Goal: Task Accomplishment & Management: Use online tool/utility

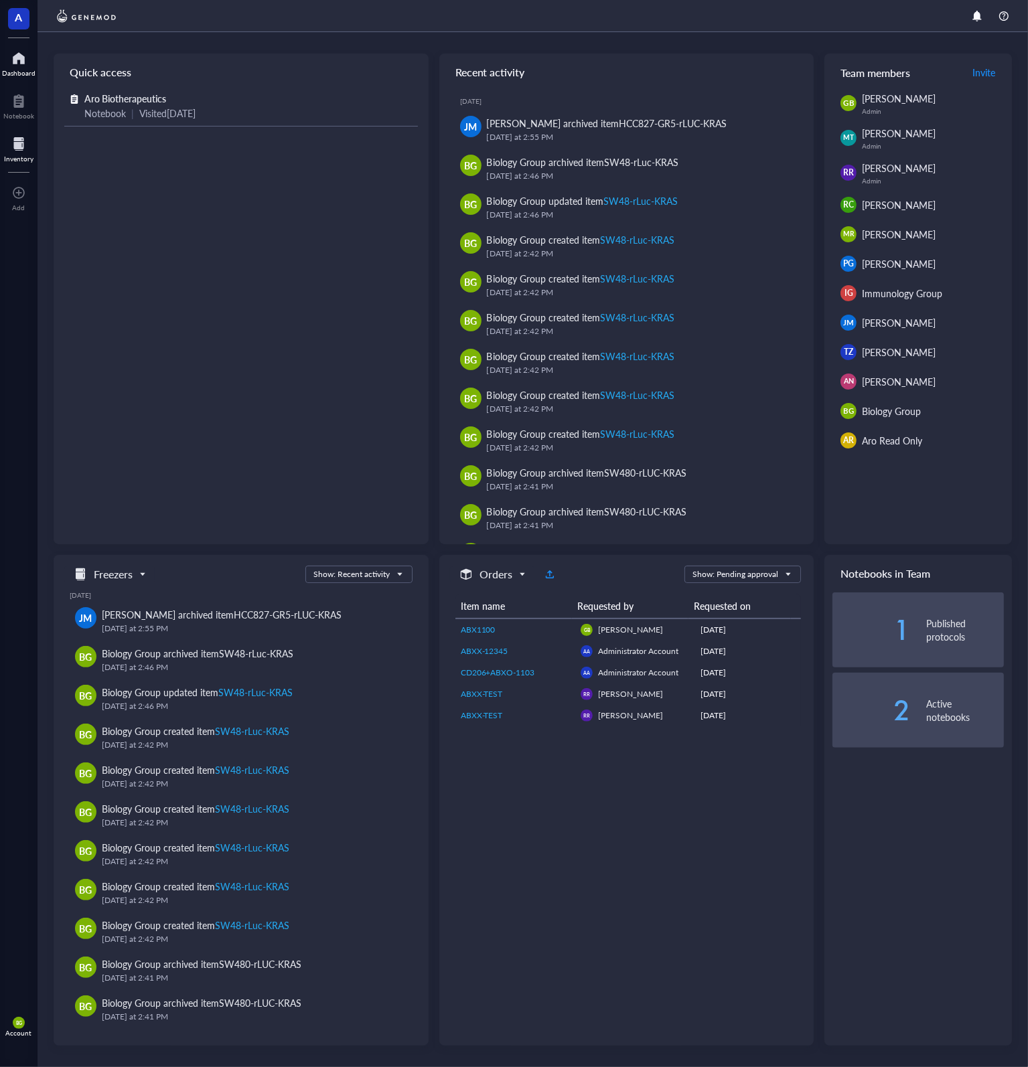
click at [19, 148] on div at bounding box center [18, 143] width 29 height 21
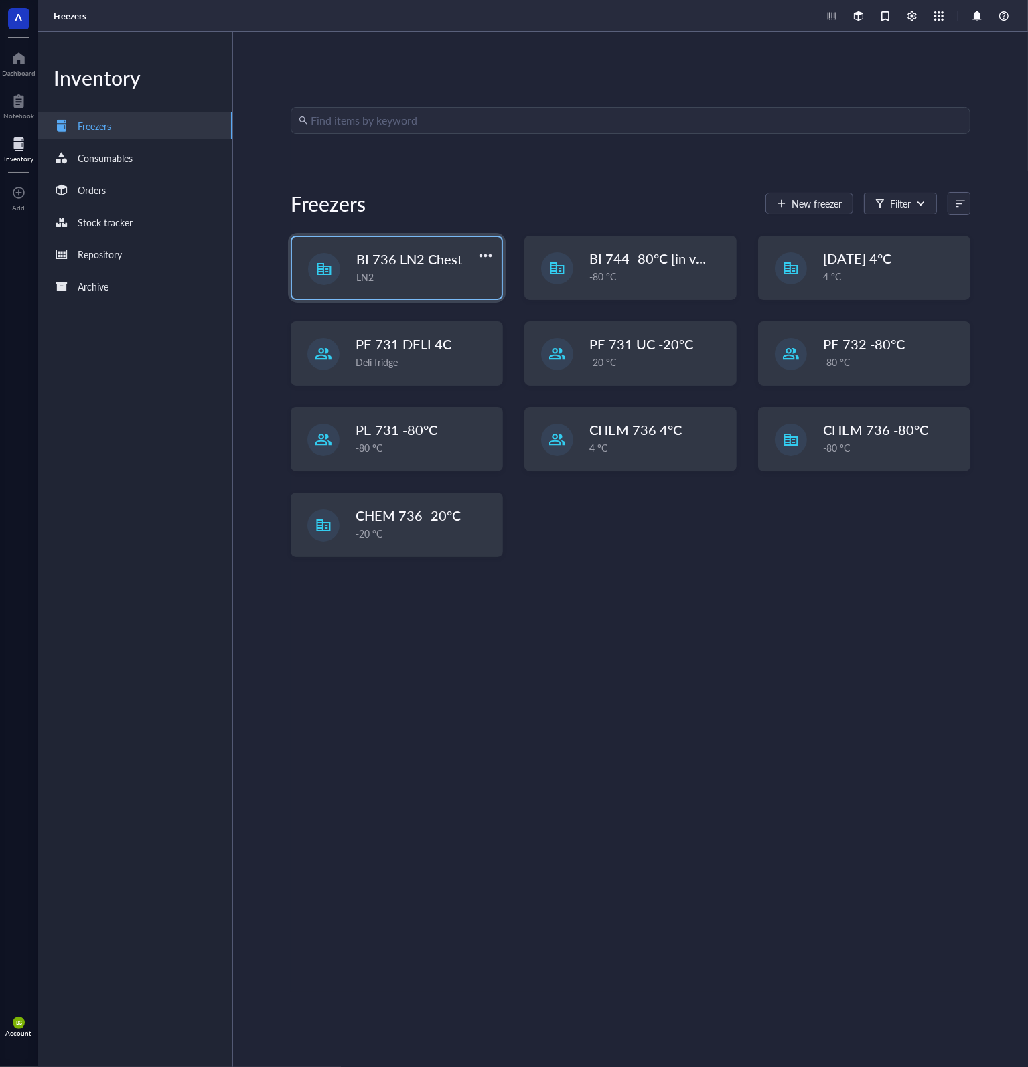
click at [413, 255] on span "BI 736 LN2 Chest" at bounding box center [409, 259] width 106 height 19
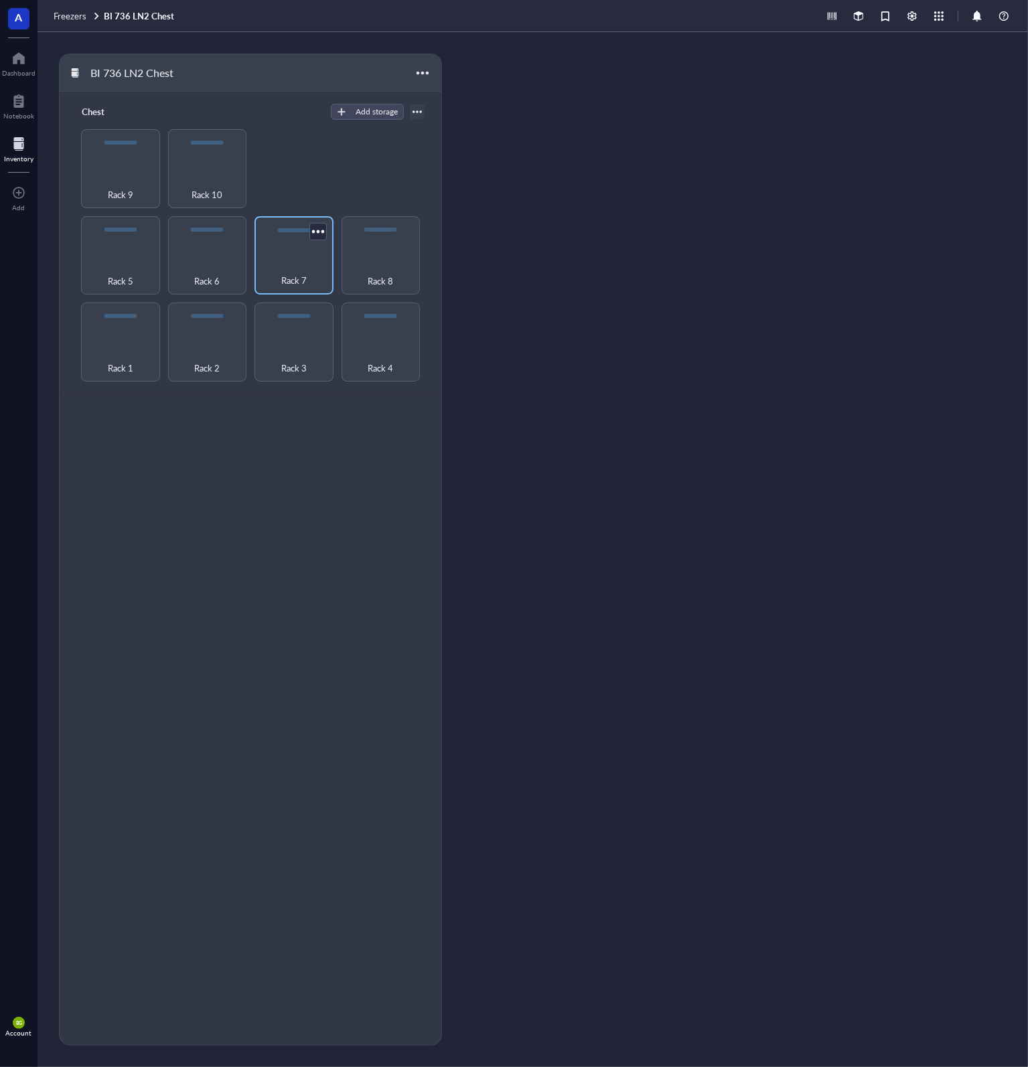
click at [290, 256] on div "Rack 7" at bounding box center [293, 255] width 79 height 79
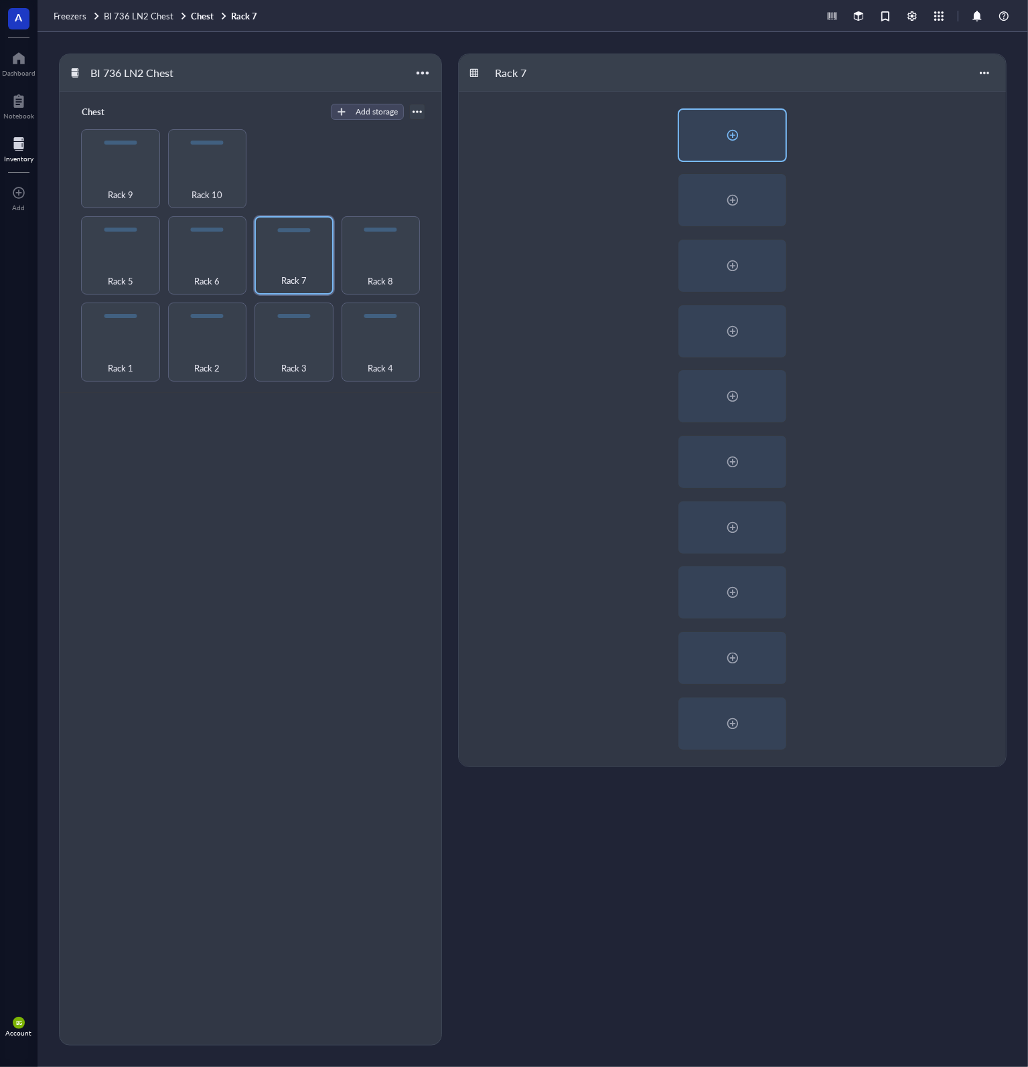
click at [736, 134] on div at bounding box center [732, 135] width 21 height 21
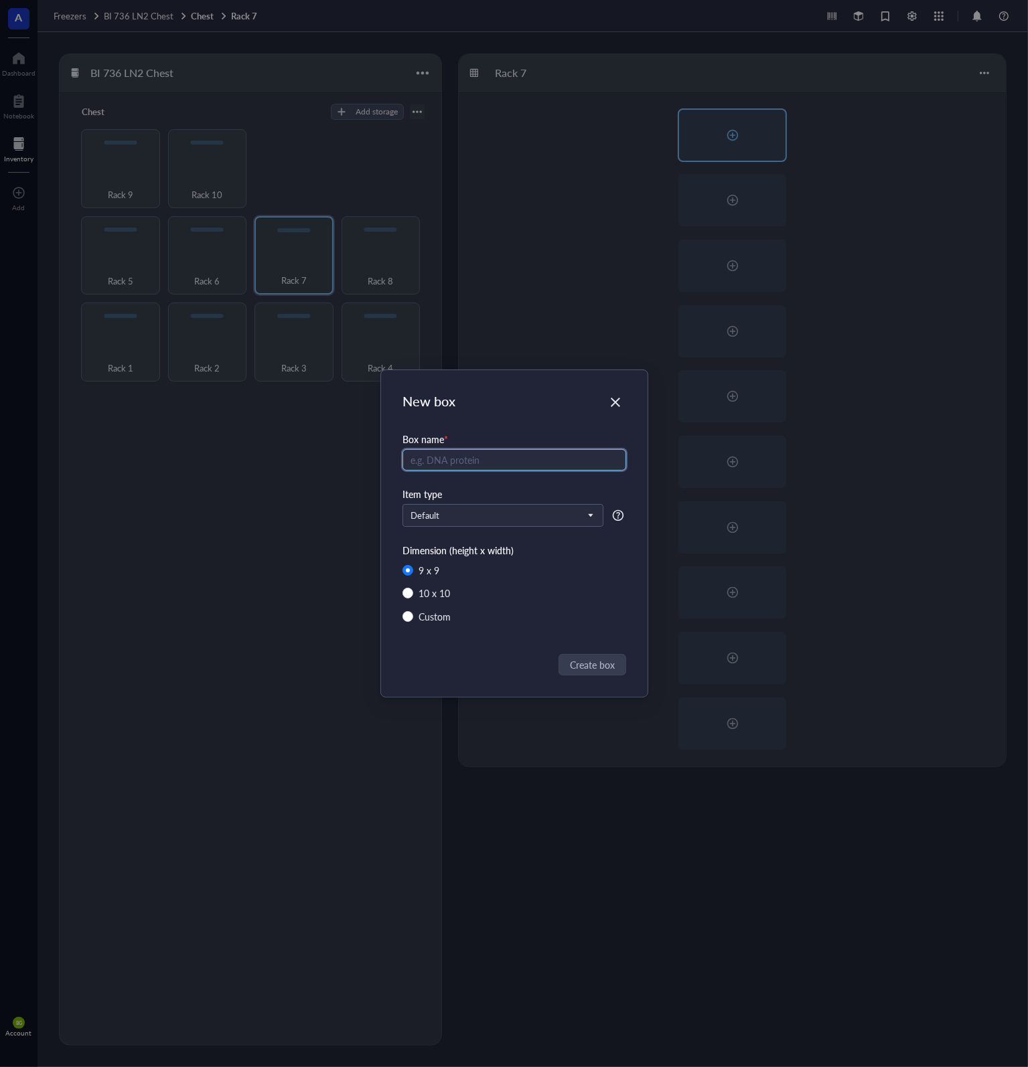
radio input "false"
radio input "true"
type input "Box 1"
click at [489, 508] on input "search" at bounding box center [496, 515] width 173 height 20
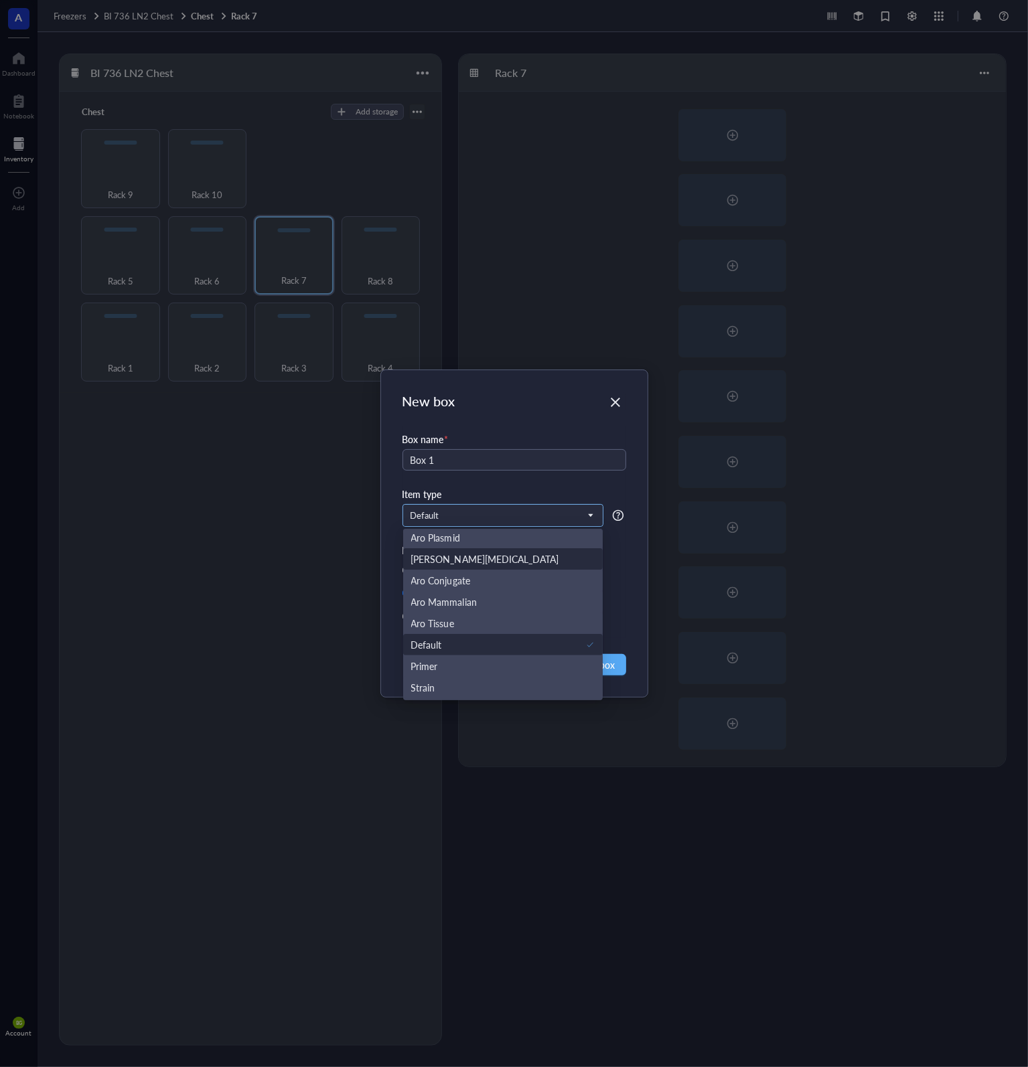
scroll to position [131, 0]
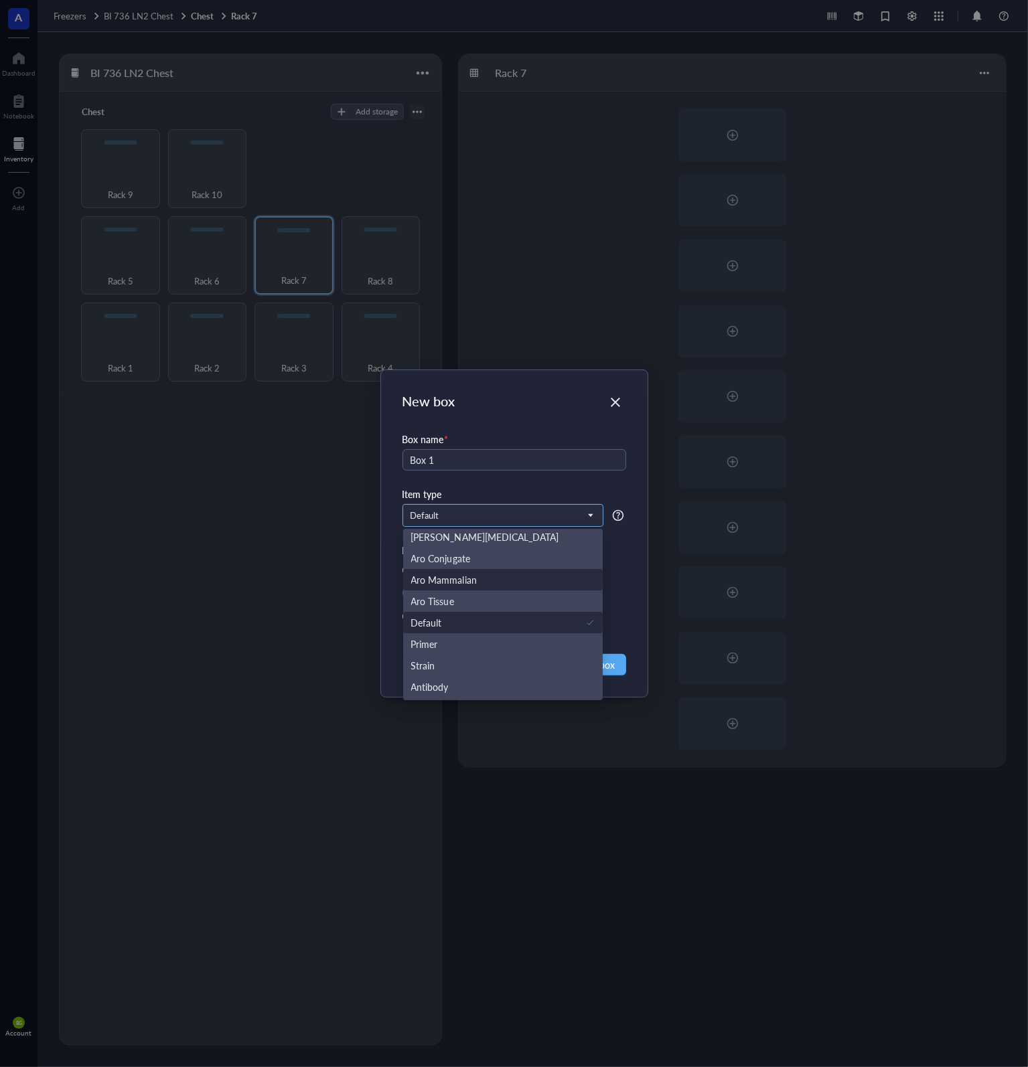
click at [477, 582] on div "Aro Mammalian" at bounding box center [503, 579] width 184 height 15
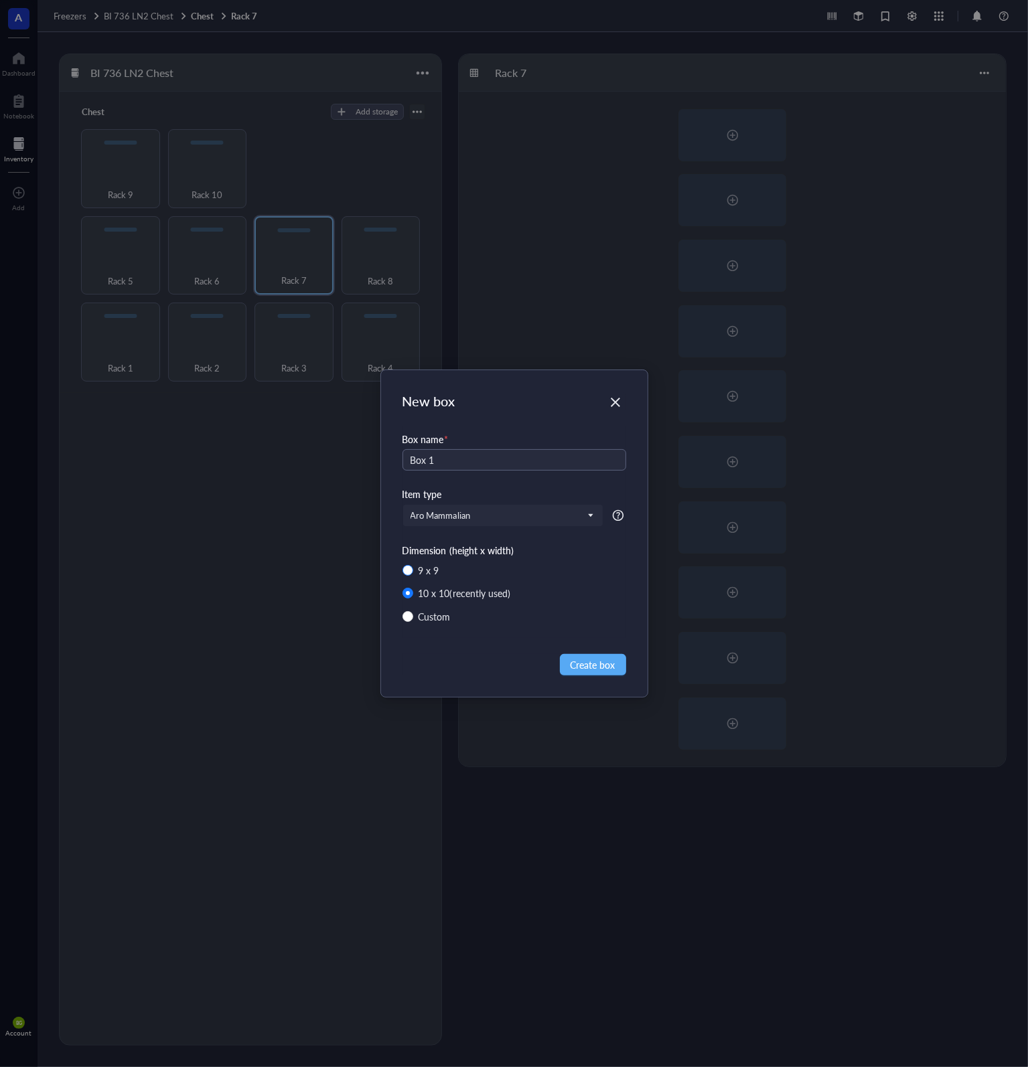
click at [431, 572] on div "9 x 9" at bounding box center [428, 570] width 21 height 15
click at [413, 572] on input "9 x 9" at bounding box center [407, 570] width 11 height 11
radio input "true"
radio input "false"
click at [601, 666] on span "Create box" at bounding box center [592, 664] width 45 height 15
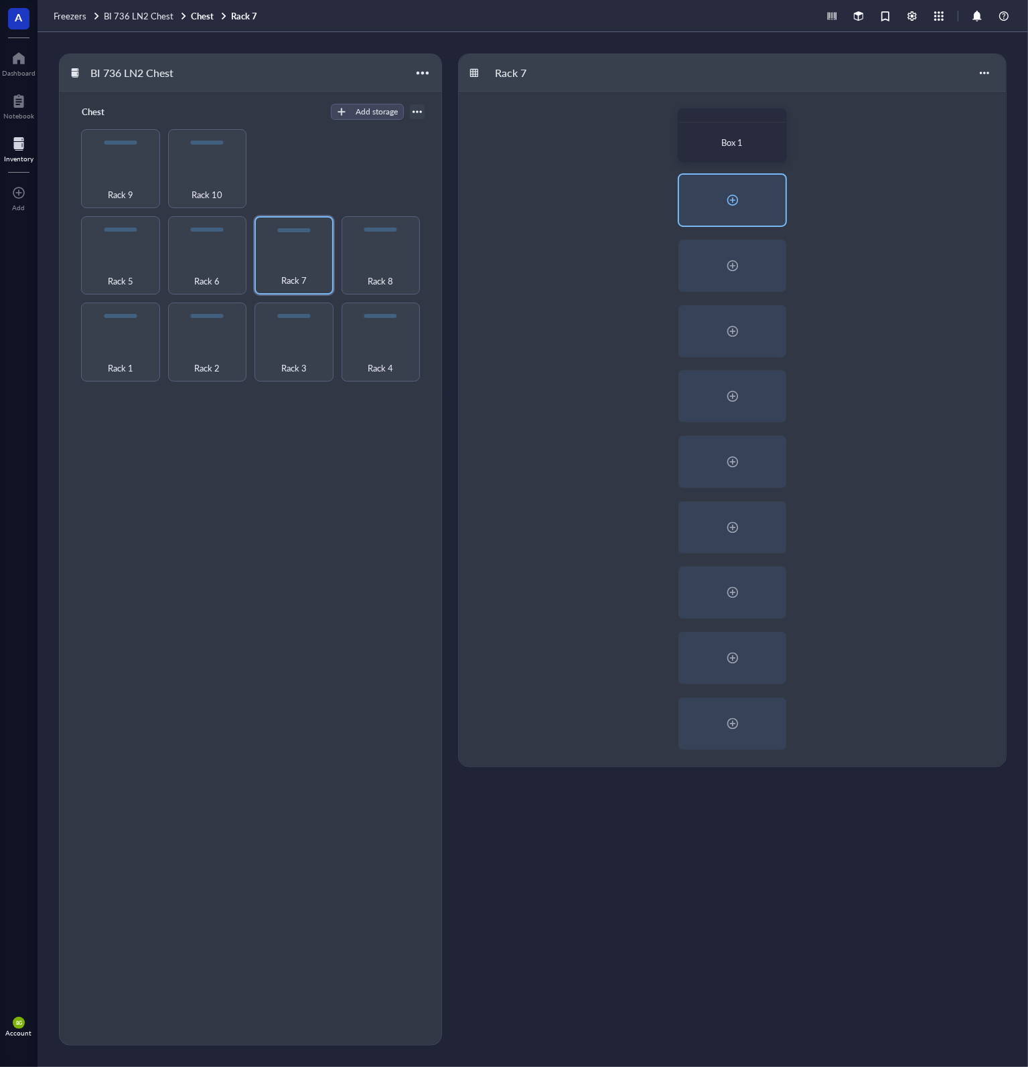
click at [737, 210] on div at bounding box center [732, 199] width 21 height 21
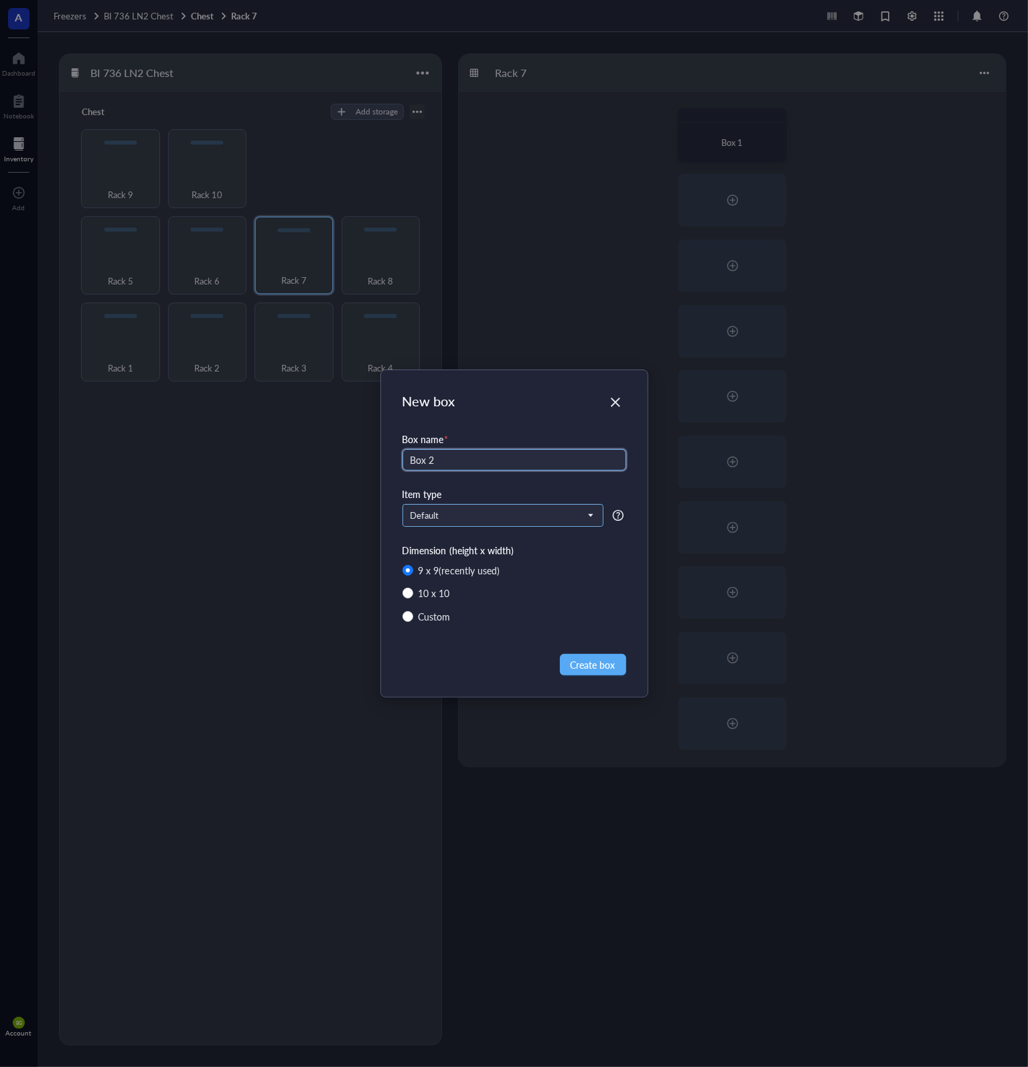
click at [503, 518] on span "Default" at bounding box center [501, 516] width 182 height 12
type input "Box 2"
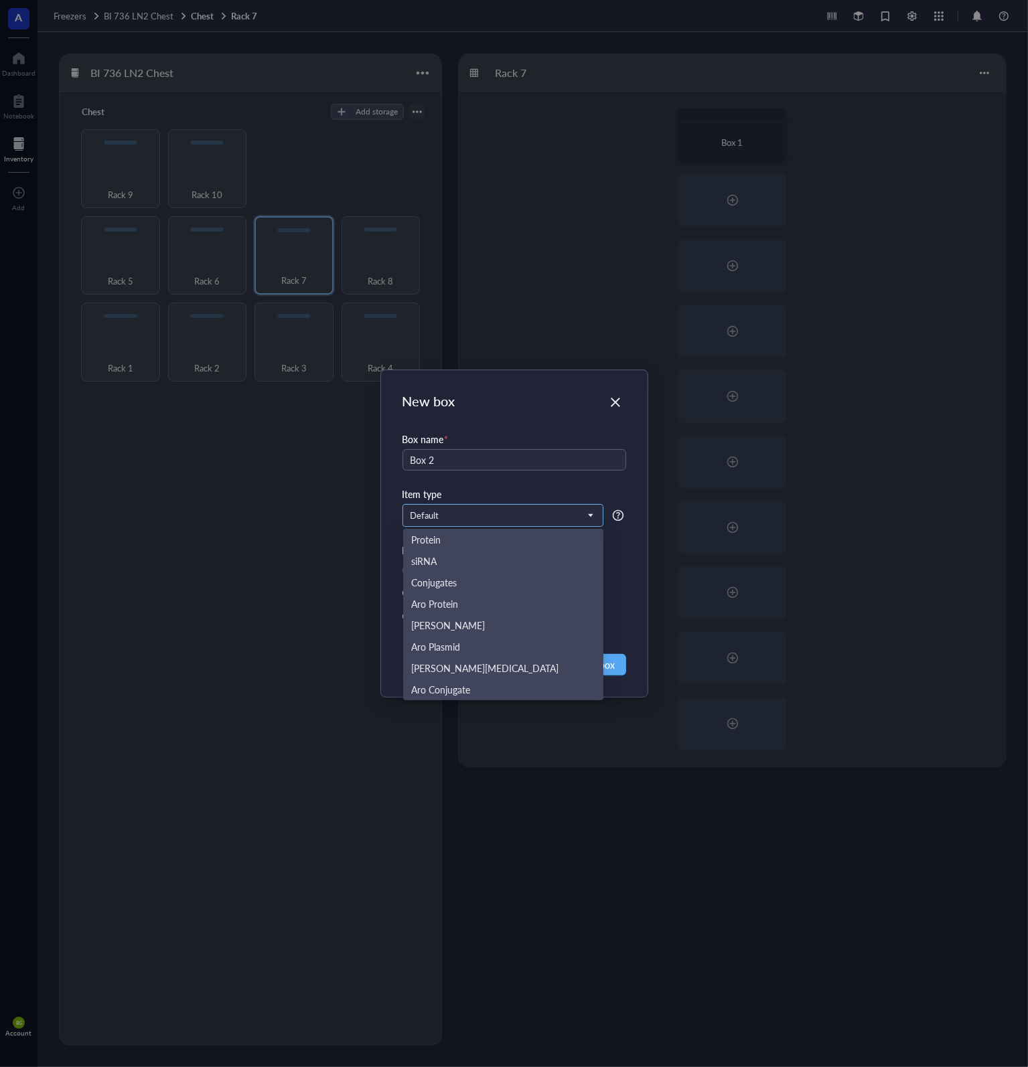
scroll to position [64, 0]
click at [479, 643] on div "Aro Mammalian" at bounding box center [503, 646] width 184 height 15
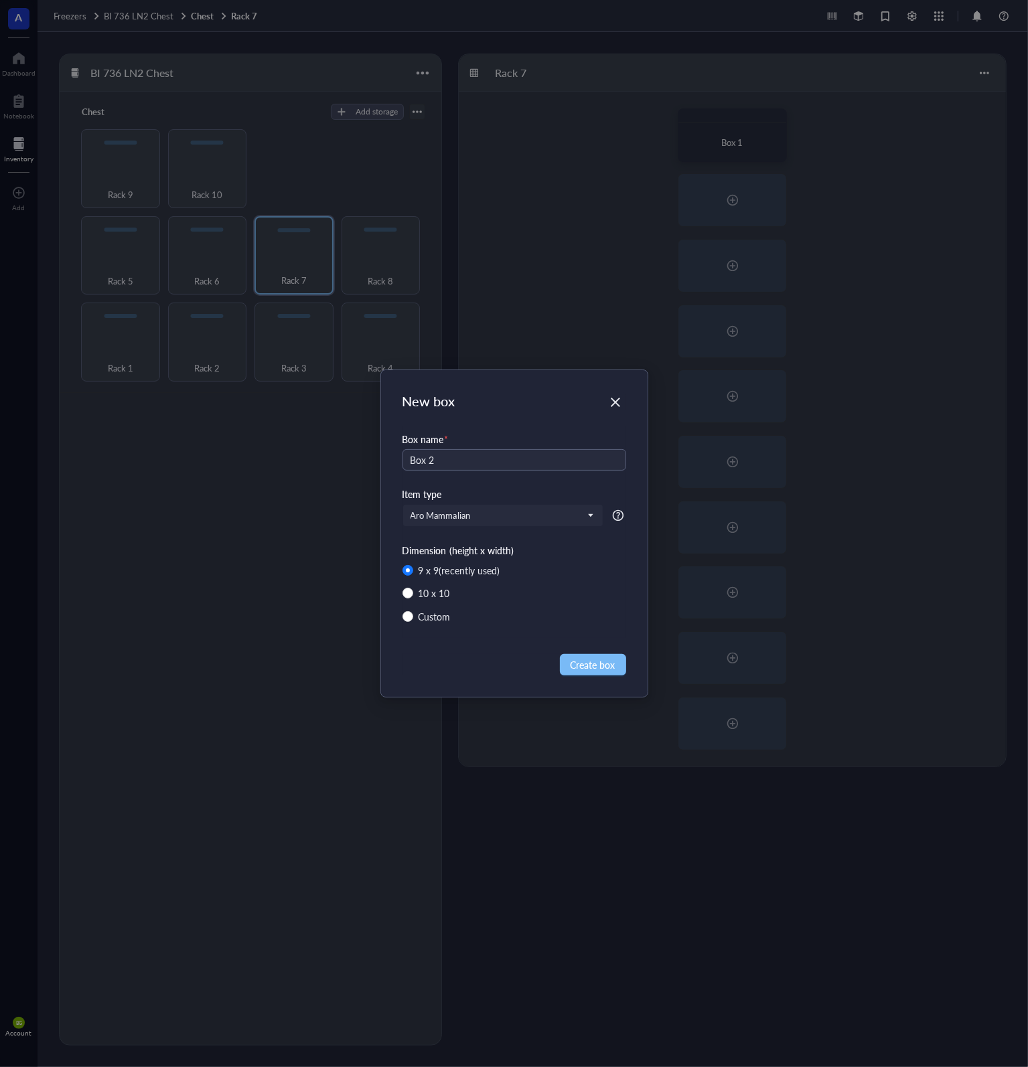
click at [601, 668] on span "Create box" at bounding box center [592, 664] width 45 height 15
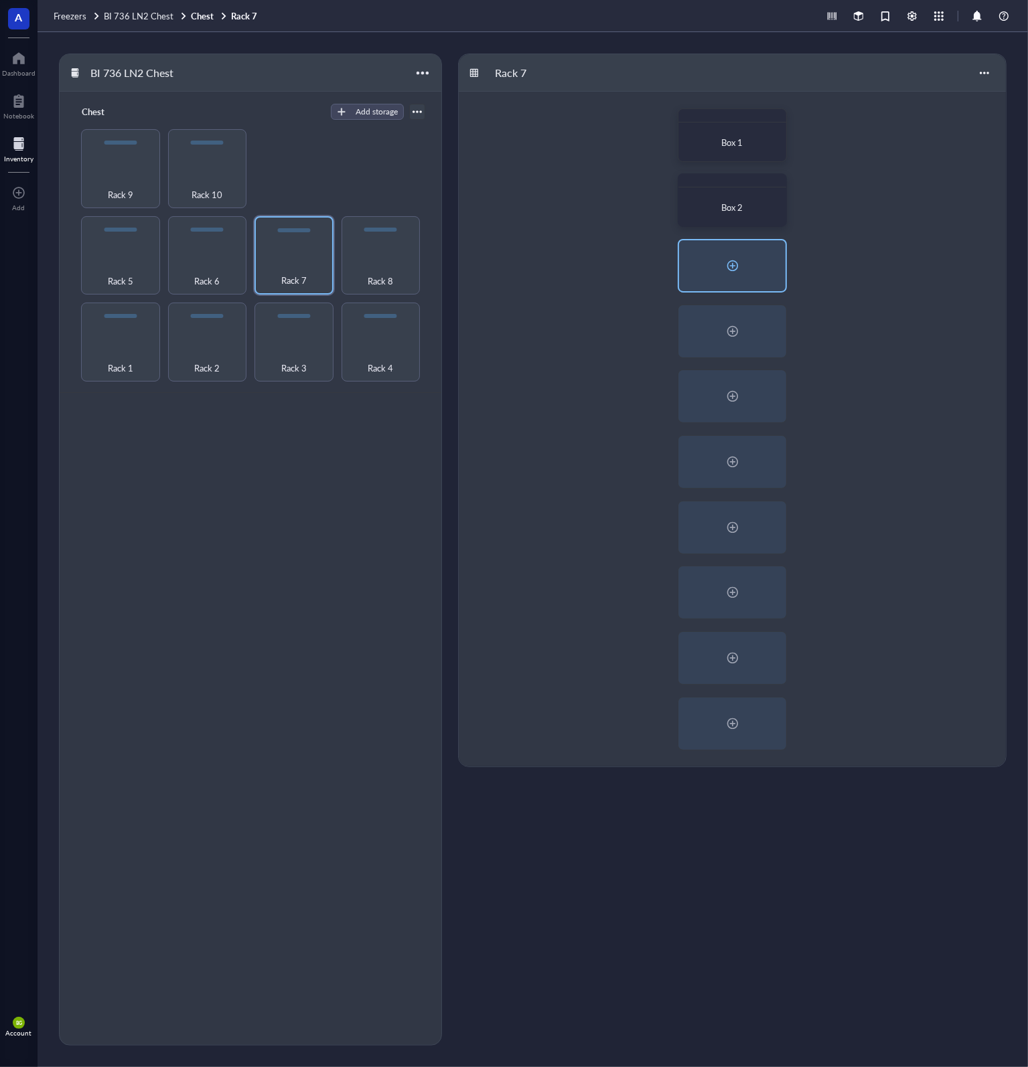
click at [736, 257] on div at bounding box center [732, 265] width 21 height 21
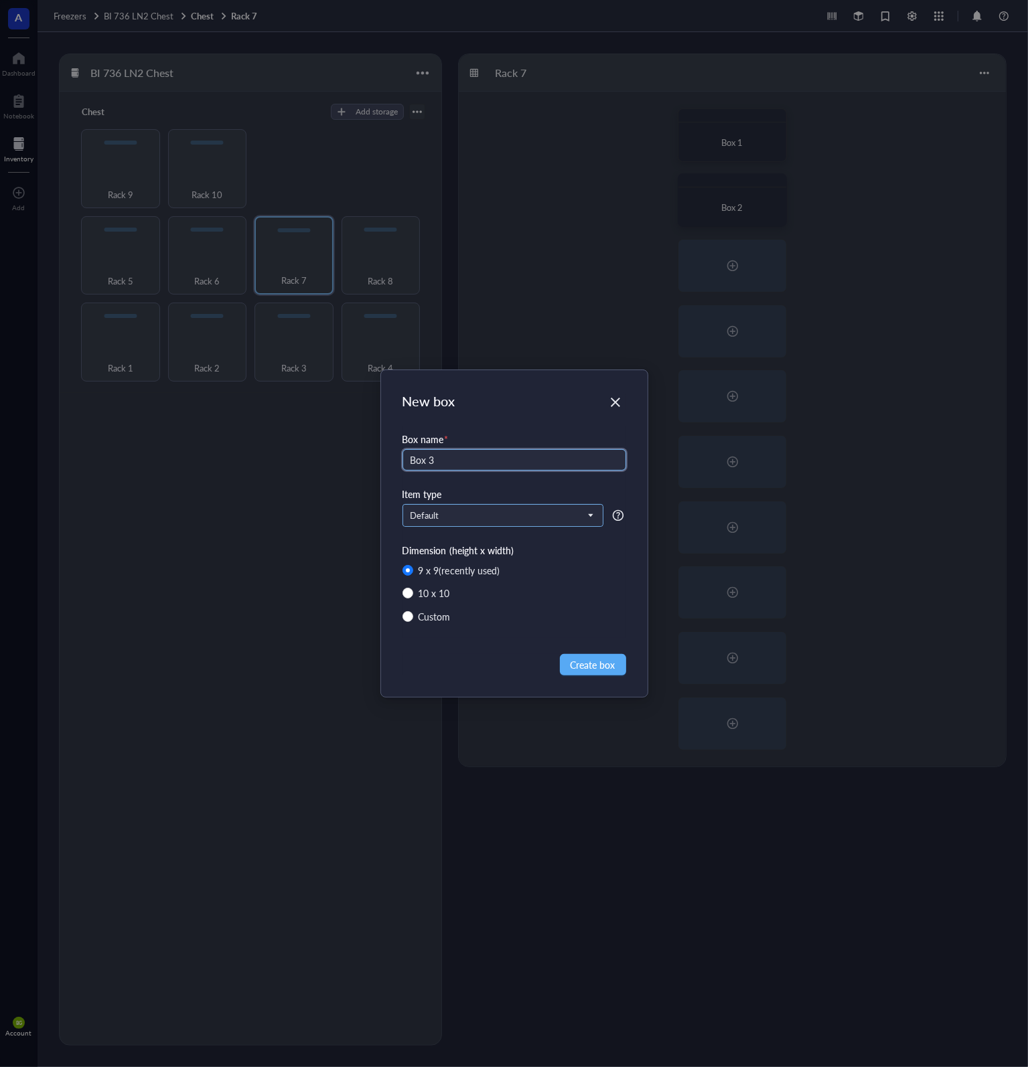
click at [474, 513] on span "Default" at bounding box center [501, 516] width 182 height 12
type input "Box 3"
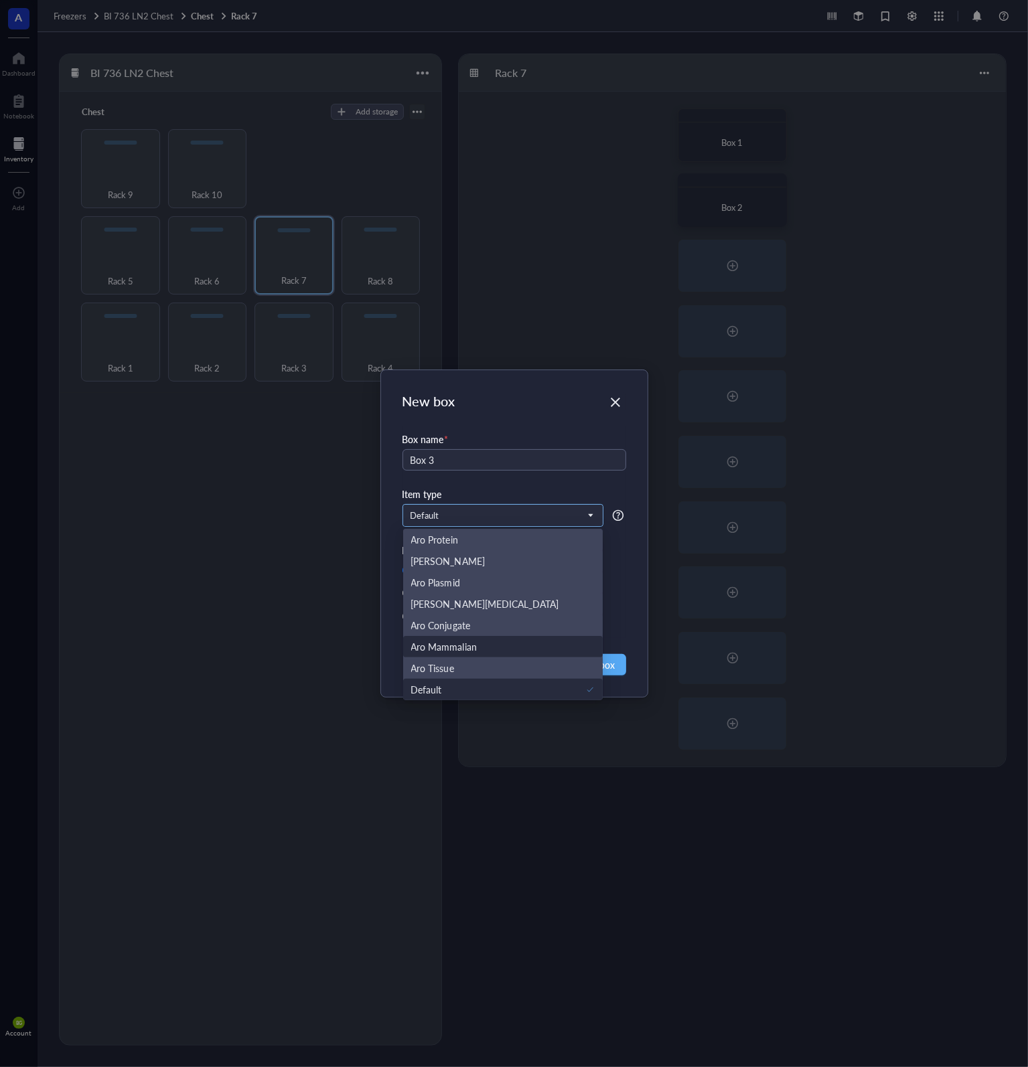
click at [467, 649] on div "Aro Mammalian" at bounding box center [444, 646] width 66 height 15
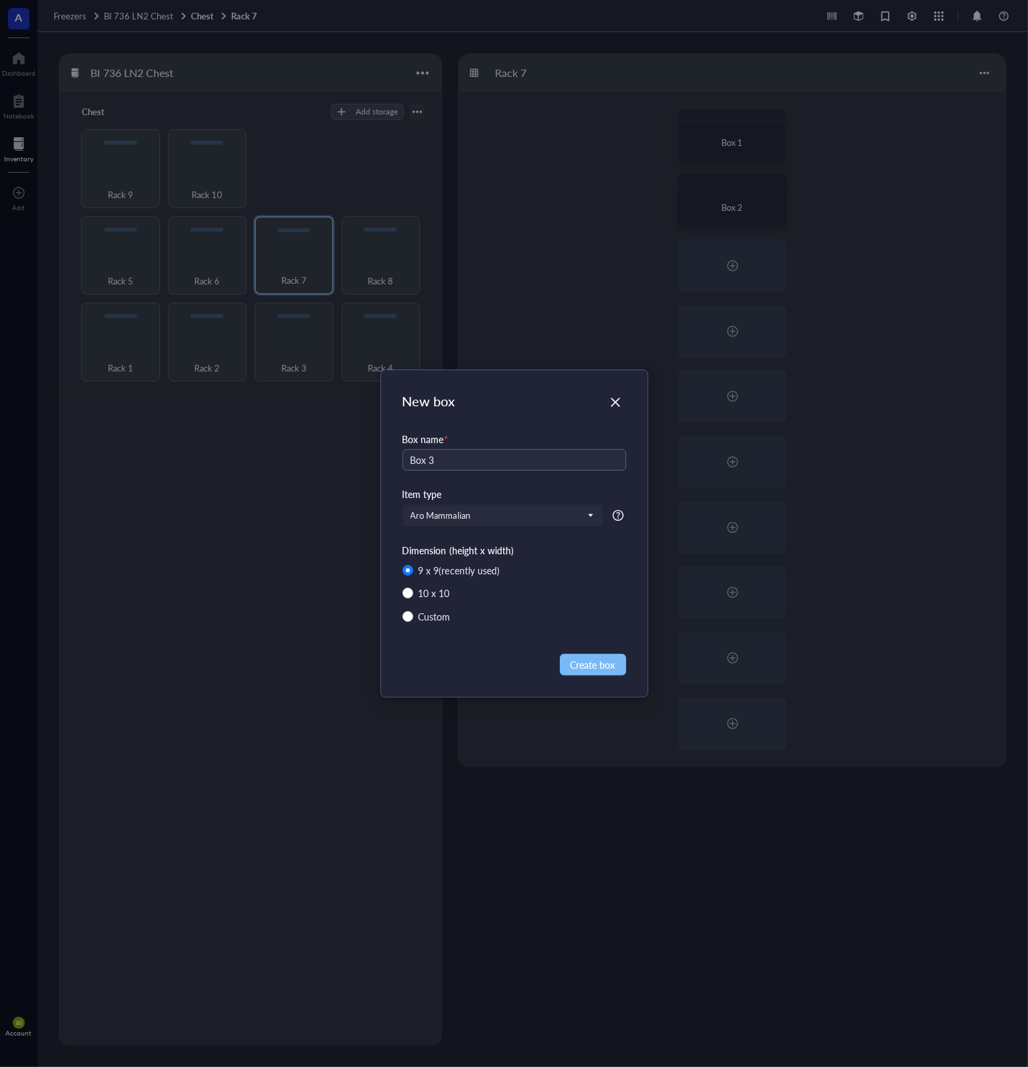
click at [586, 669] on span "Create box" at bounding box center [592, 664] width 45 height 15
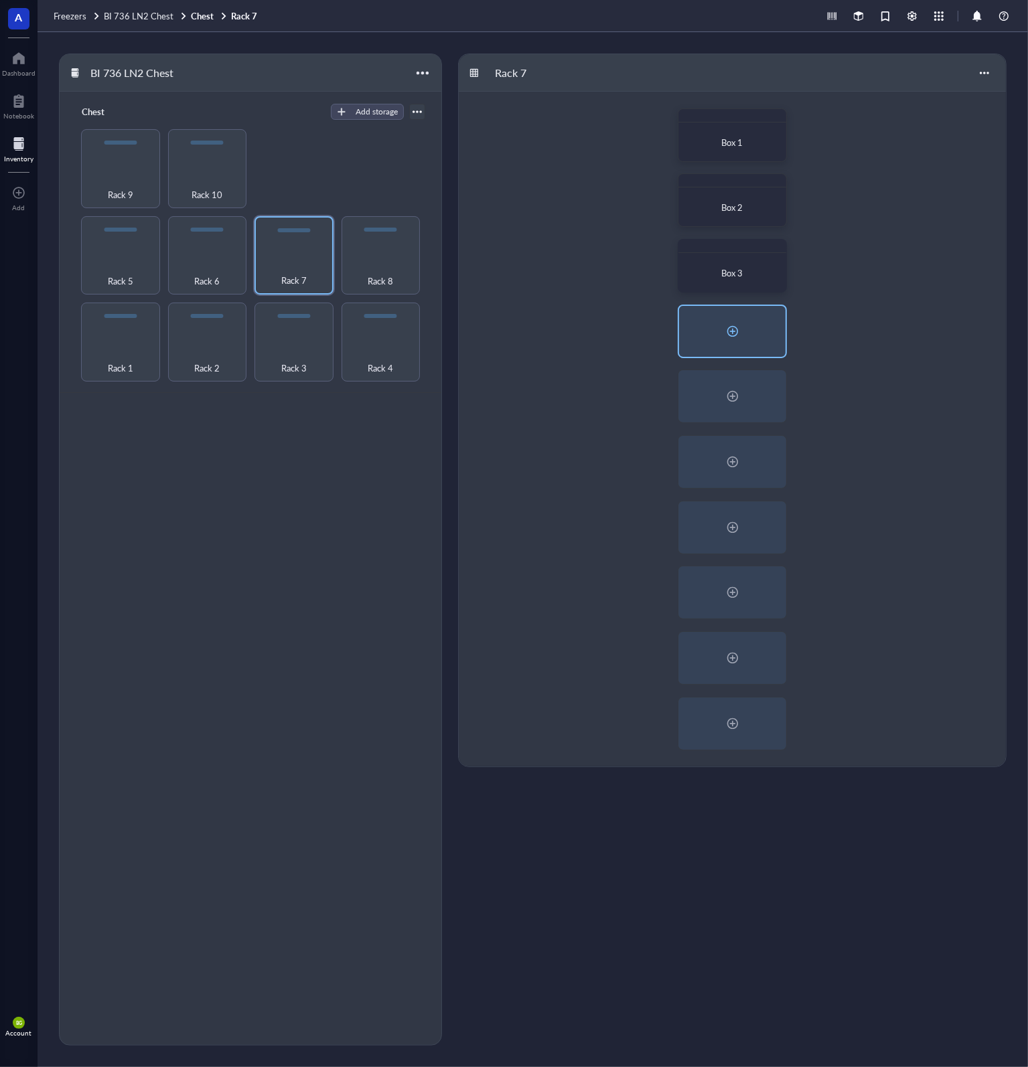
click at [729, 327] on div at bounding box center [732, 331] width 21 height 21
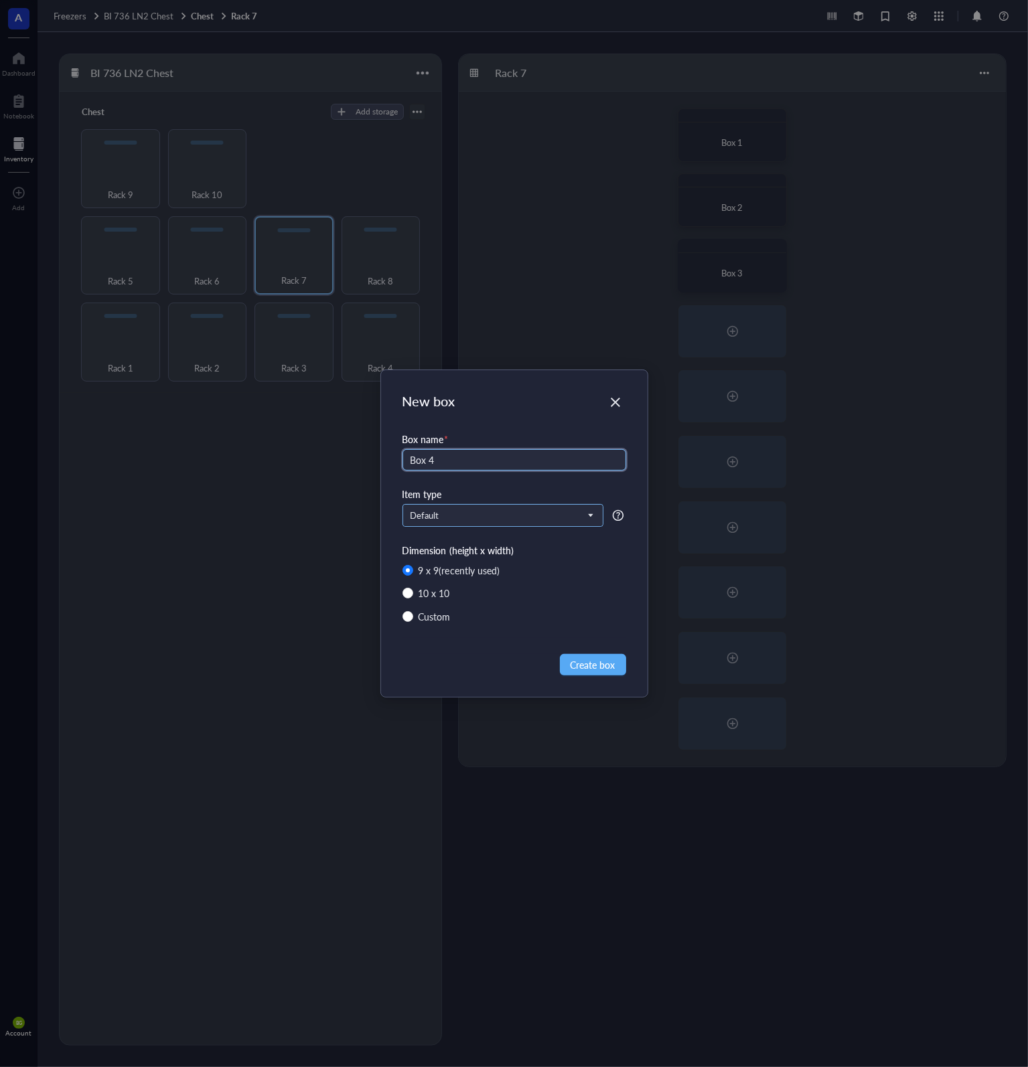
click at [465, 515] on span "Default" at bounding box center [501, 516] width 182 height 12
type input "Box 4"
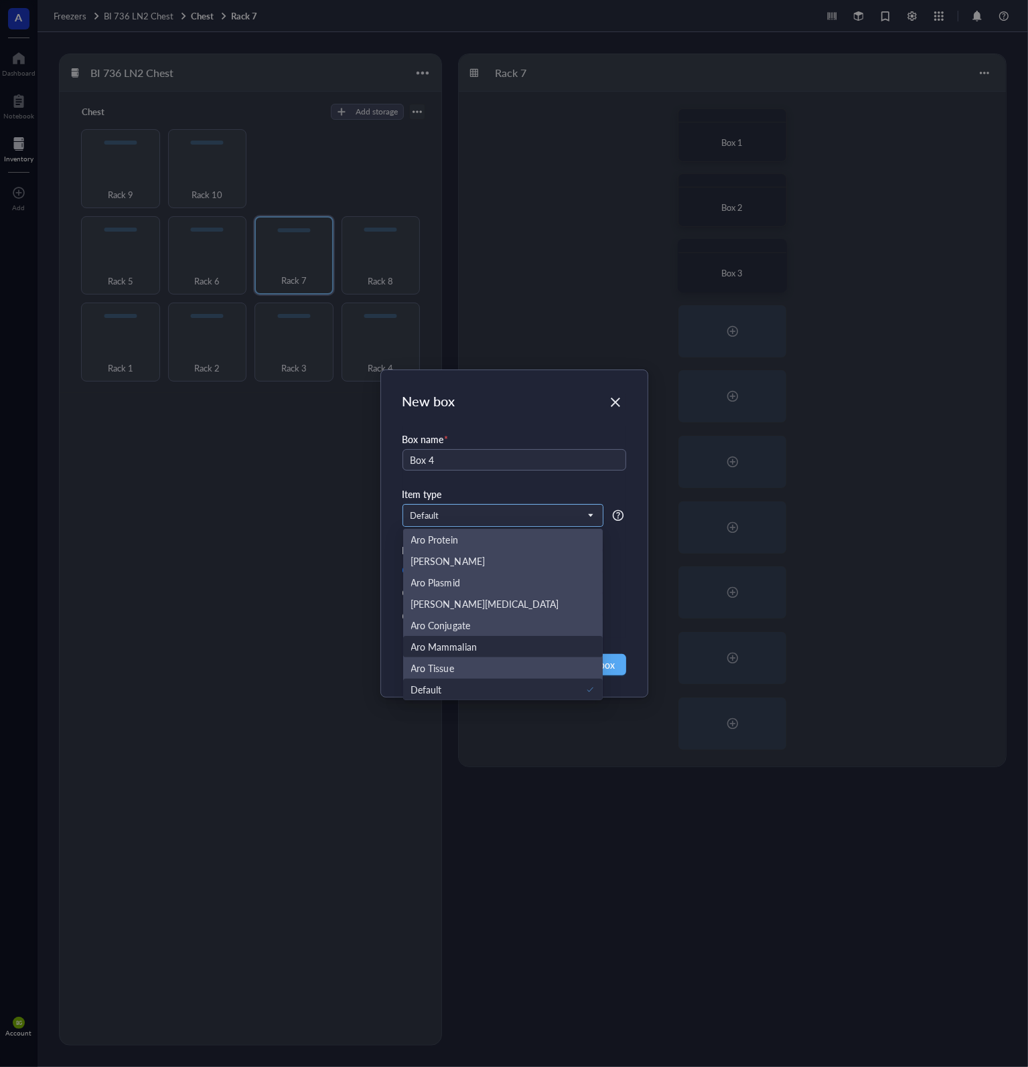
click at [467, 645] on div "Aro Mammalian" at bounding box center [444, 646] width 66 height 15
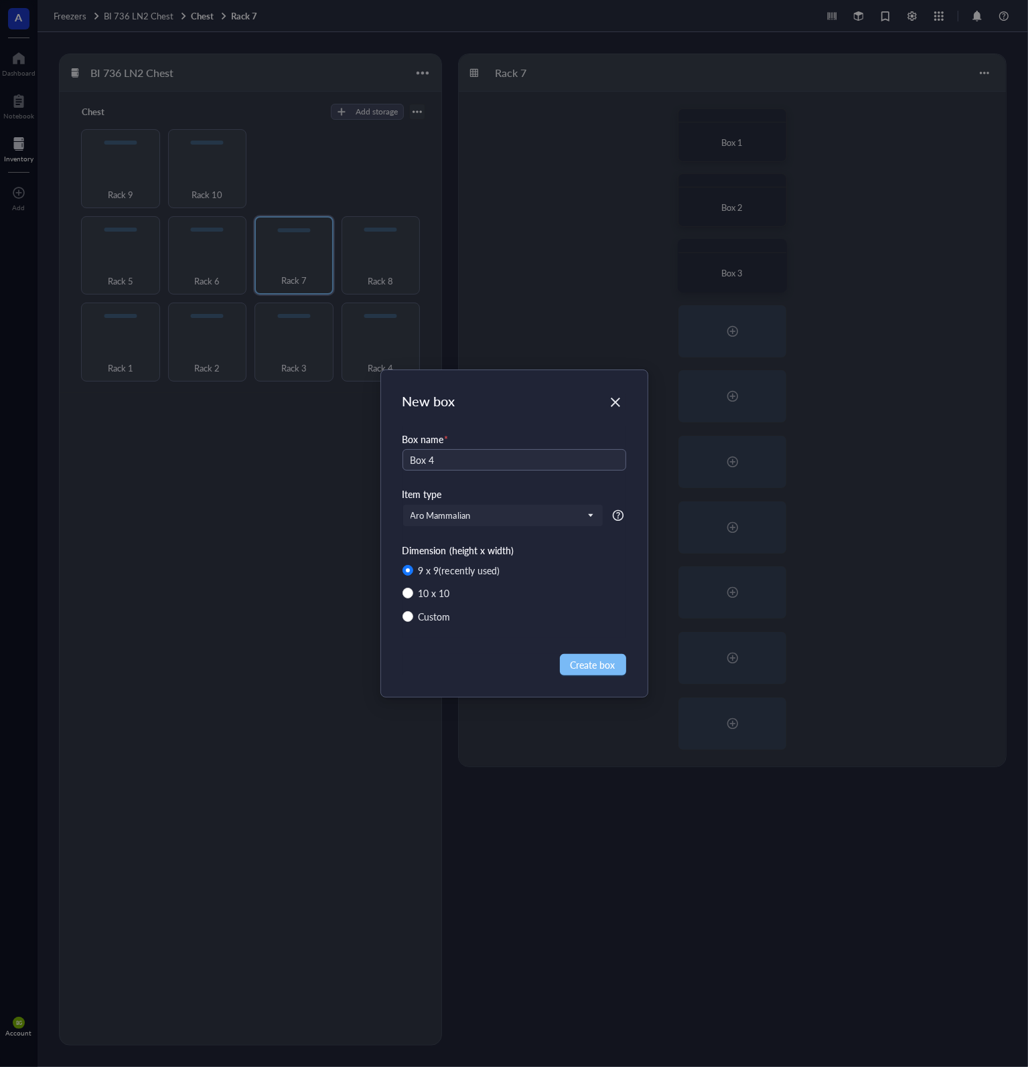
click at [591, 662] on span "Create box" at bounding box center [592, 664] width 45 height 15
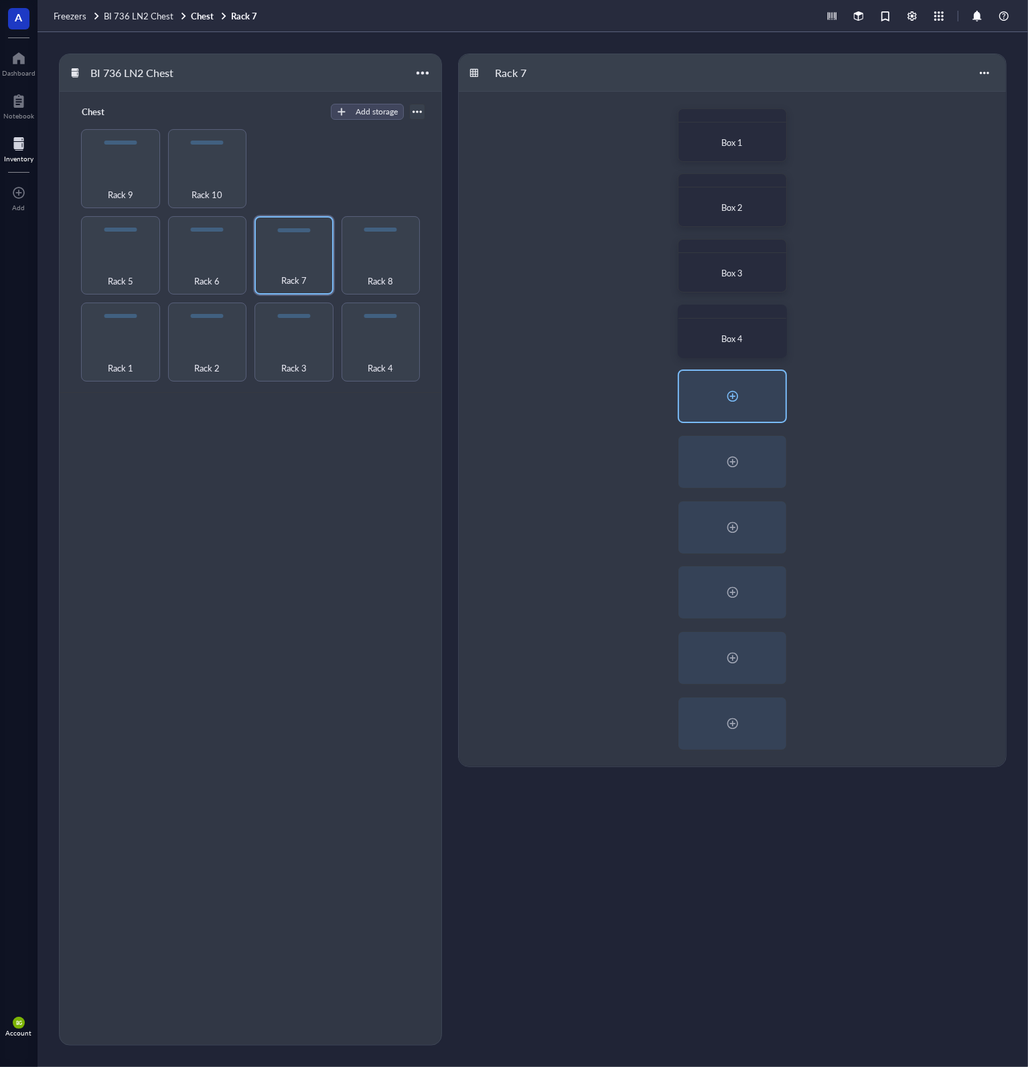
click at [737, 397] on div at bounding box center [732, 396] width 21 height 21
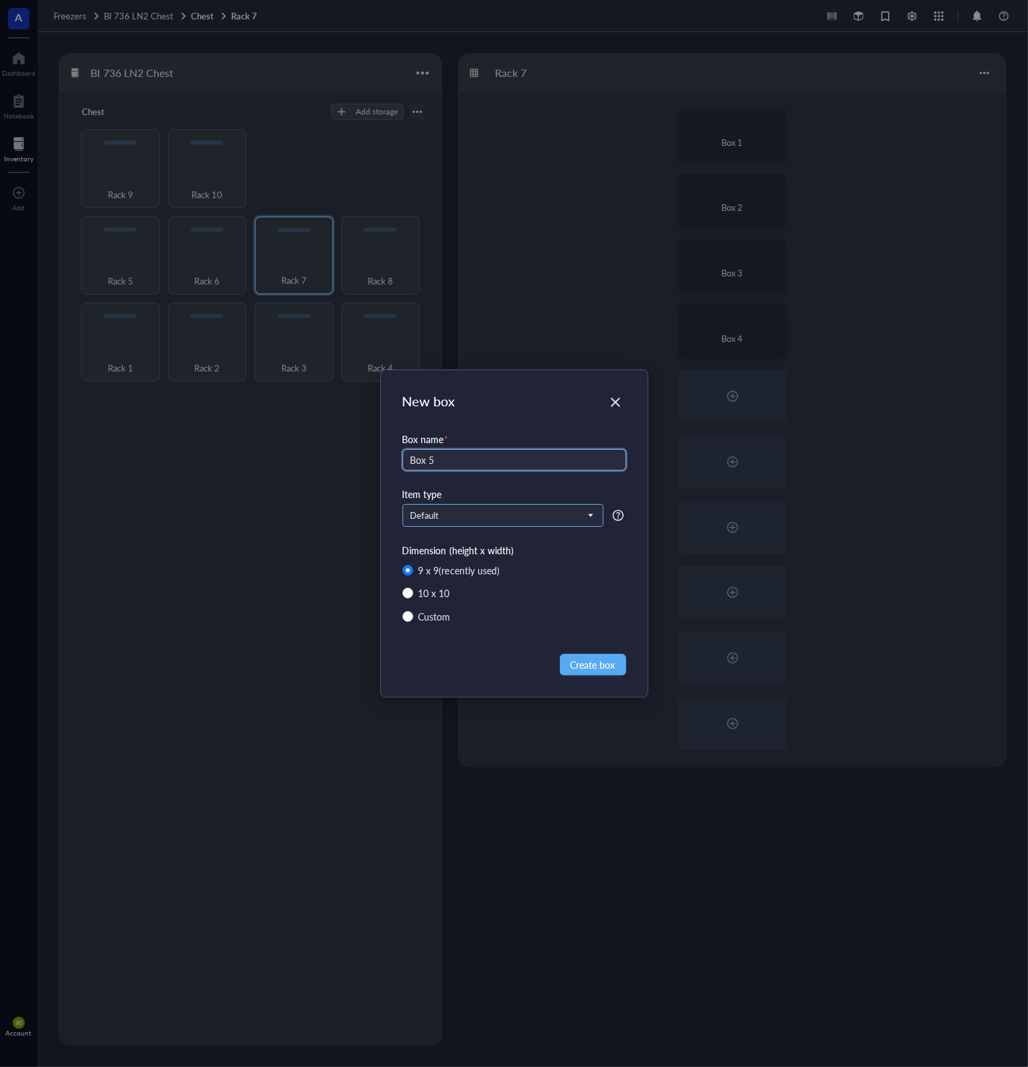
click at [453, 520] on span "Default" at bounding box center [501, 516] width 182 height 12
type input "Box 5"
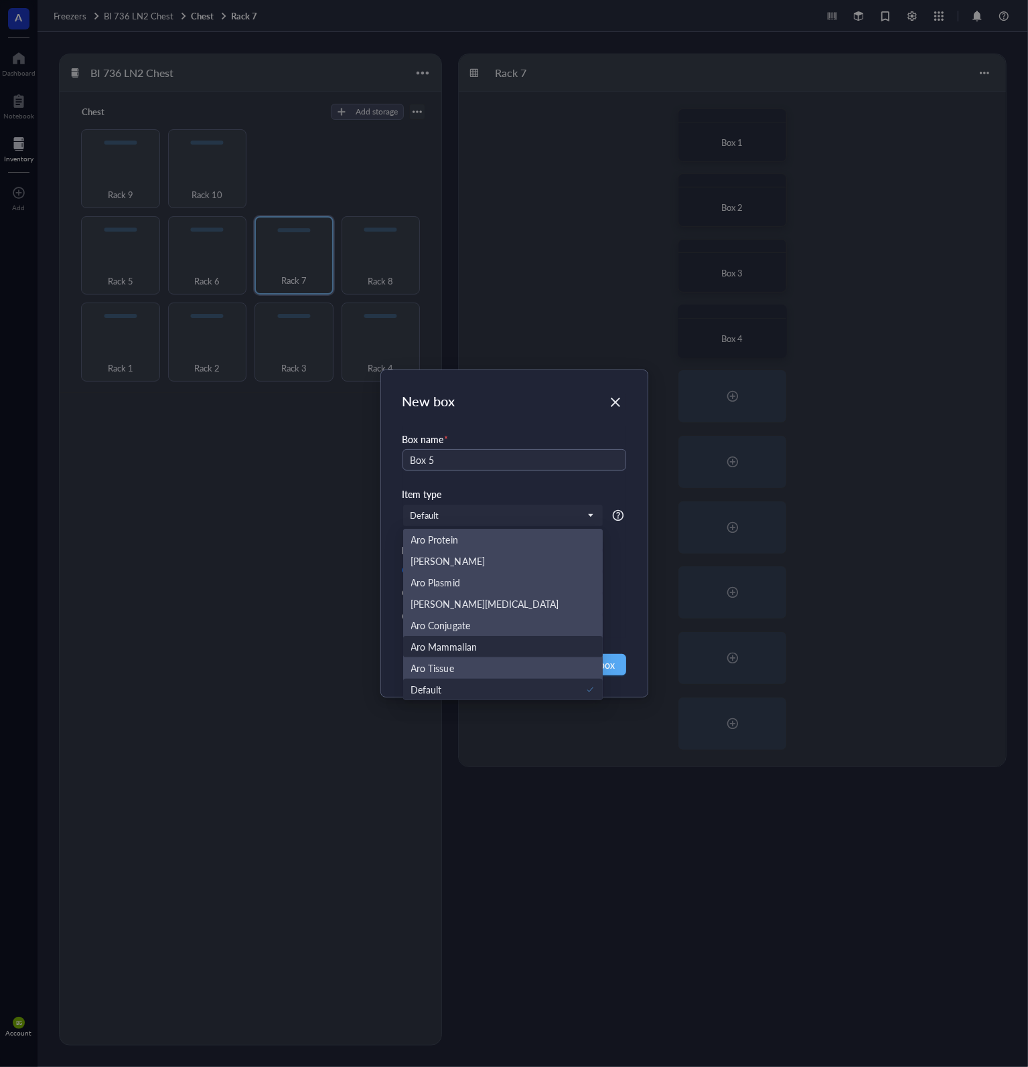
click at [471, 642] on div "Aro Mammalian" at bounding box center [444, 646] width 66 height 15
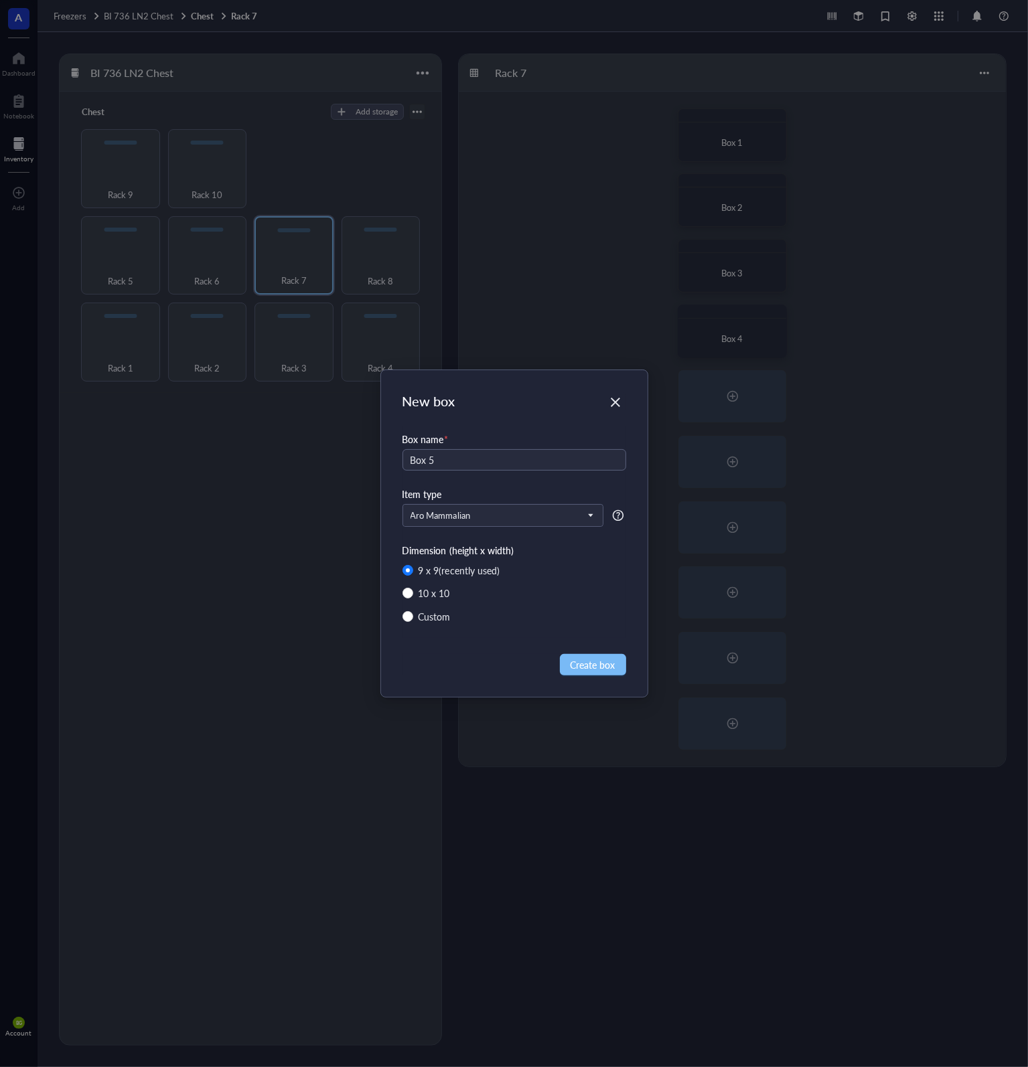
click at [589, 668] on span "Create box" at bounding box center [592, 664] width 45 height 15
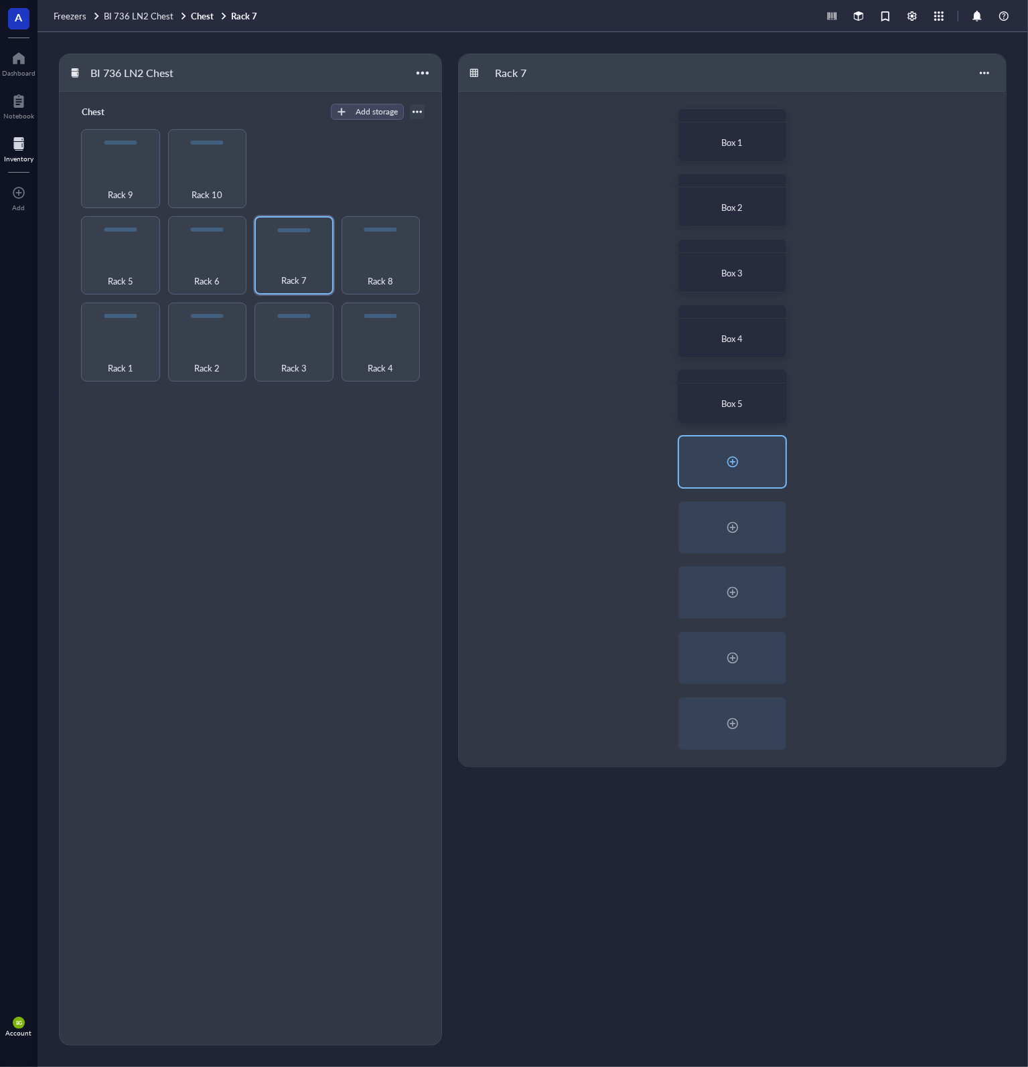
click at [738, 459] on div at bounding box center [732, 461] width 21 height 21
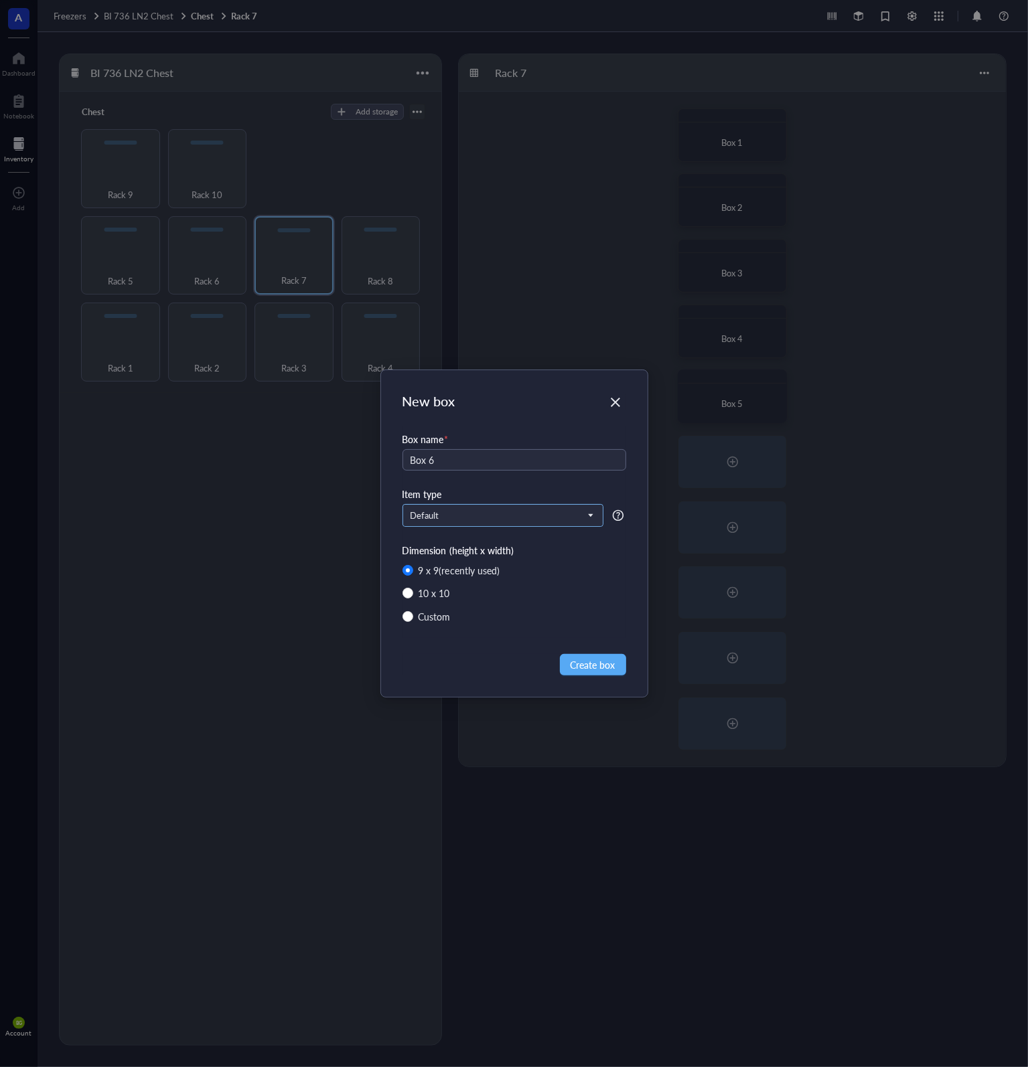
click at [520, 512] on span "Default" at bounding box center [501, 516] width 182 height 12
type input "Box 6"
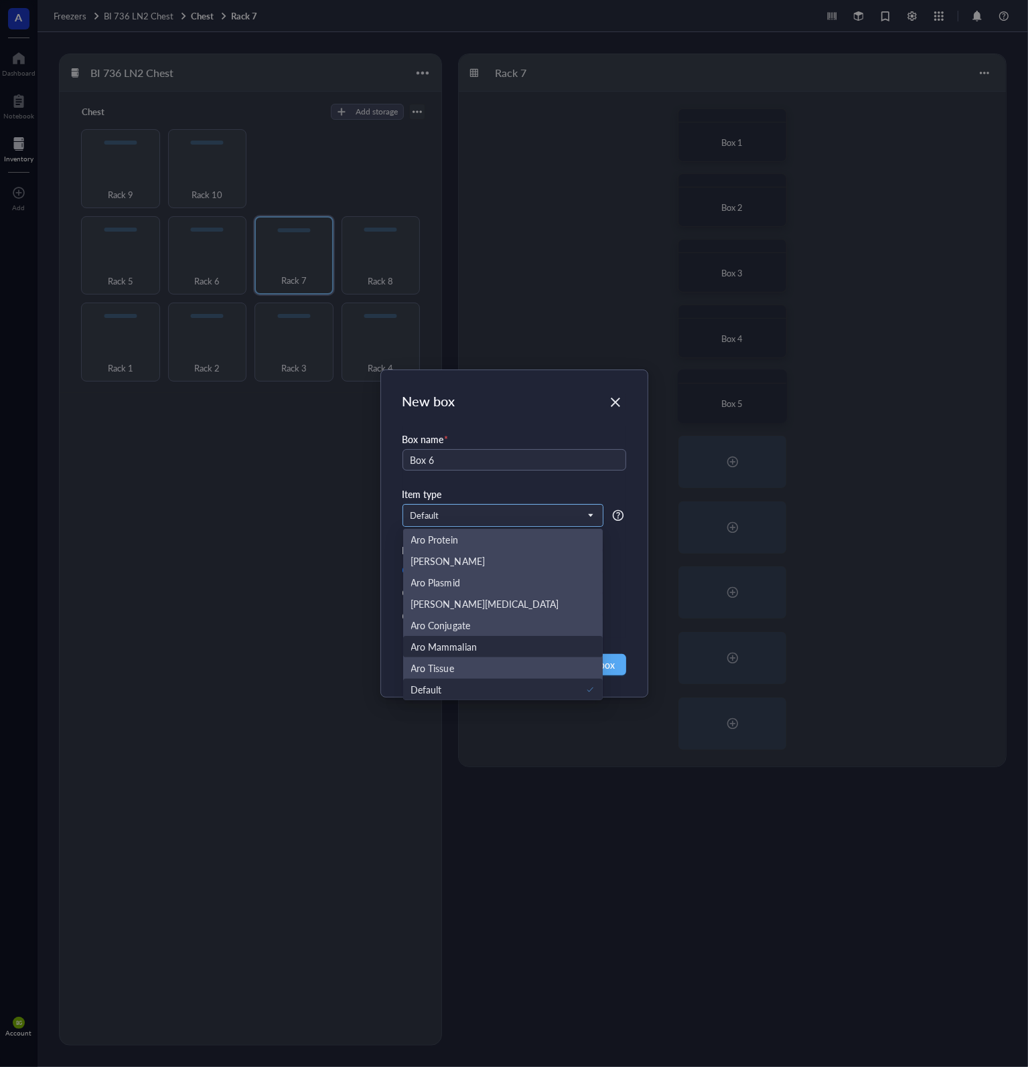
click at [491, 647] on div "Aro Mammalian" at bounding box center [503, 646] width 184 height 15
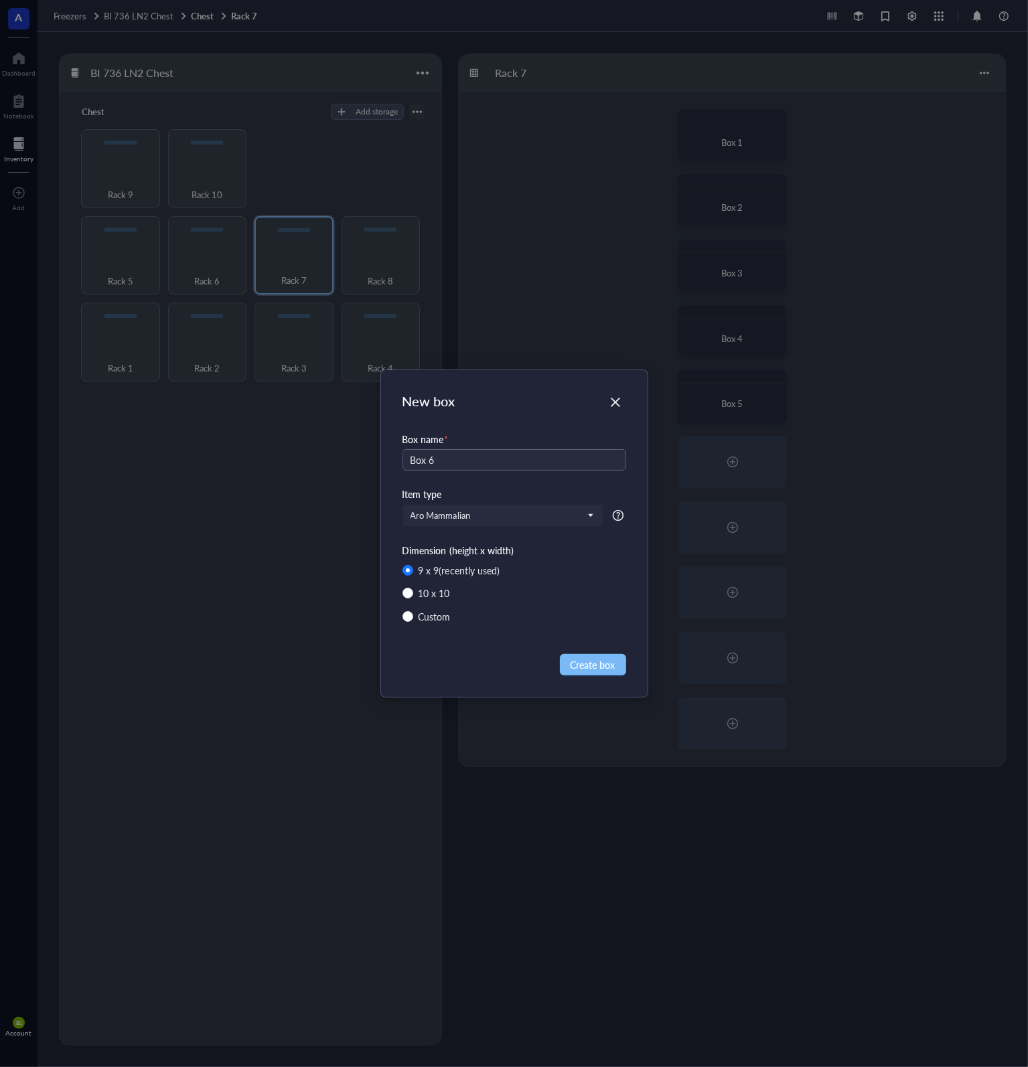
click at [587, 670] on span "Create box" at bounding box center [592, 664] width 45 height 15
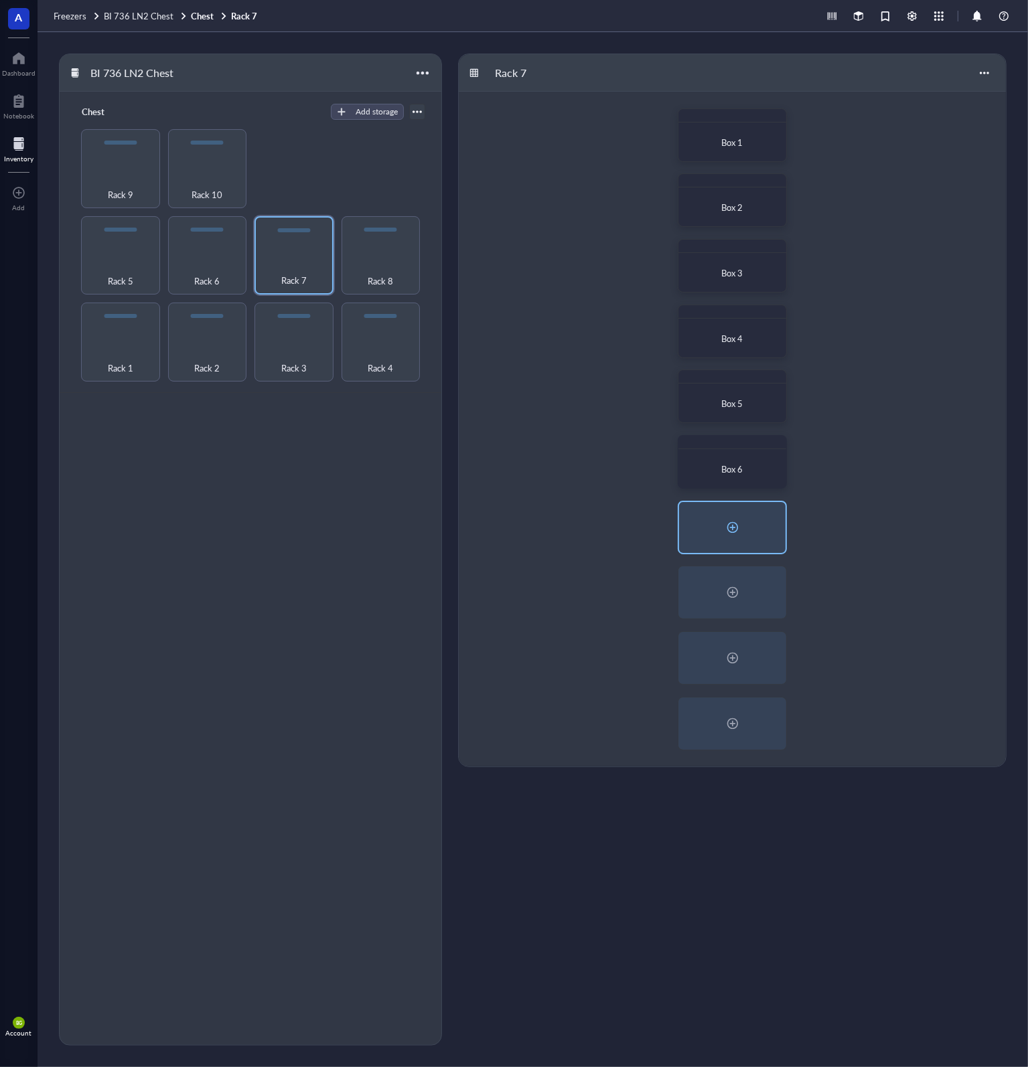
click at [731, 528] on div at bounding box center [732, 527] width 21 height 21
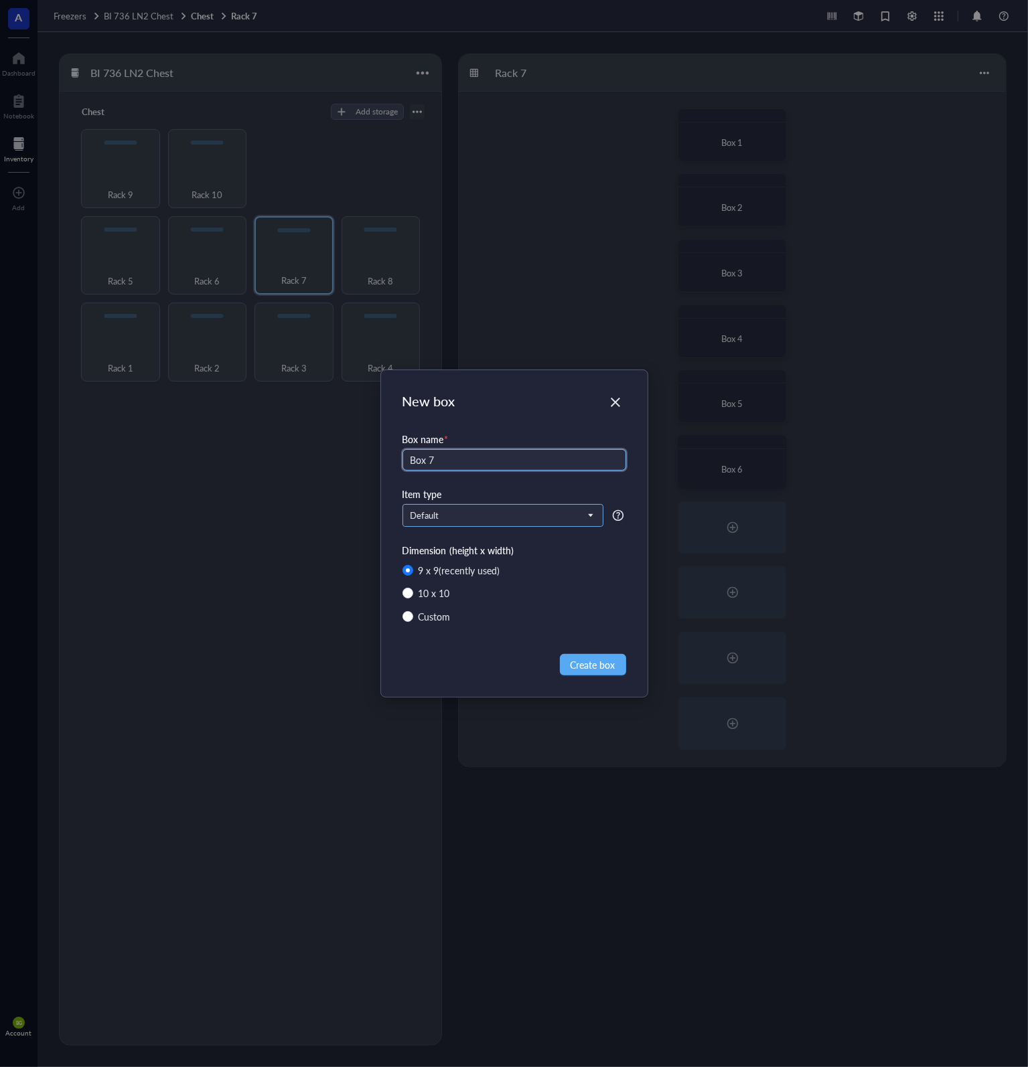
click at [554, 512] on span "Default" at bounding box center [501, 516] width 182 height 12
type input "Box 7"
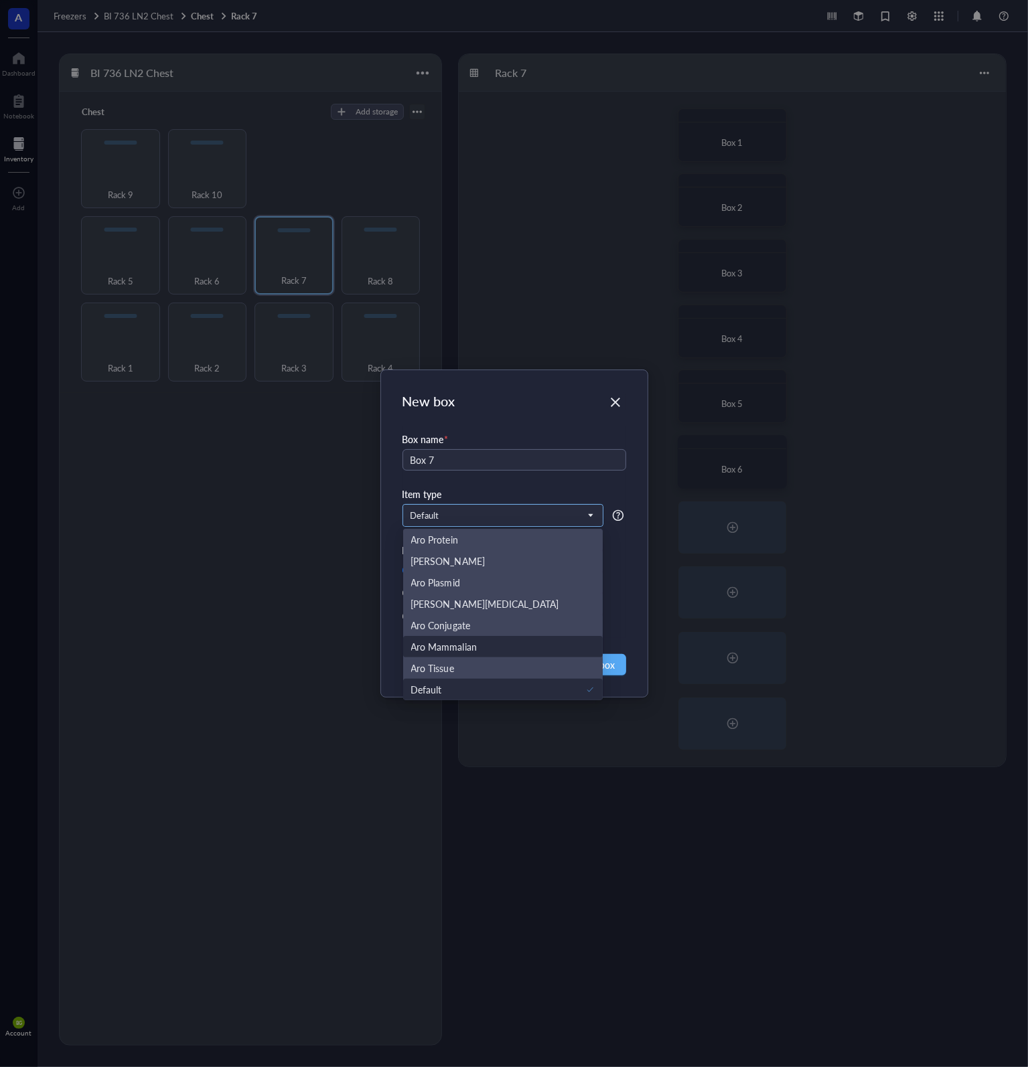
click at [516, 643] on div "Aro Mammalian" at bounding box center [503, 646] width 184 height 15
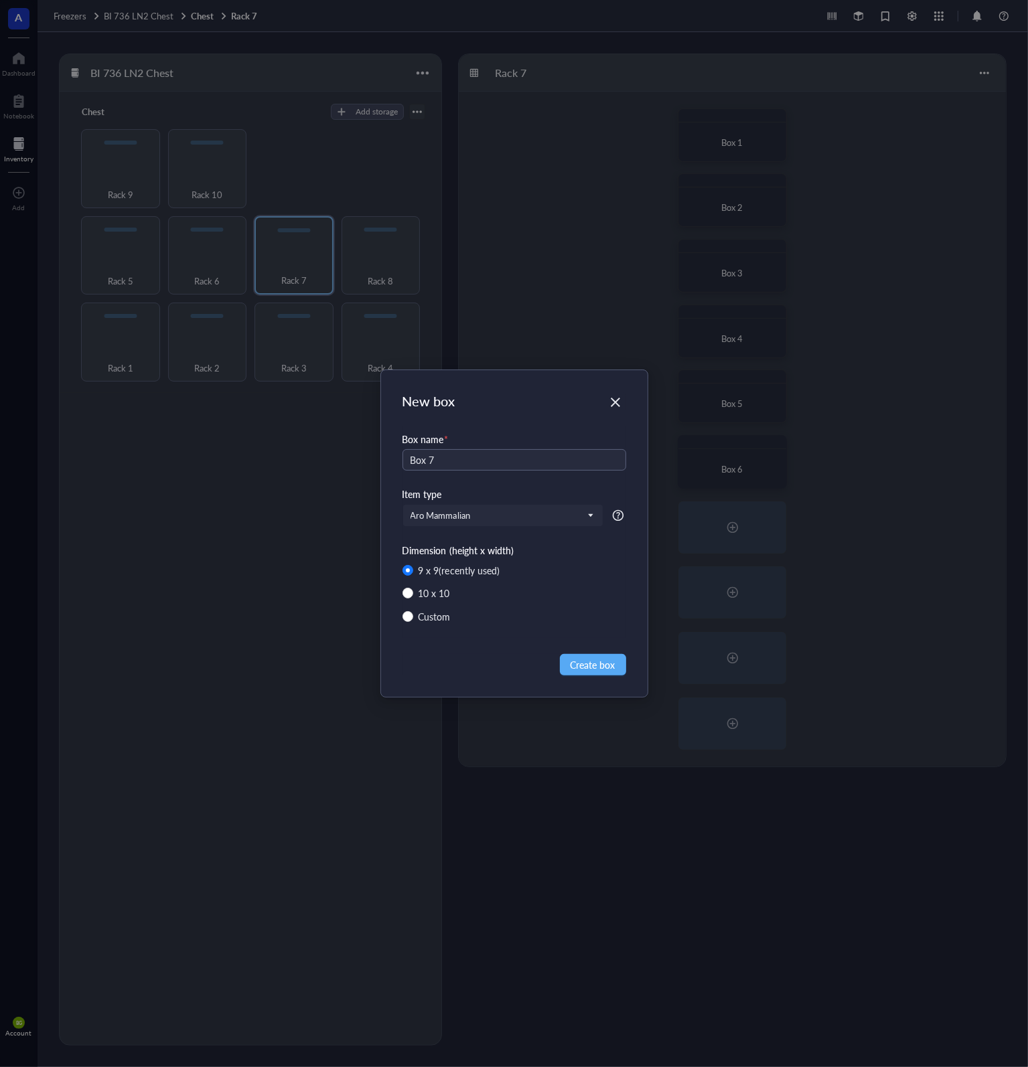
click at [626, 518] on div at bounding box center [617, 515] width 21 height 21
click at [587, 662] on span "Create box" at bounding box center [592, 664] width 45 height 15
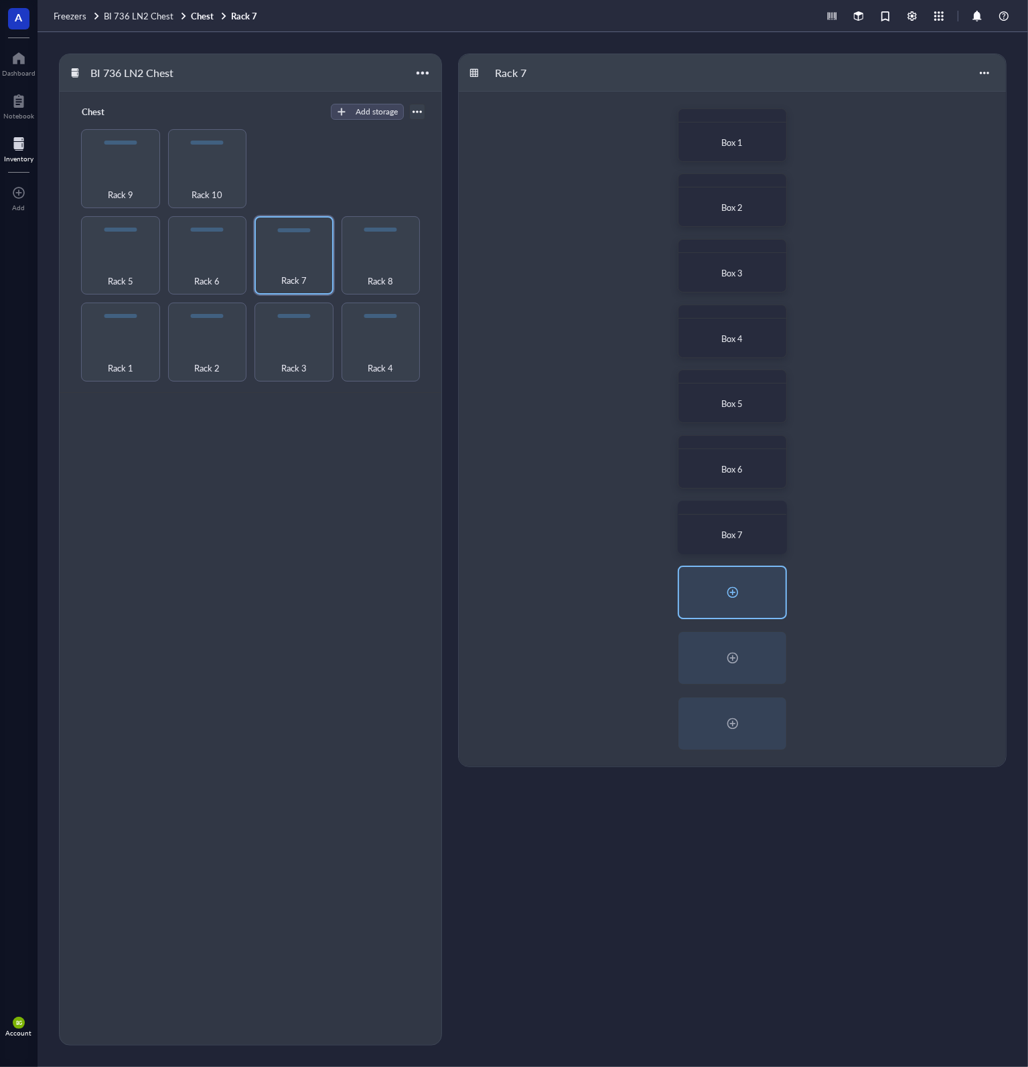
click at [741, 584] on div at bounding box center [732, 592] width 21 height 21
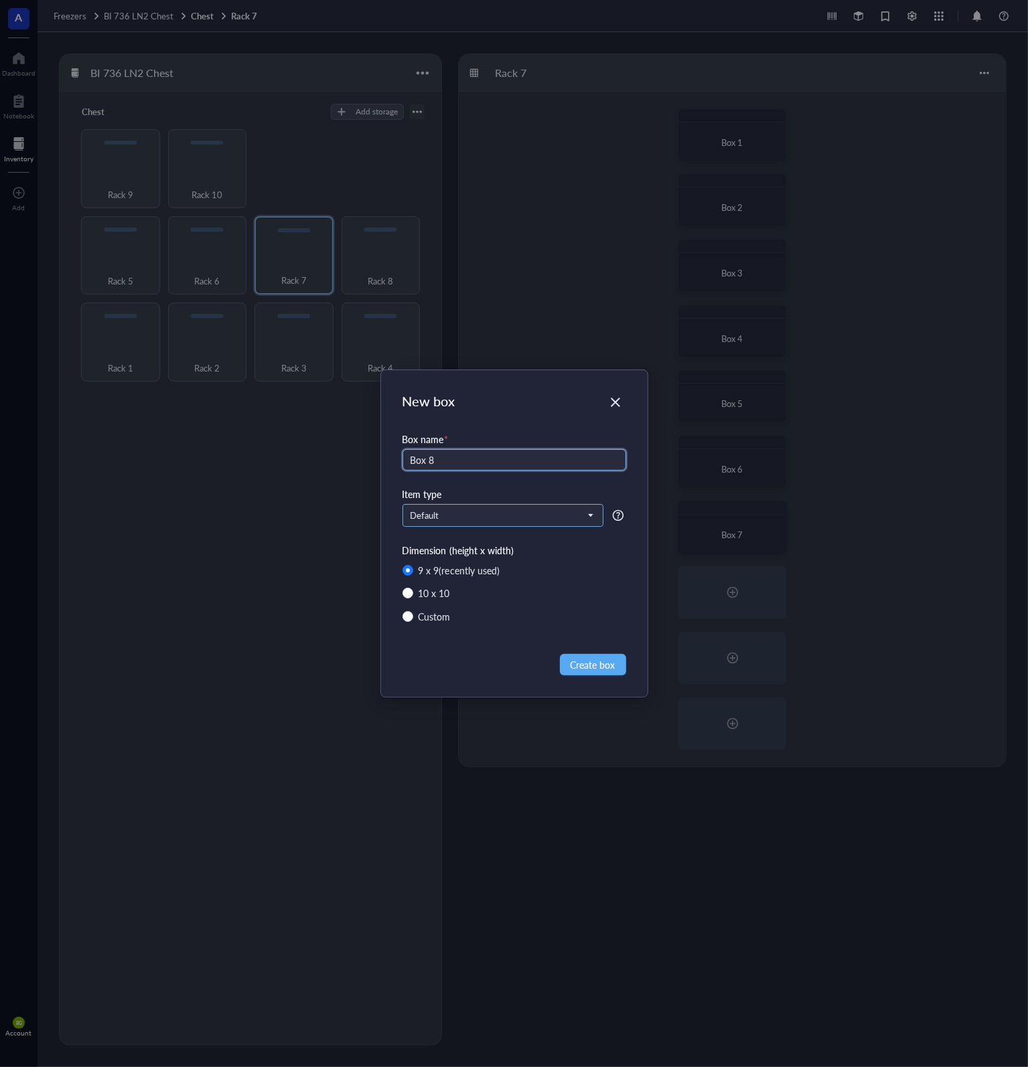
click at [479, 518] on span "Default" at bounding box center [501, 516] width 182 height 12
type input "Box 8"
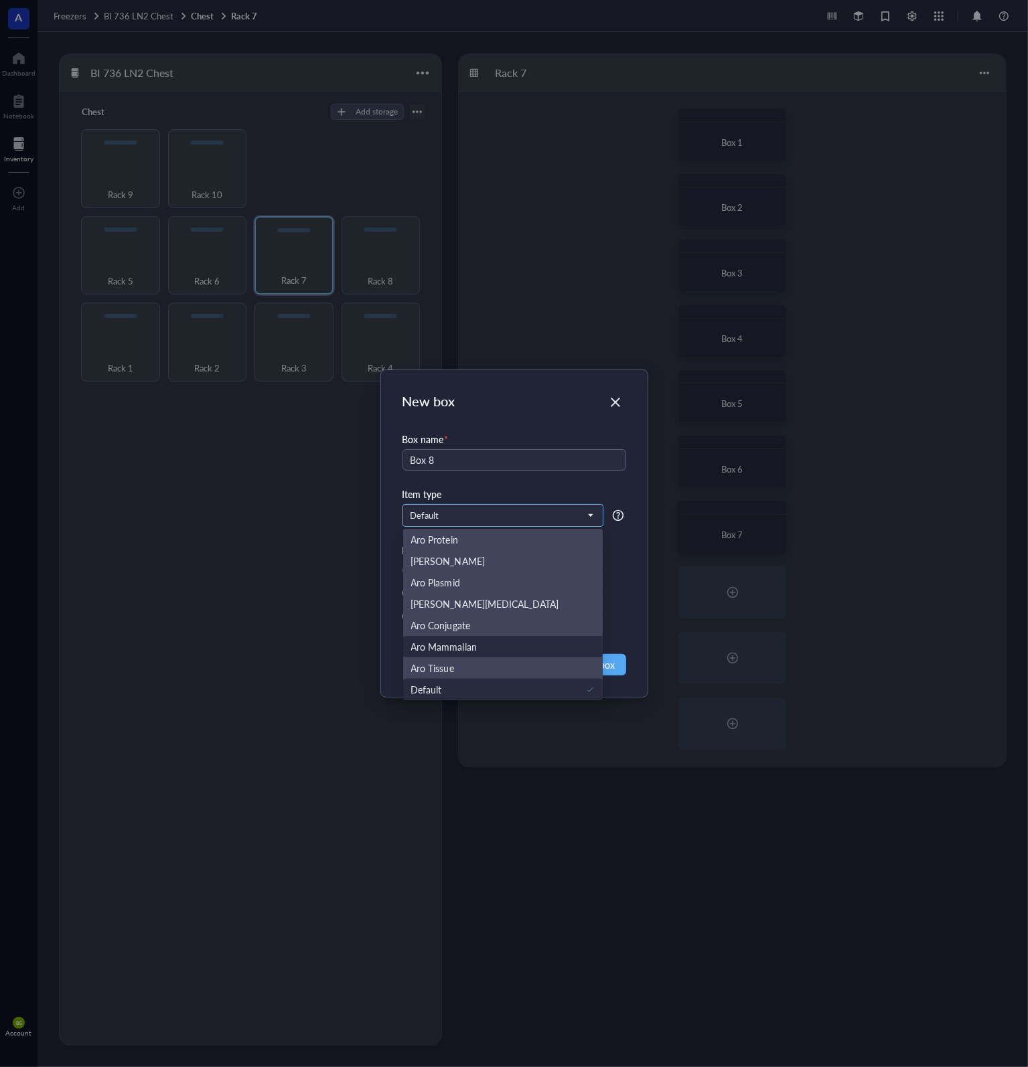
click at [480, 646] on div "Aro Mammalian" at bounding box center [503, 646] width 184 height 15
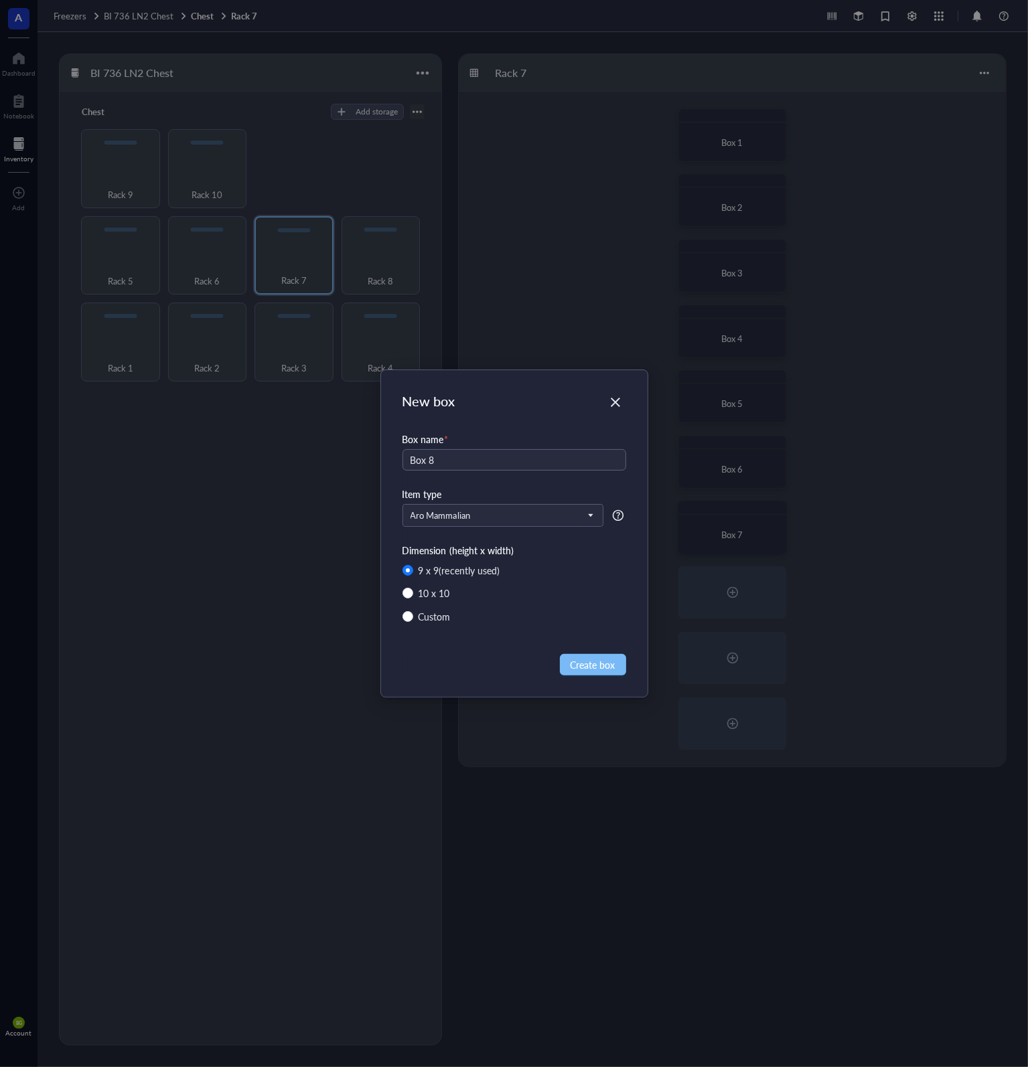
click at [590, 661] on span "Create box" at bounding box center [592, 664] width 45 height 15
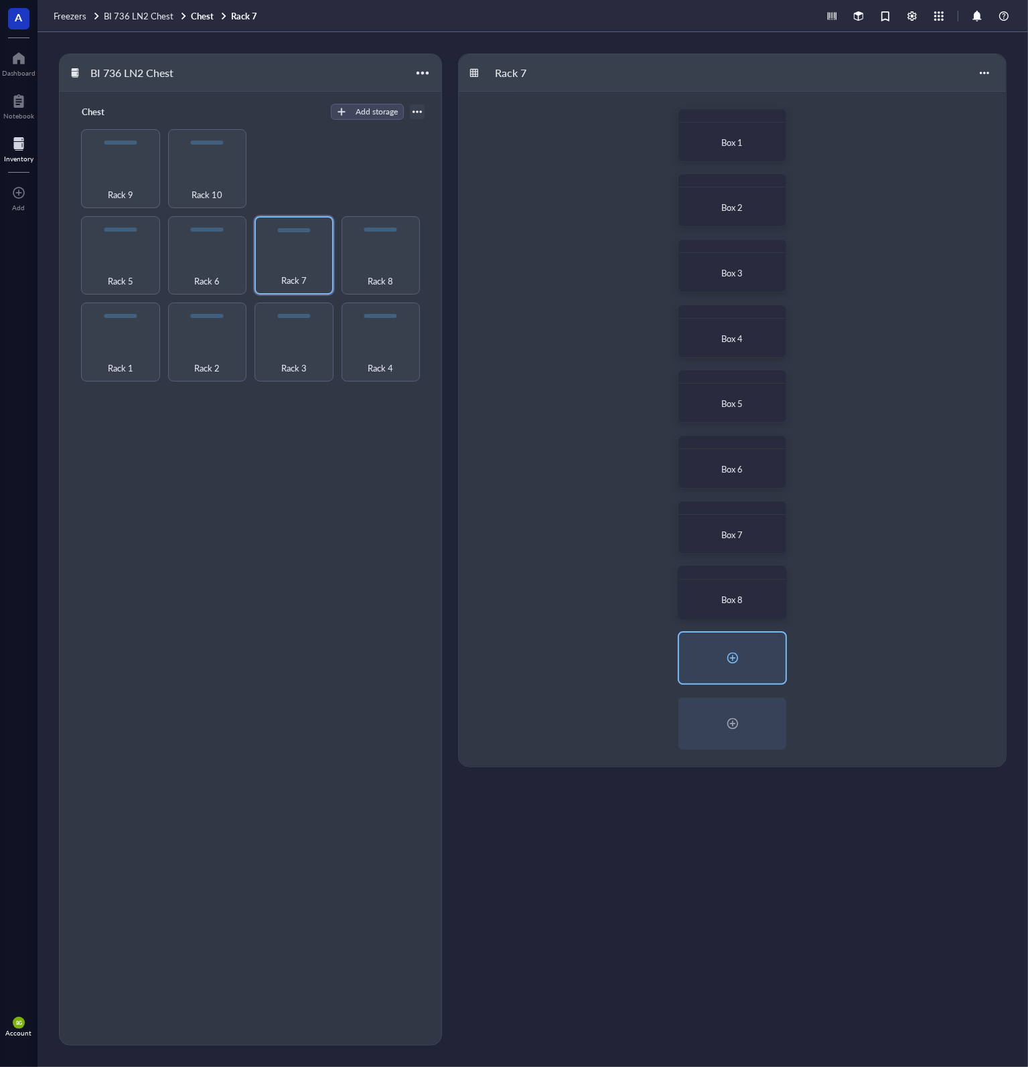
click at [728, 668] on div at bounding box center [732, 657] width 21 height 21
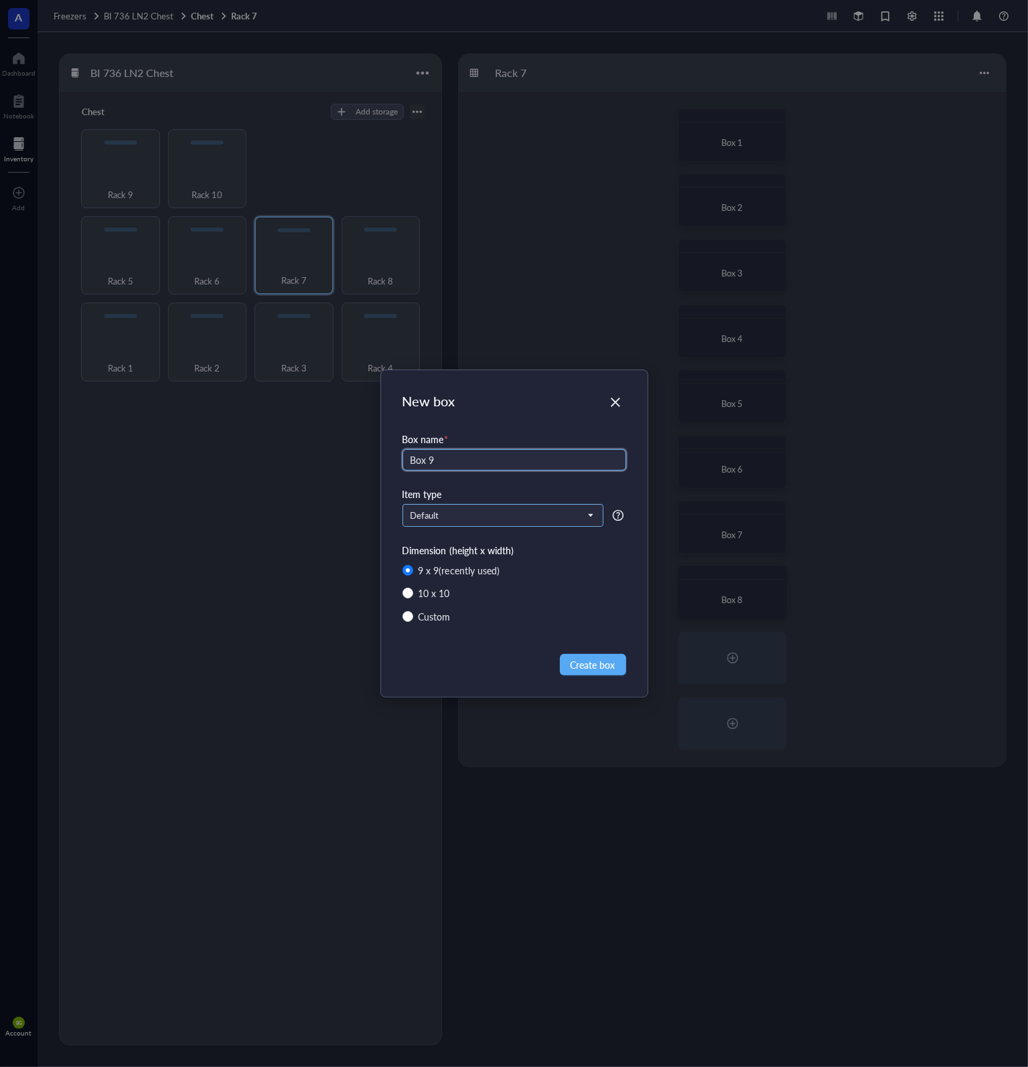
click at [477, 514] on span "Default" at bounding box center [501, 516] width 182 height 12
type input "Box 9"
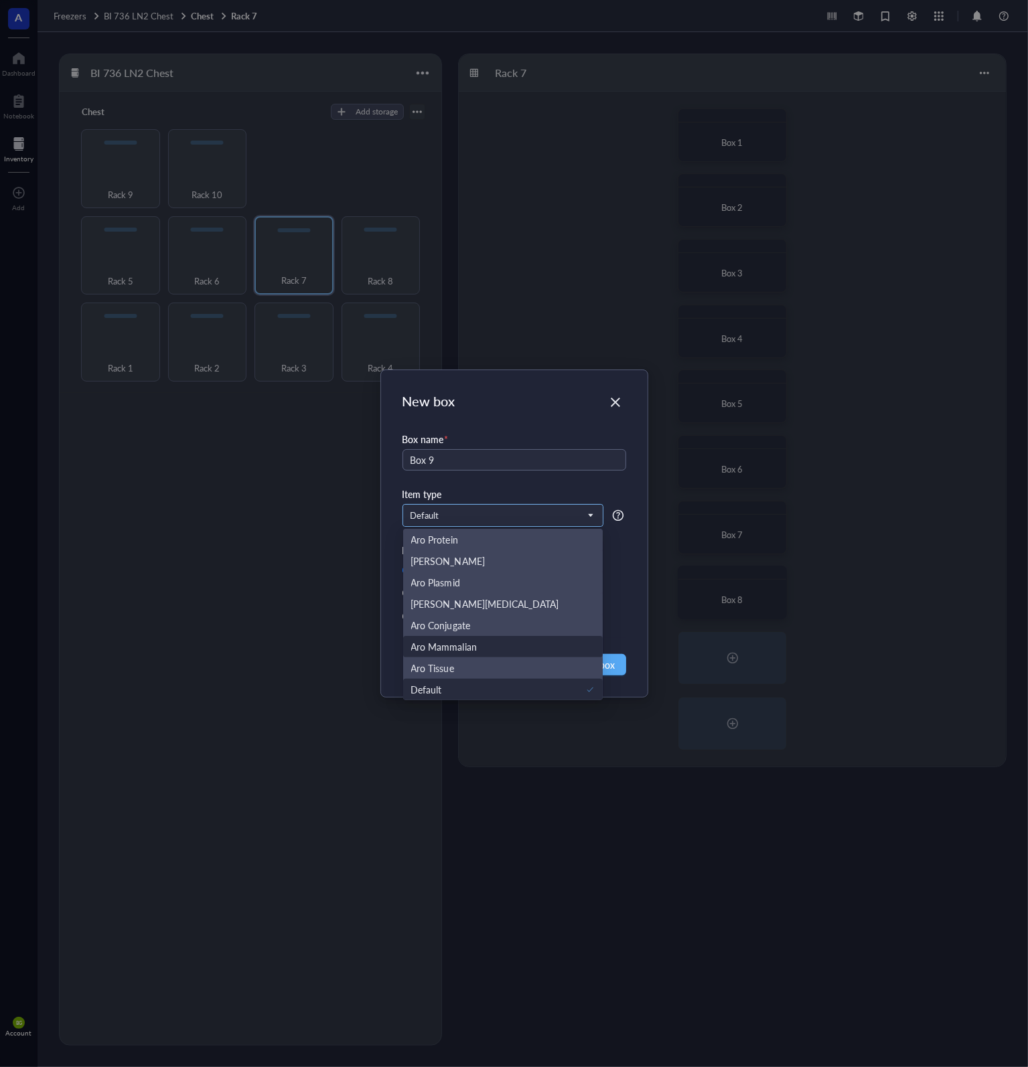
click at [495, 645] on div "Aro Mammalian" at bounding box center [503, 646] width 184 height 15
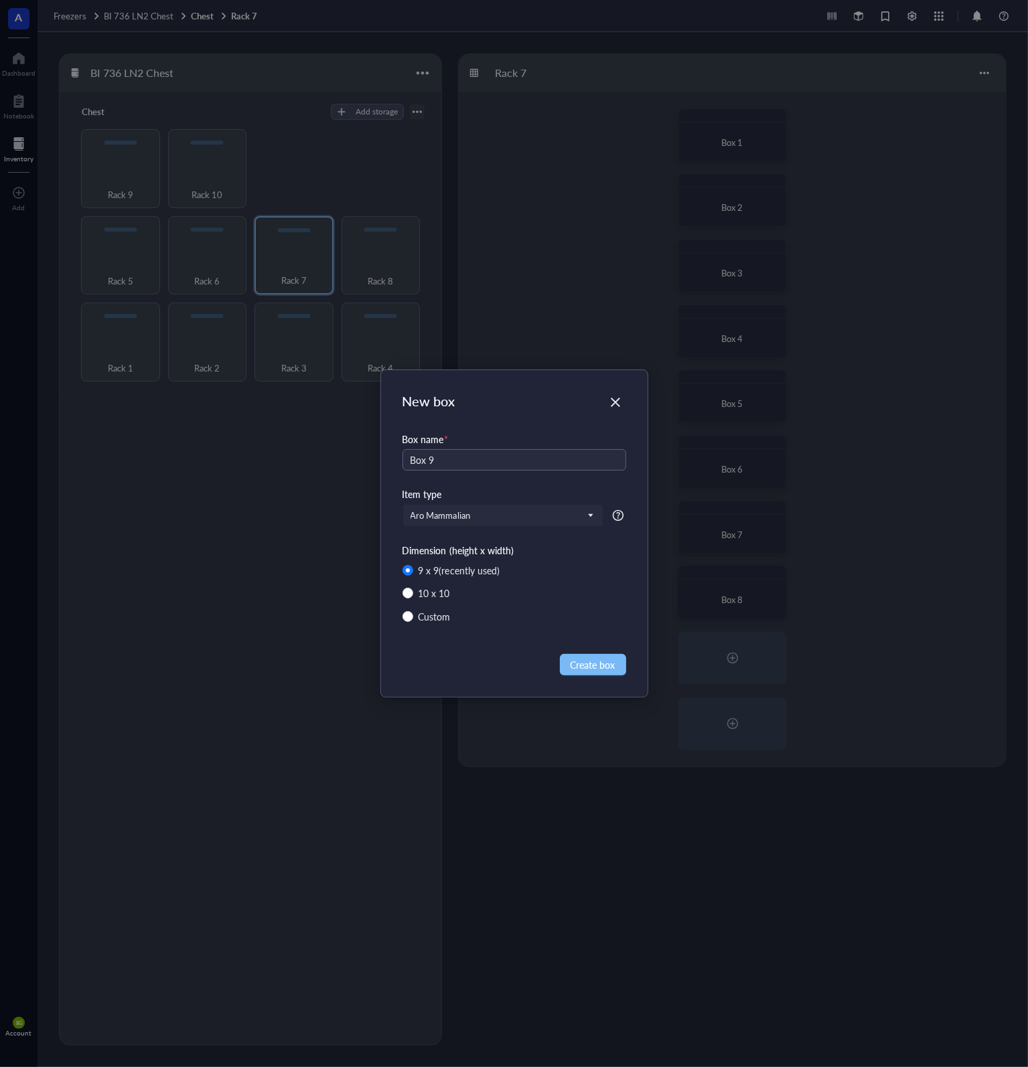
click at [611, 657] on span "Create box" at bounding box center [592, 664] width 45 height 15
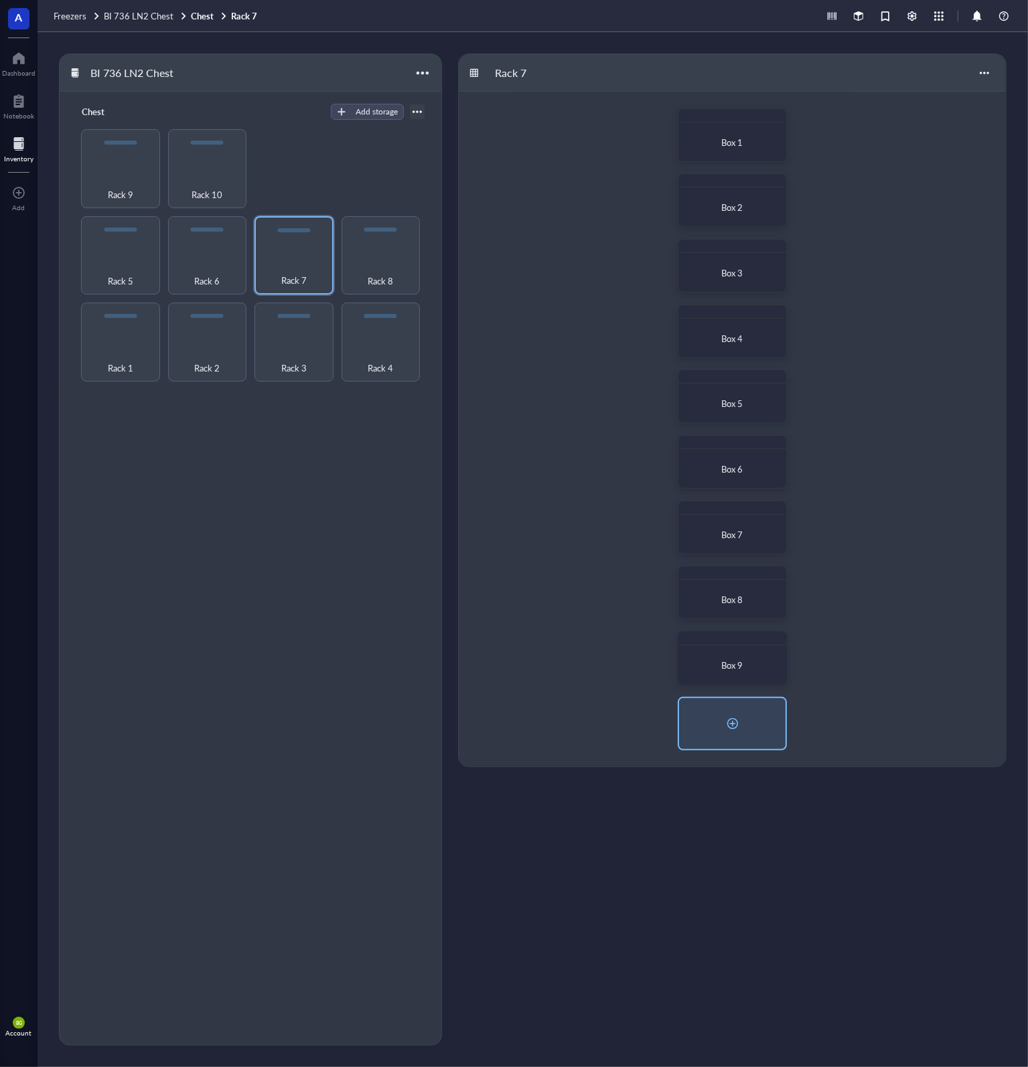
click at [728, 720] on div at bounding box center [732, 723] width 21 height 21
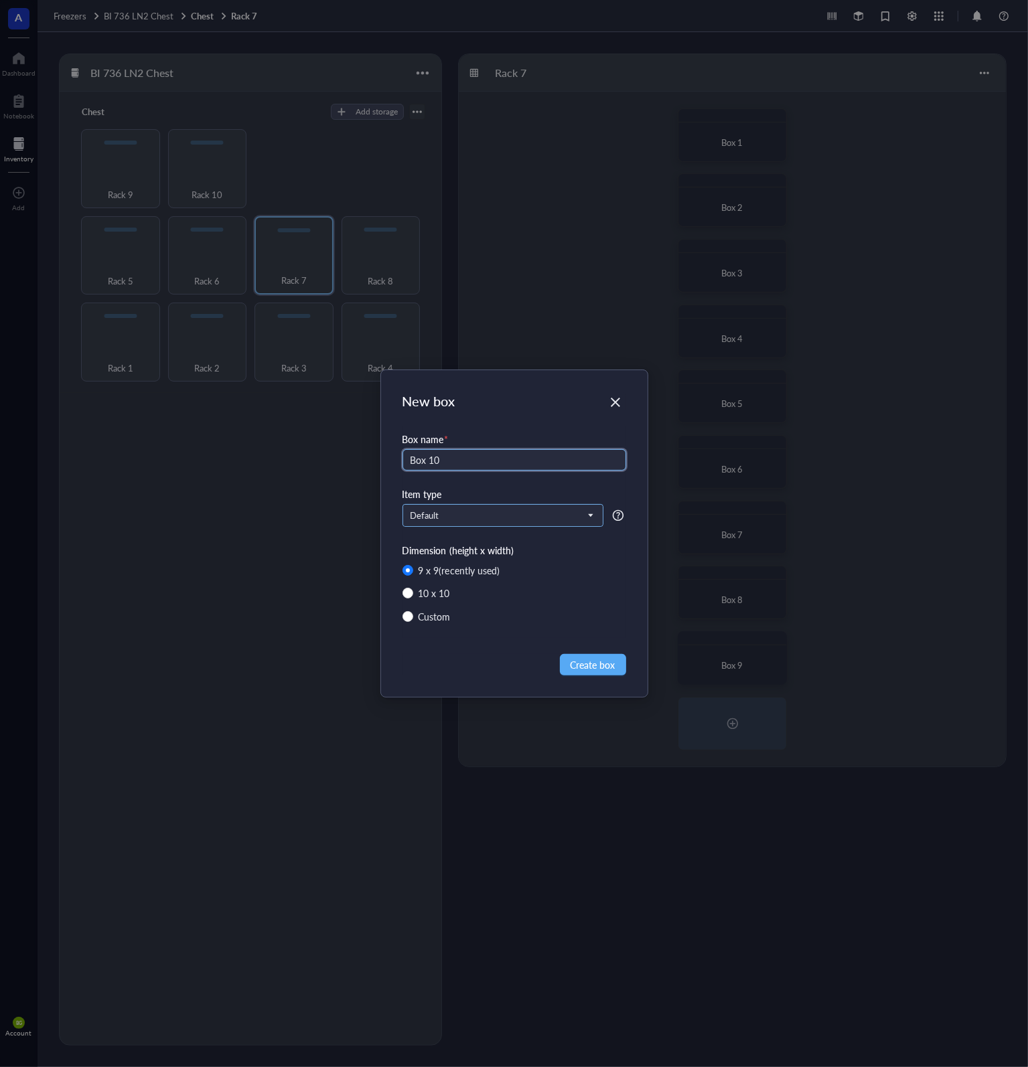
click at [466, 515] on span "Default" at bounding box center [501, 516] width 182 height 12
type input "Box 10"
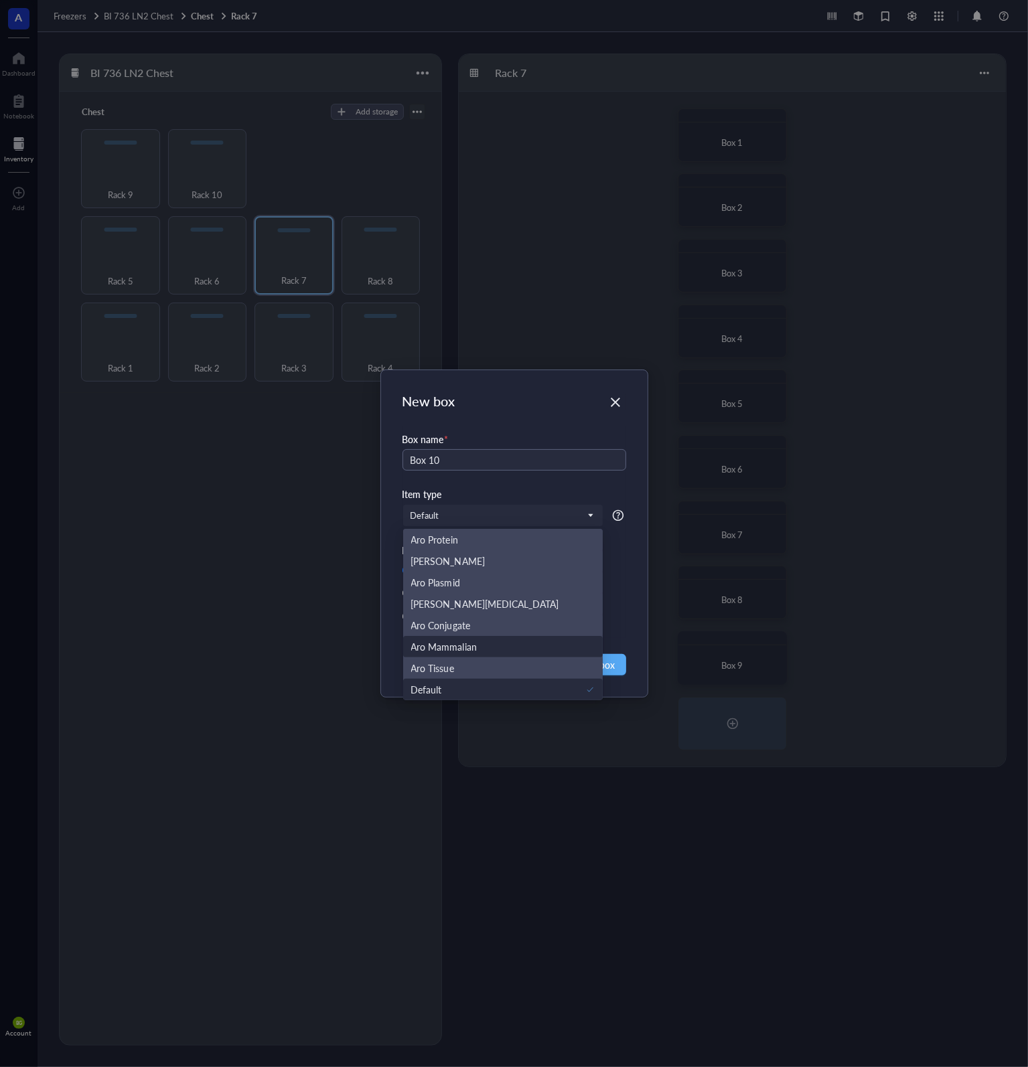
click at [488, 643] on div "Aro Mammalian" at bounding box center [503, 646] width 184 height 15
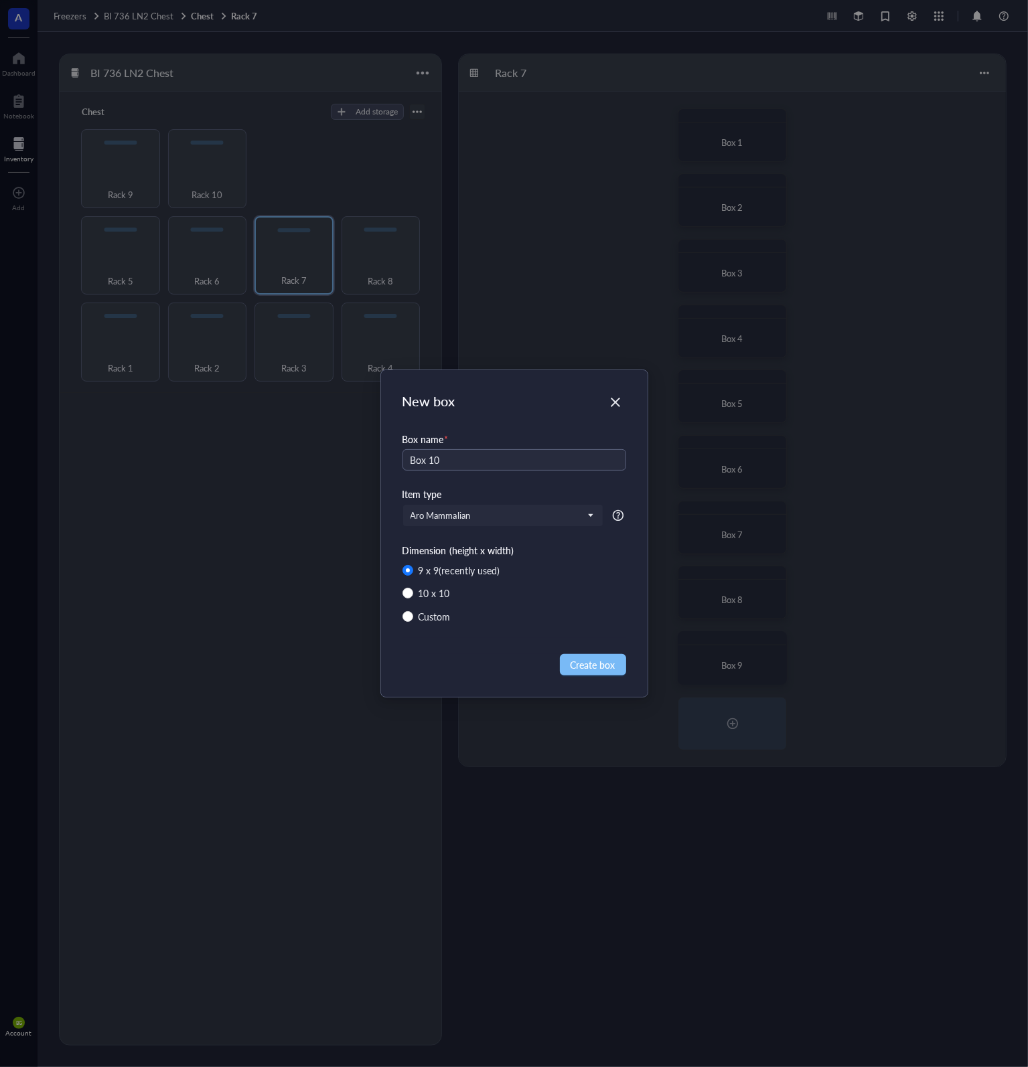
click at [587, 656] on button "Create box" at bounding box center [593, 664] width 66 height 21
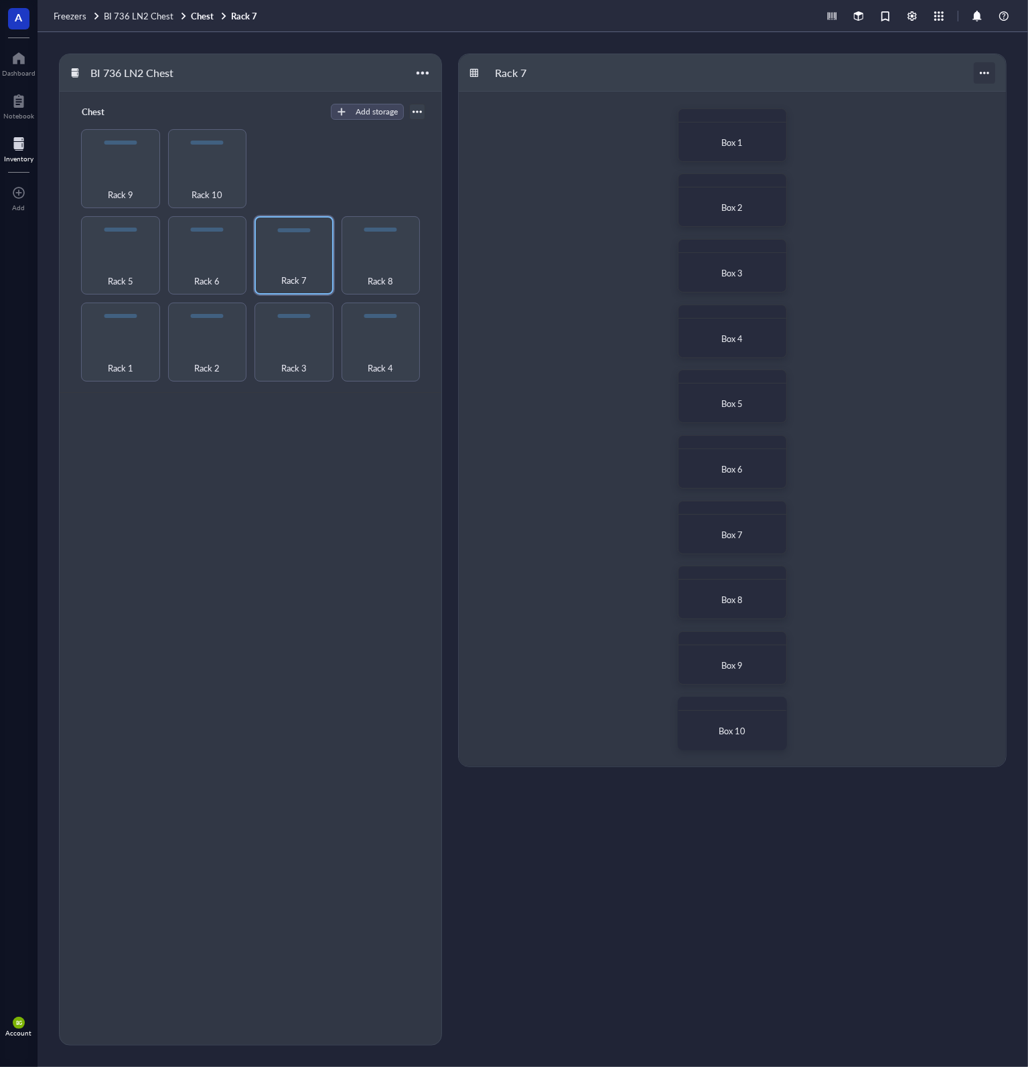
click at [980, 74] on div at bounding box center [983, 72] width 21 height 21
click at [969, 92] on div "Settings" at bounding box center [947, 98] width 76 height 12
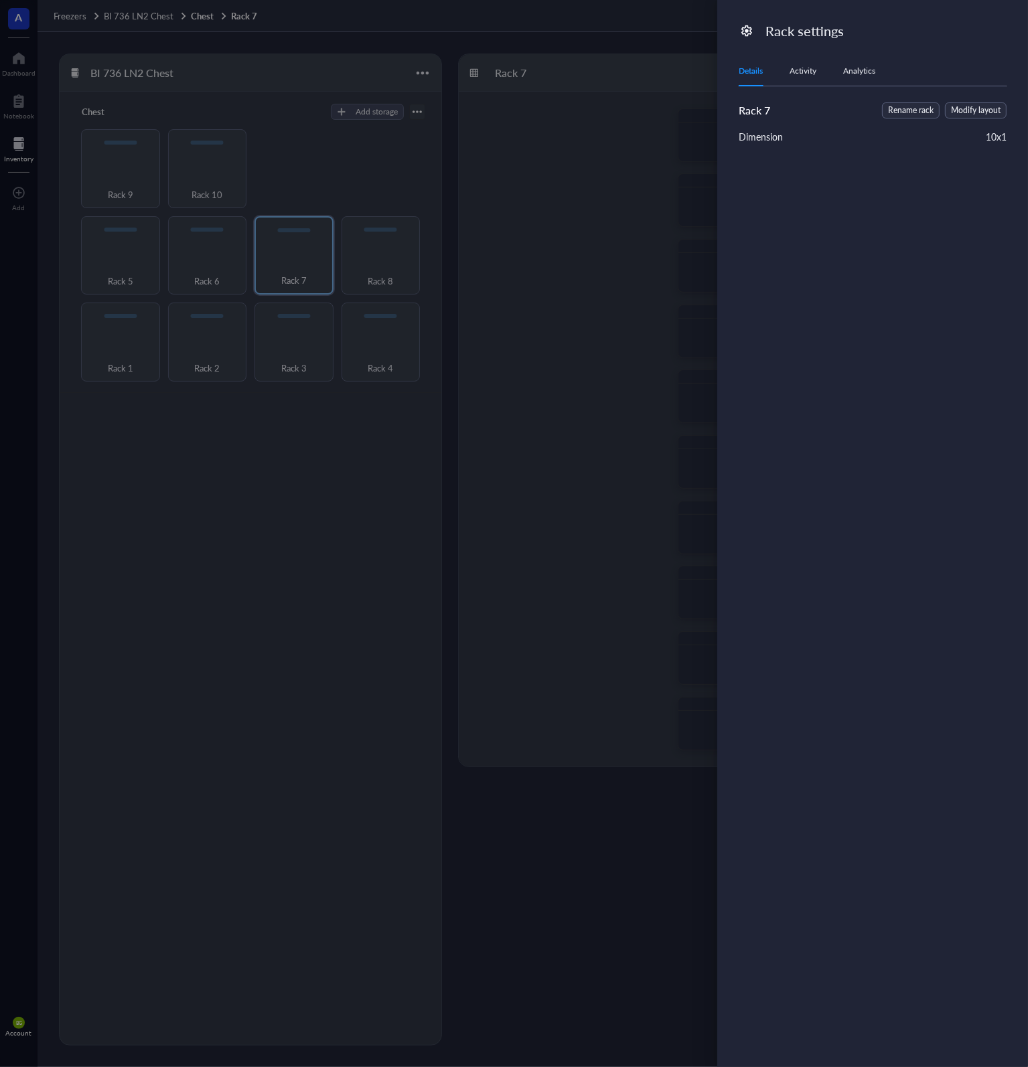
click at [578, 175] on div at bounding box center [514, 533] width 1028 height 1067
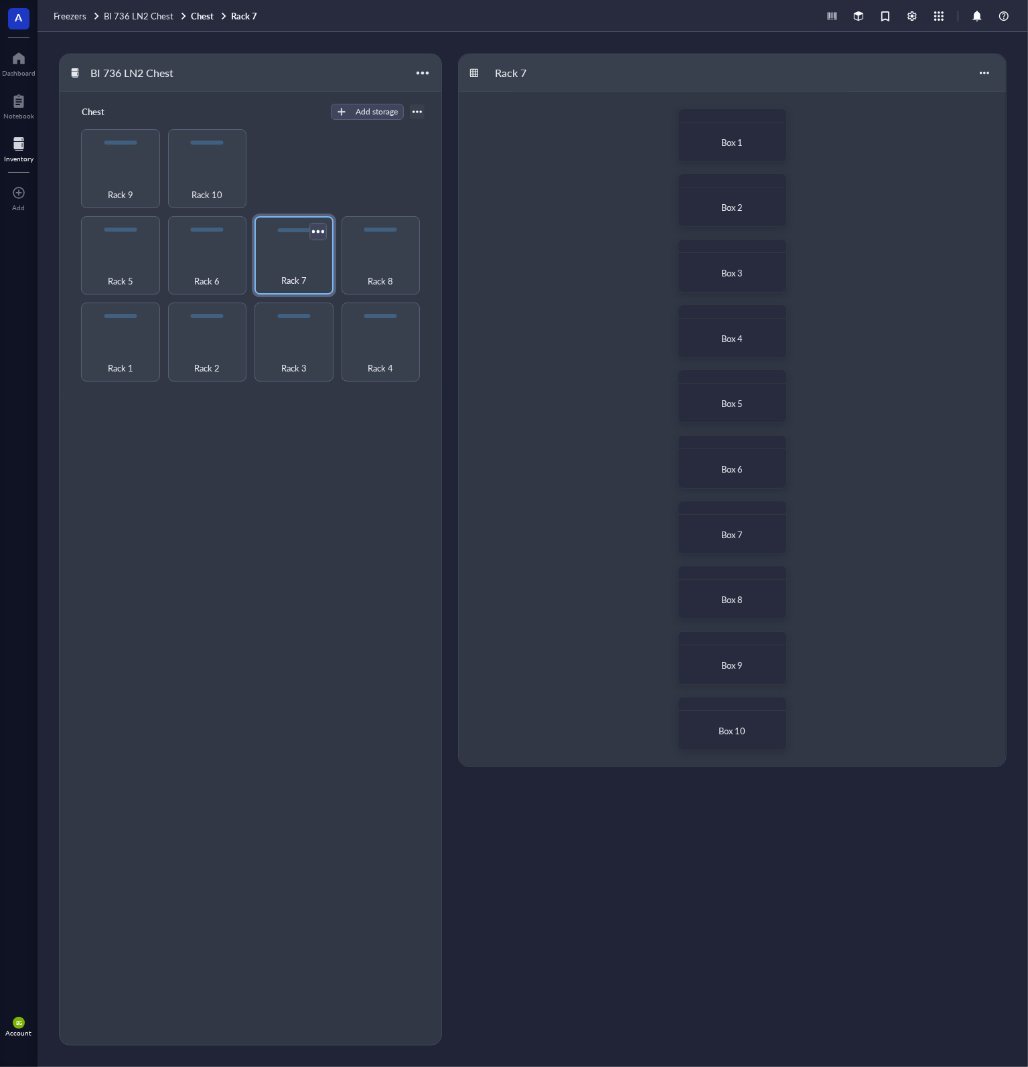
click at [316, 232] on div at bounding box center [317, 231] width 19 height 19
click at [358, 252] on div "Settings" at bounding box center [350, 254] width 31 height 12
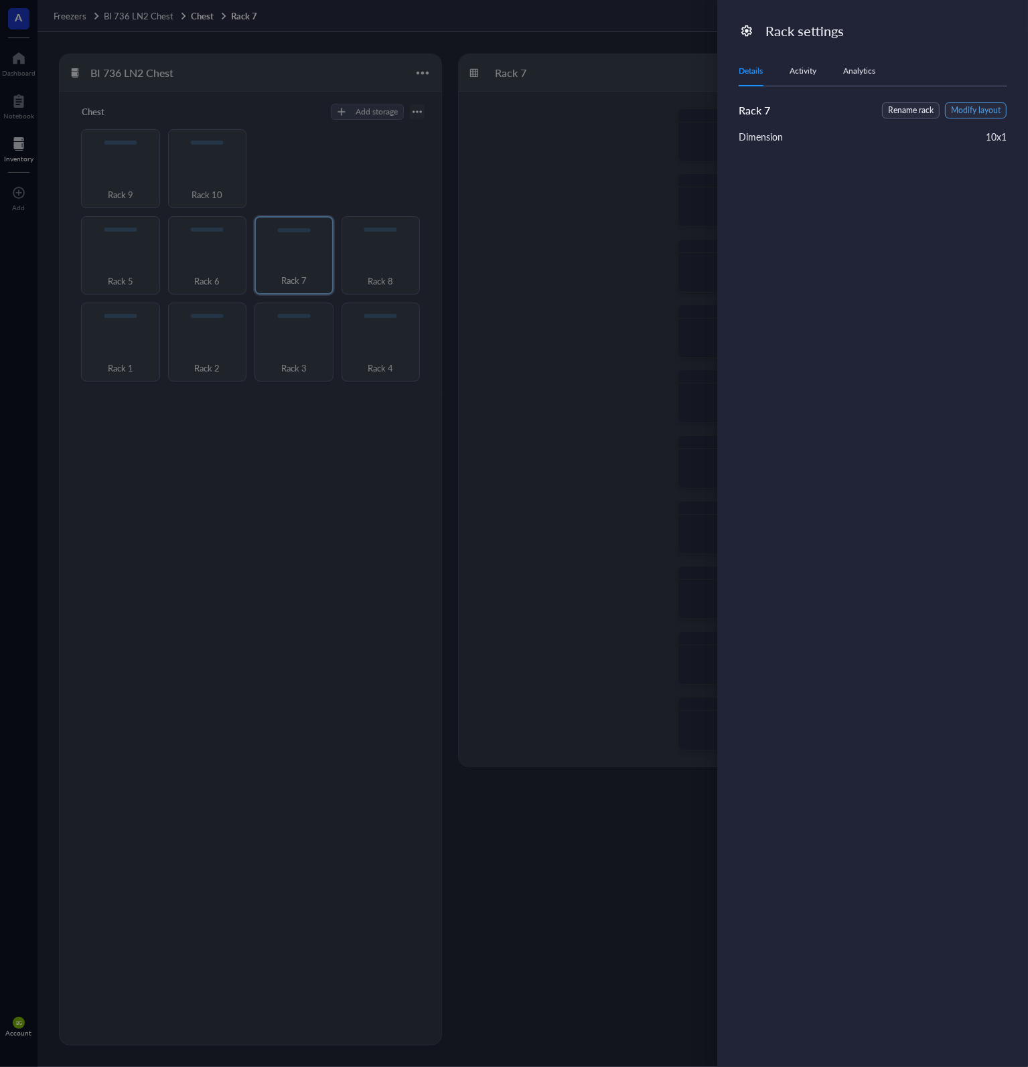
click at [1005, 112] on button "Modify layout" at bounding box center [976, 110] width 62 height 16
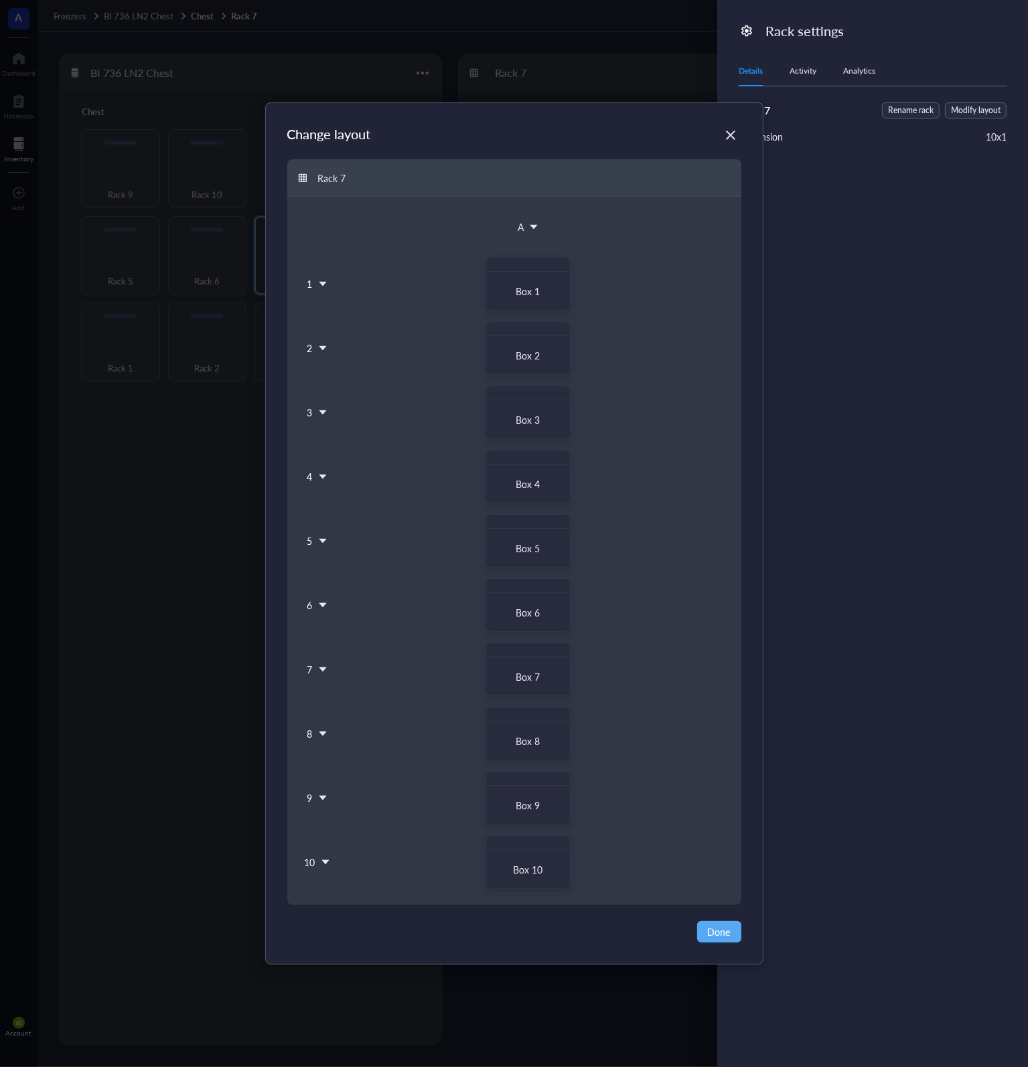
click at [532, 227] on icon at bounding box center [533, 227] width 7 height 5
click at [595, 228] on div "A" at bounding box center [514, 227] width 422 height 28
click at [323, 279] on icon at bounding box center [322, 283] width 9 height 9
click at [324, 281] on icon at bounding box center [322, 283] width 9 height 9
click at [327, 866] on icon at bounding box center [325, 862] width 9 height 9
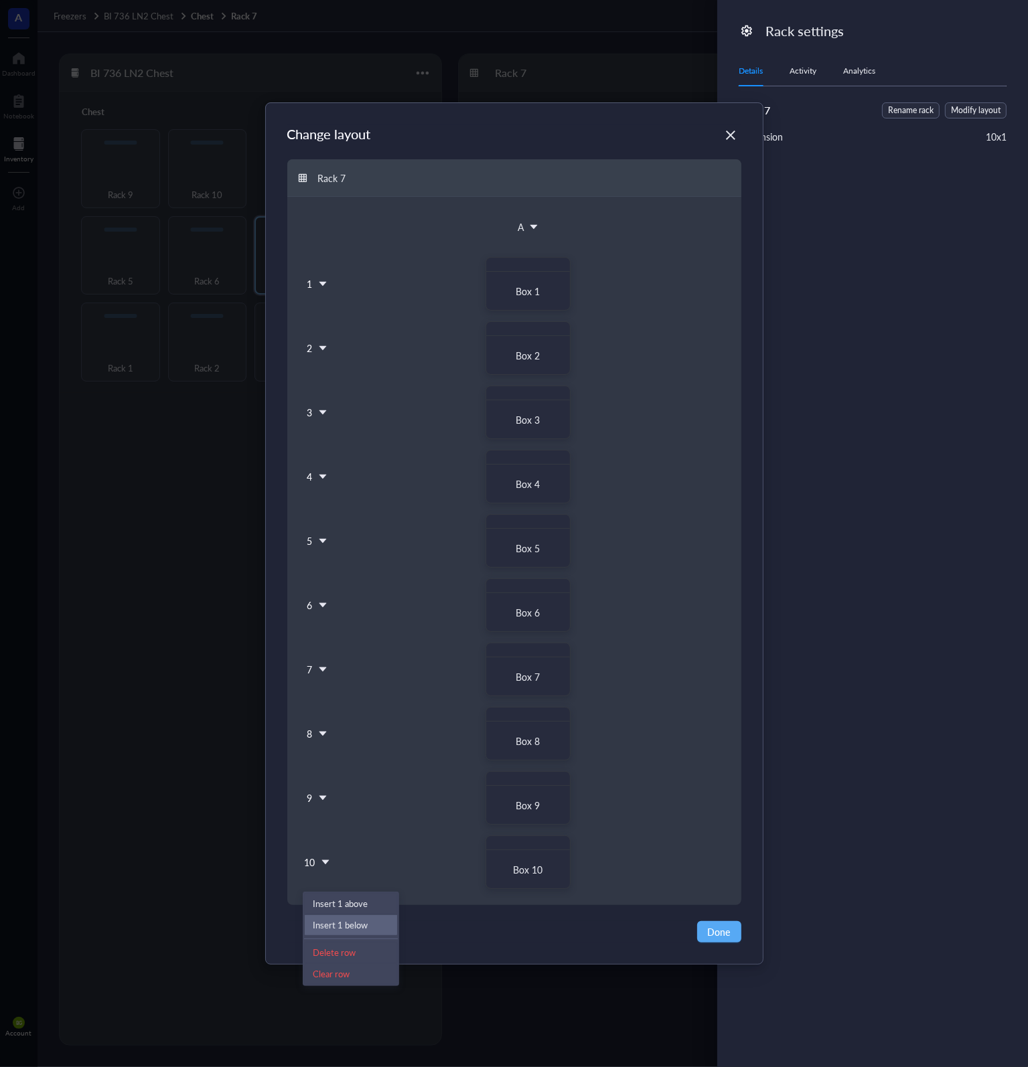
click at [367, 924] on div "Insert 1 below" at bounding box center [351, 925] width 76 height 12
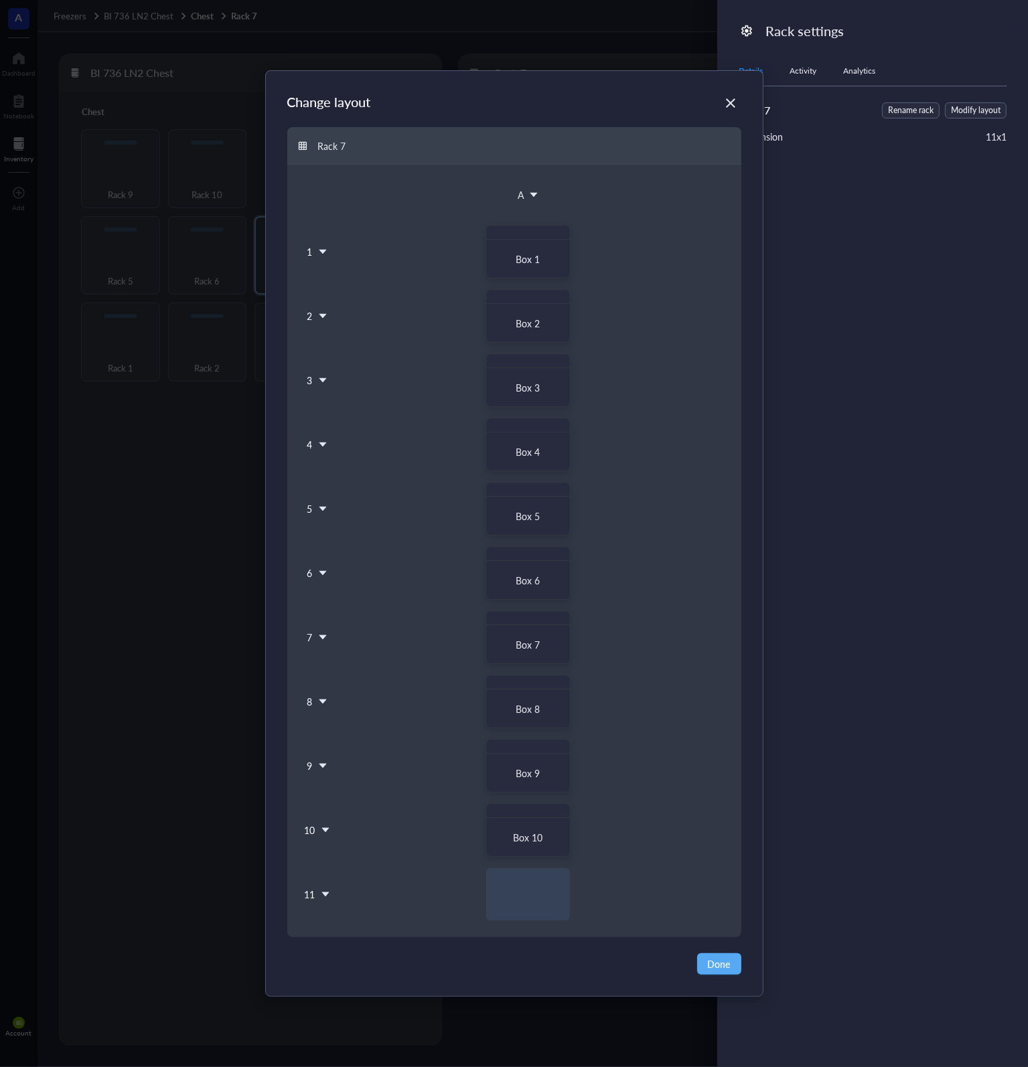
click at [327, 893] on icon at bounding box center [325, 894] width 9 height 9
click at [367, 959] on div "Insert 1 below" at bounding box center [351, 957] width 76 height 12
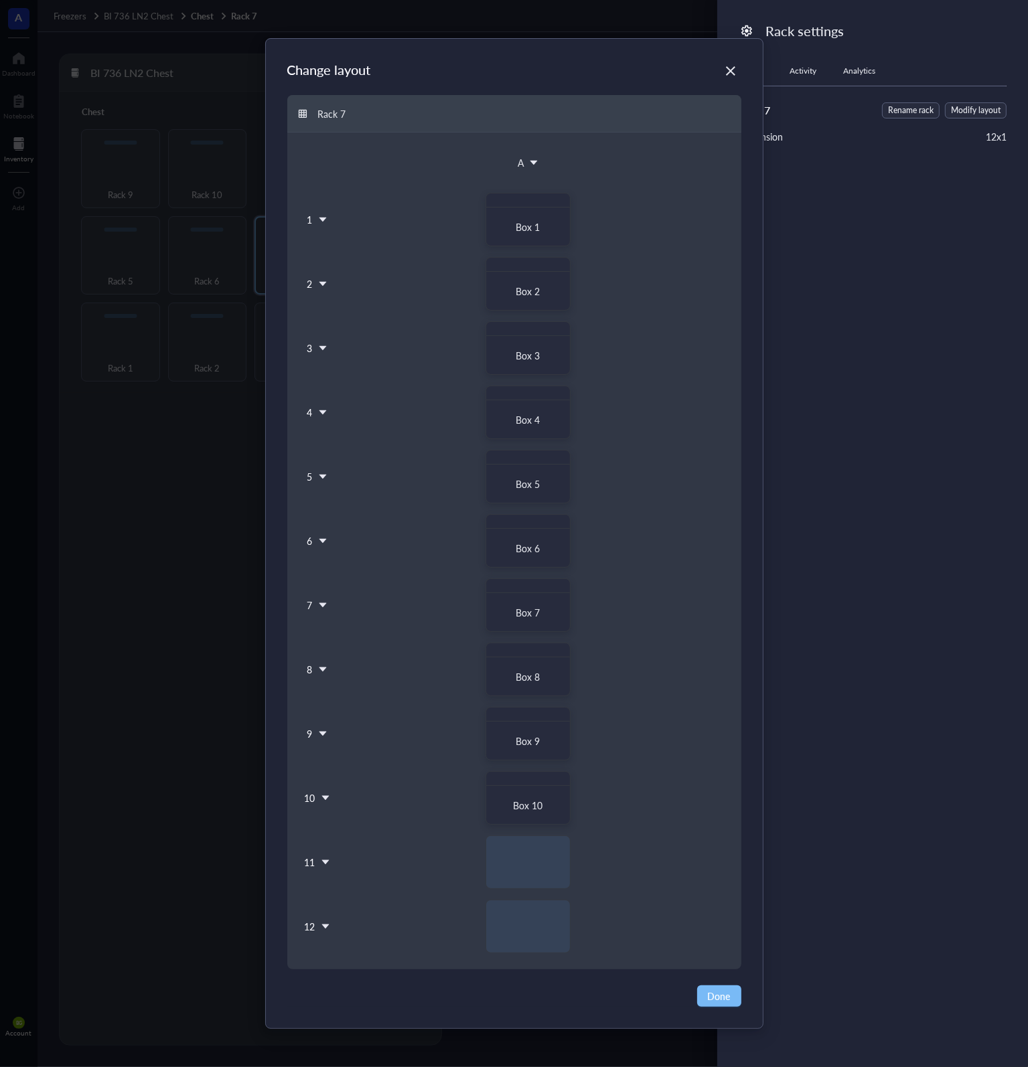
click at [718, 996] on span "Done" at bounding box center [719, 996] width 23 height 15
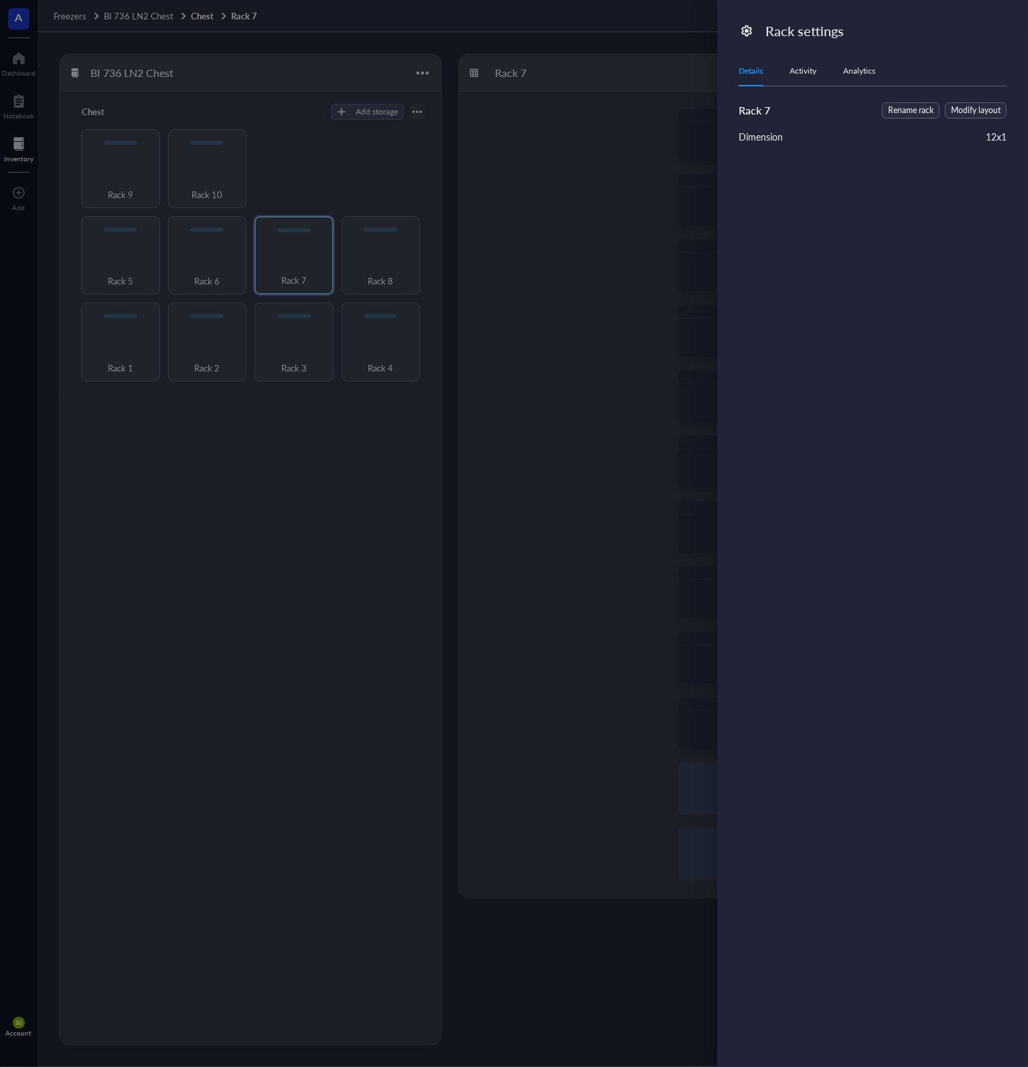
click at [561, 451] on div at bounding box center [514, 533] width 1028 height 1067
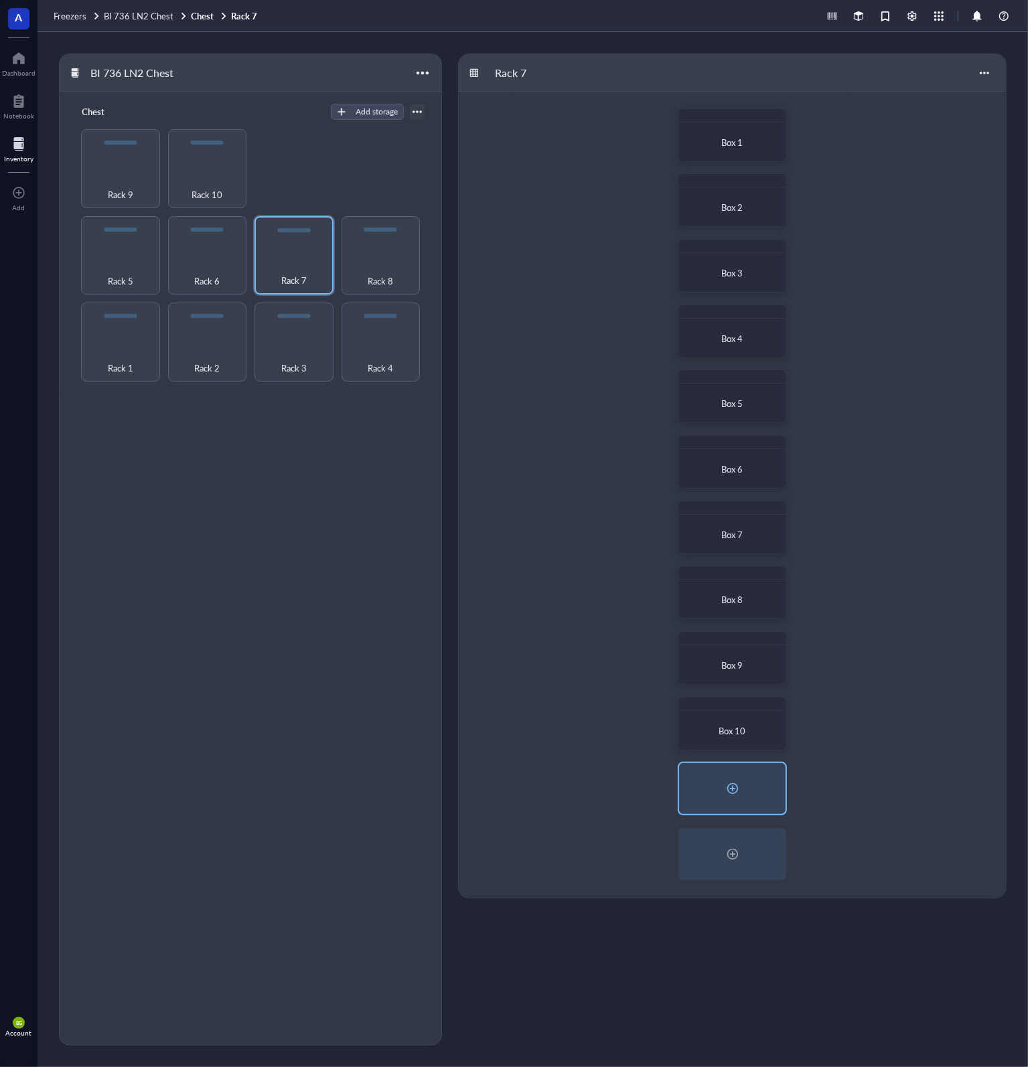
click at [735, 787] on div at bounding box center [732, 788] width 21 height 21
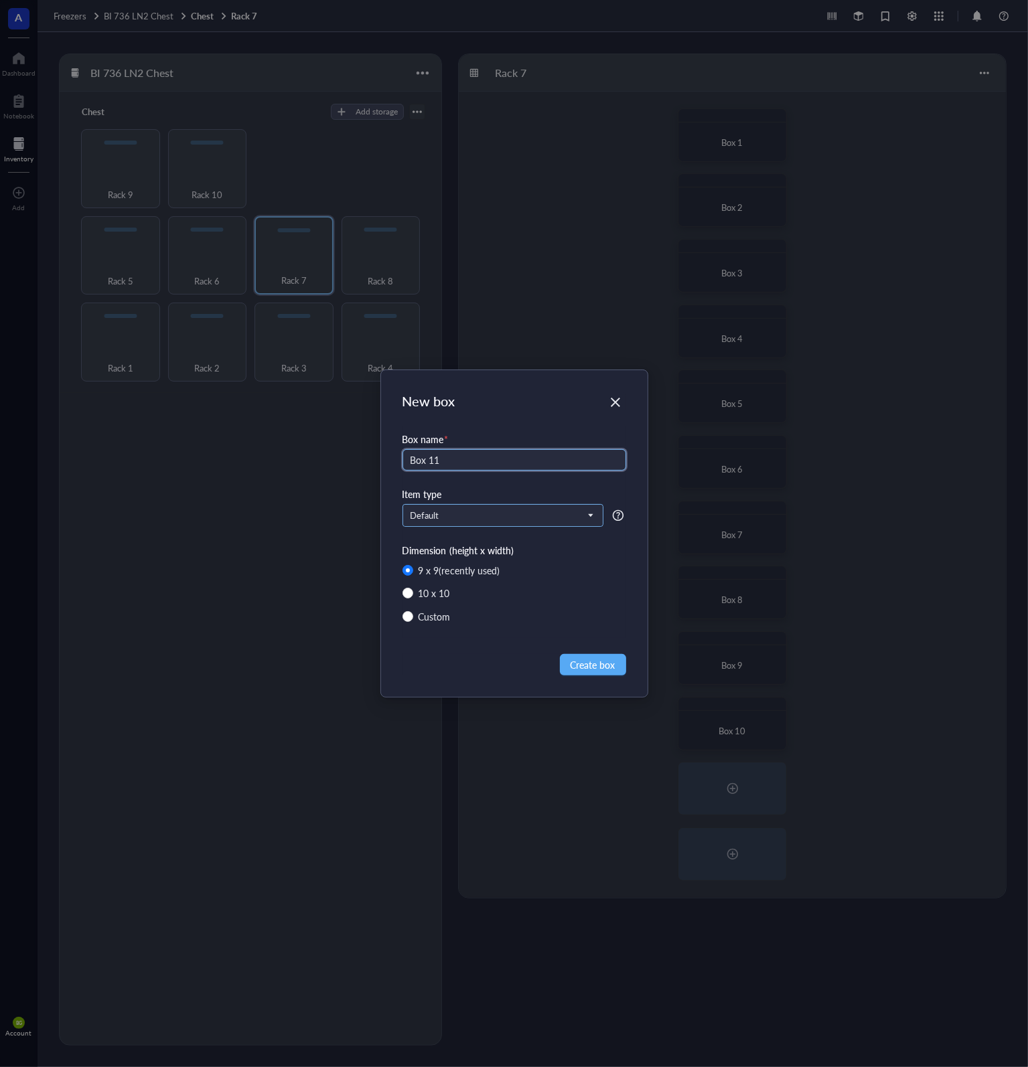
type input "Box 11"
click at [445, 507] on input "search" at bounding box center [496, 515] width 173 height 20
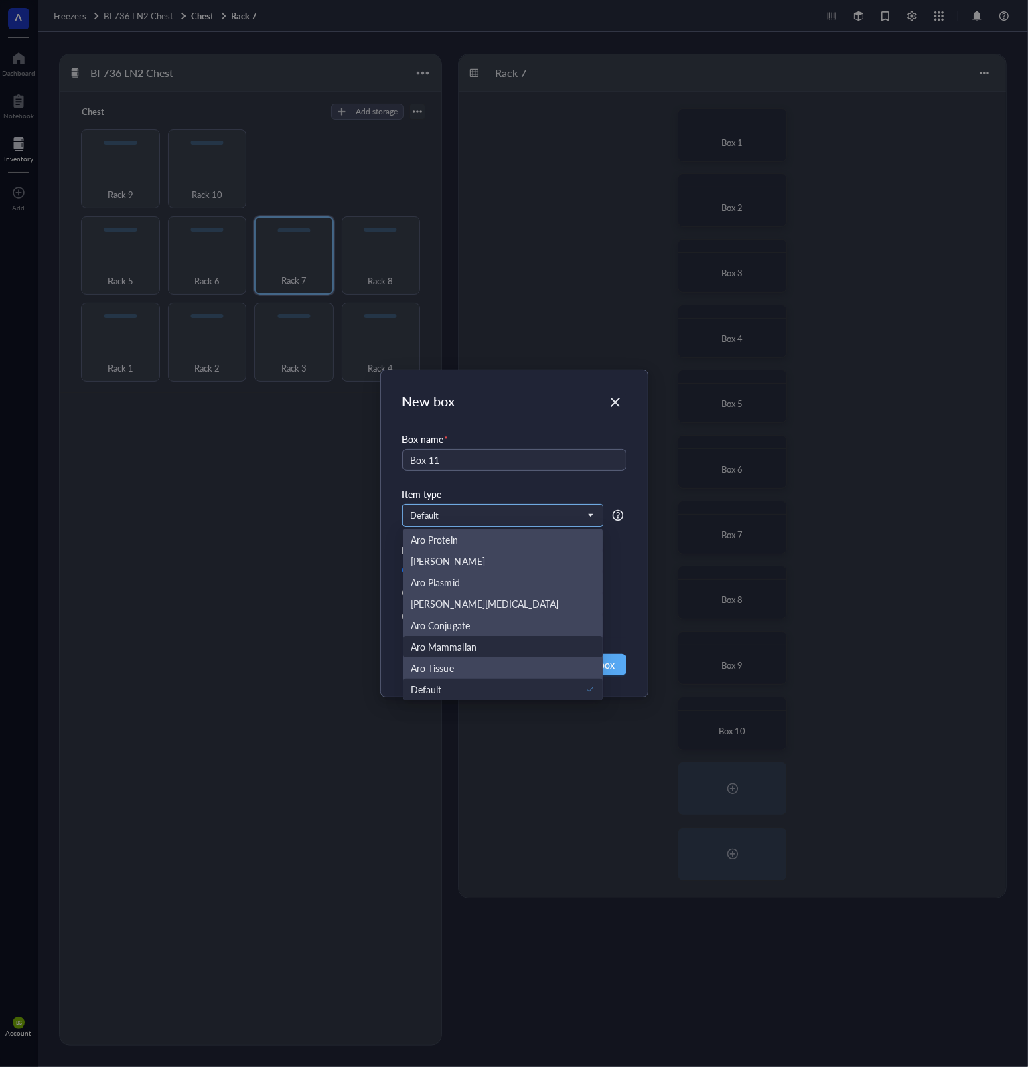
click at [493, 649] on div "Aro Mammalian" at bounding box center [503, 646] width 184 height 15
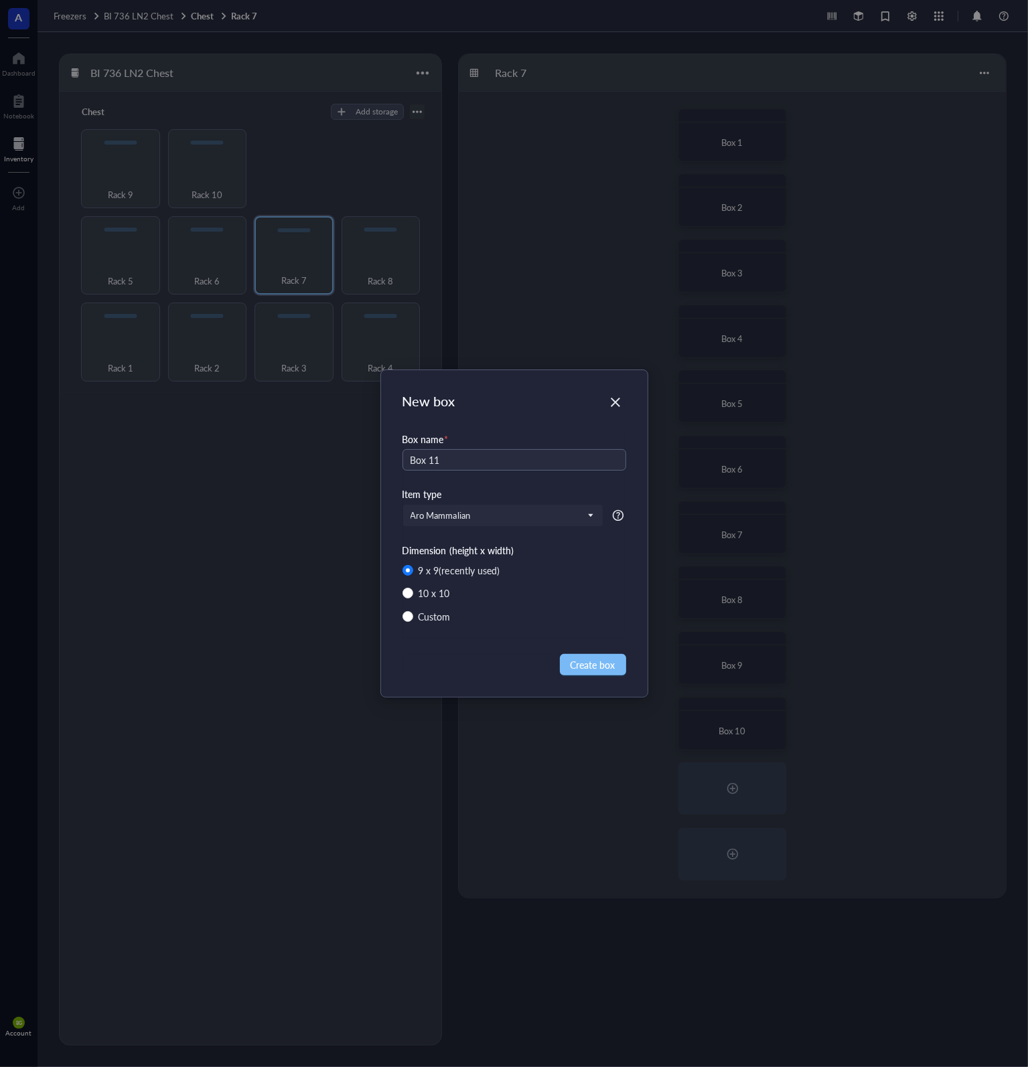
click at [593, 665] on span "Create box" at bounding box center [592, 664] width 45 height 15
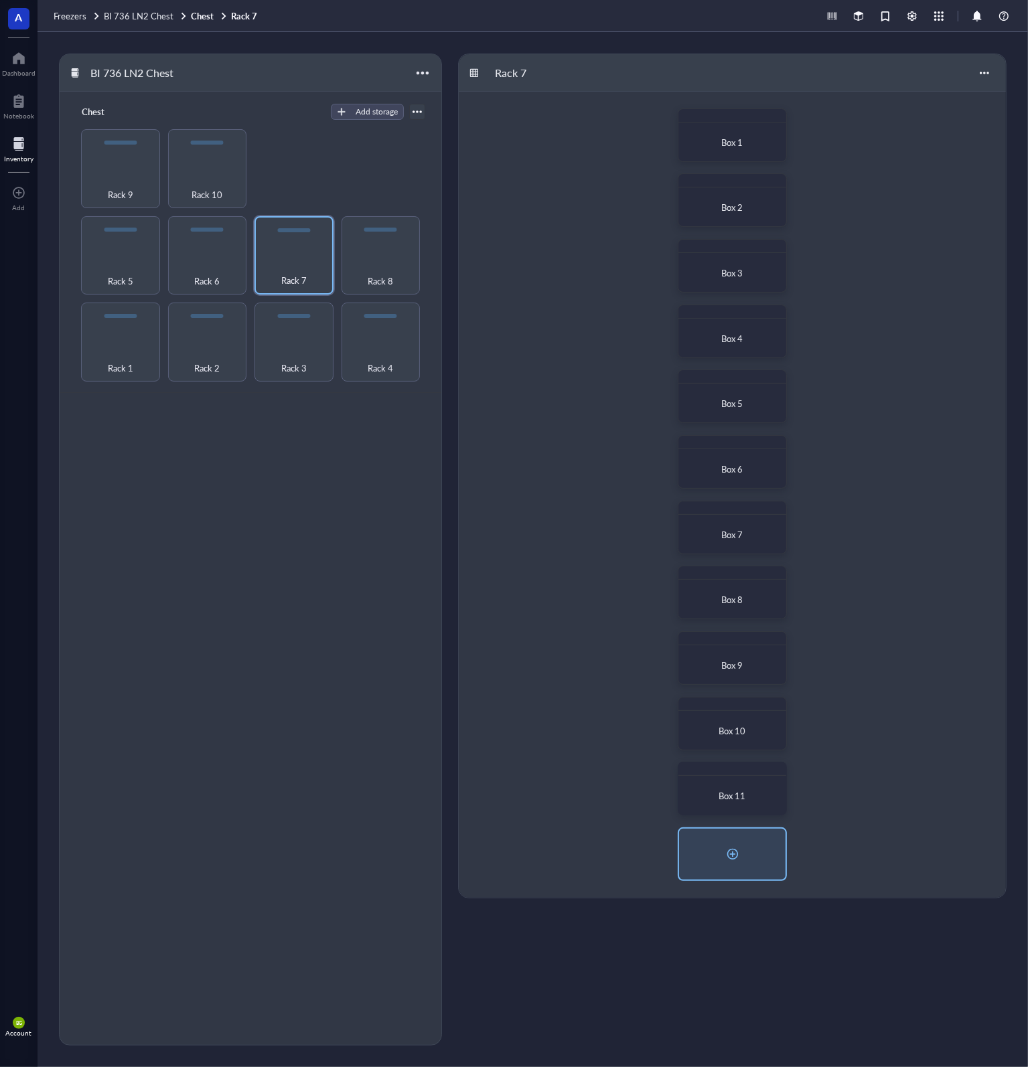
click at [739, 852] on div at bounding box center [732, 854] width 21 height 21
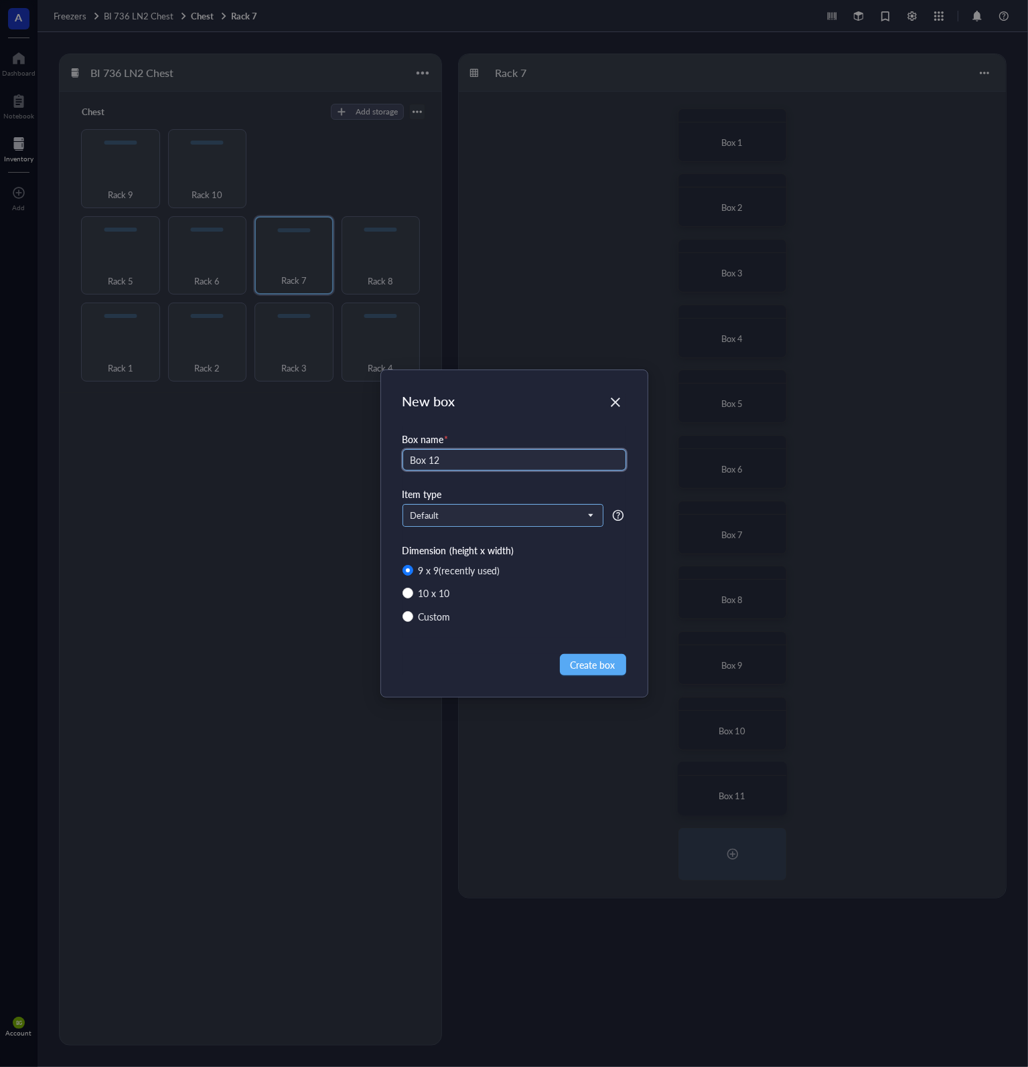
type input "Box 12"
click at [443, 522] on input "search" at bounding box center [496, 515] width 173 height 20
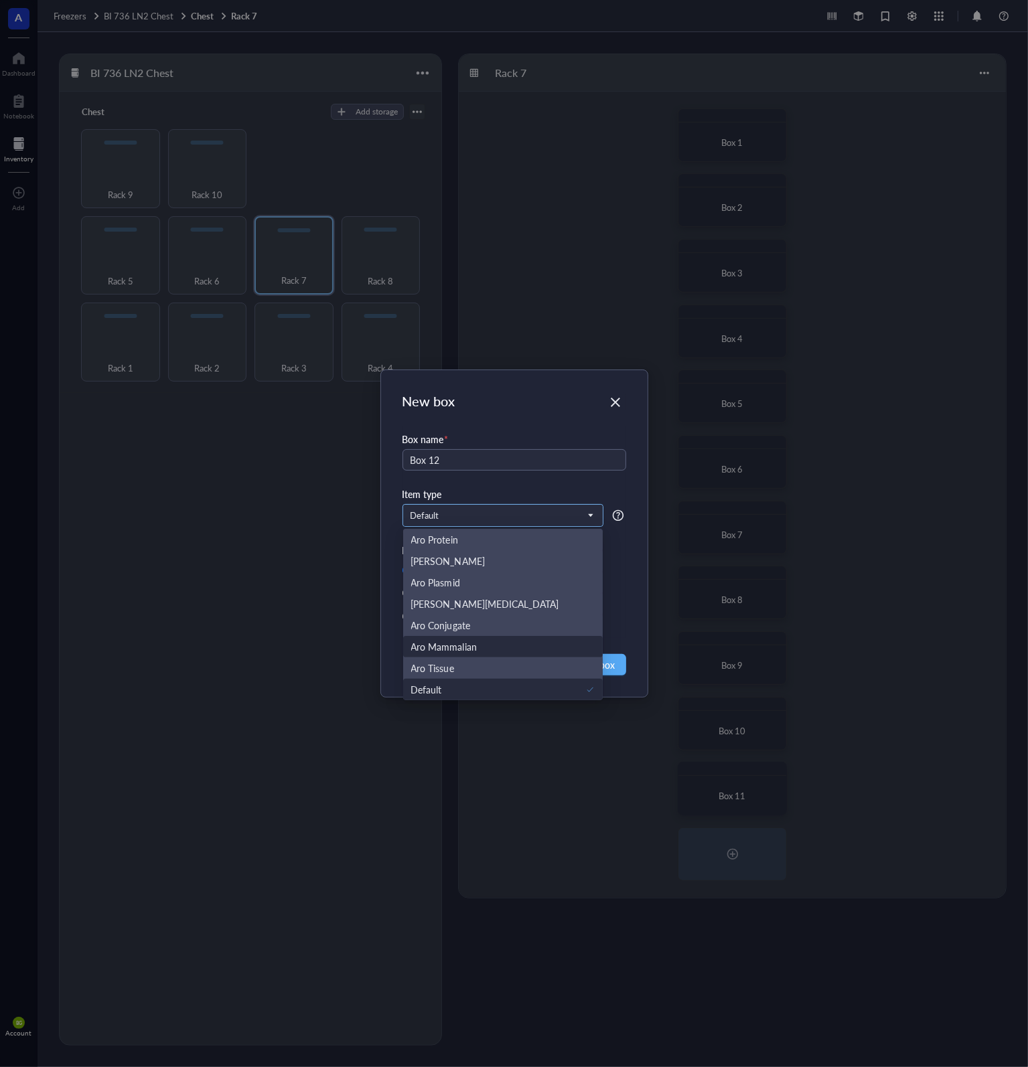
click at [500, 649] on div "Aro Mammalian" at bounding box center [503, 646] width 184 height 15
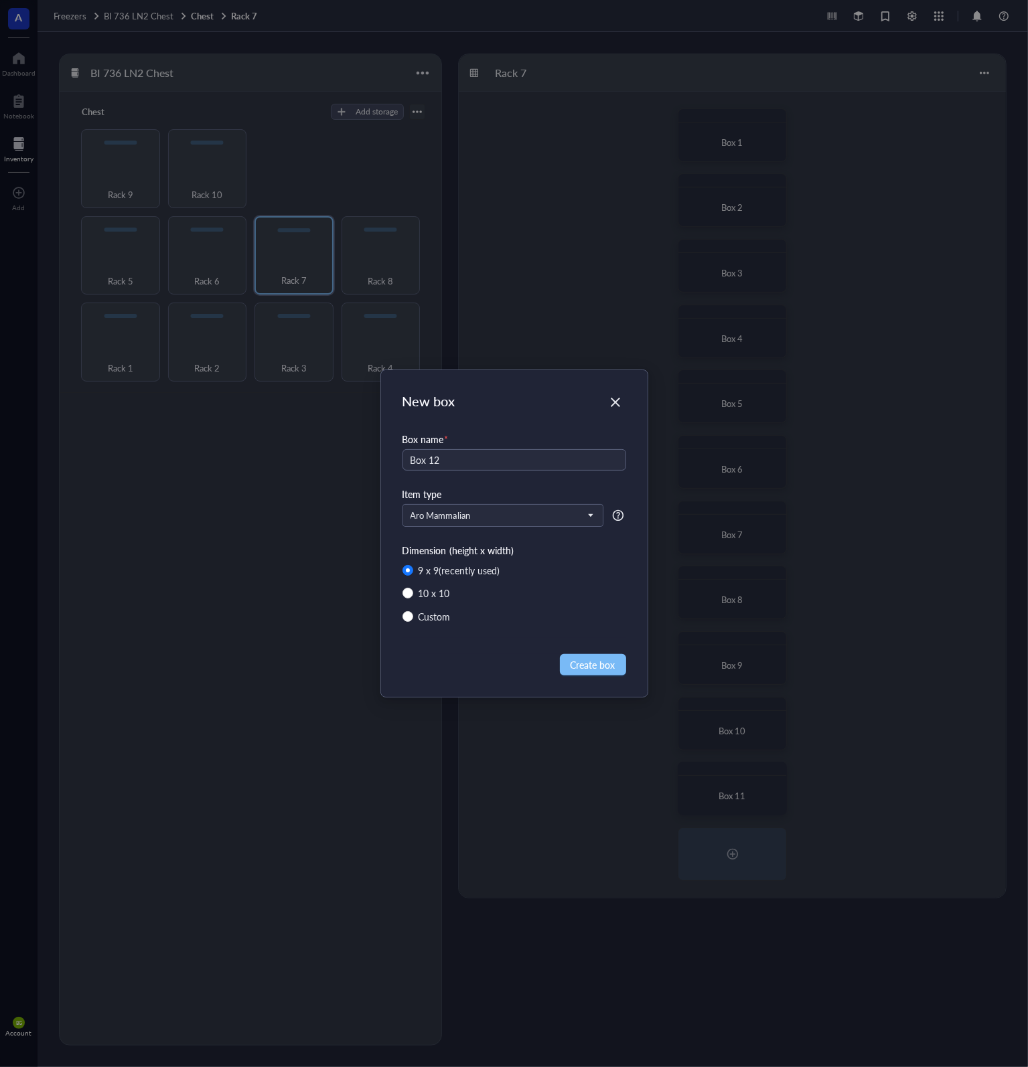
click at [607, 670] on span "Create box" at bounding box center [592, 664] width 45 height 15
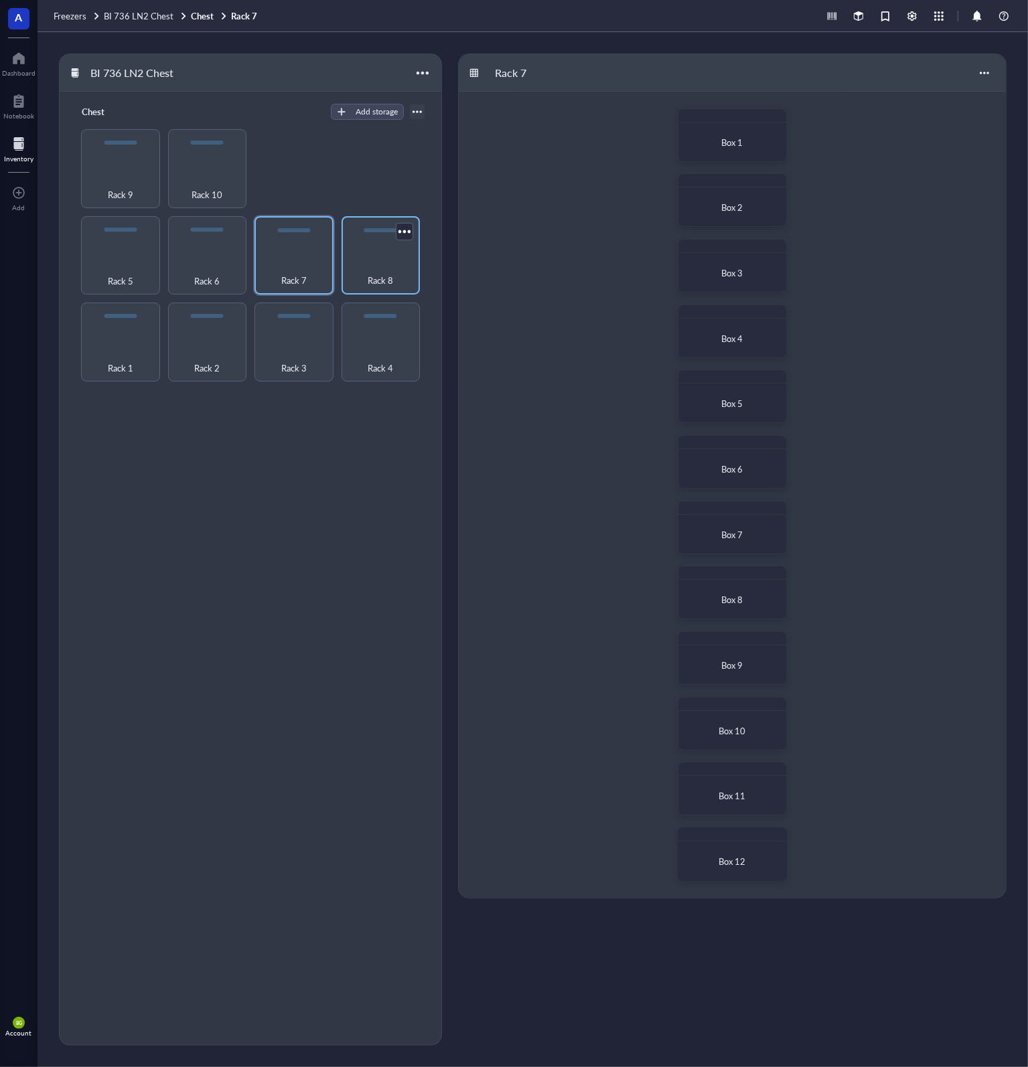
click at [388, 249] on div "Rack 8" at bounding box center [380, 255] width 79 height 79
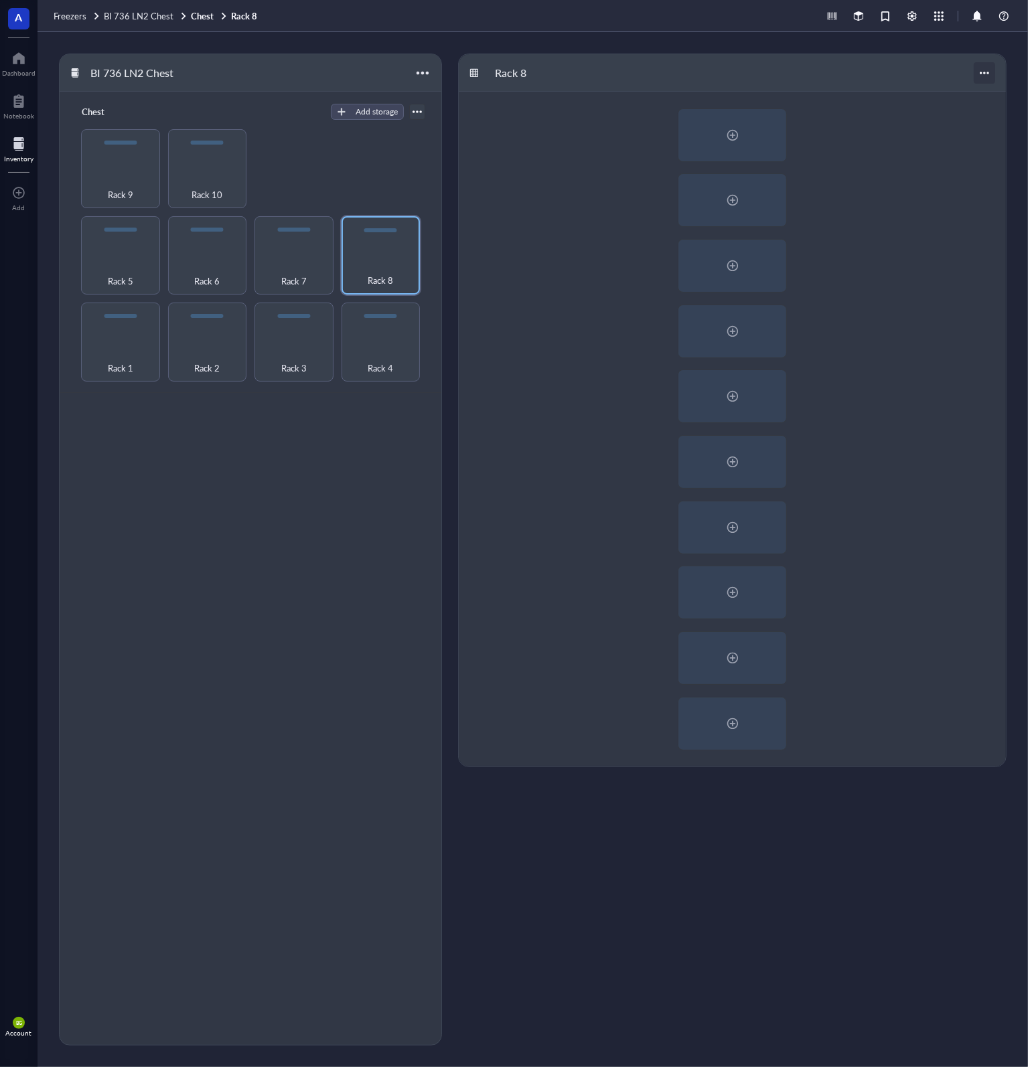
click at [988, 73] on div at bounding box center [983, 72] width 21 height 21
click at [951, 100] on div "Settings" at bounding box center [938, 98] width 31 height 12
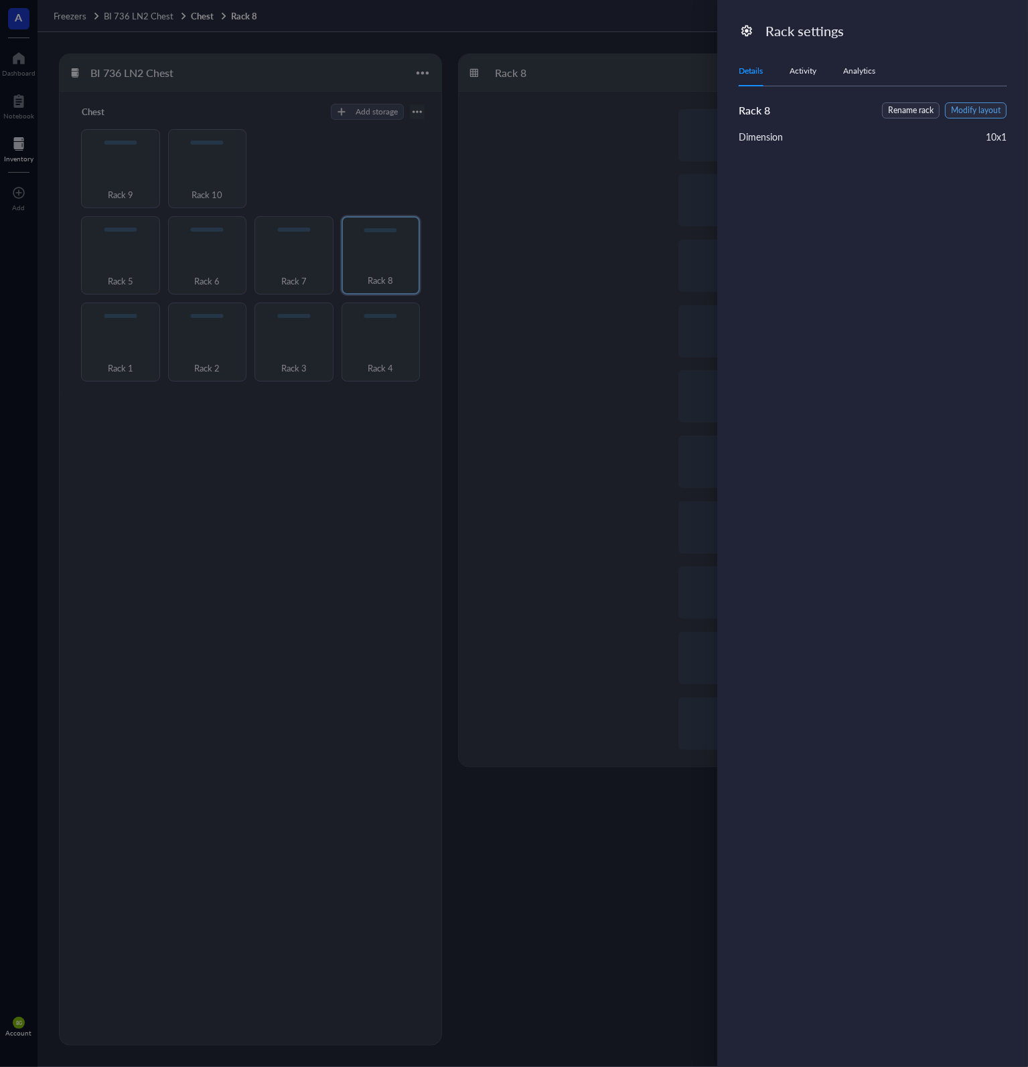
click at [975, 110] on span "Modify layout" at bounding box center [976, 110] width 50 height 13
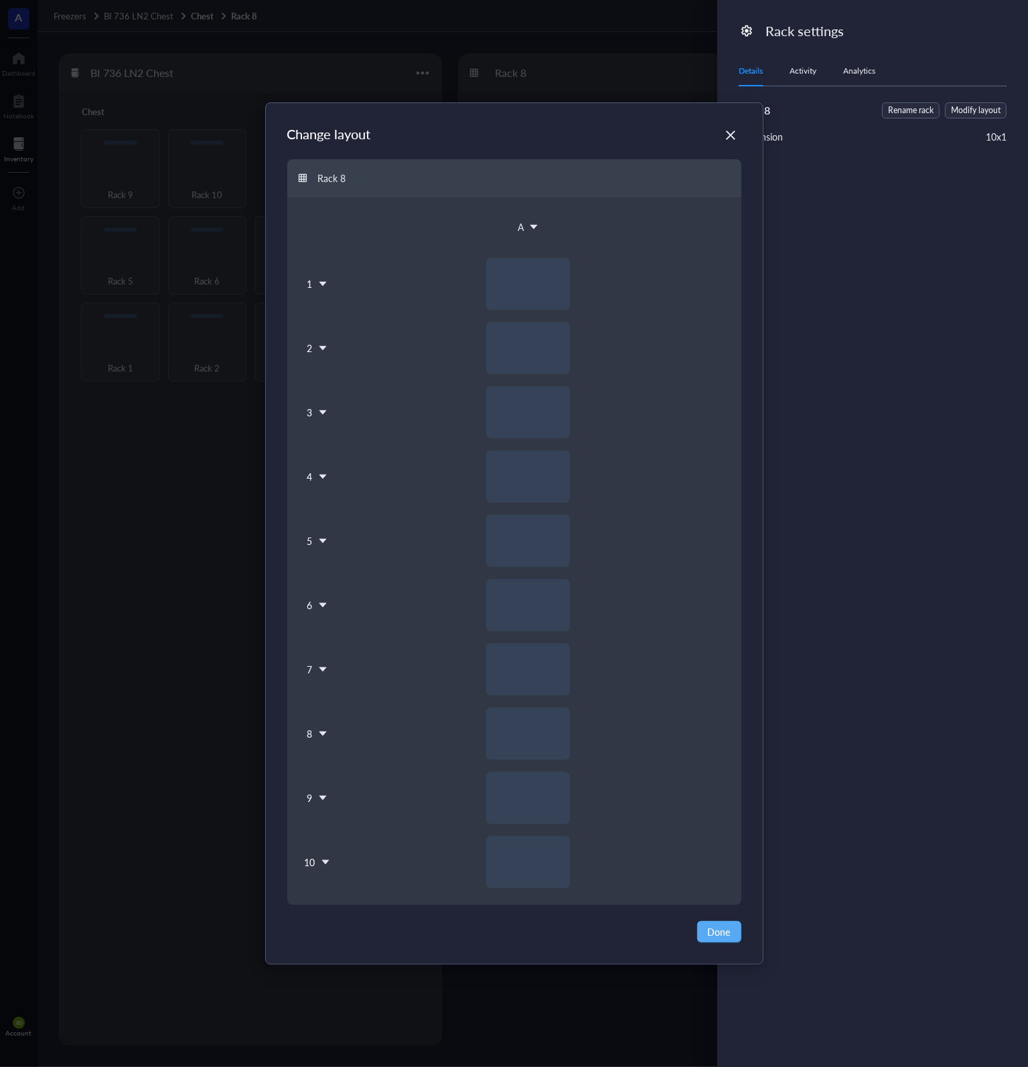
click at [323, 859] on icon at bounding box center [325, 862] width 9 height 9
click at [348, 926] on div "Insert 1 below" at bounding box center [351, 925] width 76 height 12
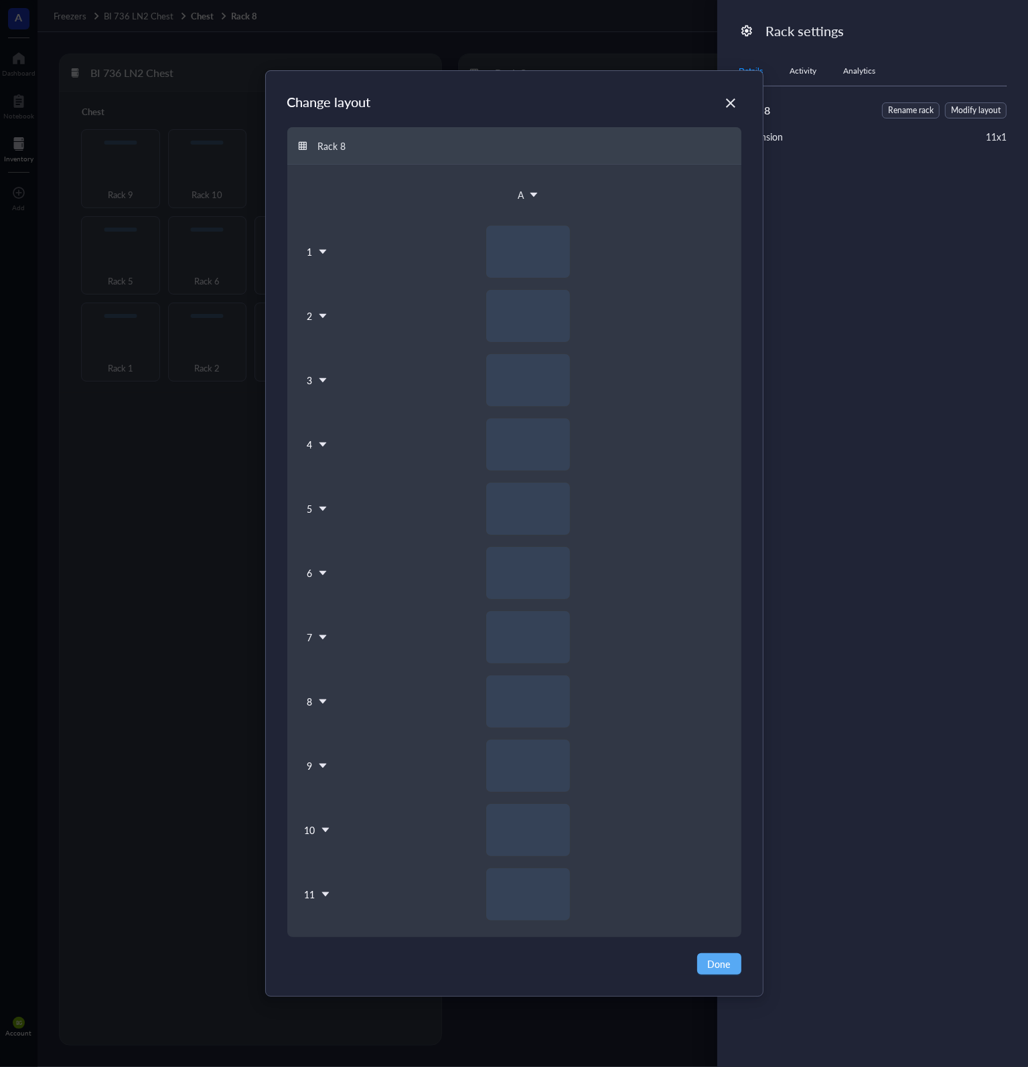
click at [322, 884] on div "11" at bounding box center [317, 895] width 28 height 54
click at [324, 894] on icon at bounding box center [324, 894] width 7 height 5
click at [324, 893] on icon at bounding box center [324, 894] width 7 height 5
click at [359, 953] on div "Insert 1 below" at bounding box center [351, 957] width 76 height 12
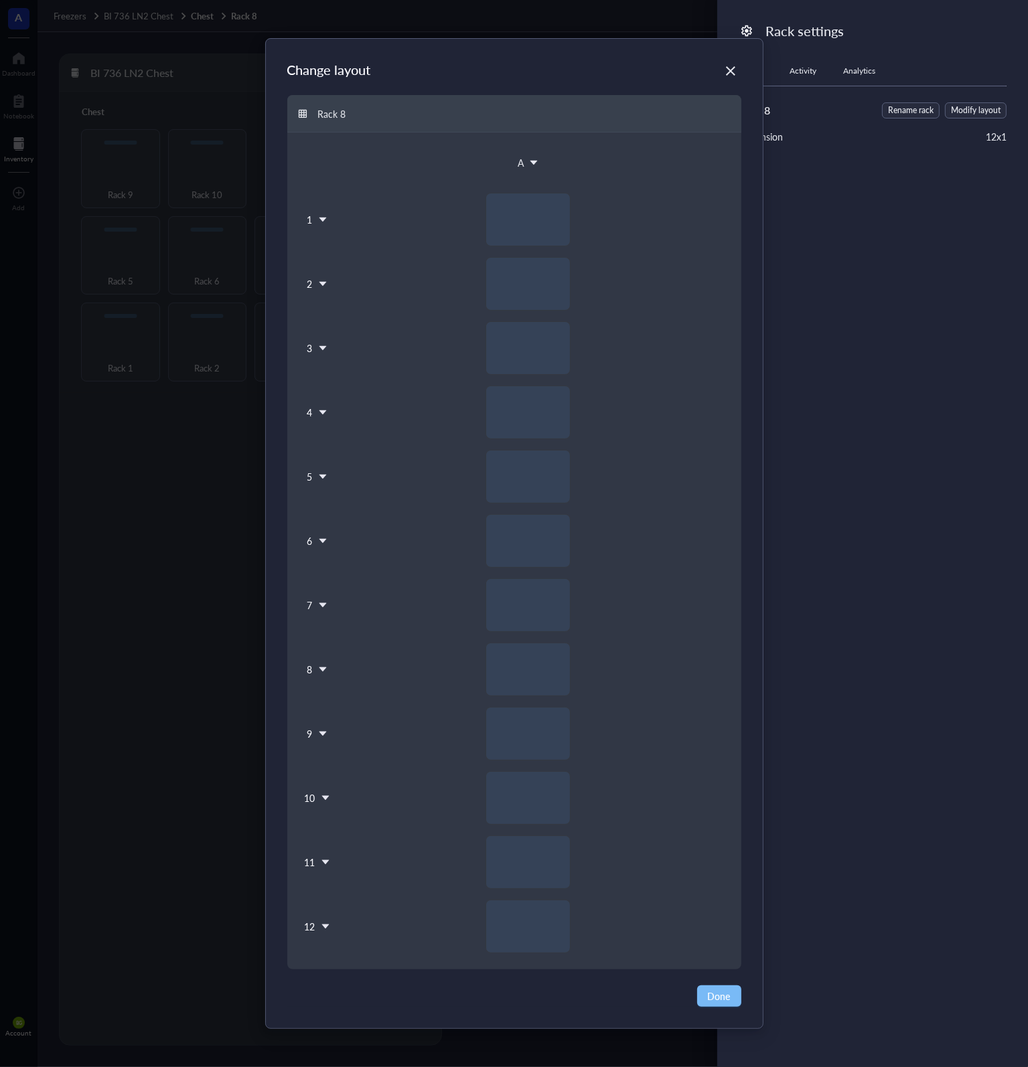
click at [717, 996] on span "Done" at bounding box center [719, 996] width 23 height 15
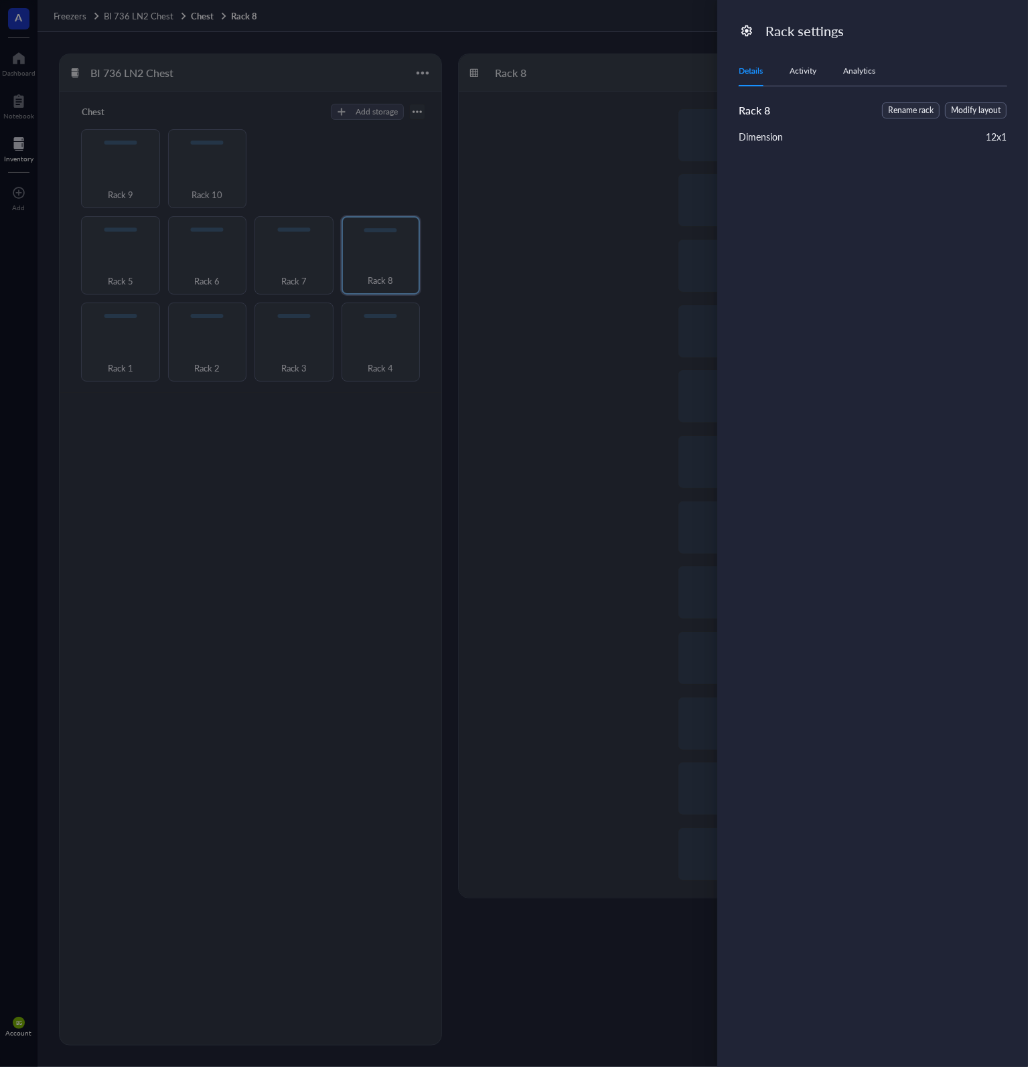
click at [589, 231] on div at bounding box center [514, 533] width 1028 height 1067
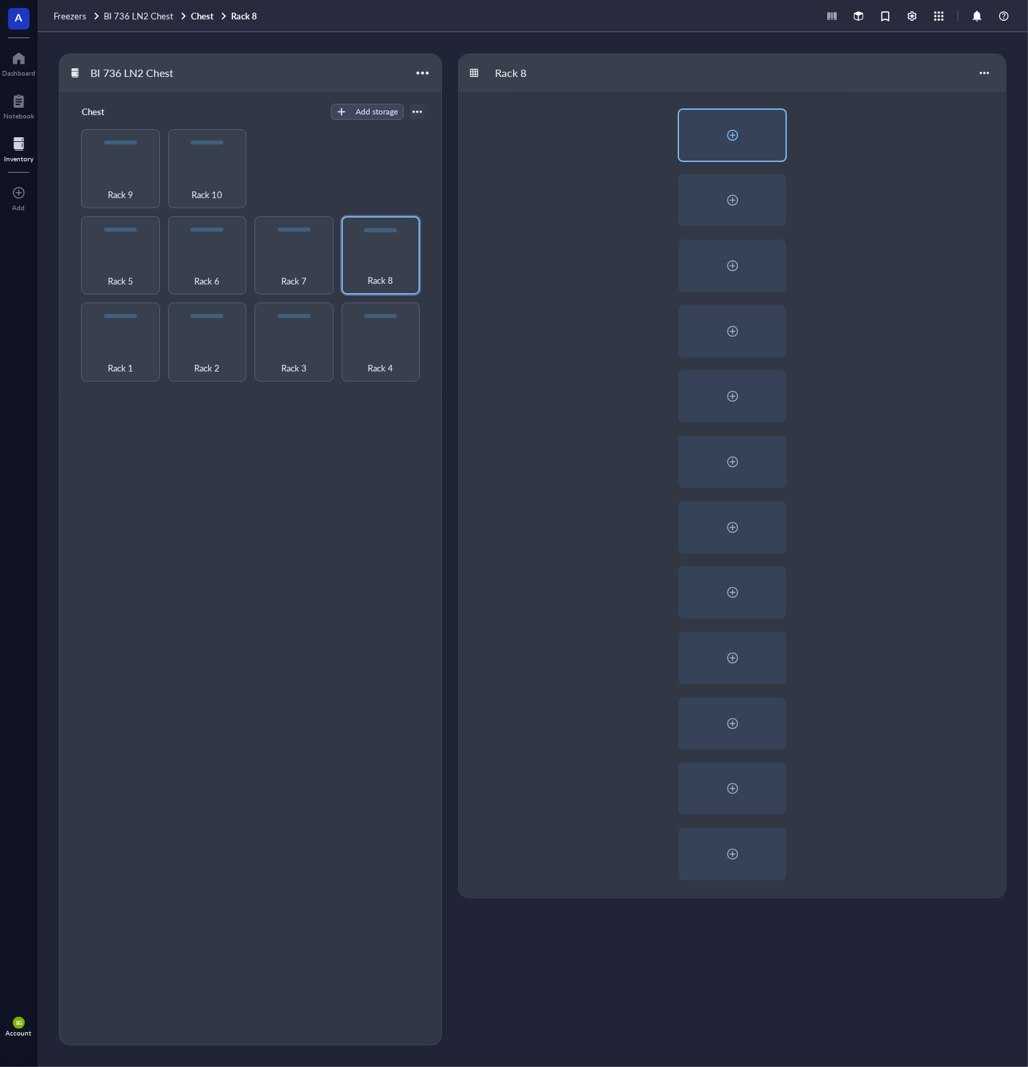
click at [745, 135] on div at bounding box center [732, 135] width 106 height 51
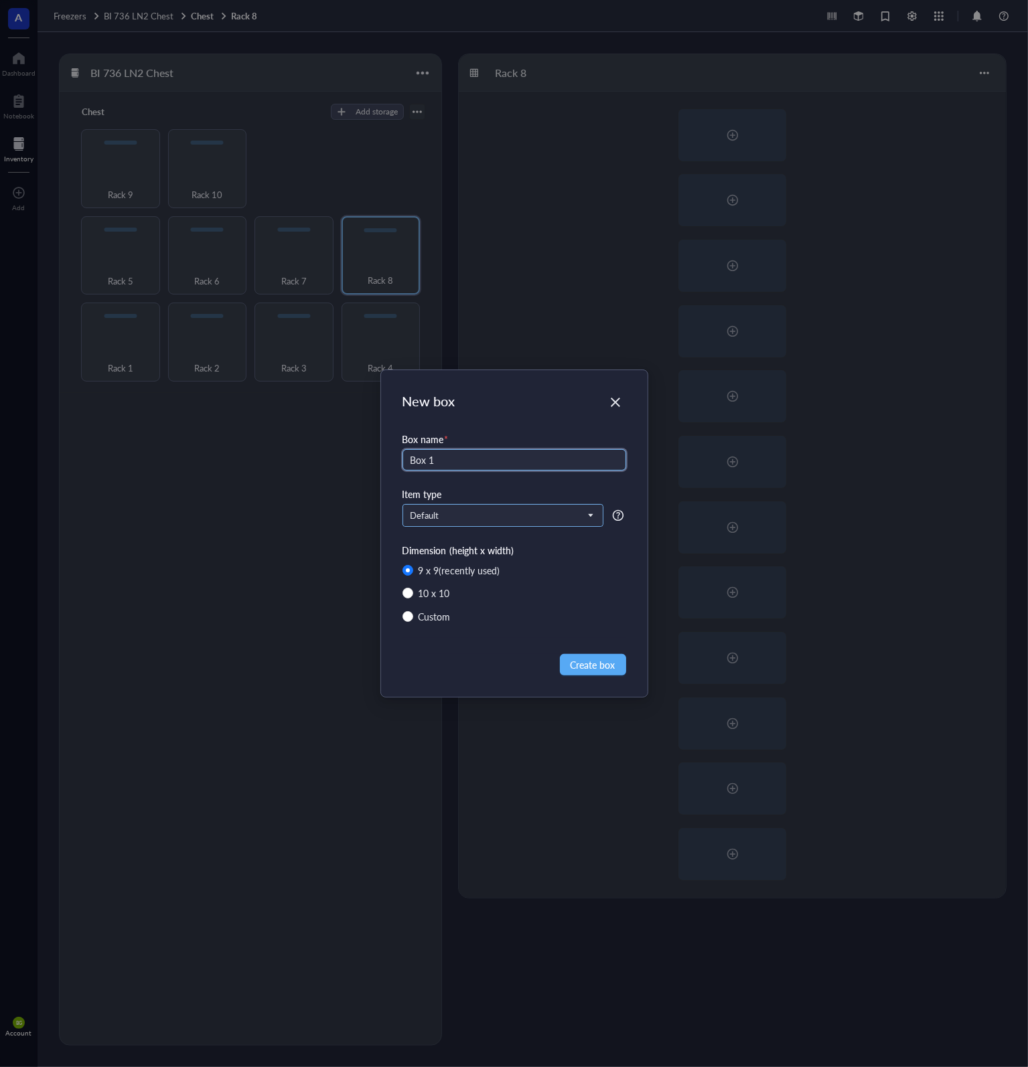
click at [449, 515] on span "Default" at bounding box center [501, 516] width 182 height 12
type input "Box 1"
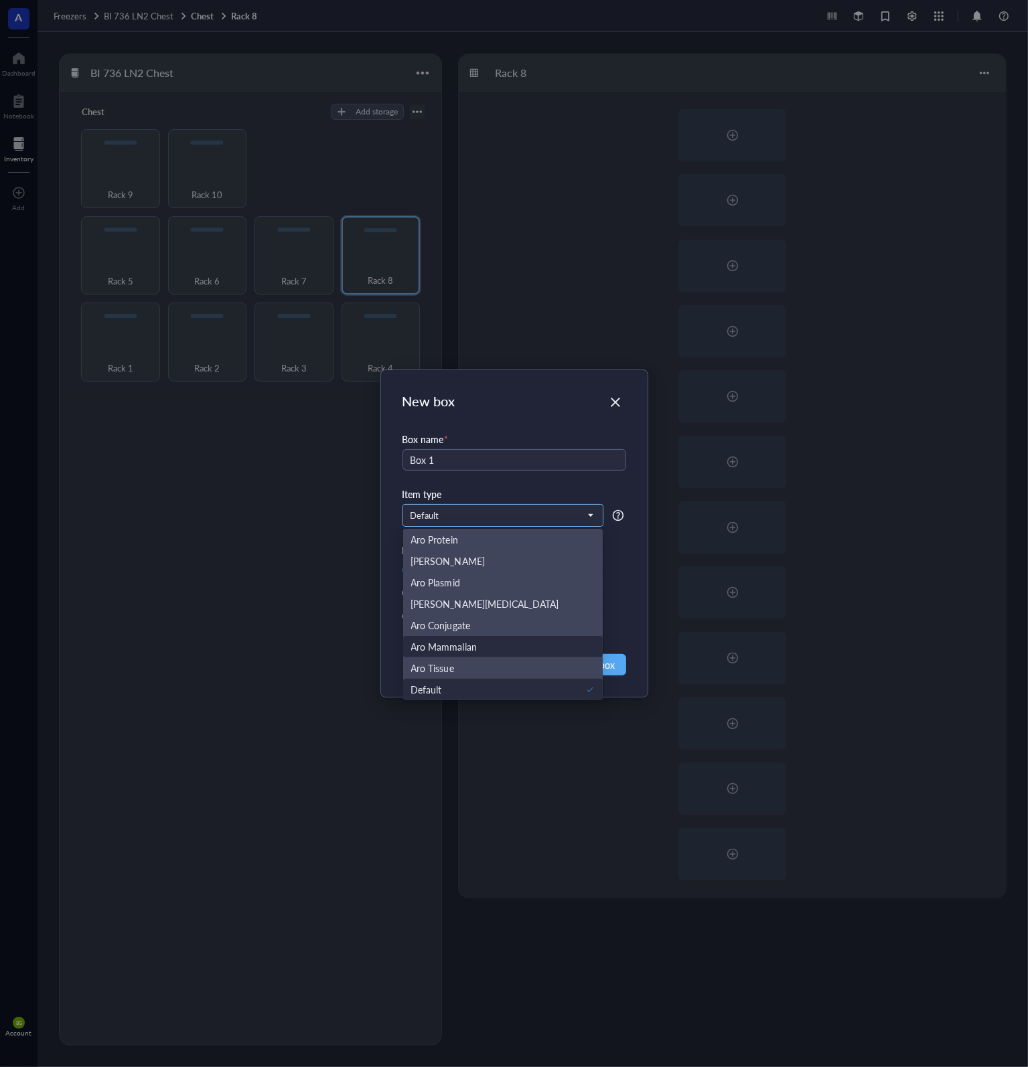
click at [485, 638] on div "Aro Mammalian" at bounding box center [503, 646] width 200 height 21
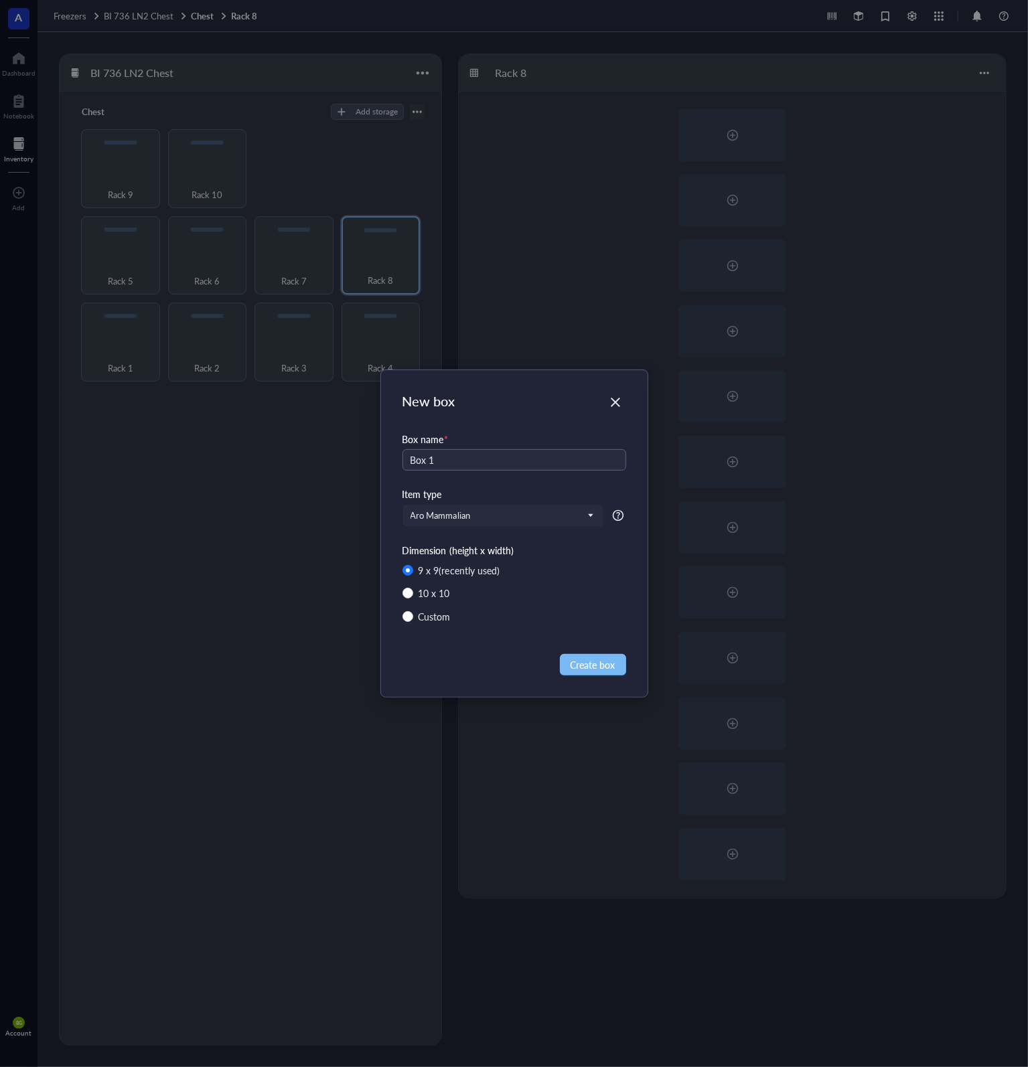
click at [585, 670] on span "Create box" at bounding box center [592, 664] width 45 height 15
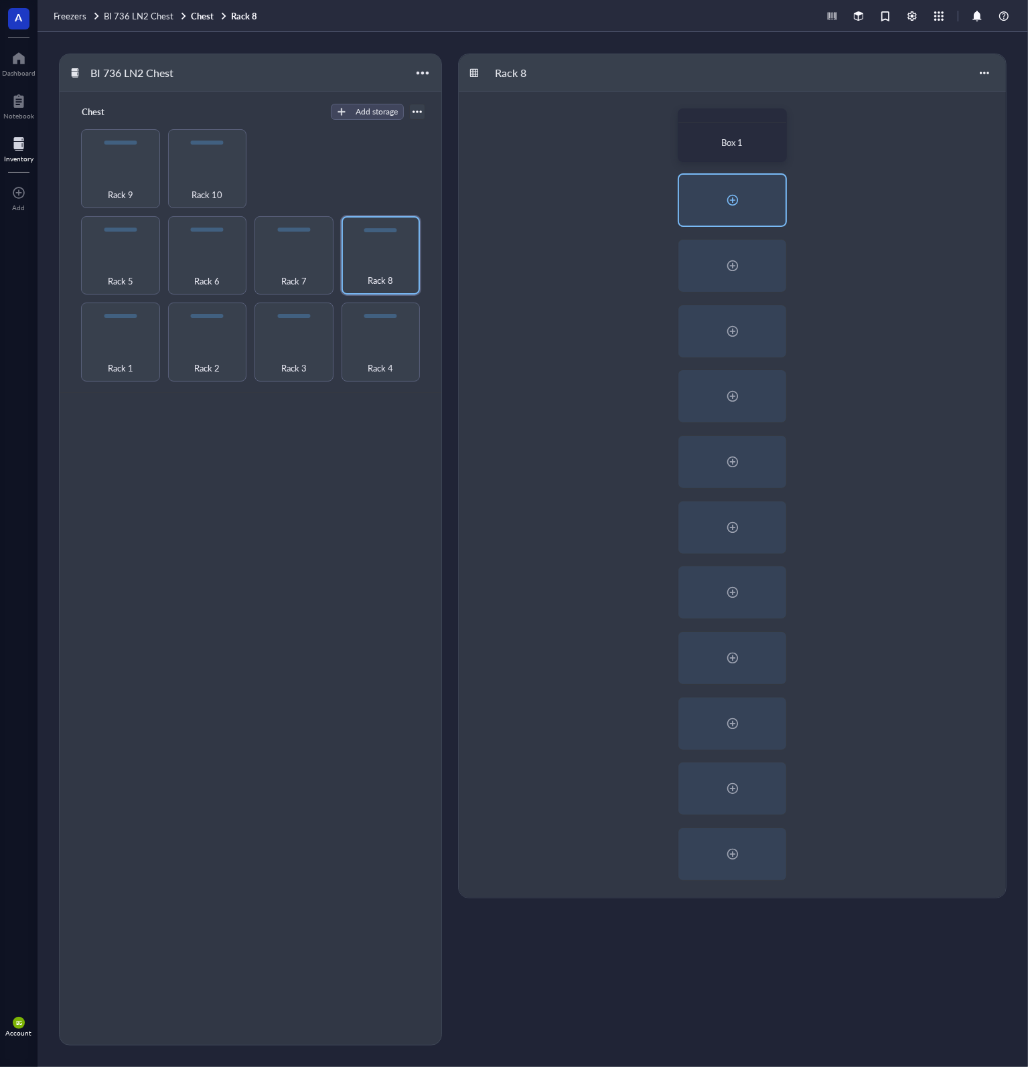
click at [739, 203] on div at bounding box center [732, 199] width 21 height 21
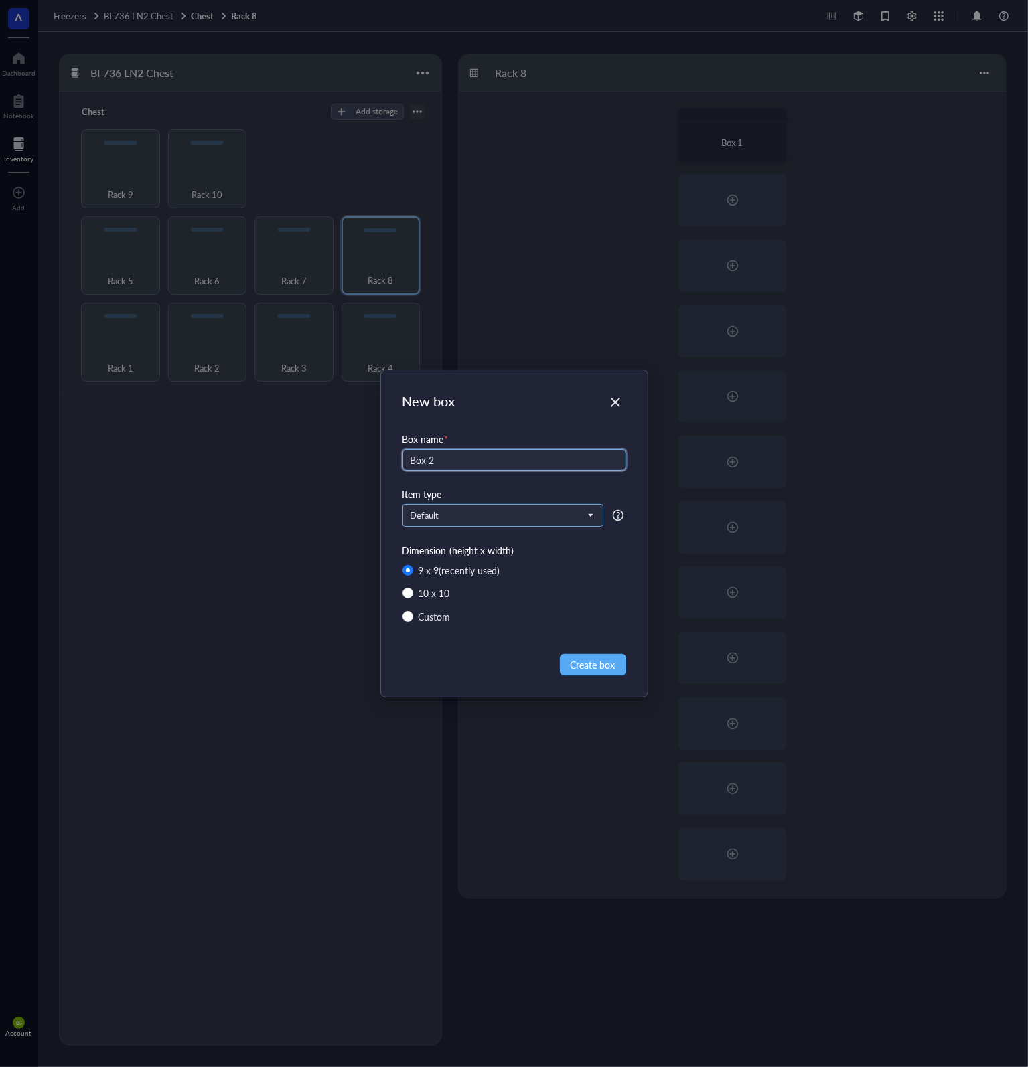
click at [462, 518] on span "Default" at bounding box center [501, 516] width 182 height 12
type input "Box 2"
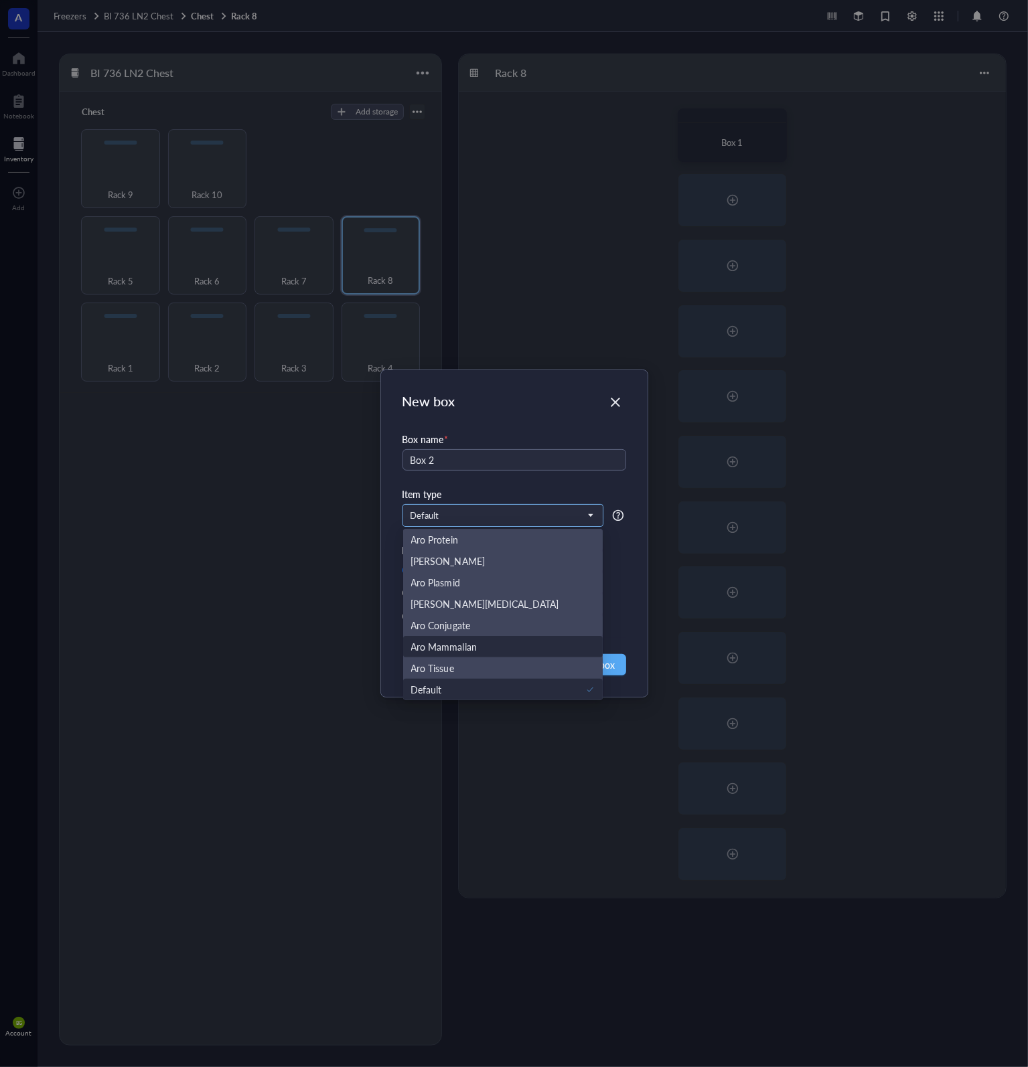
click at [469, 649] on div "Aro Mammalian" at bounding box center [444, 646] width 66 height 15
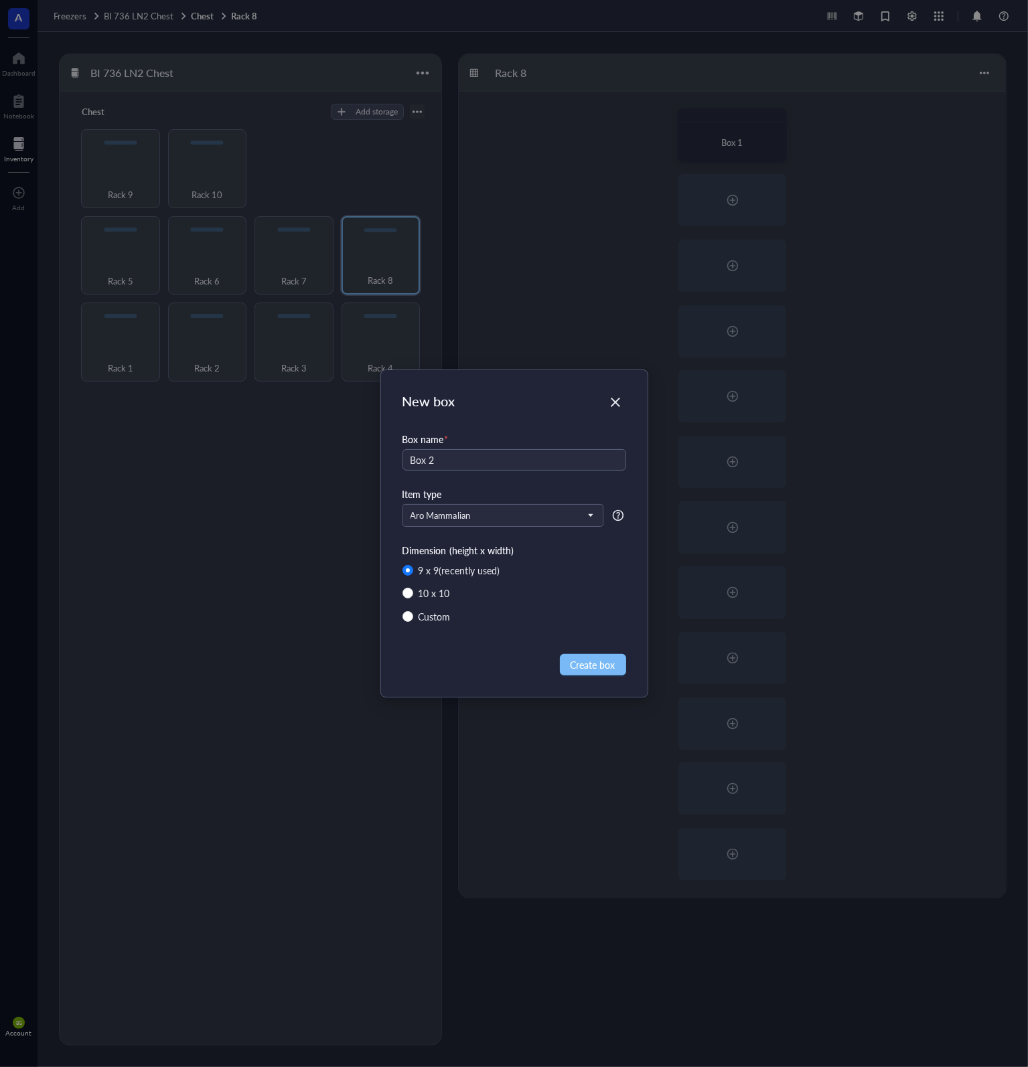
click at [599, 665] on span "Create box" at bounding box center [592, 664] width 45 height 15
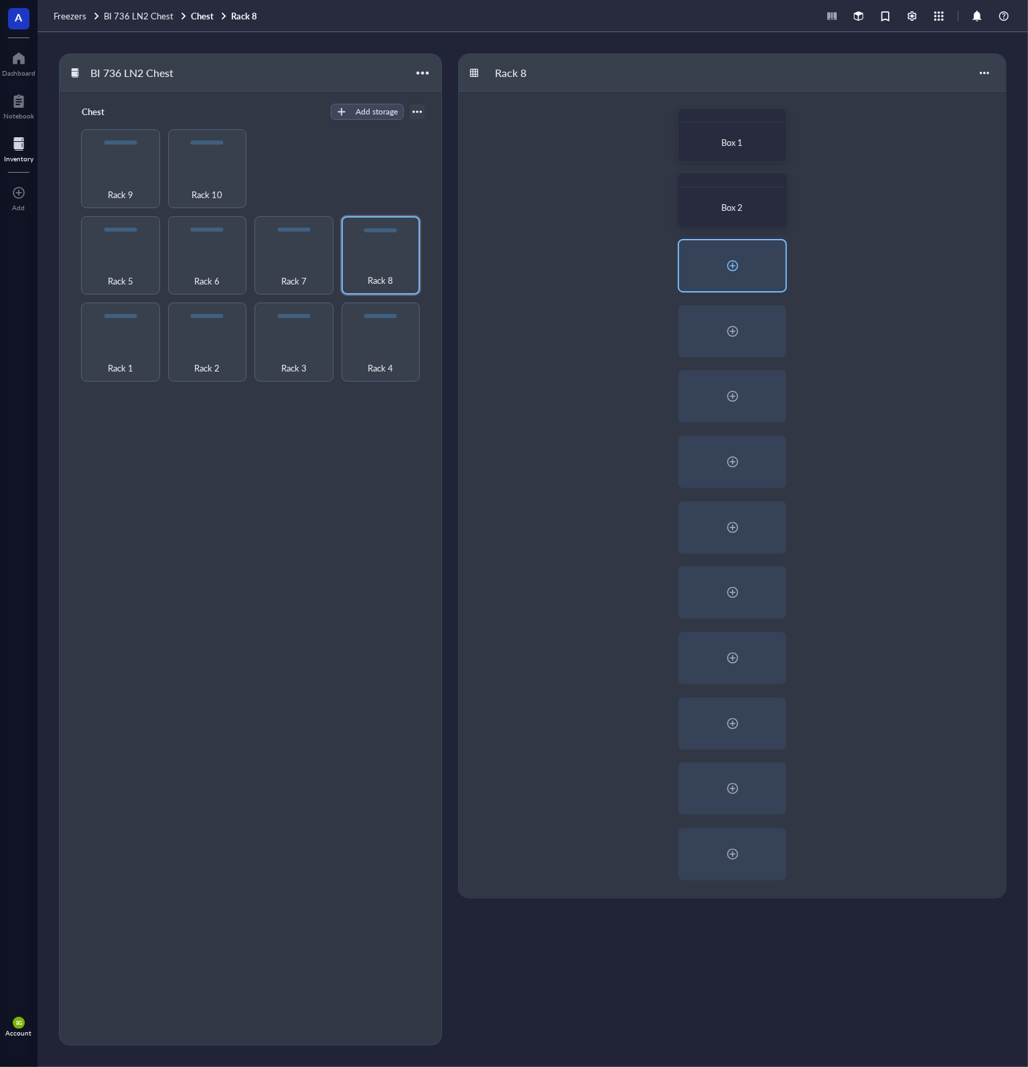
click at [736, 264] on div at bounding box center [732, 265] width 21 height 21
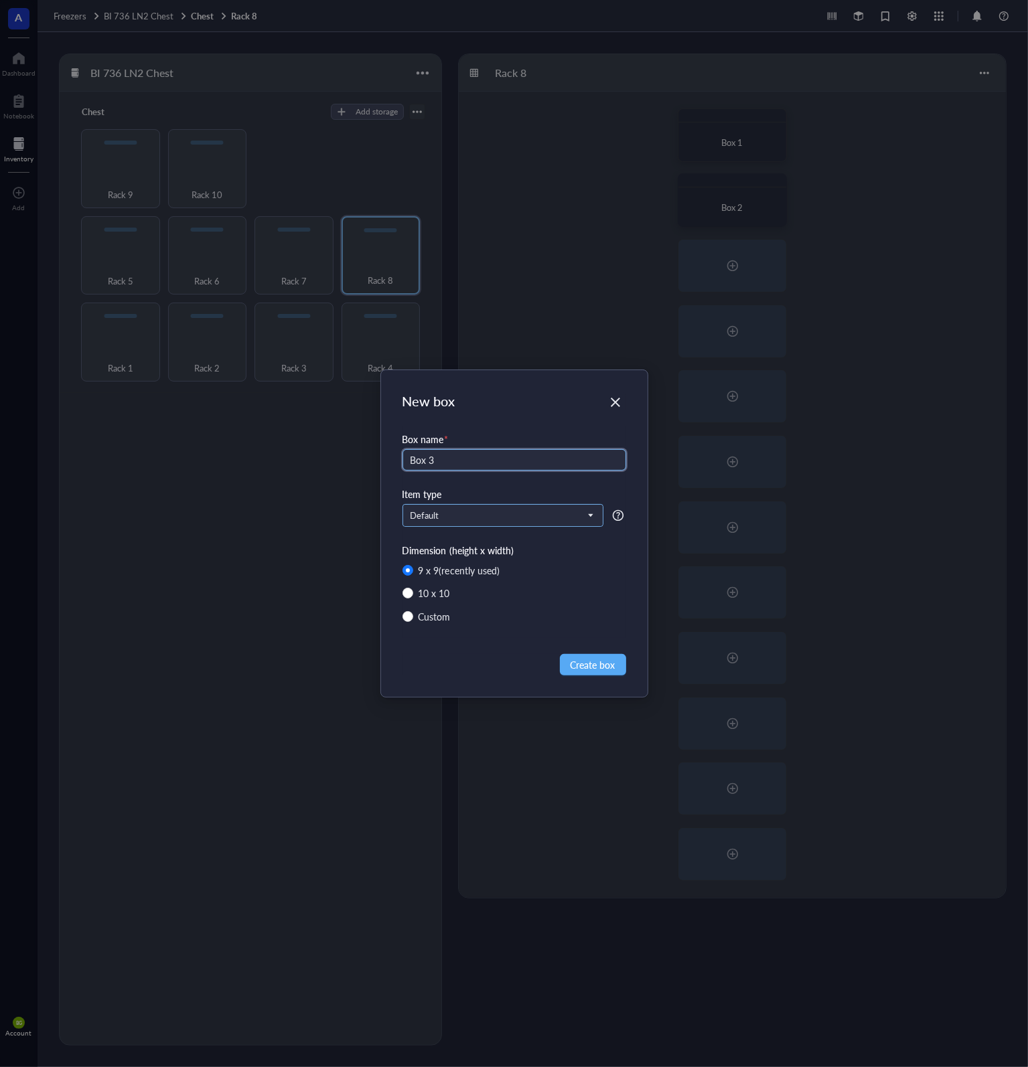
click at [503, 505] on div "Default" at bounding box center [503, 515] width 200 height 21
type input "Box 3"
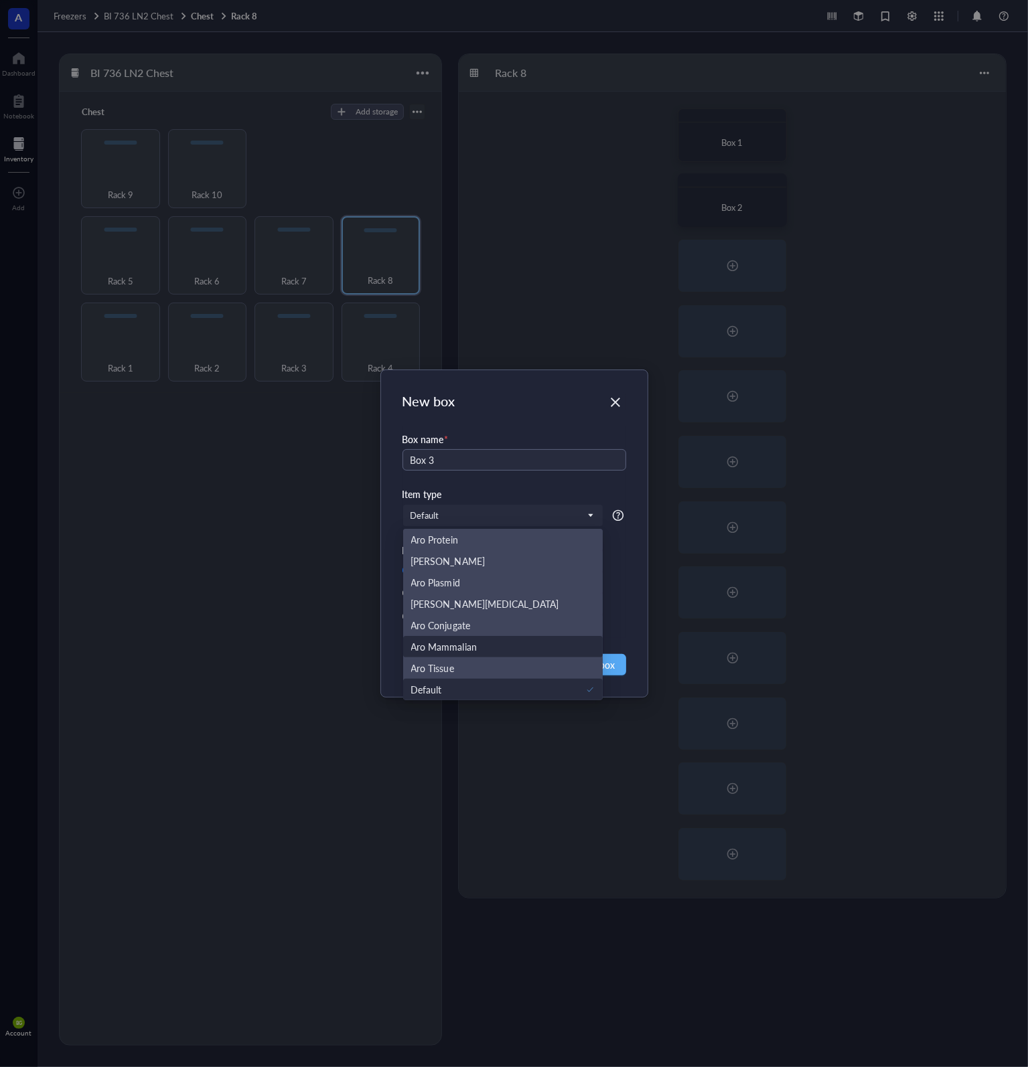
click at [465, 651] on div "Aro Mammalian" at bounding box center [444, 646] width 66 height 15
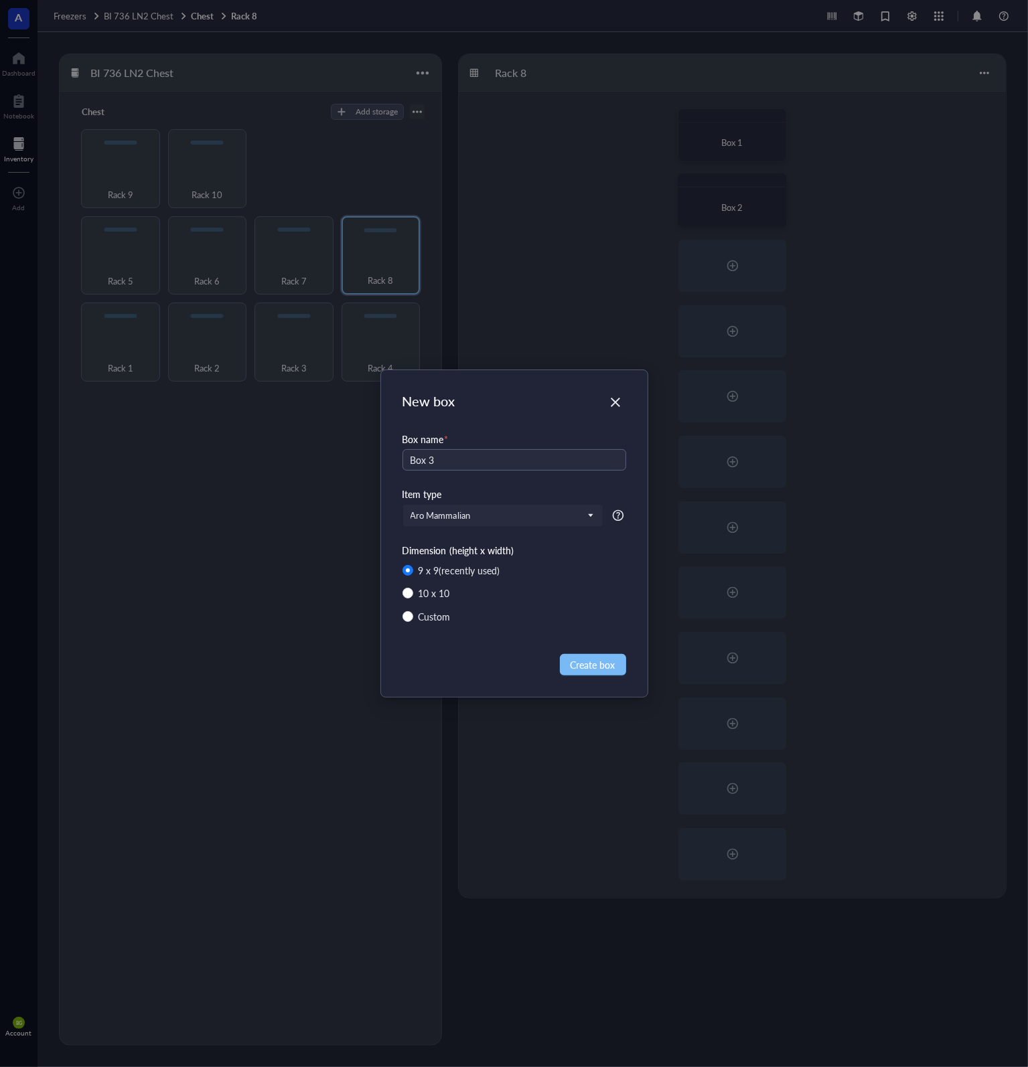
click at [604, 671] on span "Create box" at bounding box center [592, 664] width 45 height 15
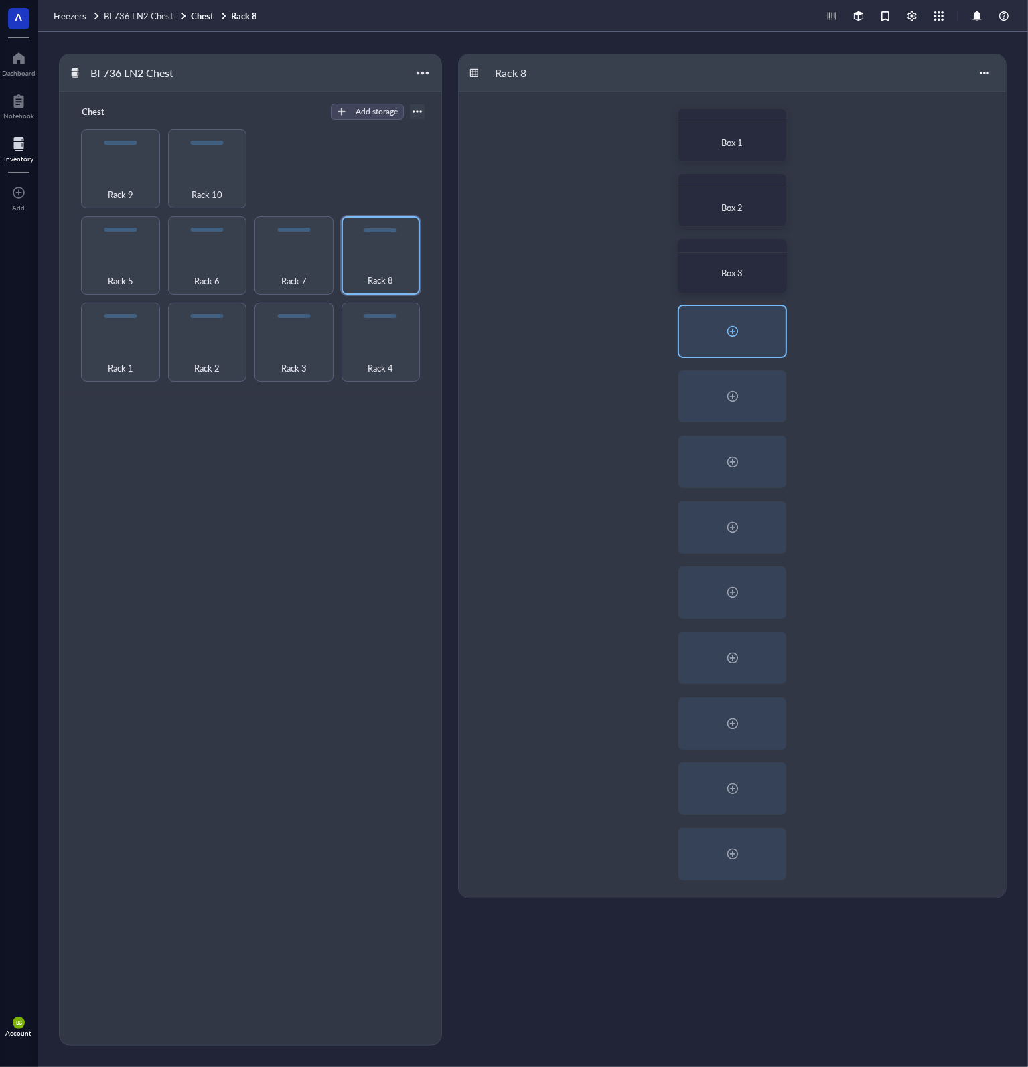
click at [745, 327] on div at bounding box center [732, 331] width 106 height 51
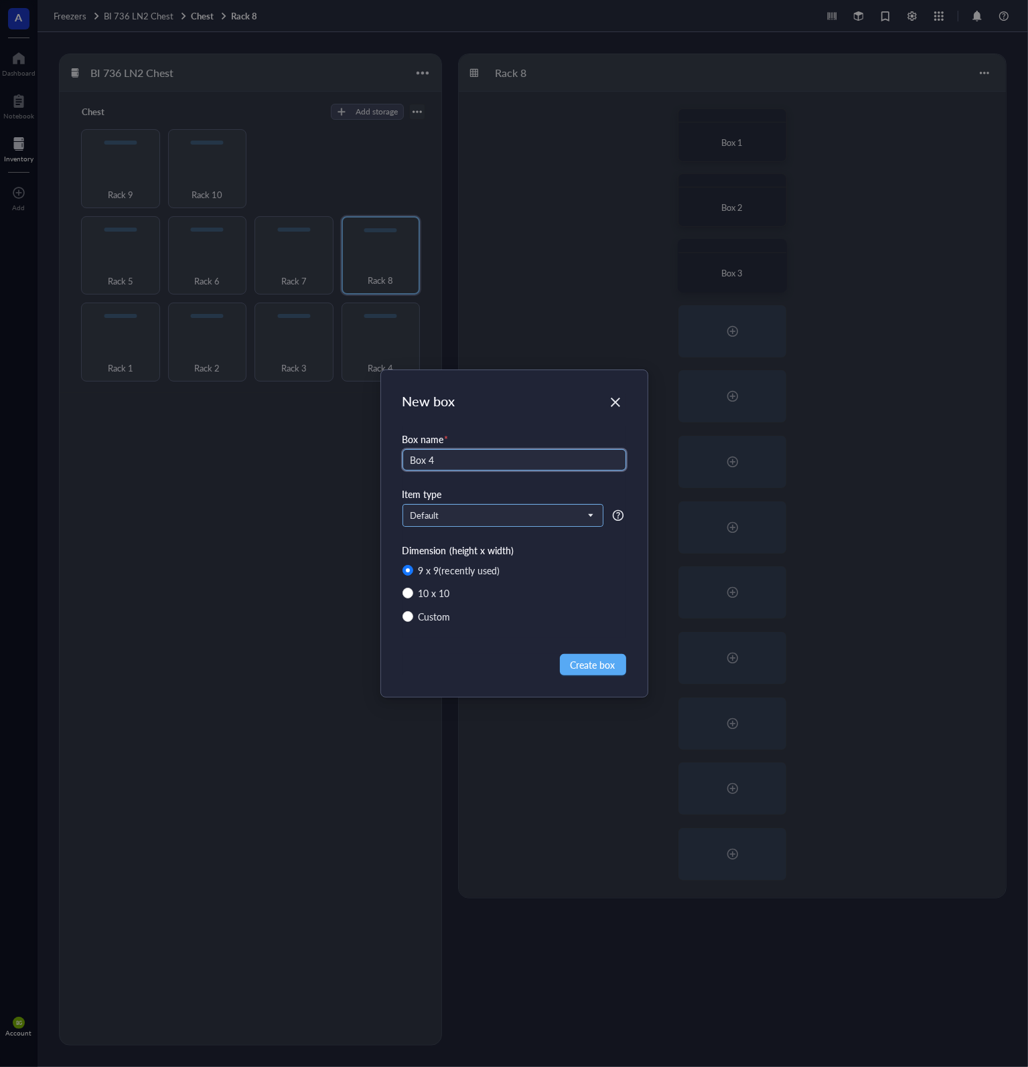
type input "Box 4"
click at [512, 522] on input "search" at bounding box center [496, 515] width 173 height 20
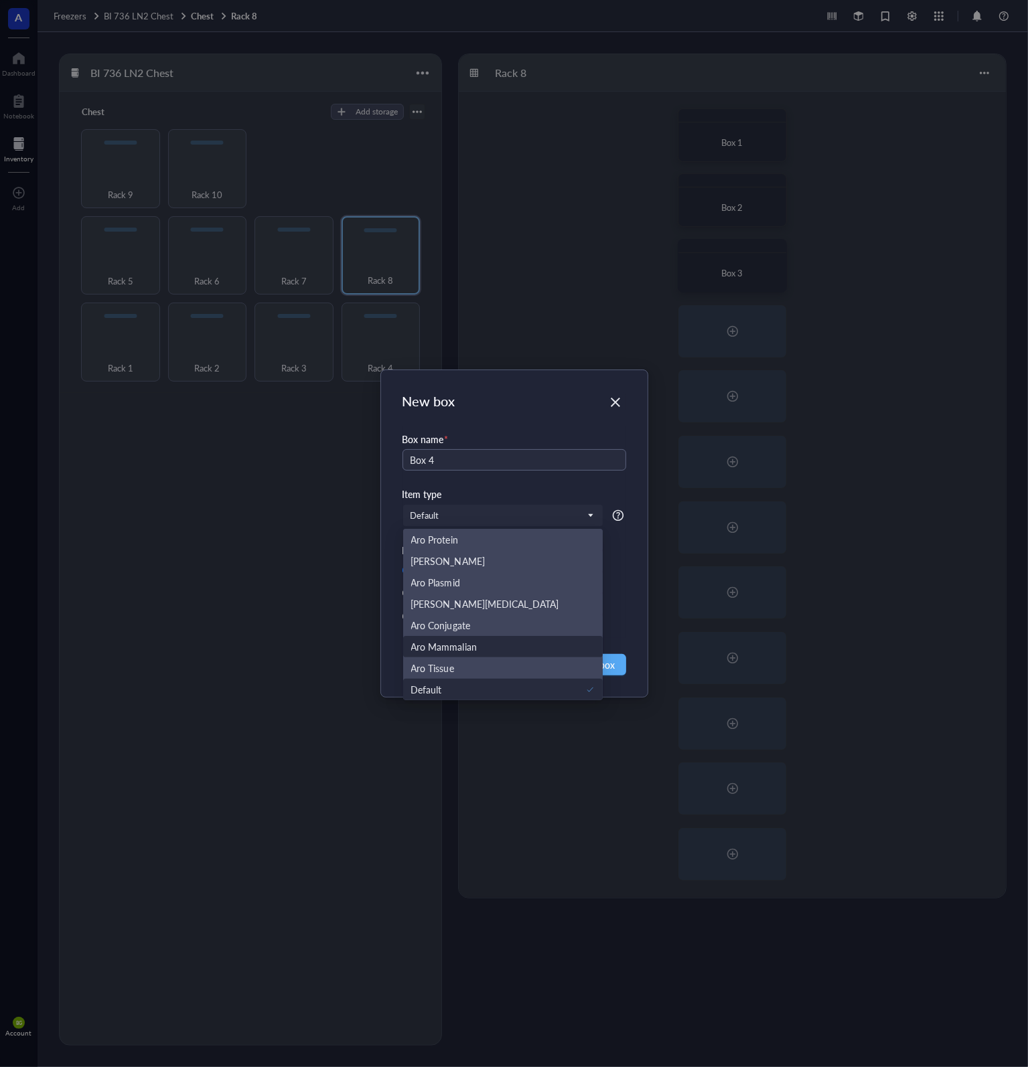
click at [466, 649] on div "Aro Mammalian" at bounding box center [444, 646] width 66 height 15
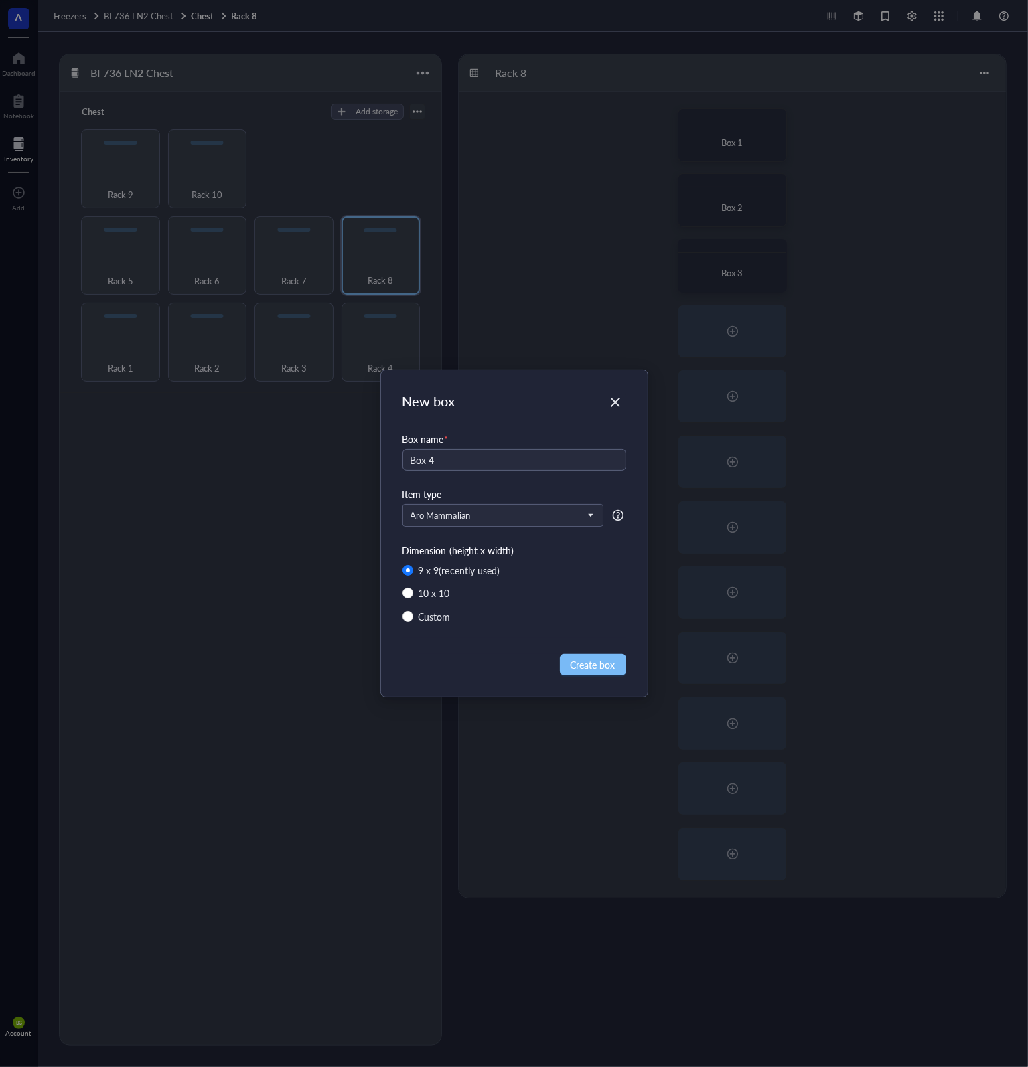
click at [596, 664] on span "Create box" at bounding box center [592, 664] width 45 height 15
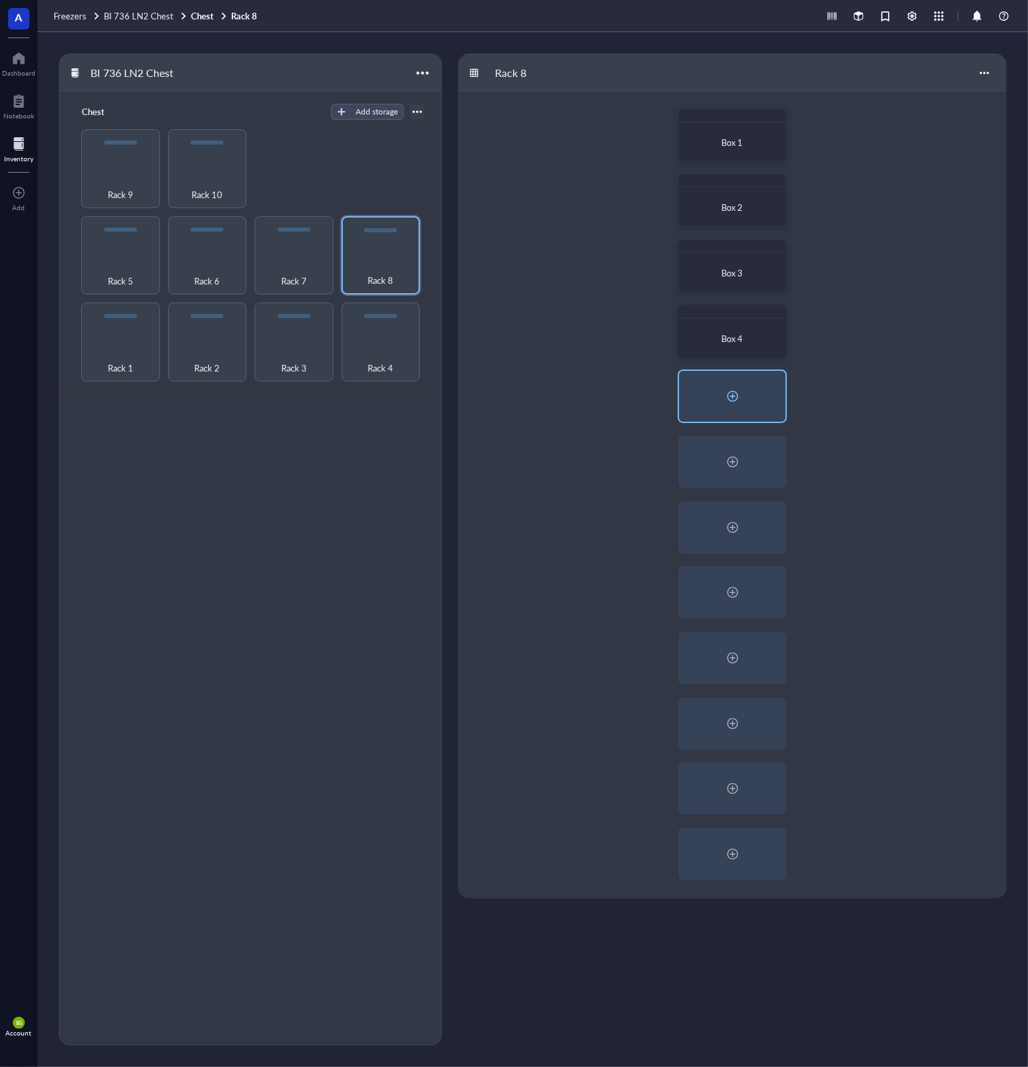
click at [736, 396] on div at bounding box center [732, 396] width 21 height 21
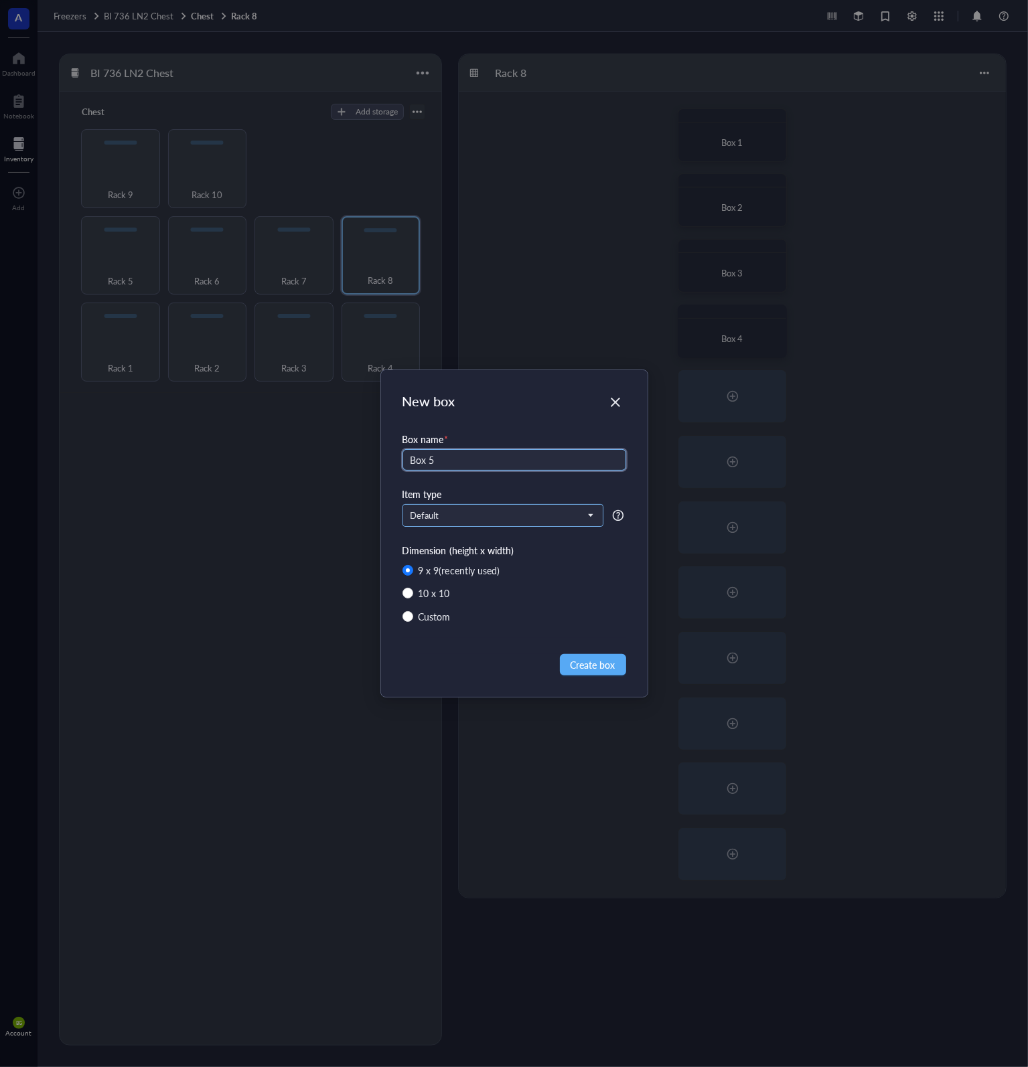
click at [461, 515] on span "Default" at bounding box center [501, 516] width 182 height 12
type input "Box 5"
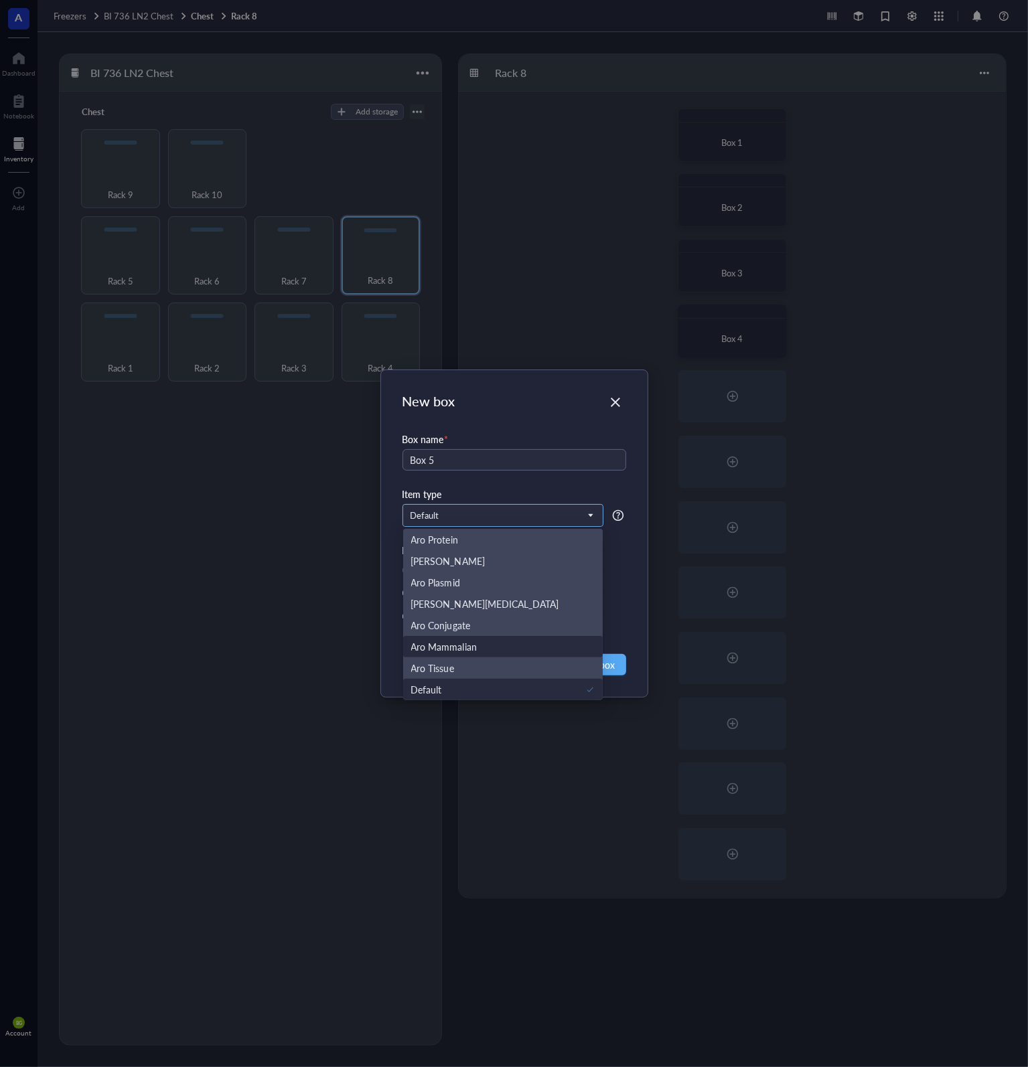
click at [495, 650] on div "Aro Mammalian" at bounding box center [503, 646] width 184 height 15
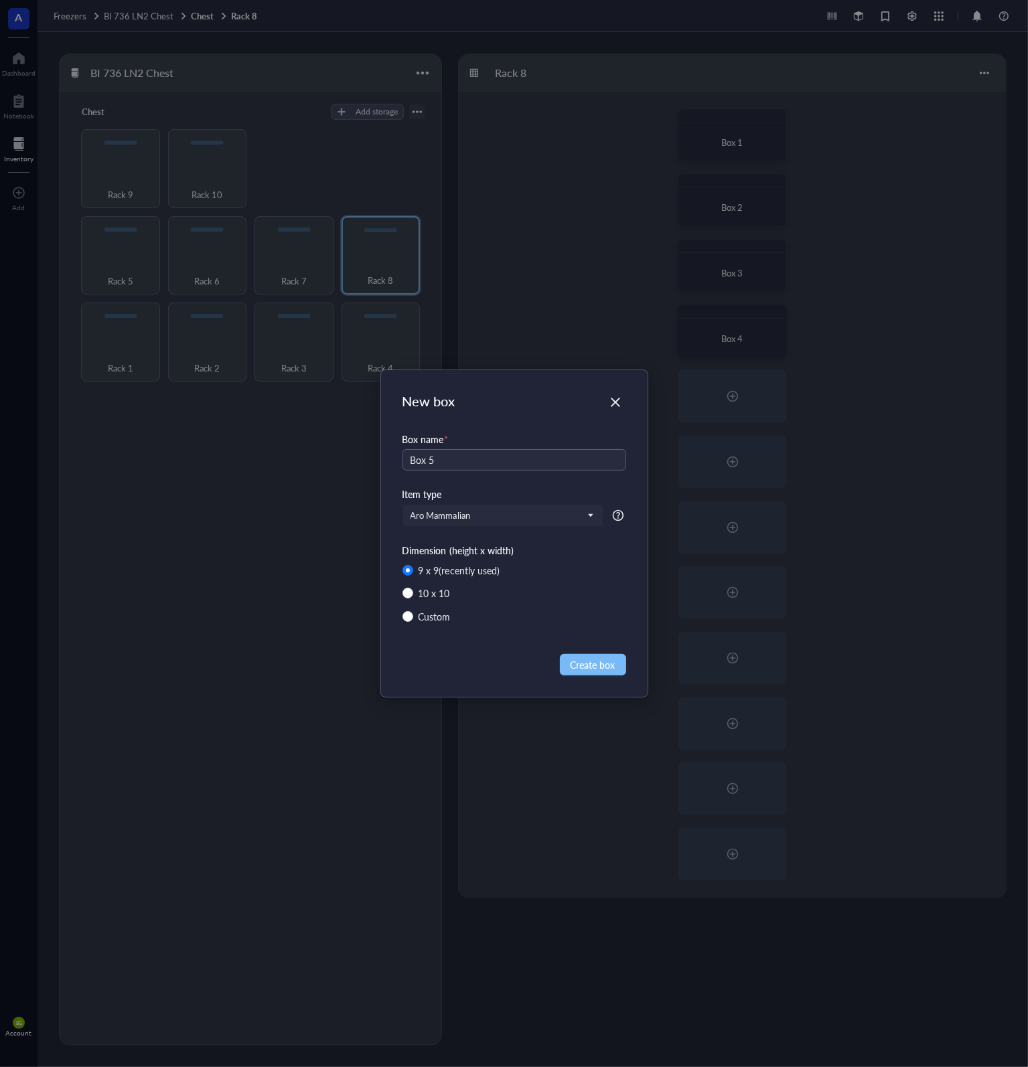
click at [588, 664] on span "Create box" at bounding box center [592, 664] width 45 height 15
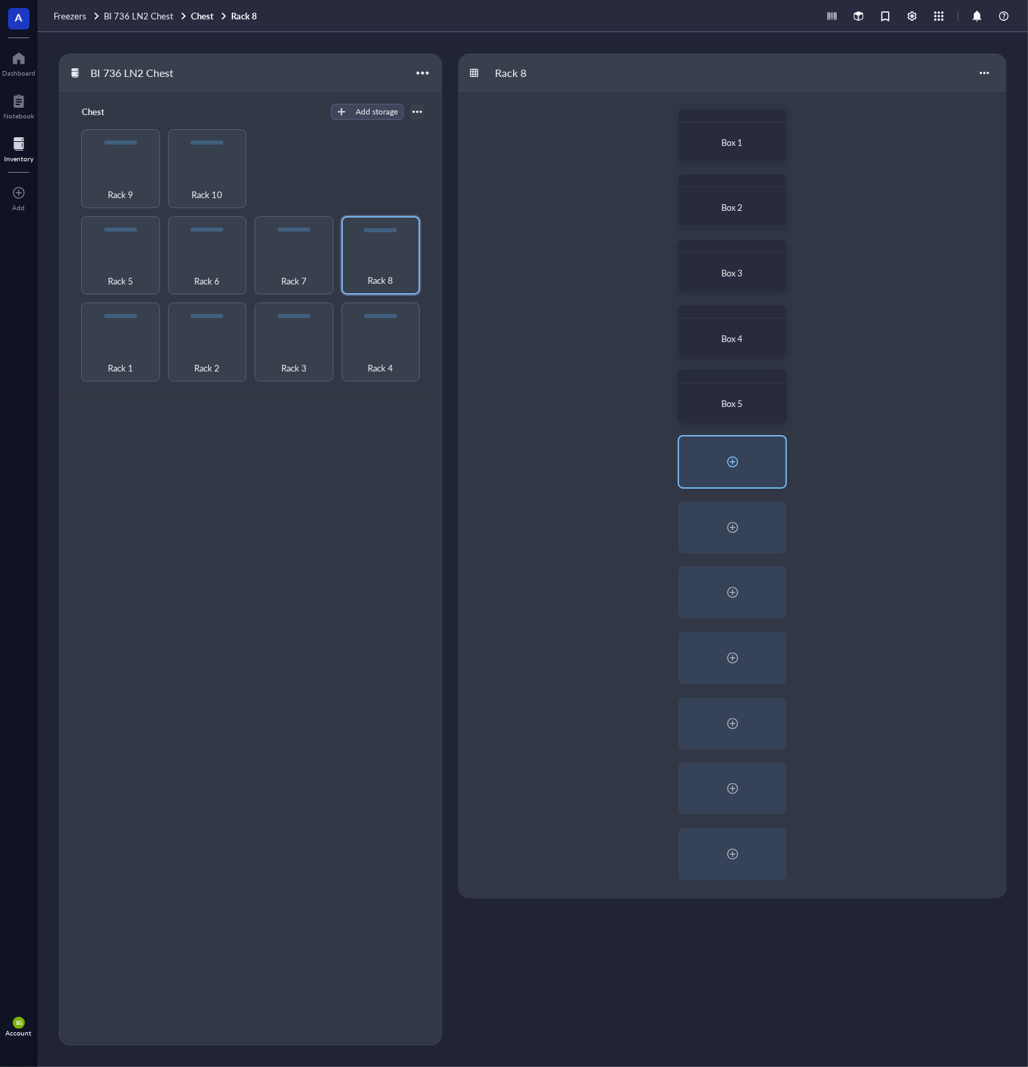
click at [739, 467] on div at bounding box center [732, 461] width 21 height 21
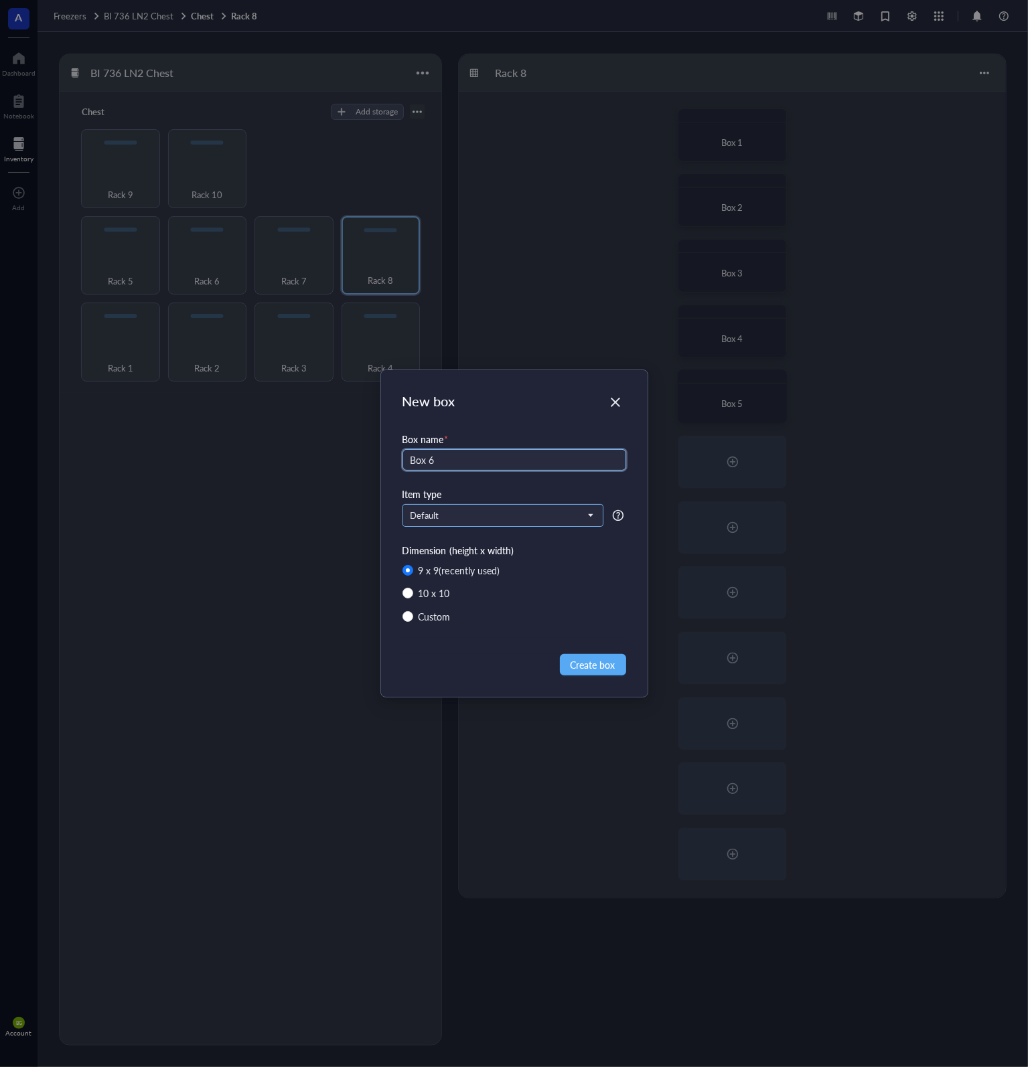
click at [491, 512] on span "Default" at bounding box center [501, 516] width 182 height 12
type input "Box 6"
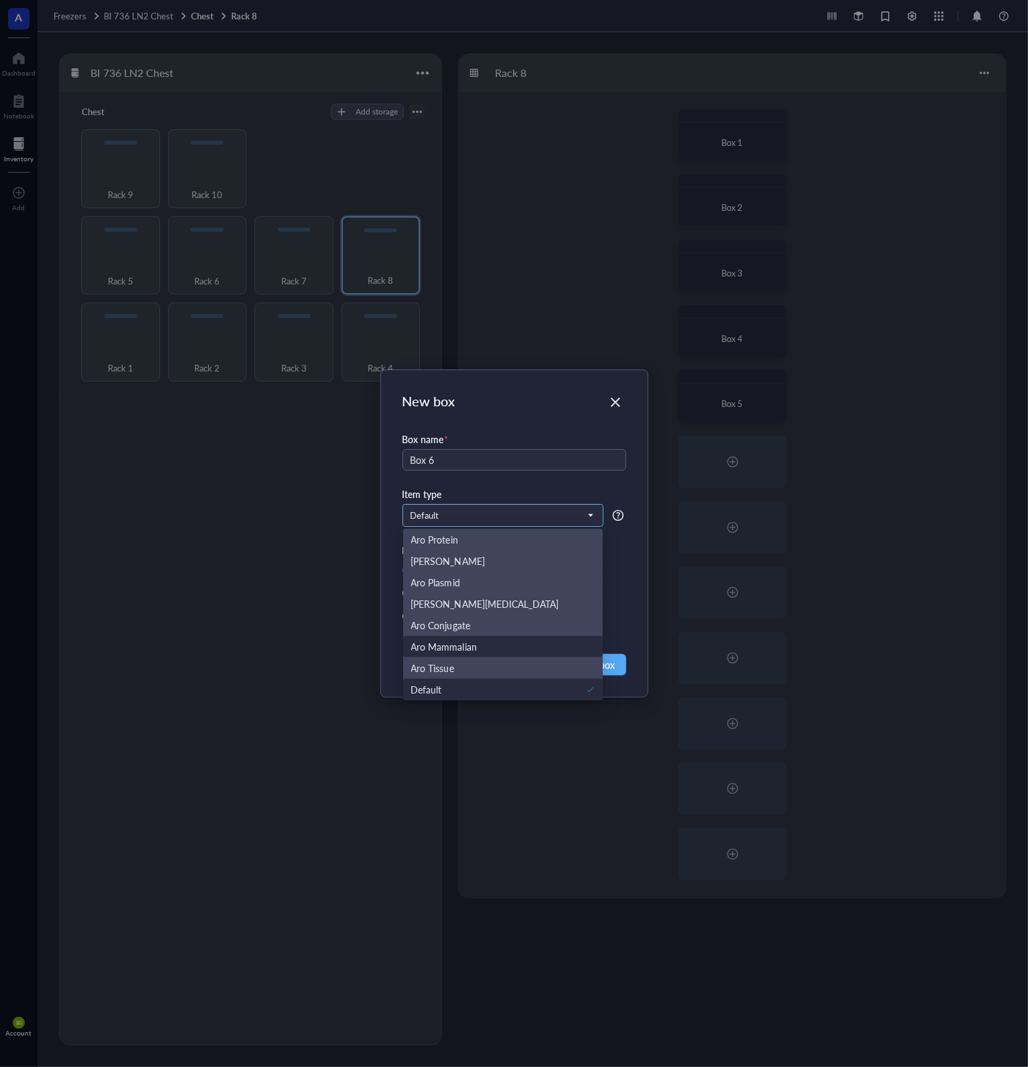
click at [487, 646] on div "Aro Mammalian" at bounding box center [503, 646] width 184 height 15
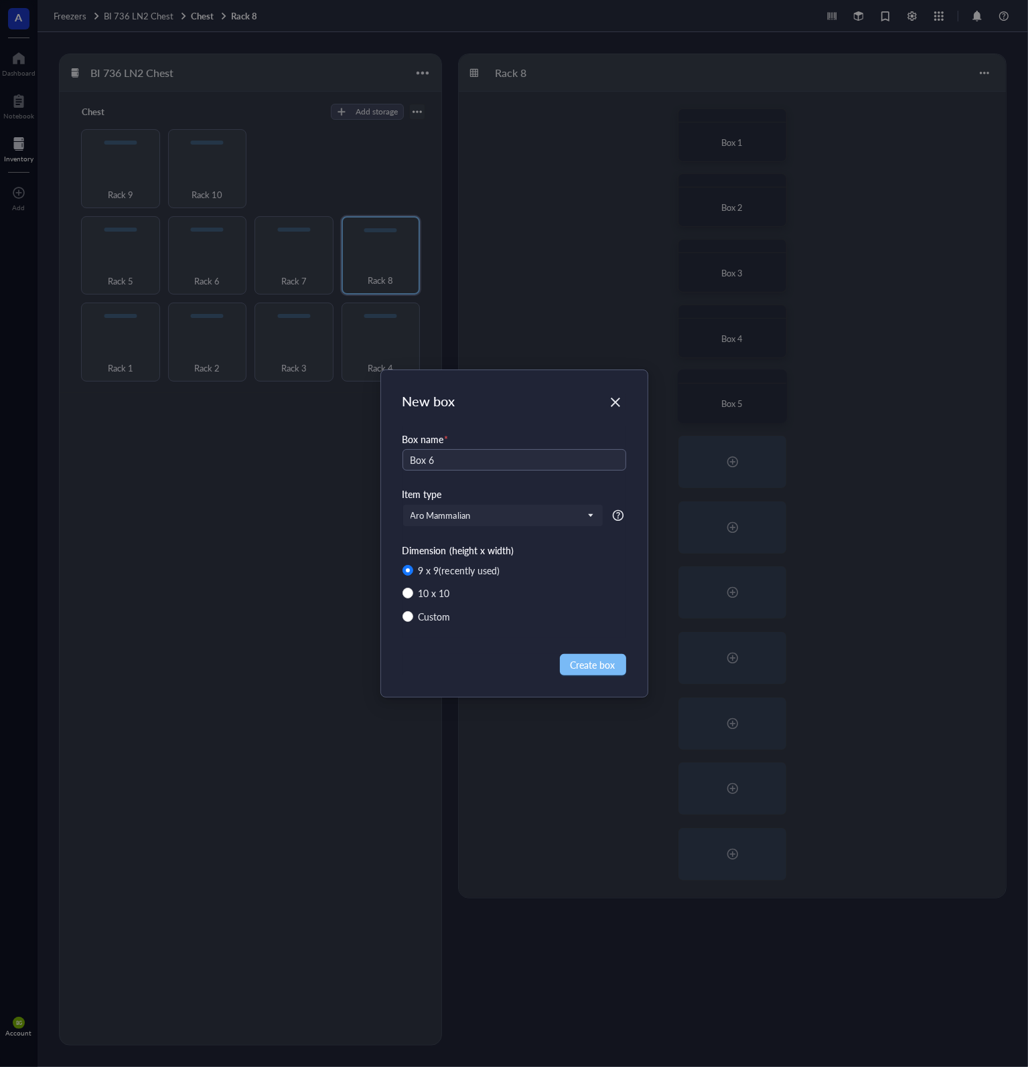
click at [602, 661] on span "Create box" at bounding box center [592, 664] width 45 height 15
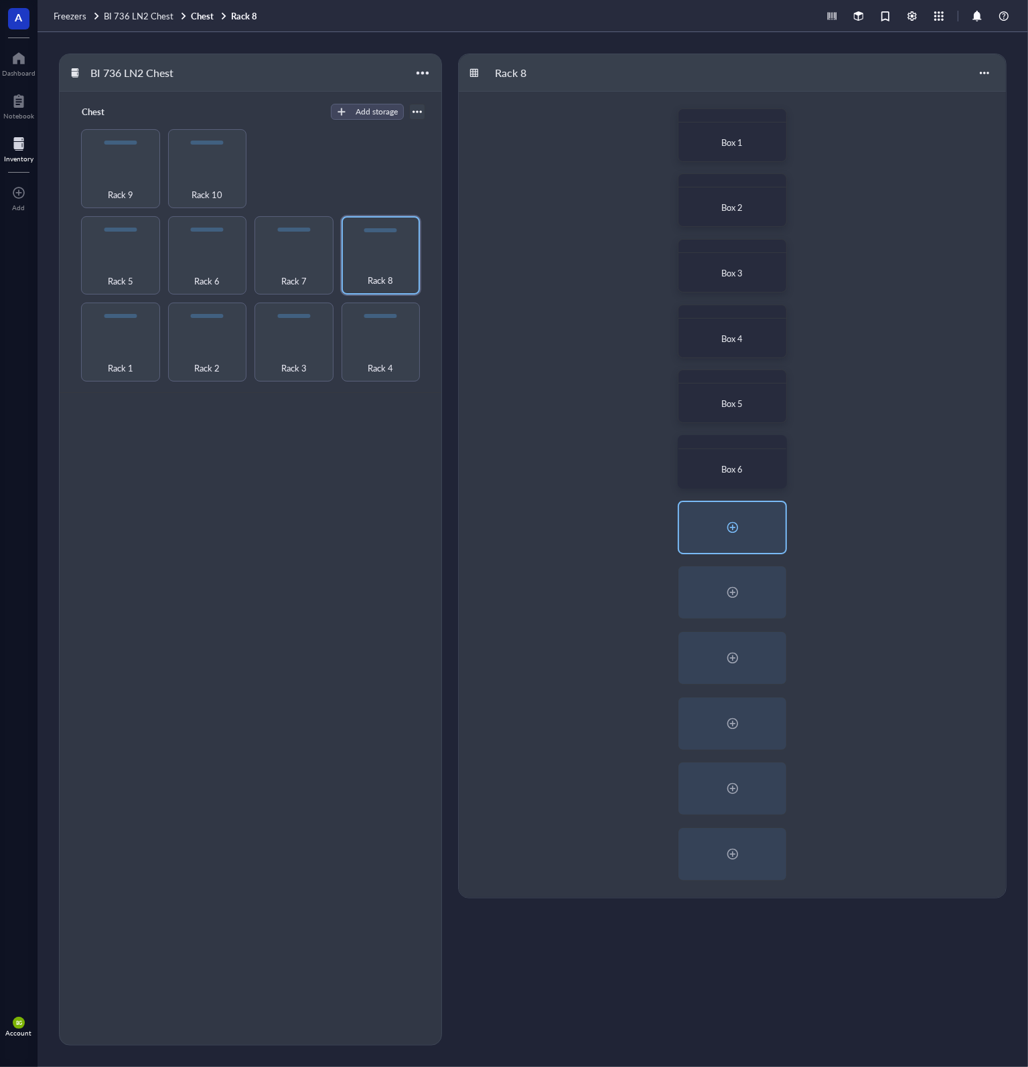
click at [726, 523] on div at bounding box center [732, 527] width 21 height 21
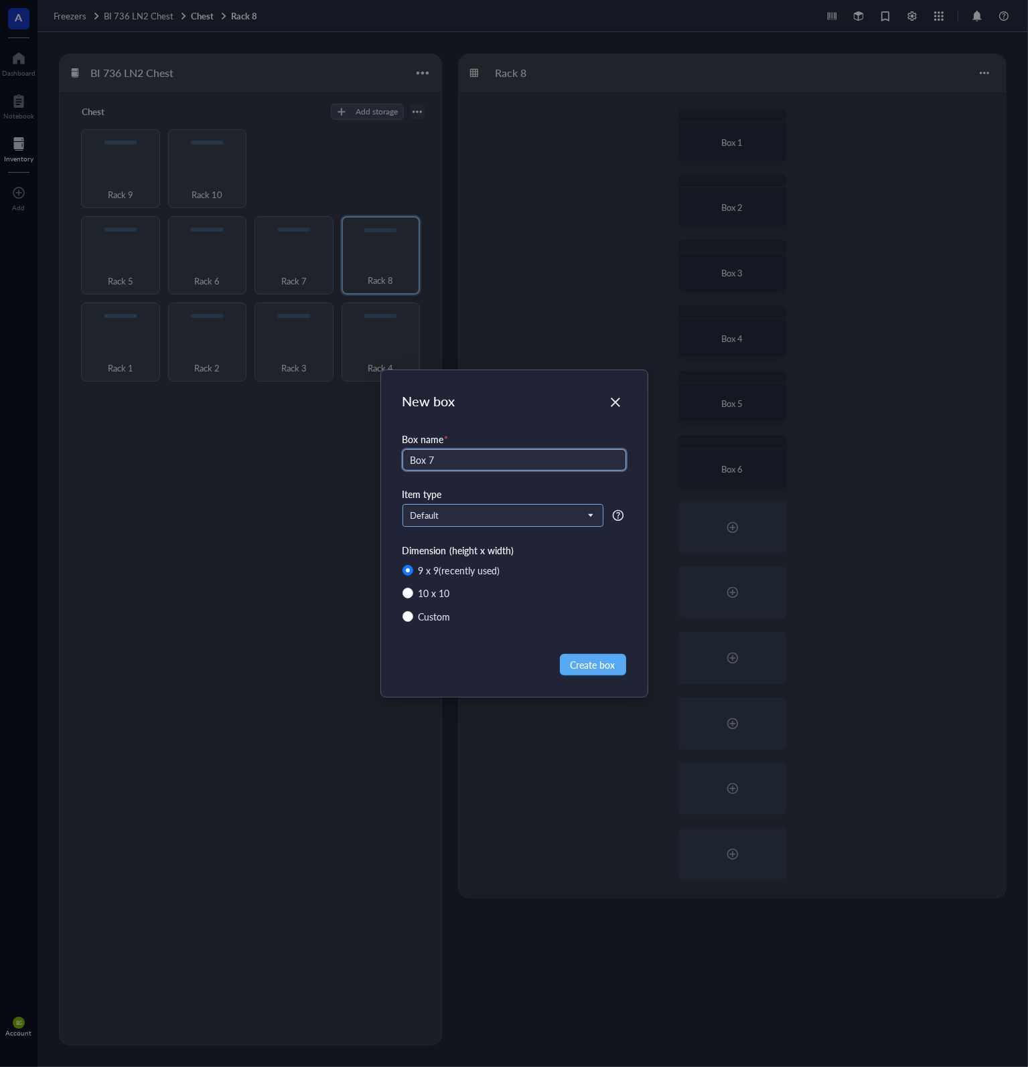
click at [487, 516] on span "Default" at bounding box center [501, 516] width 182 height 12
type input "Box 7"
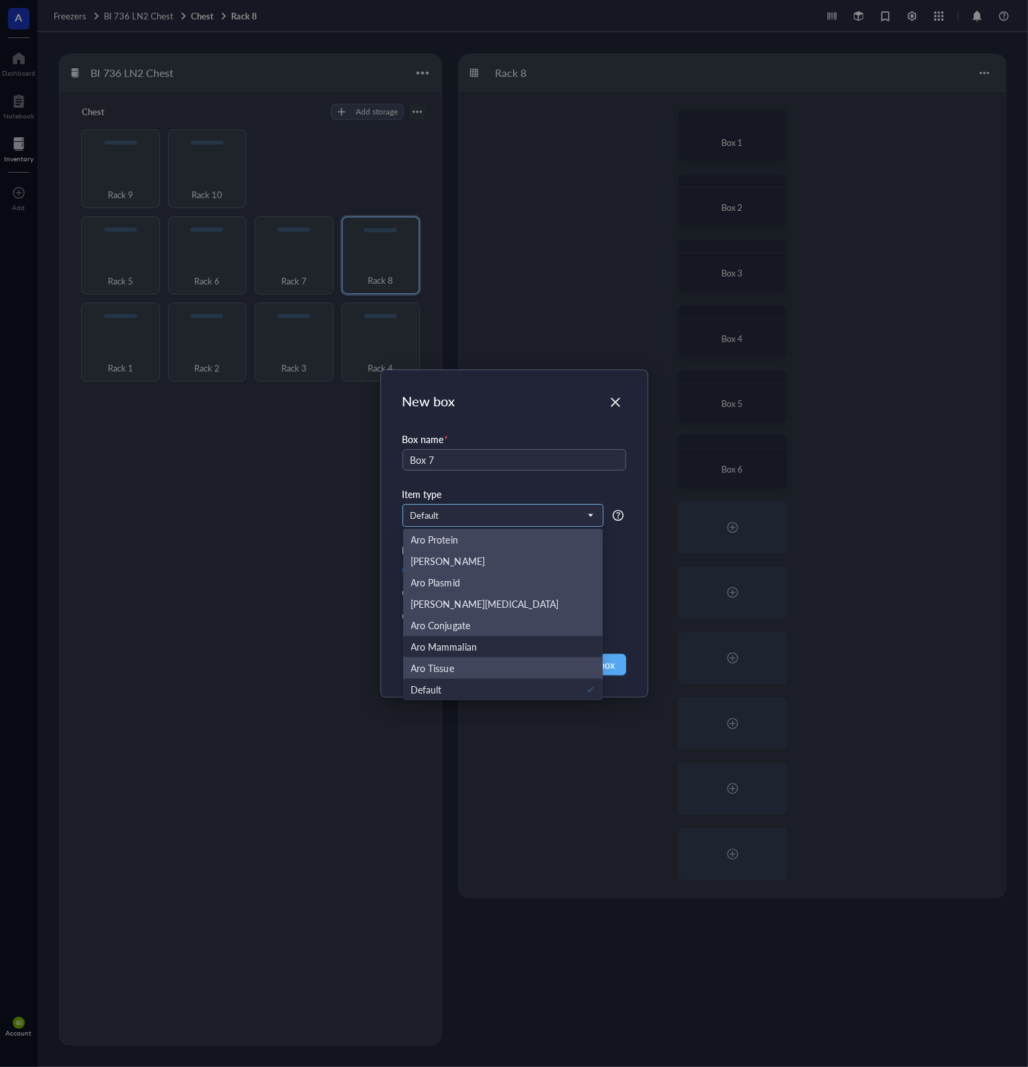
click at [498, 643] on div "Aro Mammalian" at bounding box center [503, 646] width 184 height 15
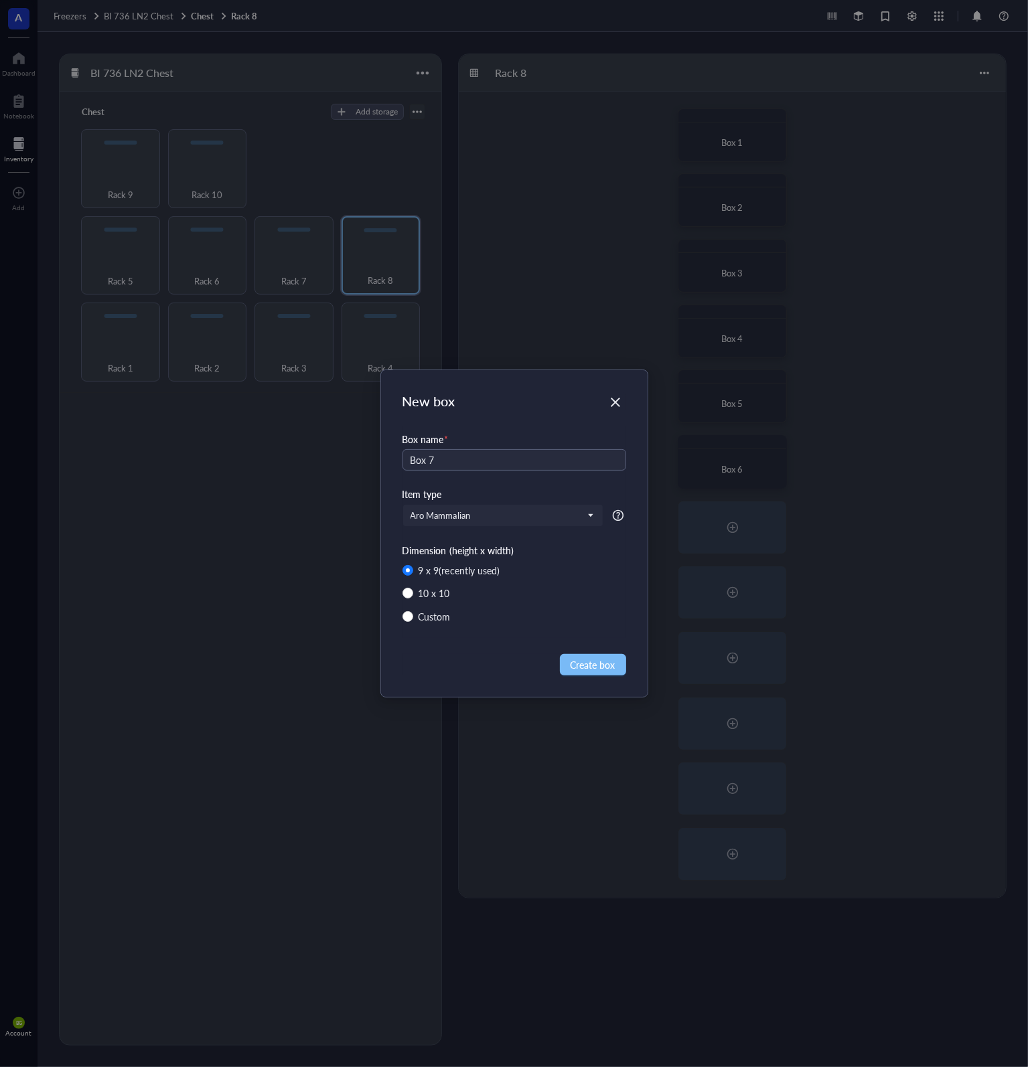
click at [594, 665] on span "Create box" at bounding box center [592, 664] width 45 height 15
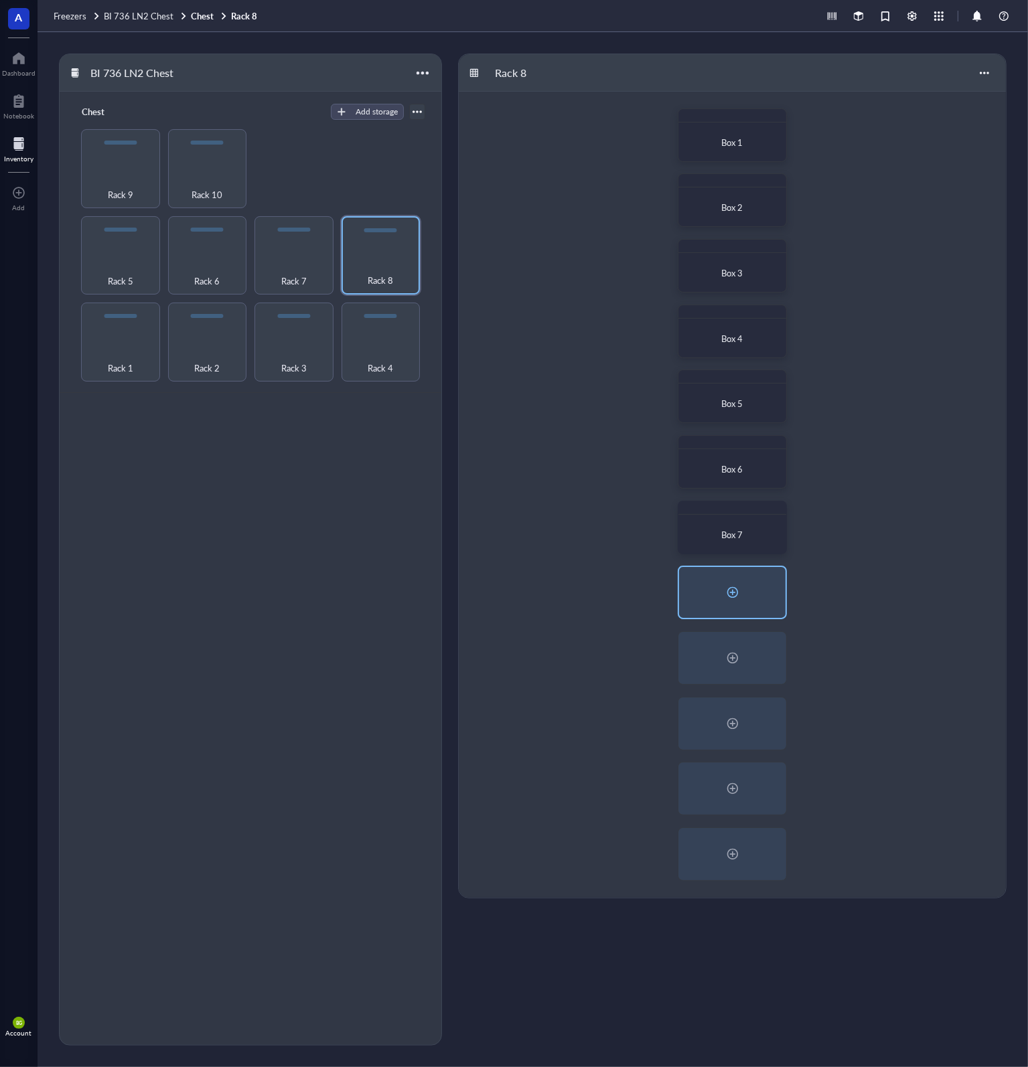
click at [734, 594] on div at bounding box center [732, 592] width 21 height 21
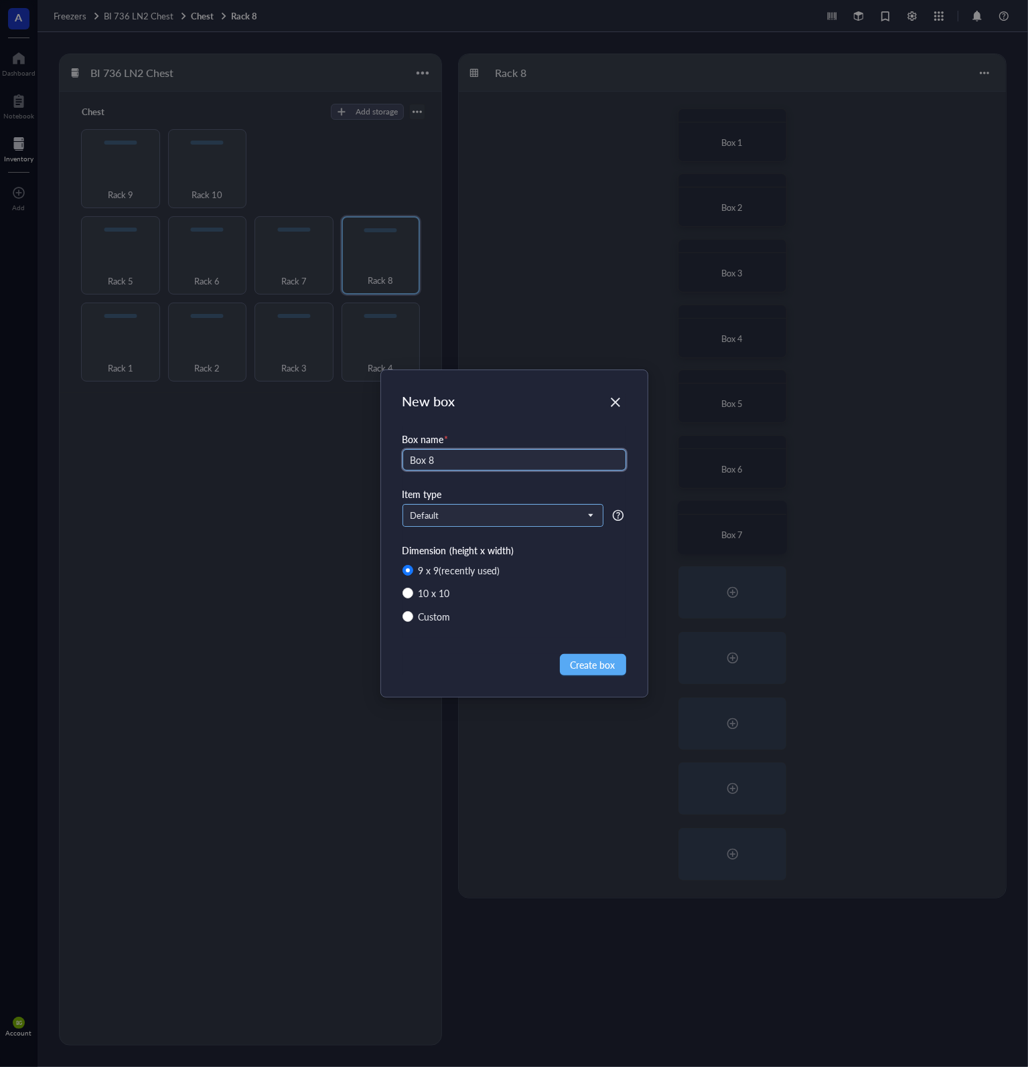
click at [499, 516] on span "Default" at bounding box center [501, 516] width 182 height 12
type input "Box 8"
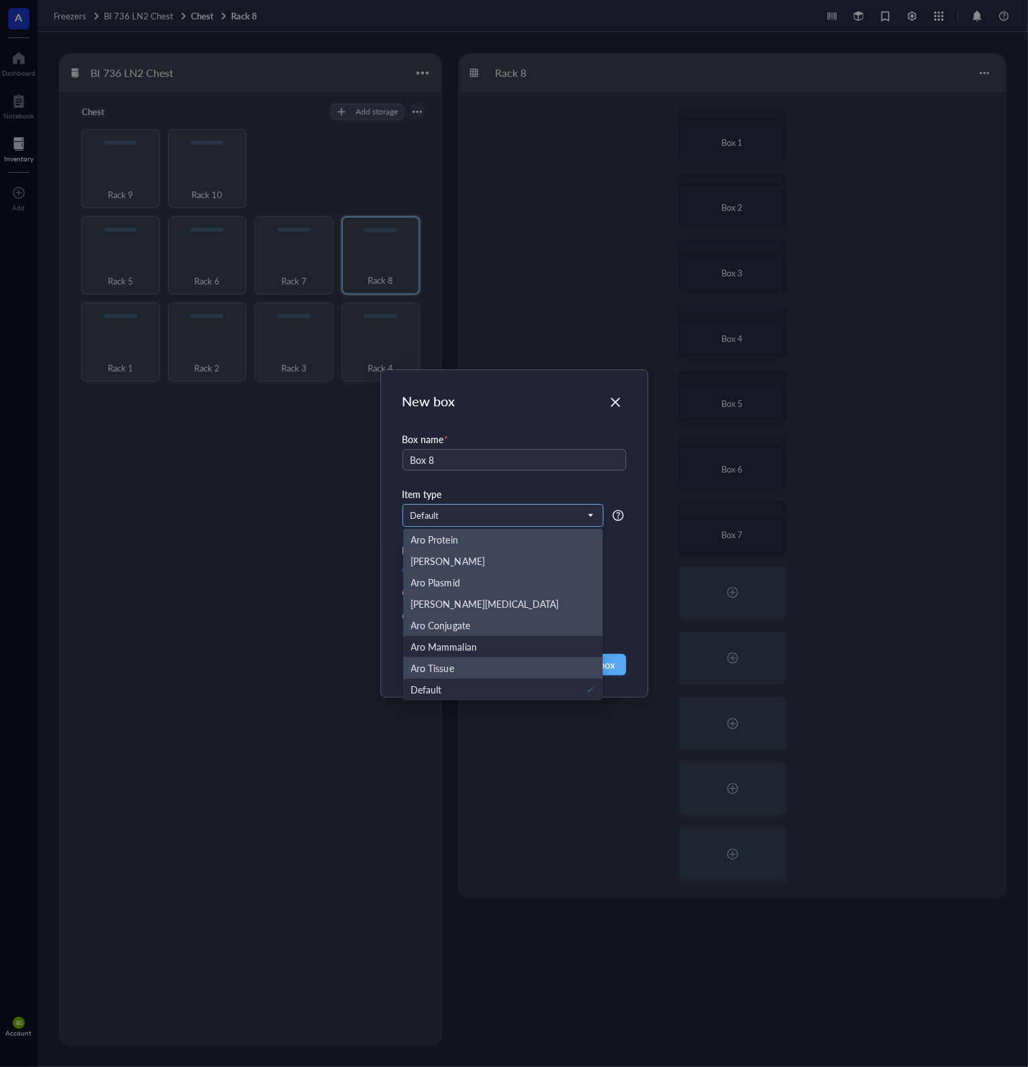
click at [477, 649] on div "Aro Mammalian" at bounding box center [503, 646] width 184 height 15
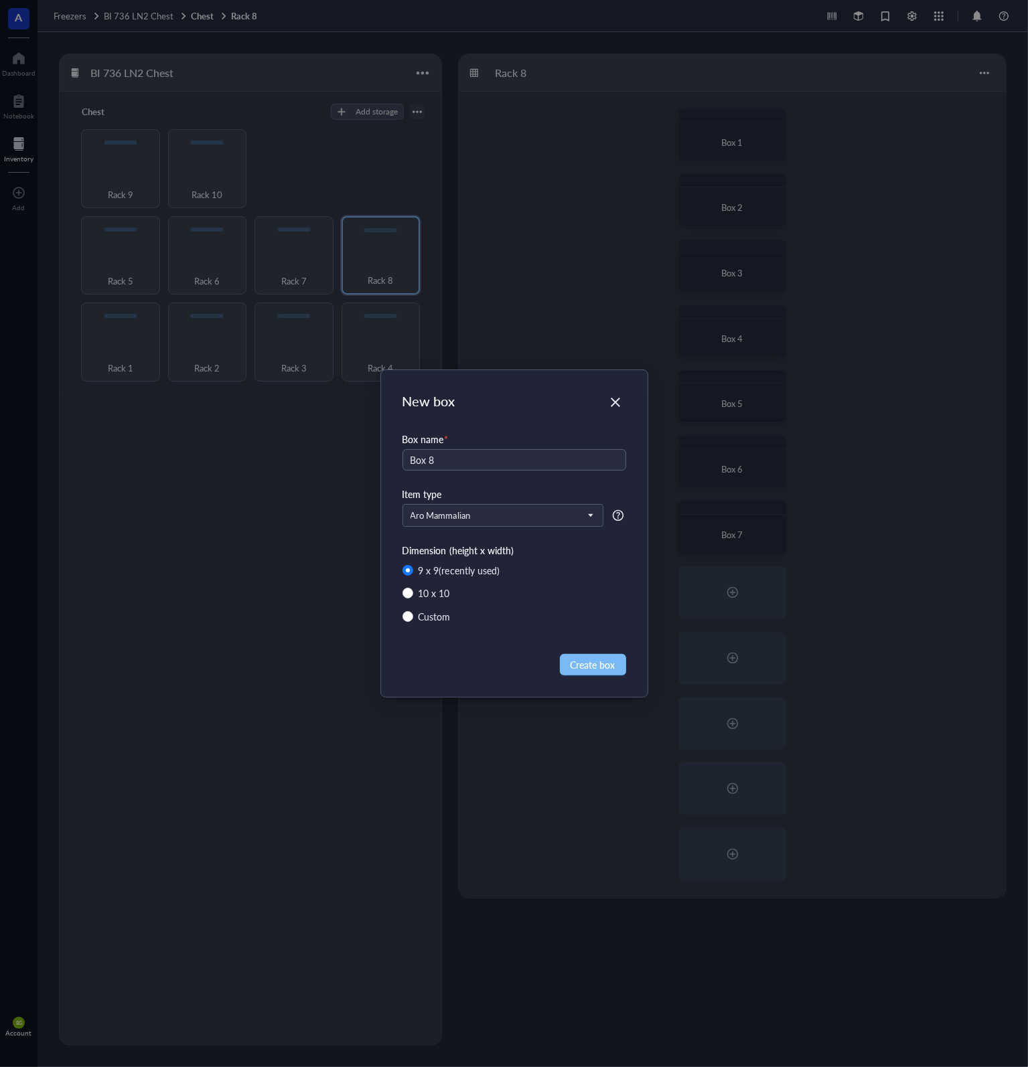
click at [594, 670] on span "Create box" at bounding box center [592, 664] width 45 height 15
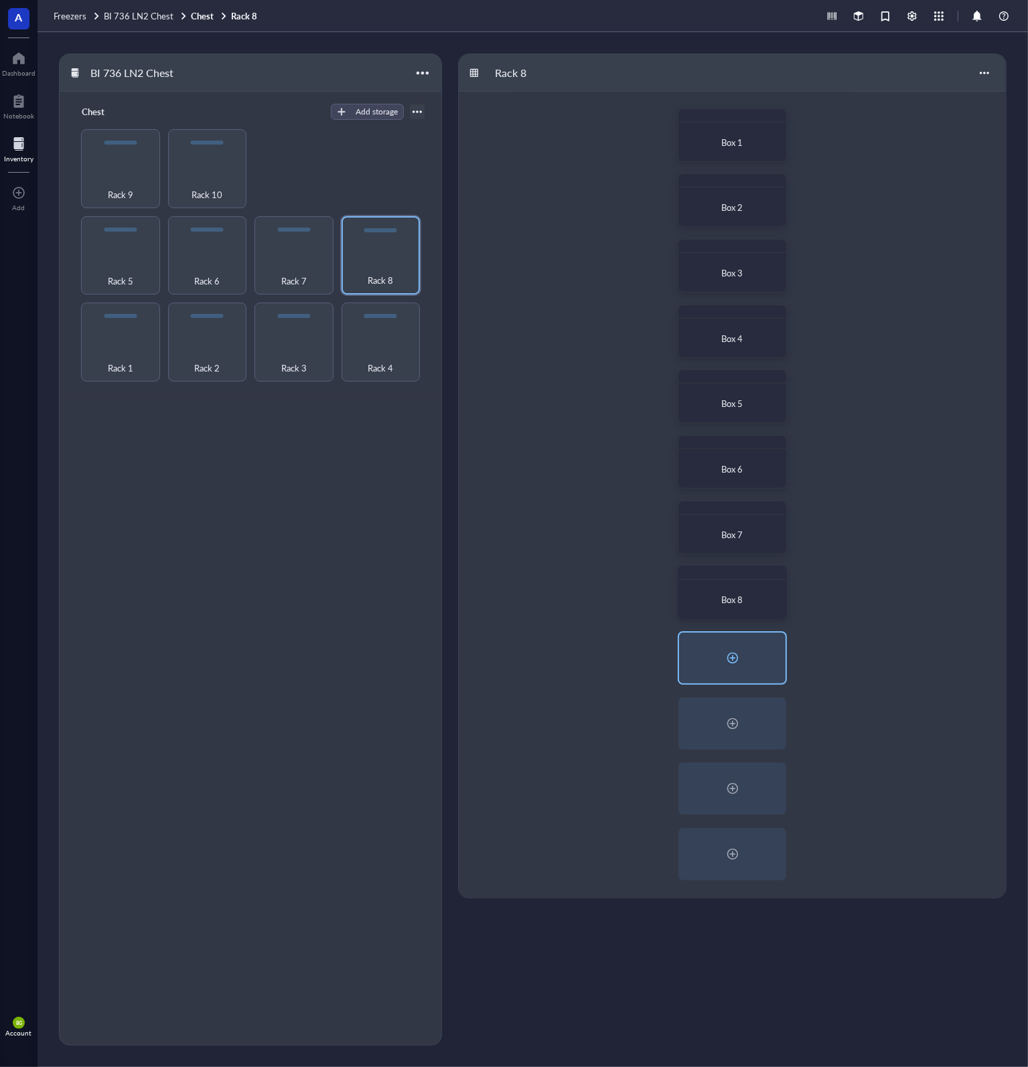
click at [732, 658] on div at bounding box center [732, 657] width 21 height 21
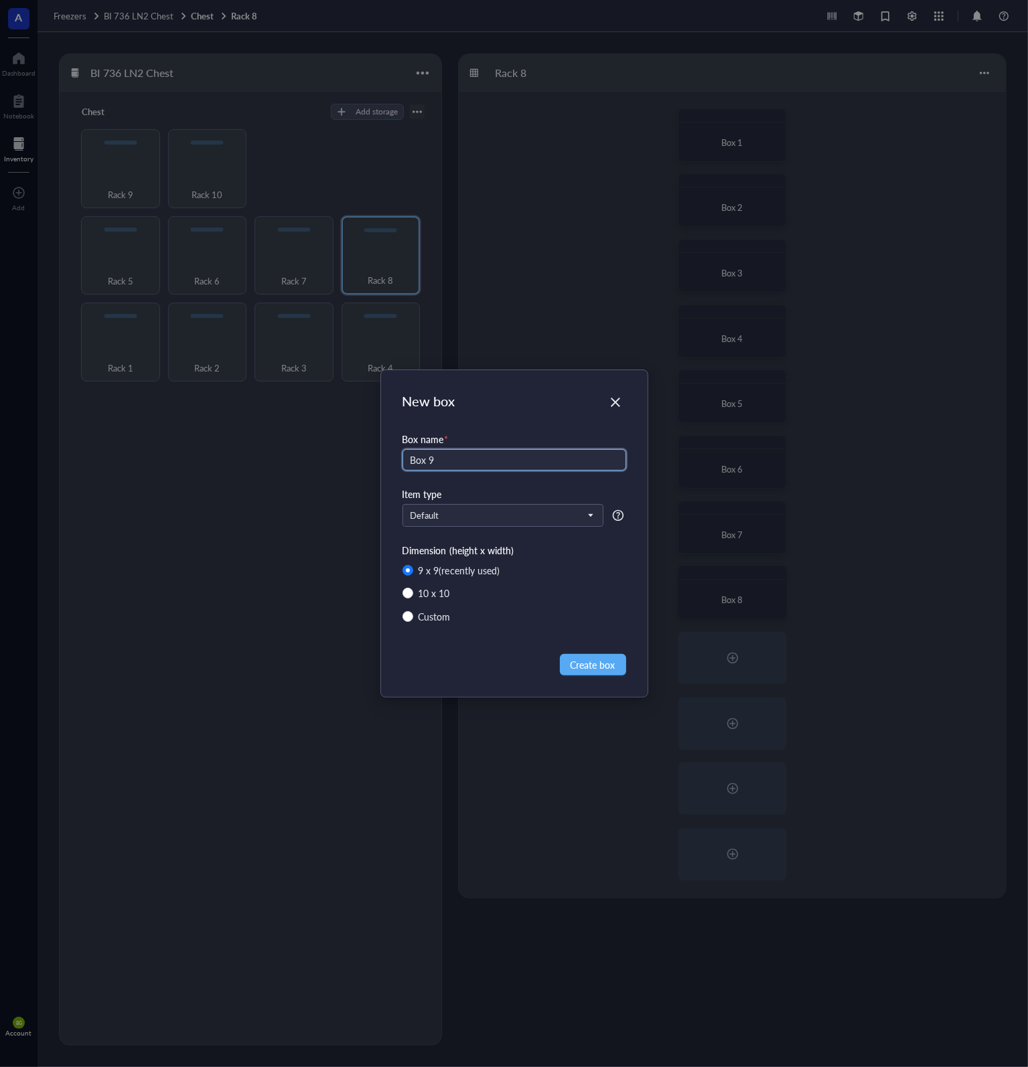
type input "Box 9"
click at [497, 503] on div "Box name * Box 9 Item type Default Dimension (height x width) 9 x 9 (recently u…" at bounding box center [514, 532] width 224 height 212
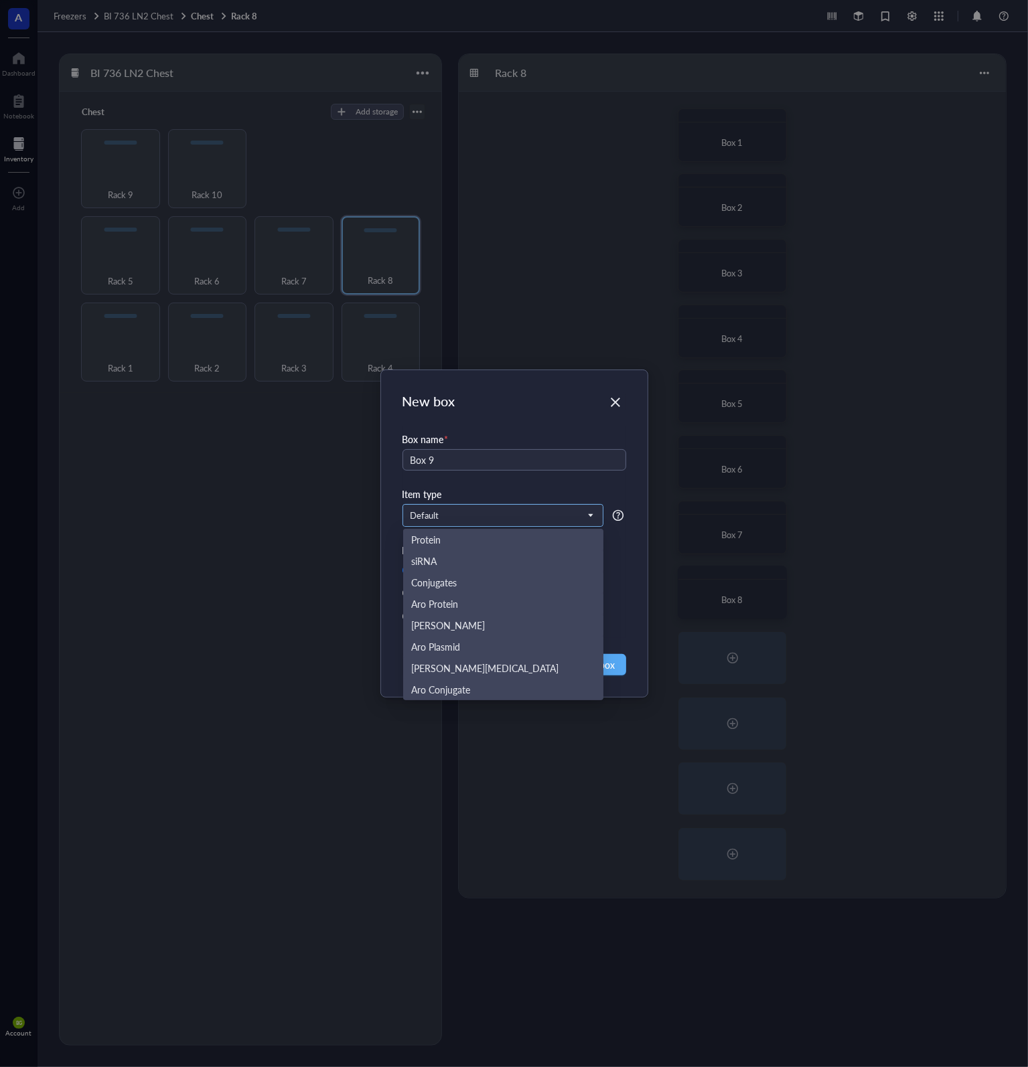
click at [482, 514] on span "Default" at bounding box center [501, 516] width 182 height 12
click at [480, 645] on div "Aro Mammalian" at bounding box center [503, 646] width 184 height 15
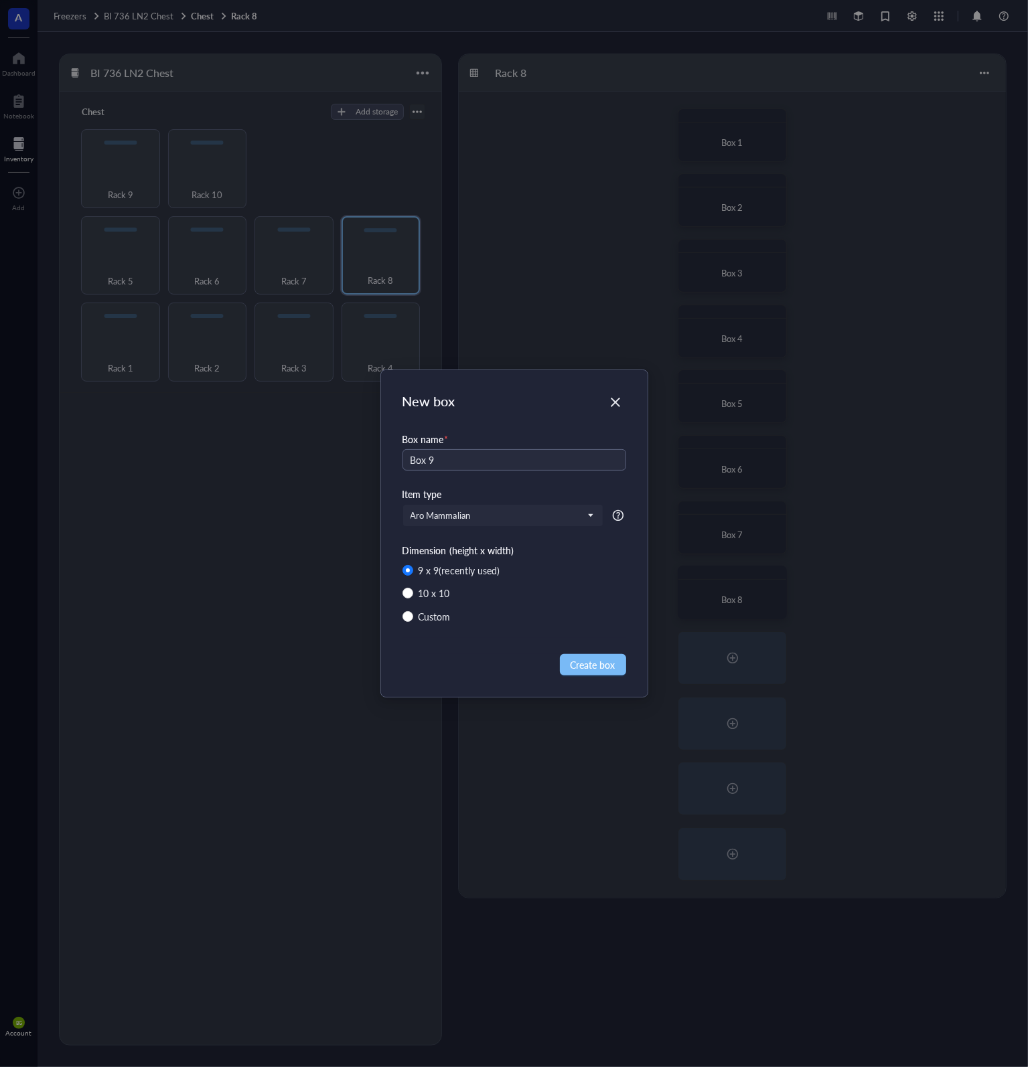
click at [604, 659] on span "Create box" at bounding box center [592, 664] width 45 height 15
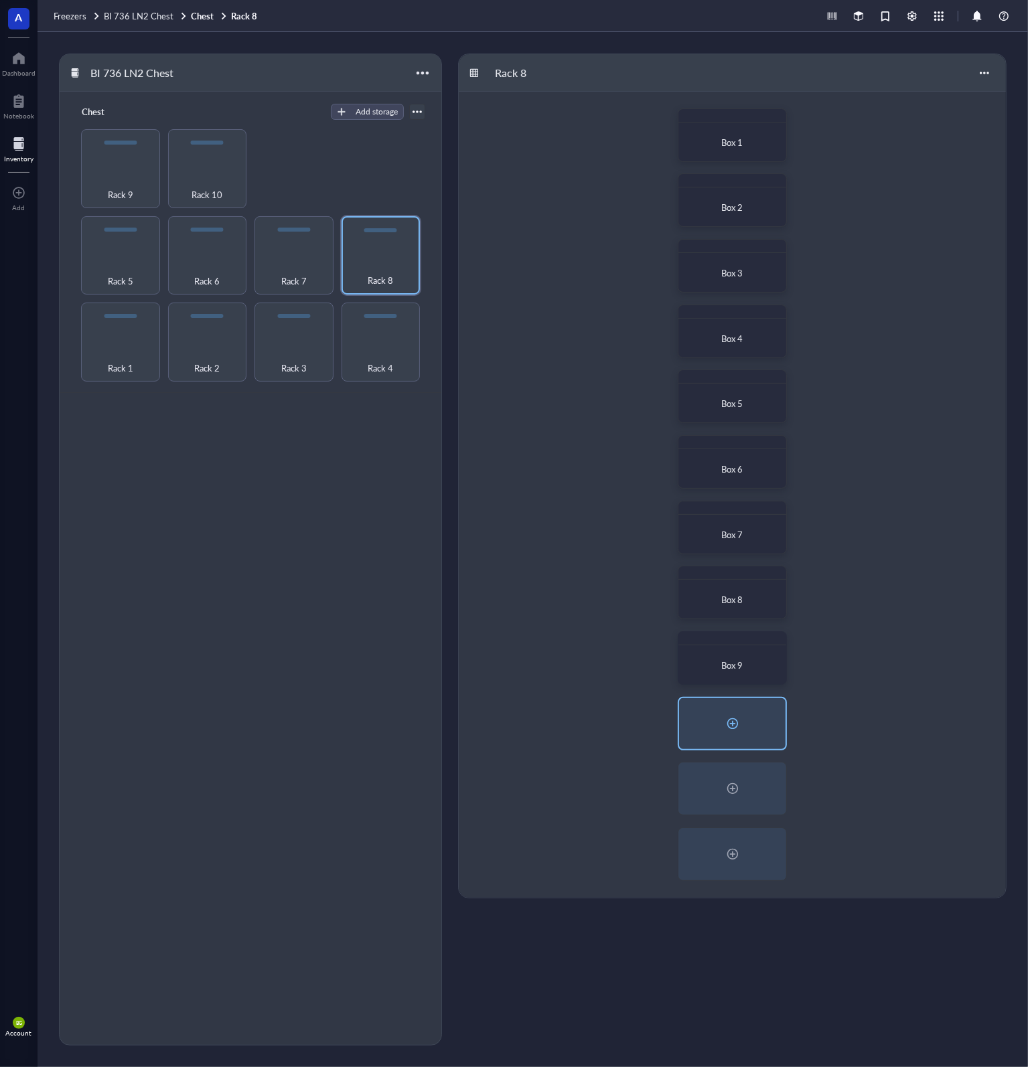
click at [732, 730] on div at bounding box center [732, 723] width 21 height 21
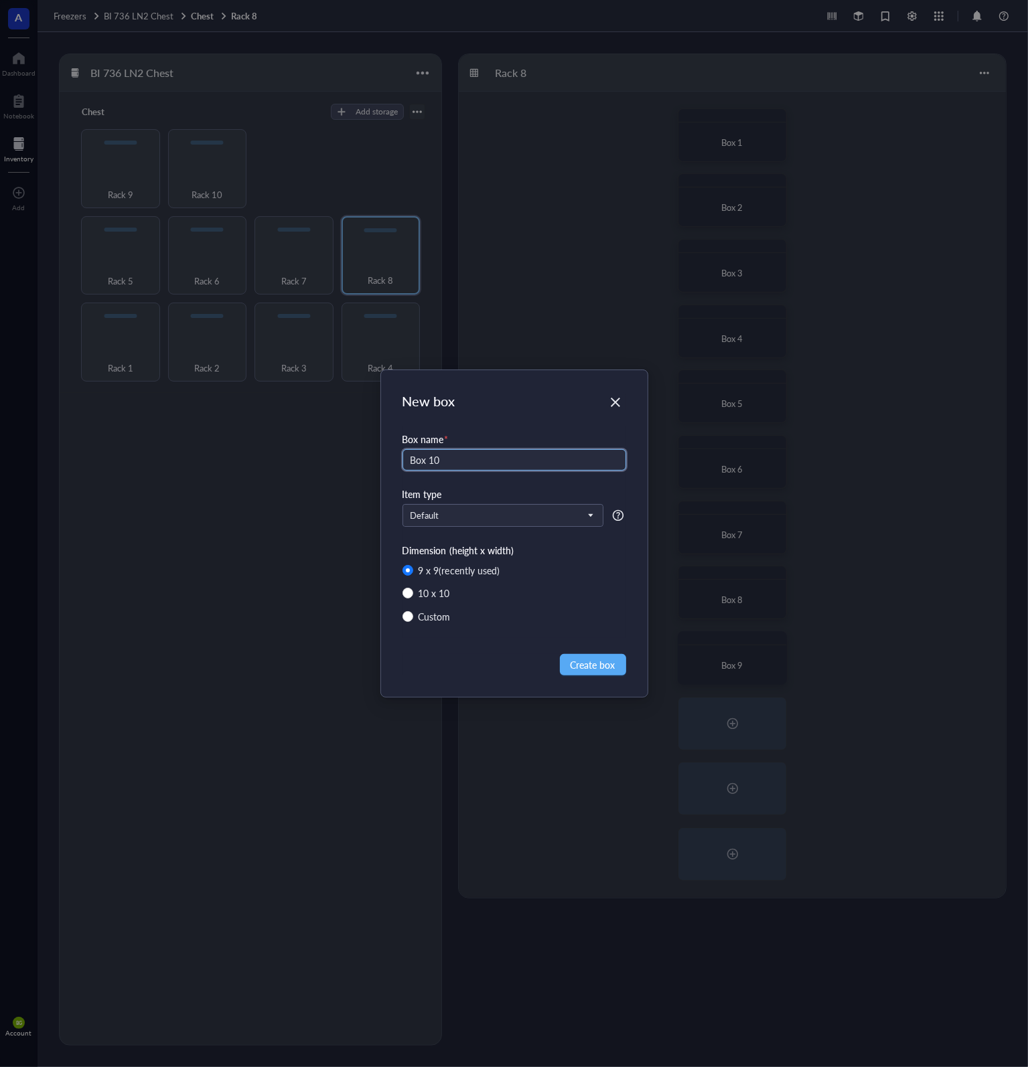
type input "Box 10"
click at [495, 528] on div "Box name * Box 10 Item type Default Dimension (height x width) 9 x 9 (recently …" at bounding box center [514, 532] width 224 height 212
click at [489, 518] on span "Default" at bounding box center [501, 516] width 182 height 12
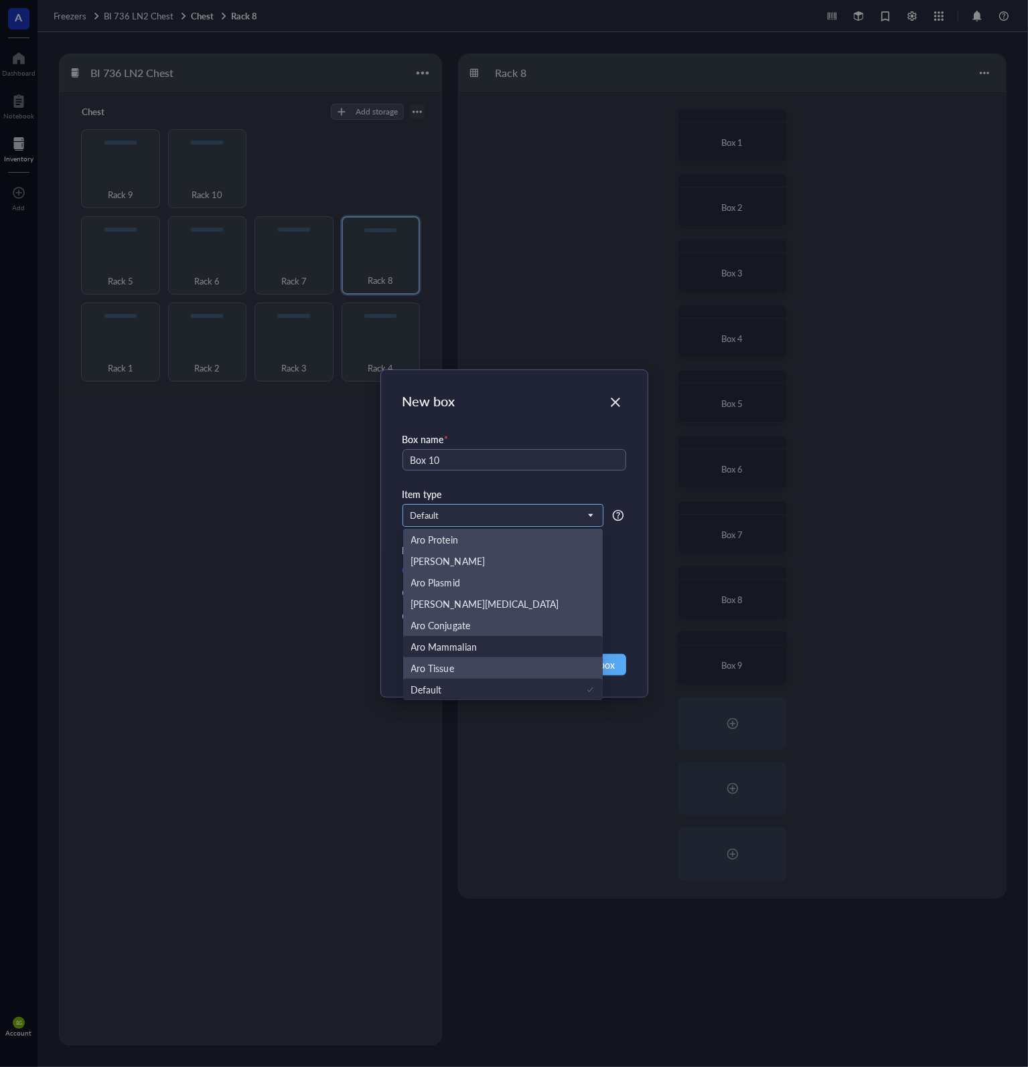
click at [477, 651] on div "Aro Mammalian" at bounding box center [503, 646] width 184 height 15
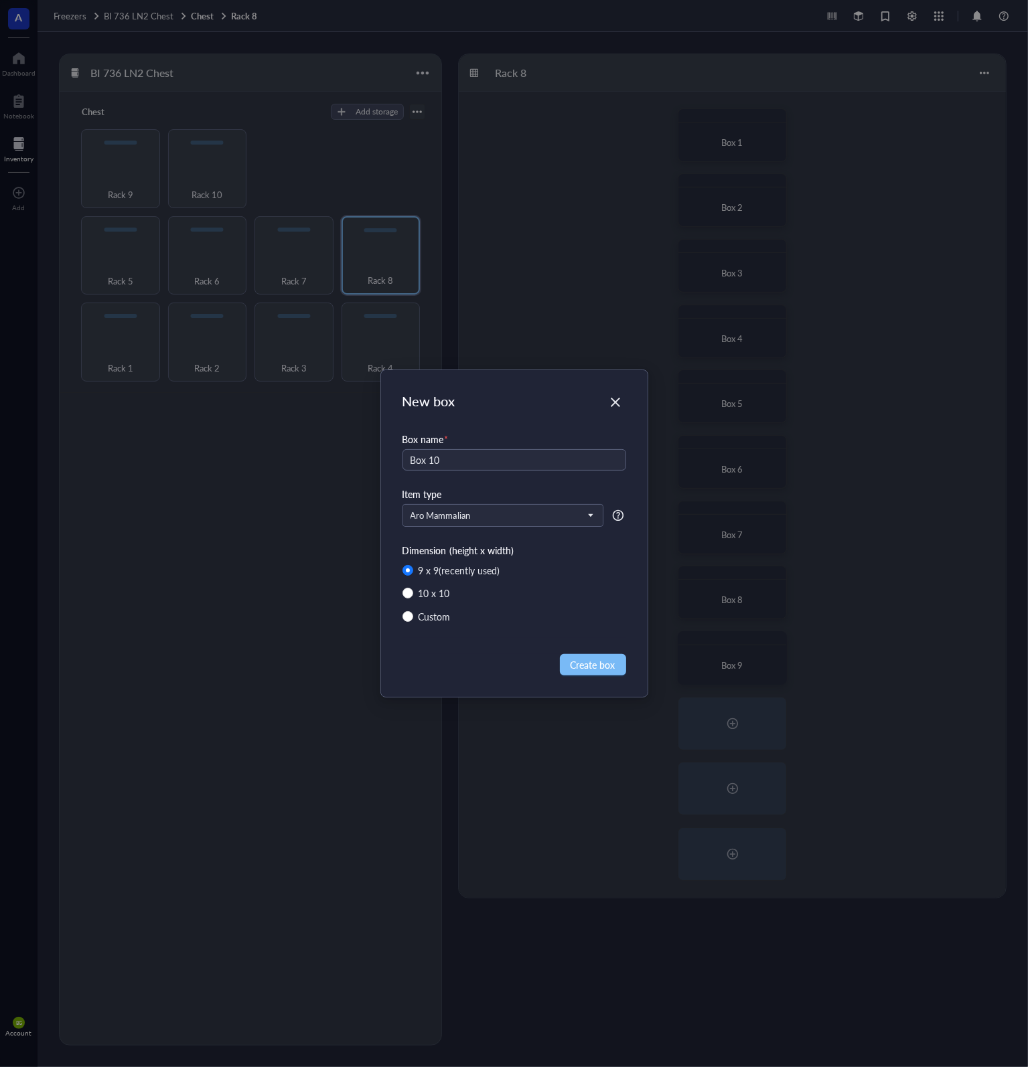
click at [613, 665] on span "Create box" at bounding box center [592, 664] width 45 height 15
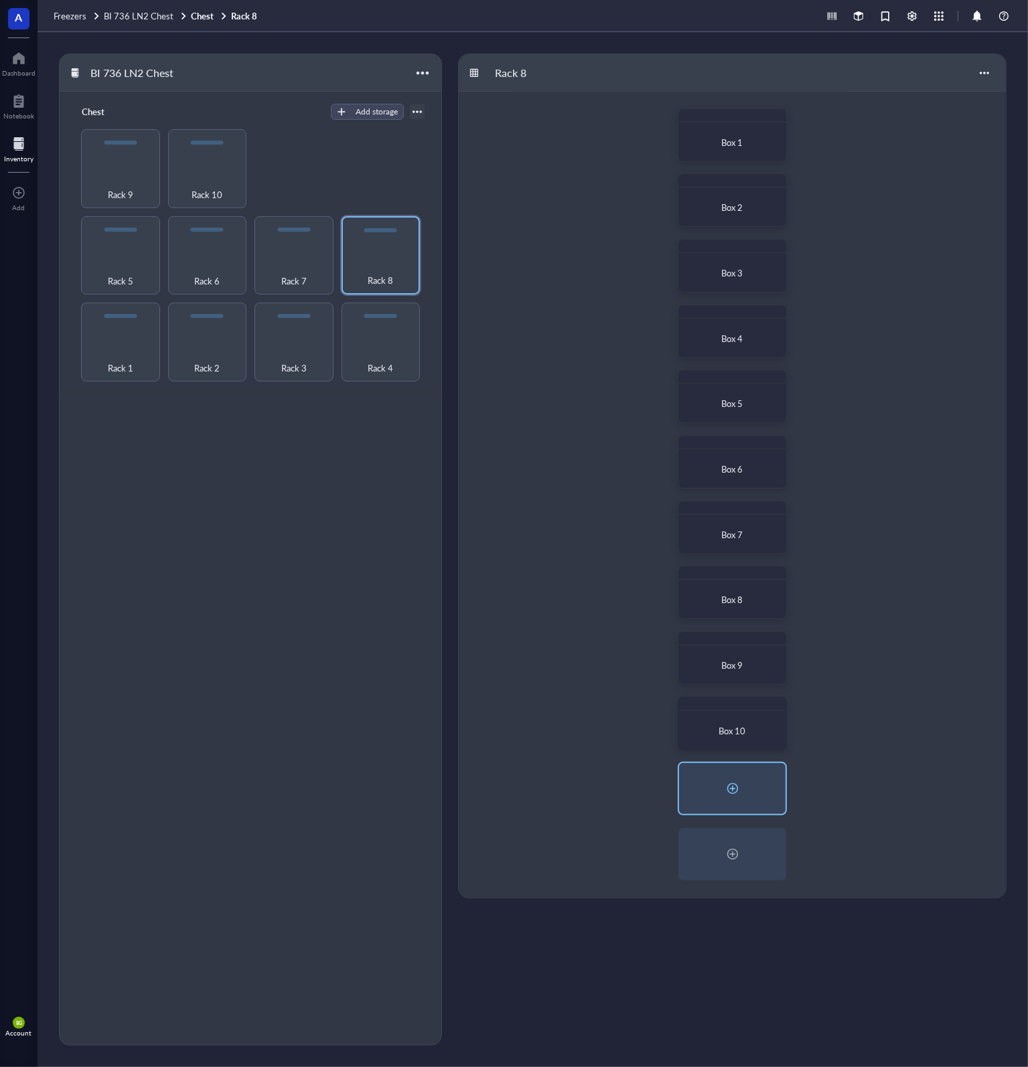
click at [736, 789] on div at bounding box center [732, 788] width 21 height 21
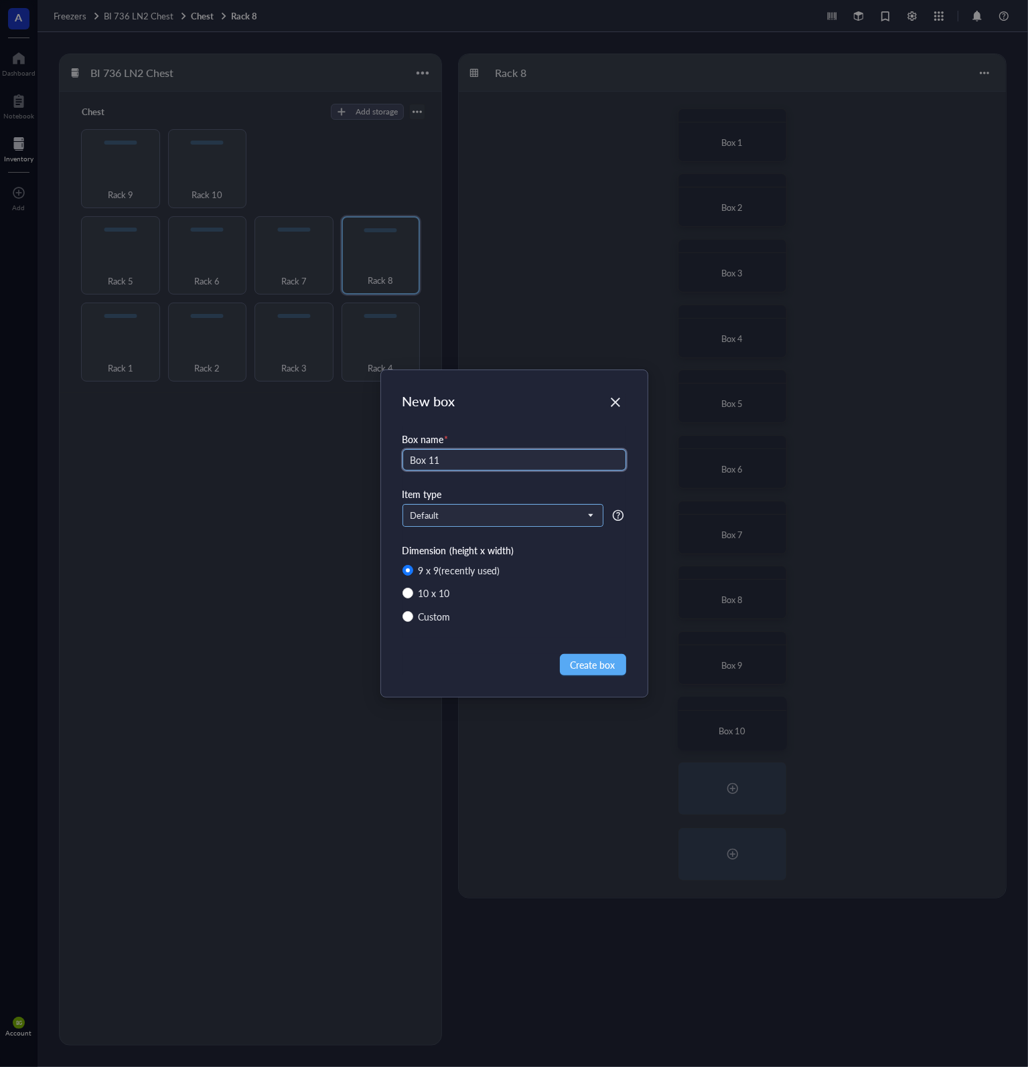
click at [443, 518] on span "Default" at bounding box center [501, 516] width 182 height 12
type input "Box 11"
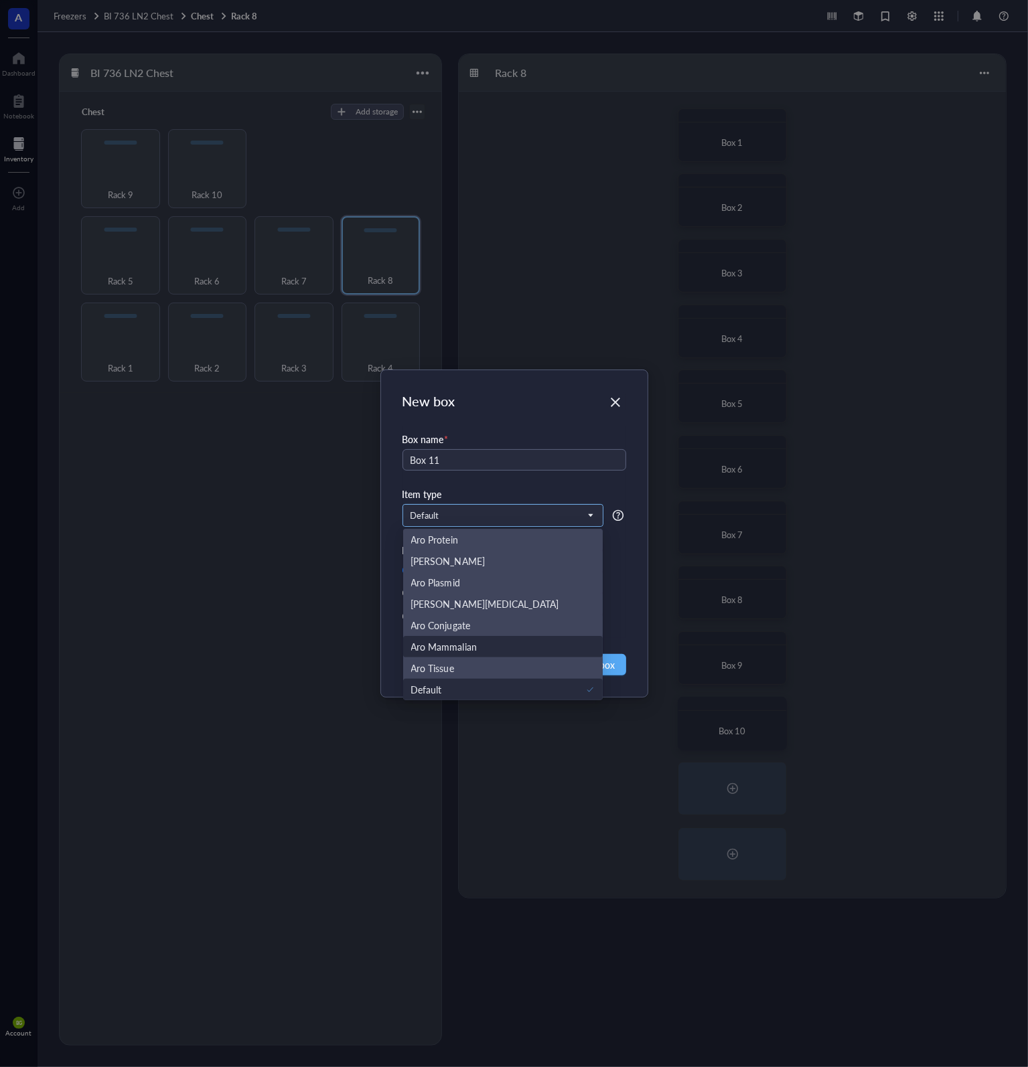
click at [497, 646] on div "Aro Mammalian" at bounding box center [503, 646] width 184 height 15
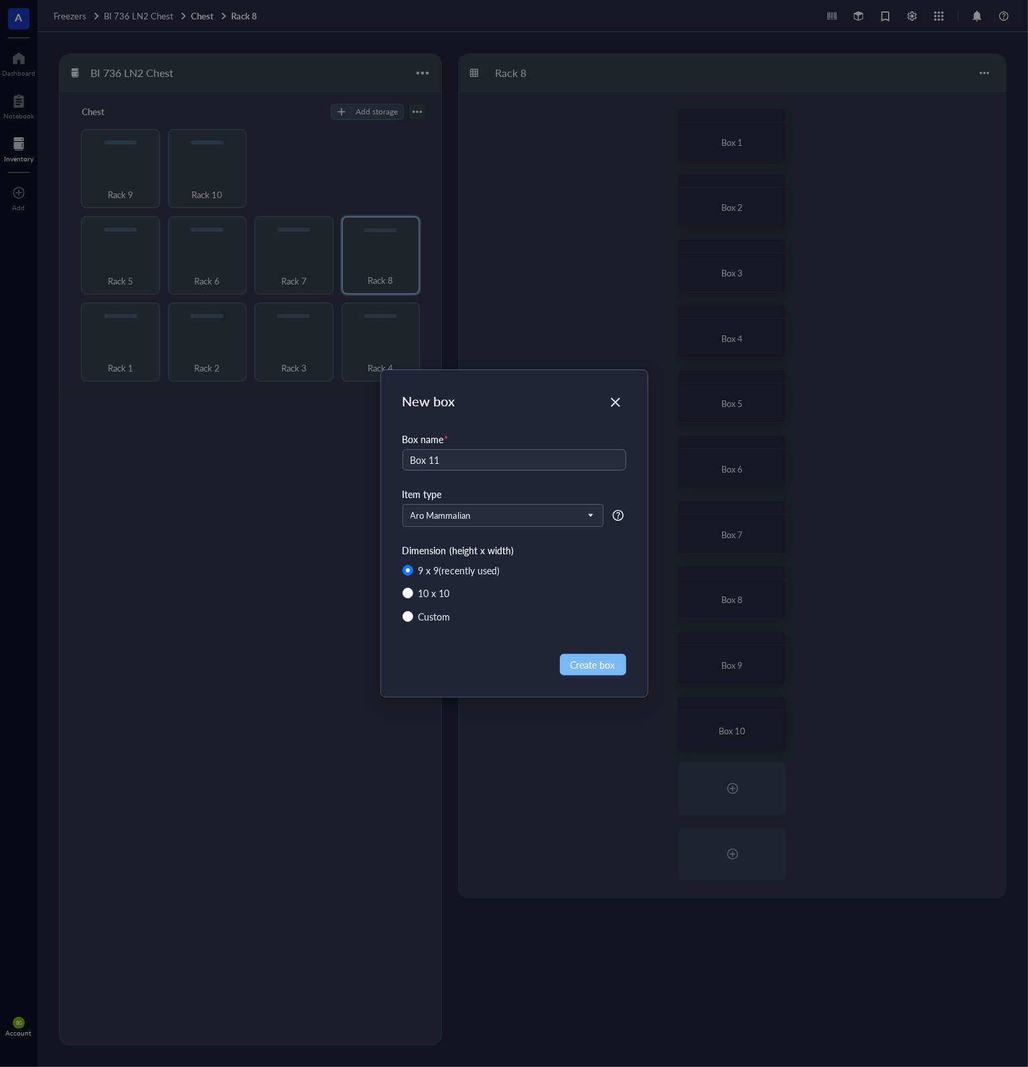
click at [587, 666] on span "Create box" at bounding box center [592, 664] width 45 height 15
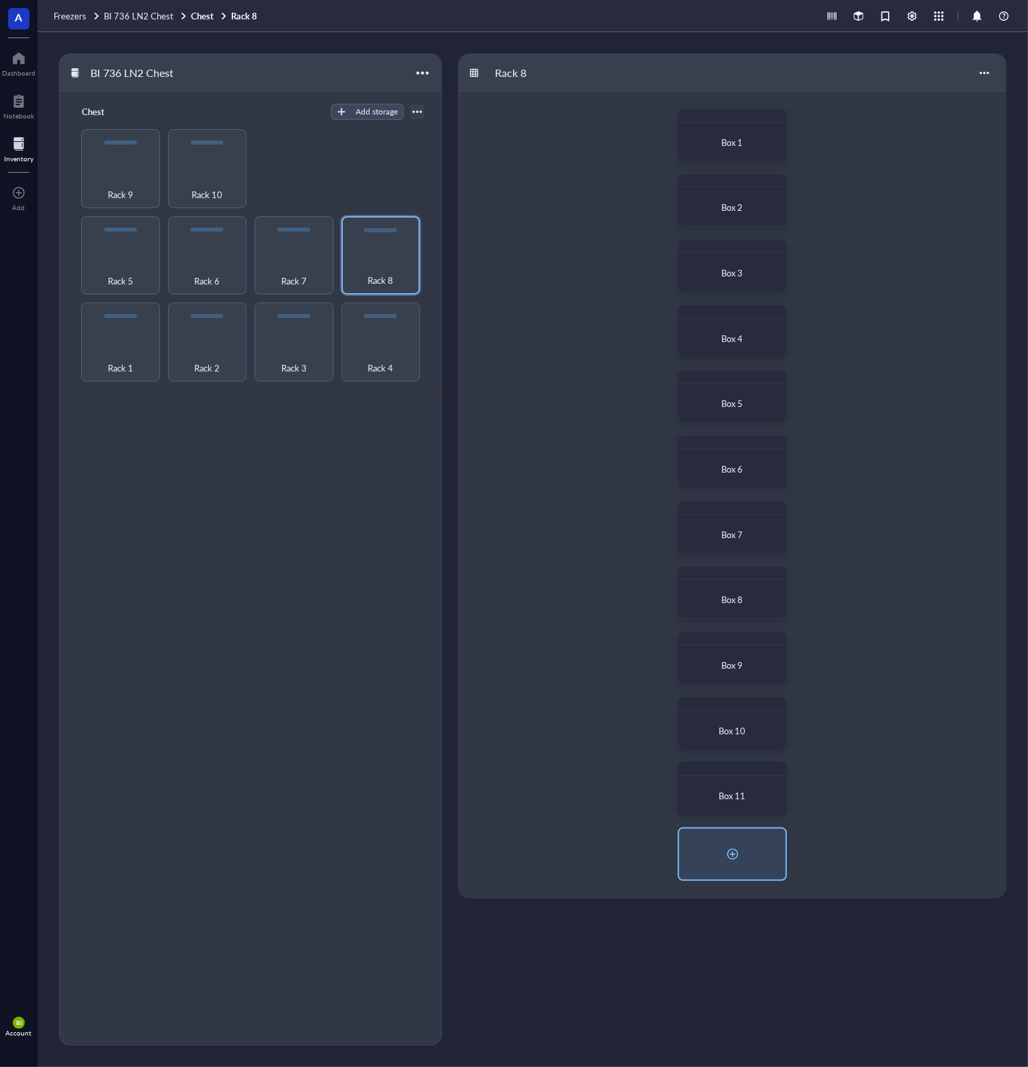
click at [734, 856] on div at bounding box center [732, 854] width 21 height 21
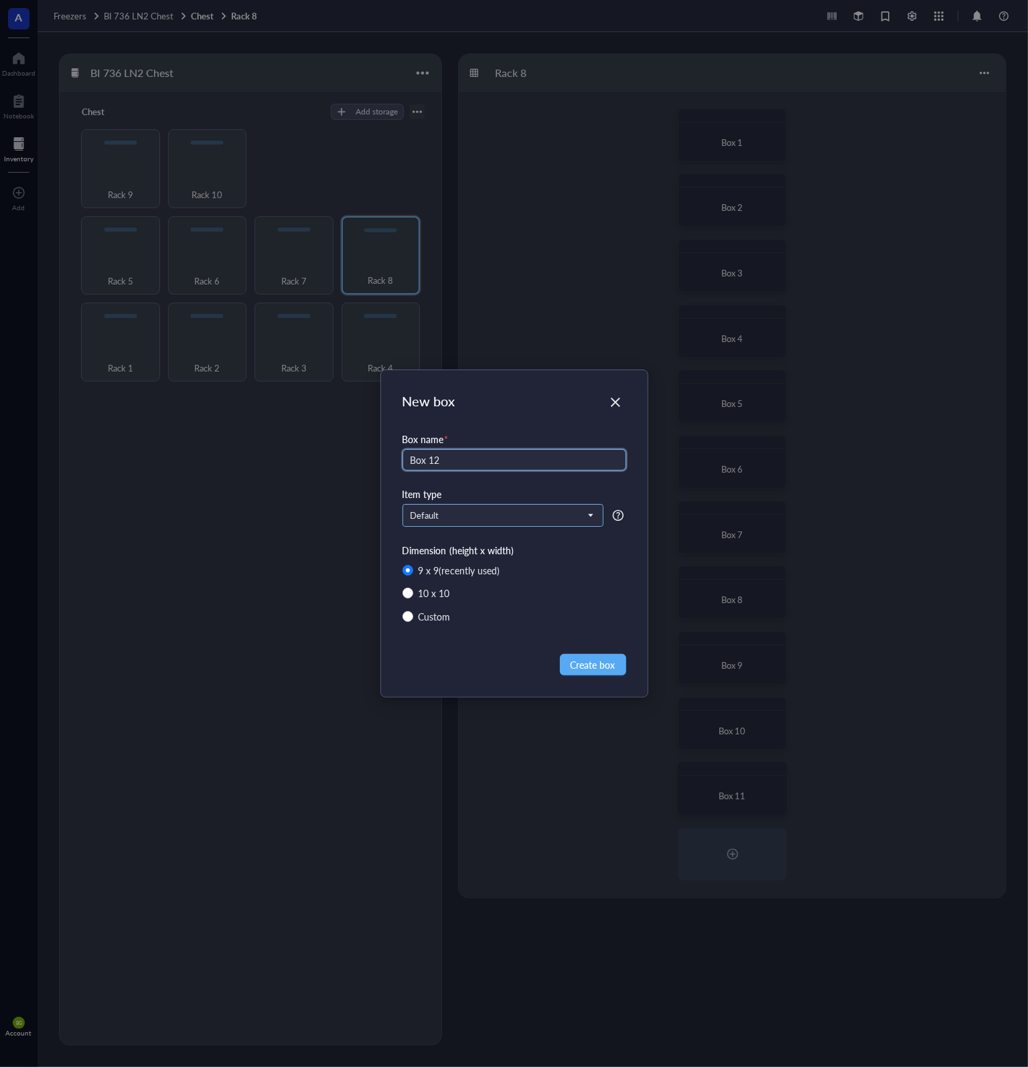
click at [467, 519] on span "Default" at bounding box center [501, 516] width 182 height 12
type input "Box 12"
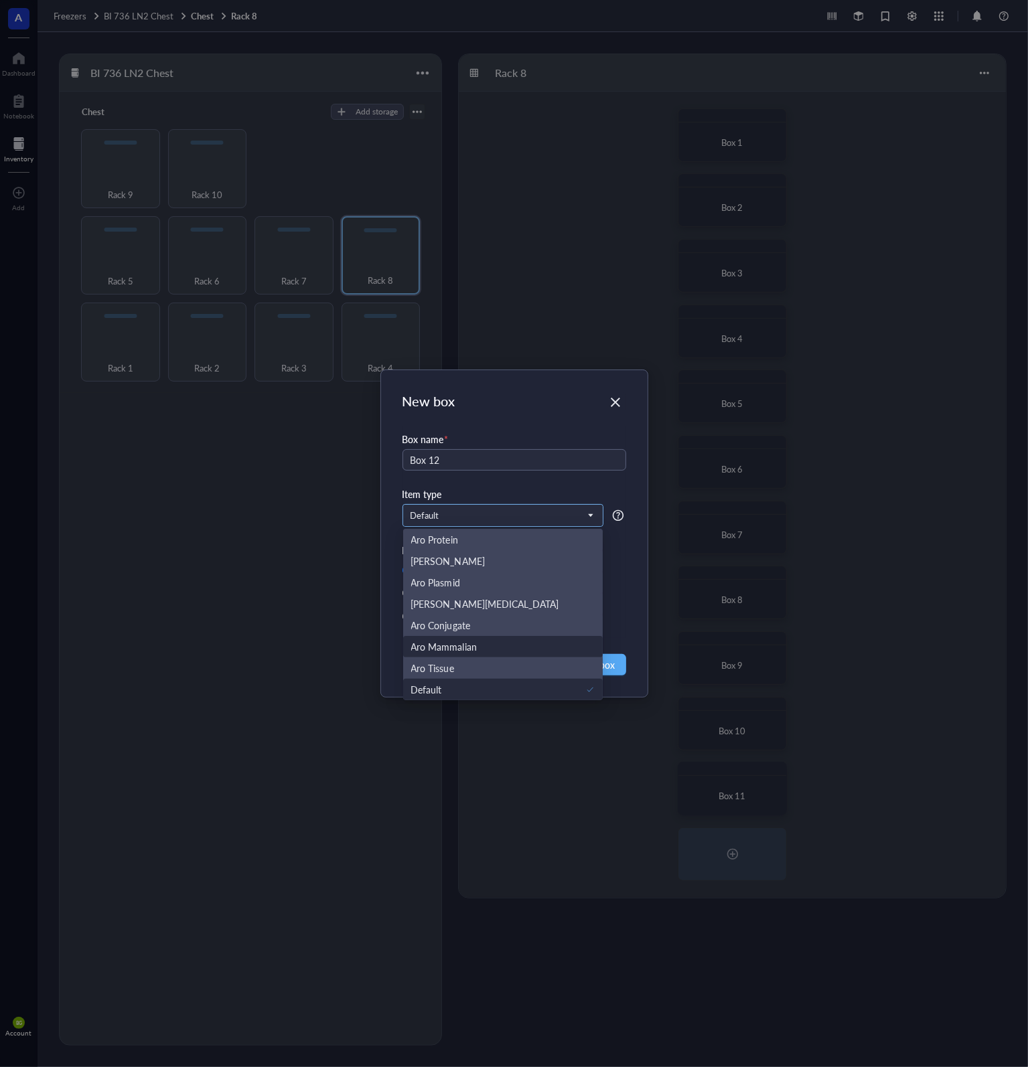
click at [483, 639] on div "Aro Mammalian" at bounding box center [503, 646] width 184 height 15
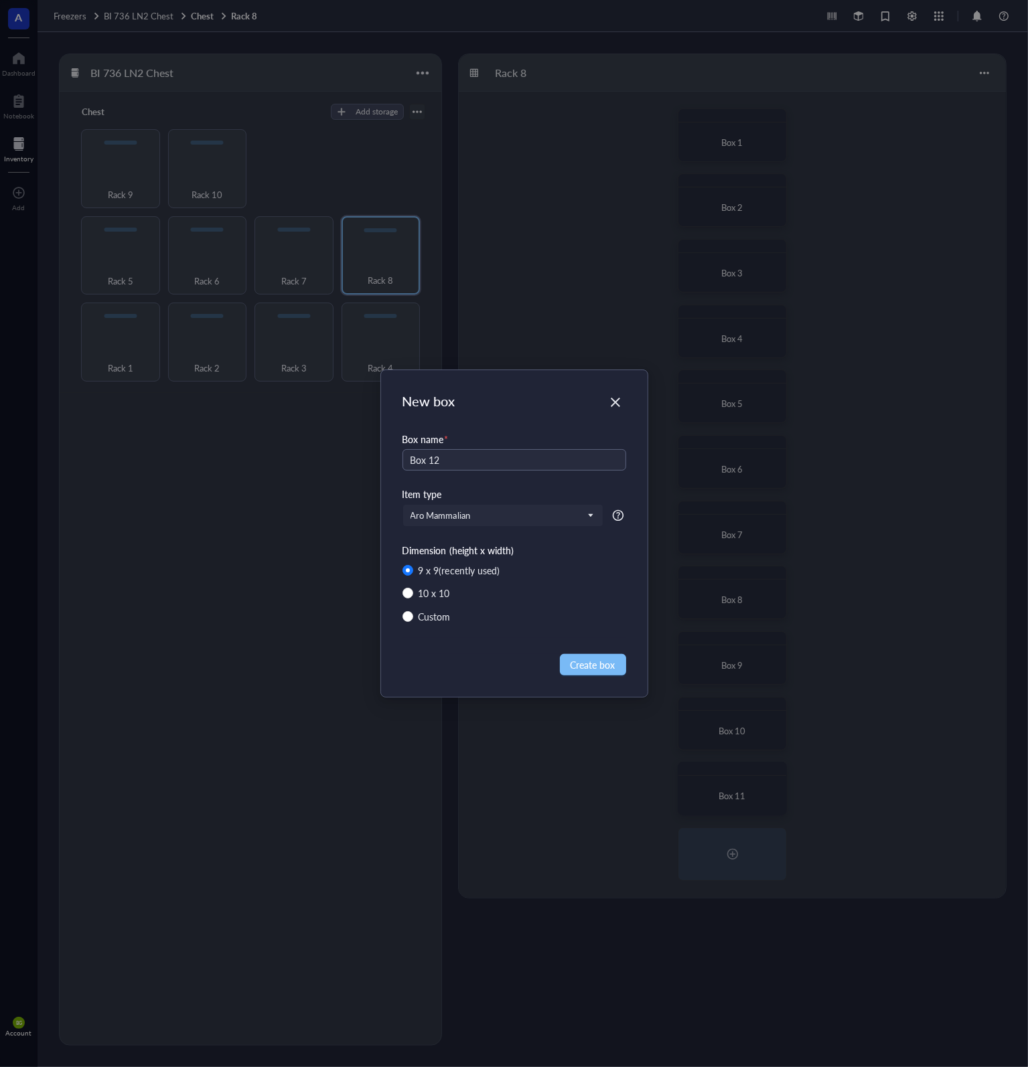
click at [601, 665] on span "Create box" at bounding box center [592, 664] width 45 height 15
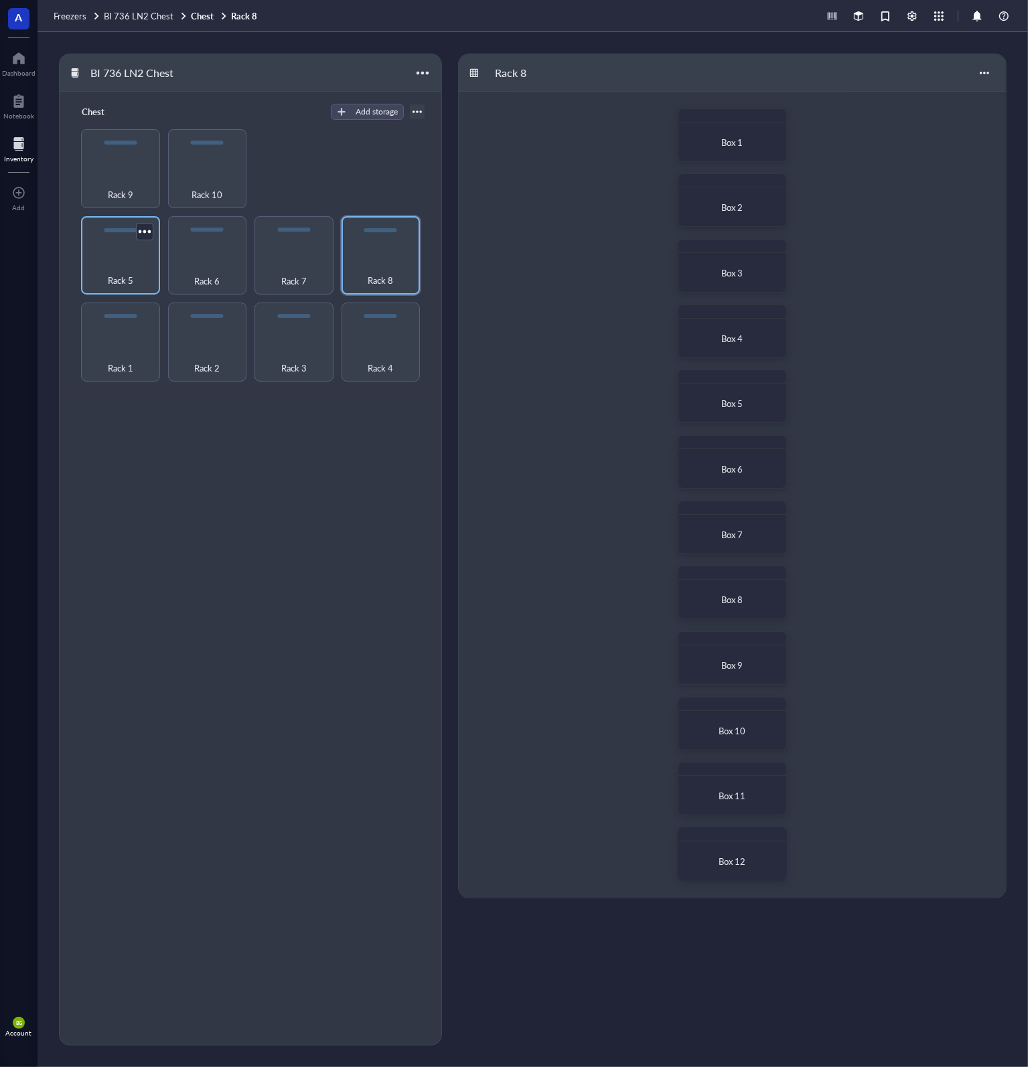
click at [137, 263] on div "Rack 5" at bounding box center [121, 272] width 66 height 29
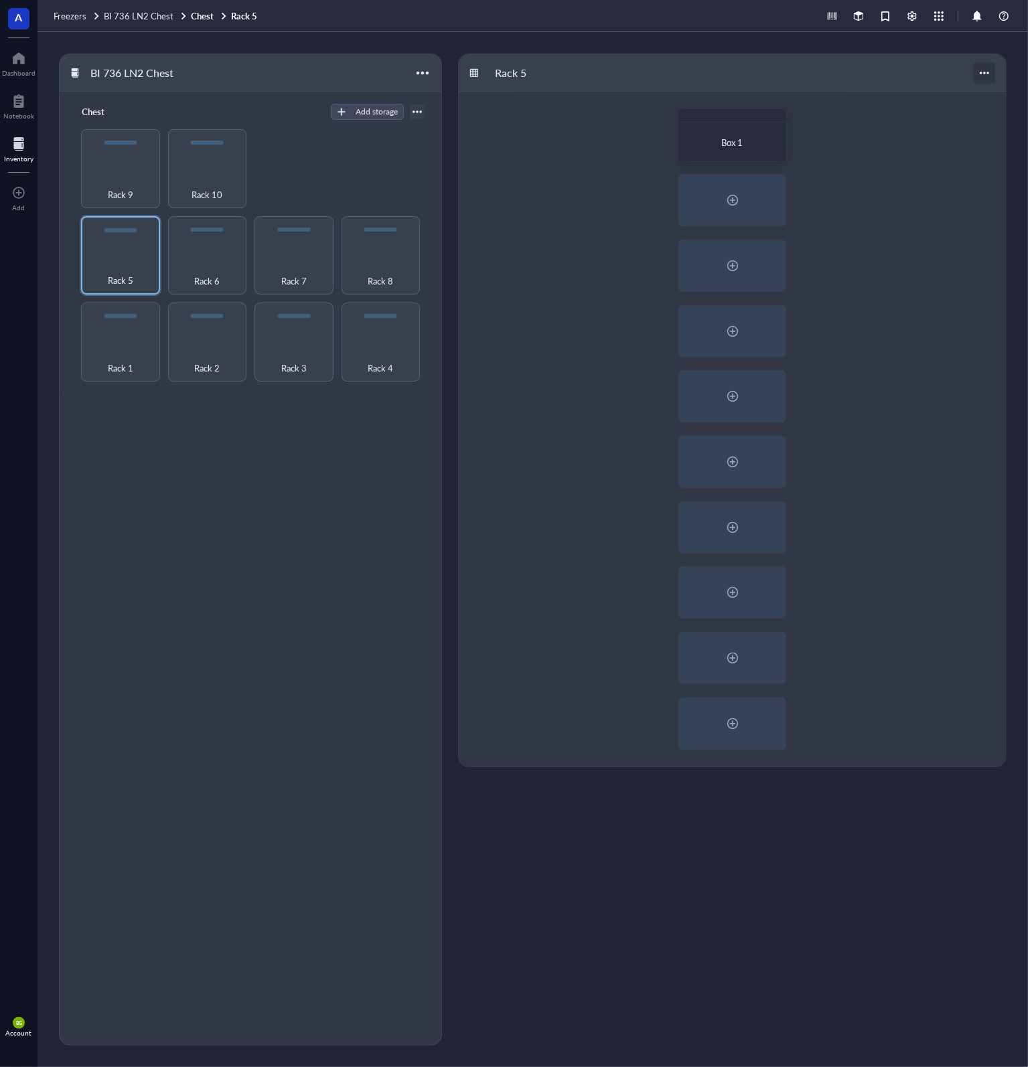
click at [980, 70] on div at bounding box center [983, 72] width 21 height 21
click at [967, 96] on div "Settings" at bounding box center [947, 98] width 76 height 12
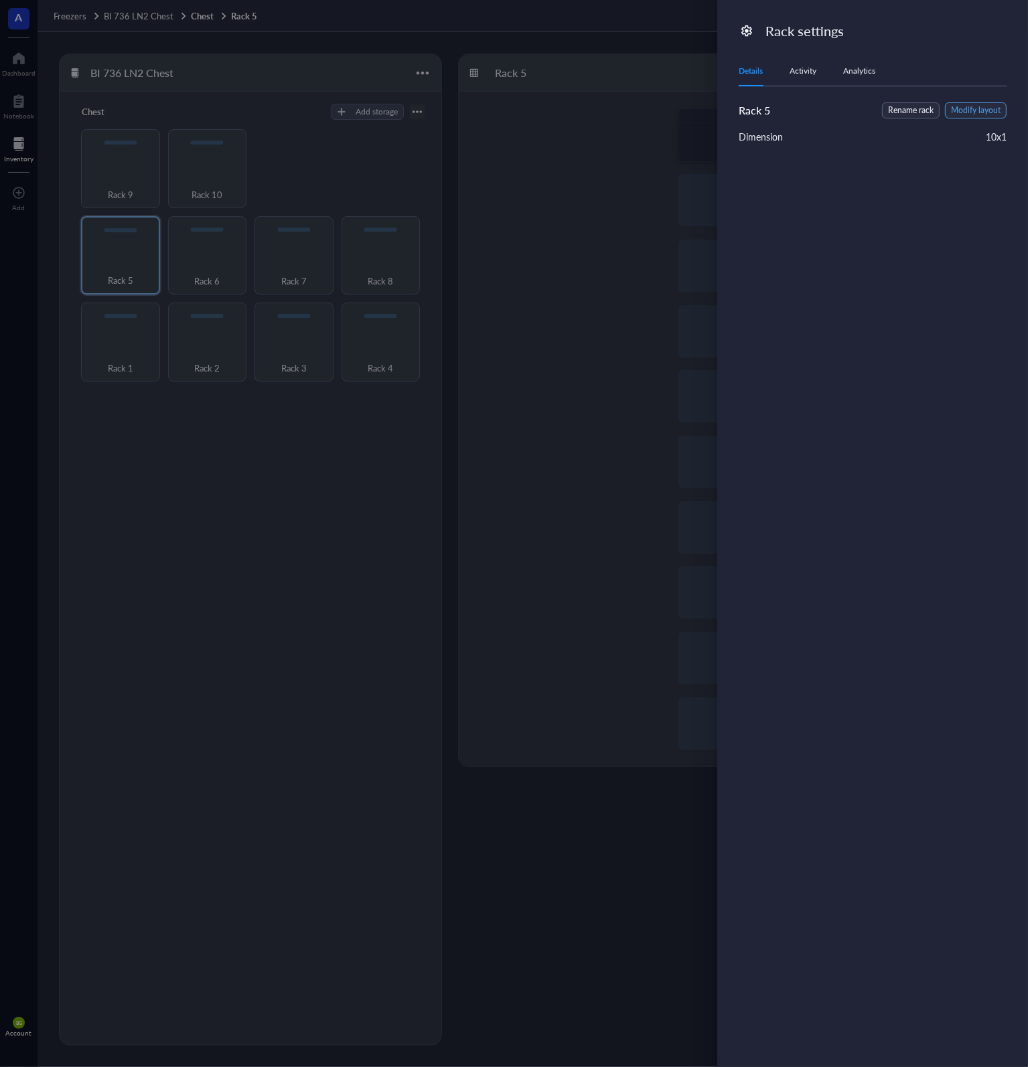
click at [974, 108] on span "Modify layout" at bounding box center [976, 110] width 50 height 13
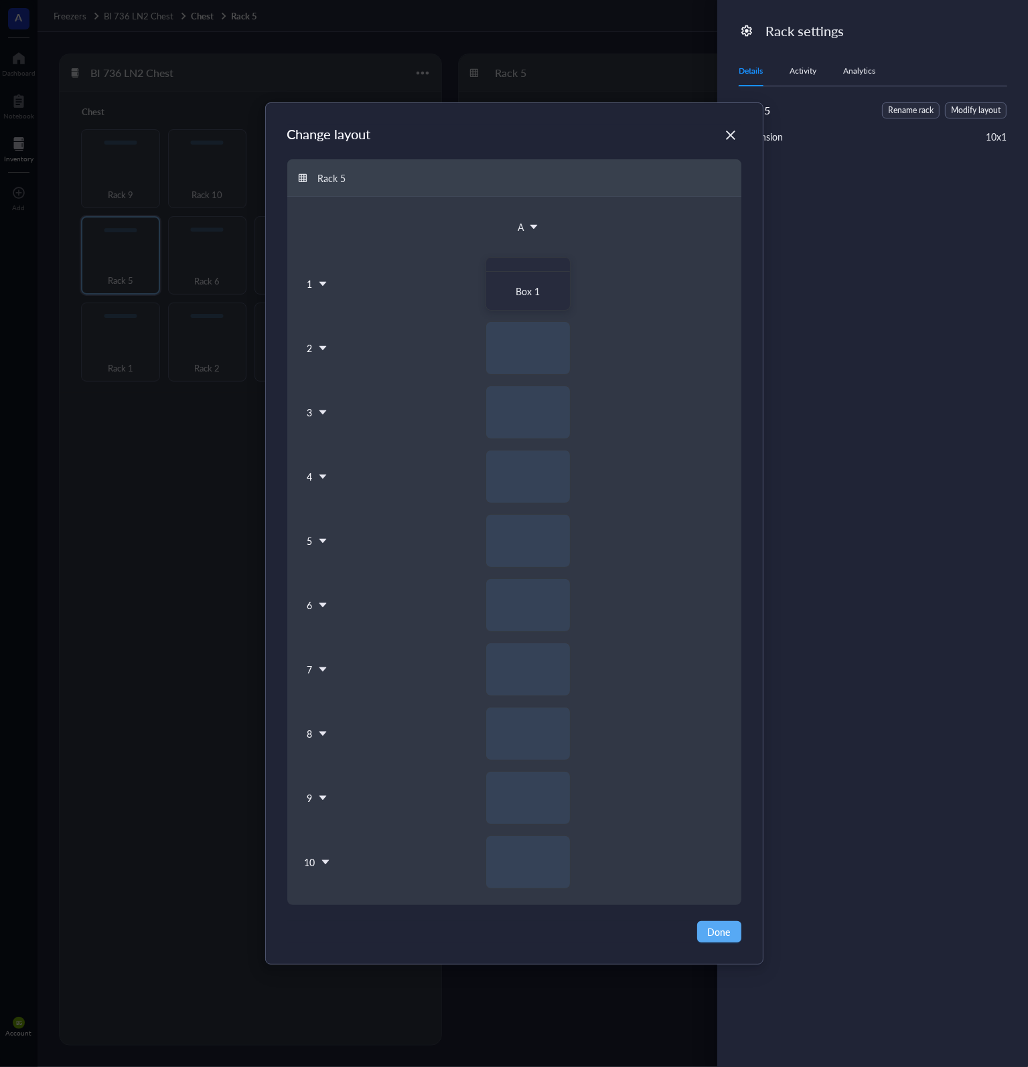
click at [315, 857] on div "10" at bounding box center [317, 863] width 28 height 54
click at [367, 925] on div "Insert 1 below" at bounding box center [351, 925] width 76 height 12
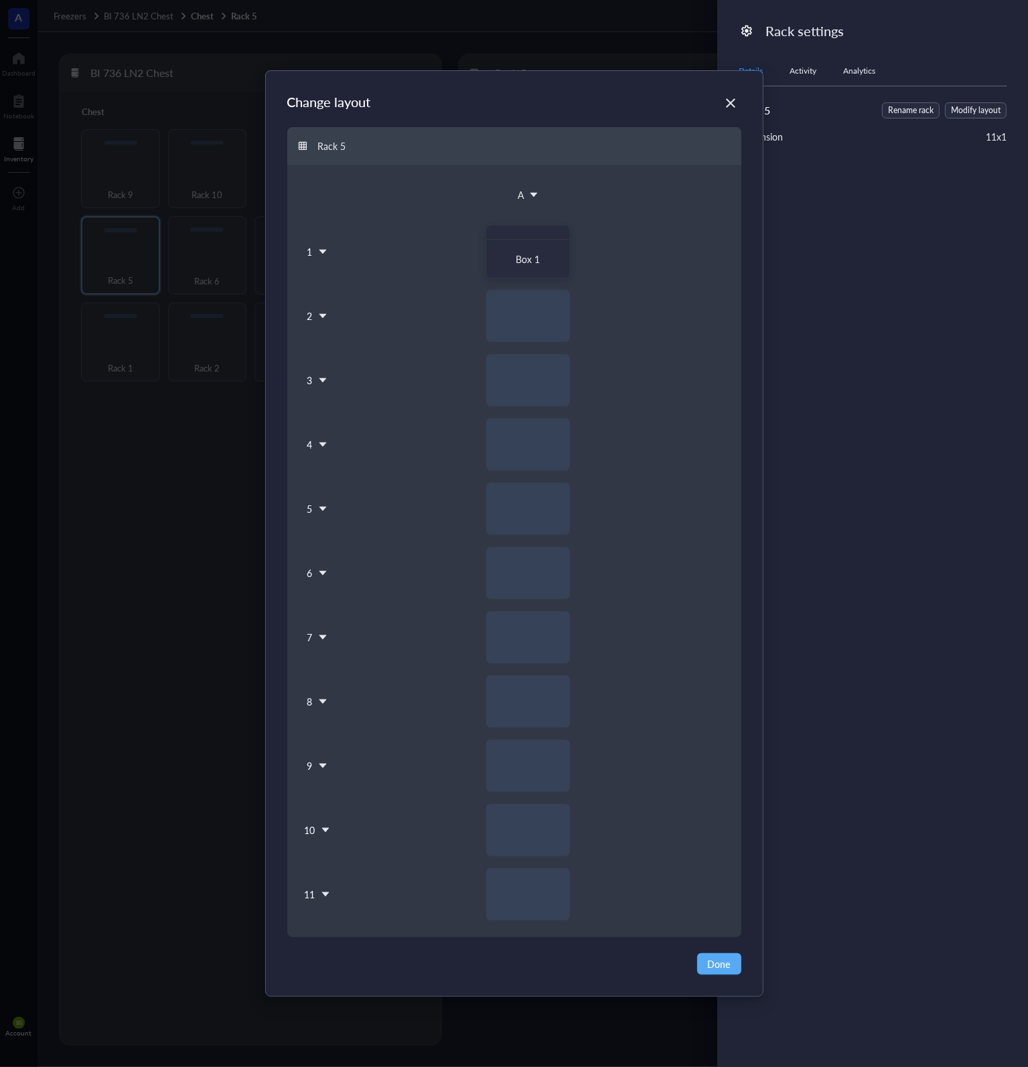
click at [321, 893] on icon at bounding box center [325, 894] width 9 height 9
click at [352, 951] on div "Insert 1 below" at bounding box center [351, 957] width 76 height 12
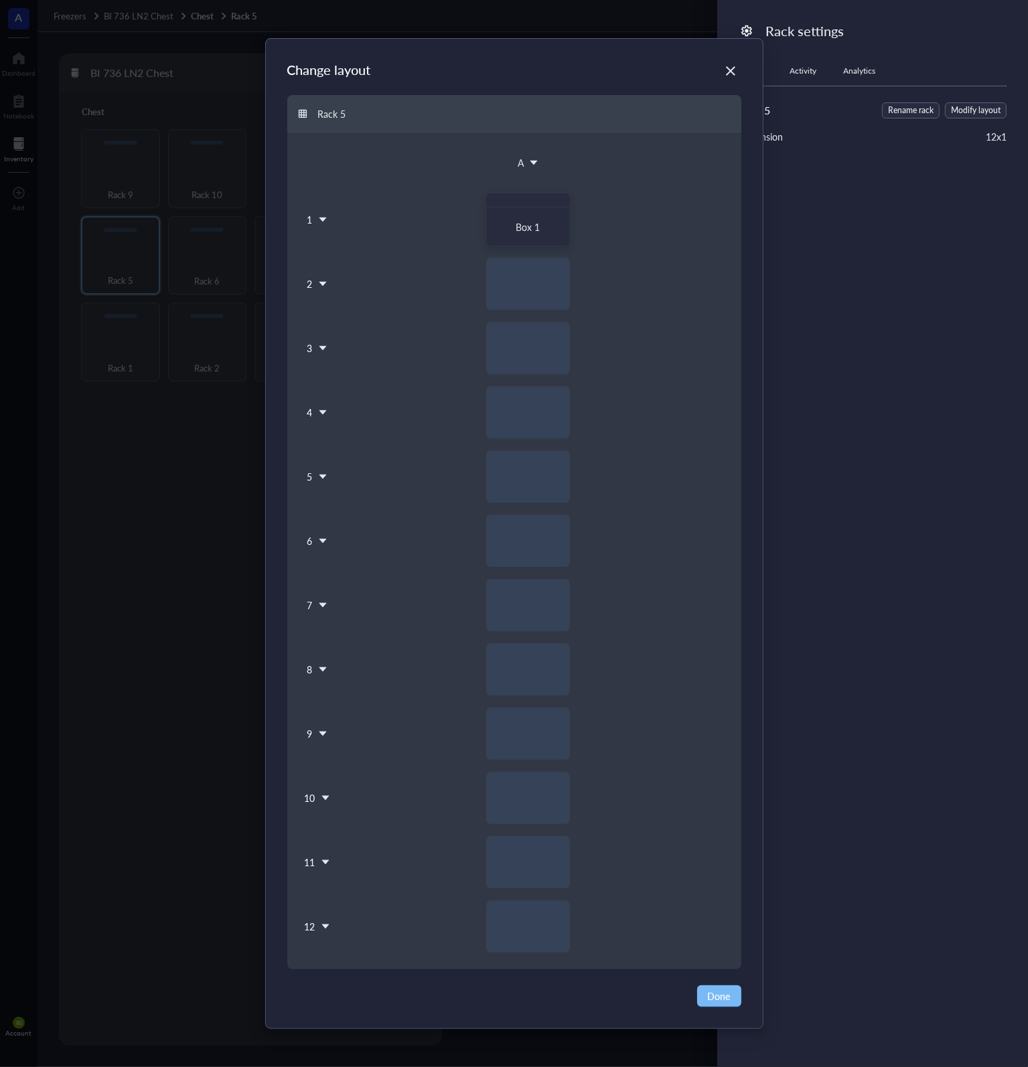
click at [712, 992] on span "Done" at bounding box center [719, 996] width 23 height 15
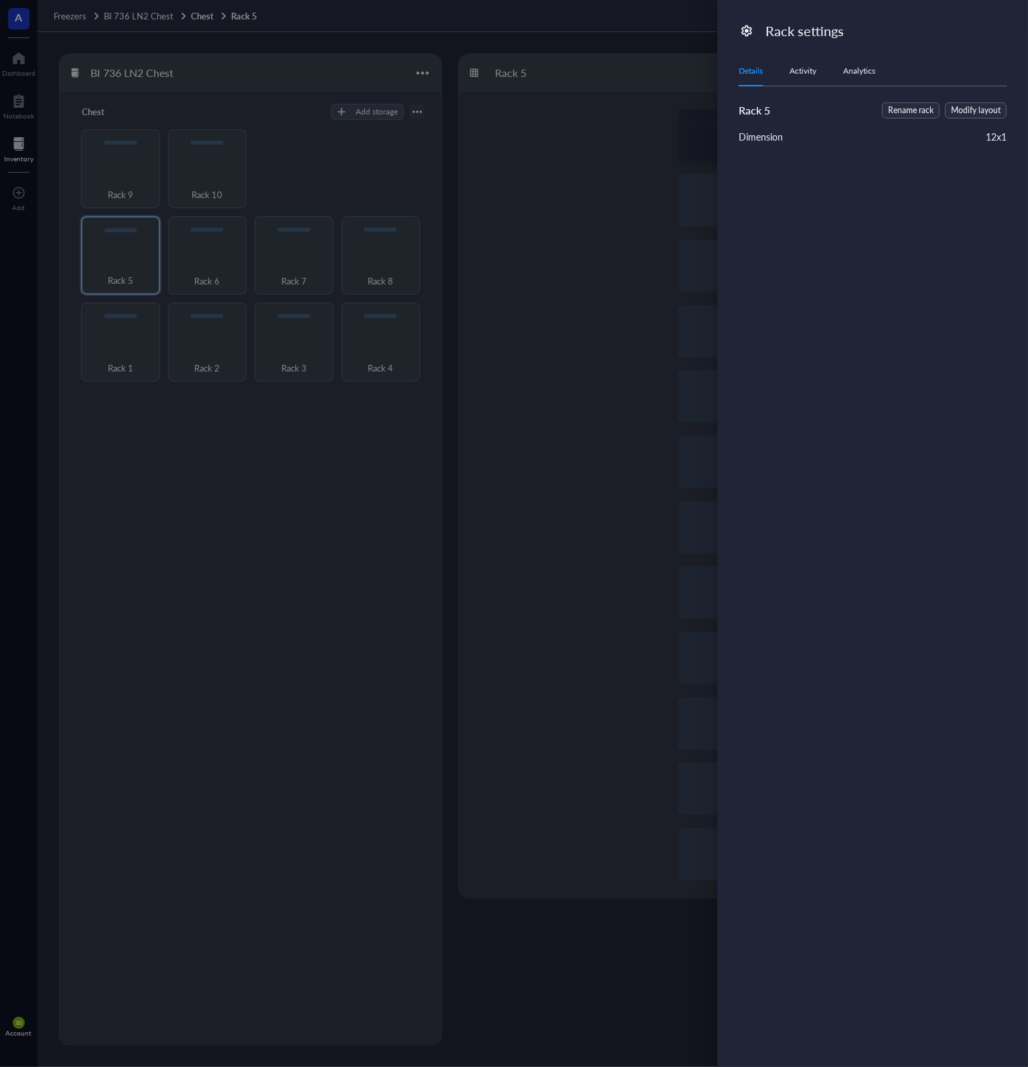
click at [578, 240] on div at bounding box center [514, 533] width 1028 height 1067
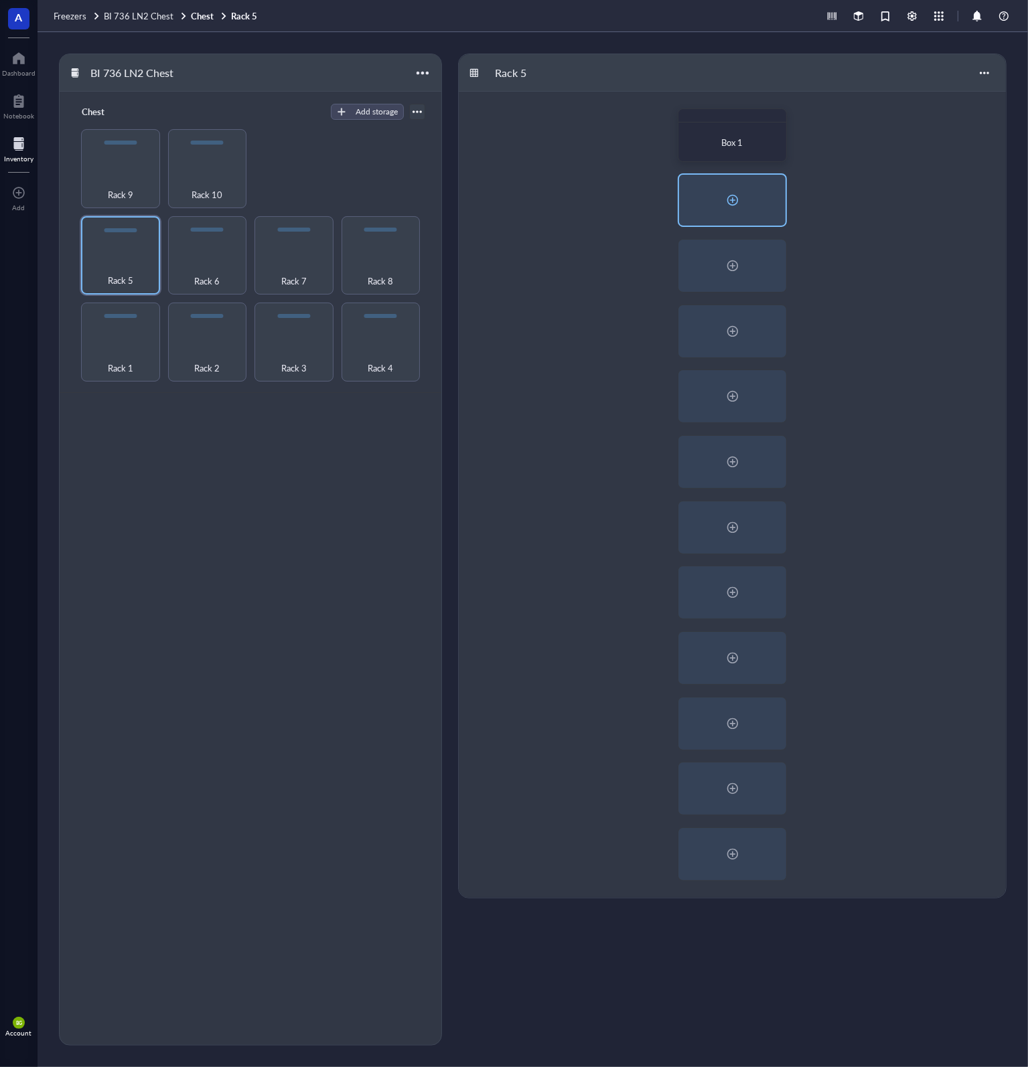
click at [738, 196] on div at bounding box center [732, 199] width 21 height 21
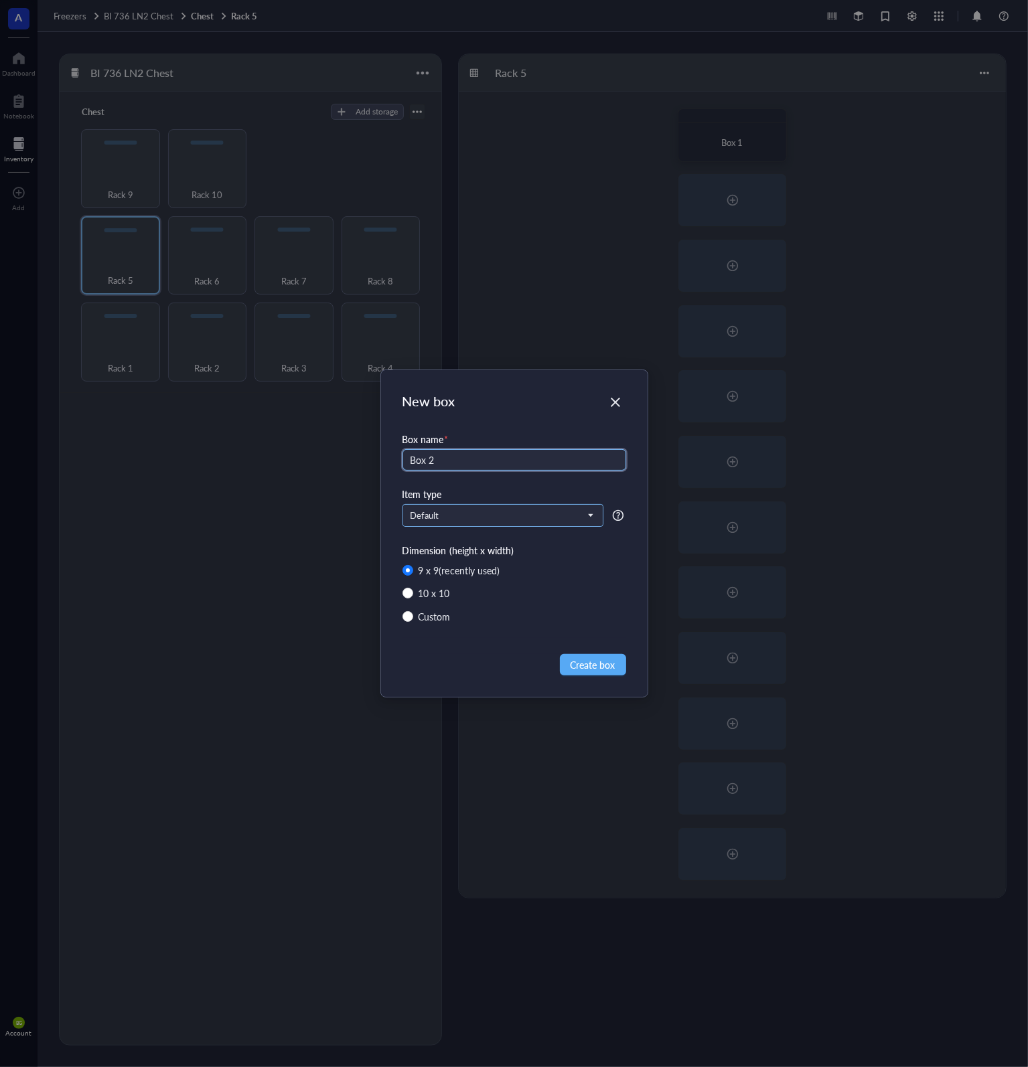
click at [490, 512] on span "Default" at bounding box center [501, 516] width 182 height 12
type input "Box 2"
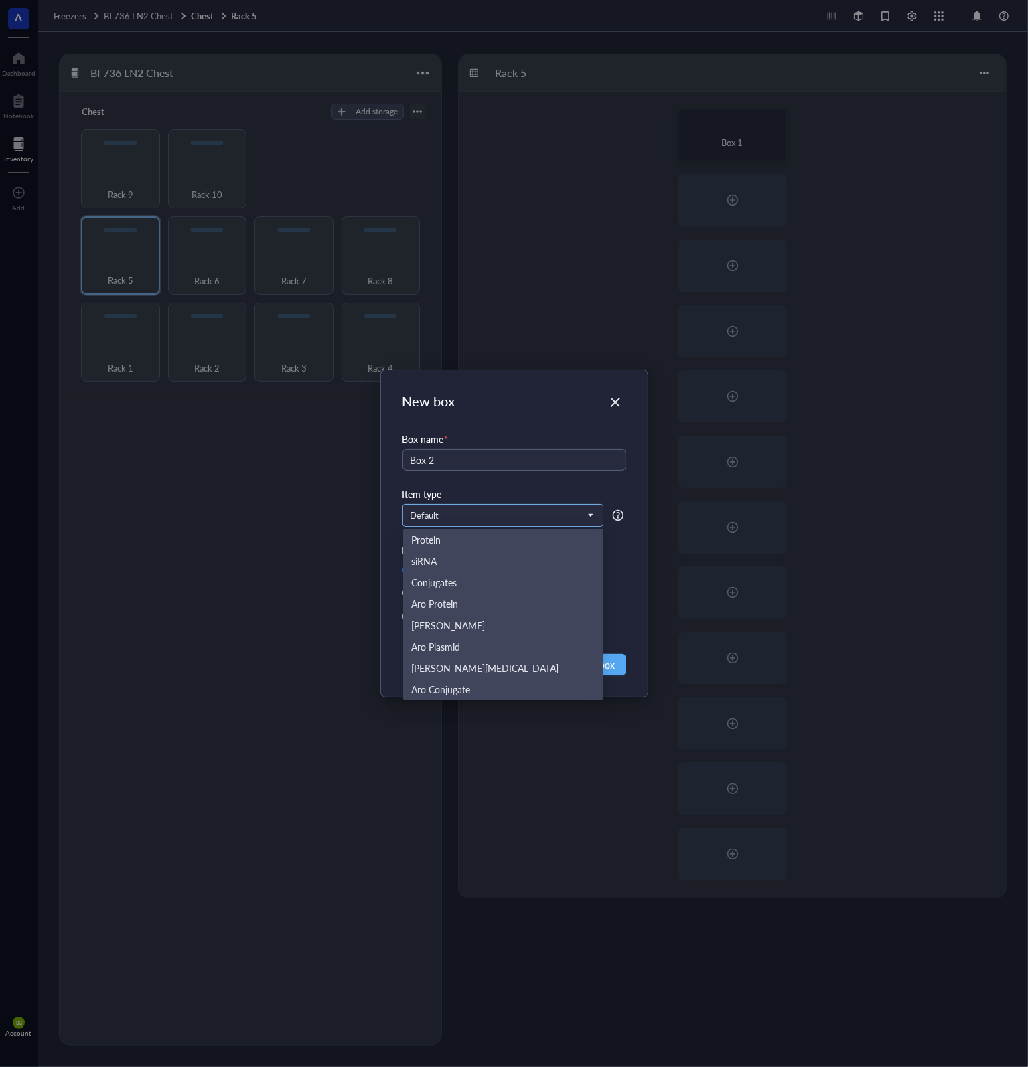
scroll to position [64, 0]
click at [514, 638] on div "Aro Mammalian" at bounding box center [503, 646] width 200 height 21
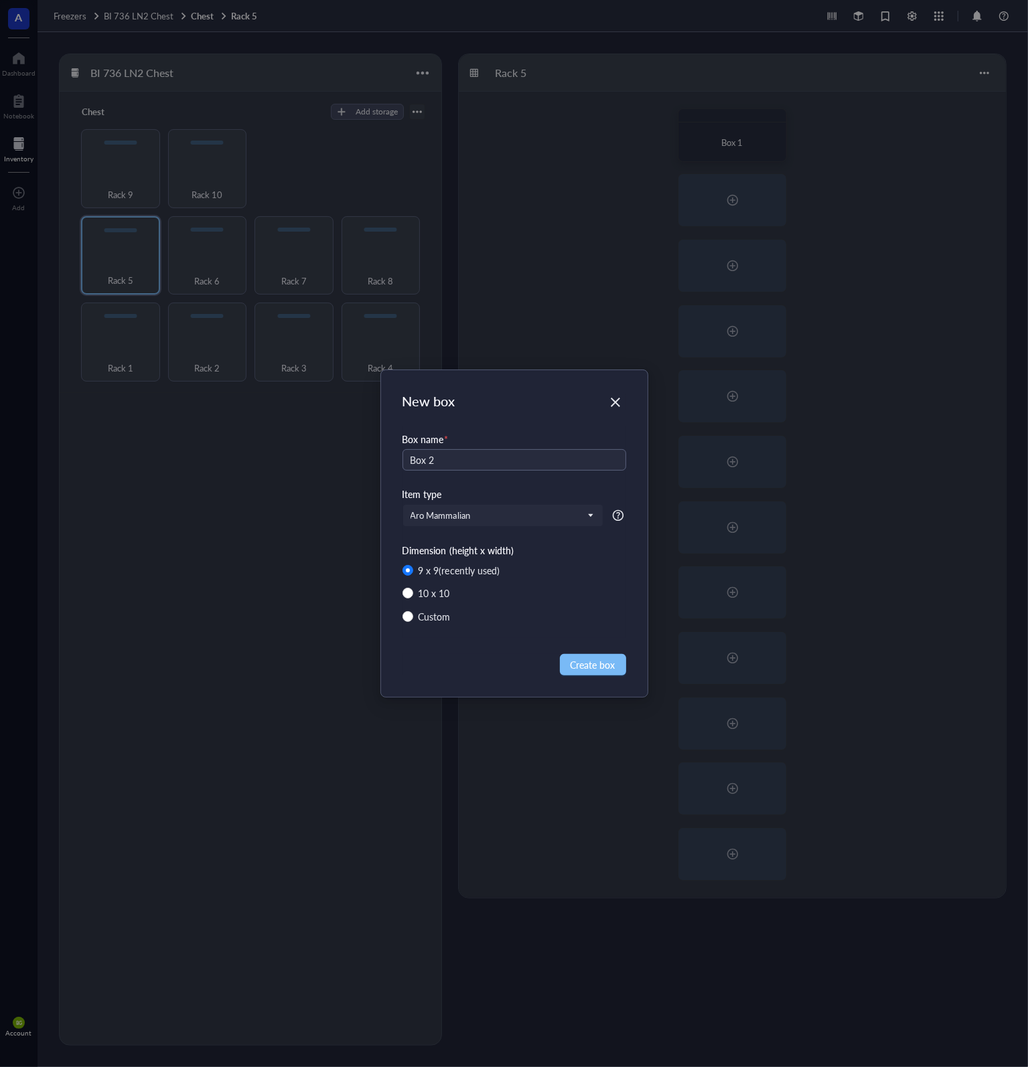
click at [589, 667] on span "Create box" at bounding box center [592, 664] width 45 height 15
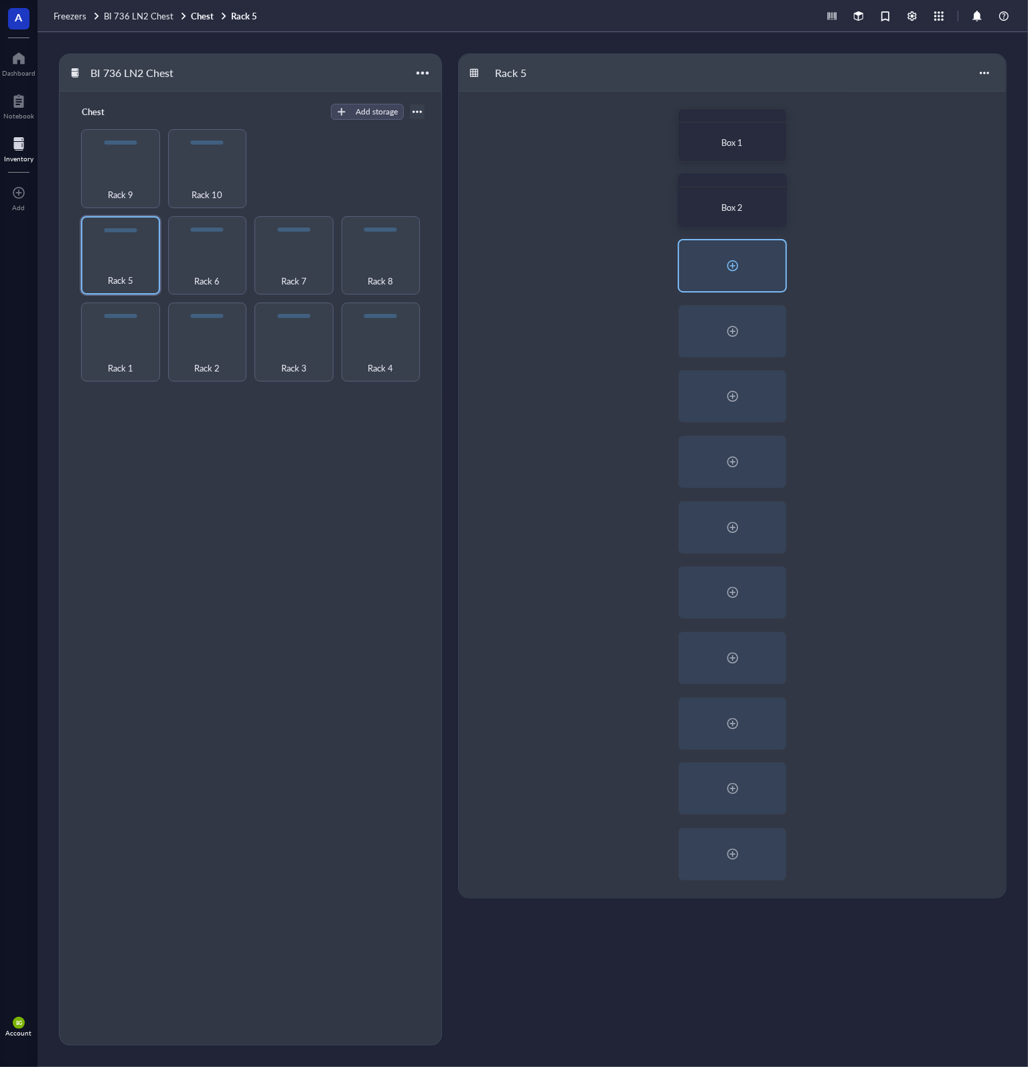
click at [734, 267] on div at bounding box center [732, 265] width 21 height 21
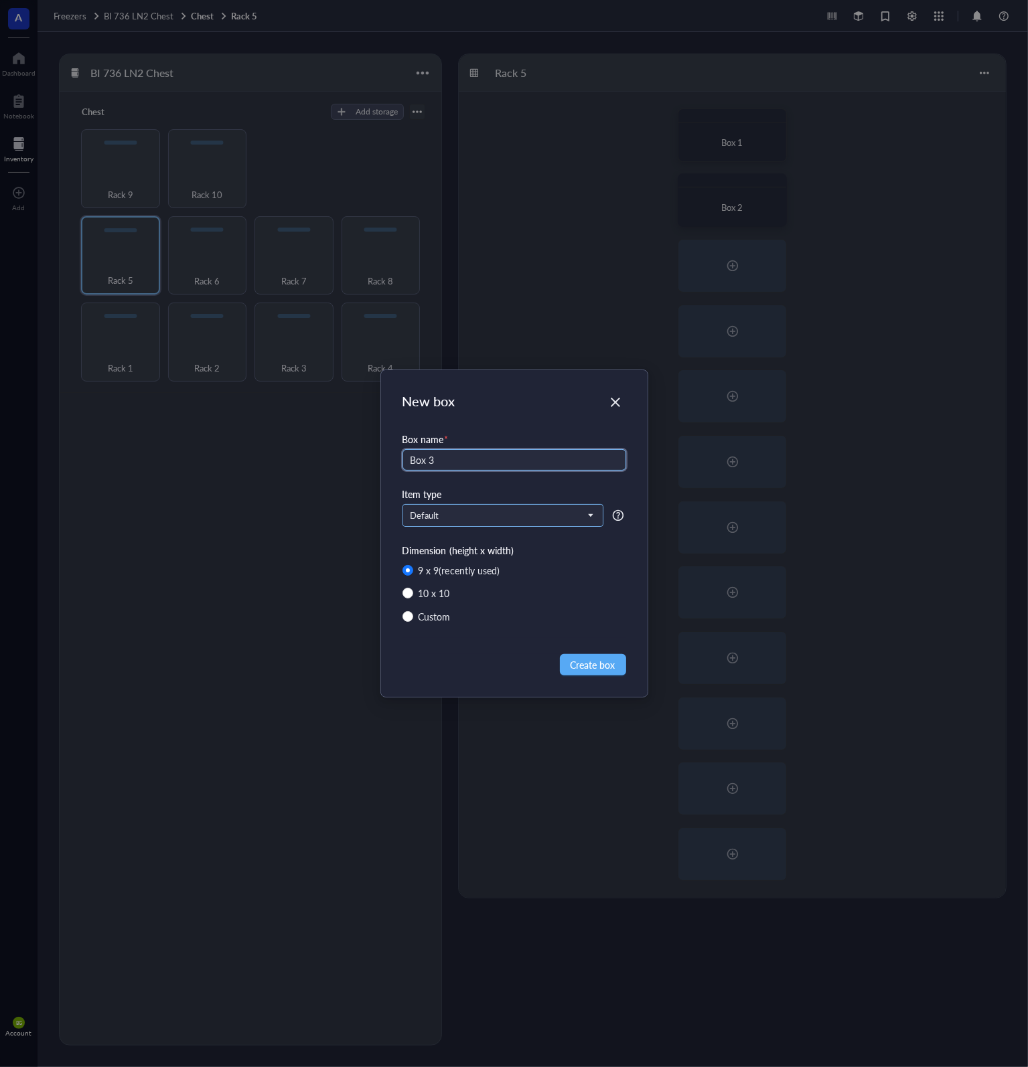
type input "Box 3"
click at [519, 504] on div "Default" at bounding box center [502, 515] width 201 height 23
click at [516, 497] on div "Item type" at bounding box center [514, 494] width 224 height 15
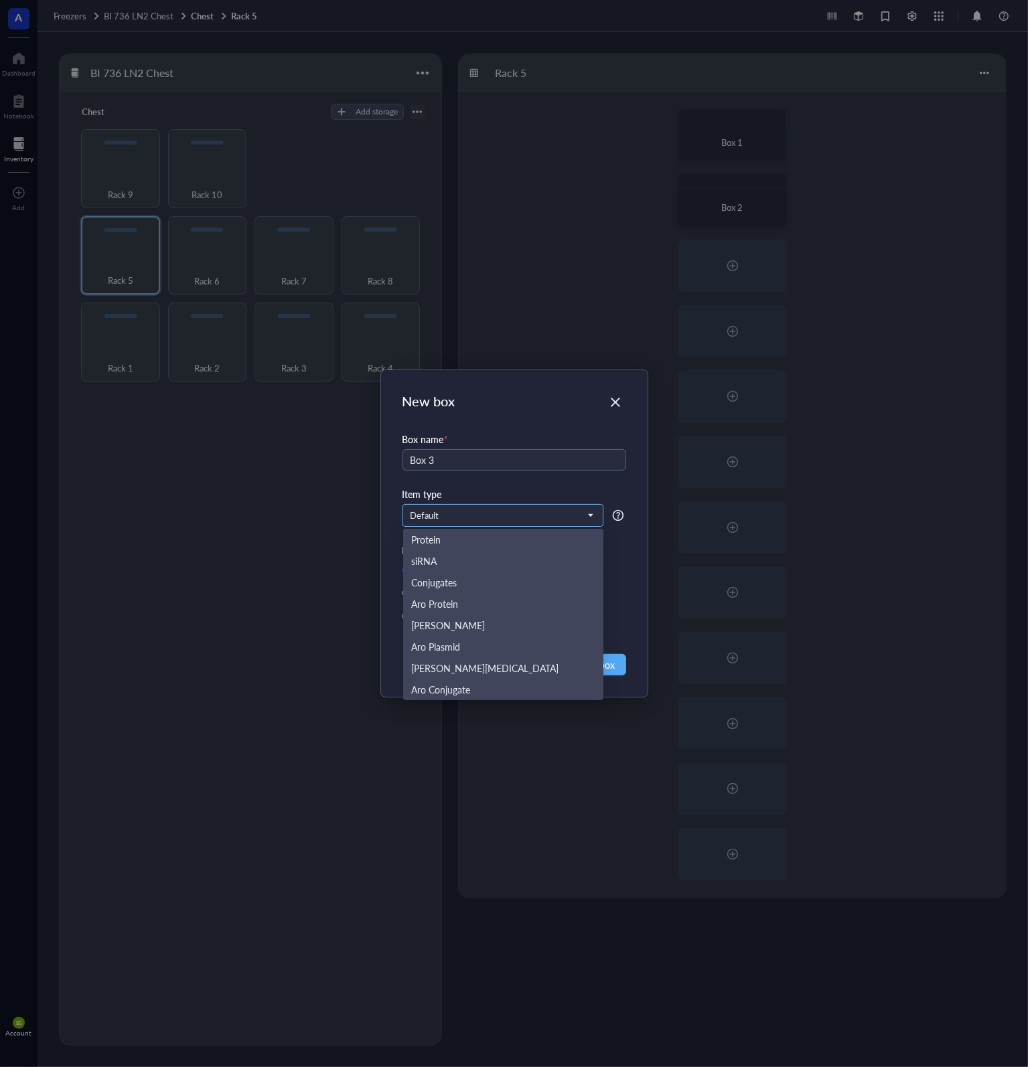
click at [517, 512] on span "Default" at bounding box center [501, 516] width 182 height 12
click at [493, 649] on div "Aro Mammalian" at bounding box center [503, 646] width 184 height 15
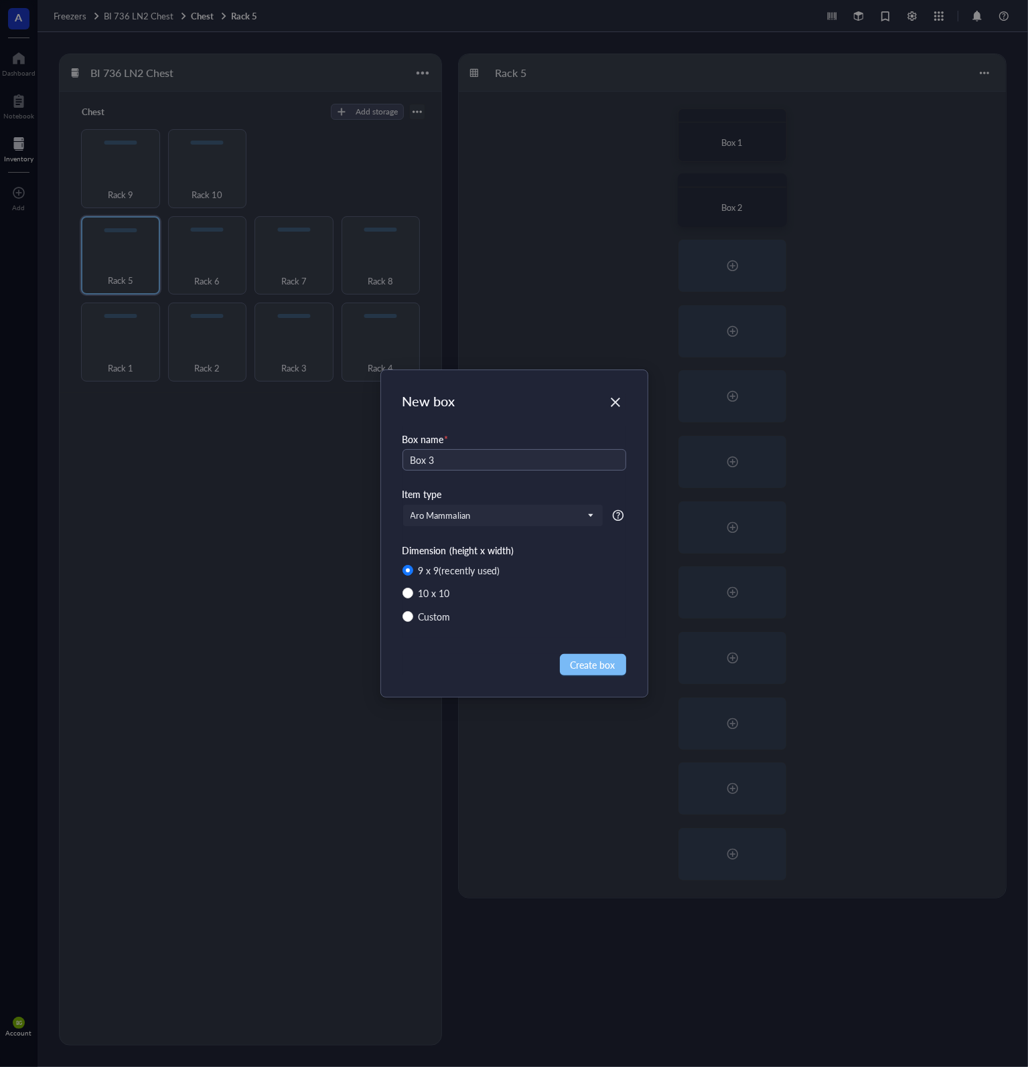
click at [608, 664] on span "Create box" at bounding box center [592, 664] width 45 height 15
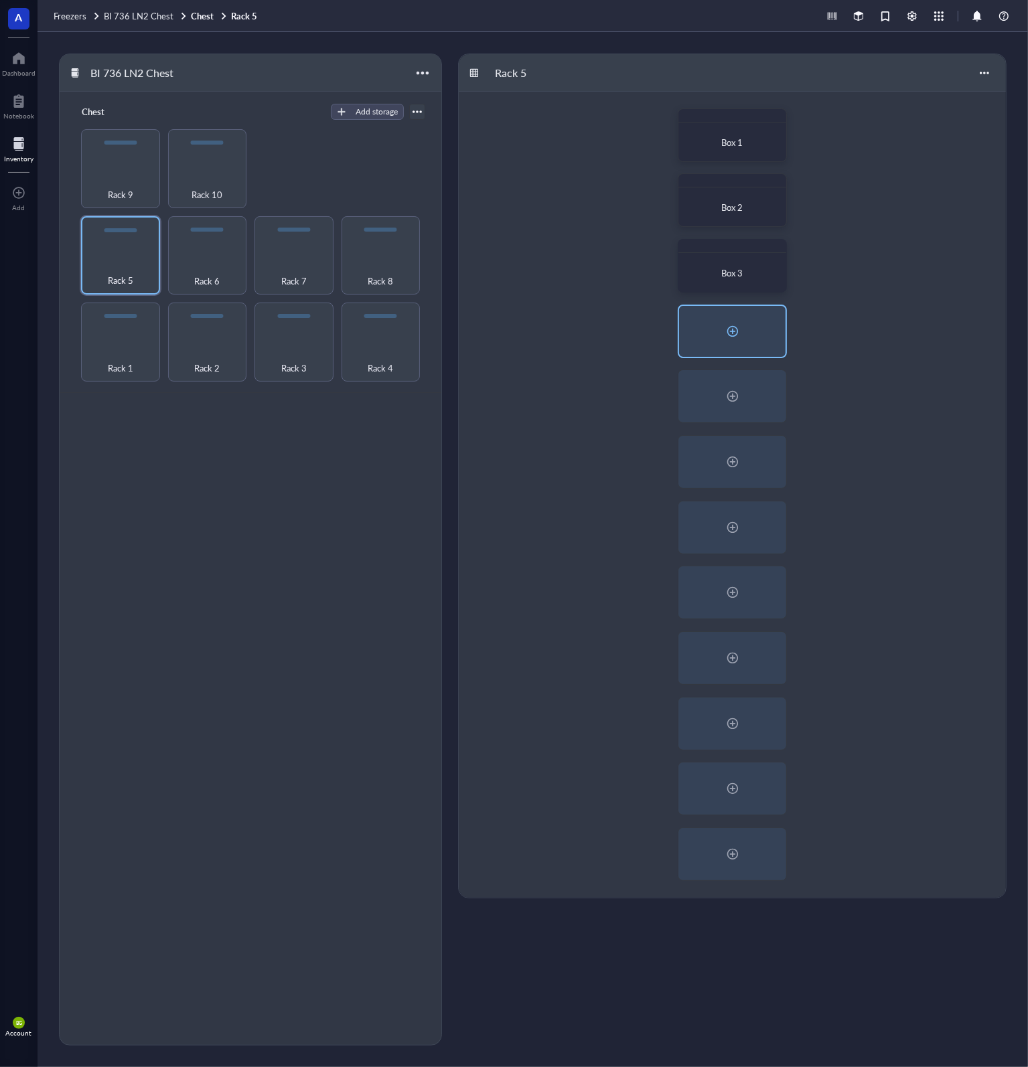
click at [734, 333] on div at bounding box center [732, 331] width 21 height 21
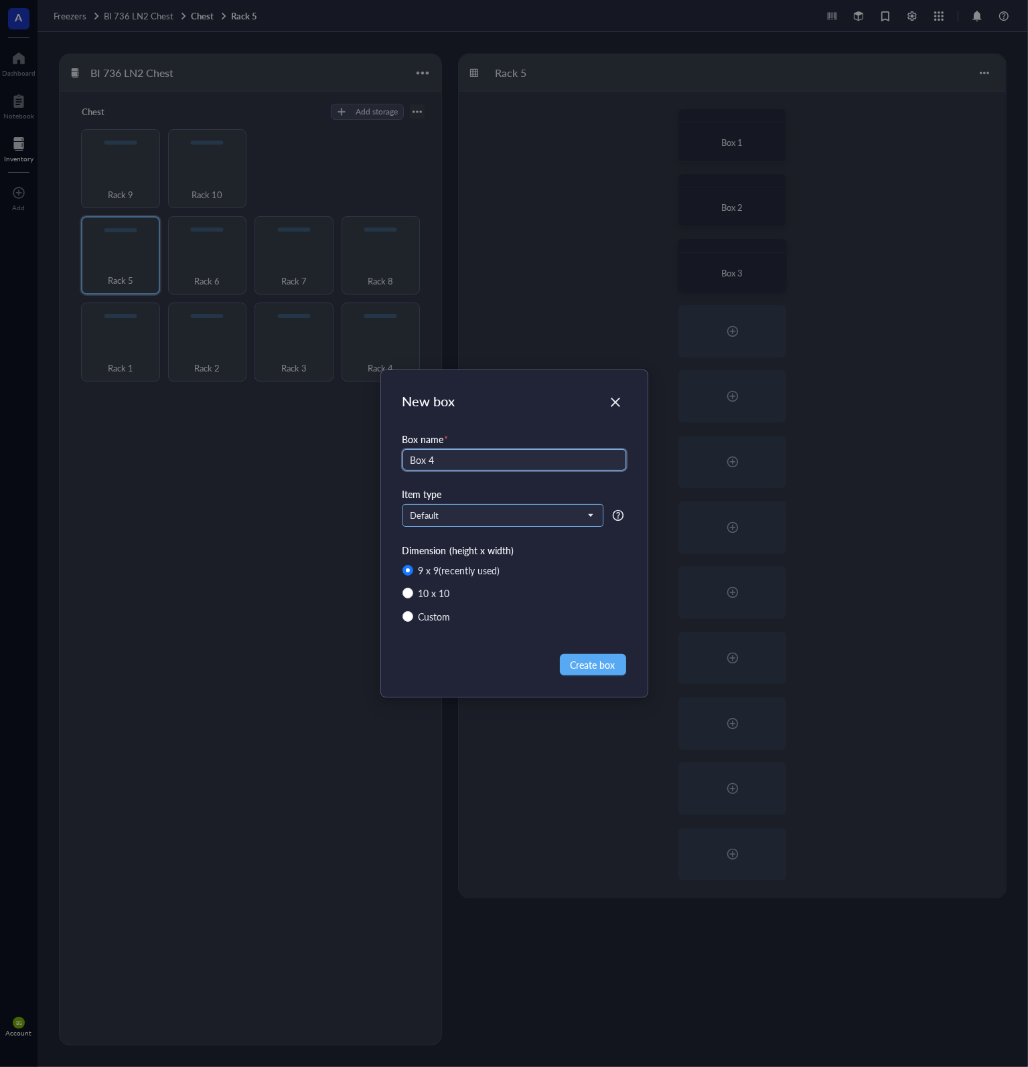
type input "Box 4"
drag, startPoint x: 539, startPoint y: 505, endPoint x: 528, endPoint y: 507, distance: 11.6
click at [538, 505] on input "search" at bounding box center [496, 515] width 173 height 20
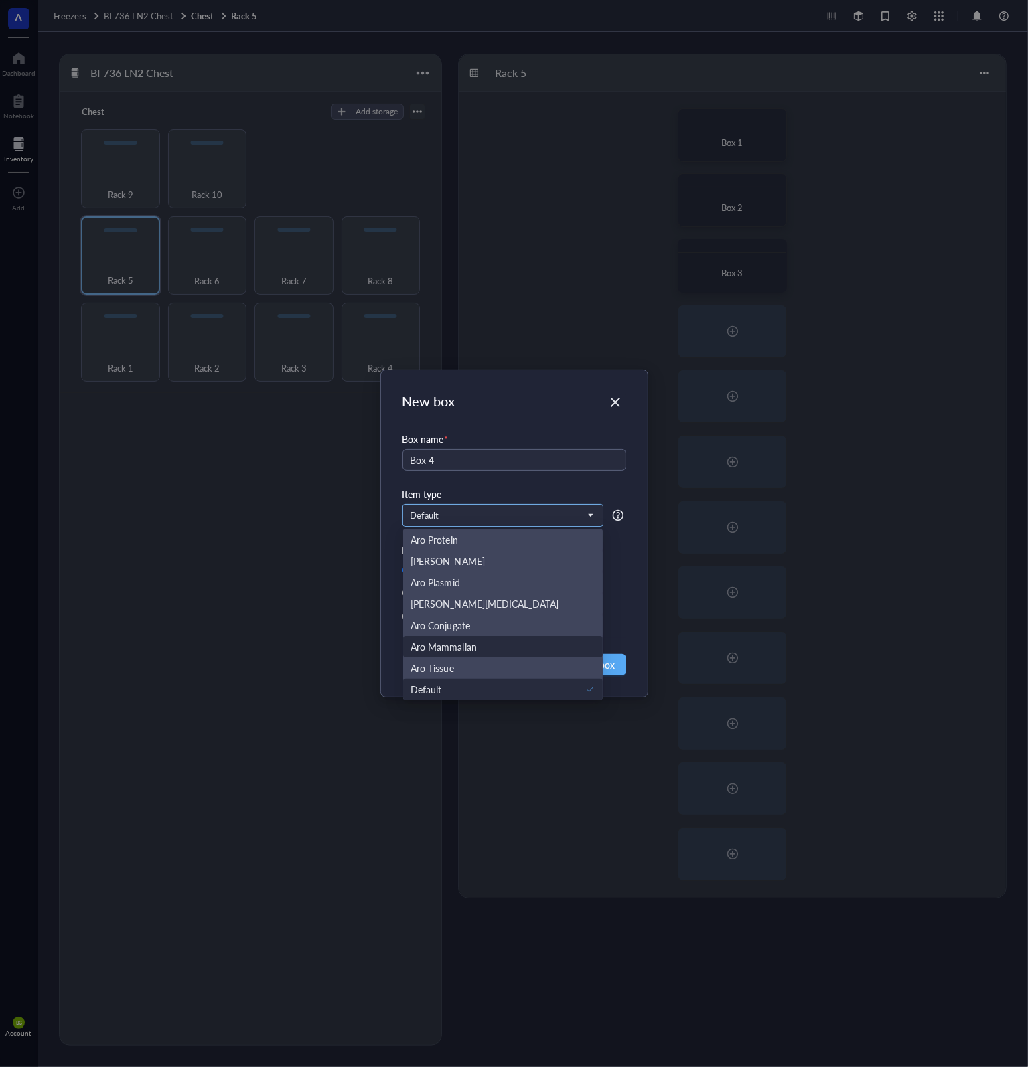
click at [476, 646] on div "Aro Mammalian" at bounding box center [503, 646] width 184 height 15
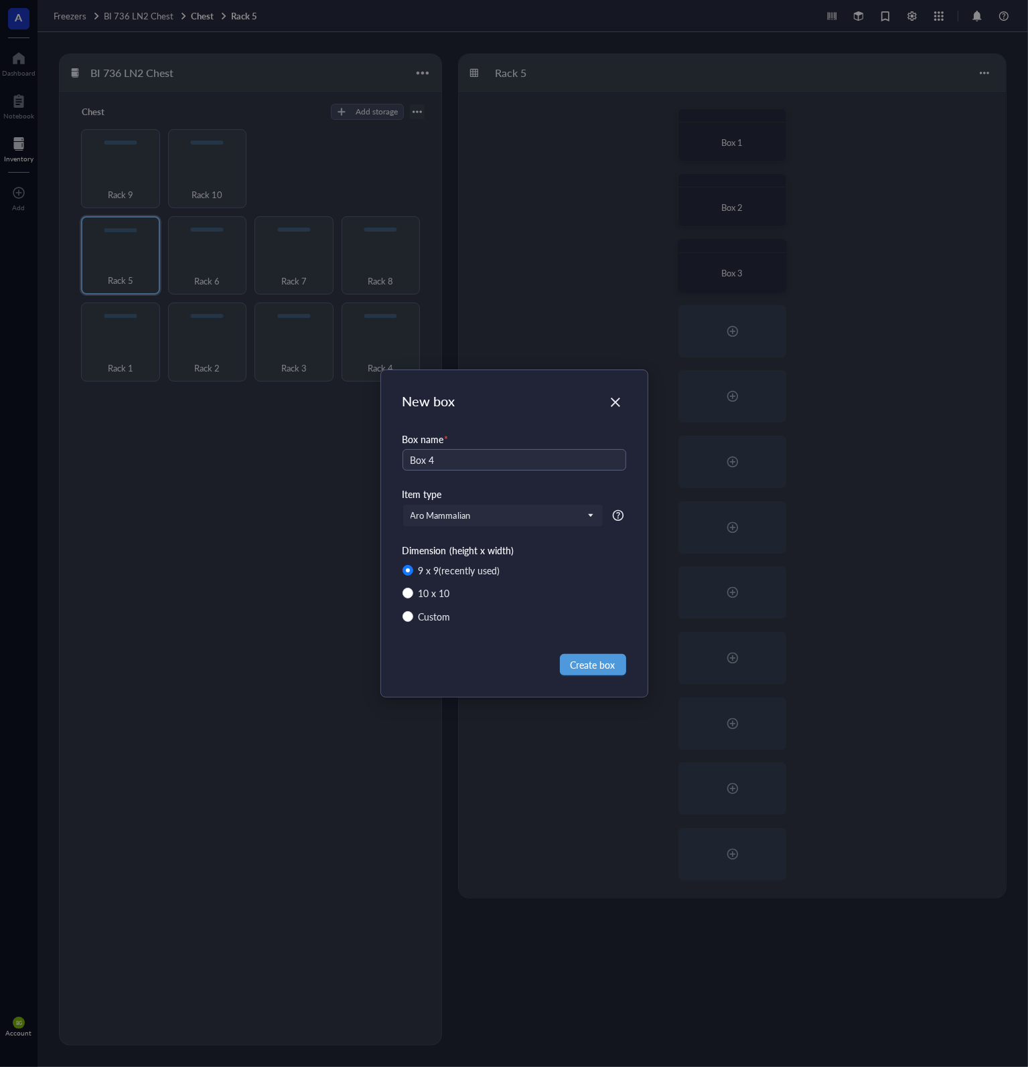
drag, startPoint x: 593, startPoint y: 665, endPoint x: 578, endPoint y: 603, distance: 63.3
click at [592, 665] on span "Create box" at bounding box center [592, 664] width 45 height 15
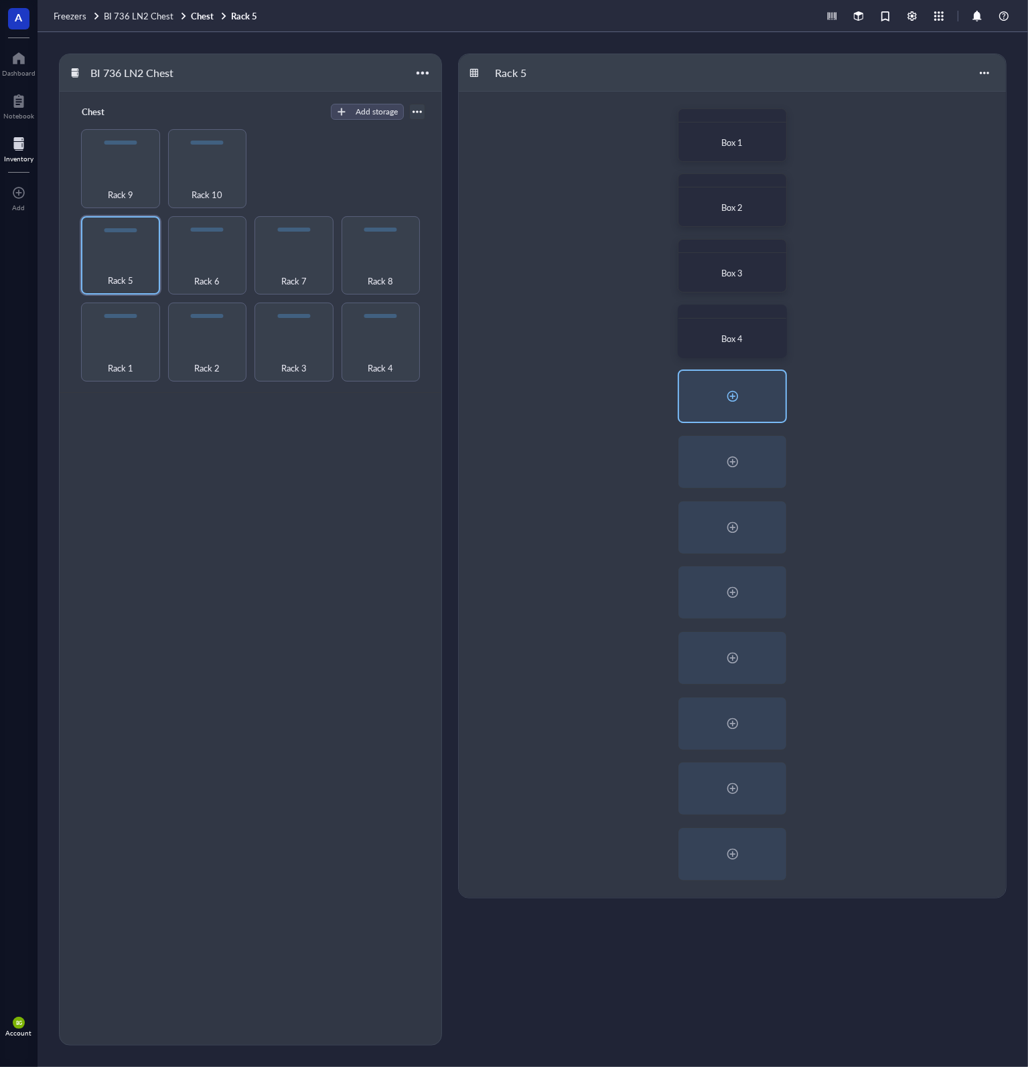
click at [731, 392] on div at bounding box center [732, 396] width 21 height 21
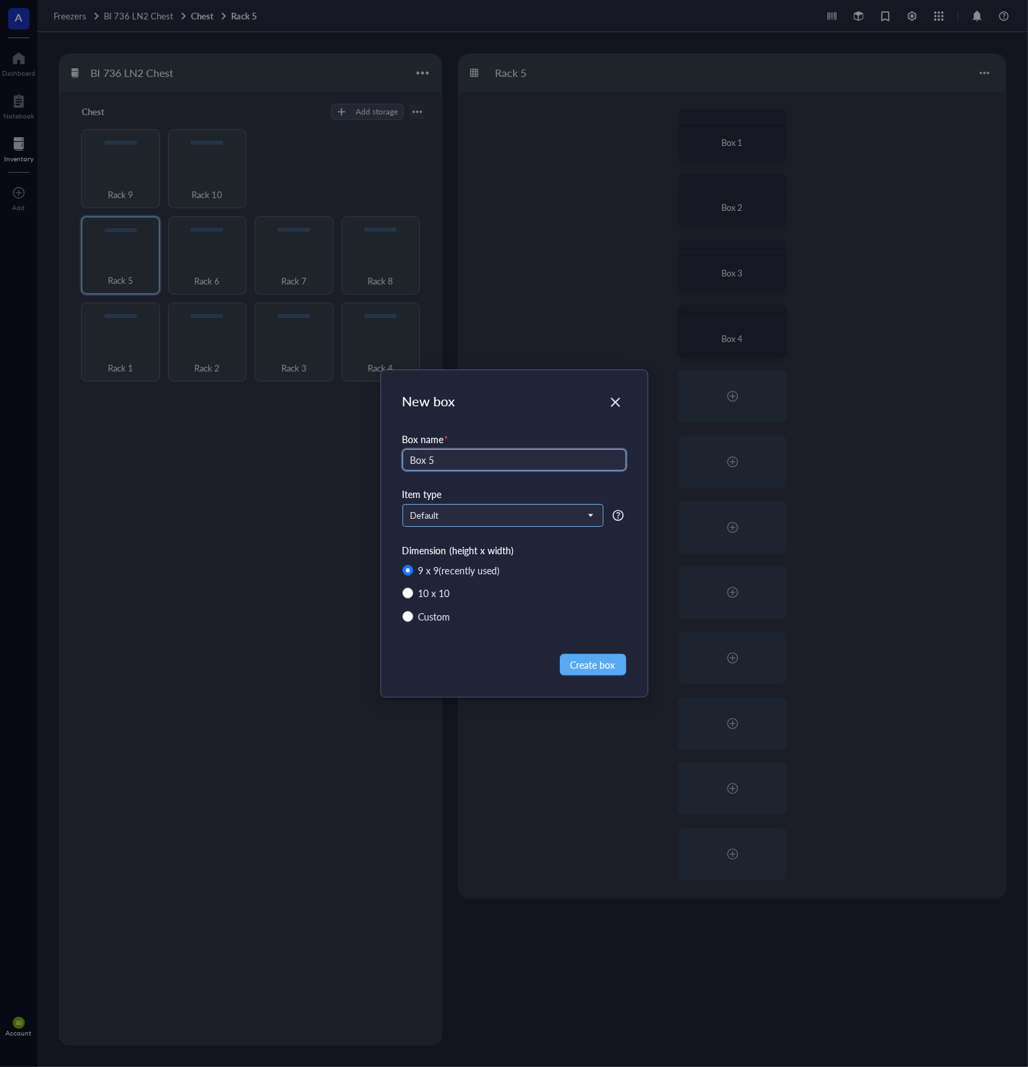
click at [536, 510] on span "Default" at bounding box center [501, 516] width 182 height 12
type input "Box 5"
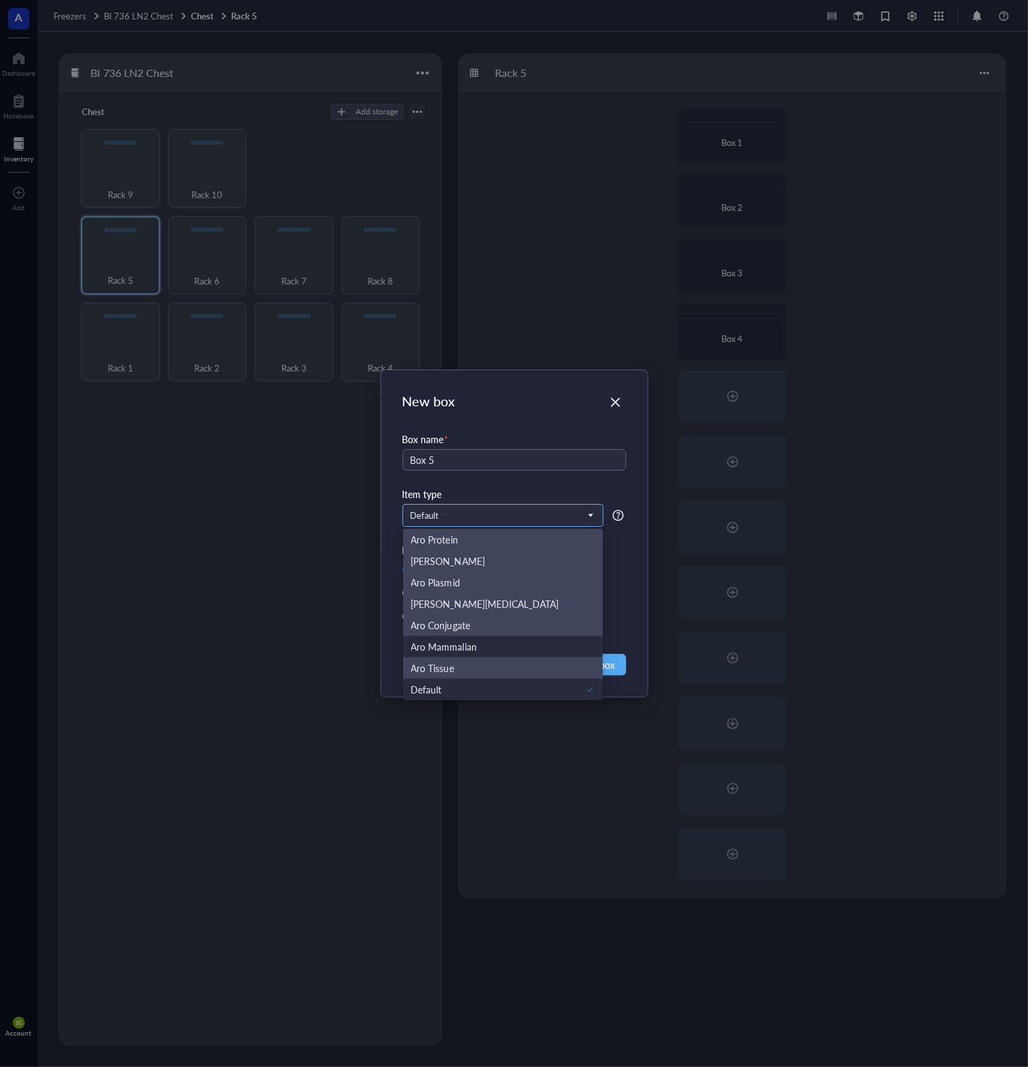
click at [493, 643] on div "Aro Mammalian" at bounding box center [503, 646] width 184 height 15
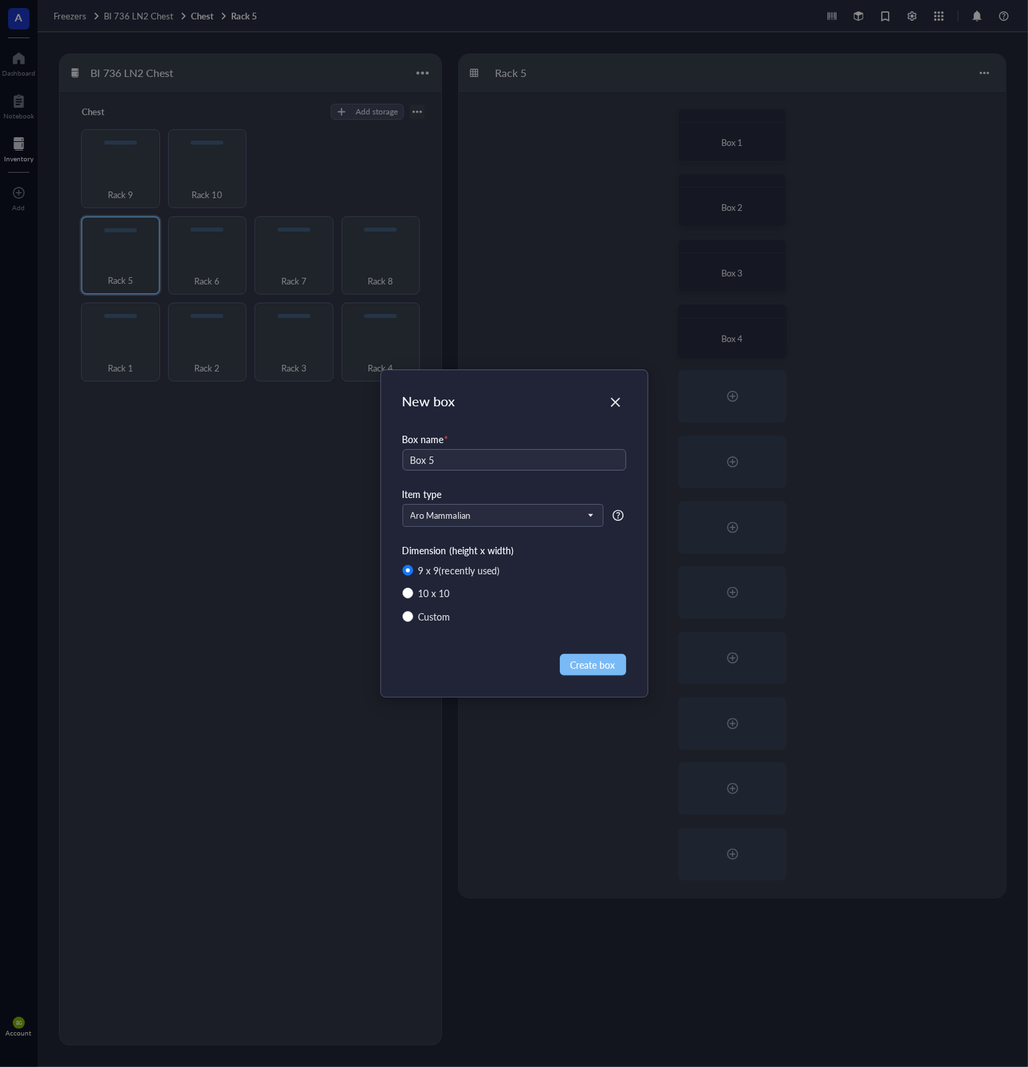
click at [602, 671] on span "Create box" at bounding box center [592, 664] width 45 height 15
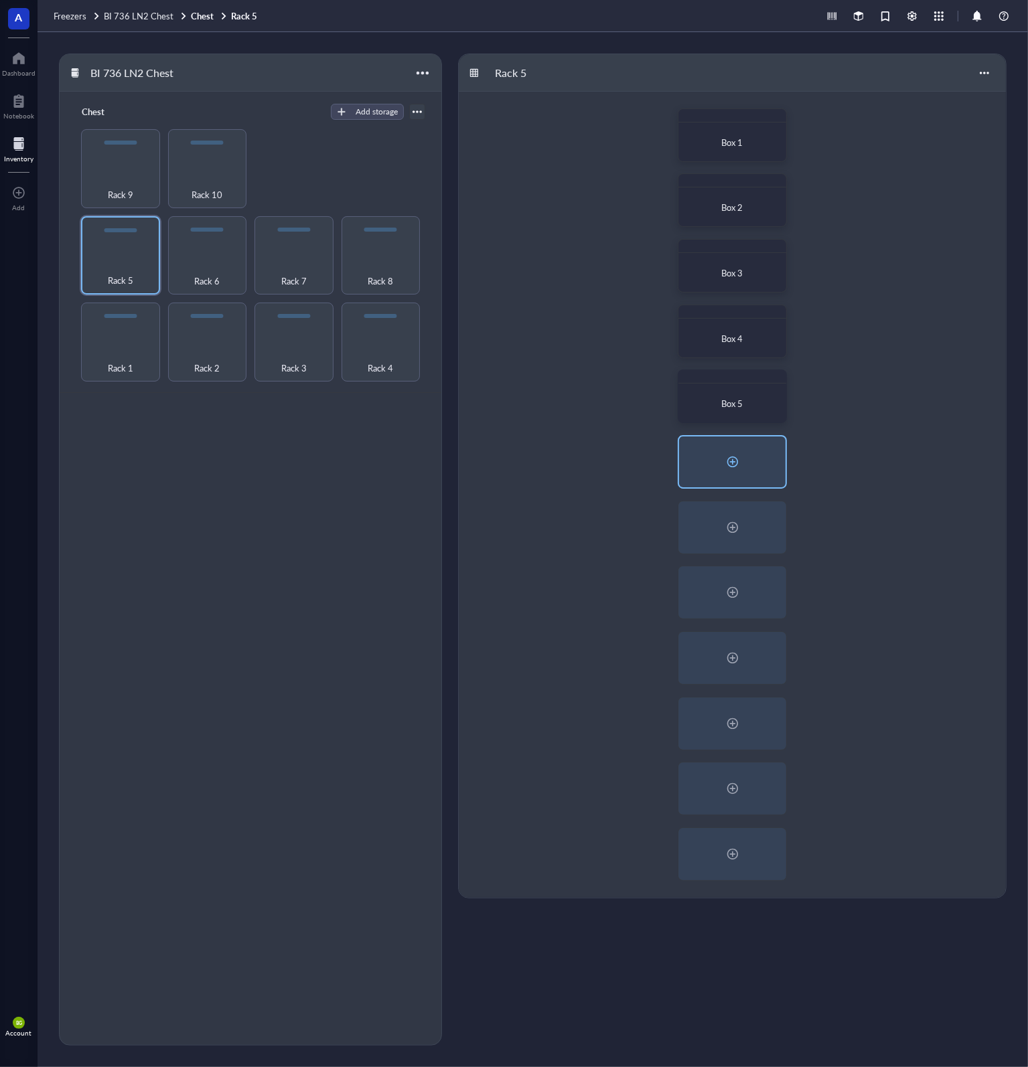
click at [734, 465] on div at bounding box center [732, 461] width 21 height 21
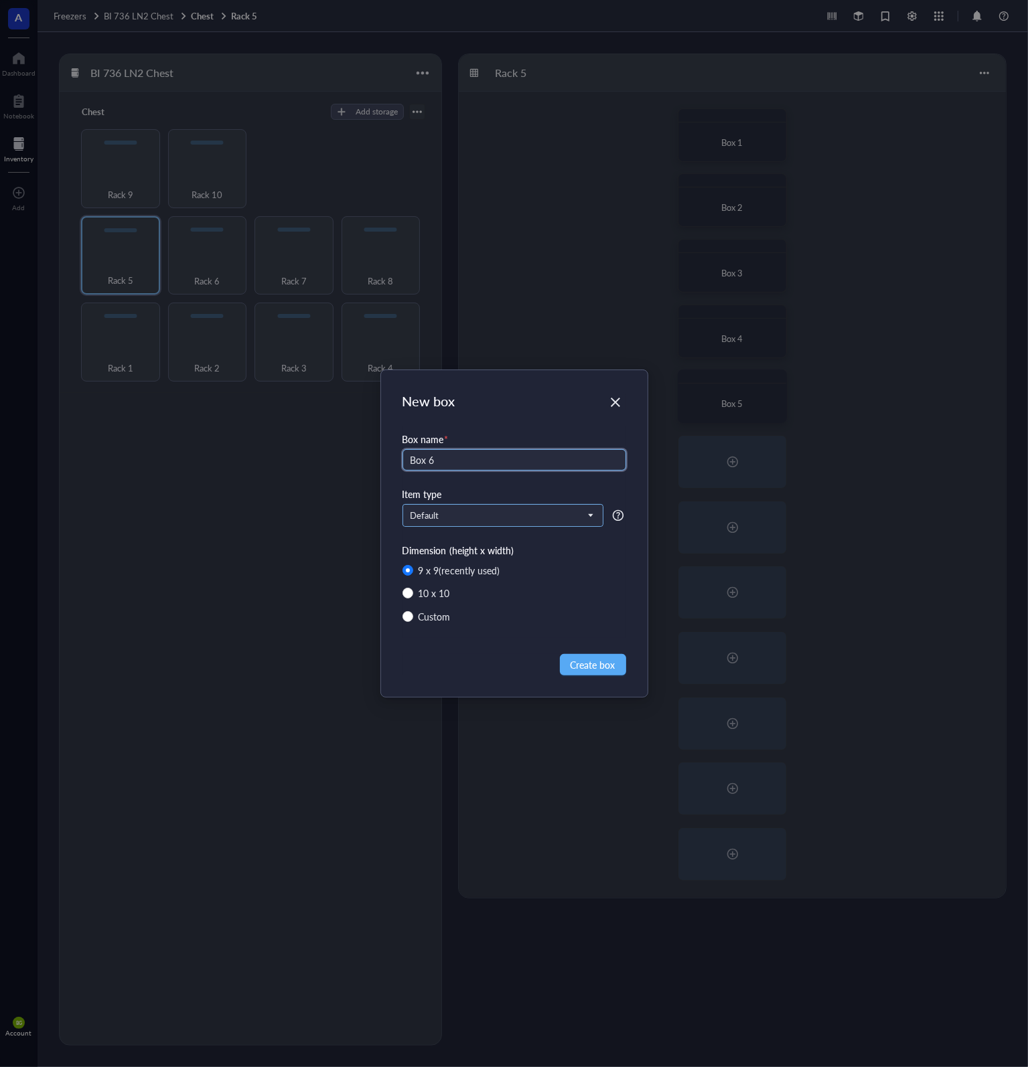
click at [565, 512] on span "Default" at bounding box center [501, 516] width 182 height 12
type input "Box 6"
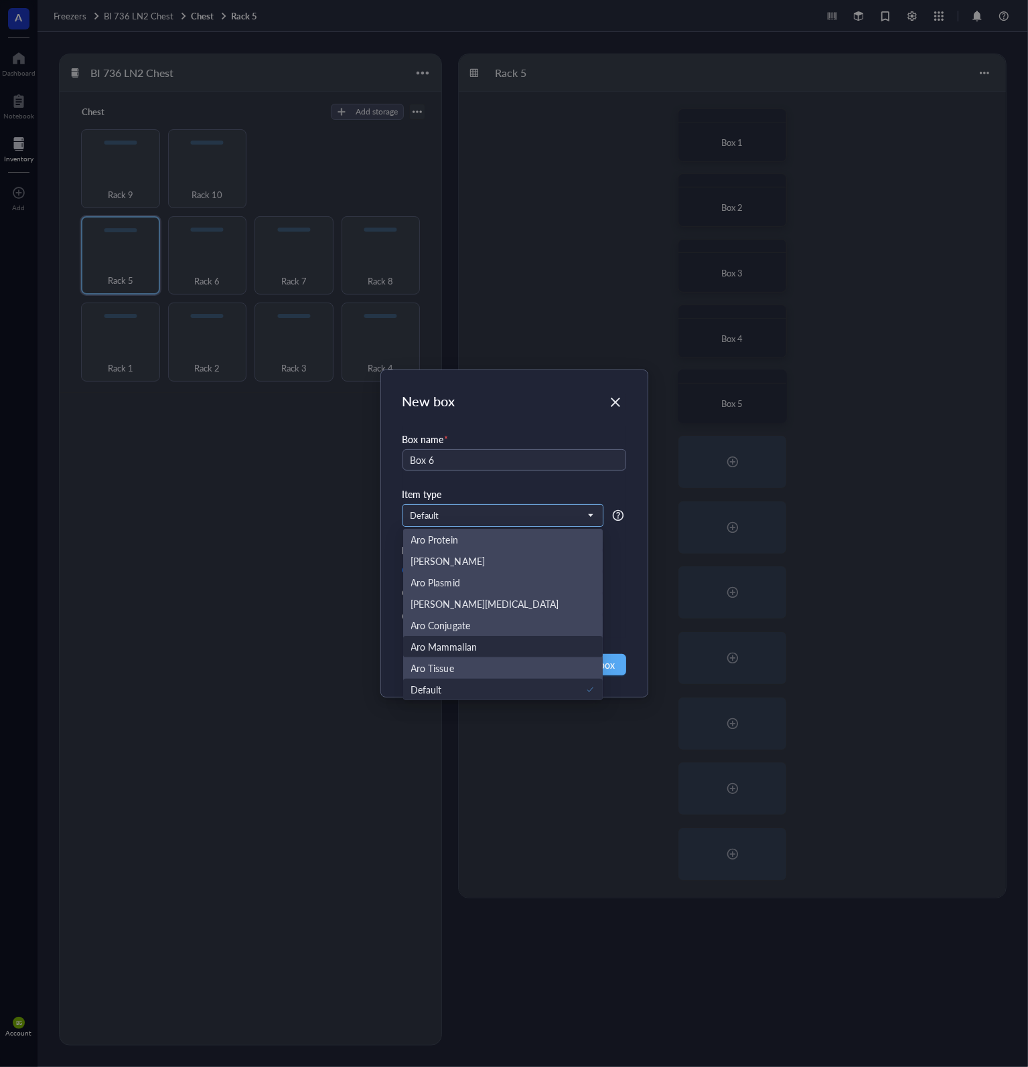
click at [476, 649] on div "Aro Mammalian" at bounding box center [503, 646] width 184 height 15
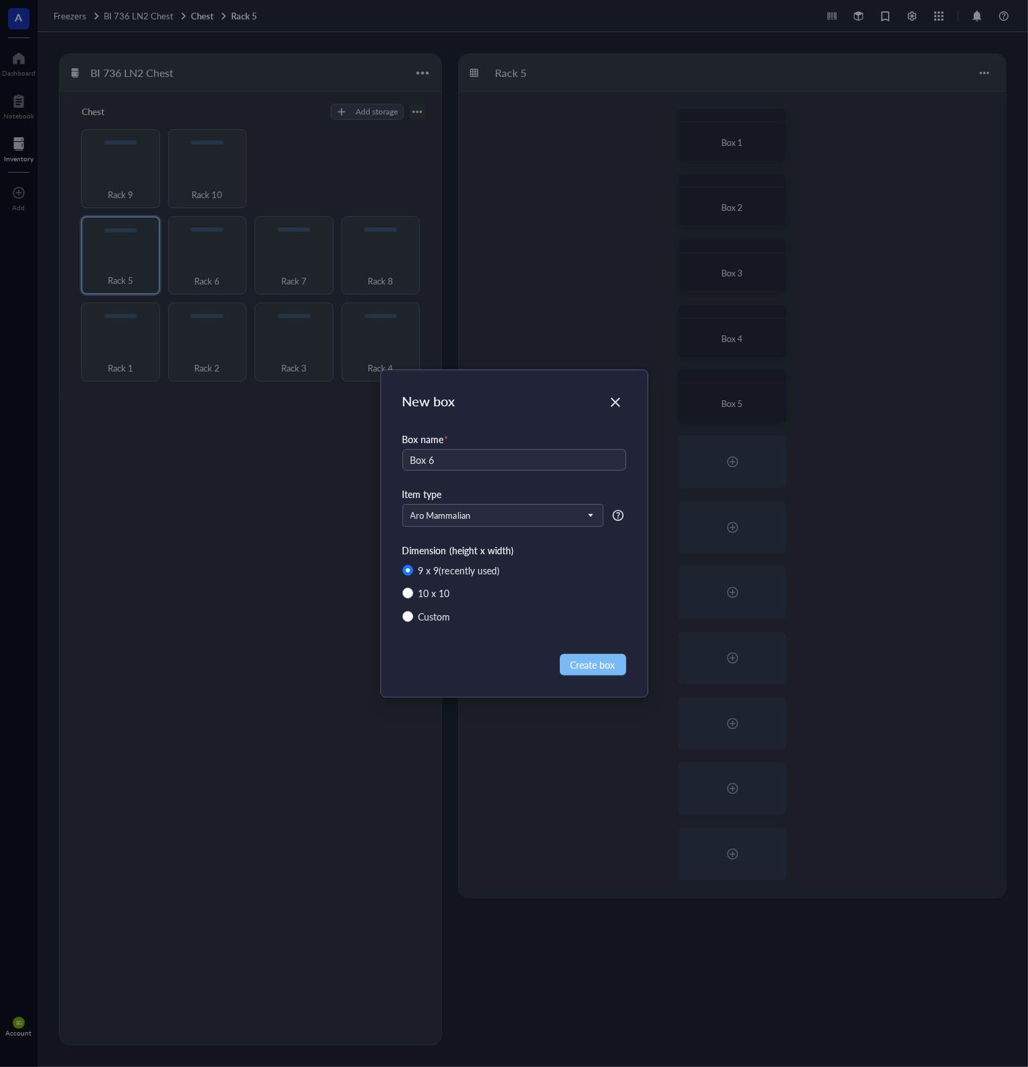
click at [607, 668] on span "Create box" at bounding box center [592, 664] width 45 height 15
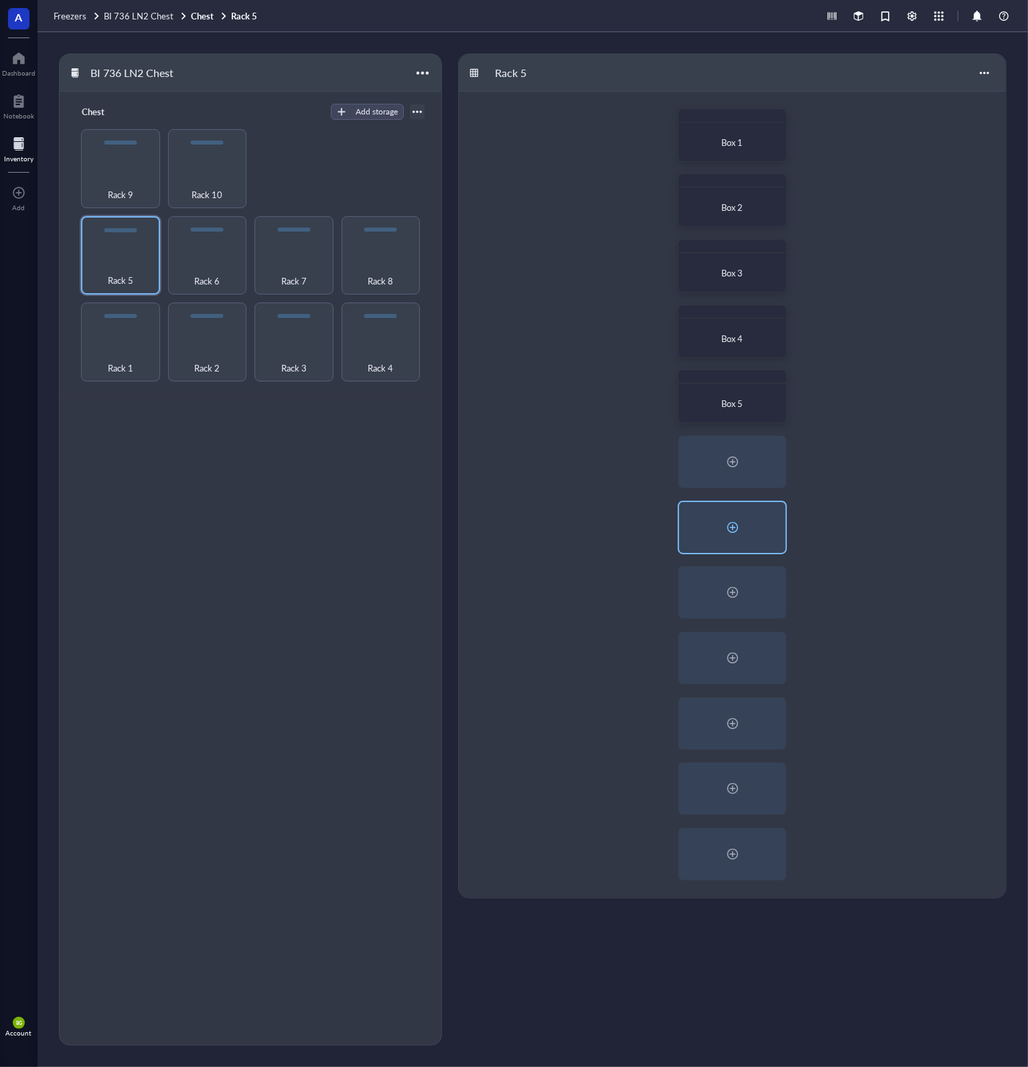
click at [742, 524] on div at bounding box center [732, 527] width 21 height 21
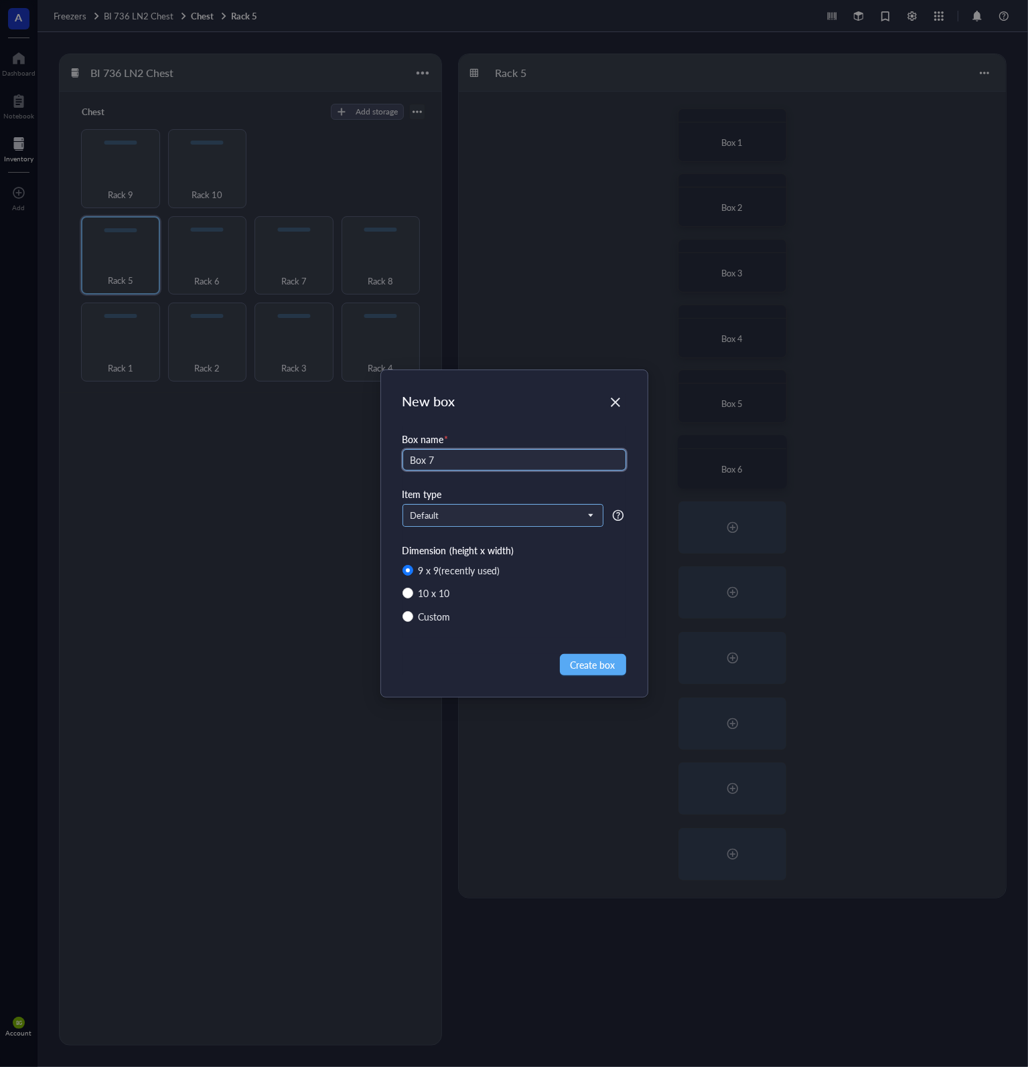
click at [535, 513] on span "Default" at bounding box center [501, 516] width 182 height 12
type input "Box 7"
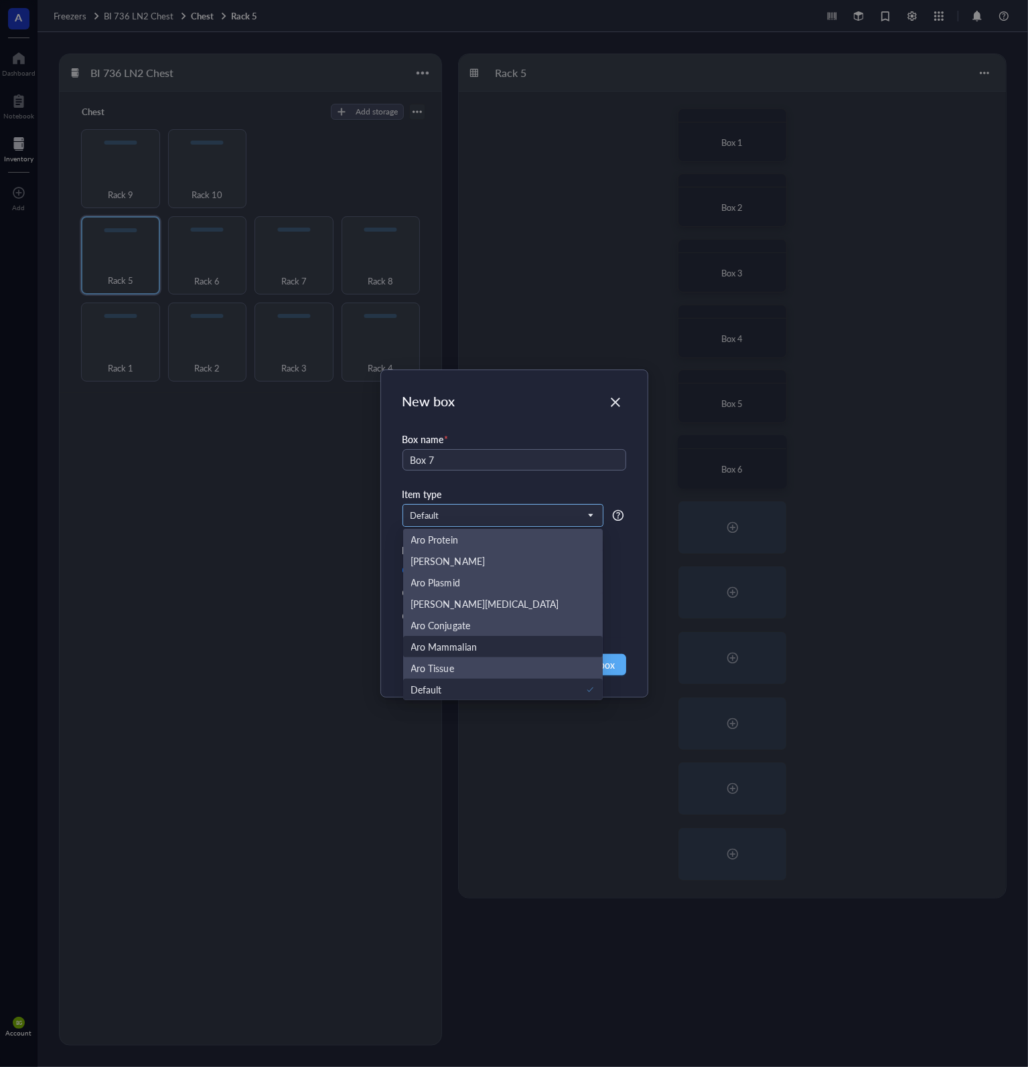
click at [507, 649] on div "Aro Mammalian" at bounding box center [503, 646] width 184 height 15
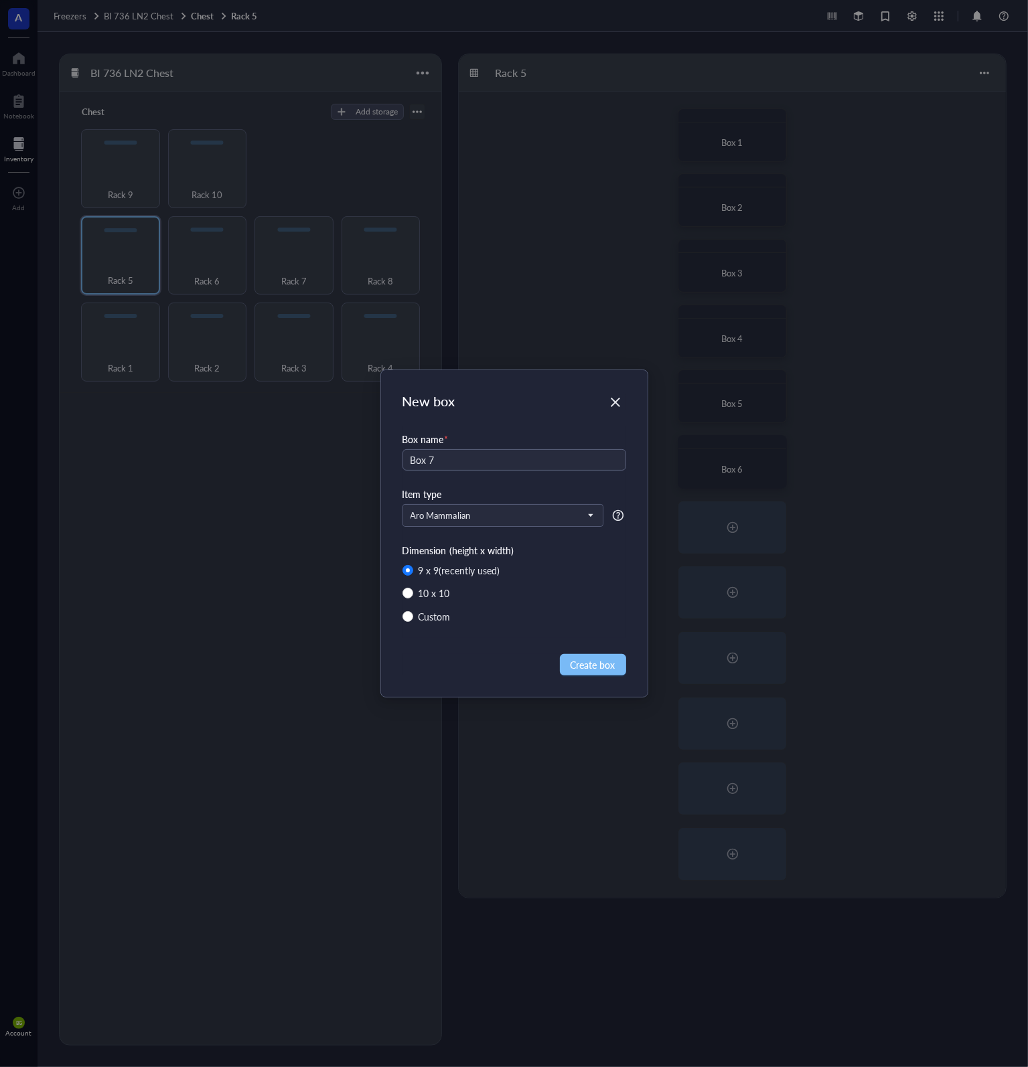
click at [589, 659] on span "Create box" at bounding box center [592, 664] width 45 height 15
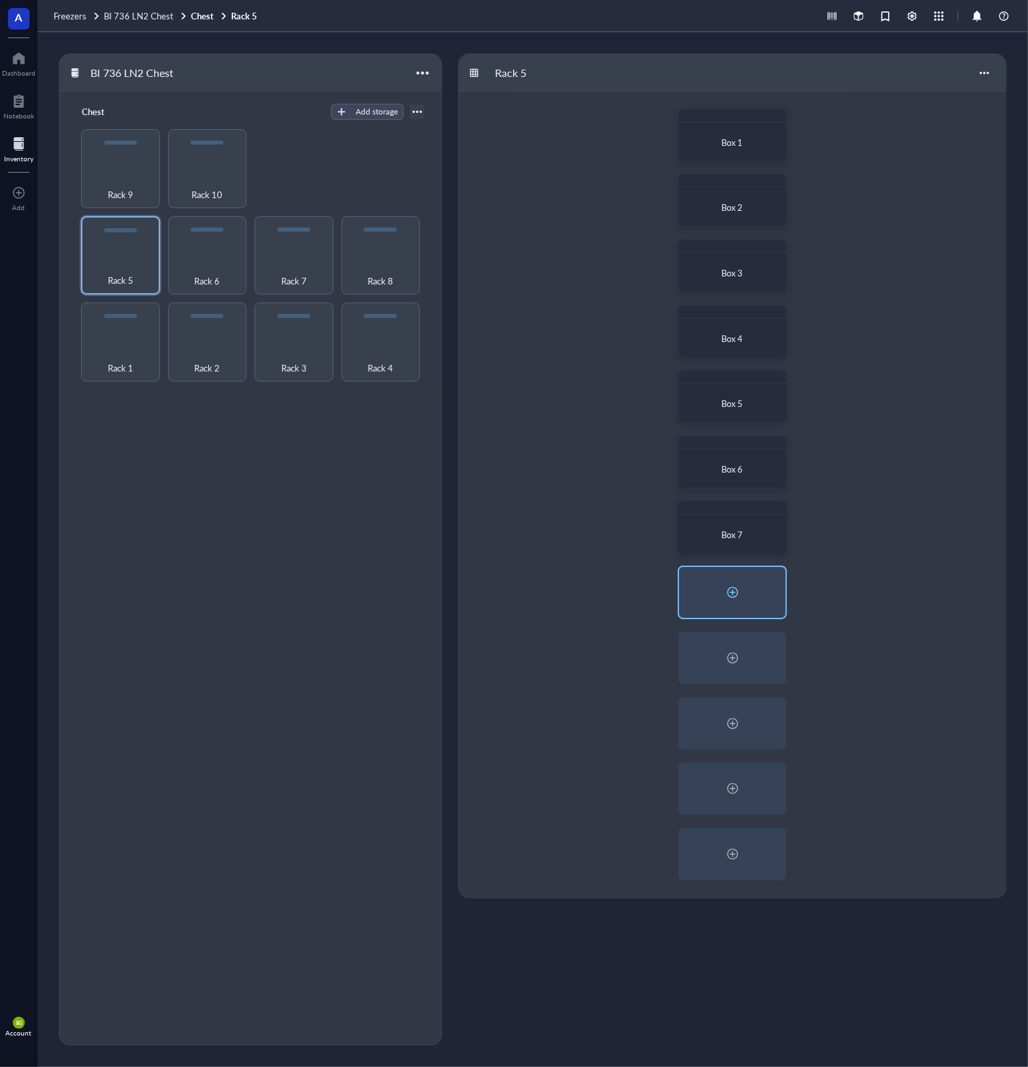
click at [744, 596] on div at bounding box center [732, 592] width 106 height 51
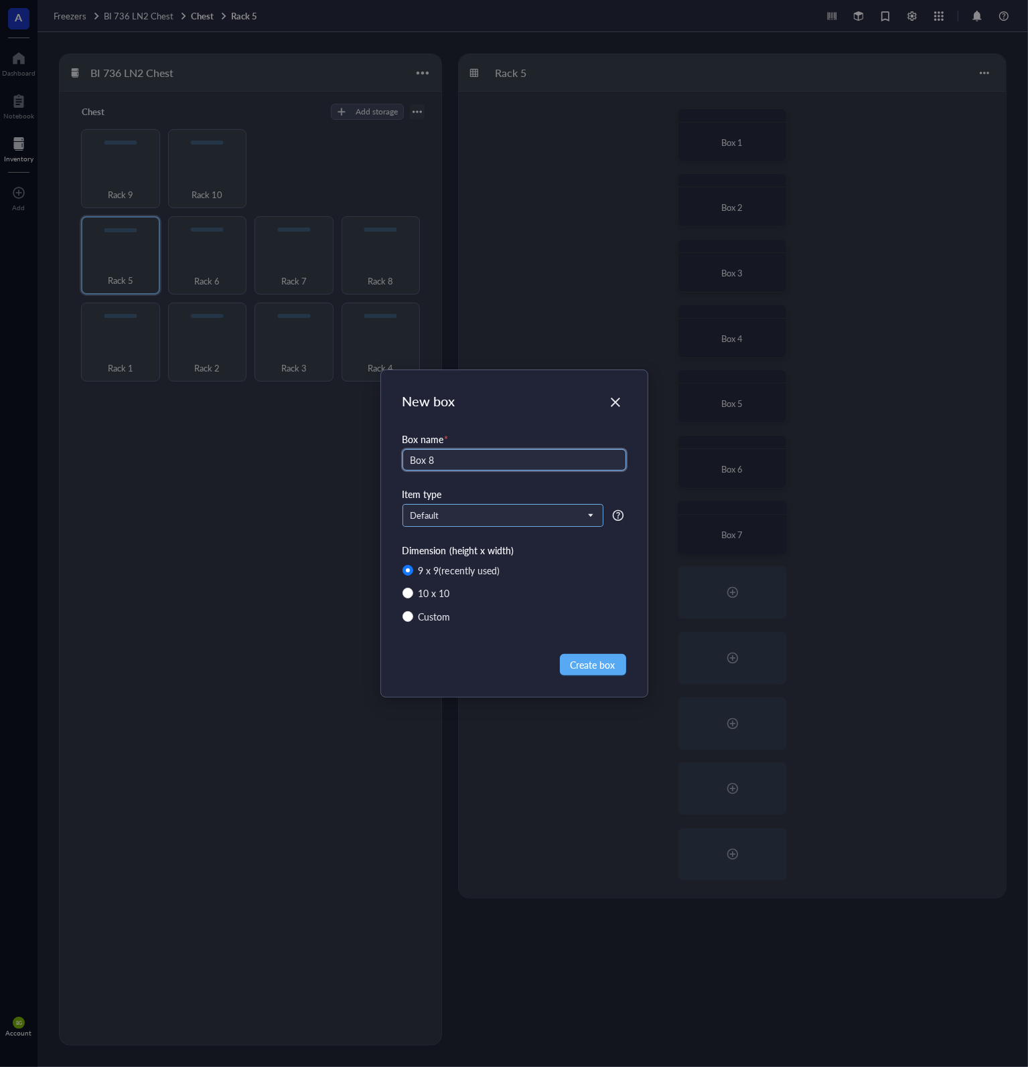
click at [517, 518] on span "Default" at bounding box center [501, 516] width 182 height 12
type input "Box 8"
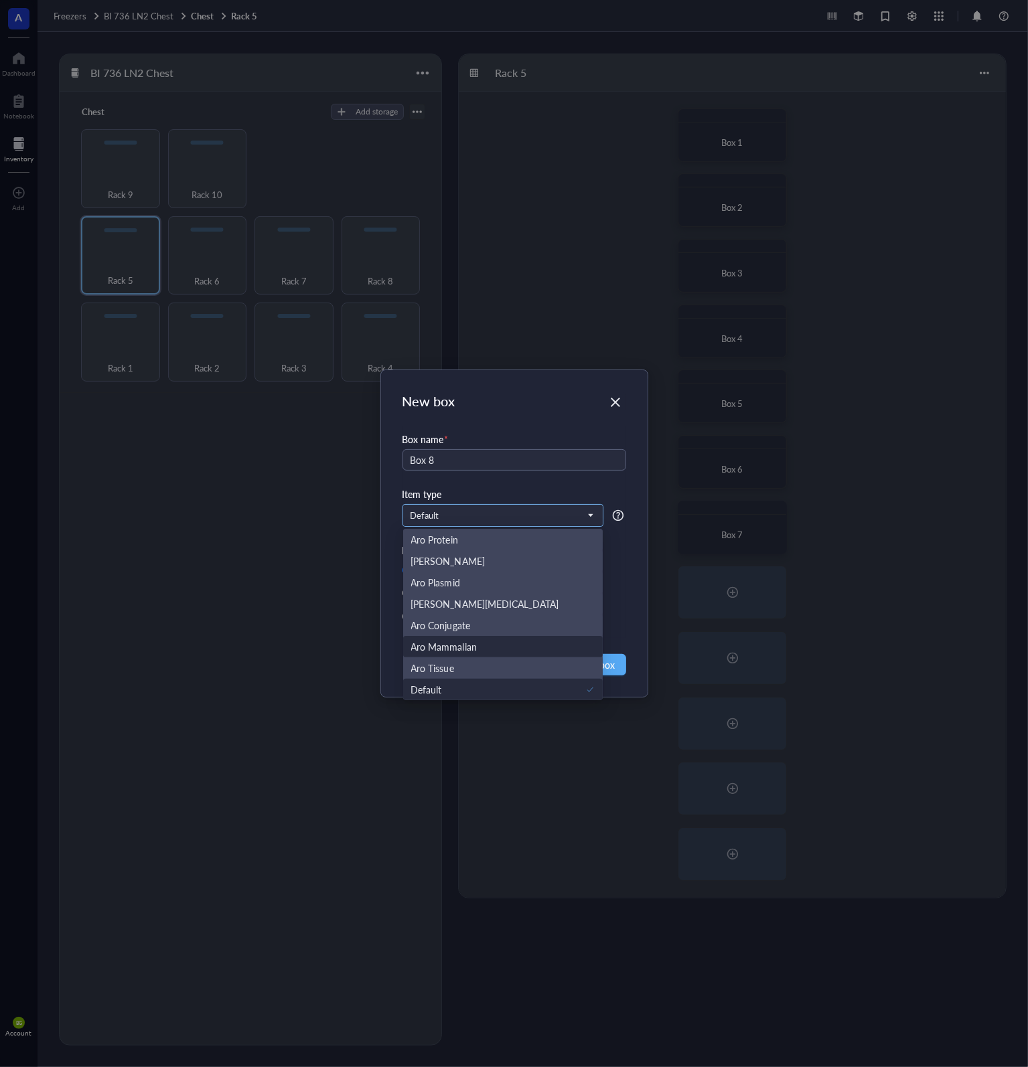
click at [505, 646] on div "Aro Mammalian" at bounding box center [503, 646] width 184 height 15
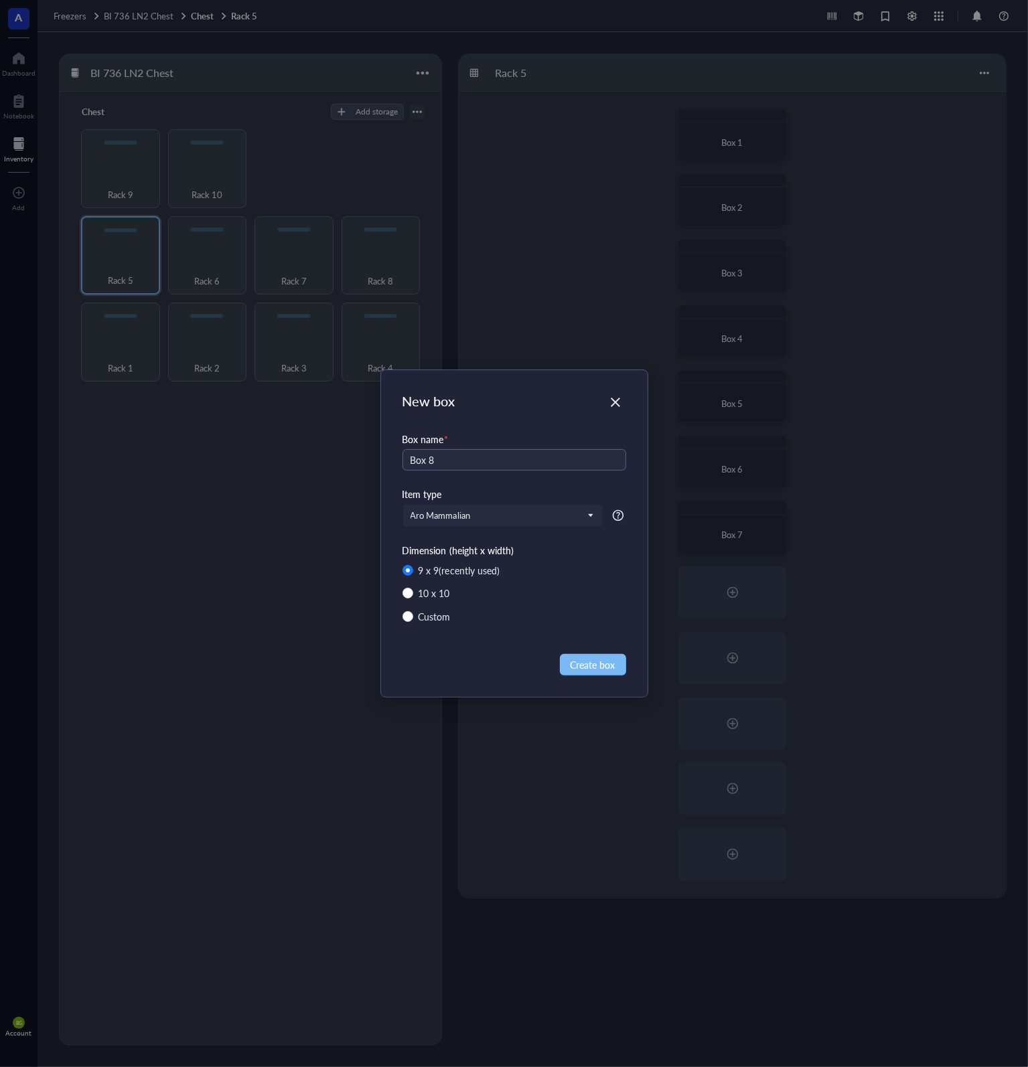
click at [570, 667] on span "Create box" at bounding box center [592, 664] width 45 height 15
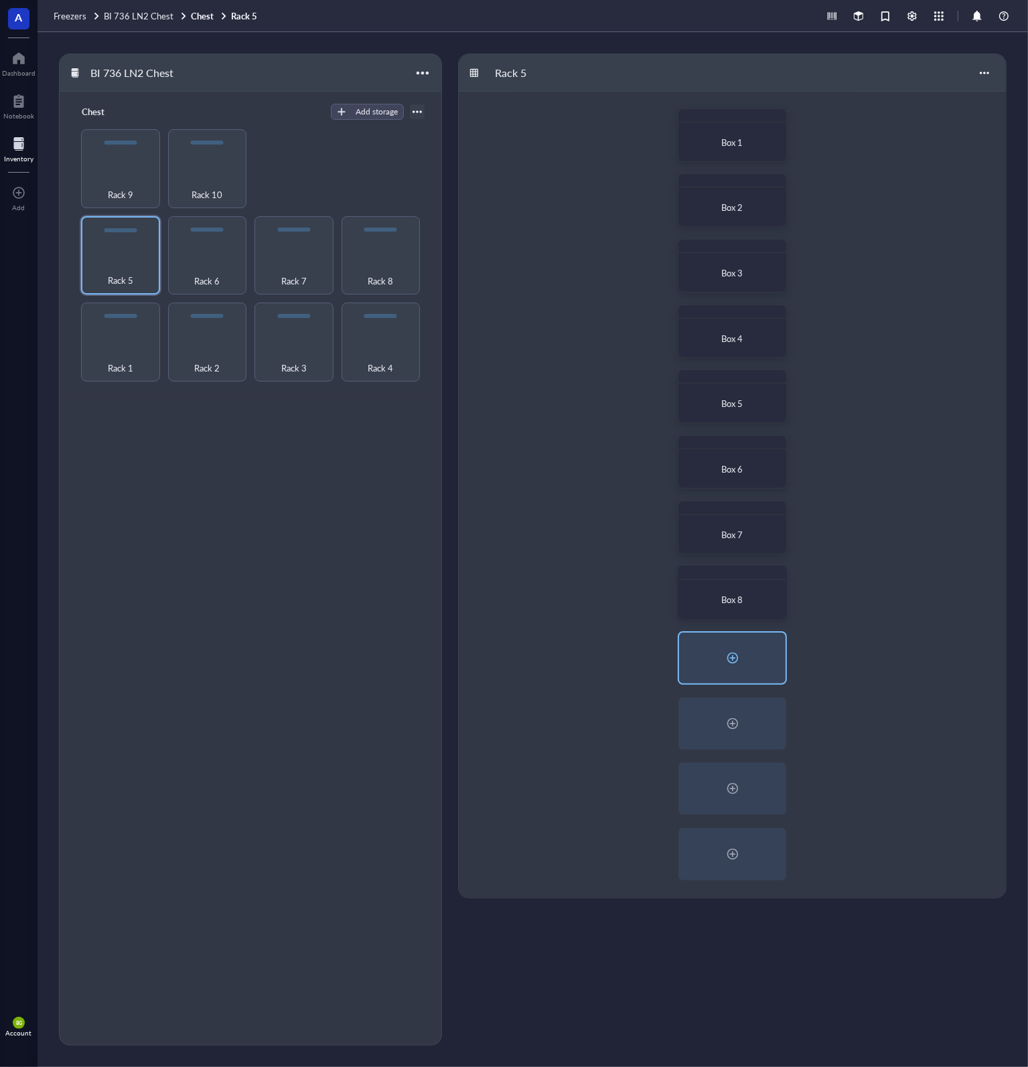
click at [728, 662] on div at bounding box center [732, 657] width 21 height 21
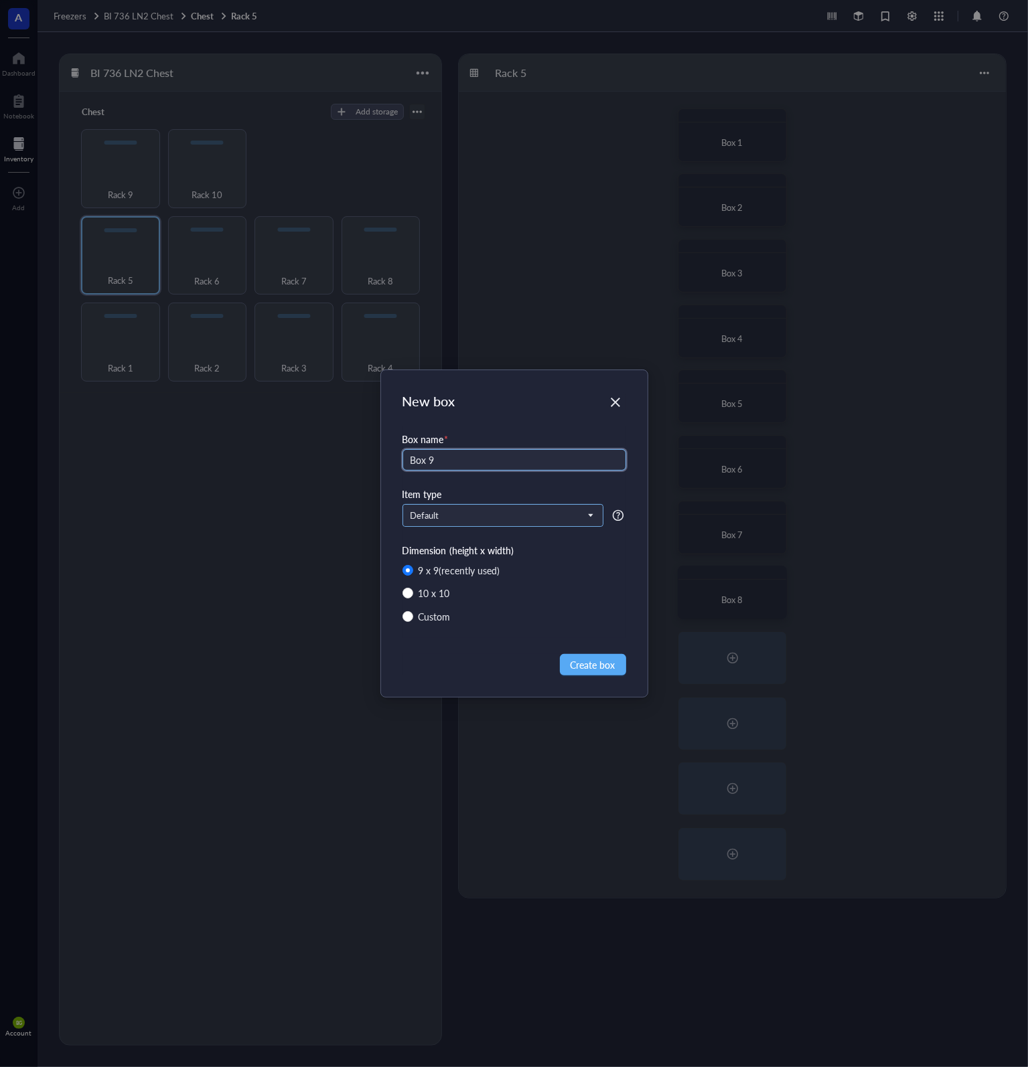
click at [507, 510] on span "Default" at bounding box center [501, 516] width 182 height 12
type input "Box 9"
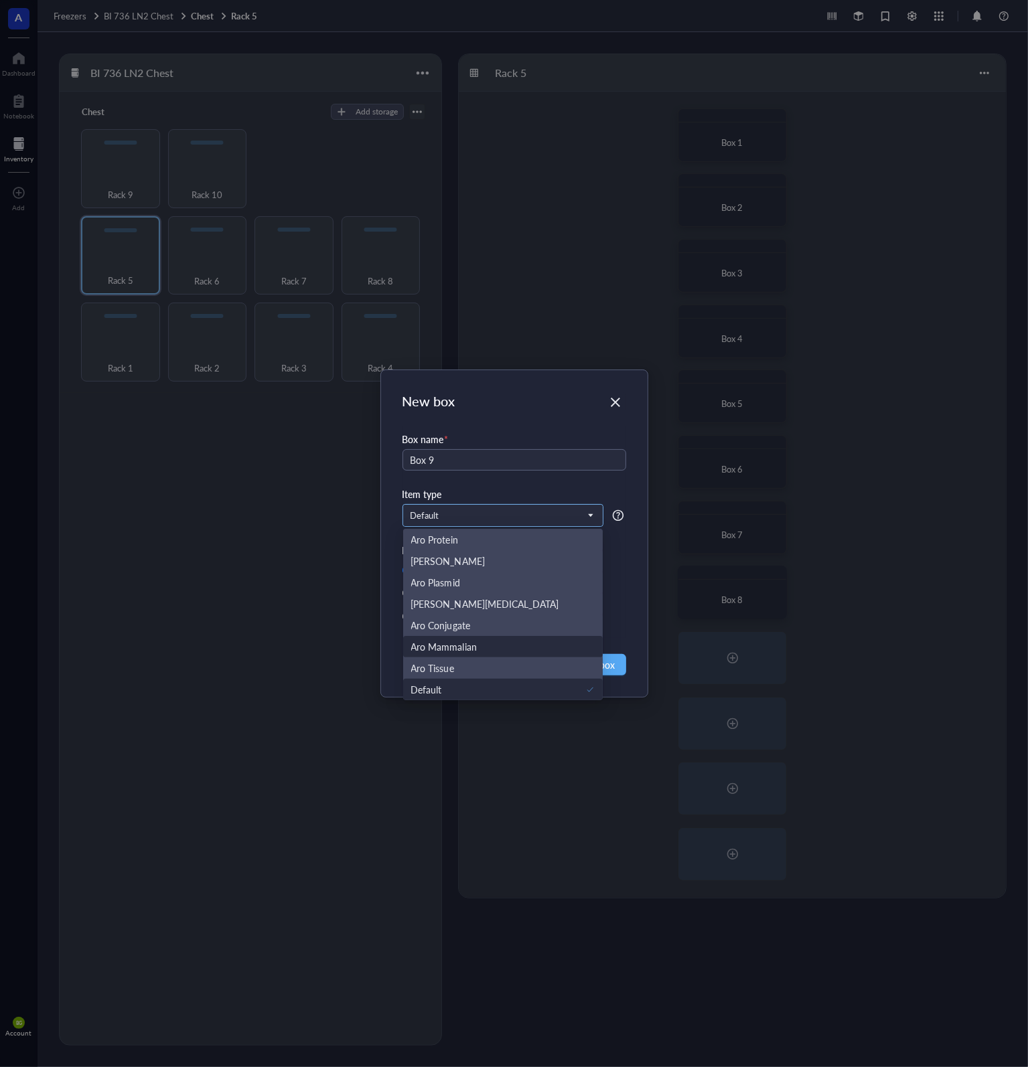
click at [506, 641] on div "Aro Mammalian" at bounding box center [503, 646] width 184 height 15
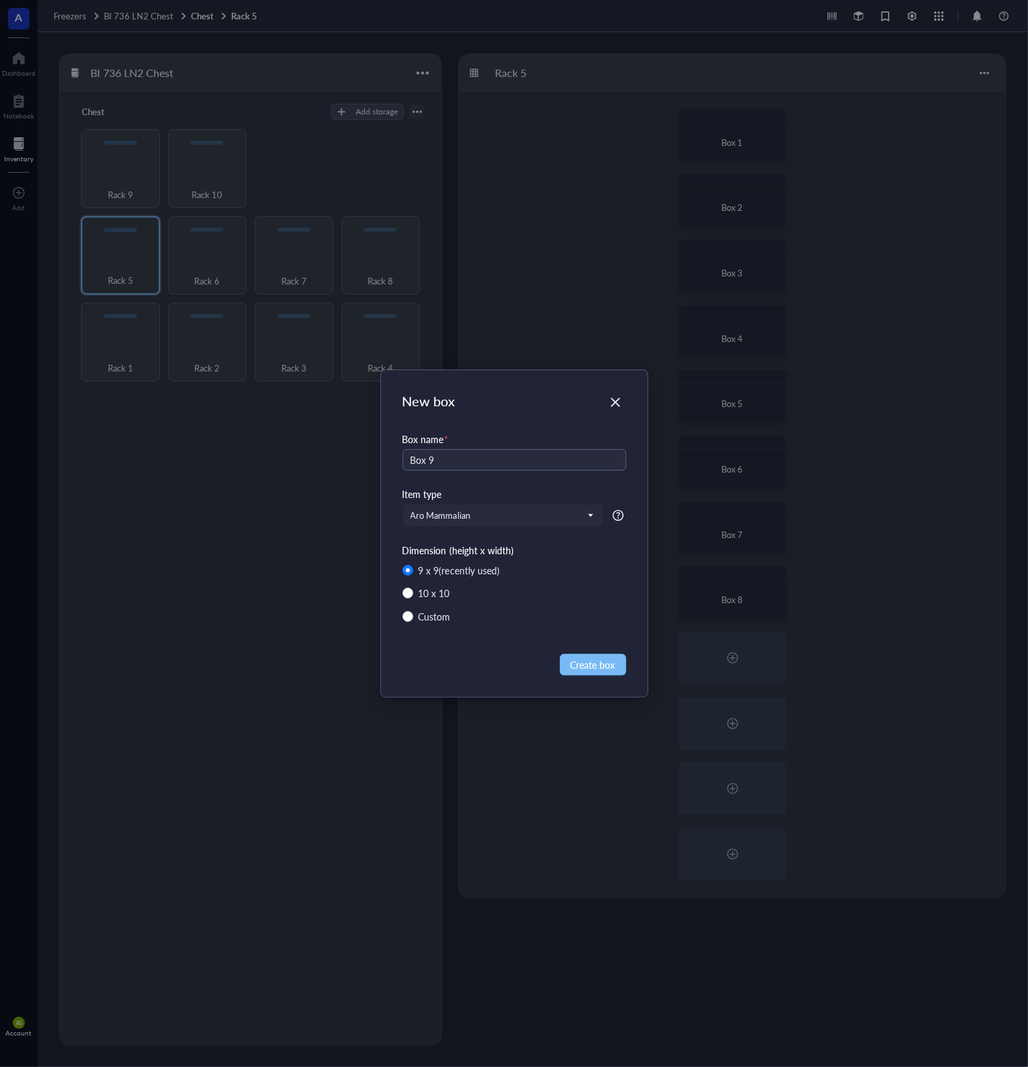
click at [603, 668] on span "Create box" at bounding box center [592, 664] width 45 height 15
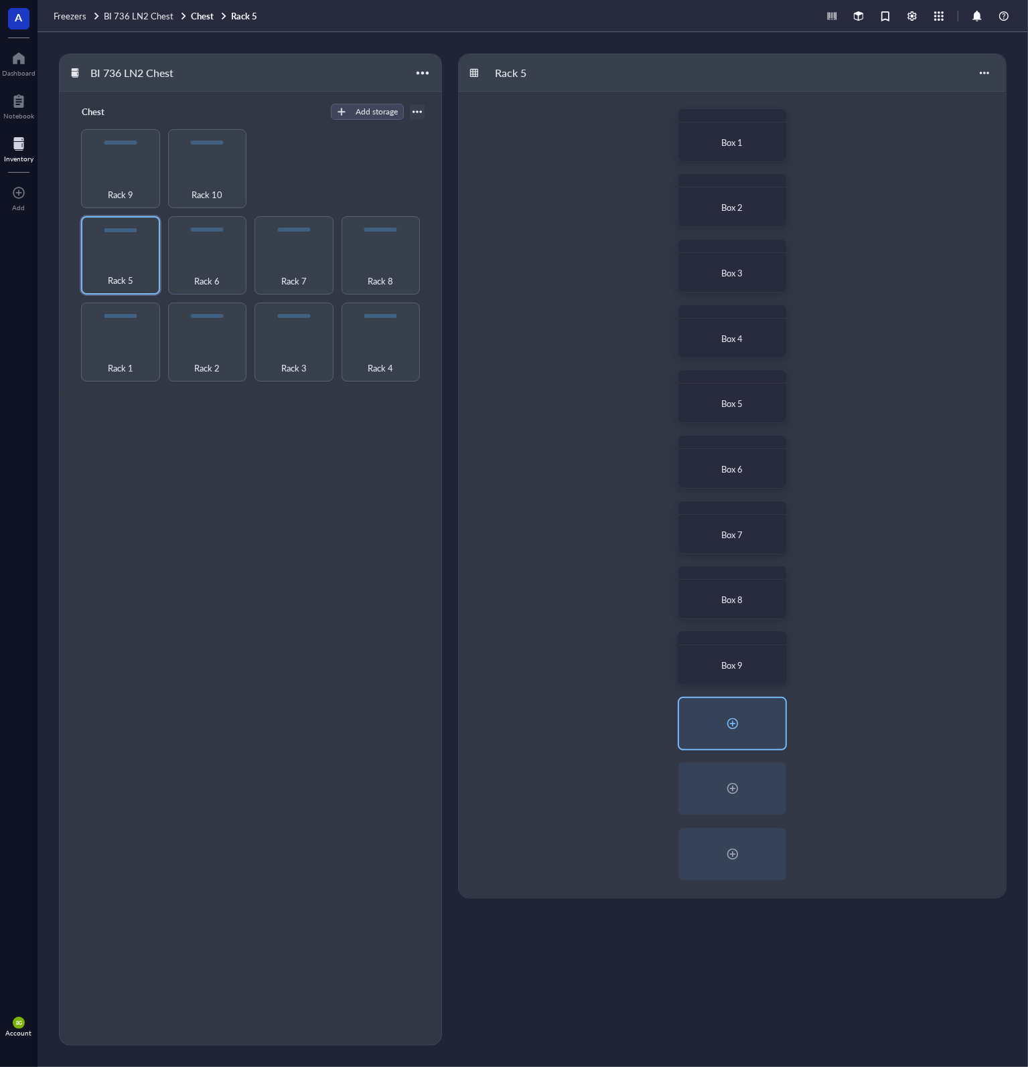
click at [736, 721] on div at bounding box center [732, 723] width 21 height 21
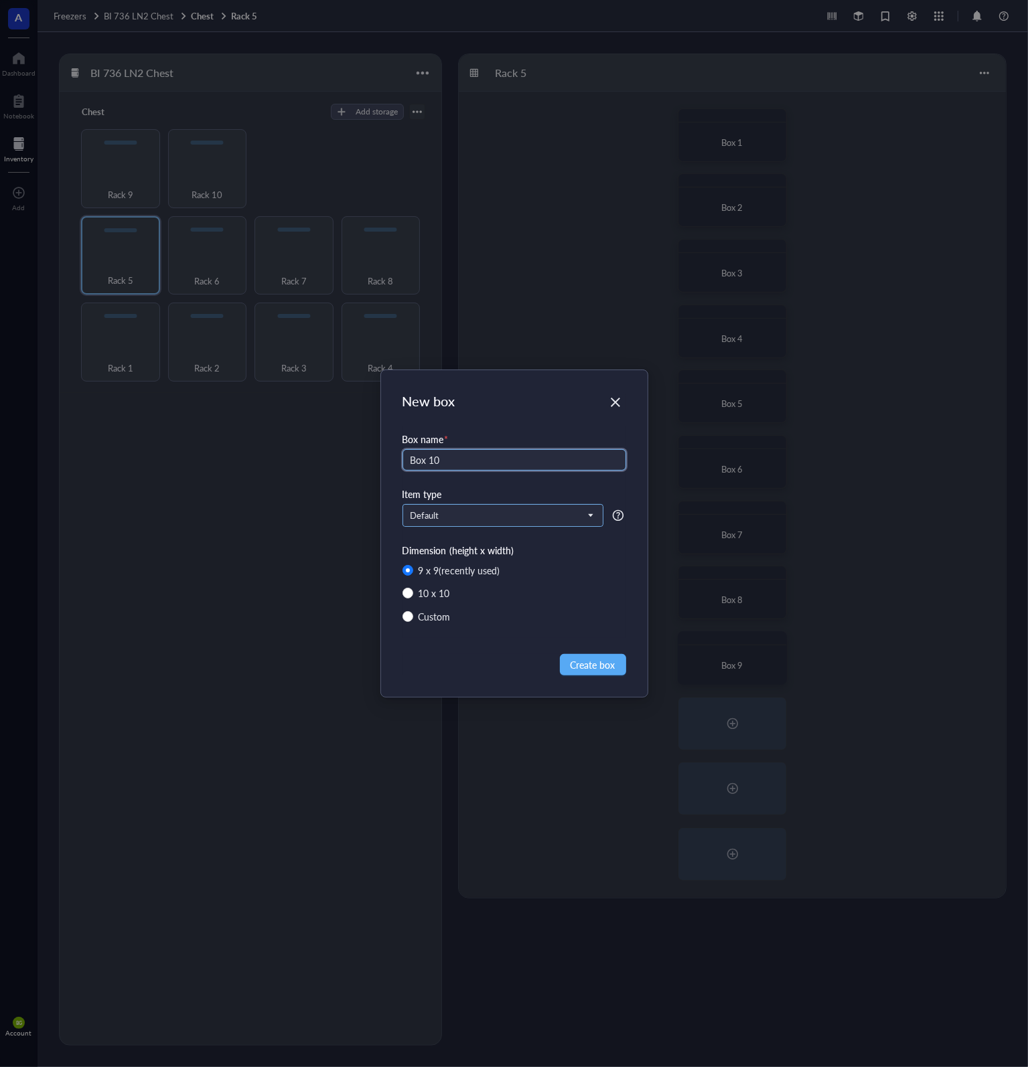
click at [489, 518] on span "Default" at bounding box center [501, 516] width 182 height 12
type input "Box 10"
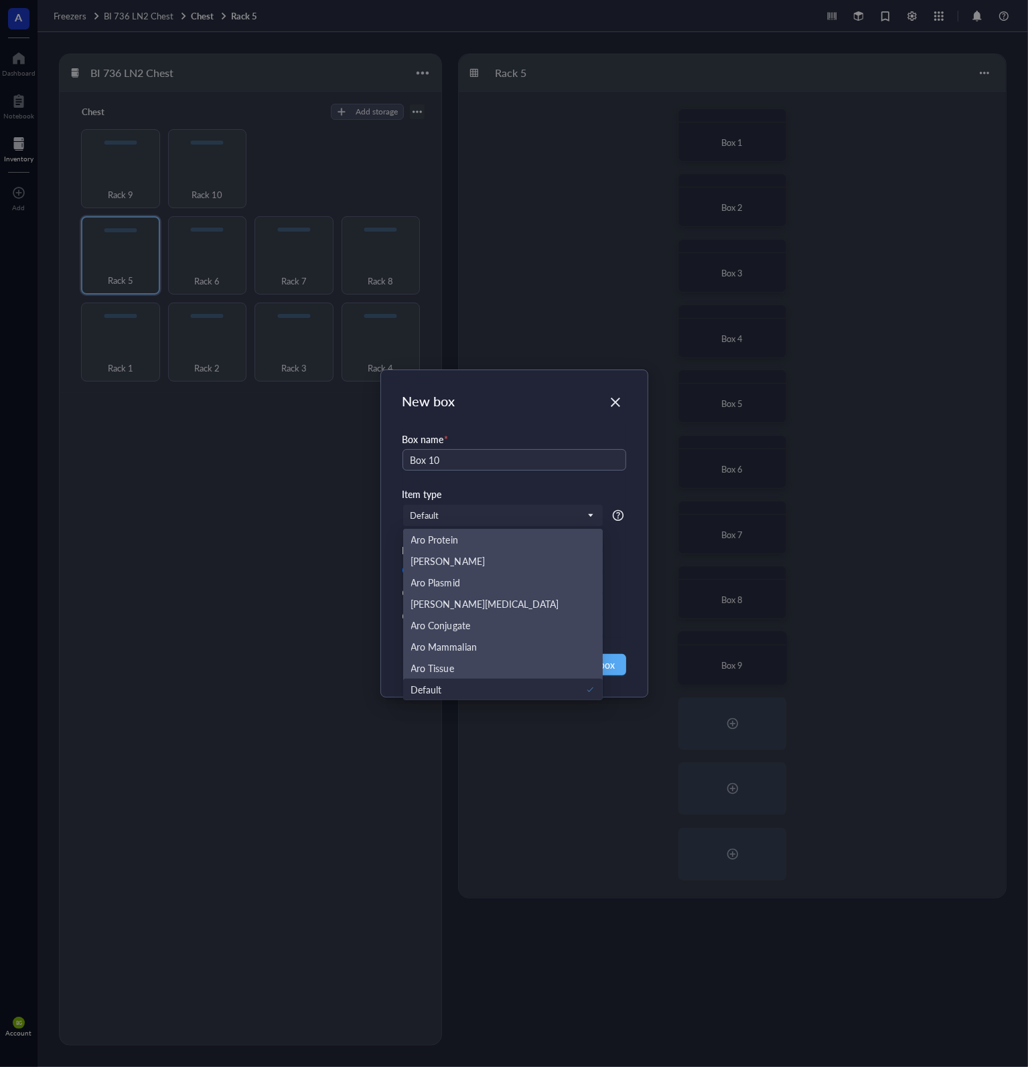
click at [545, 484] on div "Box name * Box 10" at bounding box center [514, 459] width 224 height 55
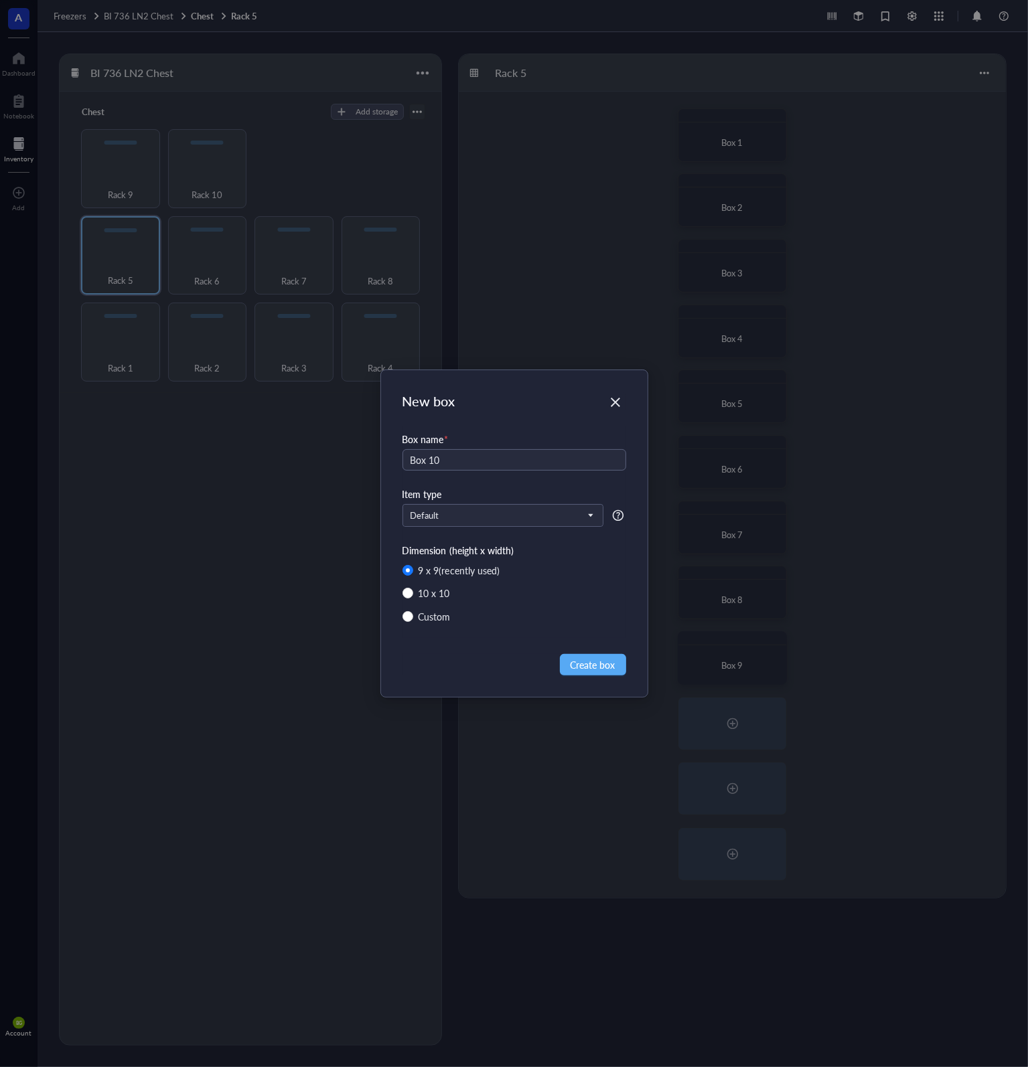
click at [618, 512] on icon at bounding box center [617, 515] width 11 height 11
click at [517, 517] on span "Default" at bounding box center [501, 516] width 182 height 12
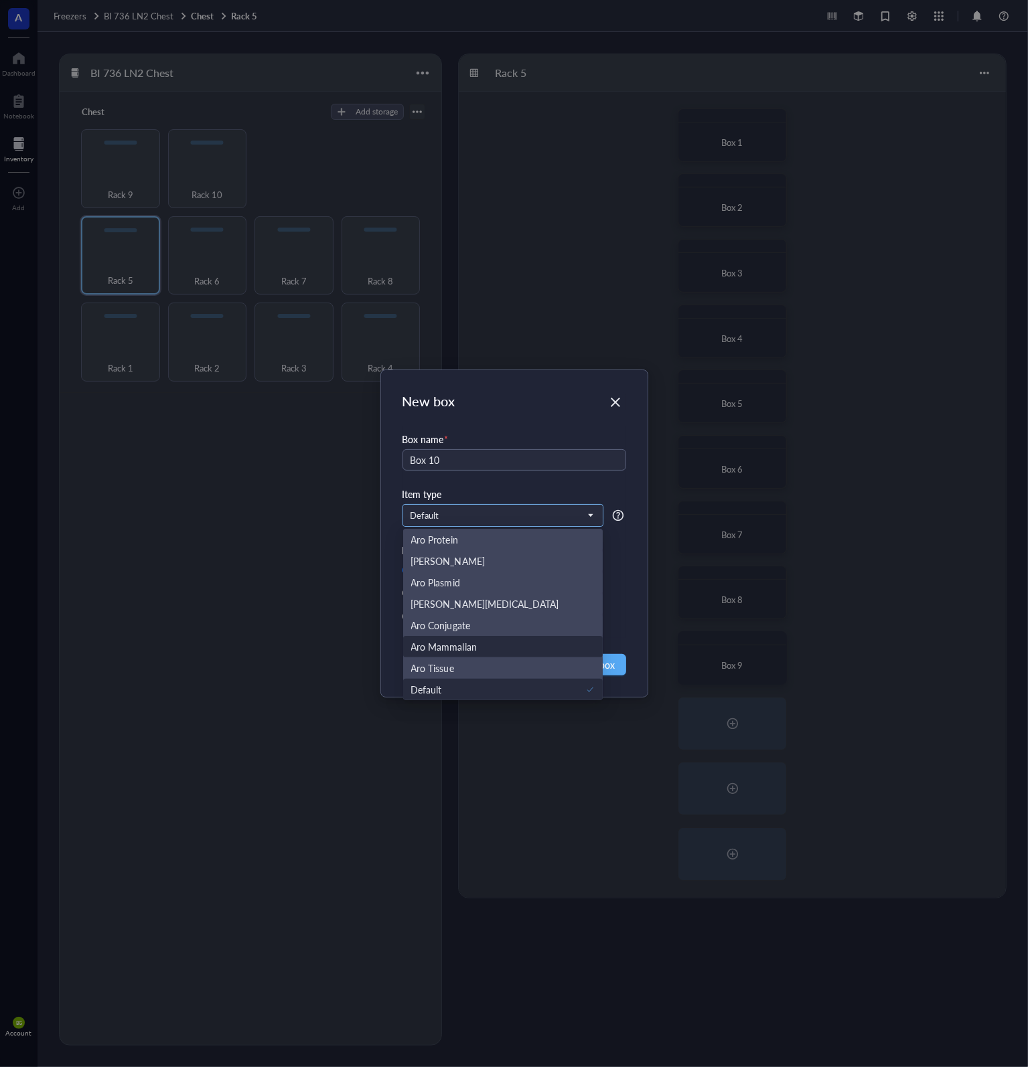
click at [495, 653] on div "Aro Mammalian" at bounding box center [503, 646] width 184 height 15
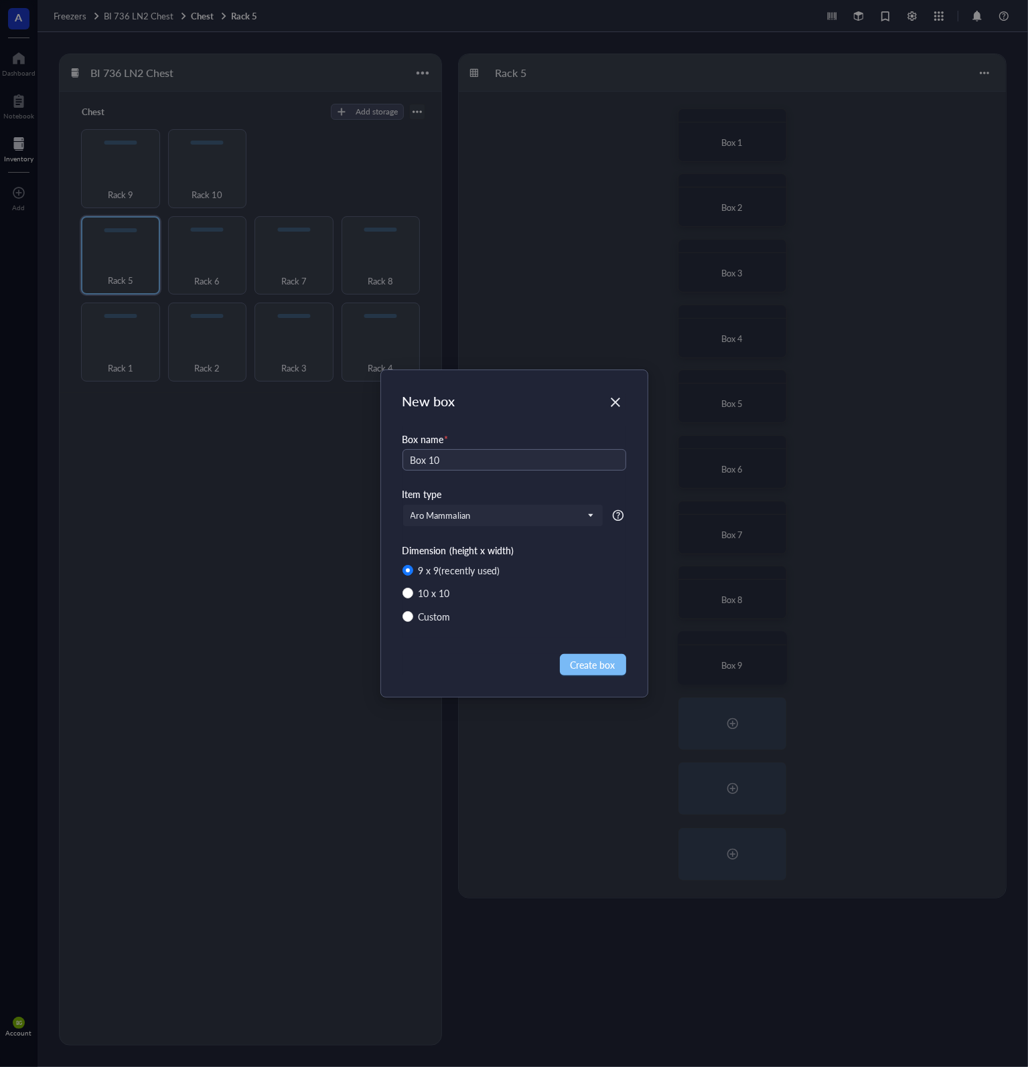
click at [594, 655] on button "Create box" at bounding box center [593, 664] width 66 height 21
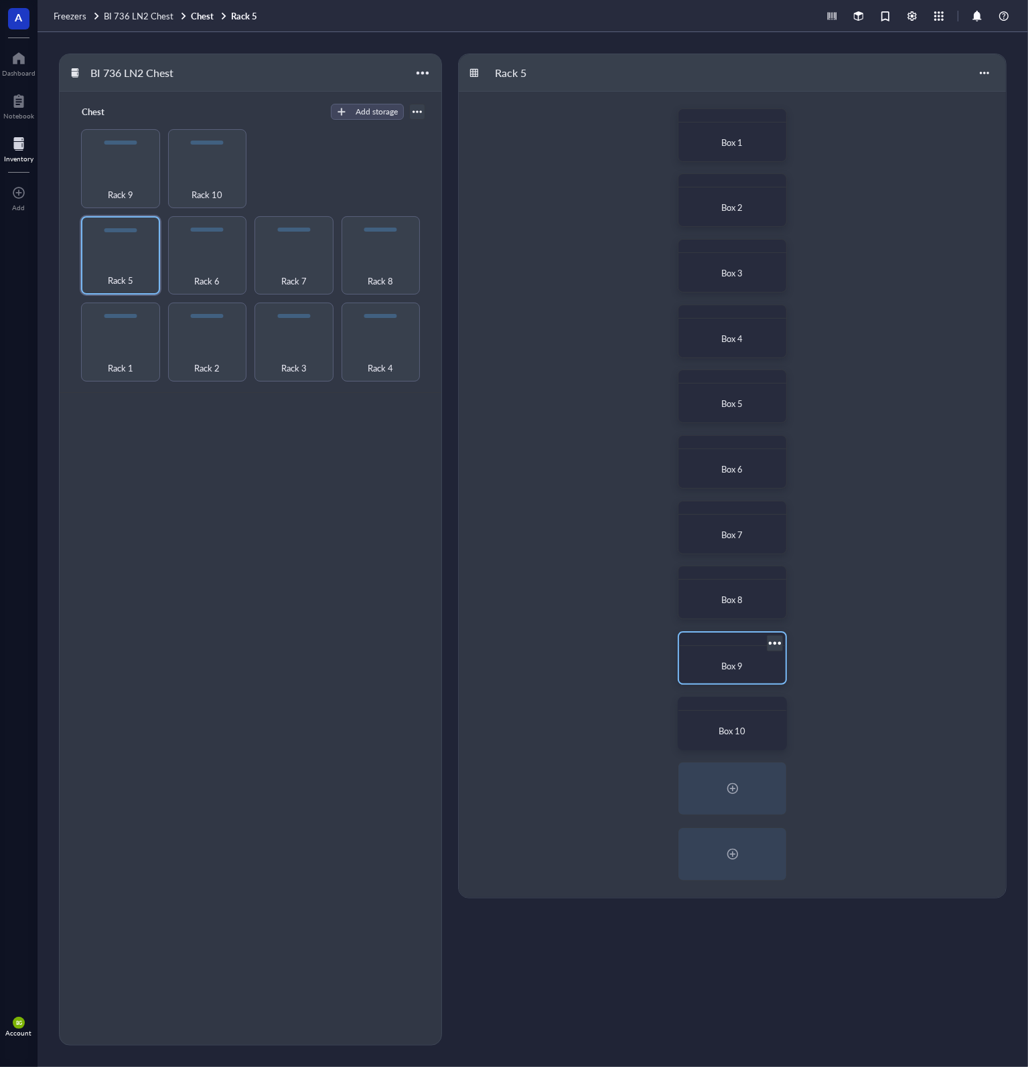
click at [721, 646] on div "Box 9" at bounding box center [732, 658] width 109 height 54
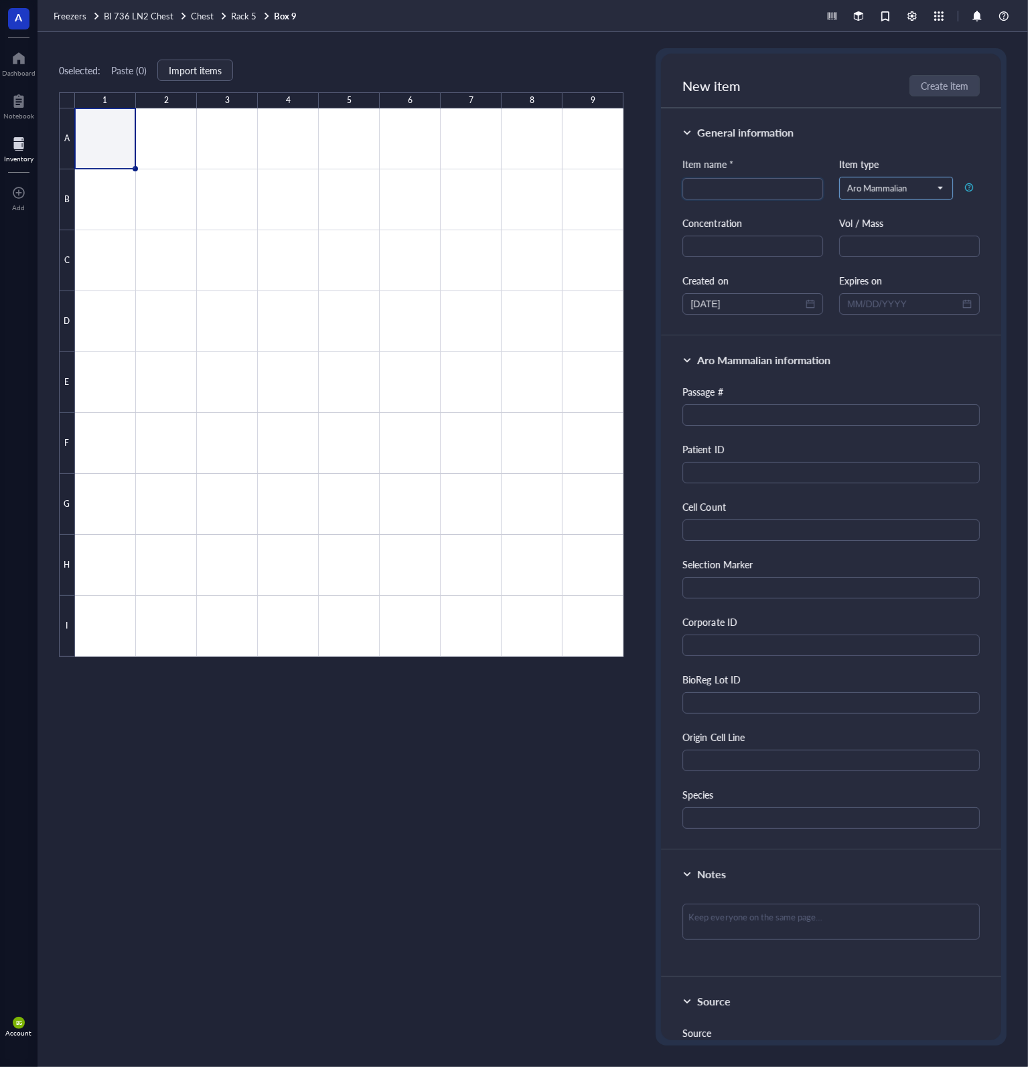
click at [876, 191] on span "Aro Mammalian" at bounding box center [894, 188] width 95 height 12
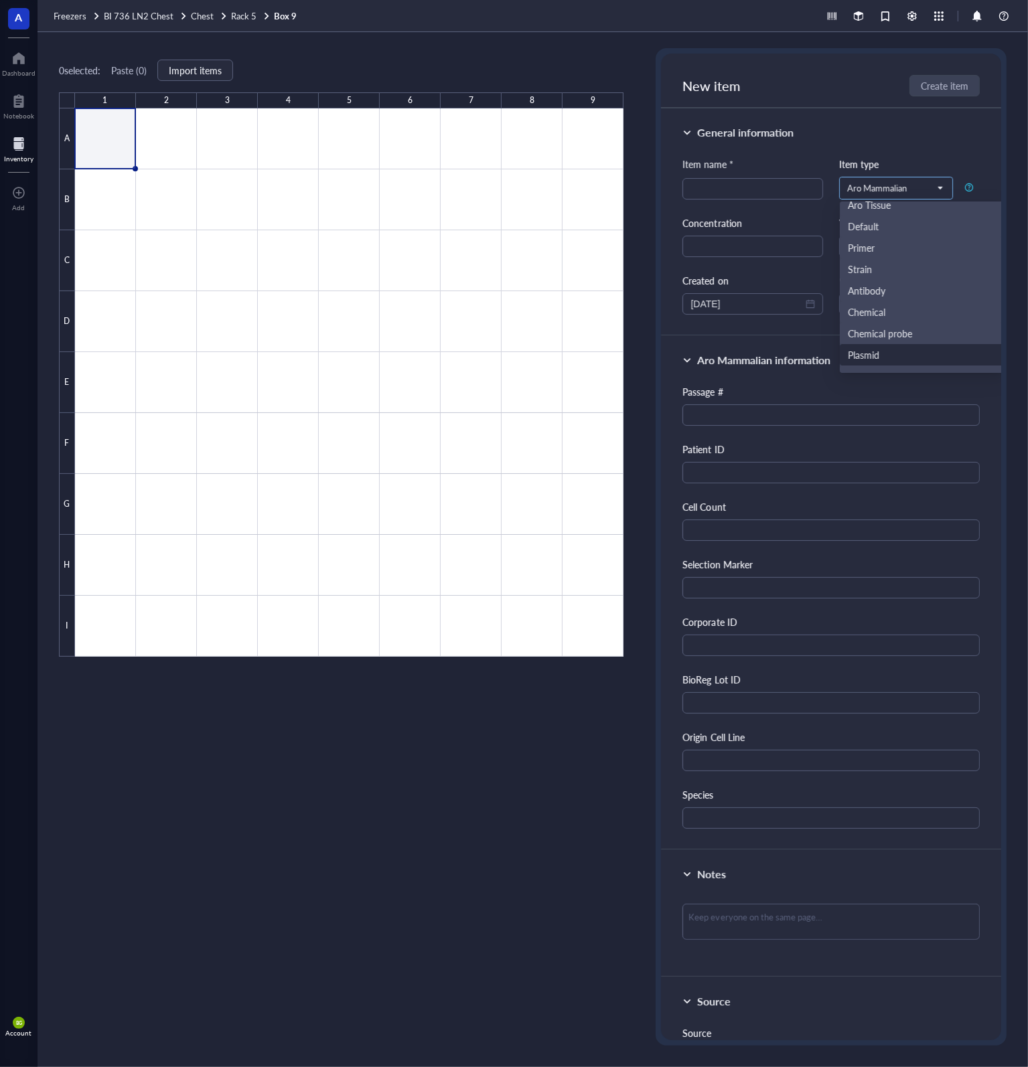
scroll to position [222, 0]
click at [865, 208] on div "Default" at bounding box center [863, 204] width 31 height 15
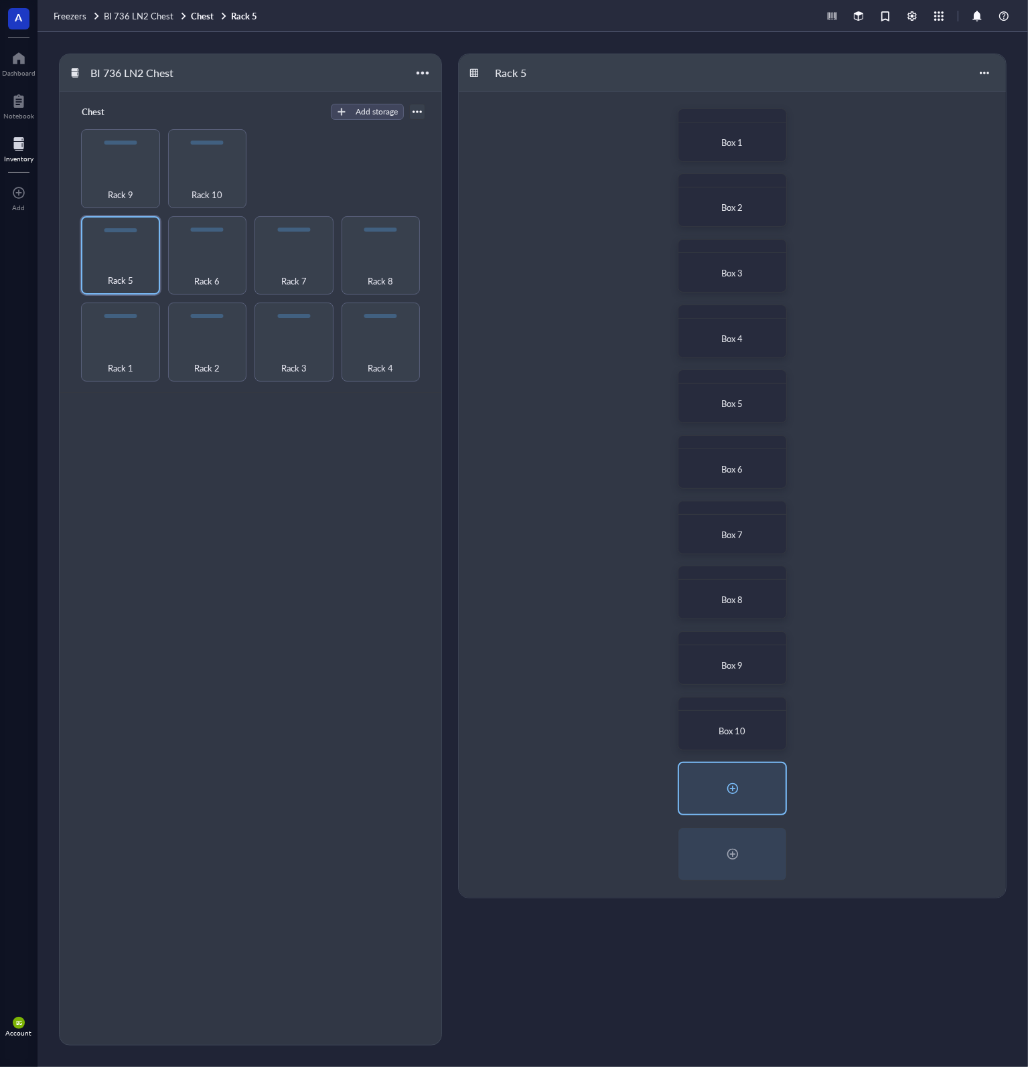
click at [738, 799] on div at bounding box center [732, 788] width 21 height 21
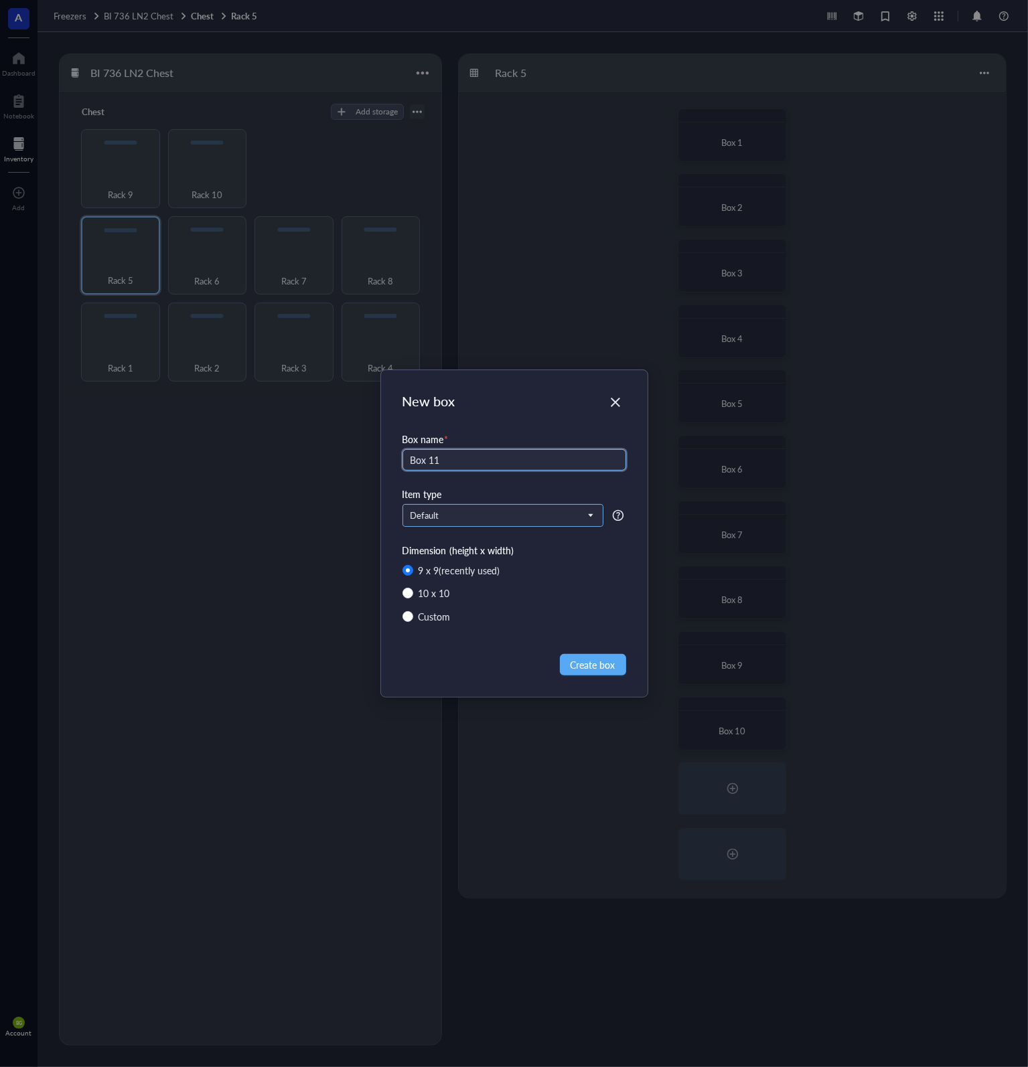
click at [565, 518] on span "Default" at bounding box center [501, 516] width 182 height 12
type input "Box 11"
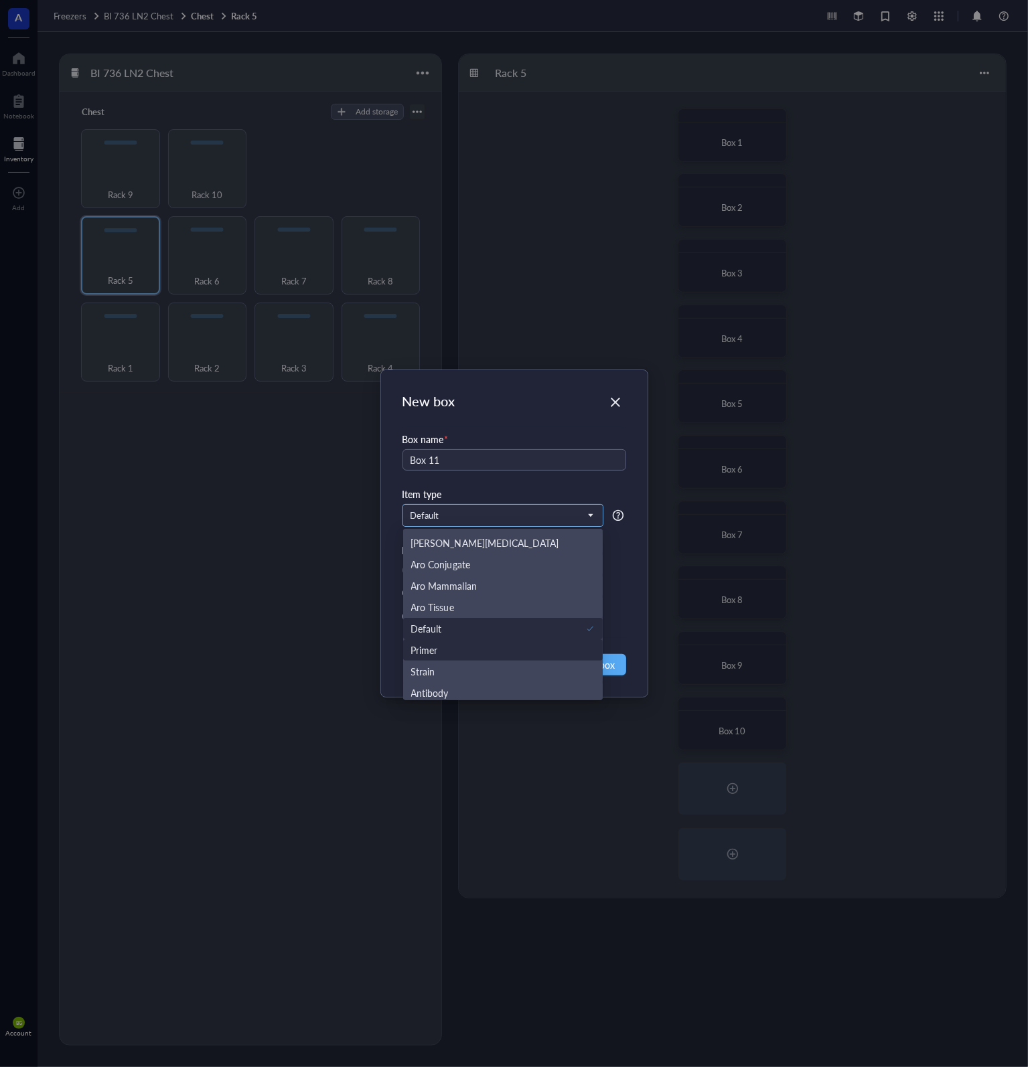
scroll to position [102, 0]
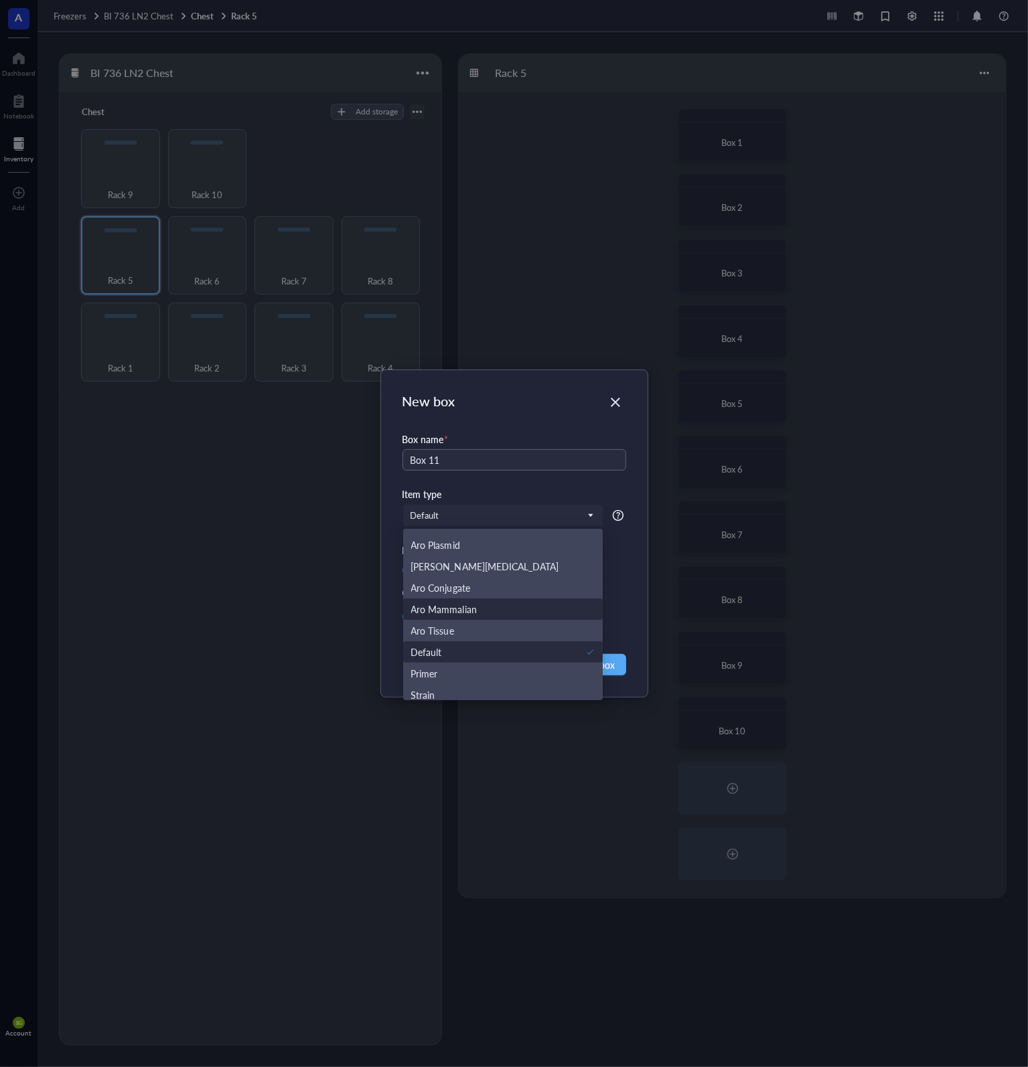
click at [479, 611] on div "Aro Mammalian" at bounding box center [503, 609] width 184 height 15
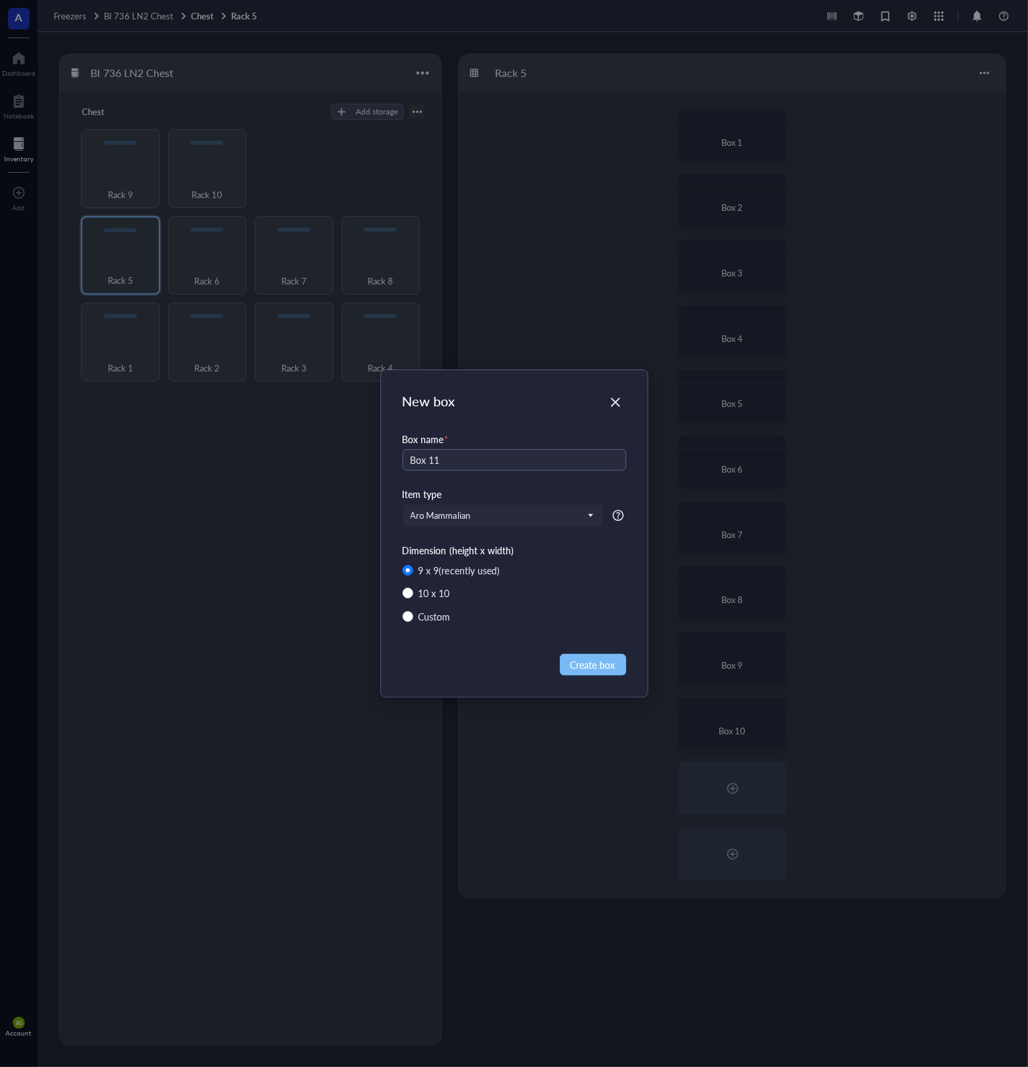
click at [609, 669] on span "Create box" at bounding box center [592, 664] width 45 height 15
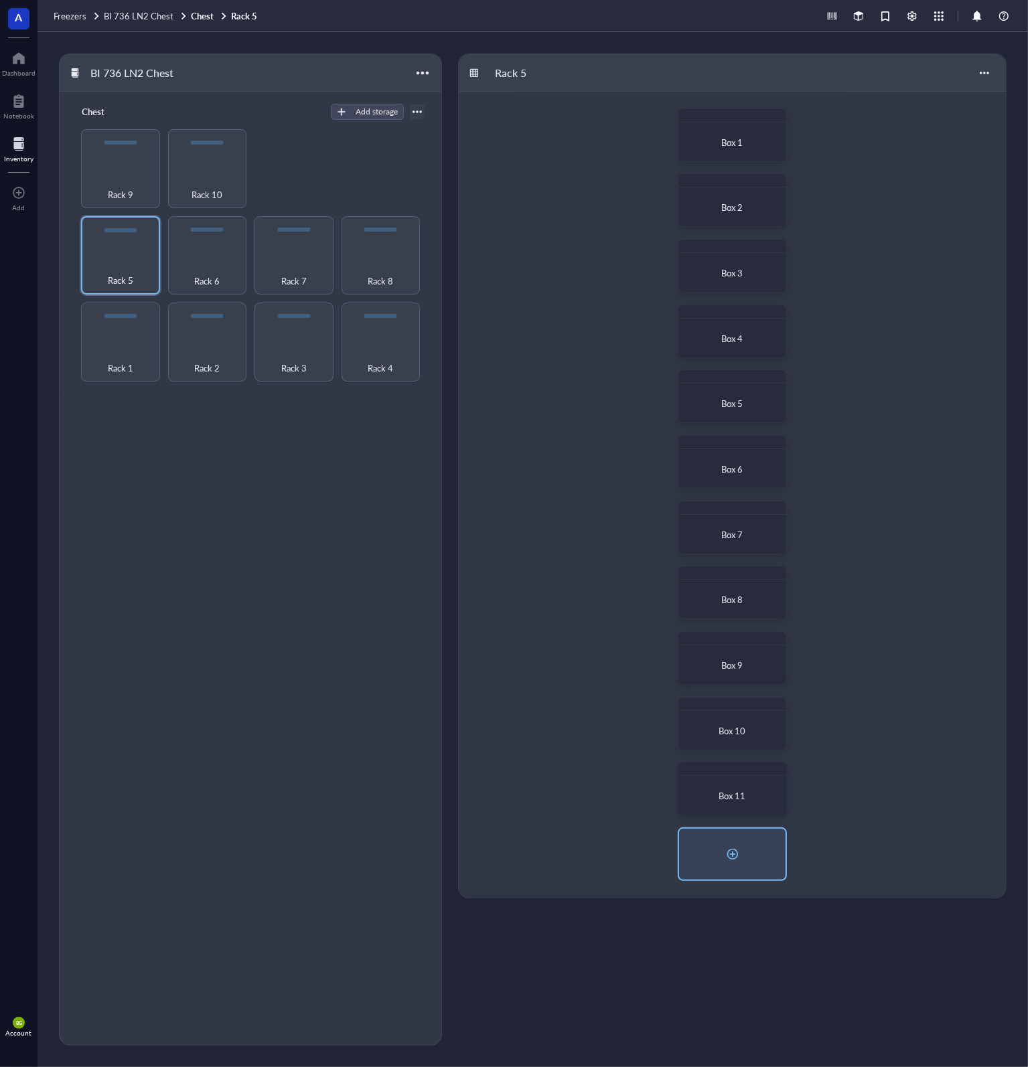
click at [747, 850] on div at bounding box center [732, 854] width 106 height 51
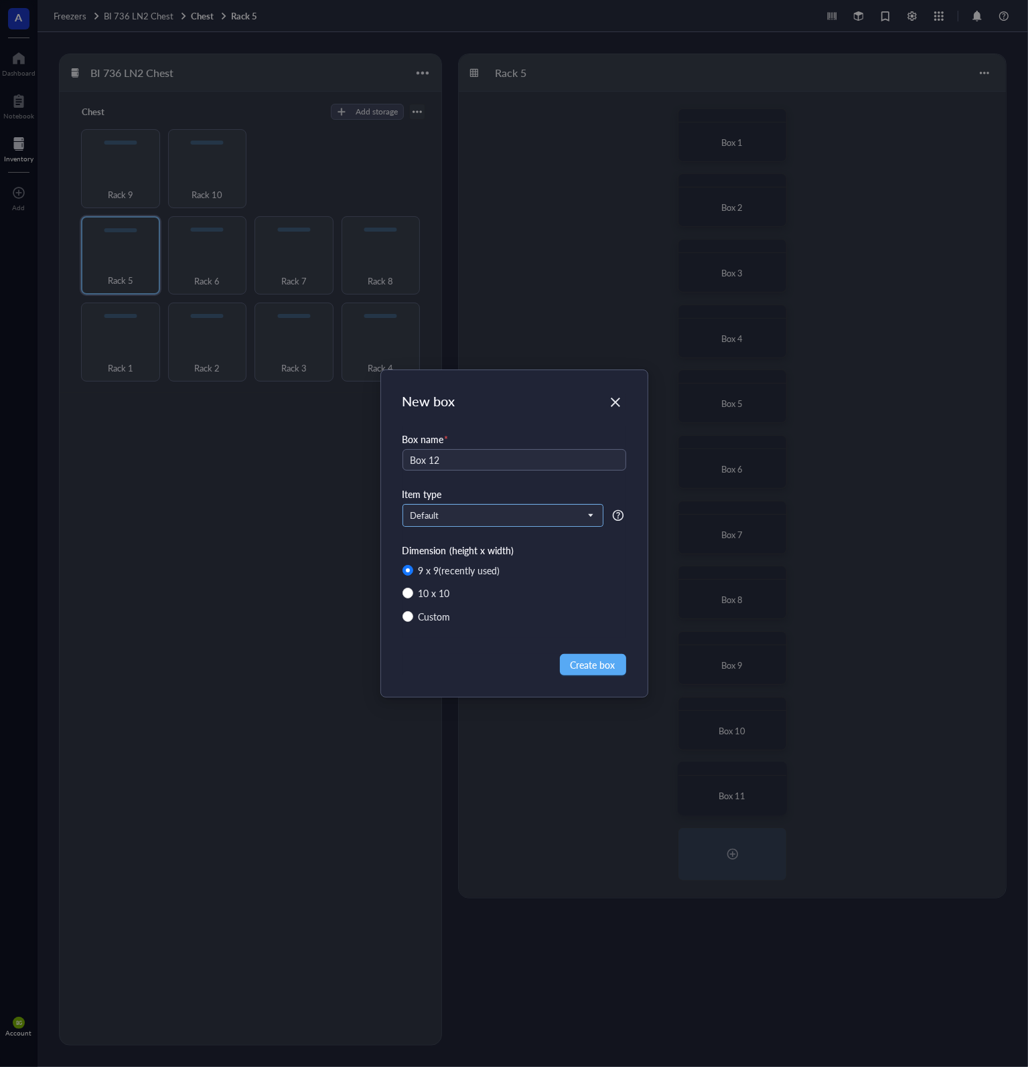
click at [499, 515] on span "Default" at bounding box center [501, 516] width 182 height 12
type input "Box 12"
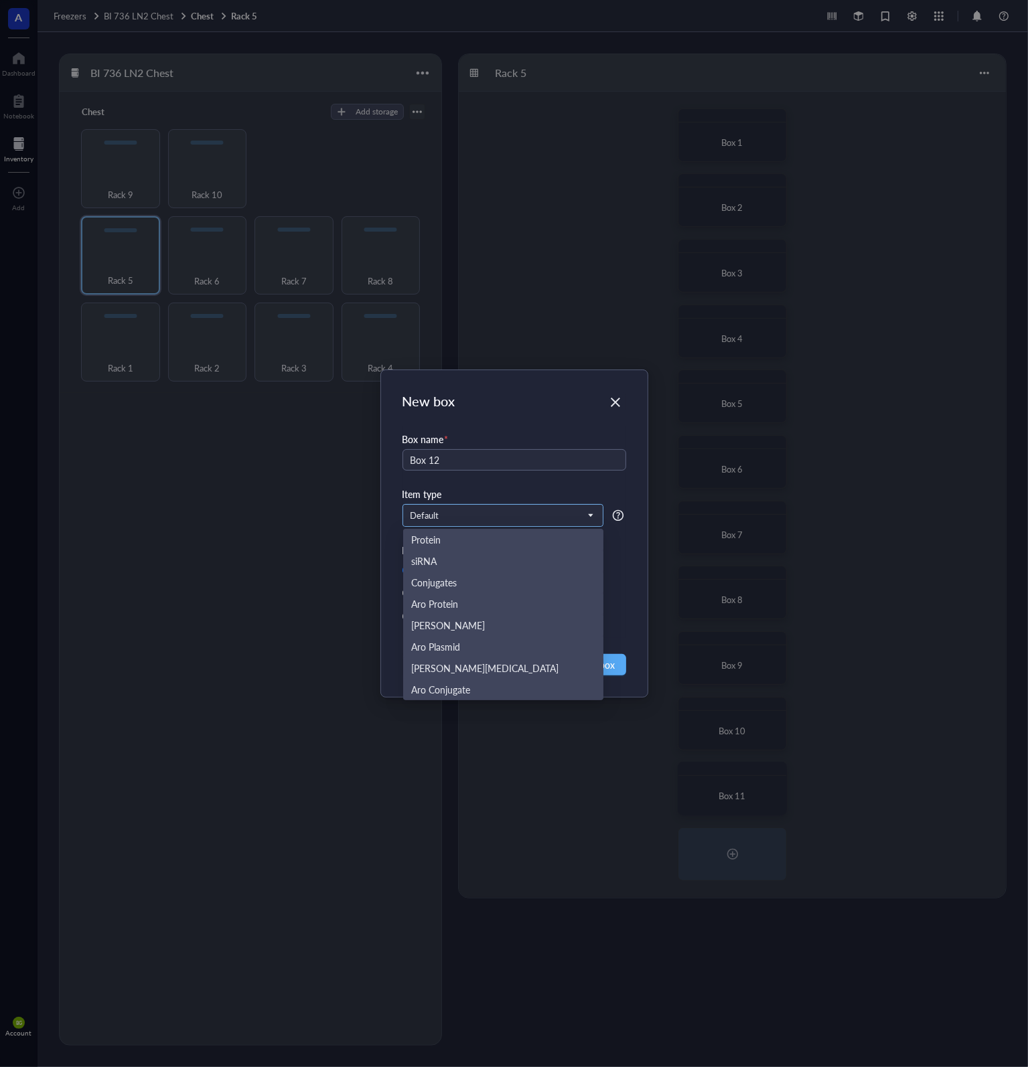
scroll to position [64, 0]
click at [495, 651] on div "Aro Mammalian" at bounding box center [503, 646] width 184 height 15
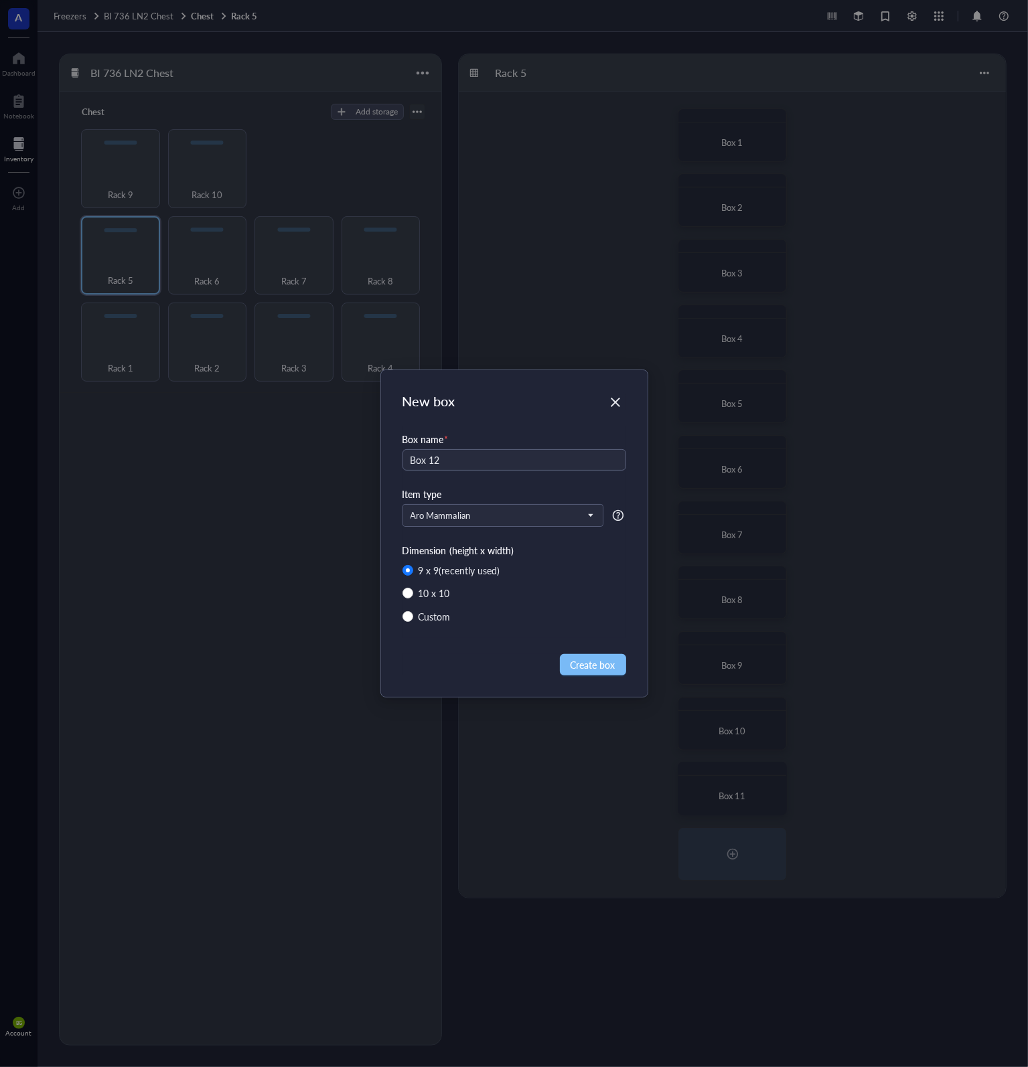
click at [613, 672] on button "Create box" at bounding box center [593, 664] width 66 height 21
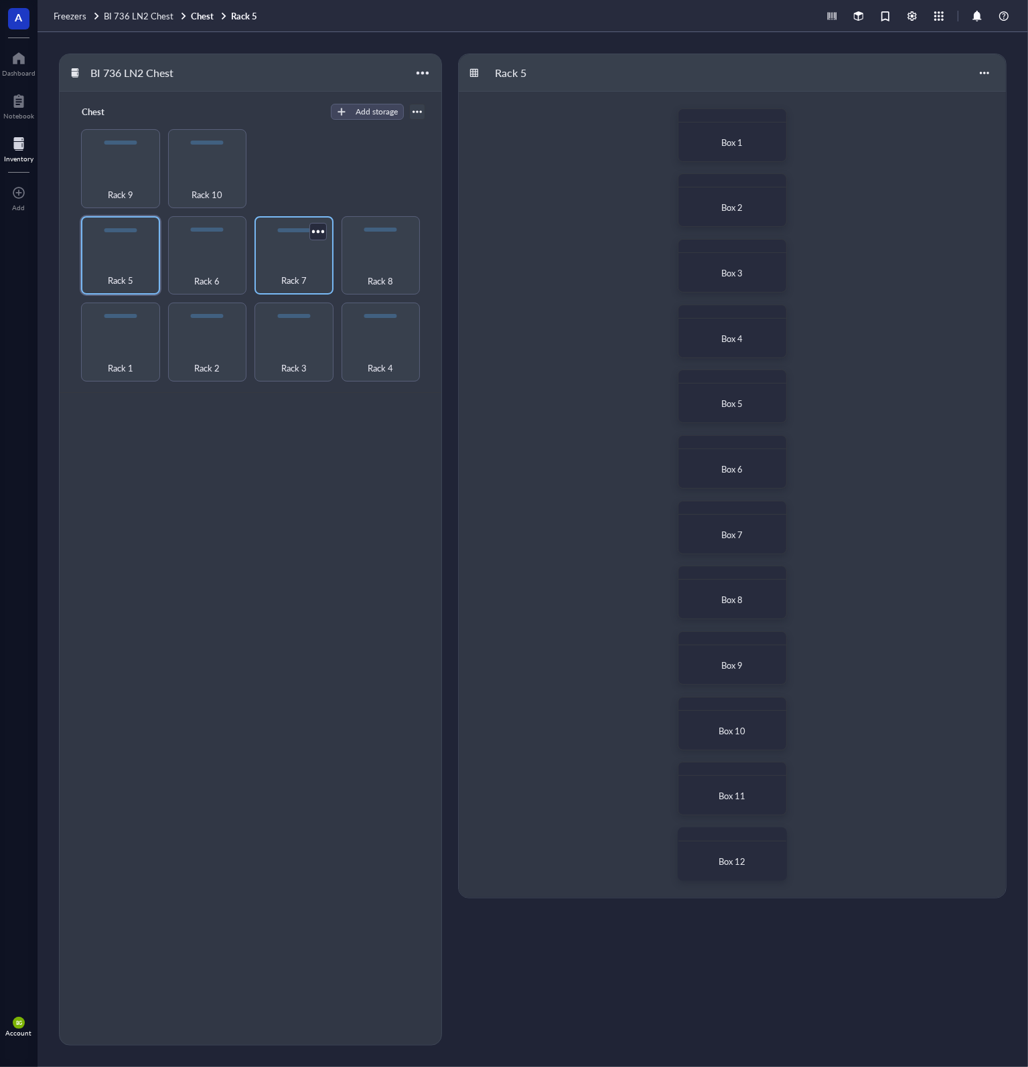
click at [298, 244] on div "Rack 7" at bounding box center [293, 255] width 79 height 79
click at [422, 113] on div at bounding box center [417, 112] width 16 height 16
click at [418, 111] on div at bounding box center [416, 111] width 9 height 9
click at [977, 73] on div at bounding box center [983, 72] width 21 height 21
click at [961, 93] on div "Settings" at bounding box center [947, 98] width 76 height 12
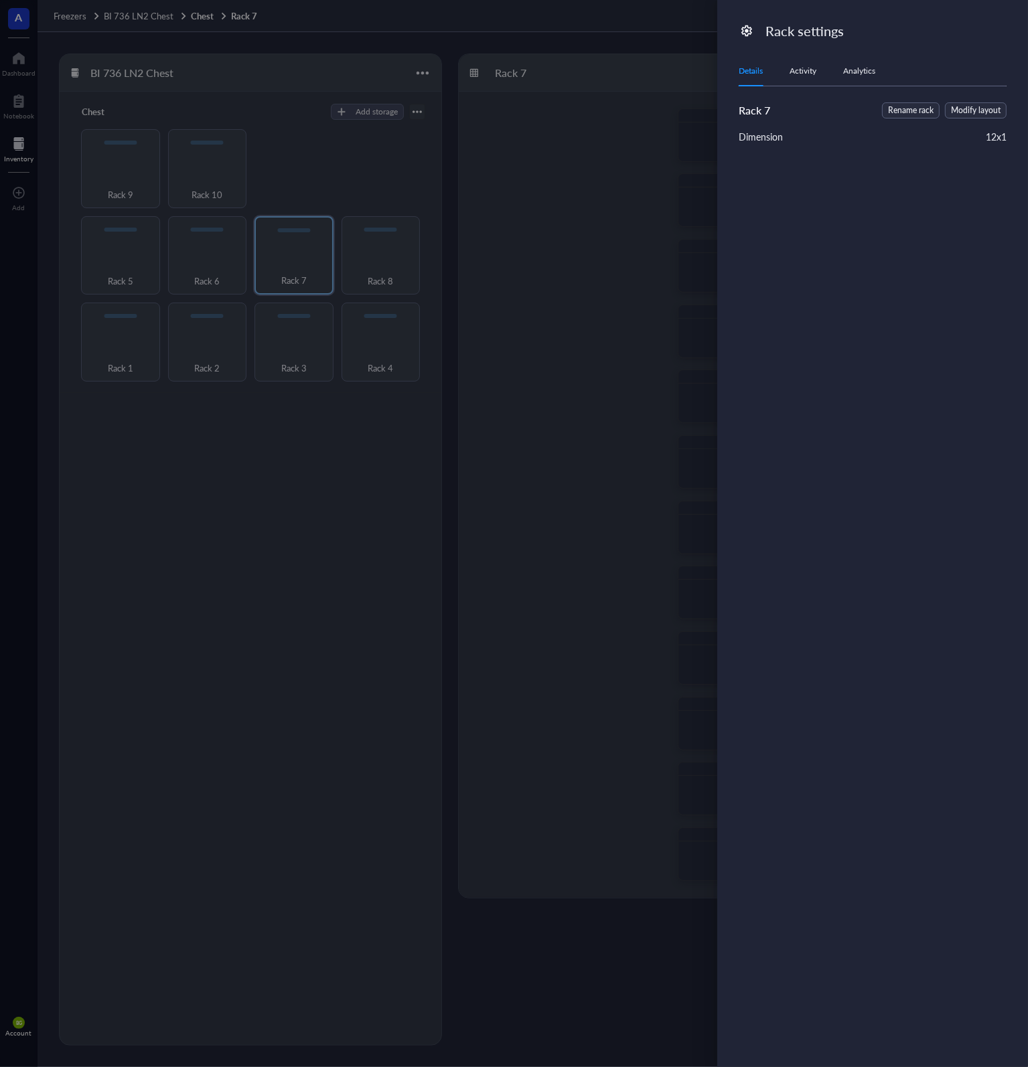
click at [803, 69] on div "Activity" at bounding box center [802, 70] width 27 height 13
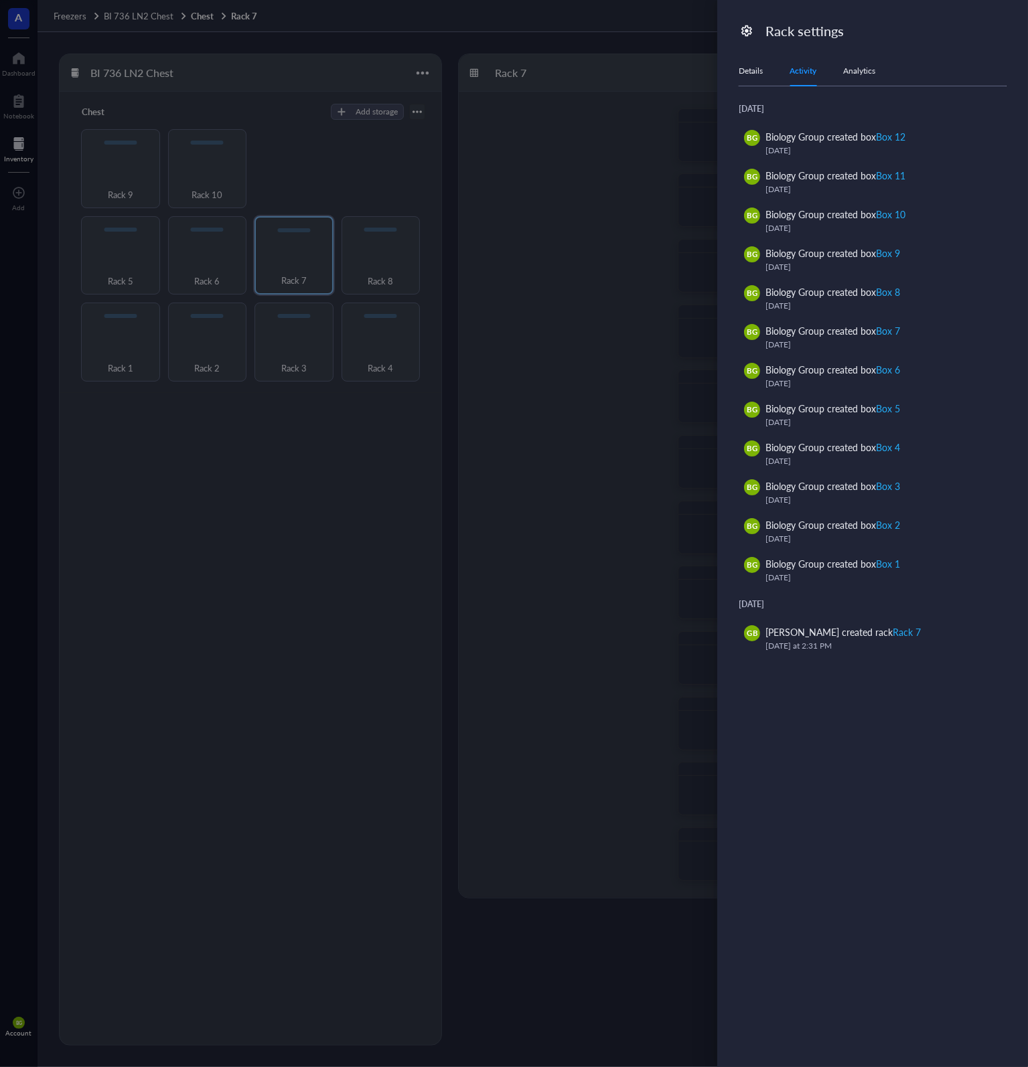
click at [861, 70] on div "Analytics" at bounding box center [859, 70] width 32 height 13
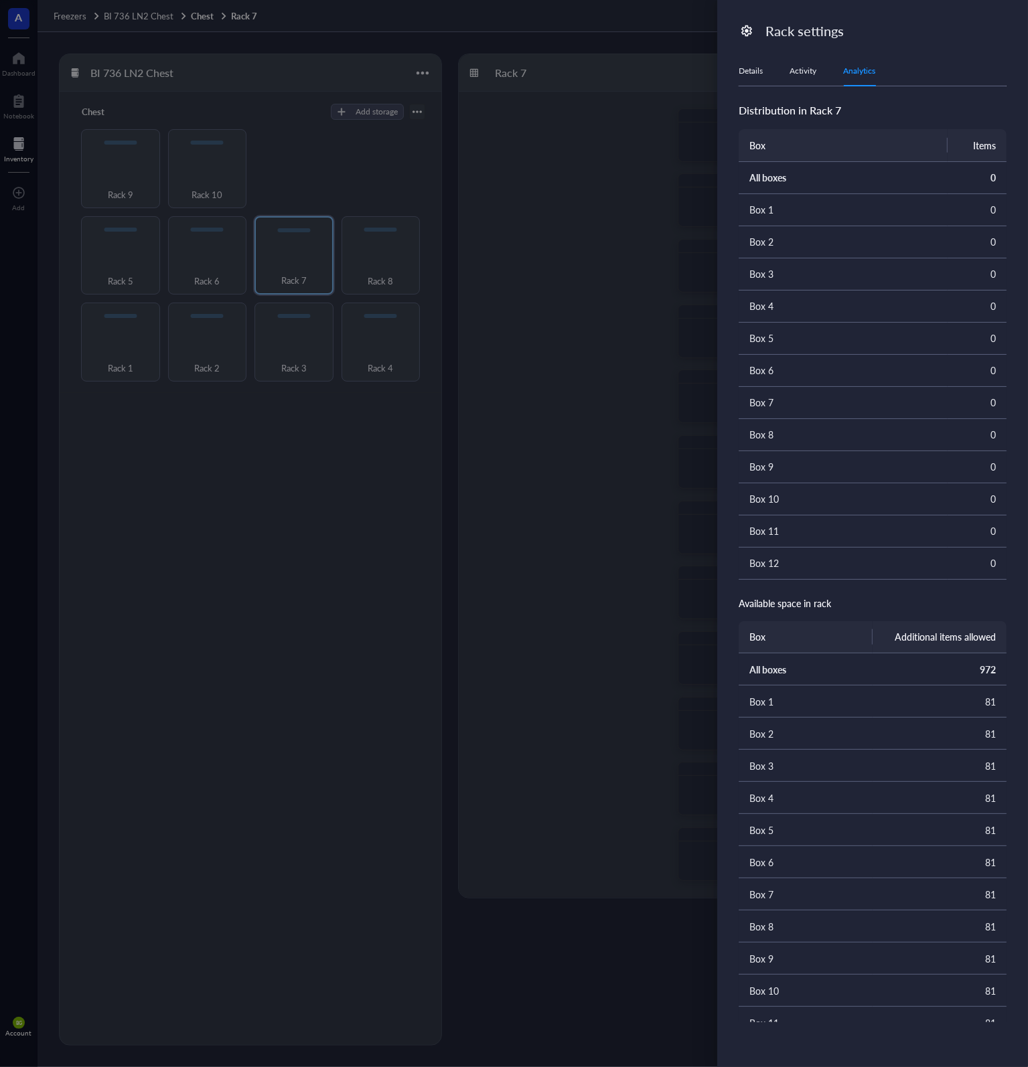
click at [755, 70] on div "Details" at bounding box center [750, 70] width 24 height 13
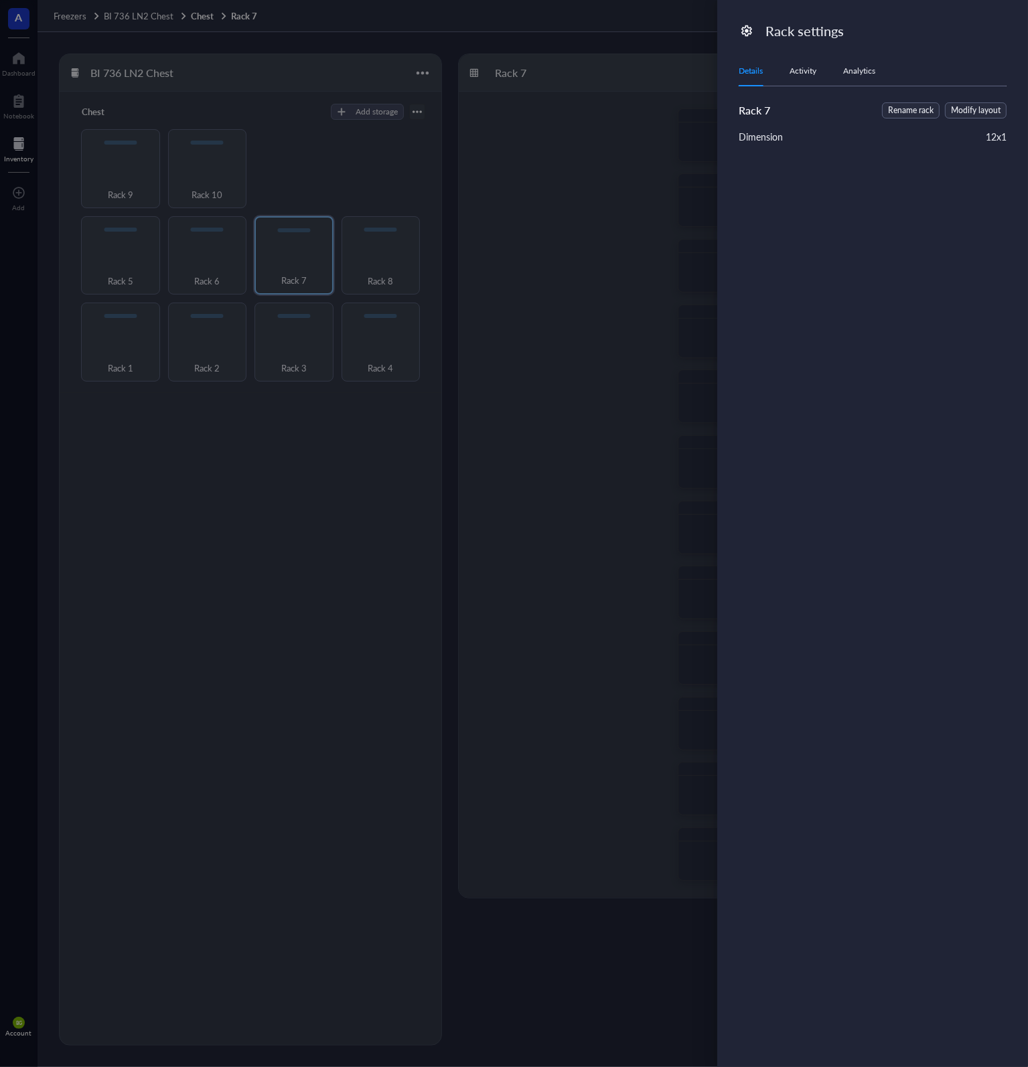
click at [607, 222] on div at bounding box center [514, 533] width 1028 height 1067
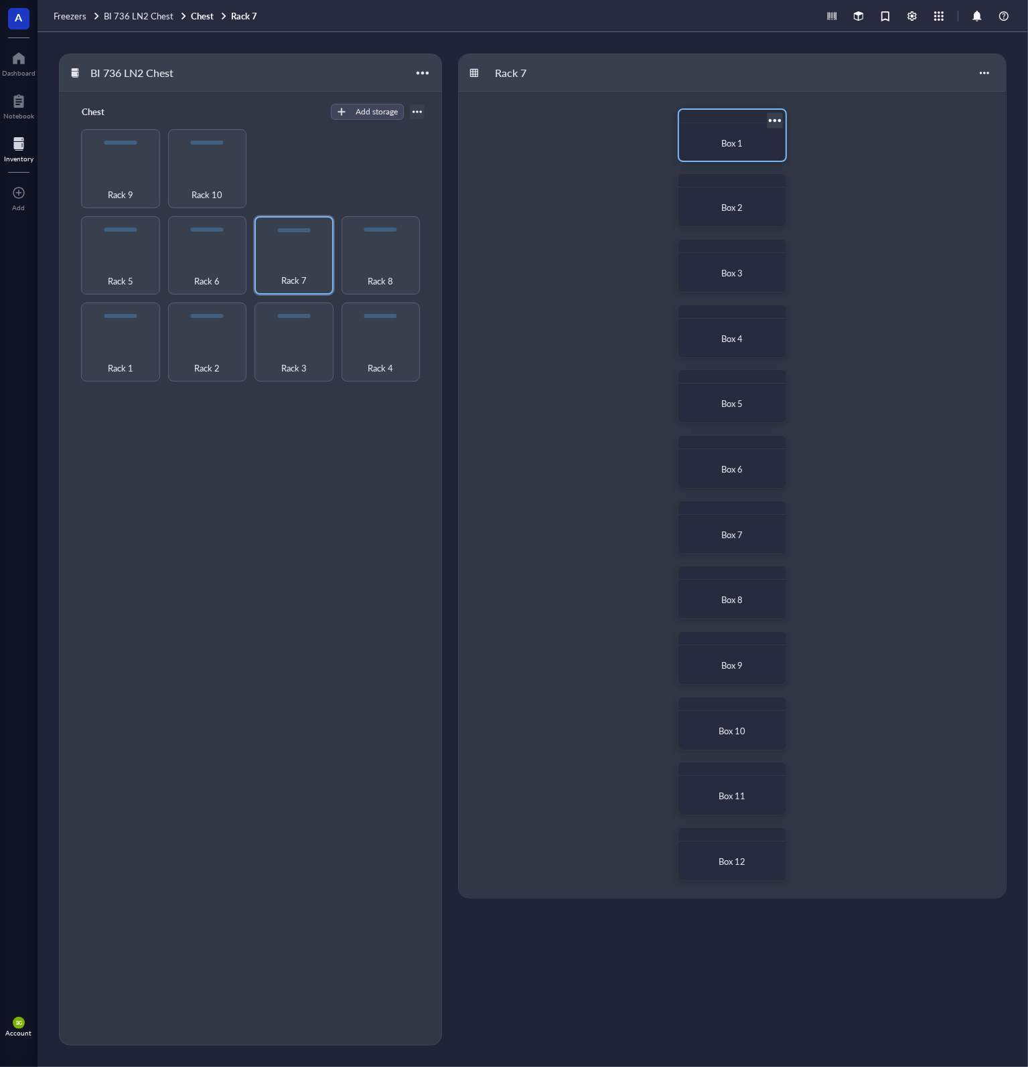
click at [736, 137] on div "Box 1" at bounding box center [732, 143] width 85 height 13
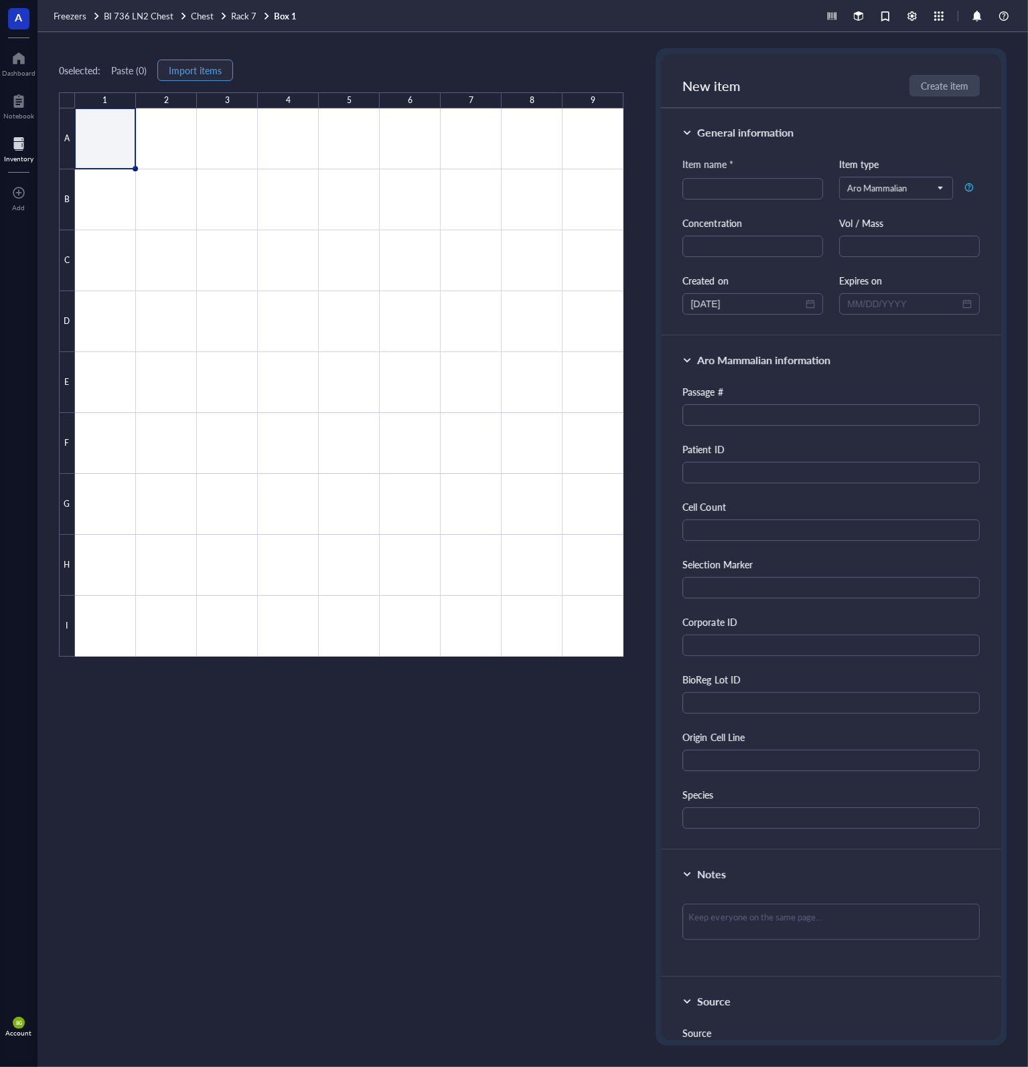
click at [193, 73] on span "Import items" at bounding box center [195, 70] width 53 height 11
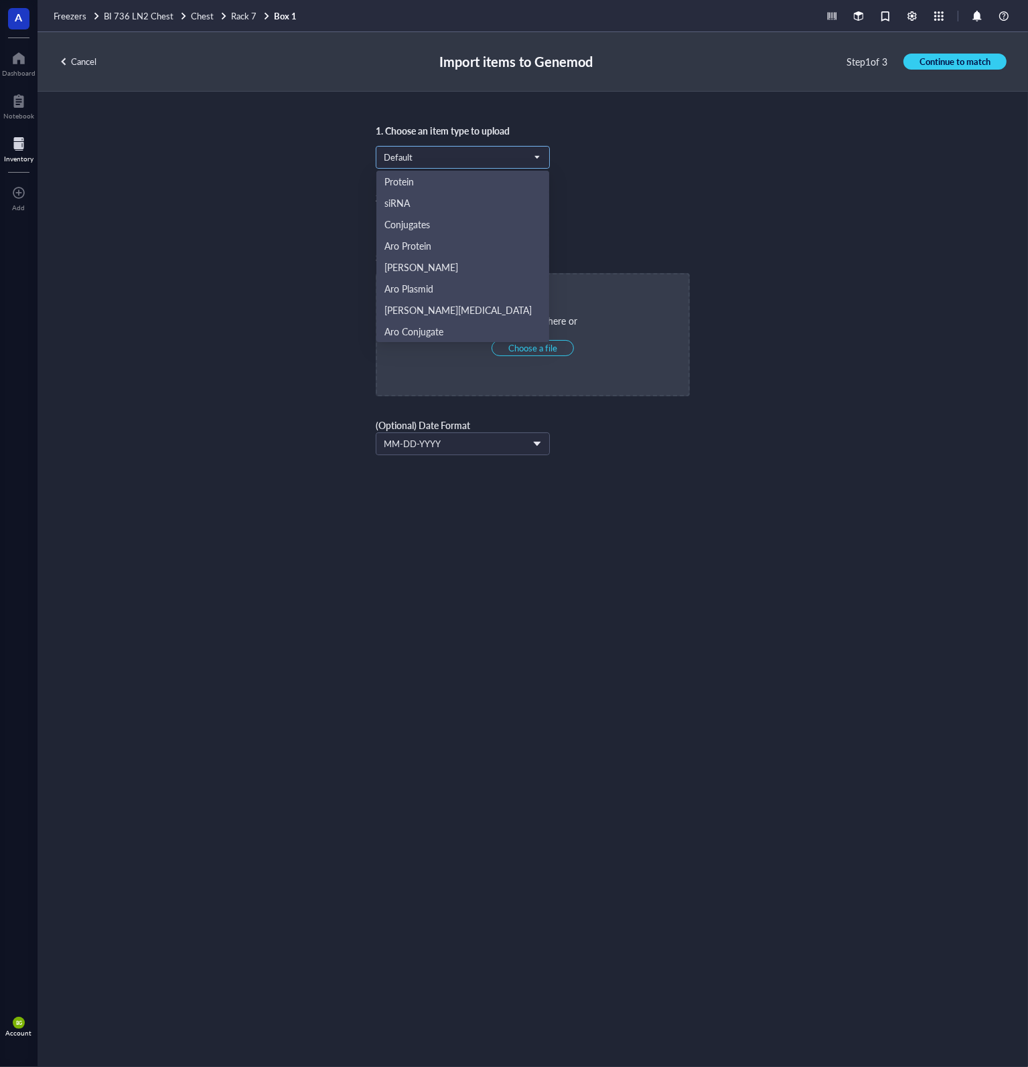
click at [461, 160] on span "Default" at bounding box center [461, 157] width 155 height 12
click at [458, 289] on div "Aro Mammalian" at bounding box center [462, 288] width 157 height 15
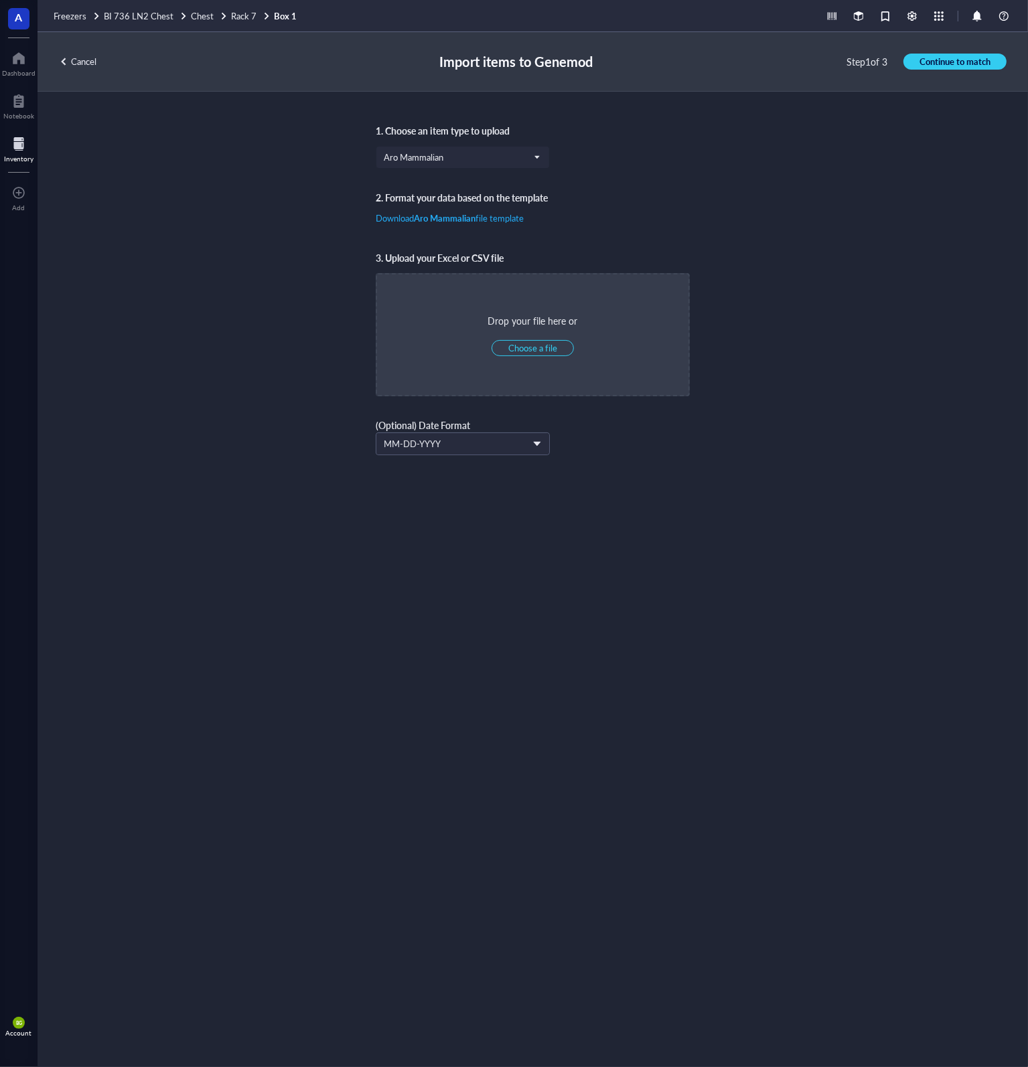
click at [23, 22] on span "A" at bounding box center [18, 18] width 21 height 21
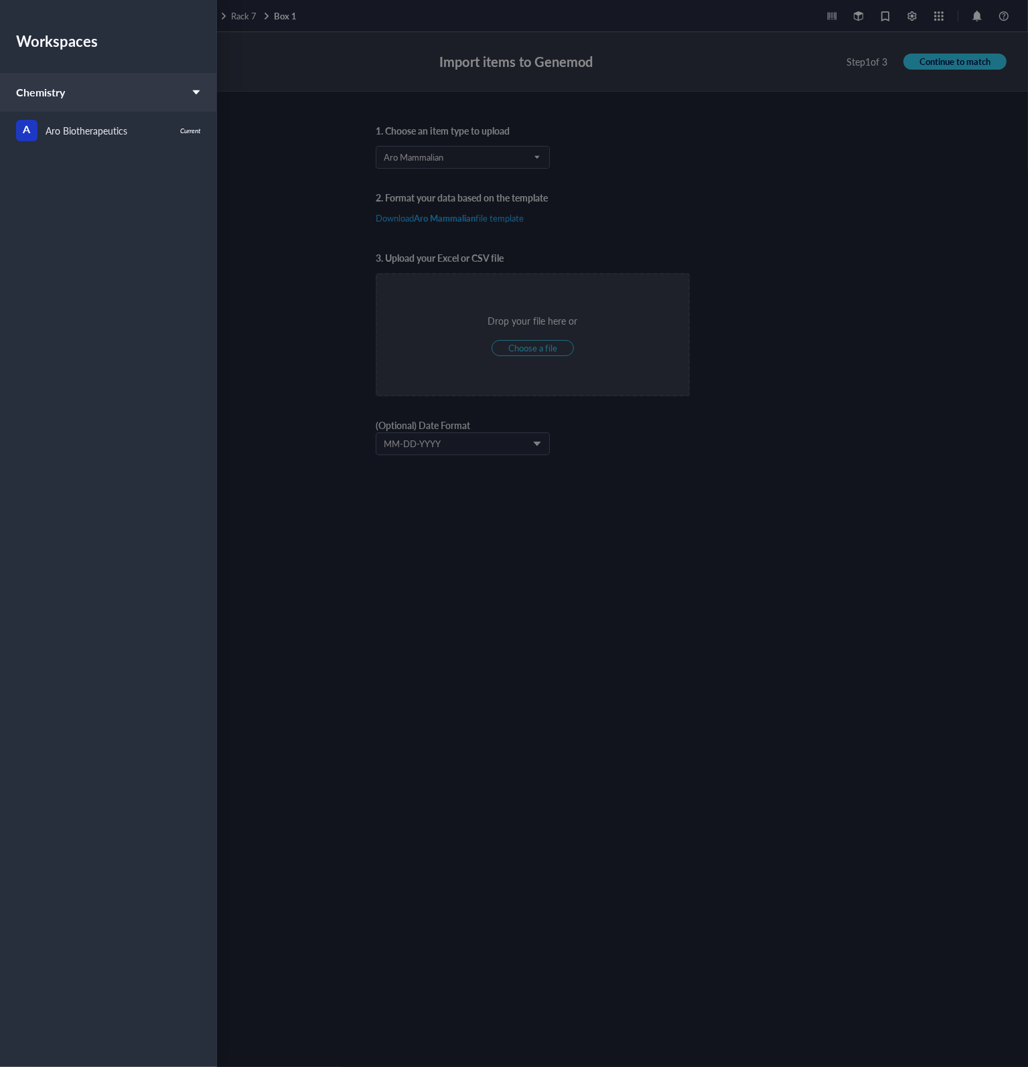
click at [240, 132] on div at bounding box center [514, 533] width 1028 height 1067
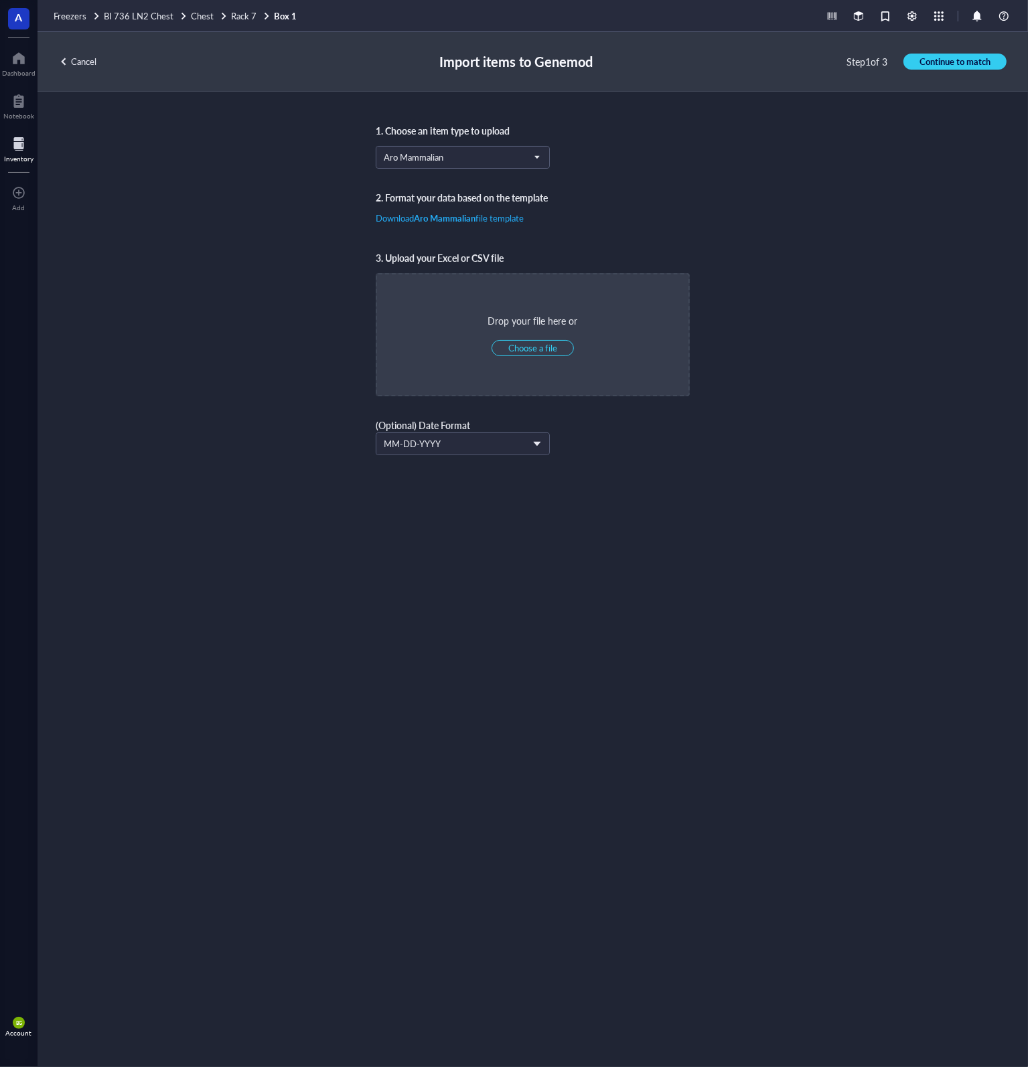
click at [21, 1024] on span "BG" at bounding box center [18, 1023] width 6 height 6
click at [110, 1002] on link "Framework" at bounding box center [89, 1002] width 77 height 24
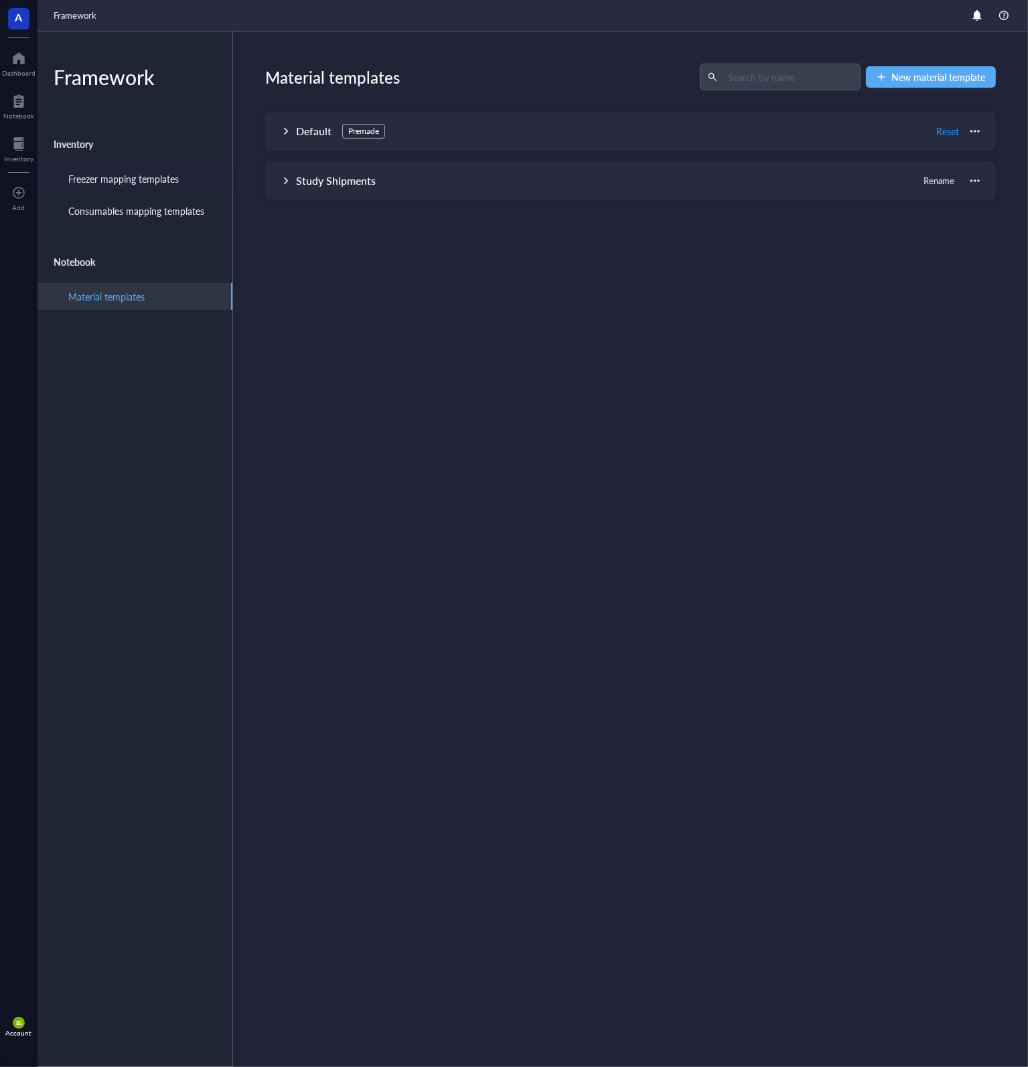
click at [160, 179] on div "Freezer mapping templates" at bounding box center [123, 178] width 110 height 15
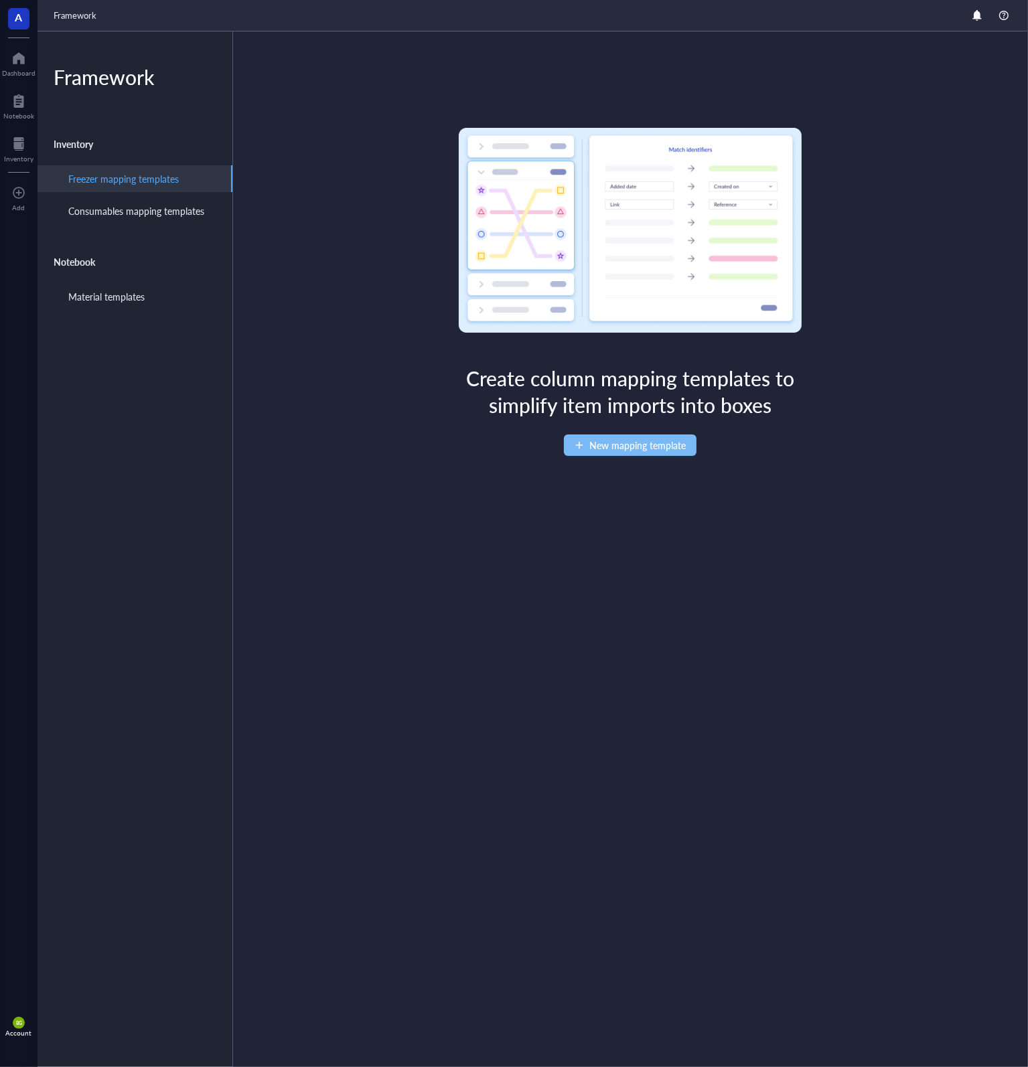
click at [627, 449] on span "New mapping template" at bounding box center [637, 445] width 96 height 11
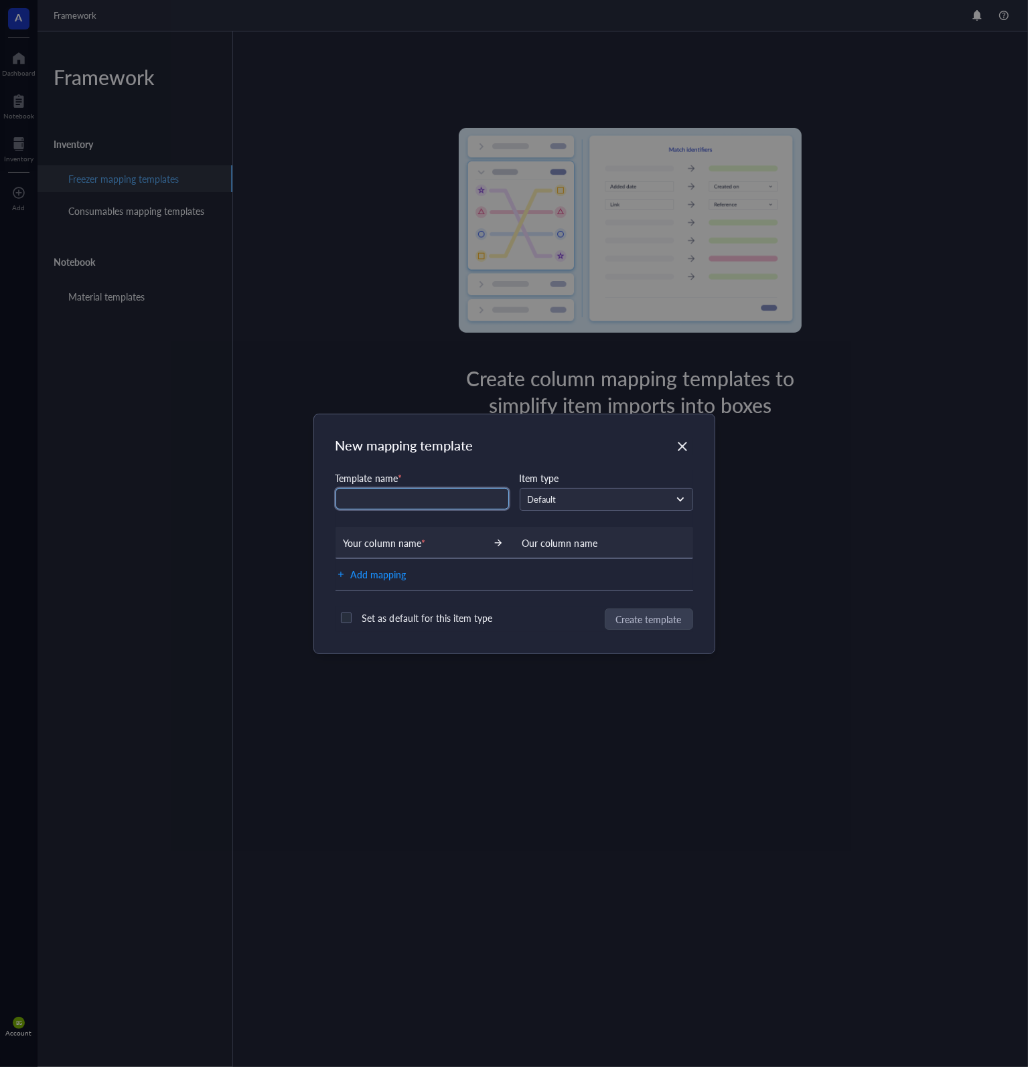
click at [412, 499] on input "text" at bounding box center [421, 498] width 173 height 21
click at [560, 499] on span "Default" at bounding box center [605, 499] width 155 height 12
type input "KB LN2 Import"
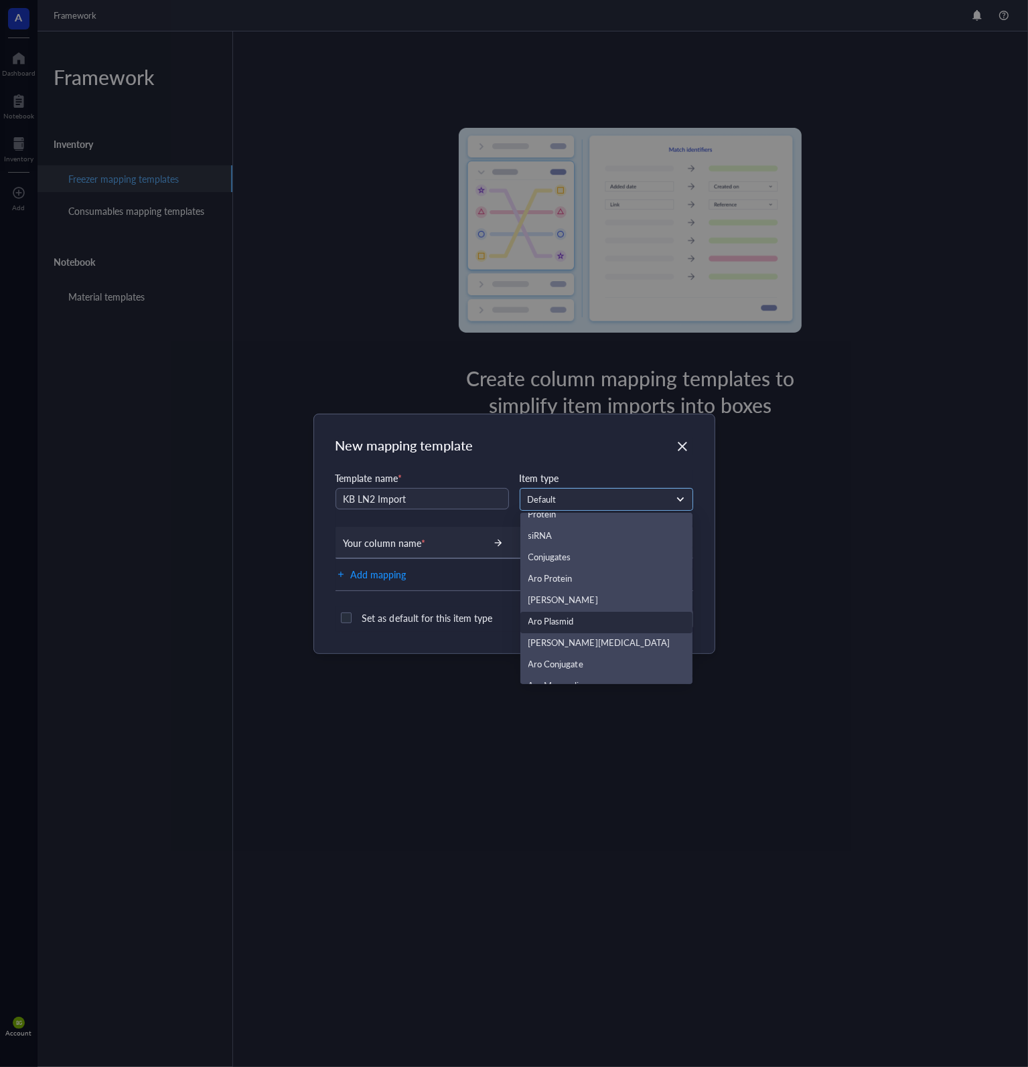
scroll to position [236, 0]
click at [587, 651] on div "Aro Mammalian" at bounding box center [606, 652] width 157 height 15
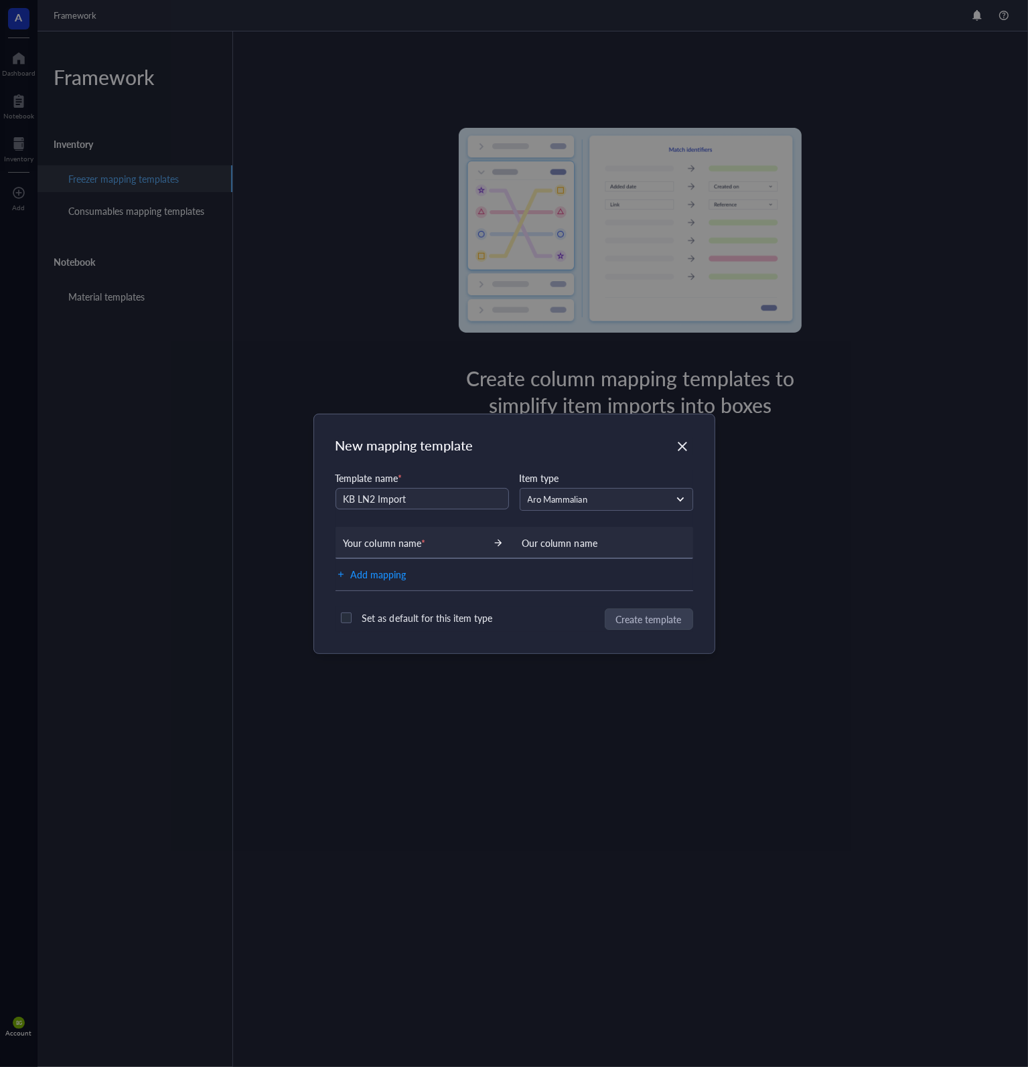
click at [565, 548] on div "Our column name" at bounding box center [583, 543] width 139 height 15
click at [577, 542] on div "Our column name" at bounding box center [583, 543] width 139 height 15
click at [576, 544] on div "Our column name" at bounding box center [583, 543] width 139 height 15
click at [573, 544] on div "Our column name" at bounding box center [583, 543] width 139 height 15
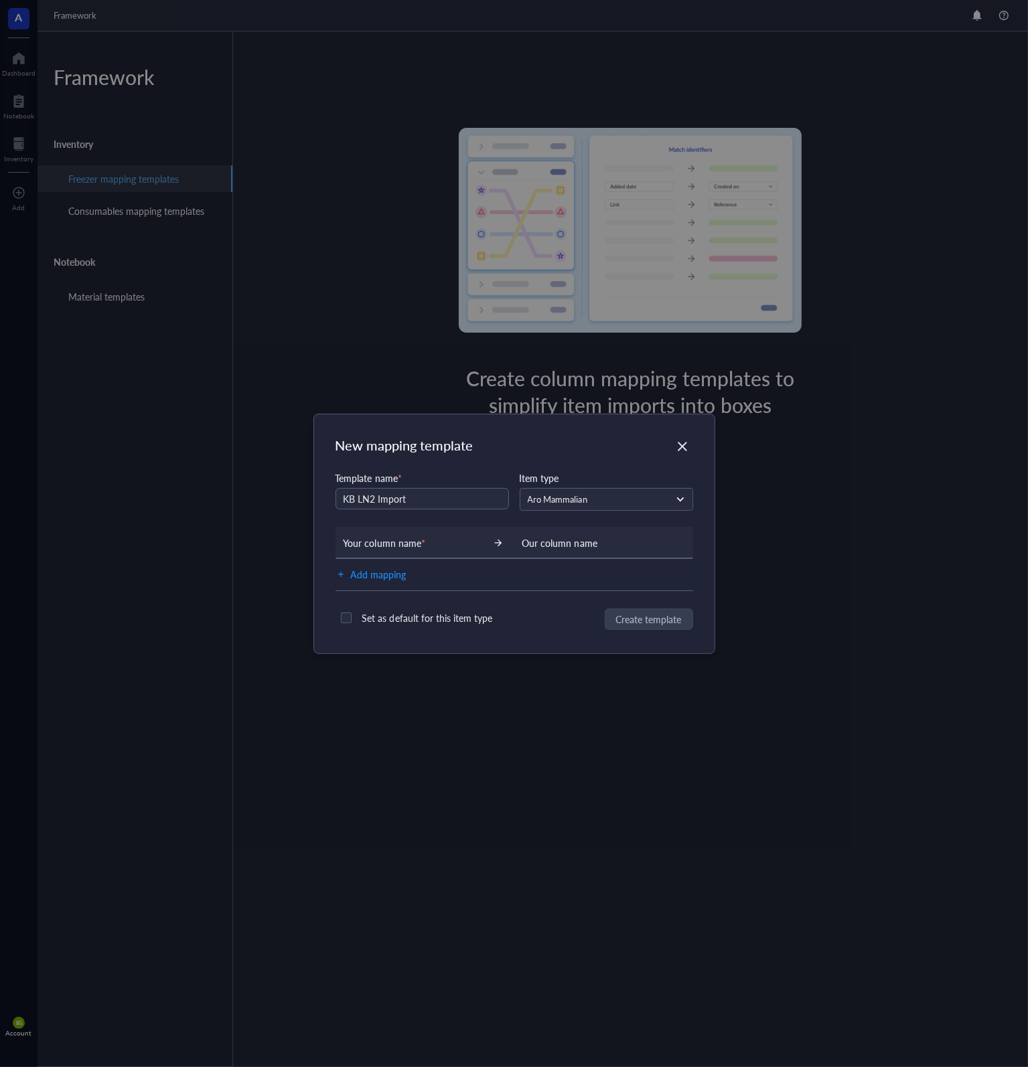
click at [442, 544] on div "Your column name *" at bounding box center [412, 543] width 139 height 15
click at [362, 542] on div "Your column name *" at bounding box center [412, 543] width 139 height 15
drag, startPoint x: 362, startPoint y: 542, endPoint x: 393, endPoint y: 544, distance: 31.5
click at [362, 542] on div "Your column name *" at bounding box center [412, 543] width 139 height 15
click at [407, 542] on div "Your column name *" at bounding box center [412, 543] width 139 height 15
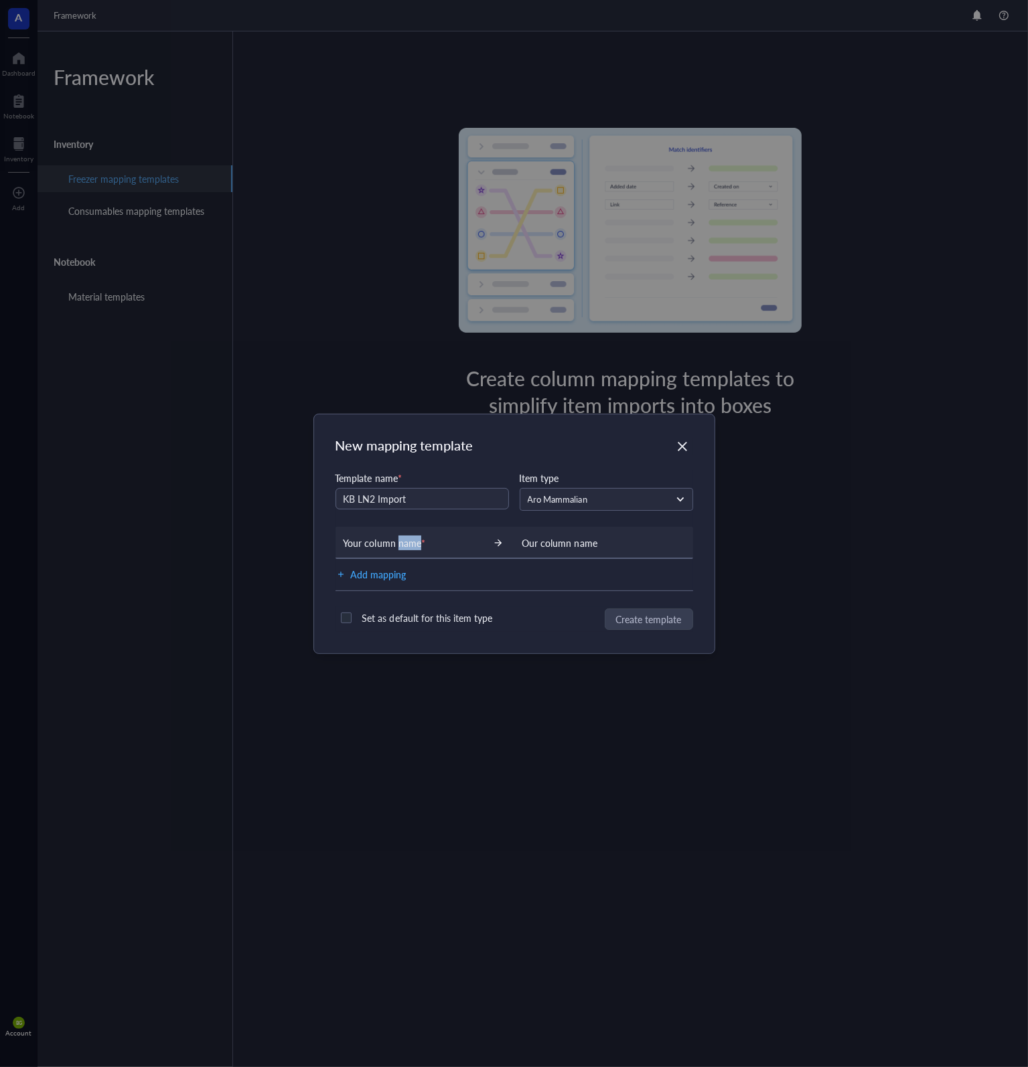
drag, startPoint x: 407, startPoint y: 542, endPoint x: 386, endPoint y: 570, distance: 34.4
click at [407, 543] on div "Your column name *" at bounding box center [412, 543] width 139 height 15
click at [384, 574] on span "Add mapping" at bounding box center [379, 574] width 56 height 16
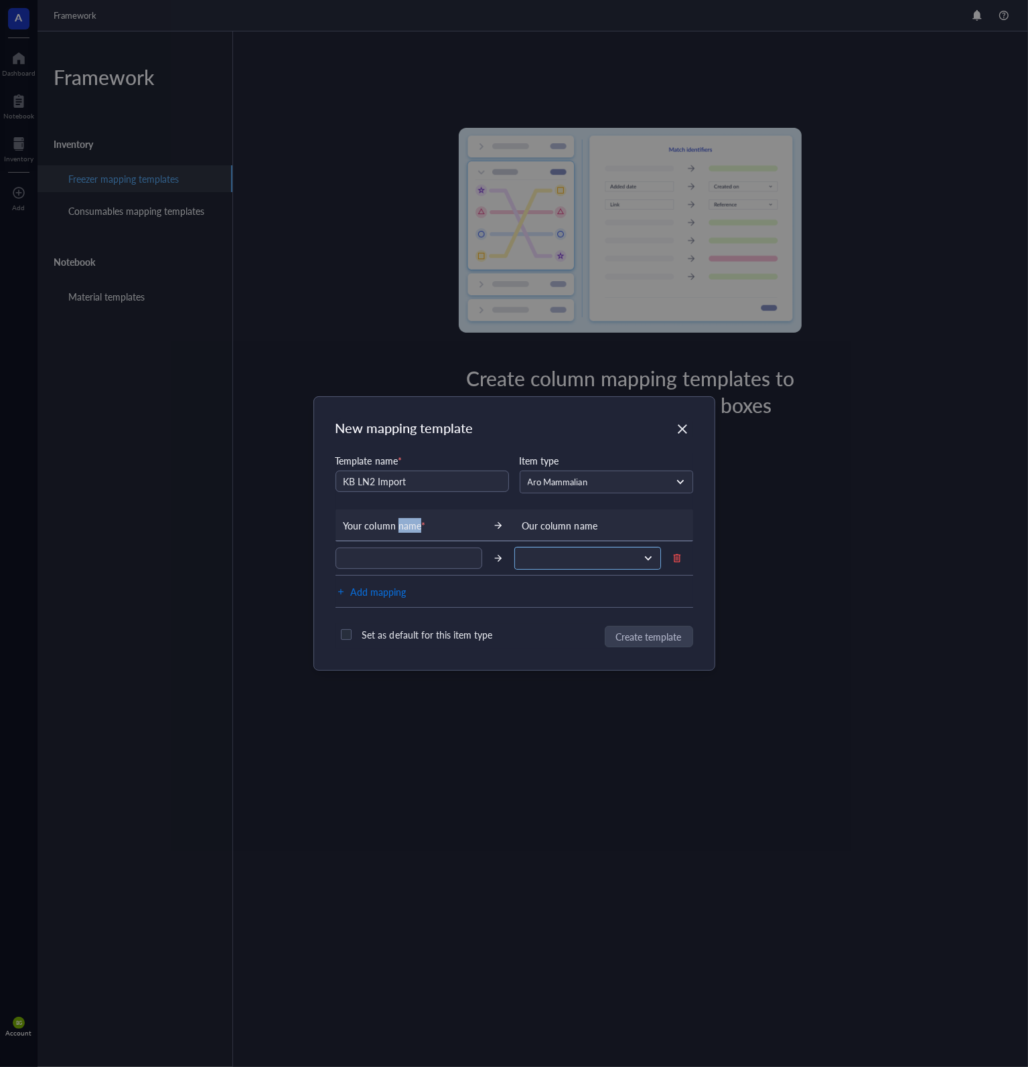
click at [526, 556] on span at bounding box center [586, 558] width 128 height 12
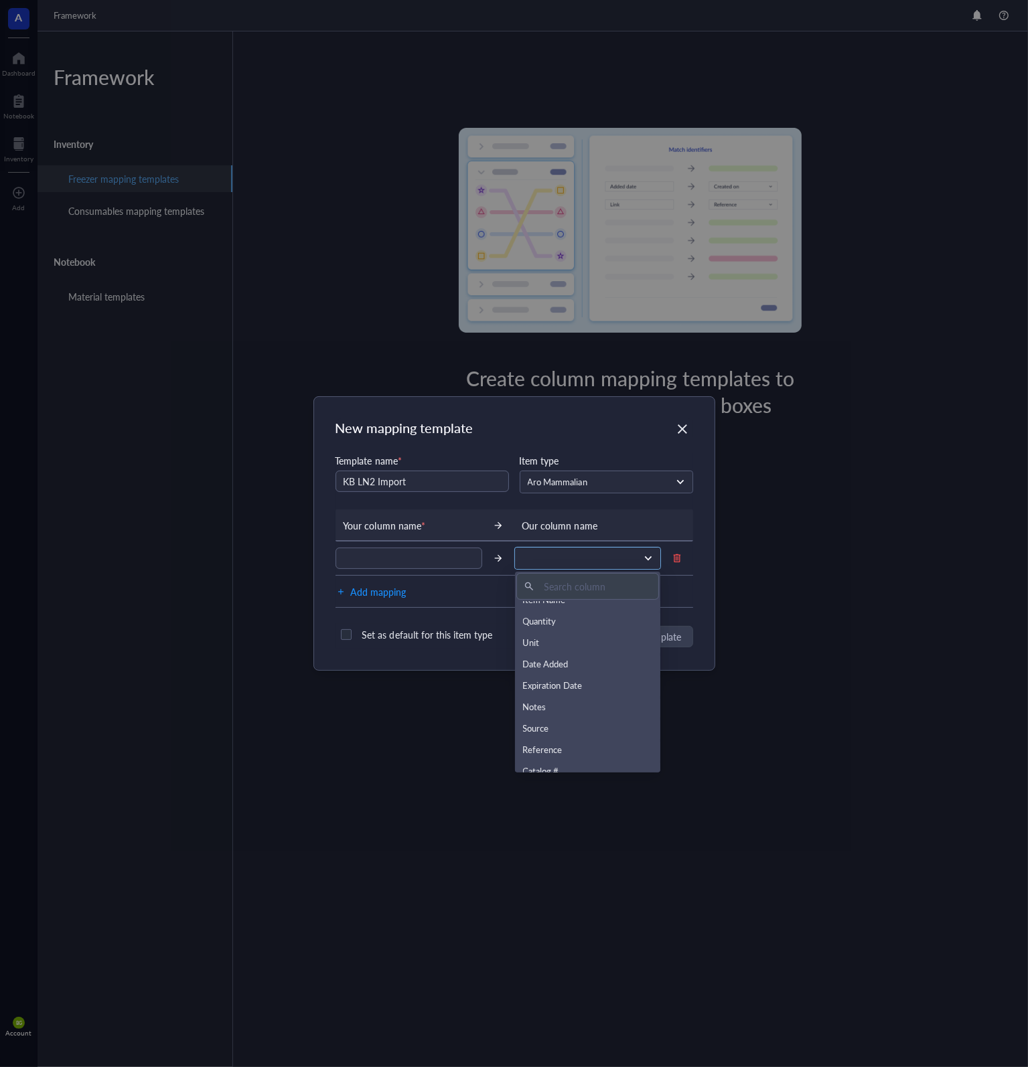
scroll to position [0, 0]
click at [586, 635] on div "Item Name" at bounding box center [588, 633] width 130 height 15
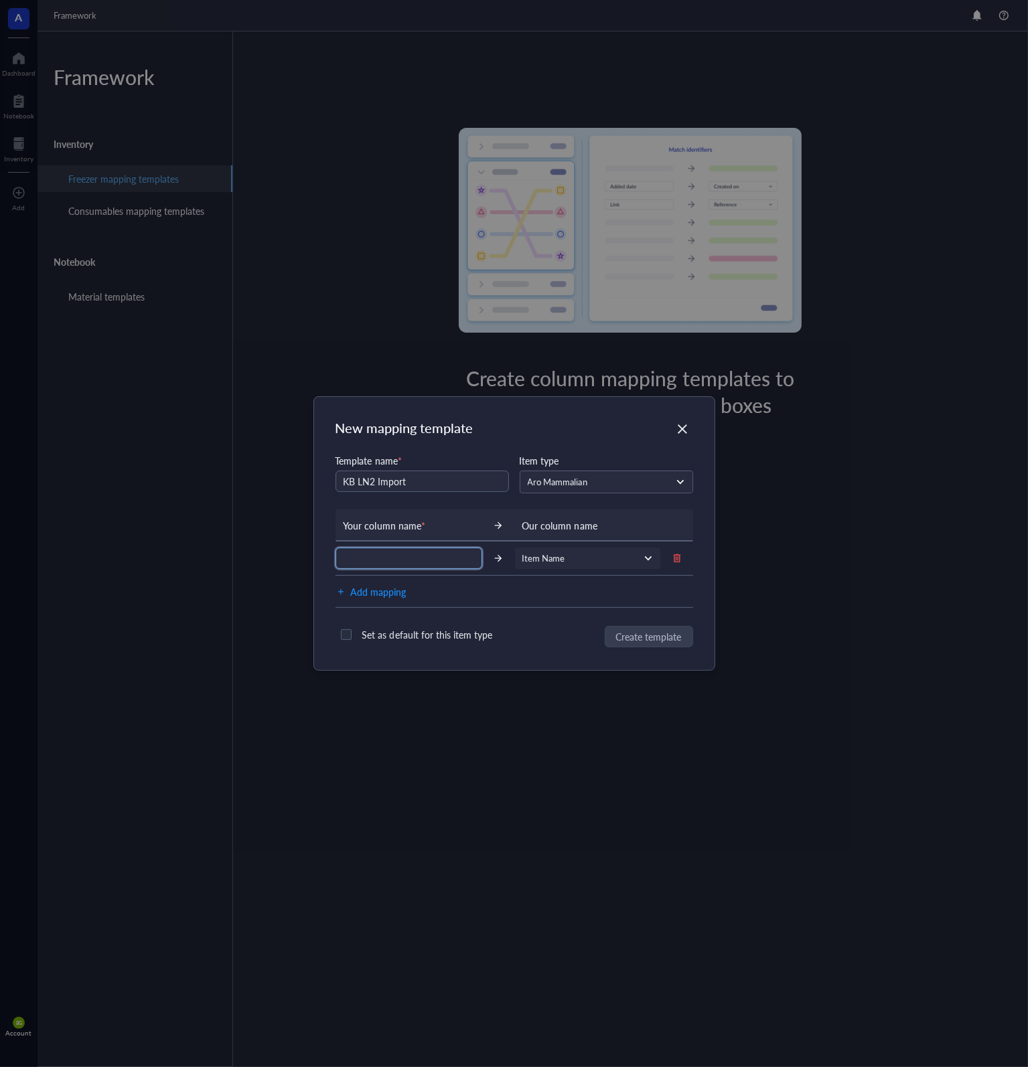
click at [404, 558] on input "text" at bounding box center [408, 558] width 147 height 21
type input "Contents"
click at [392, 587] on span "Add mapping" at bounding box center [379, 592] width 56 height 16
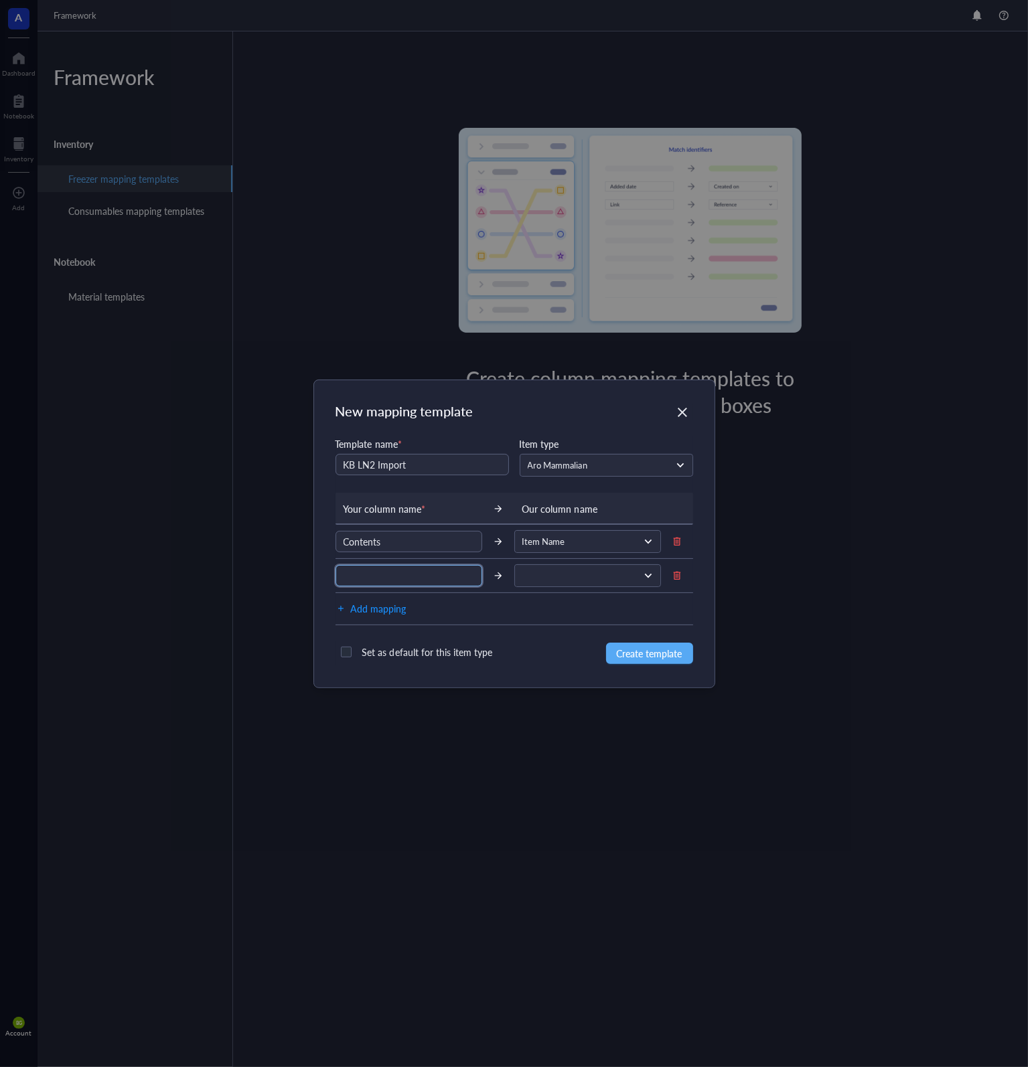
click at [445, 576] on input "text" at bounding box center [408, 575] width 147 height 21
click at [611, 584] on div at bounding box center [587, 575] width 145 height 21
type input "Species"
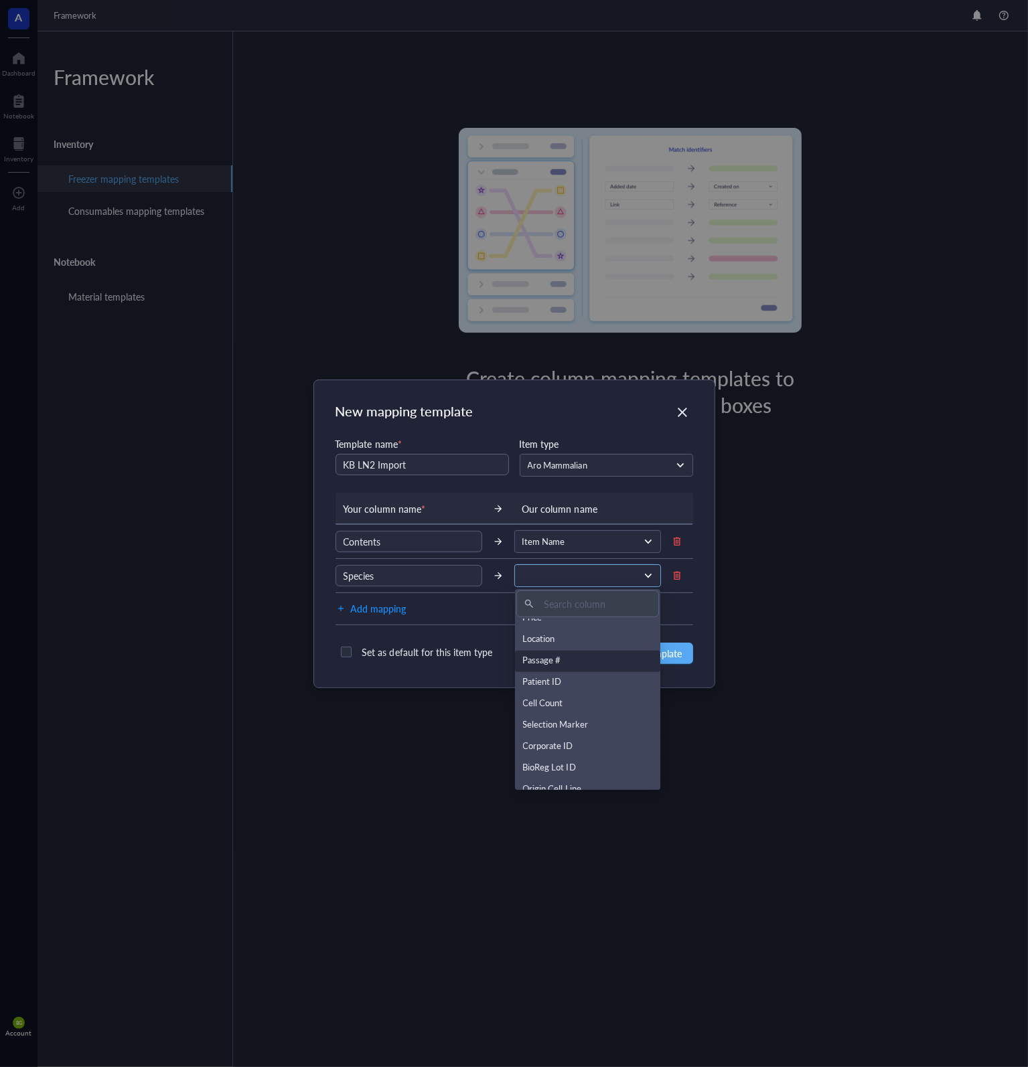
scroll to position [300, 0]
click at [576, 780] on div "Species" at bounding box center [588, 779] width 130 height 15
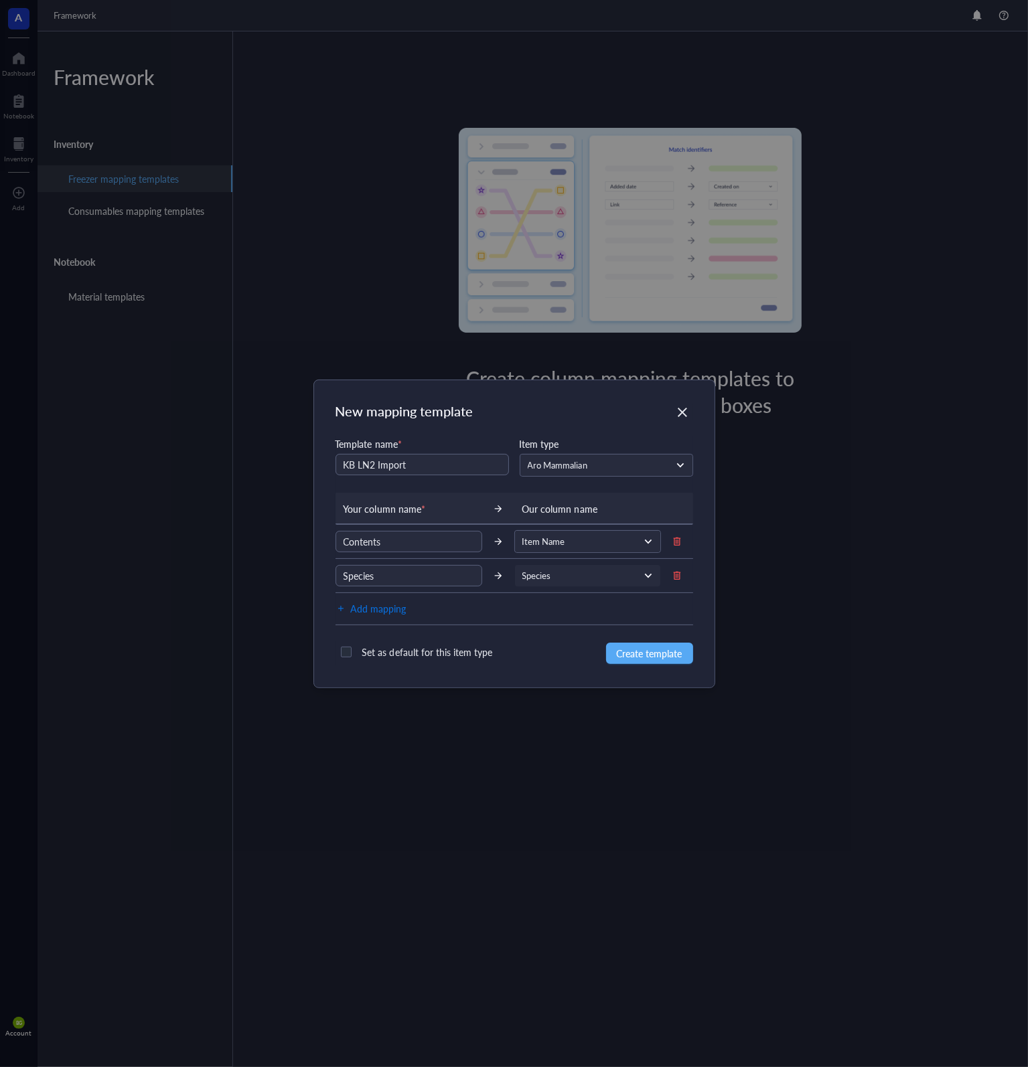
click at [375, 609] on span "Add mapping" at bounding box center [379, 609] width 56 height 16
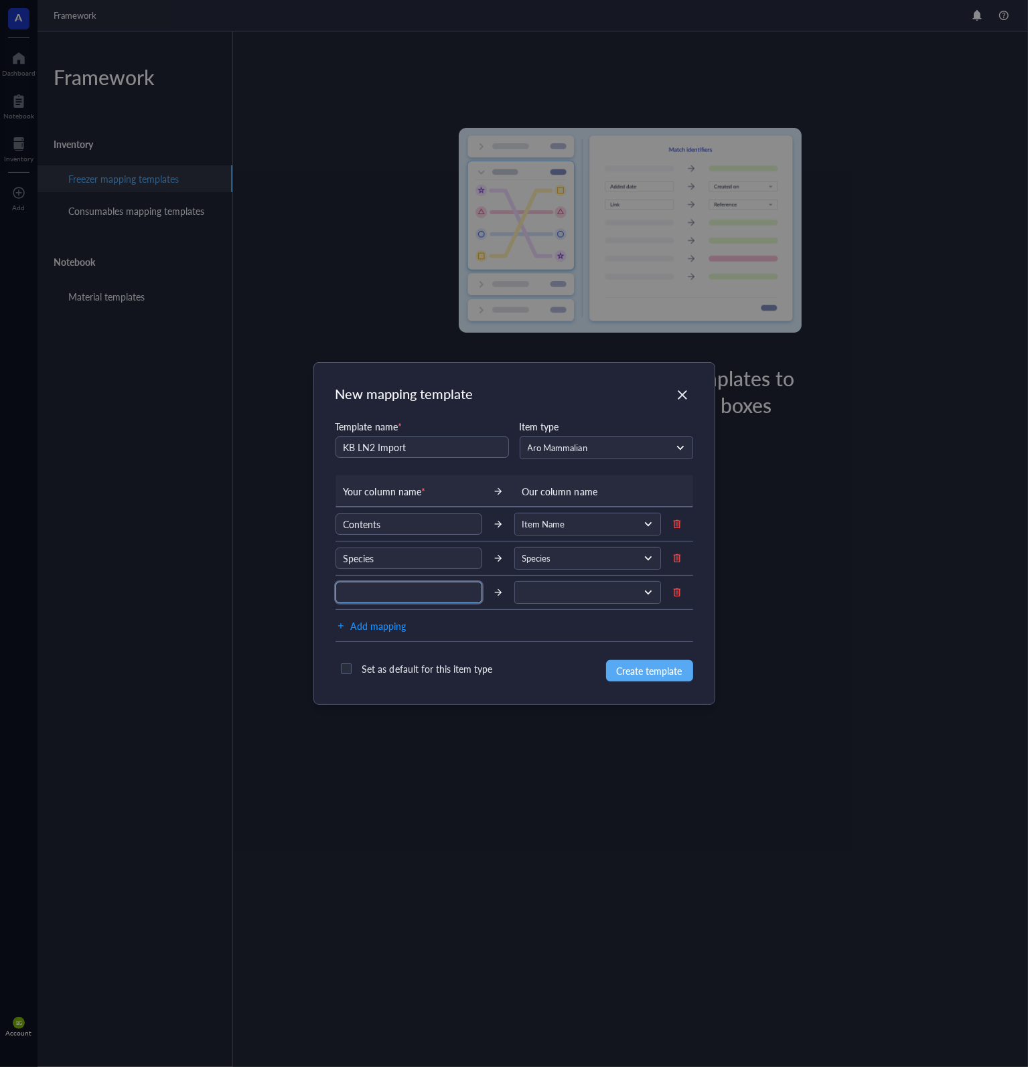
click at [381, 594] on input "text" at bounding box center [408, 592] width 147 height 21
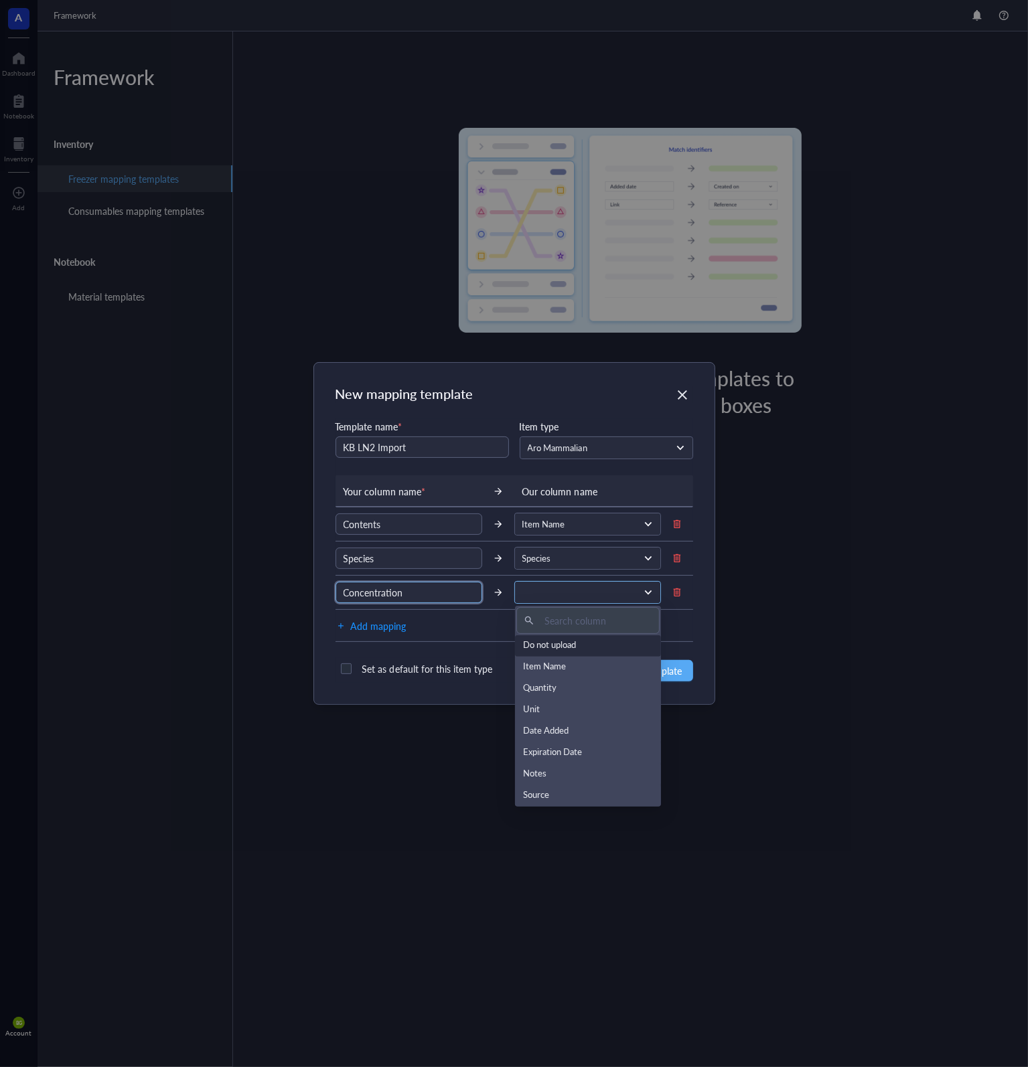
click at [561, 597] on span at bounding box center [586, 593] width 128 height 12
type input "Concentration"
click at [556, 724] on div "Cell Count" at bounding box center [588, 721] width 130 height 15
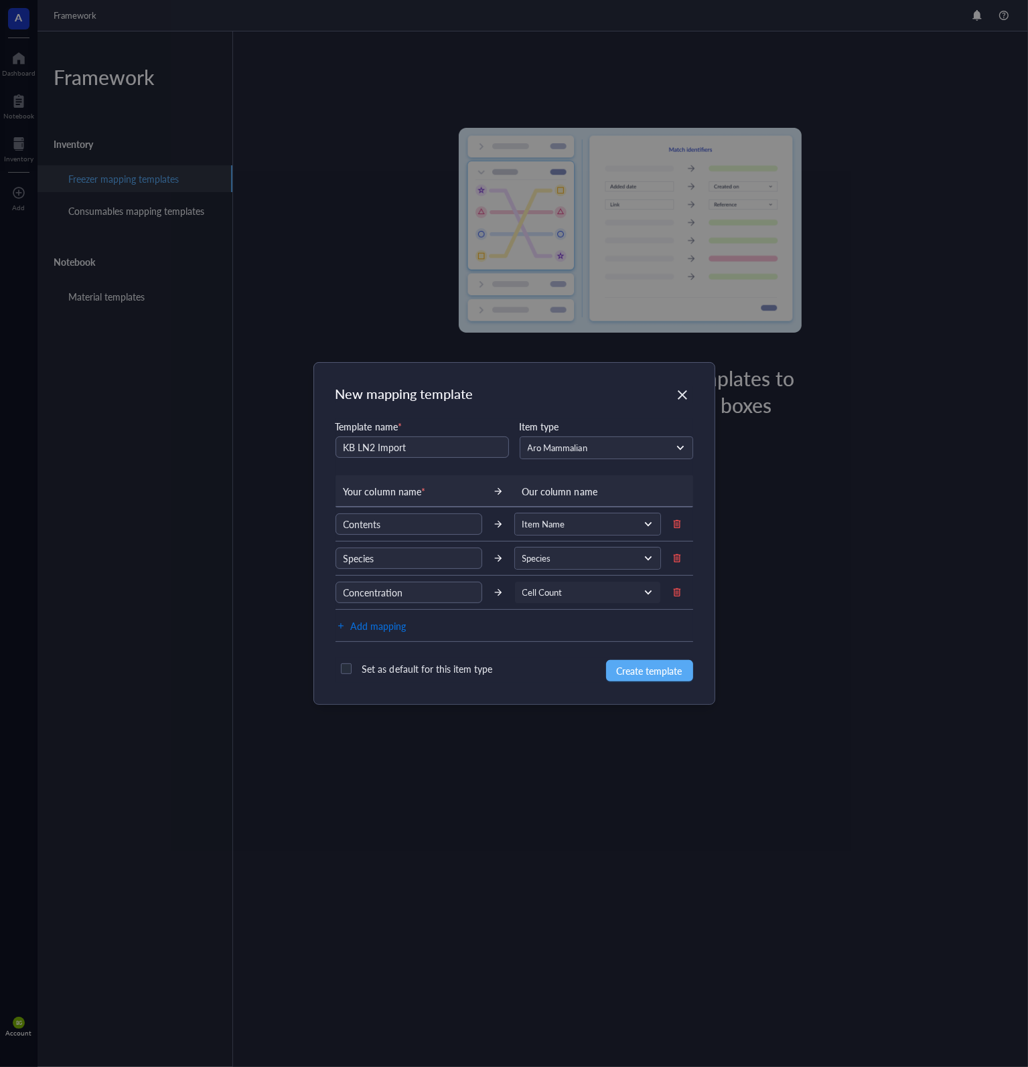
click at [393, 625] on span "Add mapping" at bounding box center [379, 626] width 56 height 16
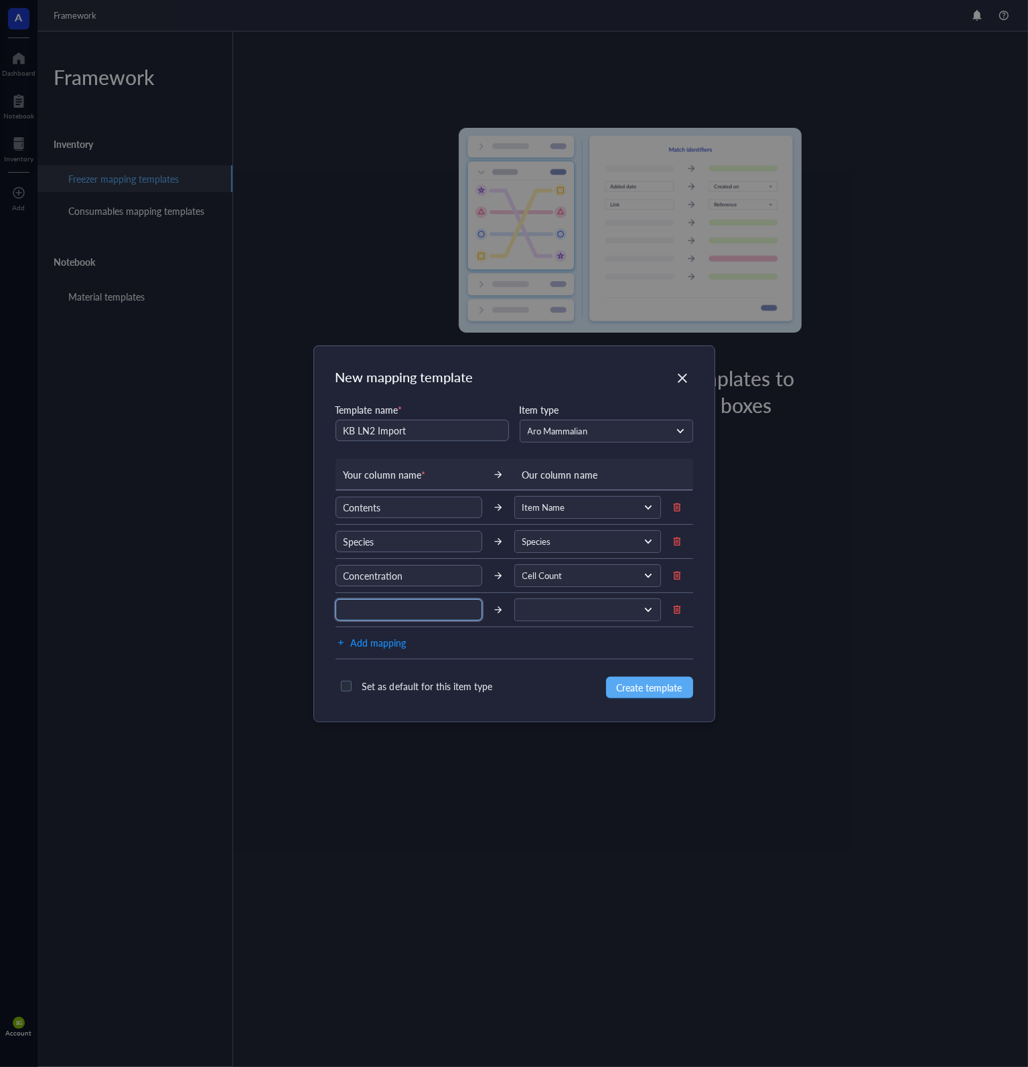
click at [384, 606] on input "text" at bounding box center [408, 609] width 147 height 21
type input "Vendor"
click at [542, 618] on input "search" at bounding box center [581, 610] width 119 height 20
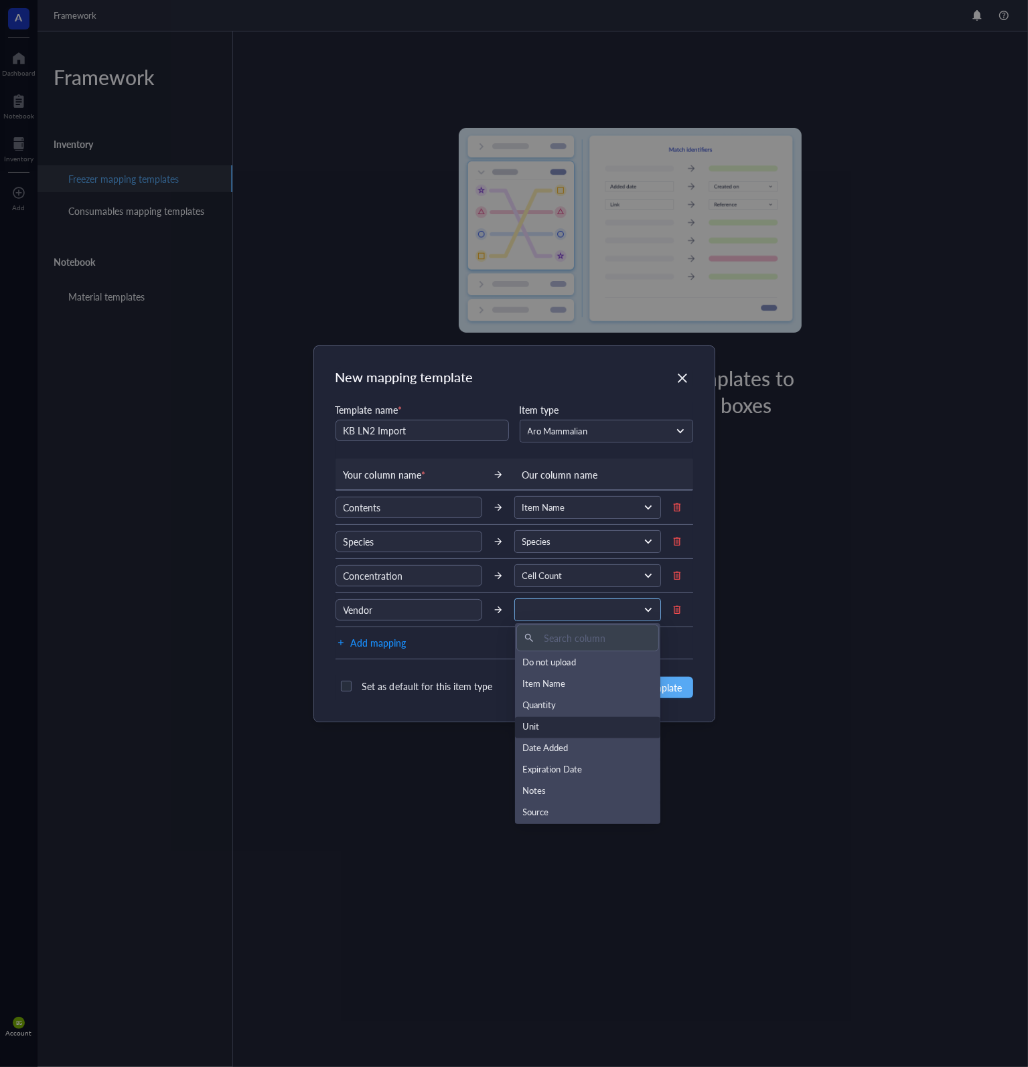
scroll to position [67, 0]
click at [562, 740] on div "Source" at bounding box center [588, 746] width 130 height 15
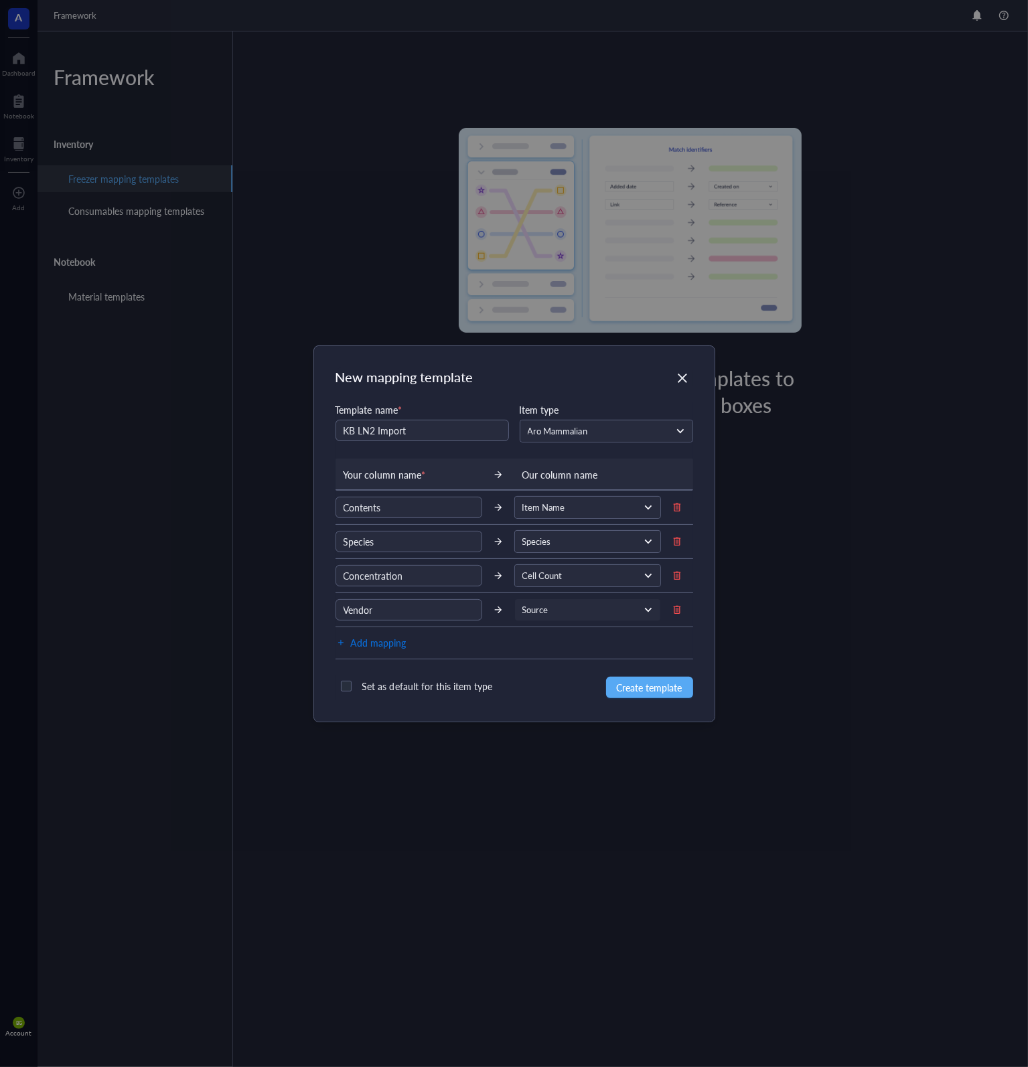
click at [373, 639] on span "Add mapping" at bounding box center [379, 643] width 56 height 16
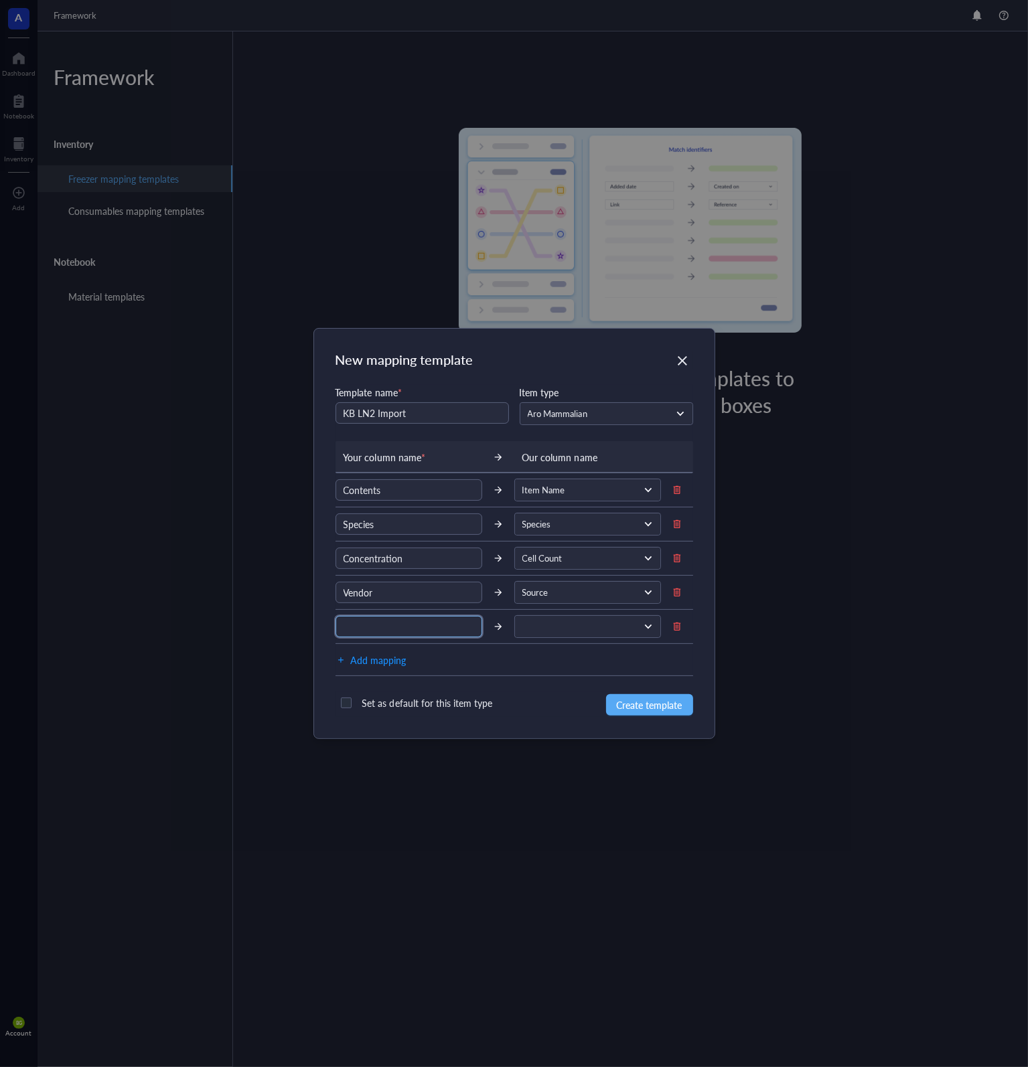
click at [388, 629] on input "text" at bounding box center [408, 626] width 147 height 21
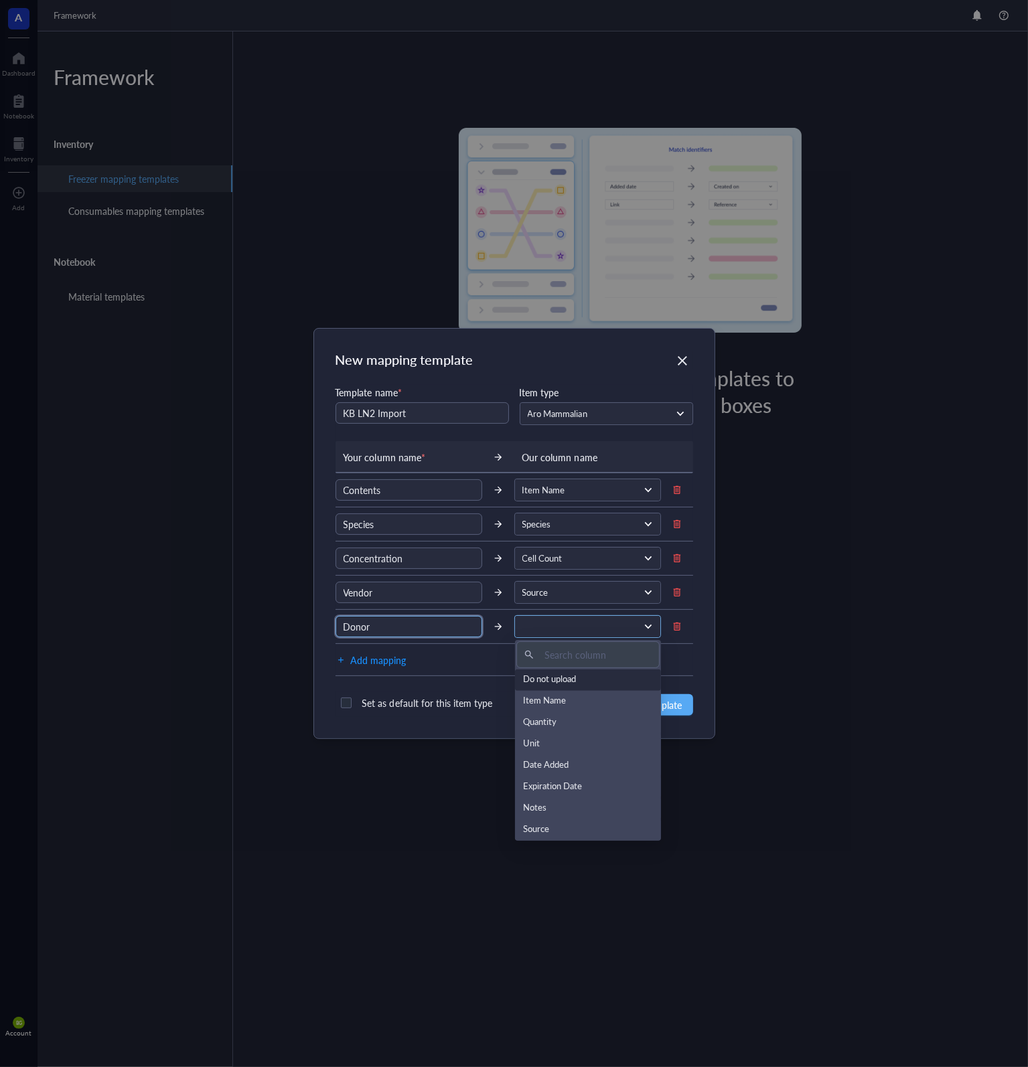
click at [548, 621] on span at bounding box center [586, 627] width 128 height 12
type input "Donor"
click at [550, 797] on div "Patient ID" at bounding box center [588, 800] width 130 height 15
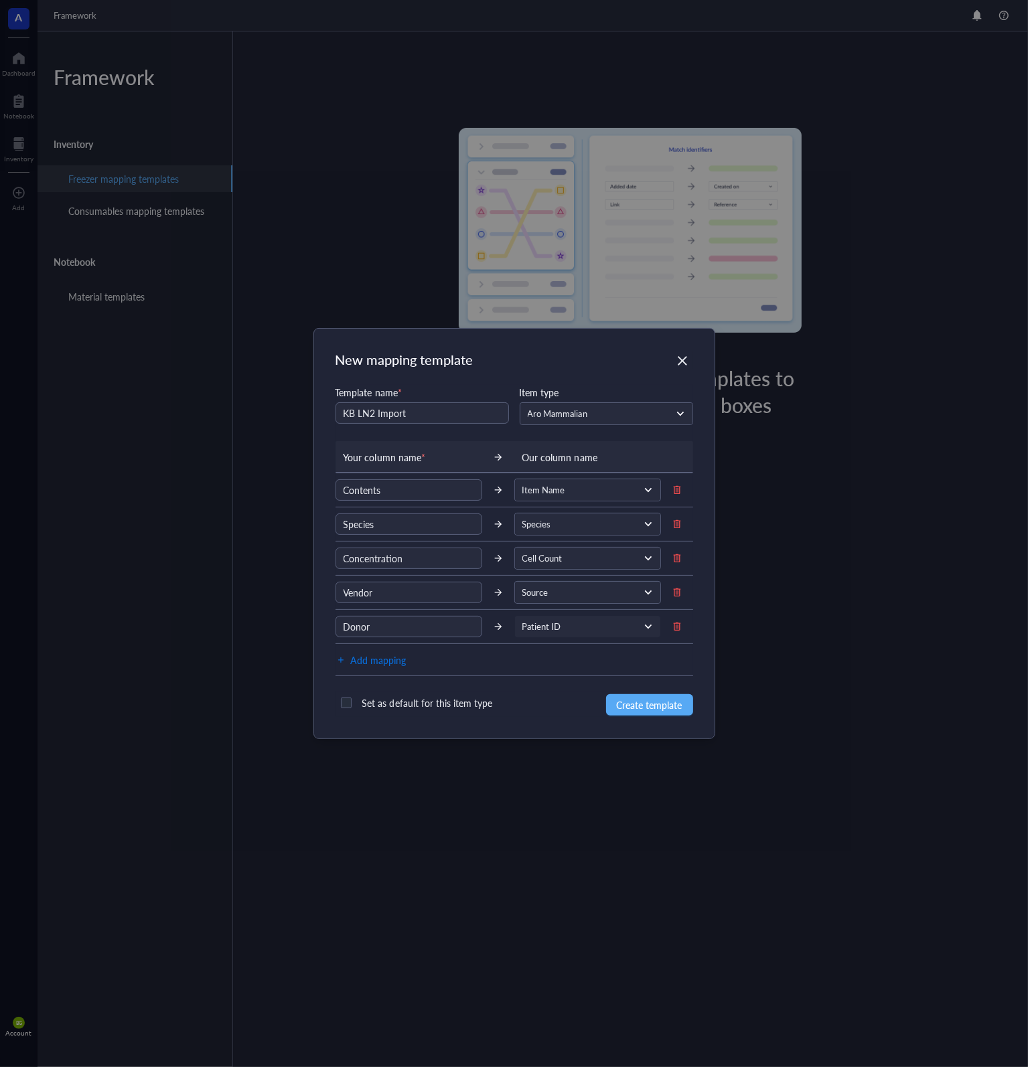
click at [381, 659] on span "Add mapping" at bounding box center [379, 660] width 56 height 16
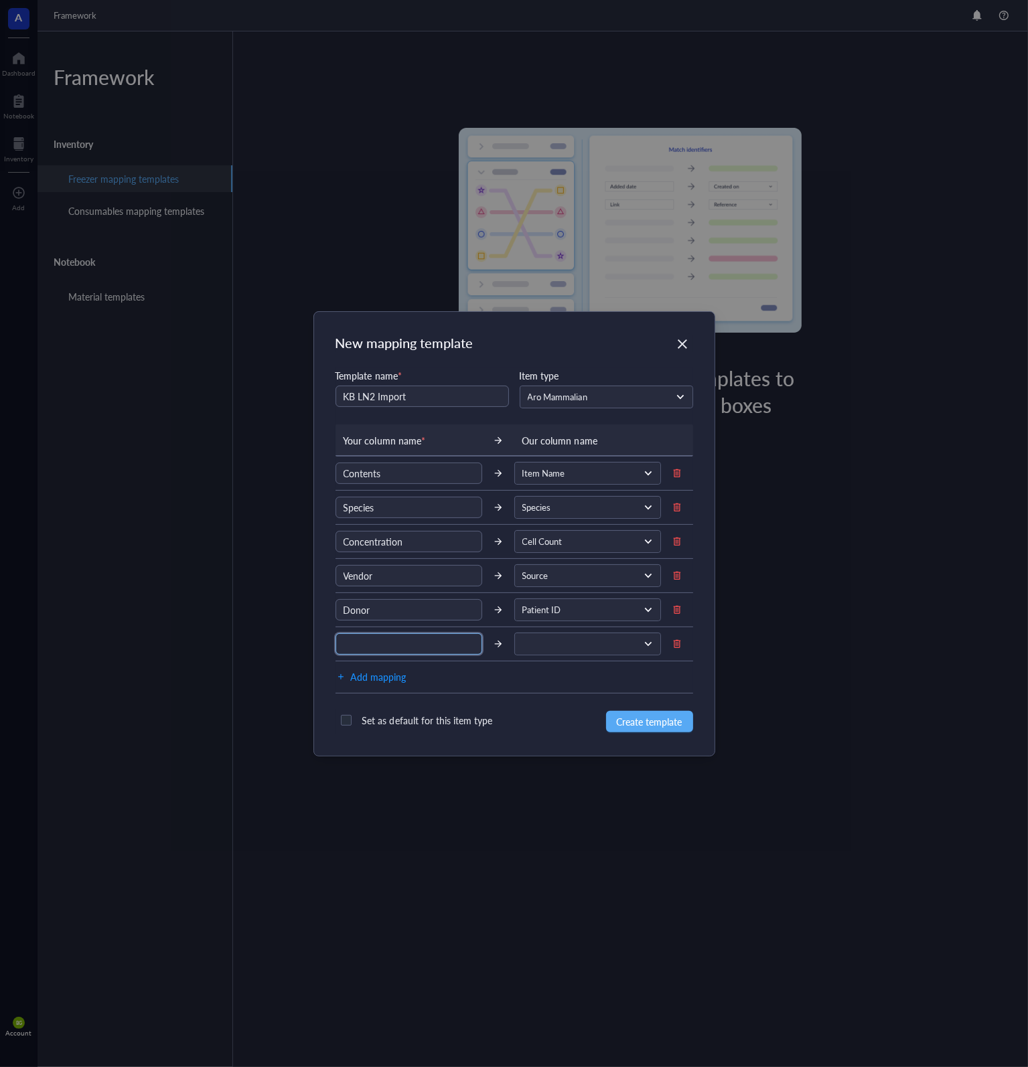
click at [386, 646] on input "text" at bounding box center [408, 643] width 147 height 21
click at [549, 647] on span at bounding box center [586, 644] width 128 height 12
type input "Passage"
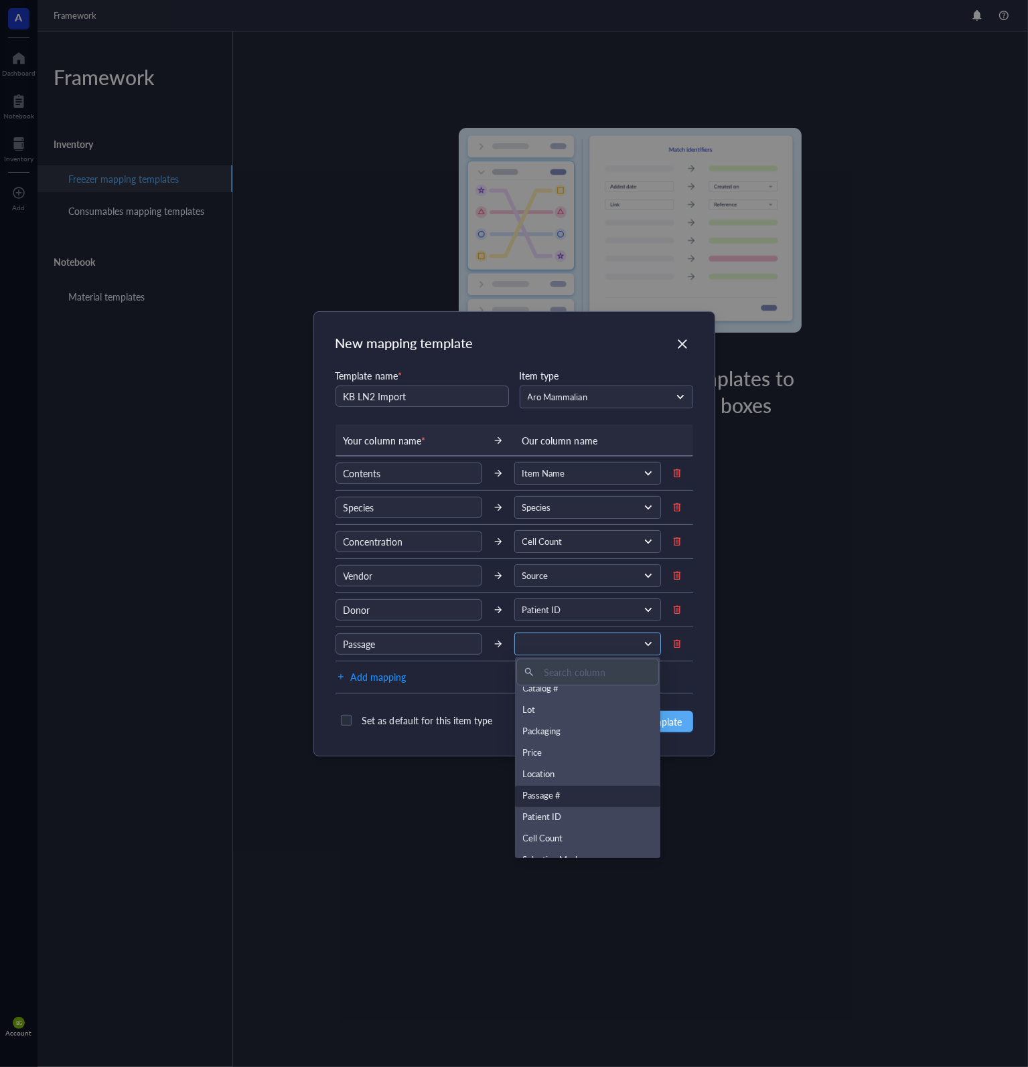
click at [575, 792] on div "Passage #" at bounding box center [588, 796] width 130 height 15
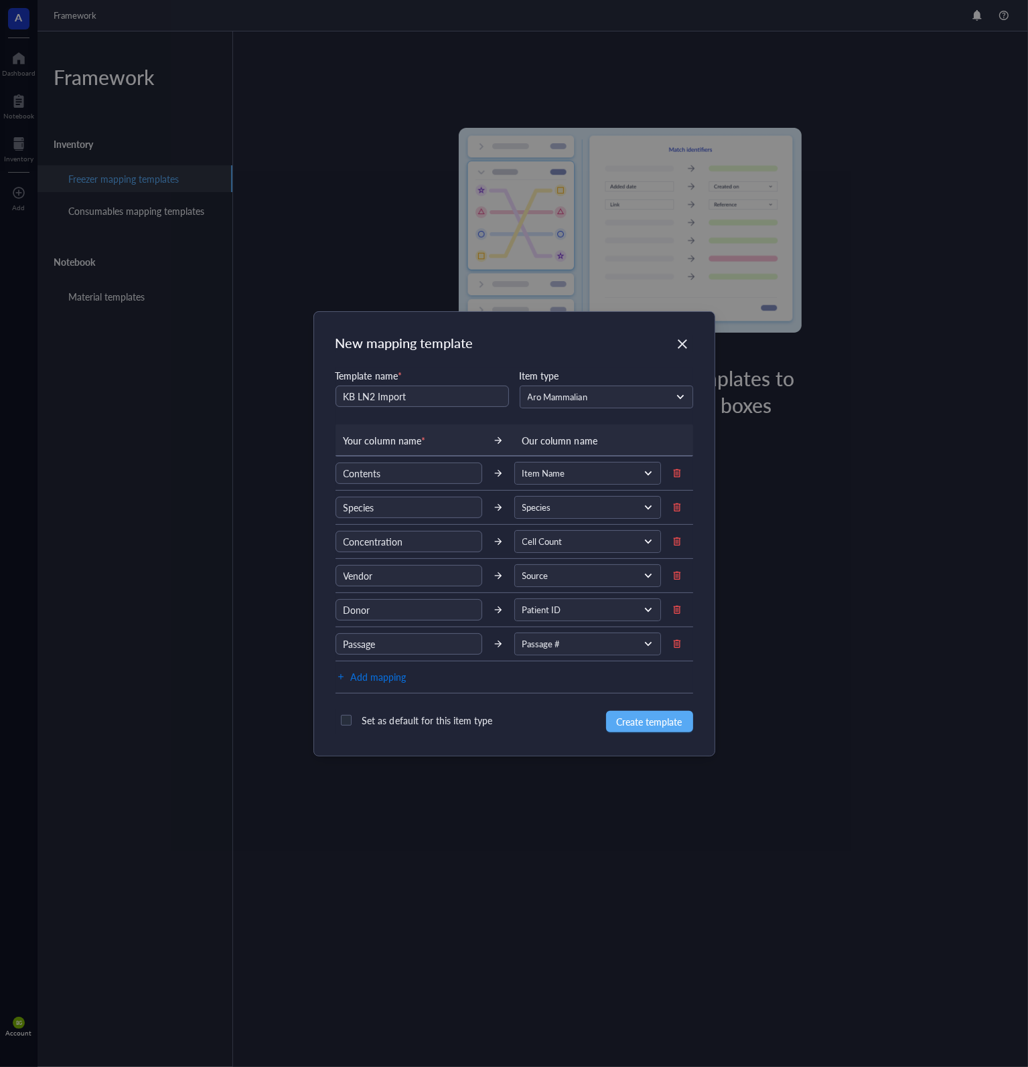
click at [386, 678] on span "Add mapping" at bounding box center [379, 677] width 56 height 16
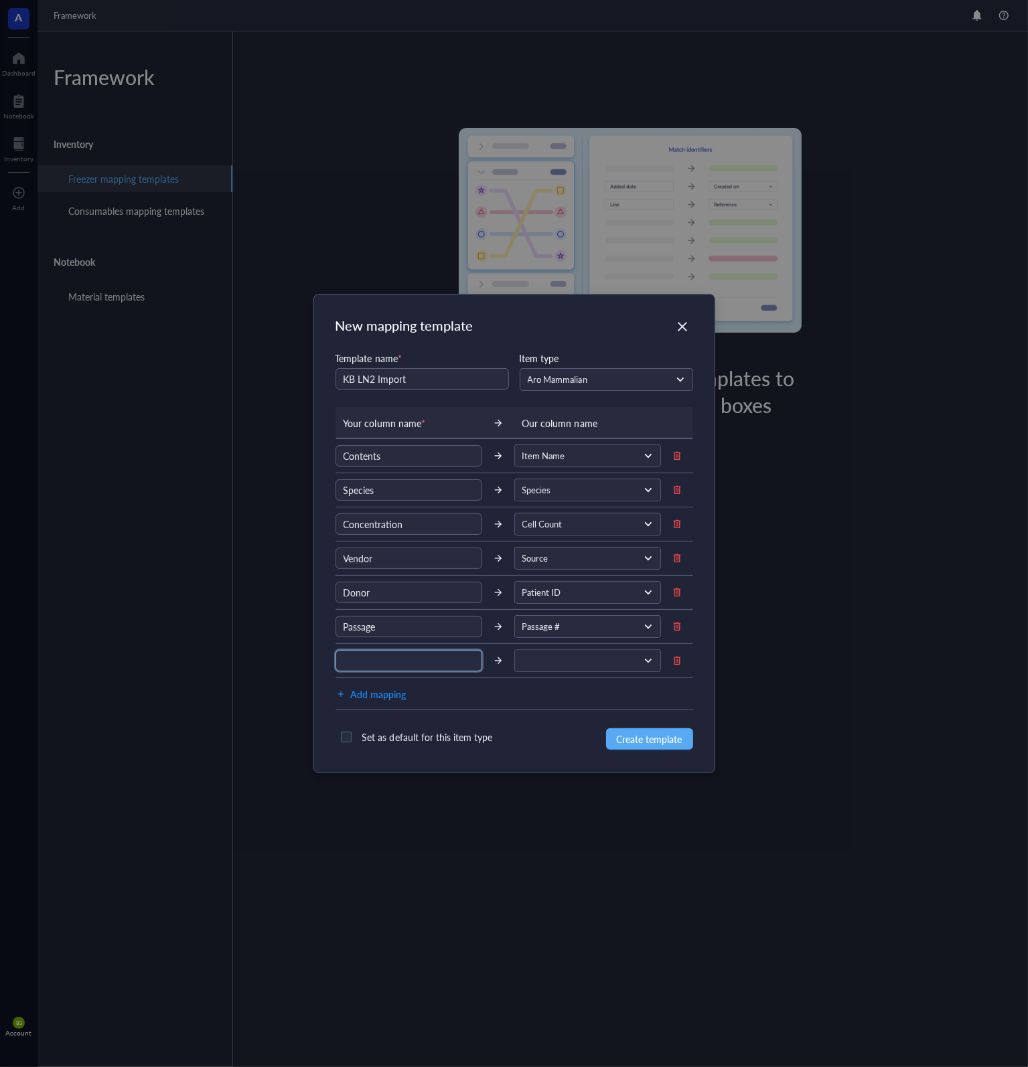
click at [390, 662] on input "text" at bounding box center [408, 660] width 147 height 21
type input "Cat"
click at [555, 668] on input "search" at bounding box center [581, 661] width 119 height 20
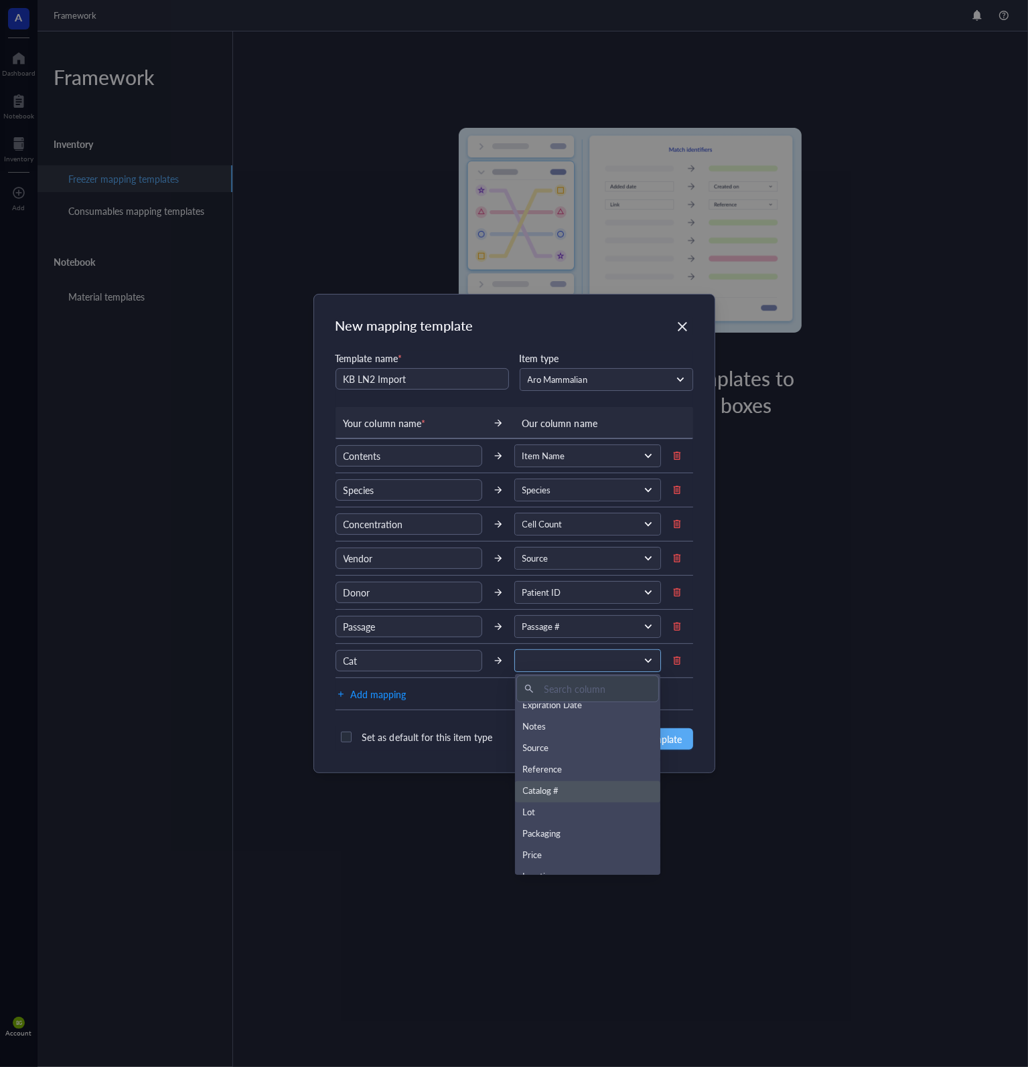
scroll to position [134, 0]
click at [565, 768] on div "Catalog #" at bounding box center [588, 773] width 130 height 15
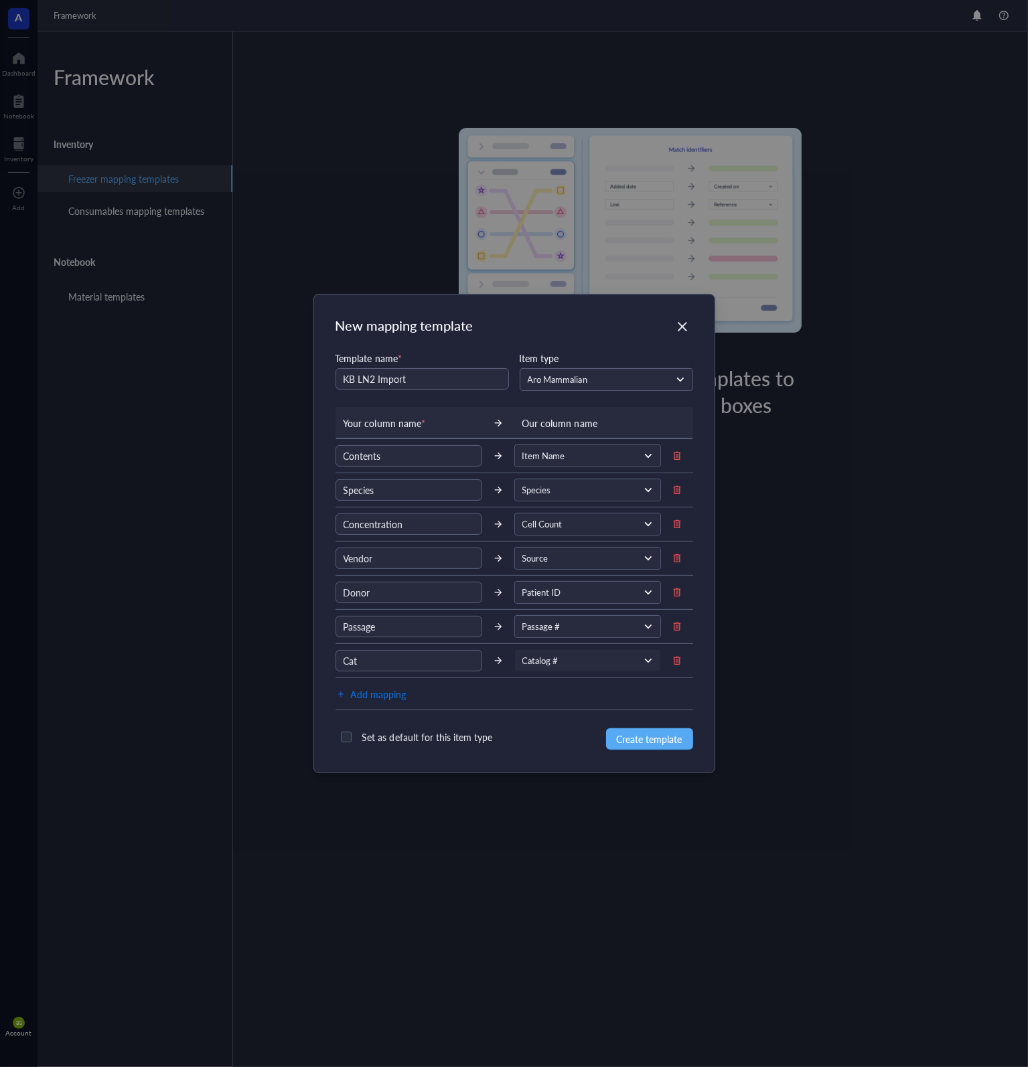
click at [378, 694] on span "Add mapping" at bounding box center [379, 694] width 56 height 16
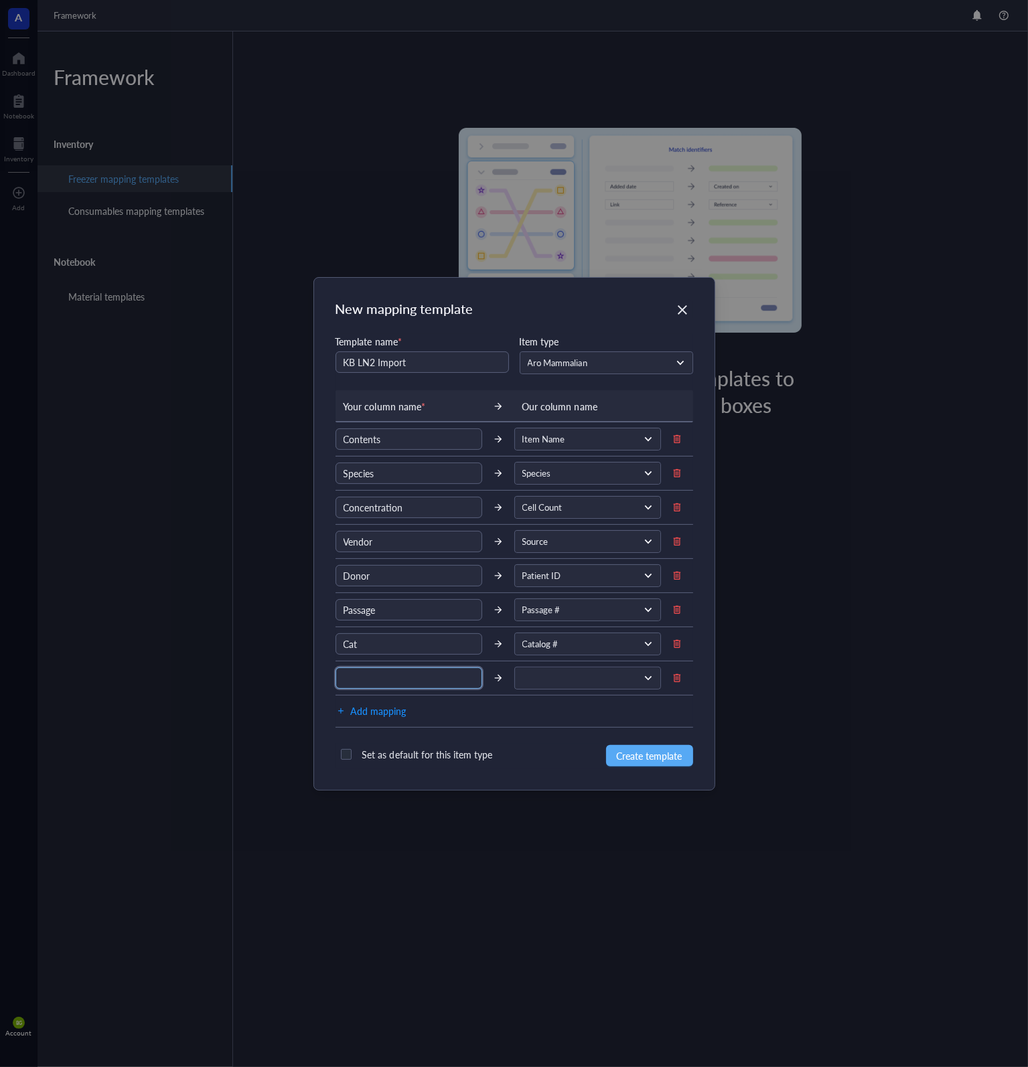
click at [407, 678] on input "text" at bounding box center [408, 678] width 147 height 21
click at [542, 674] on span at bounding box center [586, 678] width 128 height 12
type input "Lot"
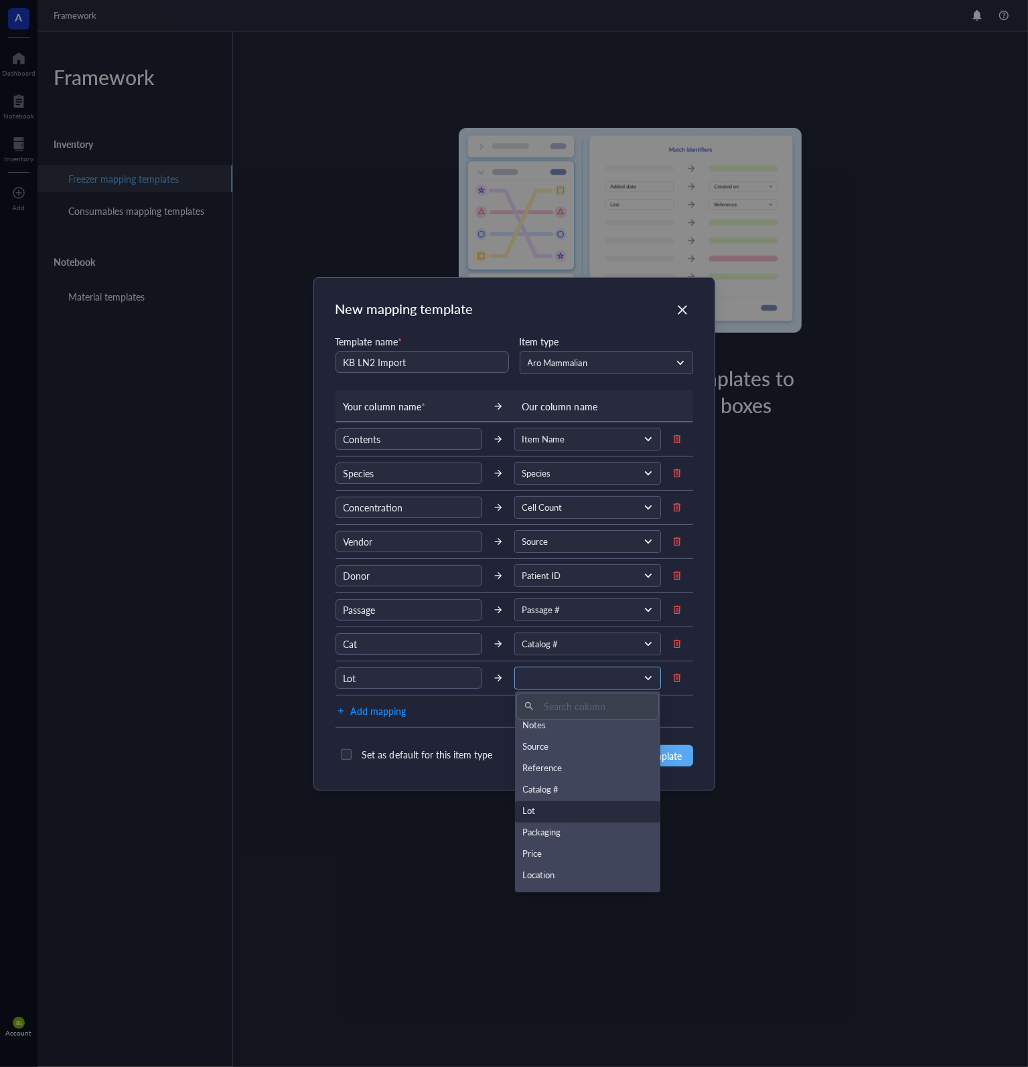
click at [548, 812] on div "Lot" at bounding box center [588, 812] width 130 height 15
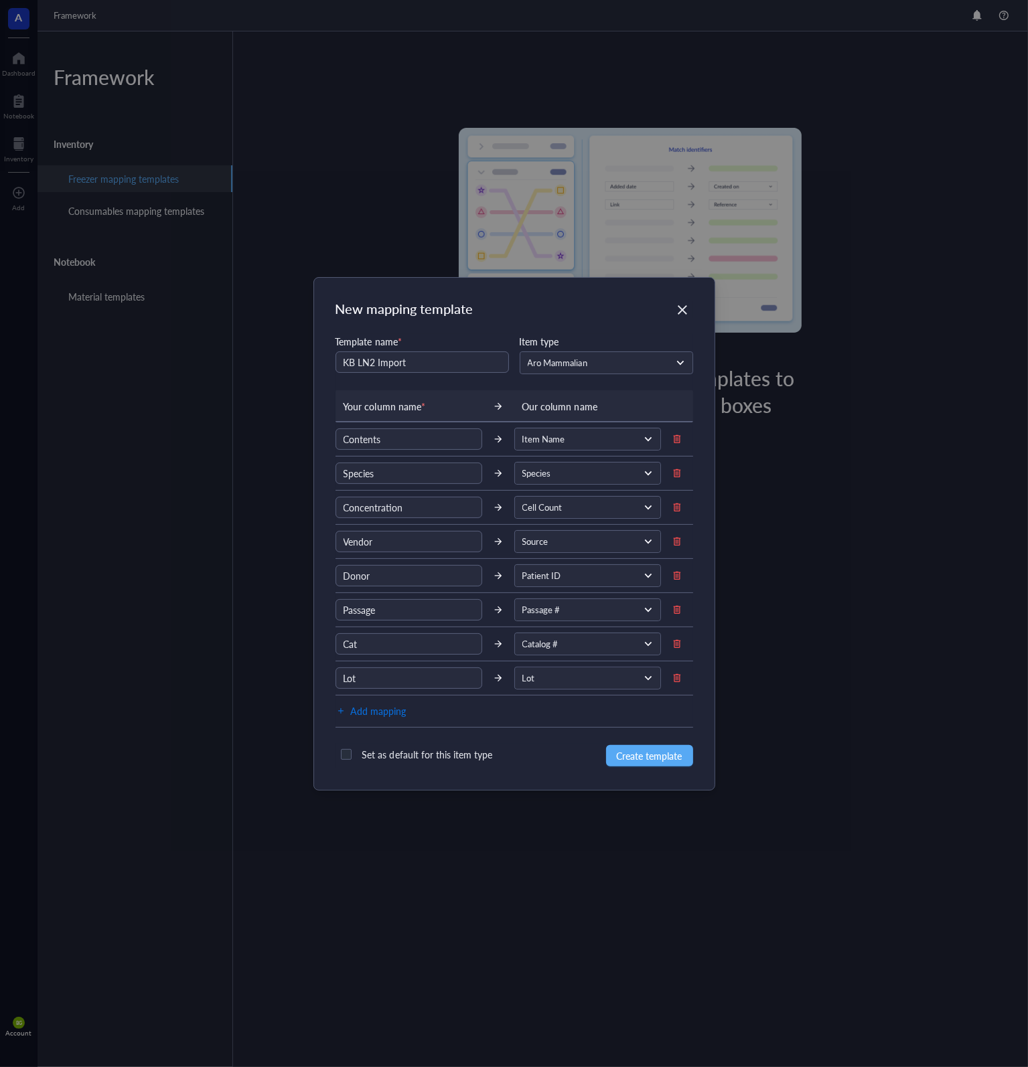
click at [381, 708] on span "Add mapping" at bounding box center [379, 711] width 56 height 16
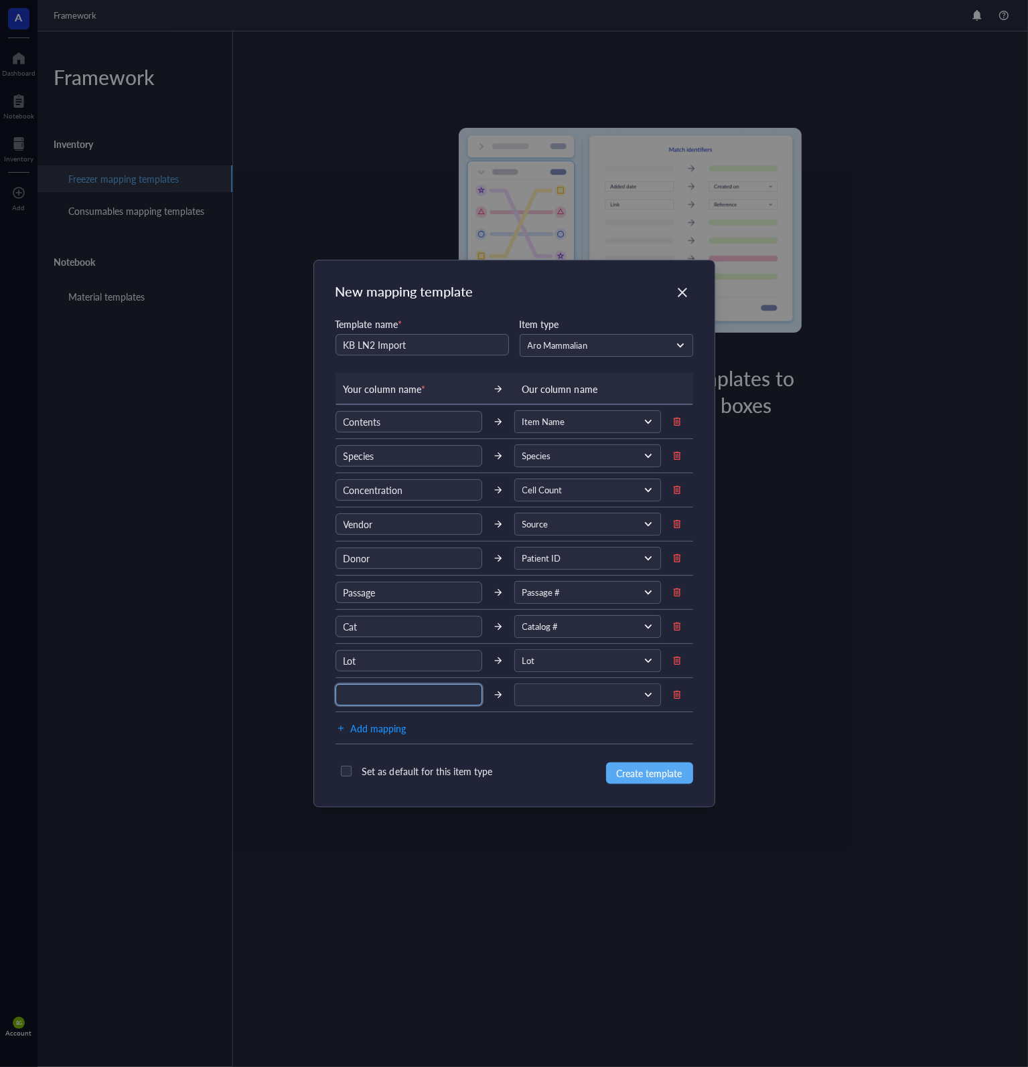
click at [382, 697] on input "text" at bounding box center [408, 694] width 147 height 21
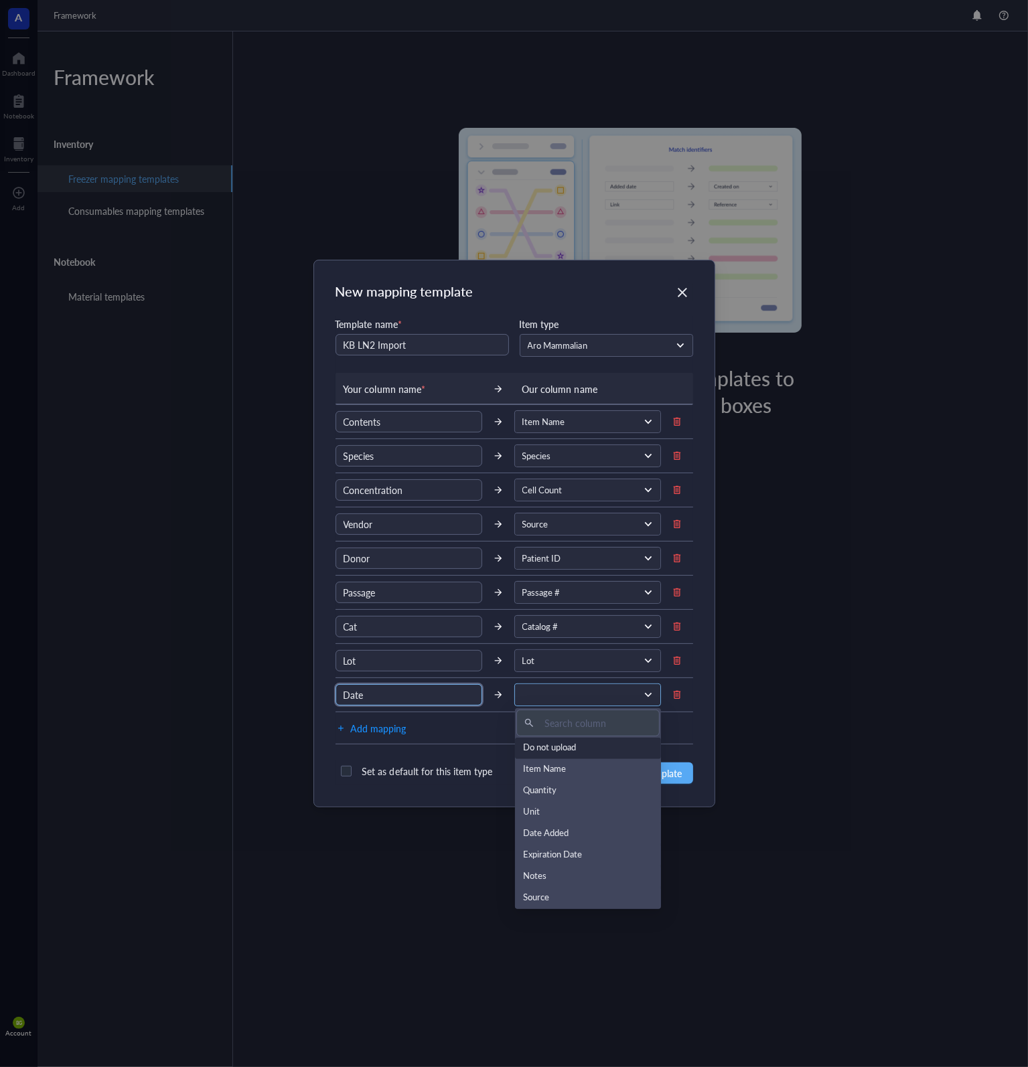
click at [552, 693] on span at bounding box center [586, 695] width 128 height 12
type input "Date"
click at [566, 767] on div "Date Added" at bounding box center [588, 767] width 130 height 15
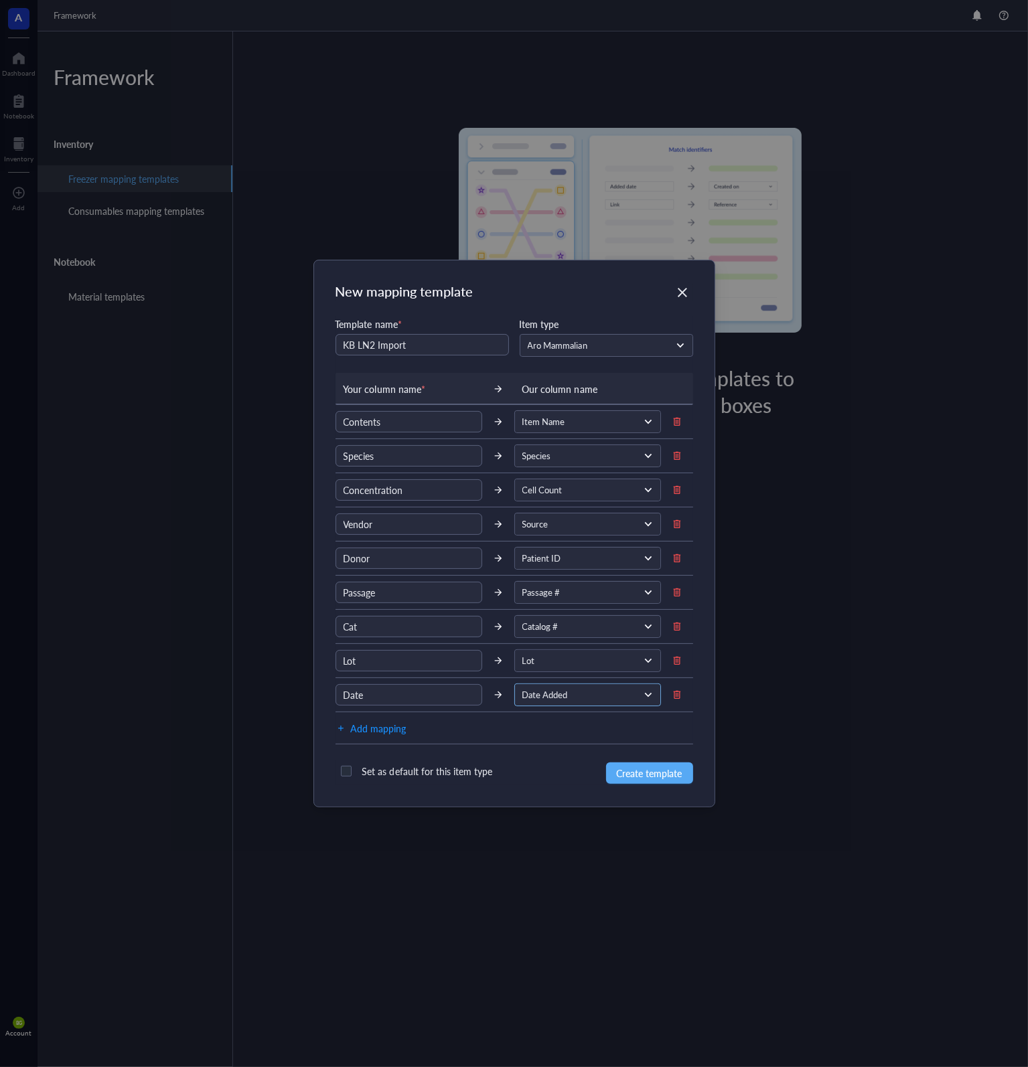
click at [570, 698] on span "Date Added" at bounding box center [586, 695] width 128 height 12
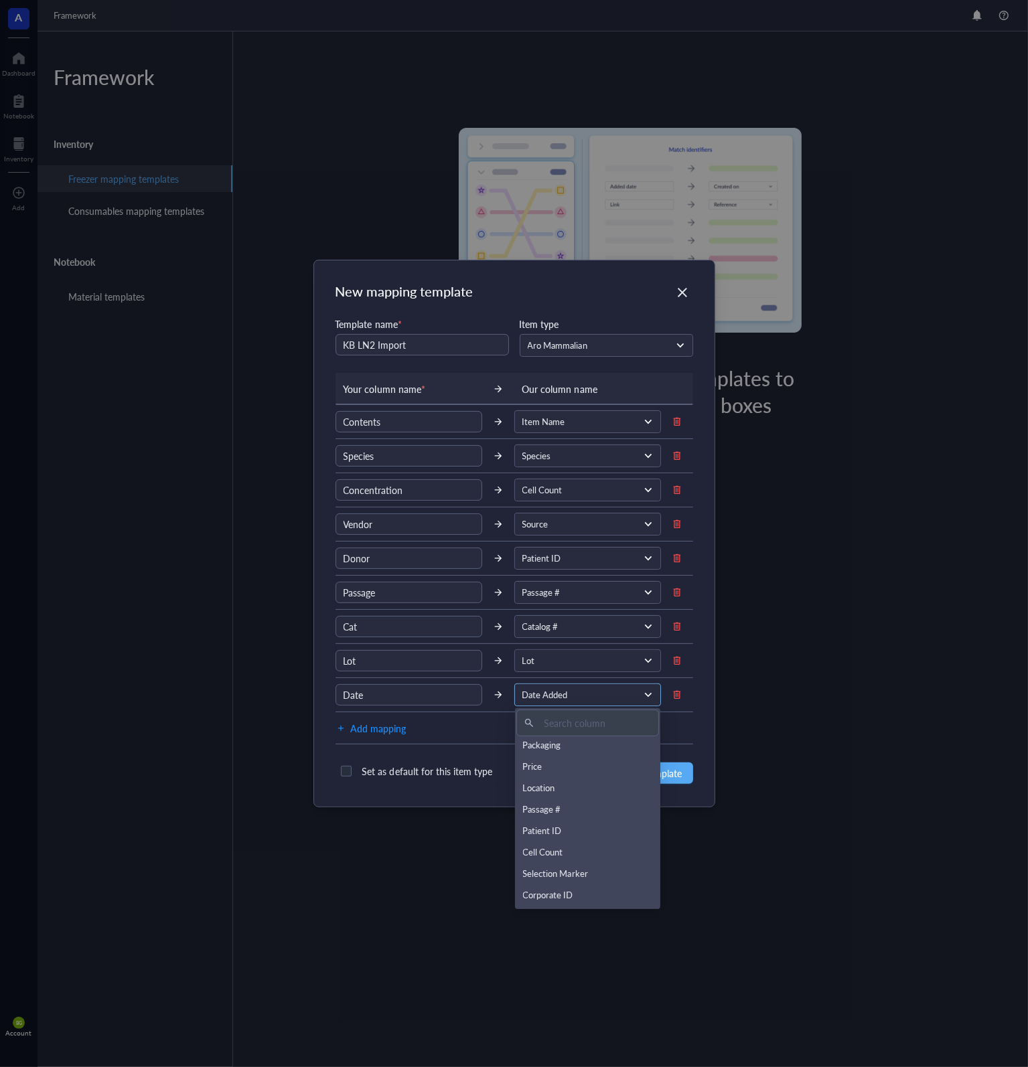
scroll to position [268, 0]
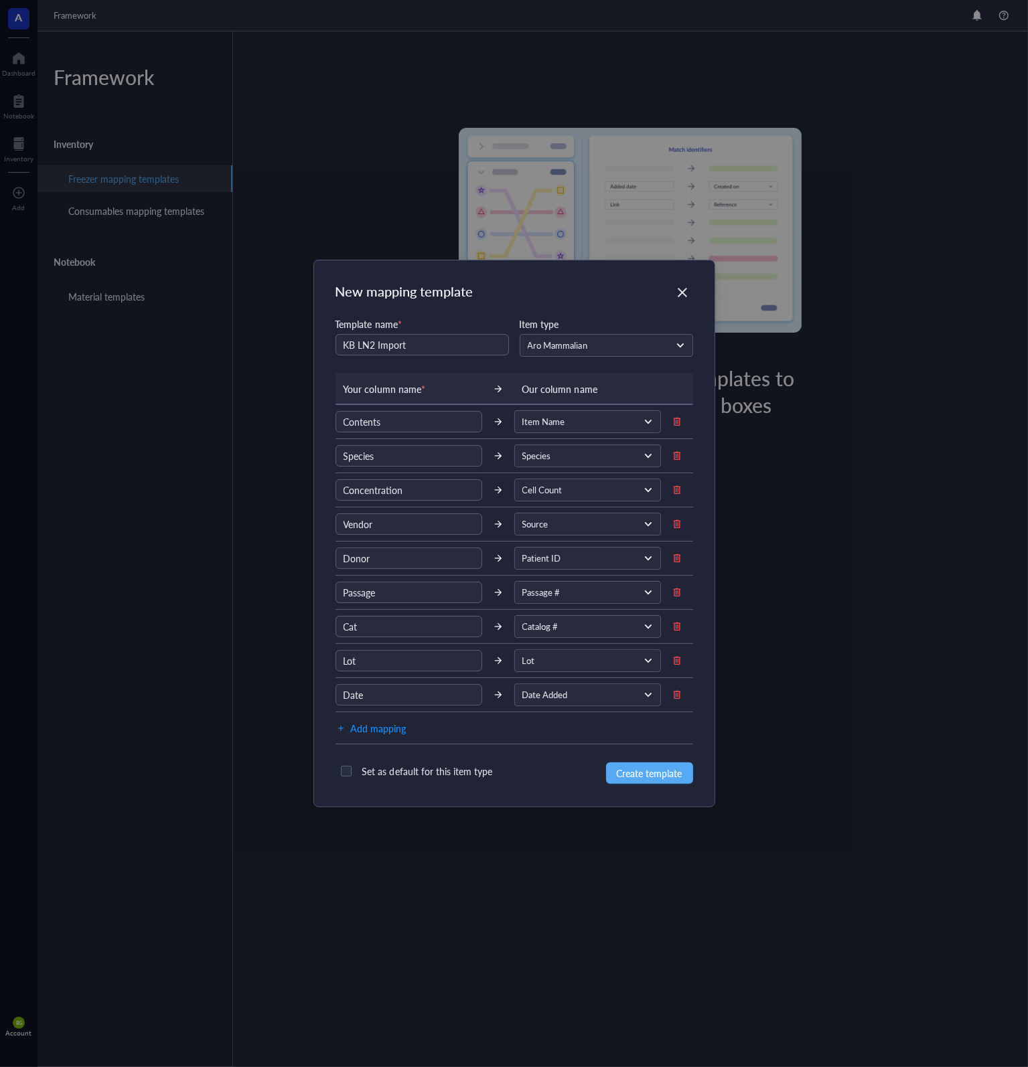
click at [688, 738] on div "Add mapping" at bounding box center [514, 728] width 358 height 32
click at [640, 771] on span "Create template" at bounding box center [650, 773] width 66 height 15
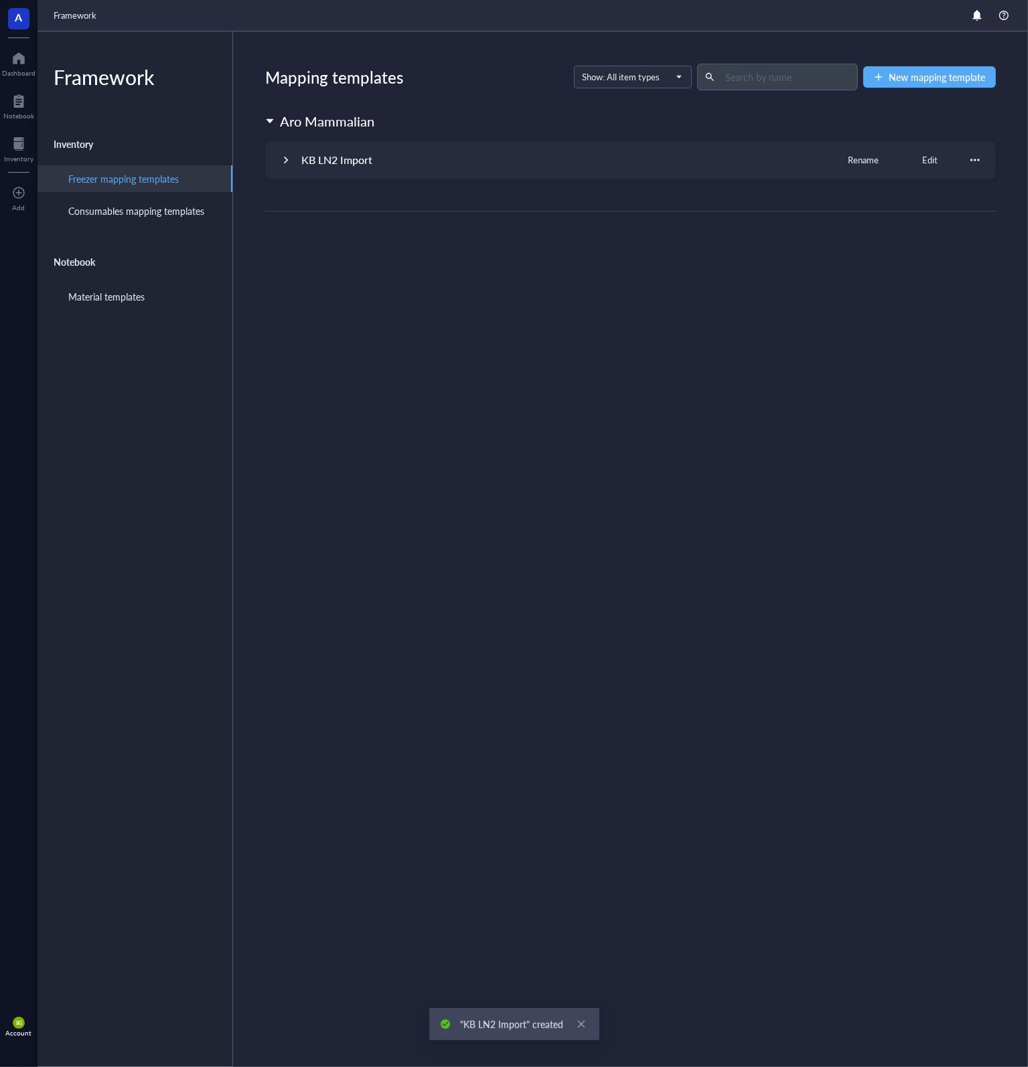
click at [286, 162] on div at bounding box center [285, 159] width 9 height 9
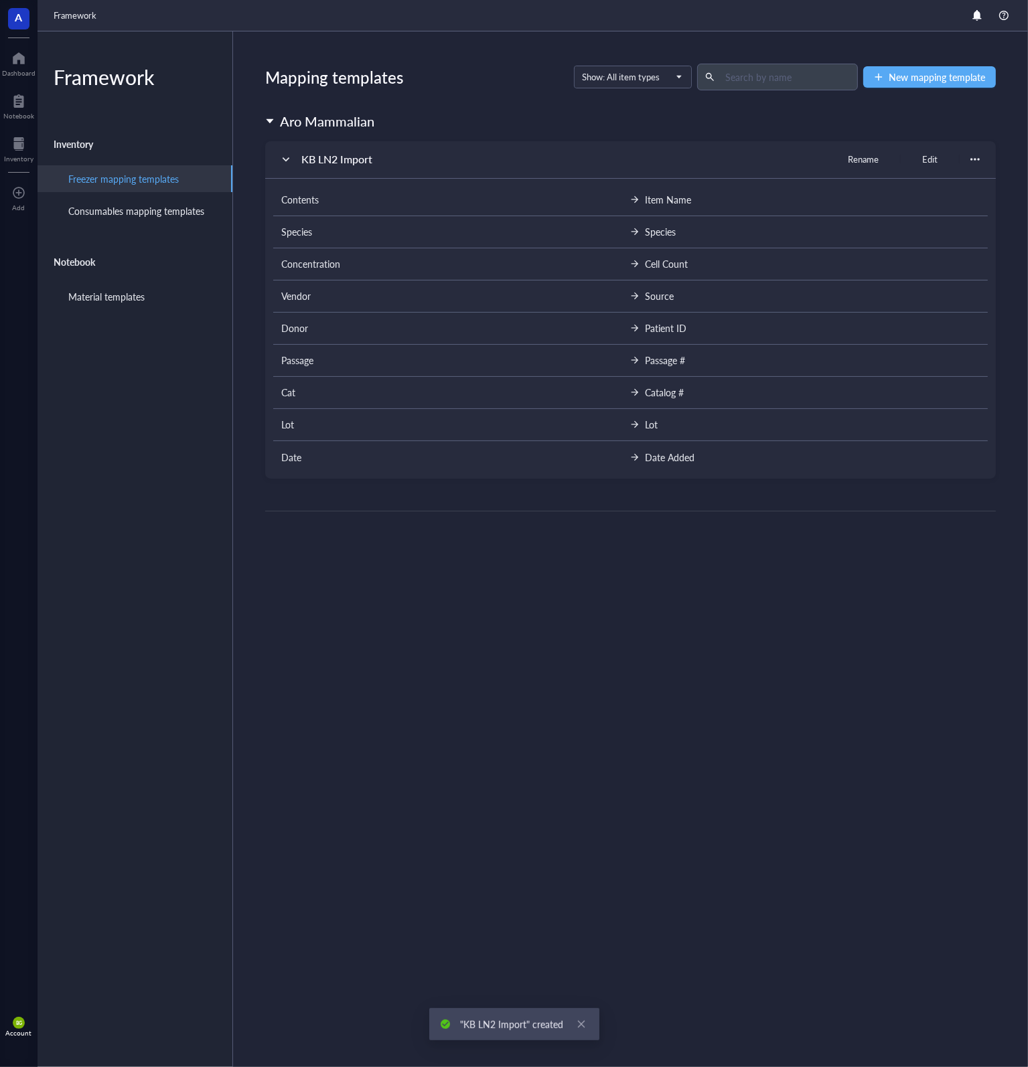
click at [286, 162] on div at bounding box center [285, 159] width 9 height 9
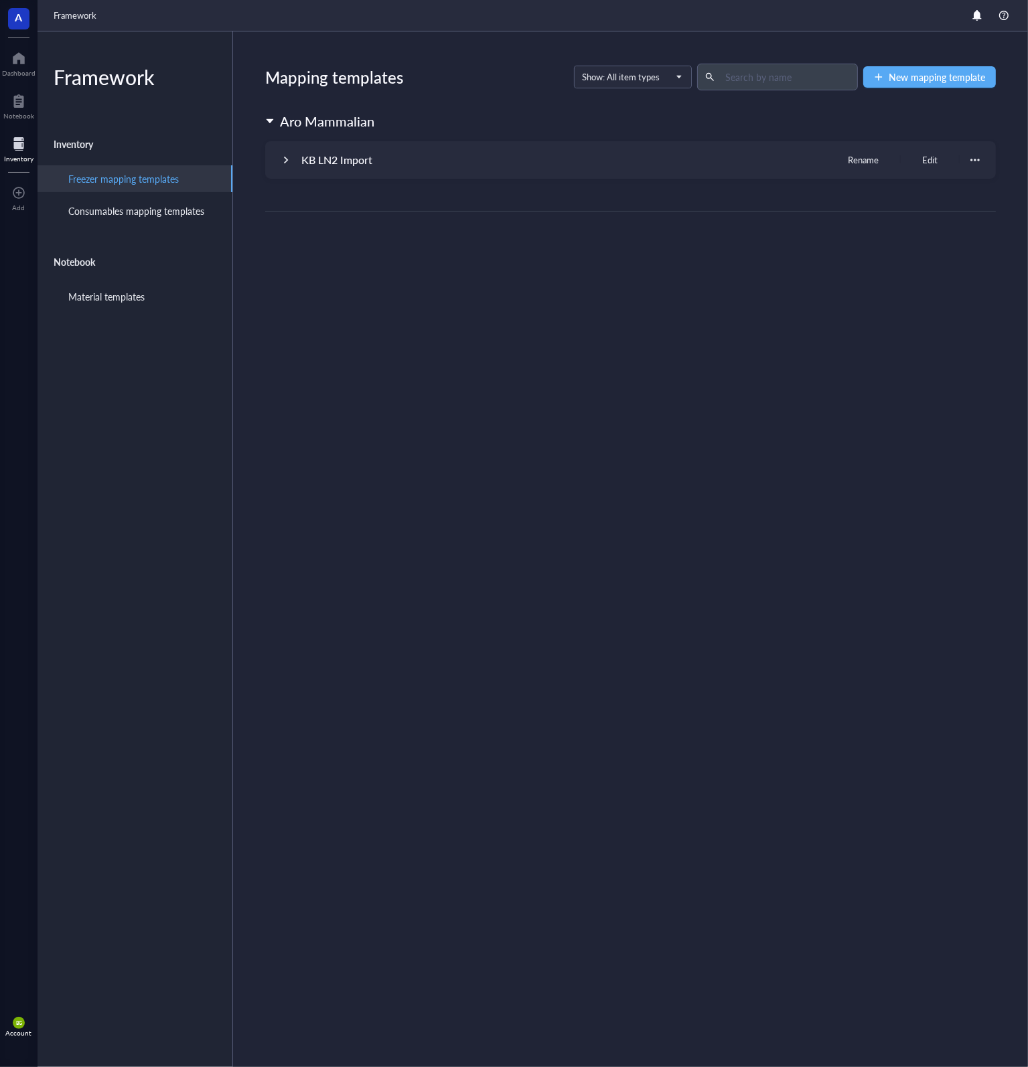
click at [21, 147] on div at bounding box center [18, 143] width 29 height 21
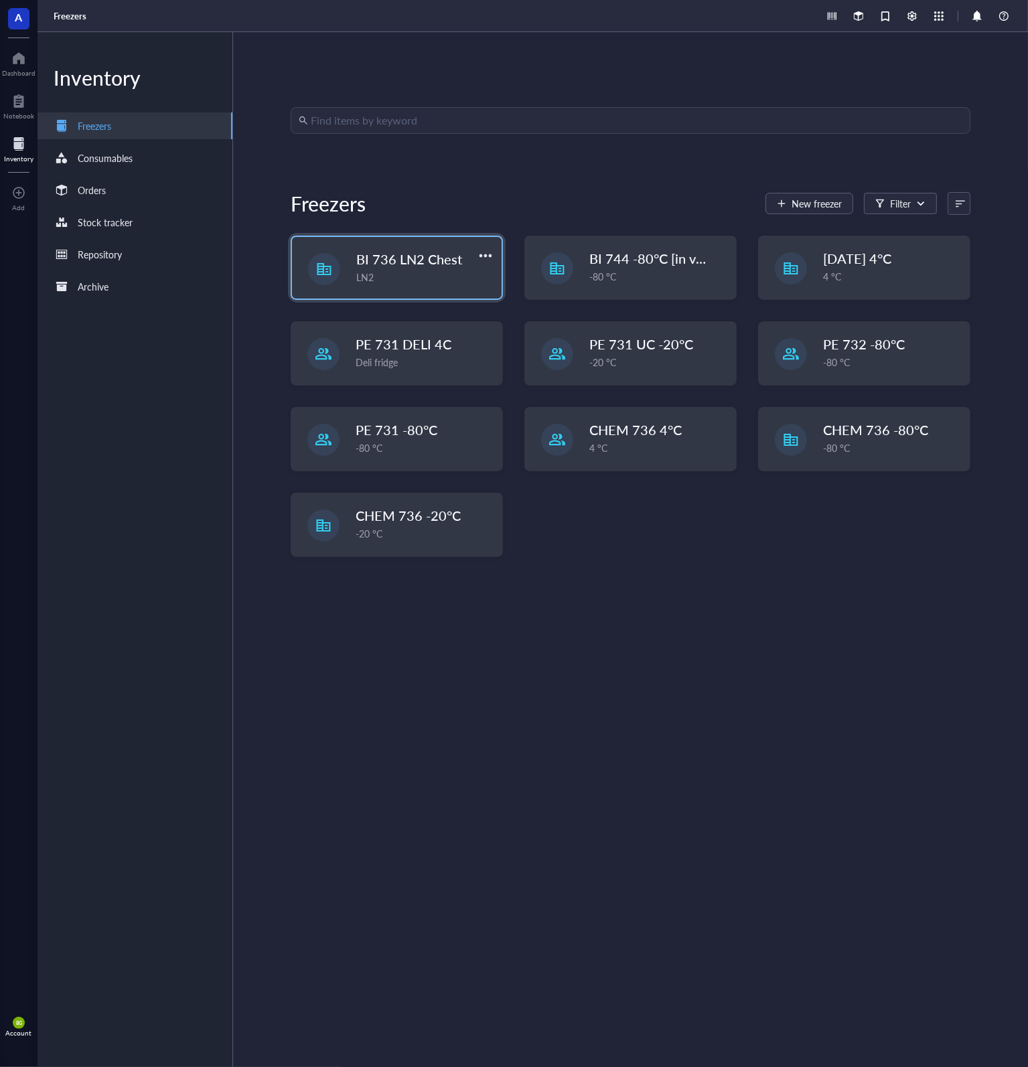
click at [387, 274] on div "LN2" at bounding box center [424, 277] width 137 height 15
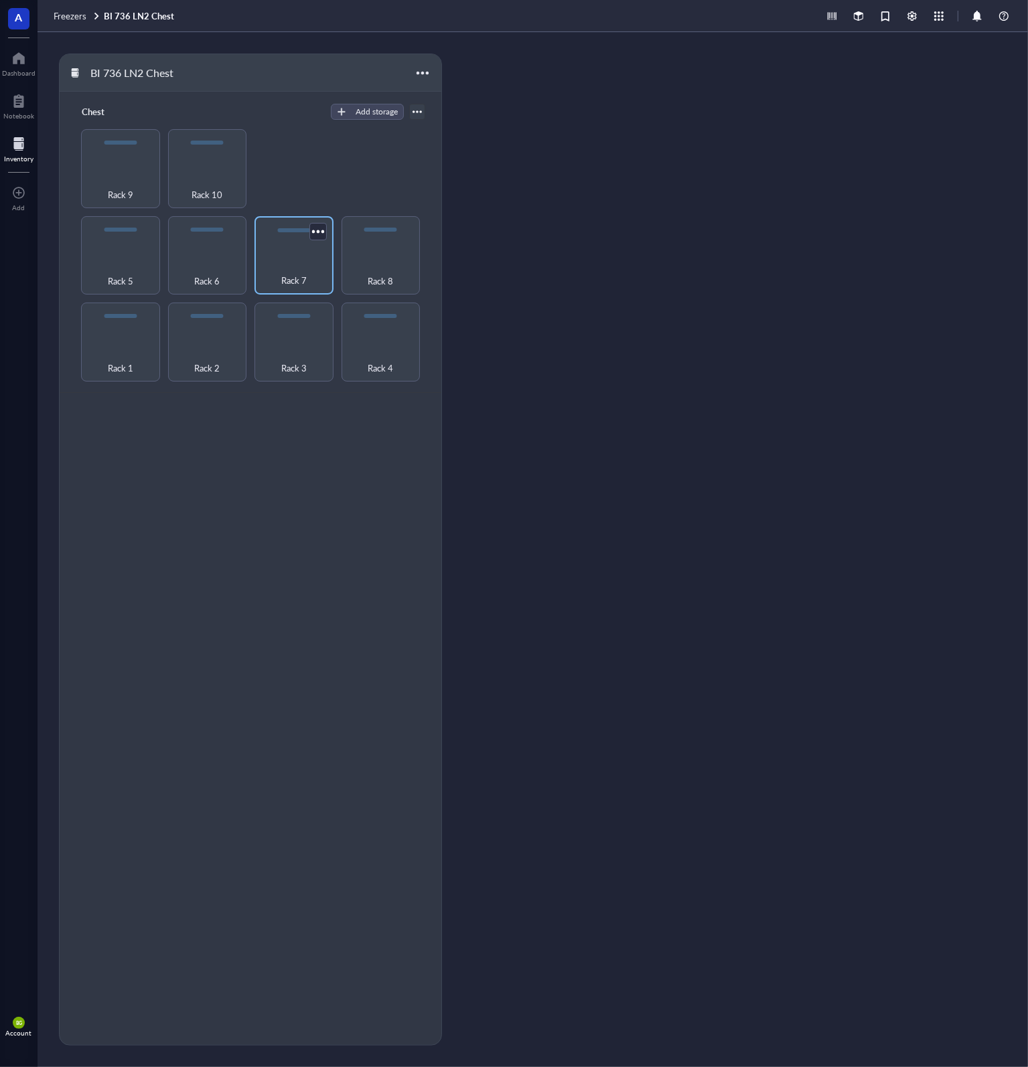
click at [301, 254] on div "Rack 7" at bounding box center [293, 255] width 79 height 79
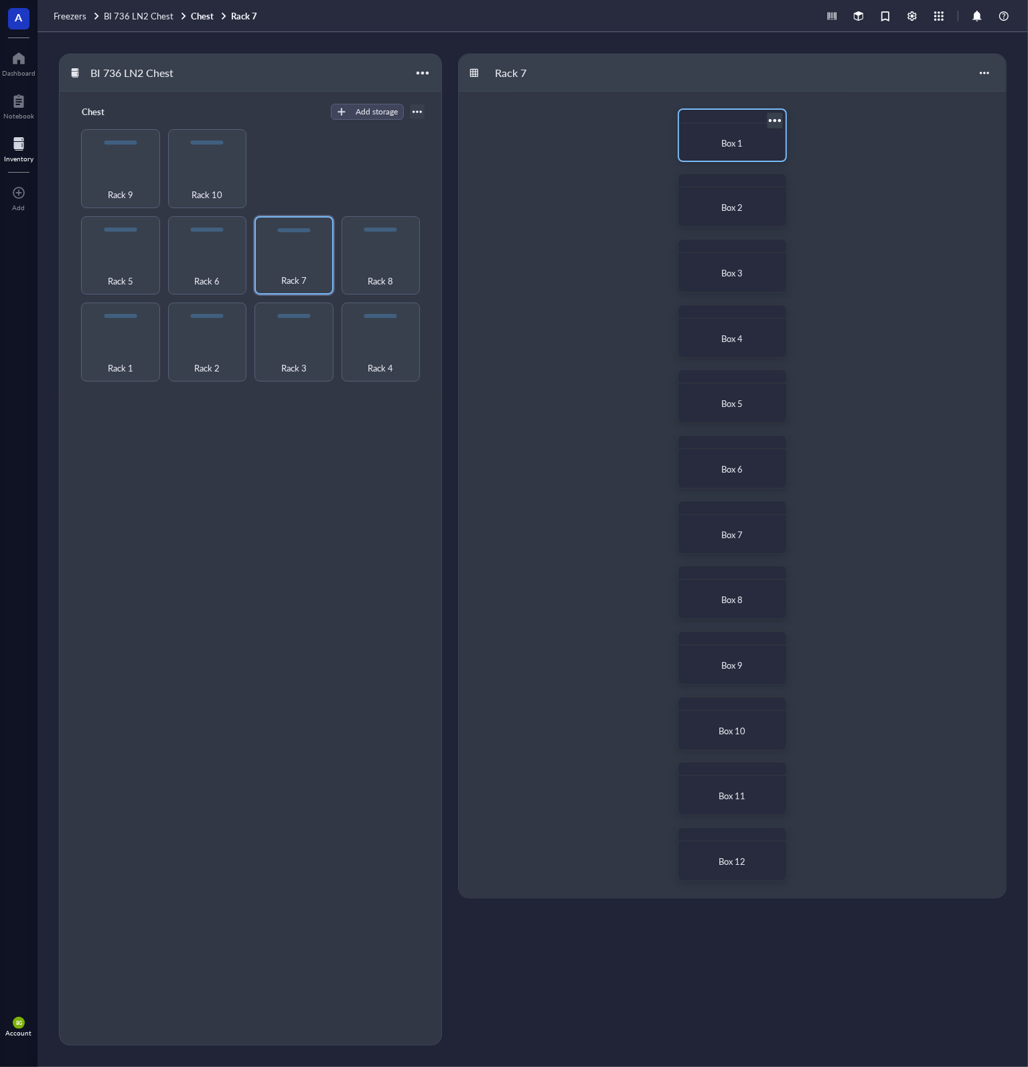
click at [738, 132] on div "Box 1" at bounding box center [732, 143] width 96 height 29
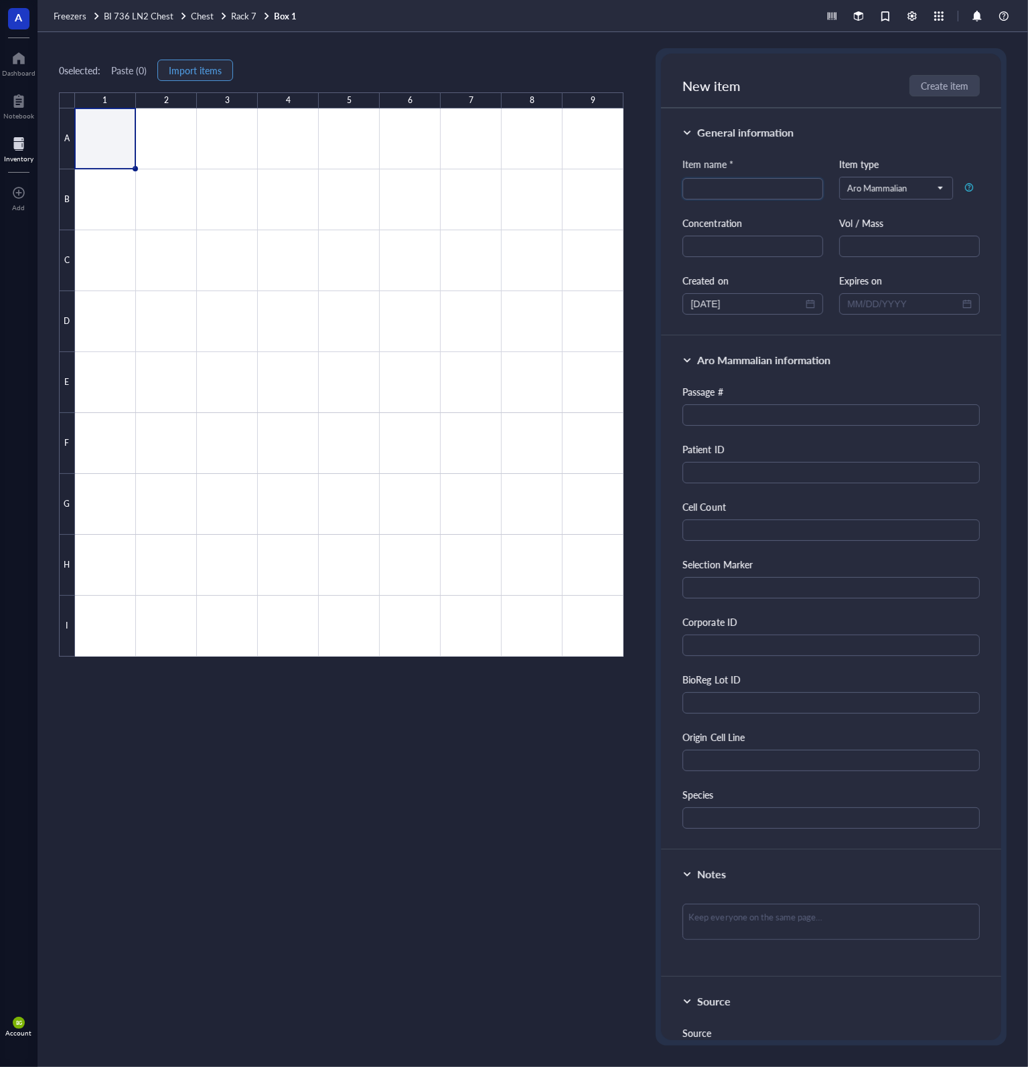
click at [204, 68] on span "Import items" at bounding box center [195, 70] width 53 height 11
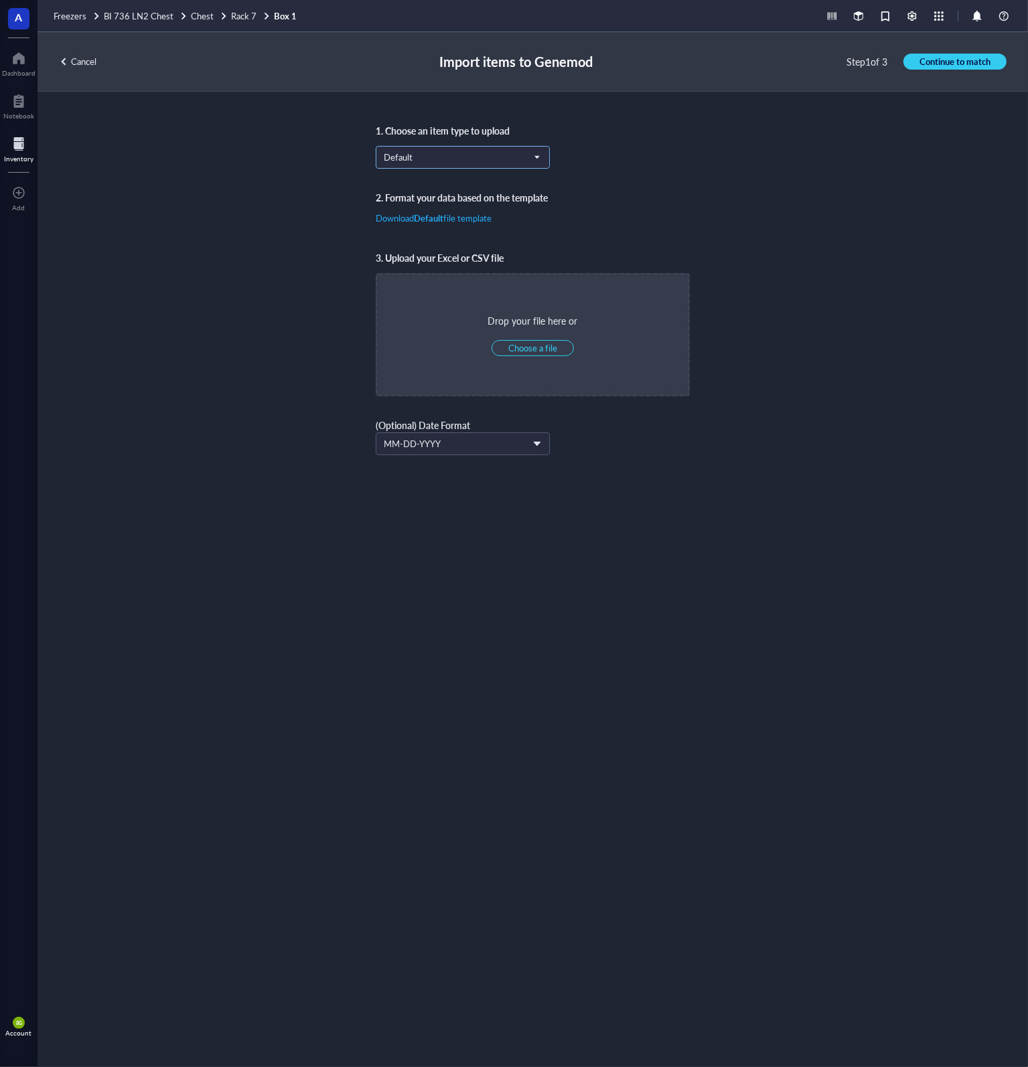
click at [456, 156] on span "Default" at bounding box center [461, 157] width 155 height 12
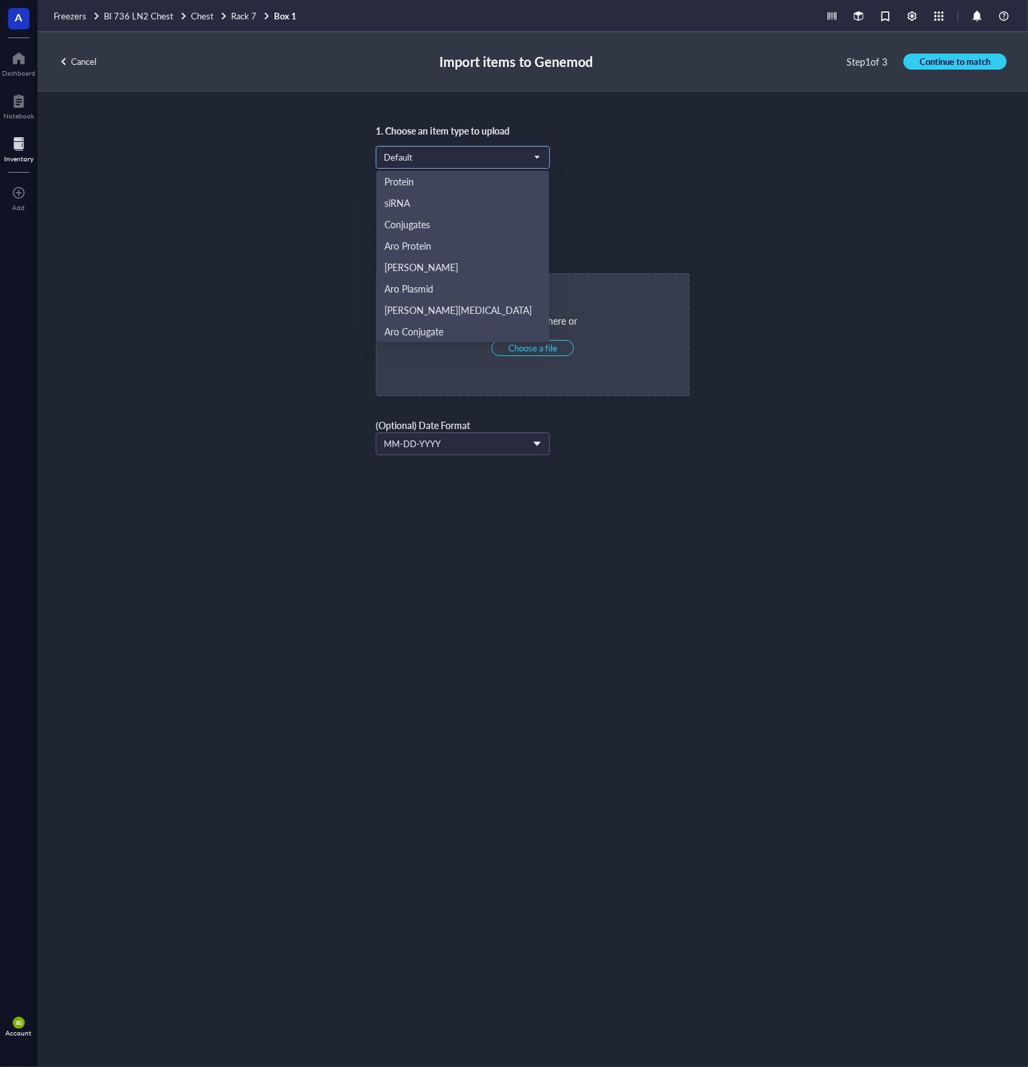
scroll to position [64, 0]
click at [452, 287] on div "Aro Mammalian" at bounding box center [462, 288] width 157 height 15
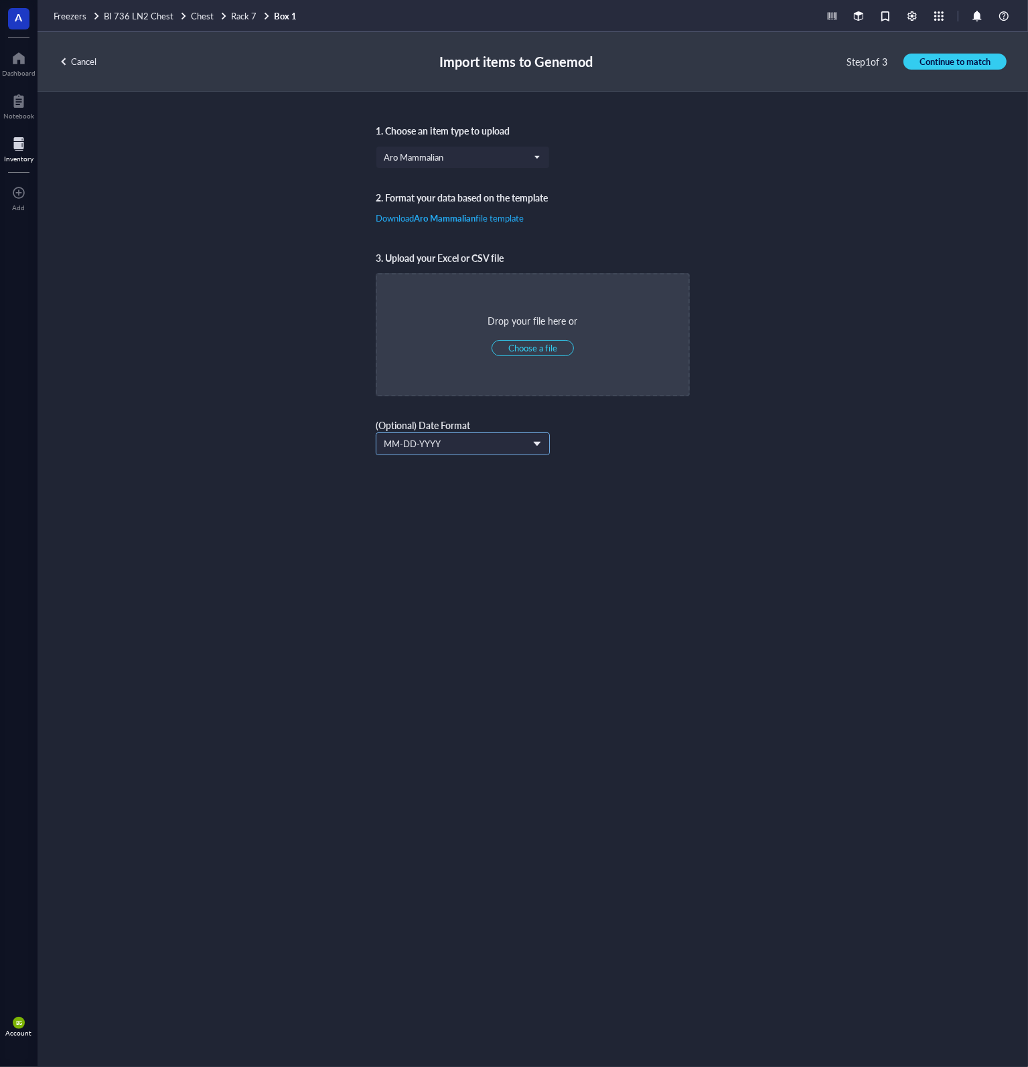
click at [521, 445] on span "MM-DD-YYYY" at bounding box center [461, 444] width 155 height 12
click at [644, 453] on div "3. Upload your Excel or CSV file Drop your file here or Choose a file (Optional…" at bounding box center [533, 352] width 314 height 205
click at [521, 349] on span "Choose a file" at bounding box center [532, 348] width 49 height 12
type input "C:\fakepath\R7B1.xlsx"
drag, startPoint x: 857, startPoint y: 226, endPoint x: 868, endPoint y: 207, distance: 21.6
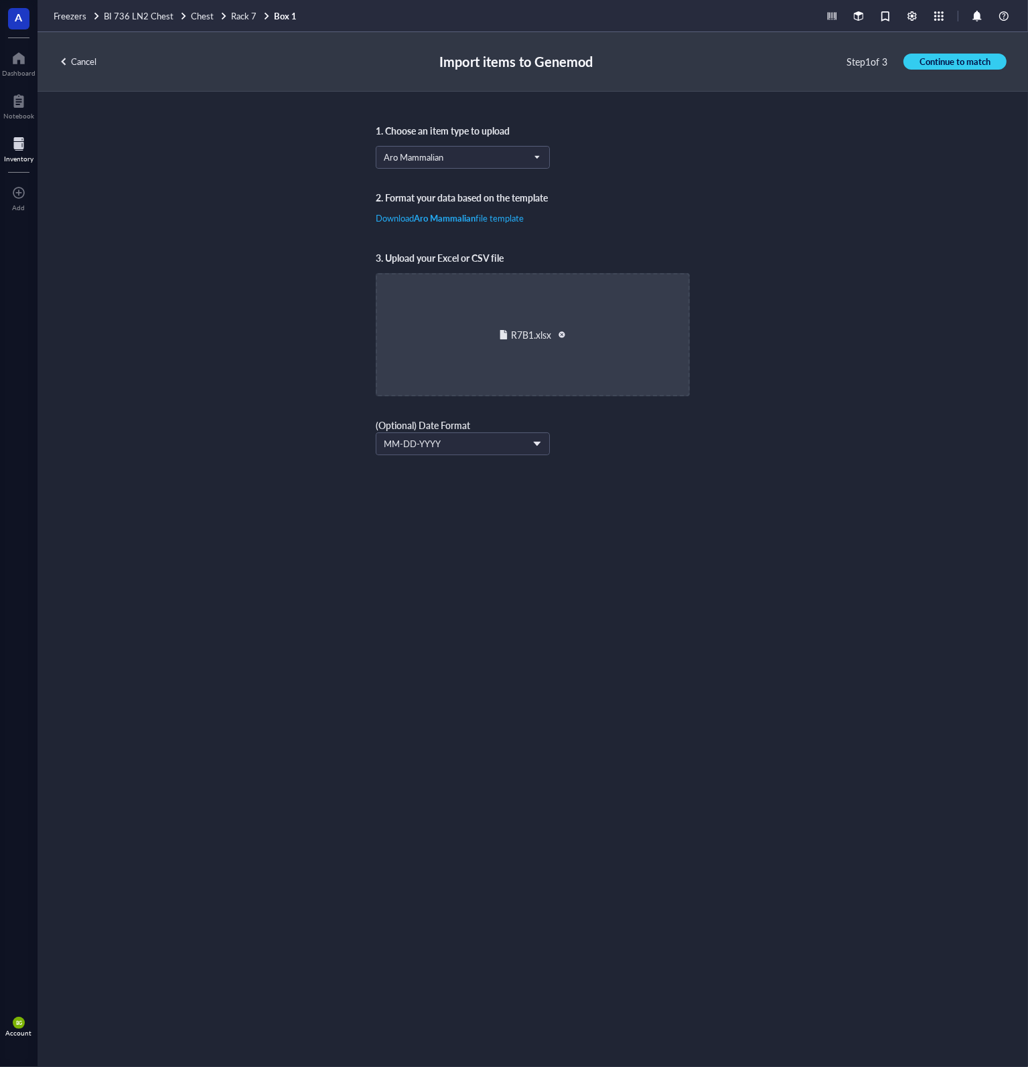
click at [858, 226] on div "1. Choose an item type to upload Aro Mammalian Protein siRNA Conjugates Aro Pro…" at bounding box center [532, 580] width 990 height 976
click at [931, 61] on span "Continue to match" at bounding box center [954, 62] width 71 height 12
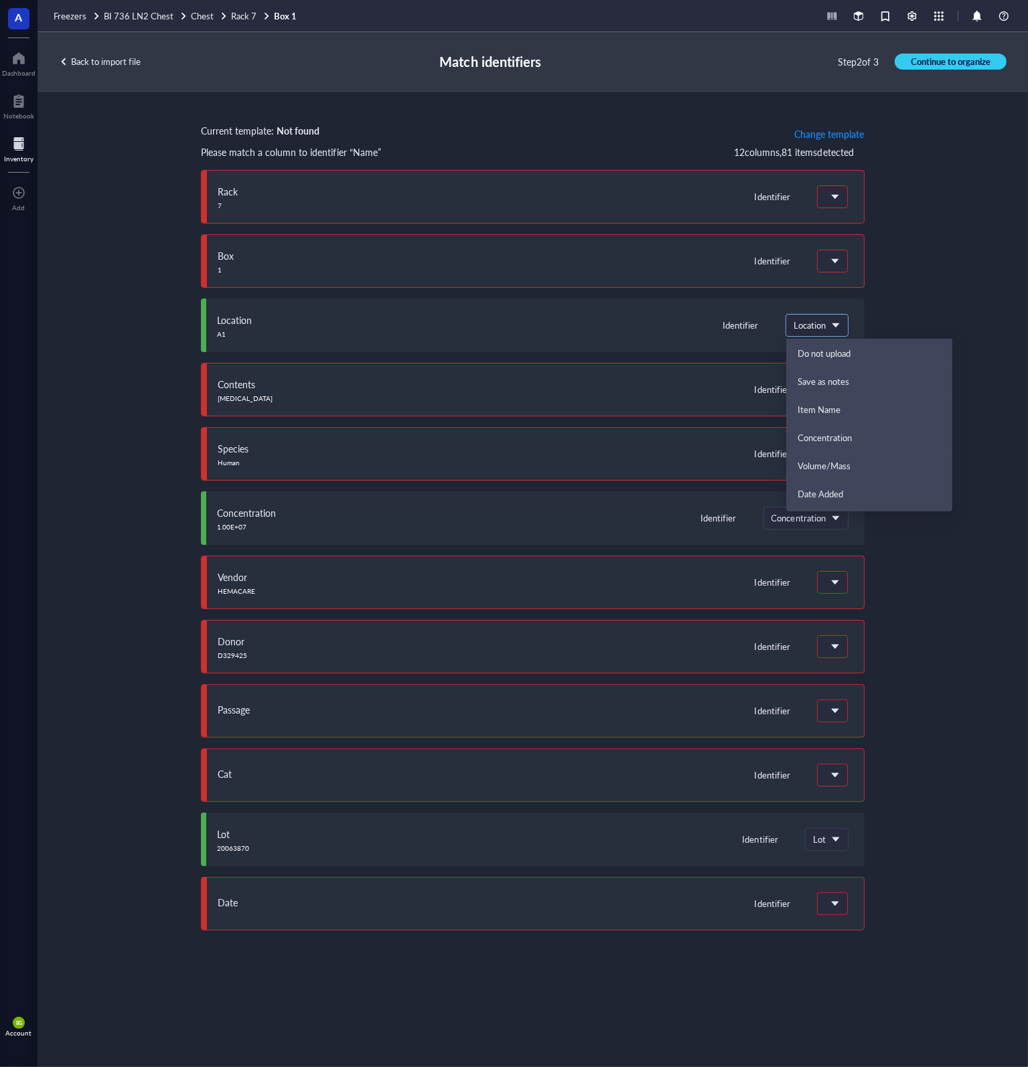
click at [830, 322] on span "Location" at bounding box center [815, 325] width 44 height 12
click at [916, 314] on div "Current template: Not found Change template Please match a column to identifier…" at bounding box center [532, 564] width 990 height 944
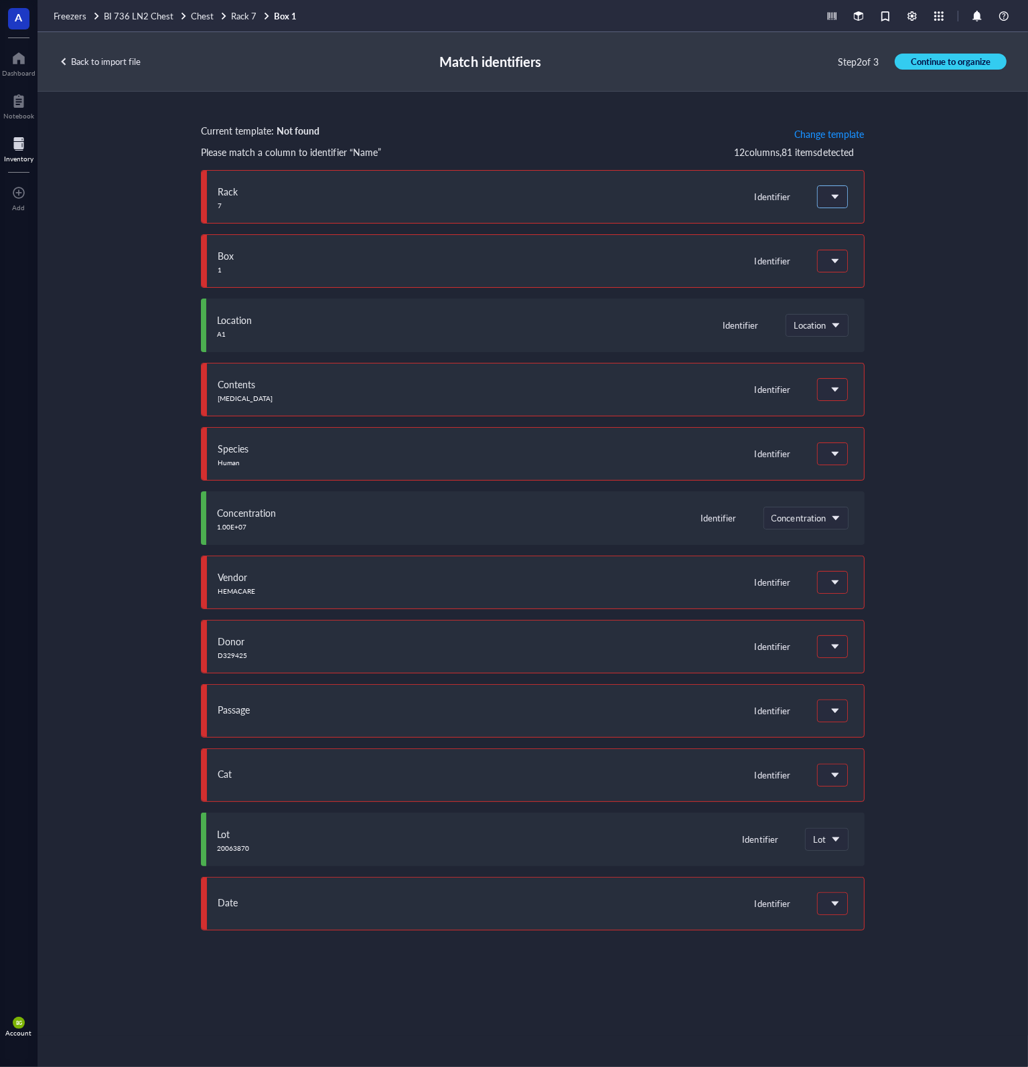
click at [838, 199] on span at bounding box center [832, 197] width 15 height 20
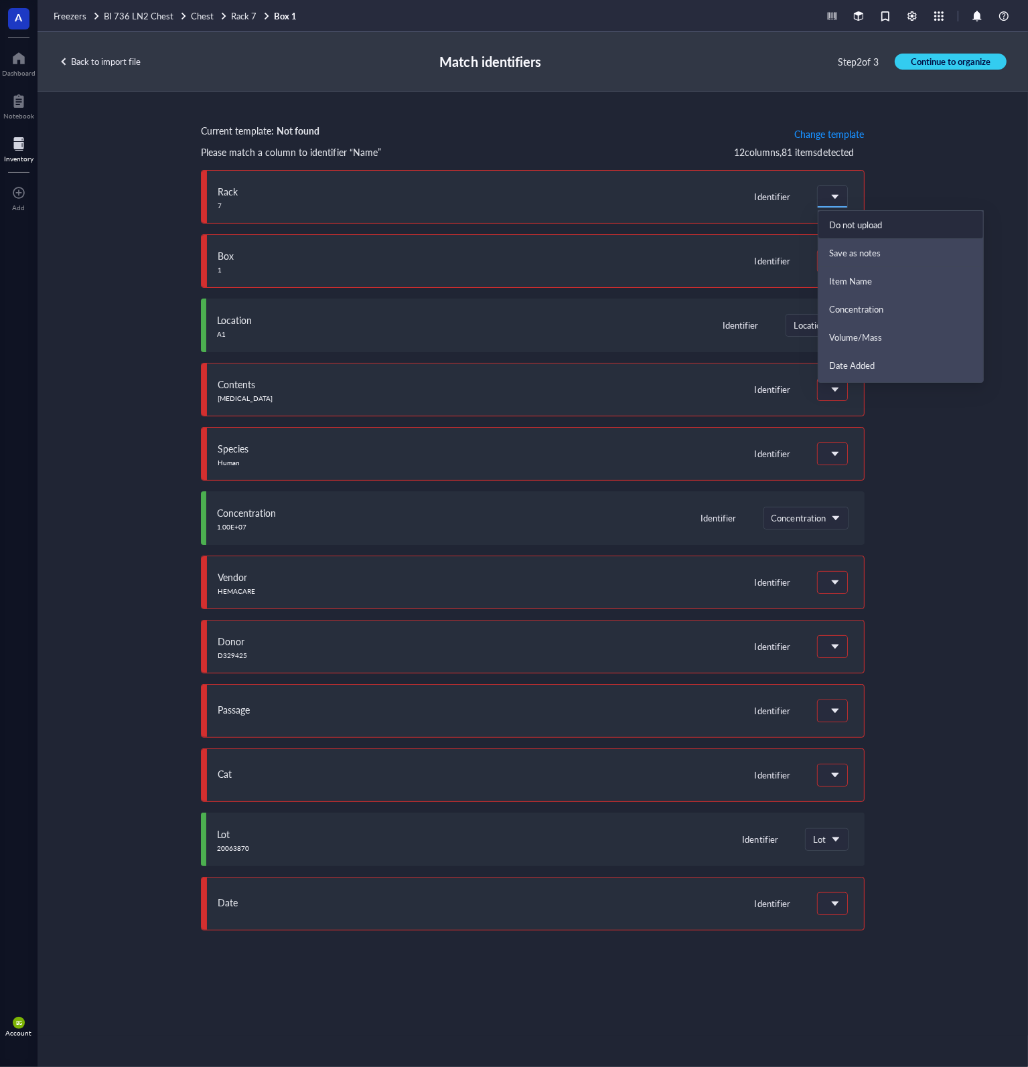
click at [930, 179] on div "Current template: Not found Change template Please match a column to identifier…" at bounding box center [532, 564] width 990 height 944
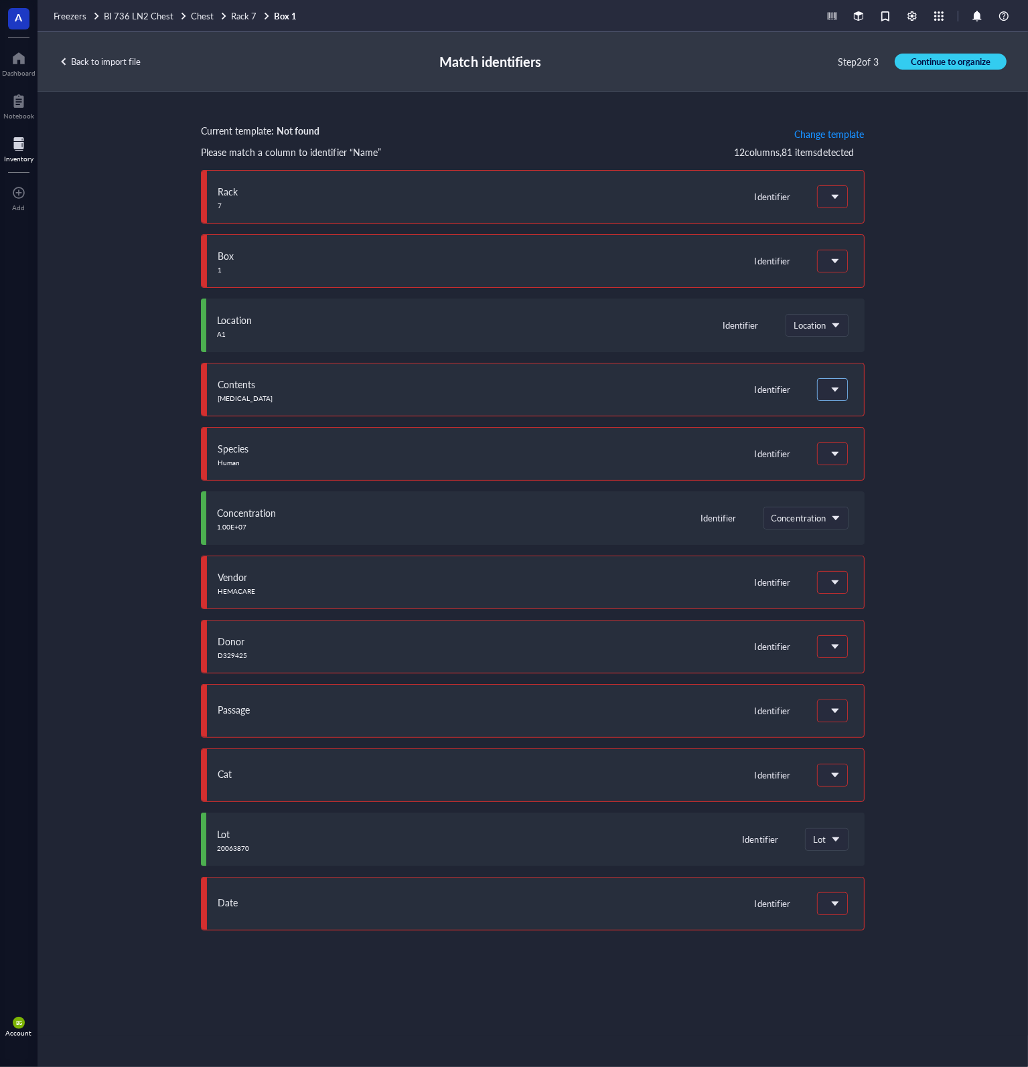
click at [842, 389] on div at bounding box center [831, 389] width 29 height 21
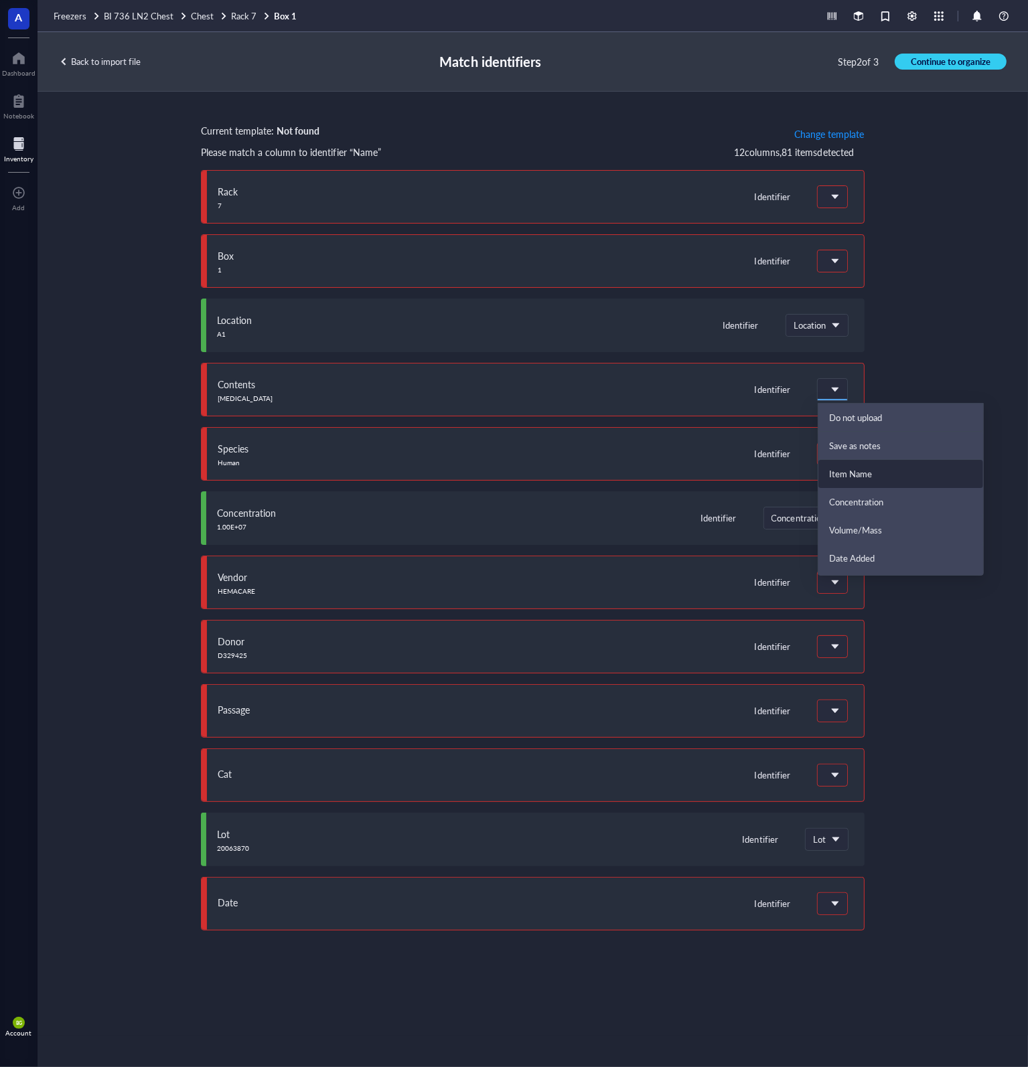
click at [881, 475] on div "Item Name" at bounding box center [900, 474] width 143 height 12
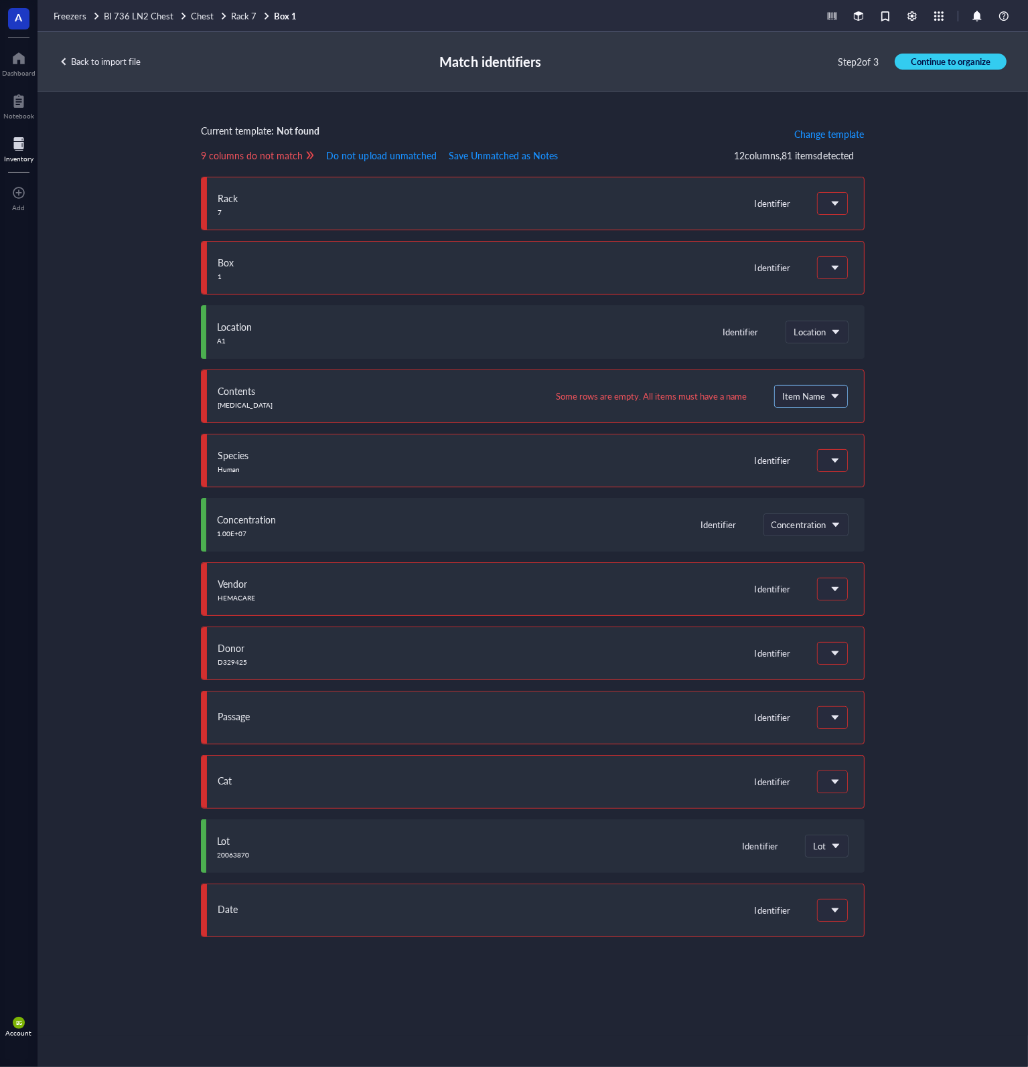
click at [833, 177] on div "Rack 7 Identifier Do not upload Save as notes Item Name Concentration Volume/Ma…" at bounding box center [533, 177] width 664 height 0
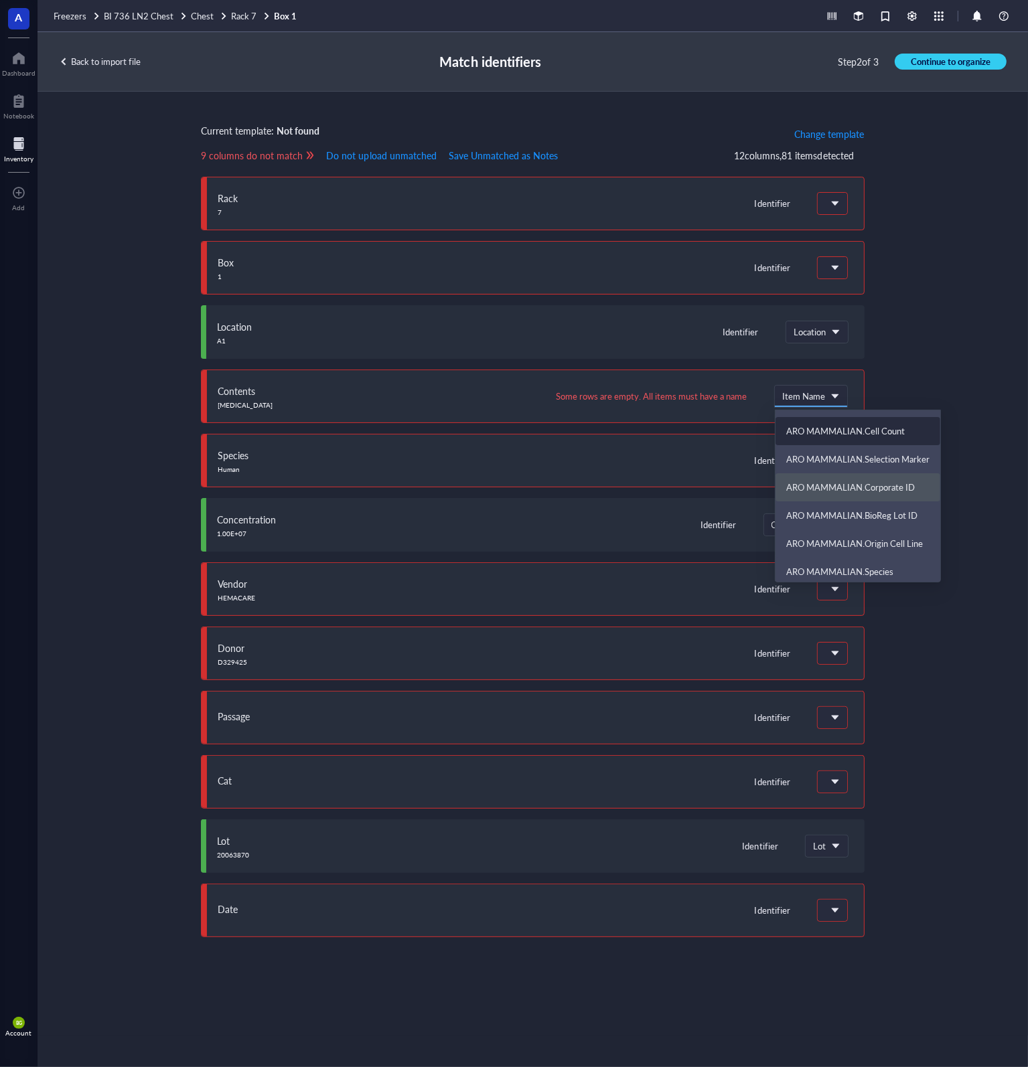
scroll to position [268, 0]
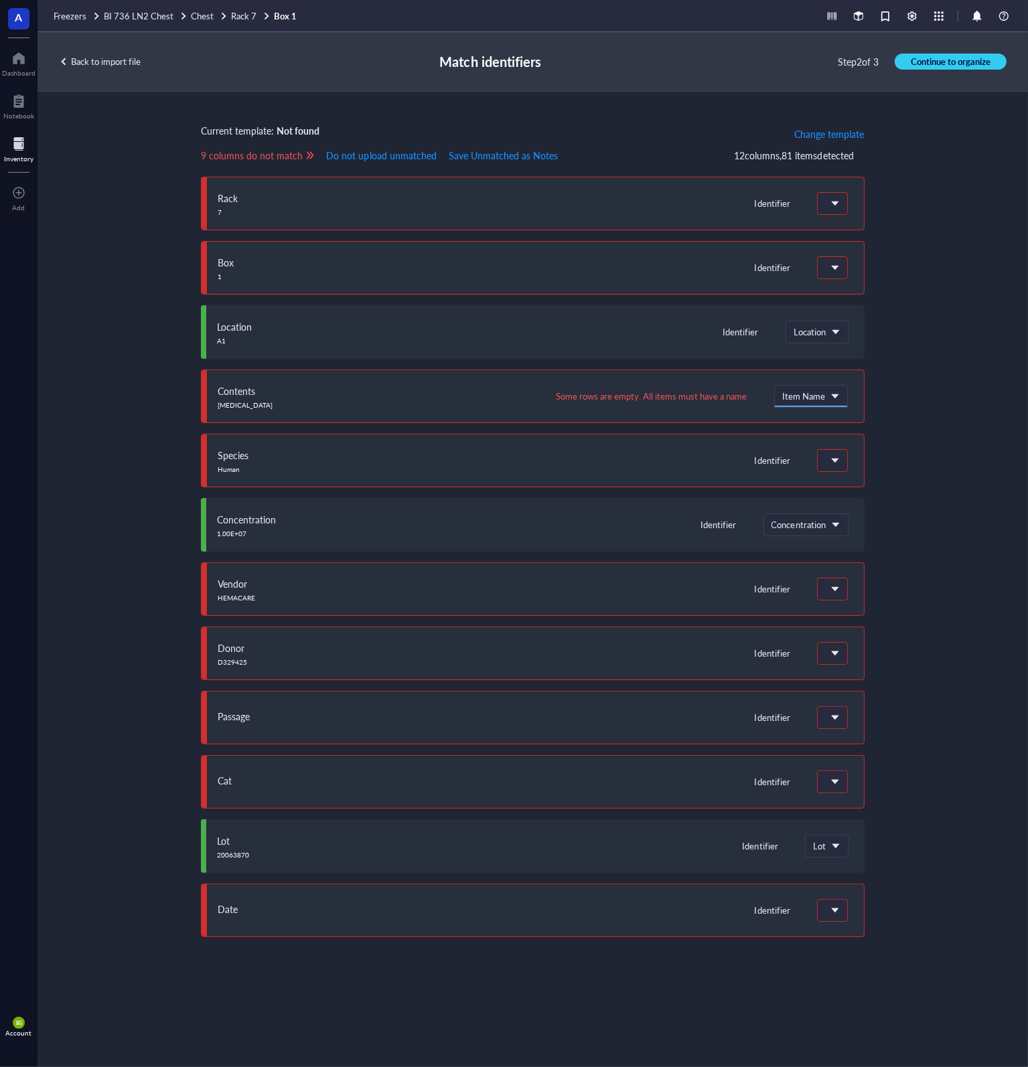
click at [965, 353] on div "Current template: Not found Change template 9 columns do not match Do not uploa…" at bounding box center [532, 564] width 990 height 944
click at [839, 776] on span at bounding box center [832, 782] width 15 height 20
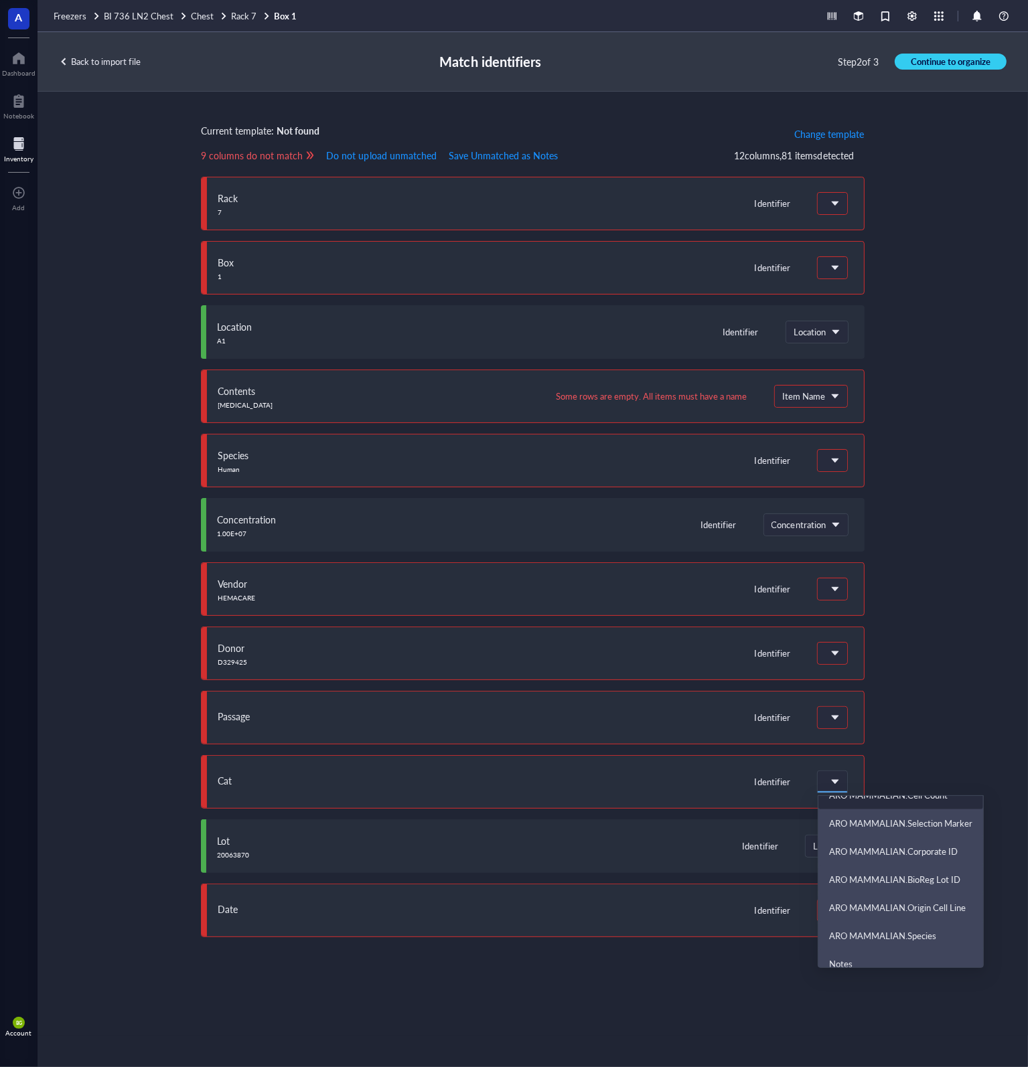
scroll to position [335, 0]
click at [971, 708] on div "Current template: Not found Change template 9 columns do not match Do not uploa…" at bounding box center [532, 564] width 990 height 944
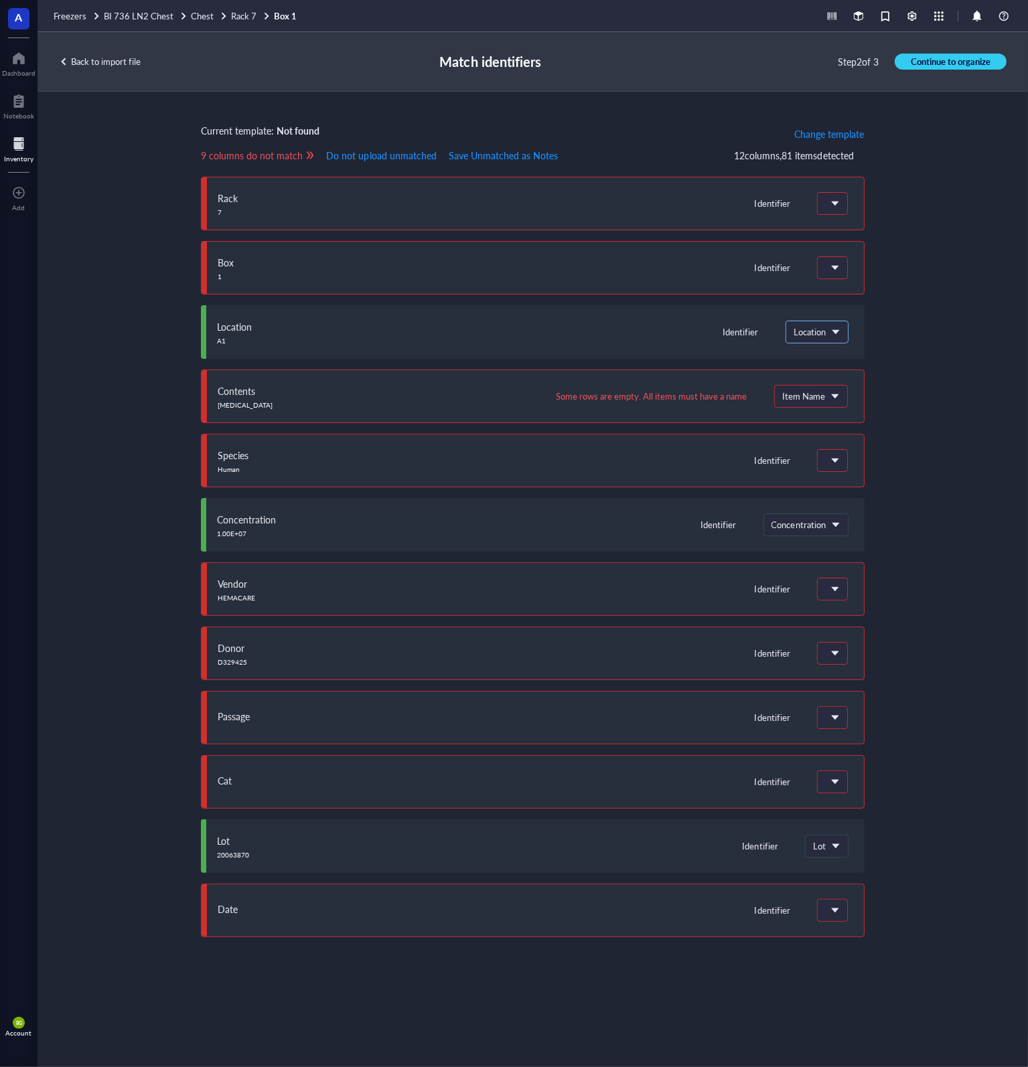
click at [833, 333] on span "Location" at bounding box center [815, 332] width 44 height 12
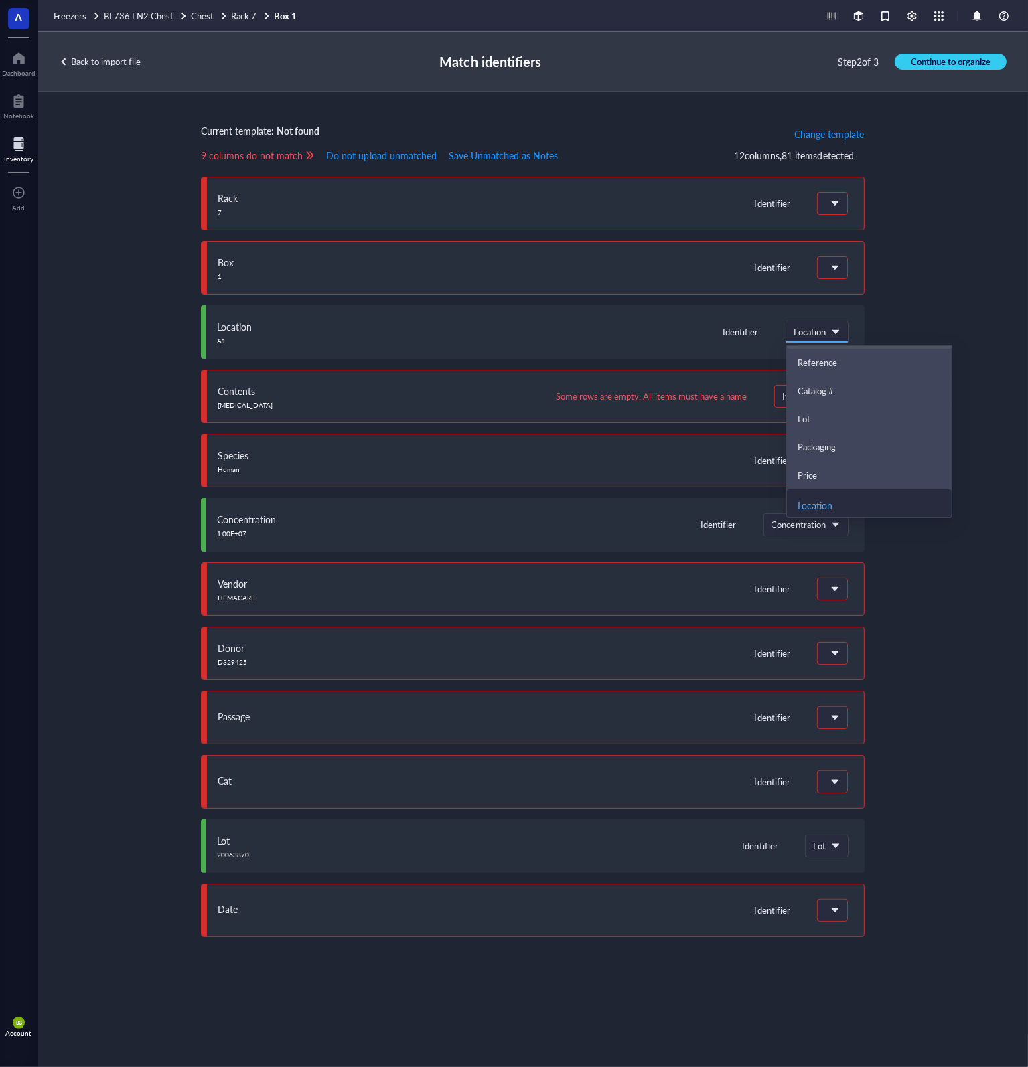
scroll to position [475, 0]
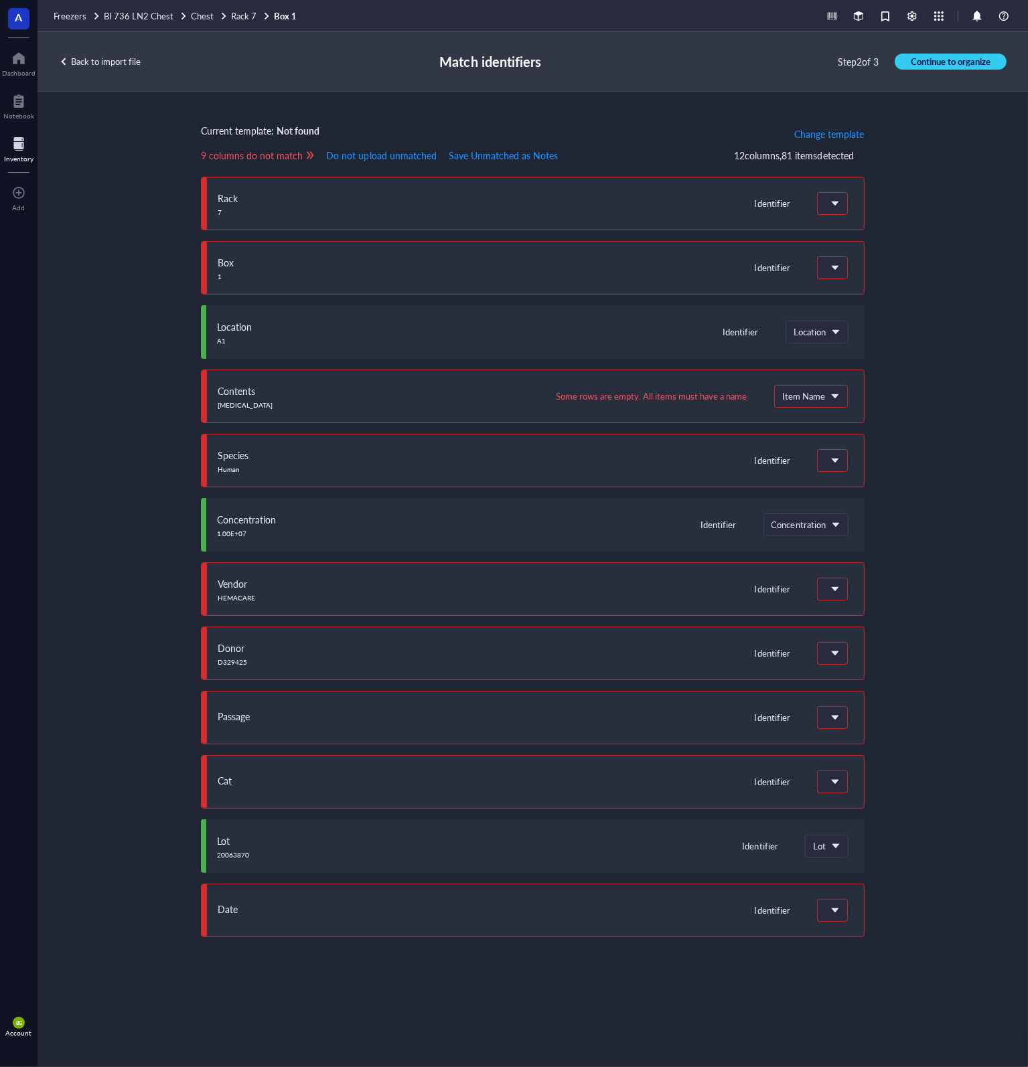
click at [919, 304] on div "Current template: Not found Change template 9 columns do not match Do not uploa…" at bounding box center [532, 564] width 990 height 944
click at [128, 60] on div "Back to import file" at bounding box center [100, 62] width 82 height 12
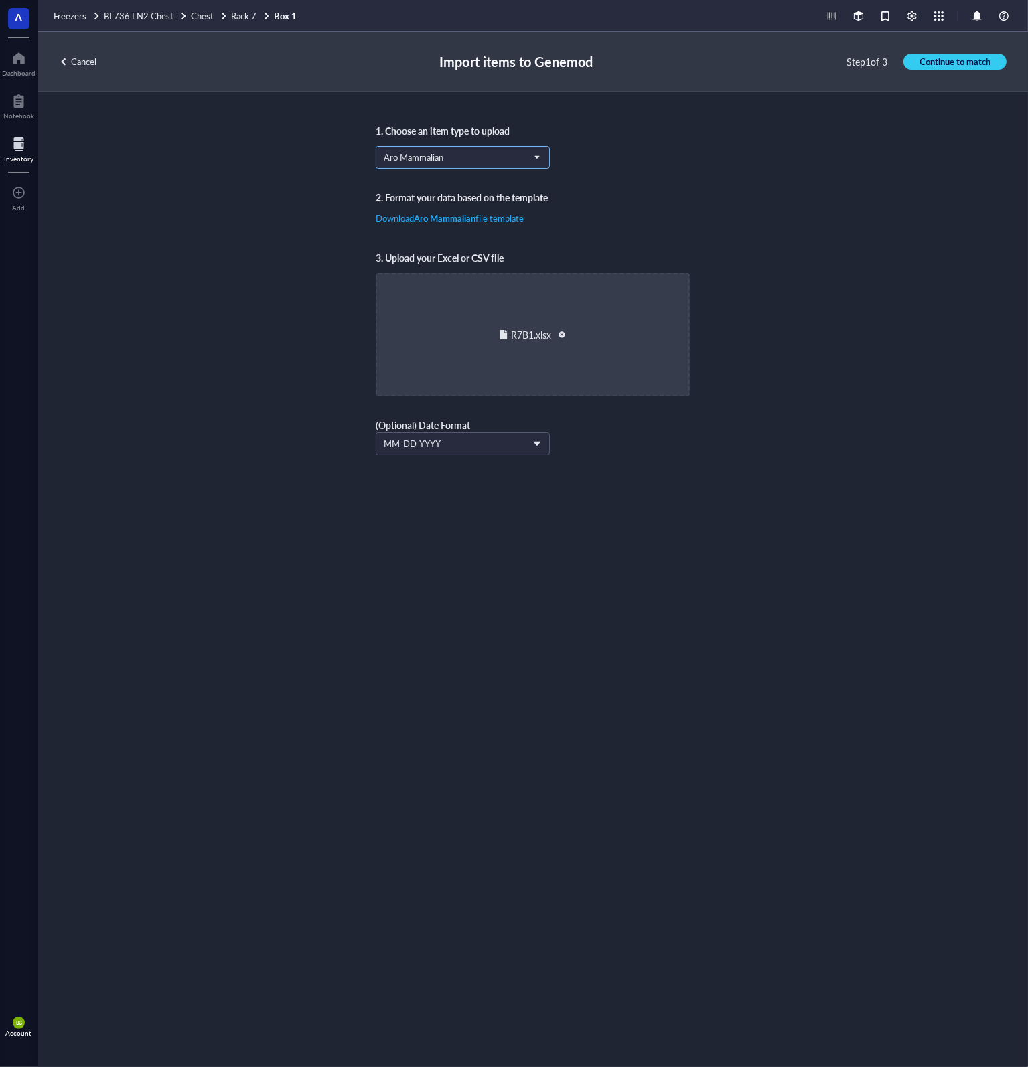
click at [490, 159] on span "Aro Mammalian" at bounding box center [461, 157] width 155 height 12
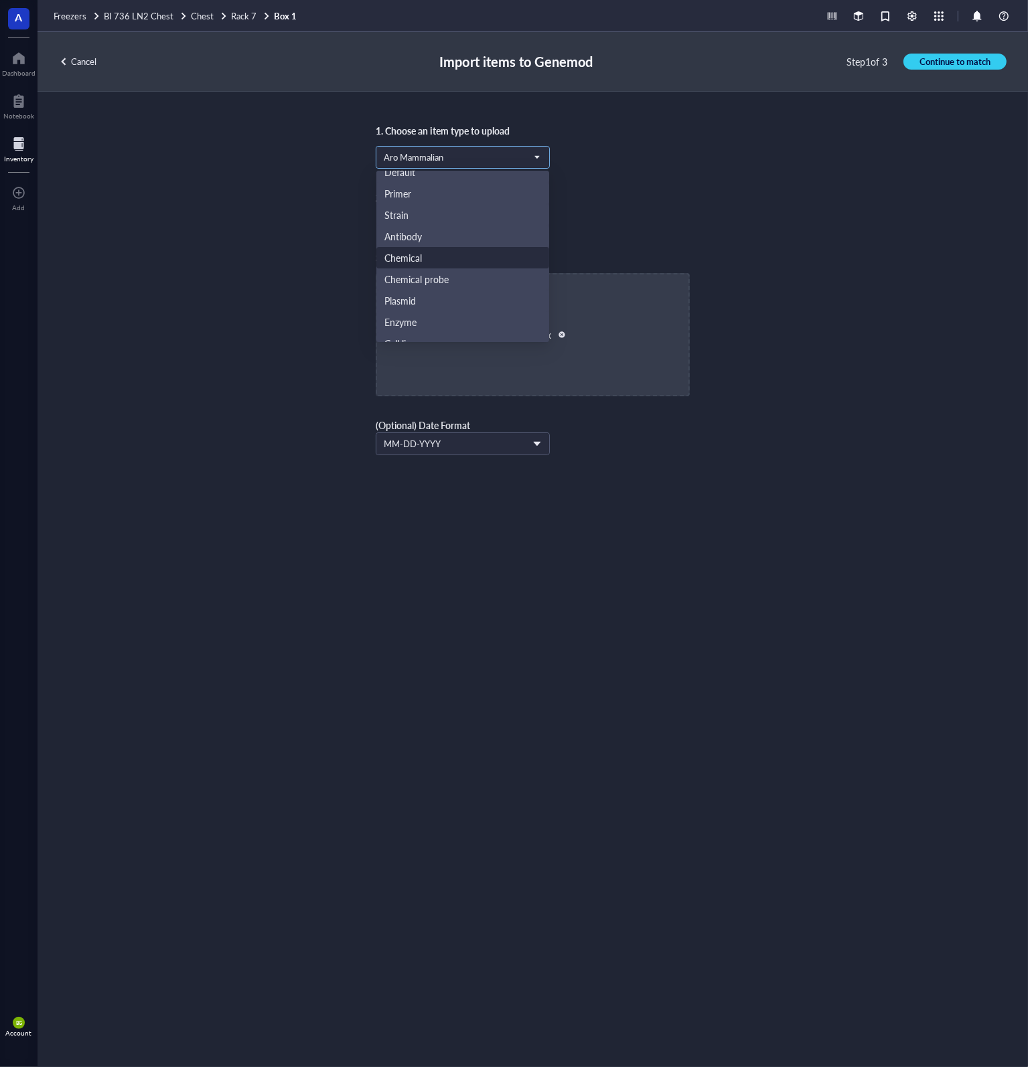
scroll to position [236, 0]
drag, startPoint x: 215, startPoint y: 279, endPoint x: 224, endPoint y: 260, distance: 21.0
click at [218, 279] on div "1. Choose an item type to upload Aro Mammalian Protein siRNA Conjugates Aro Pro…" at bounding box center [532, 580] width 990 height 976
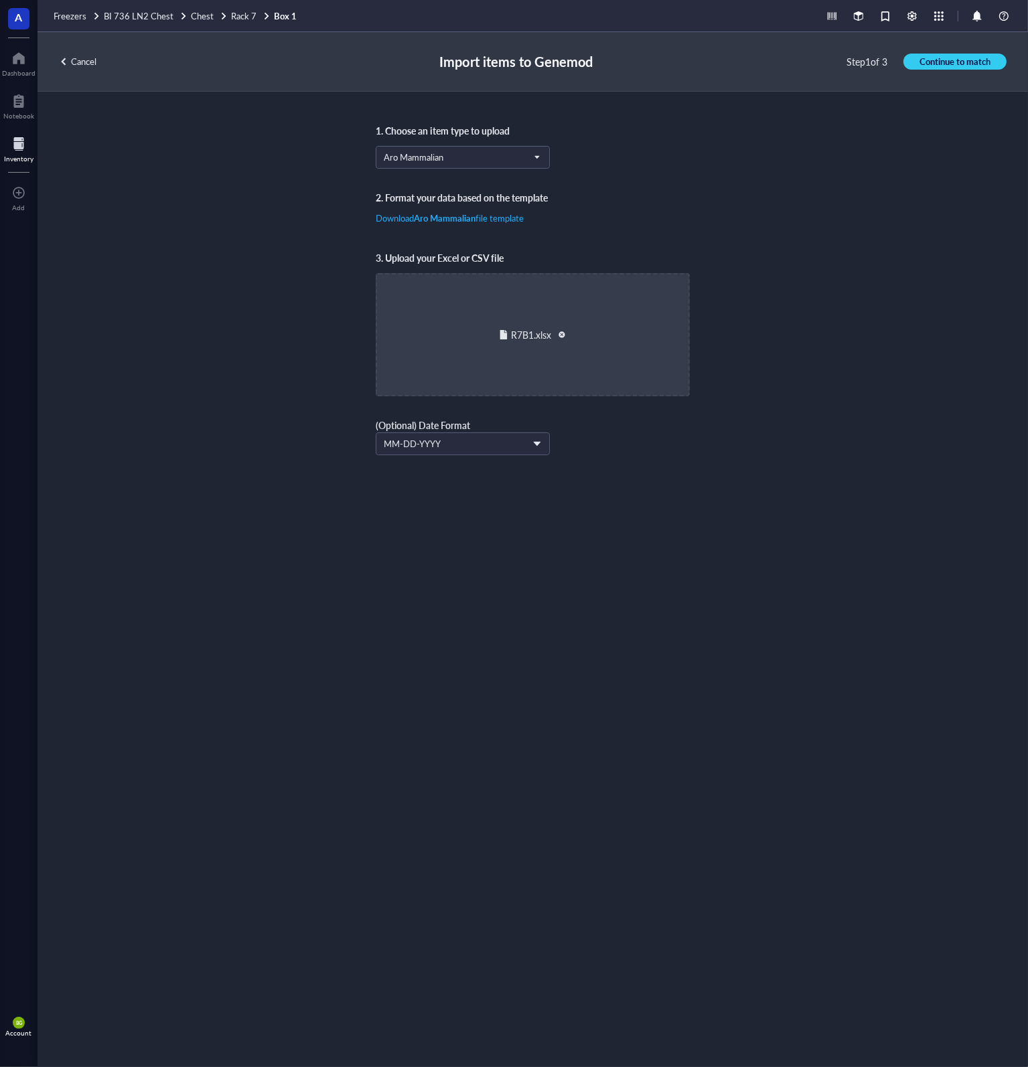
click at [23, 1024] on span "BG" at bounding box center [19, 1023] width 12 height 12
click at [90, 1002] on link "Framework" at bounding box center [89, 1002] width 77 height 24
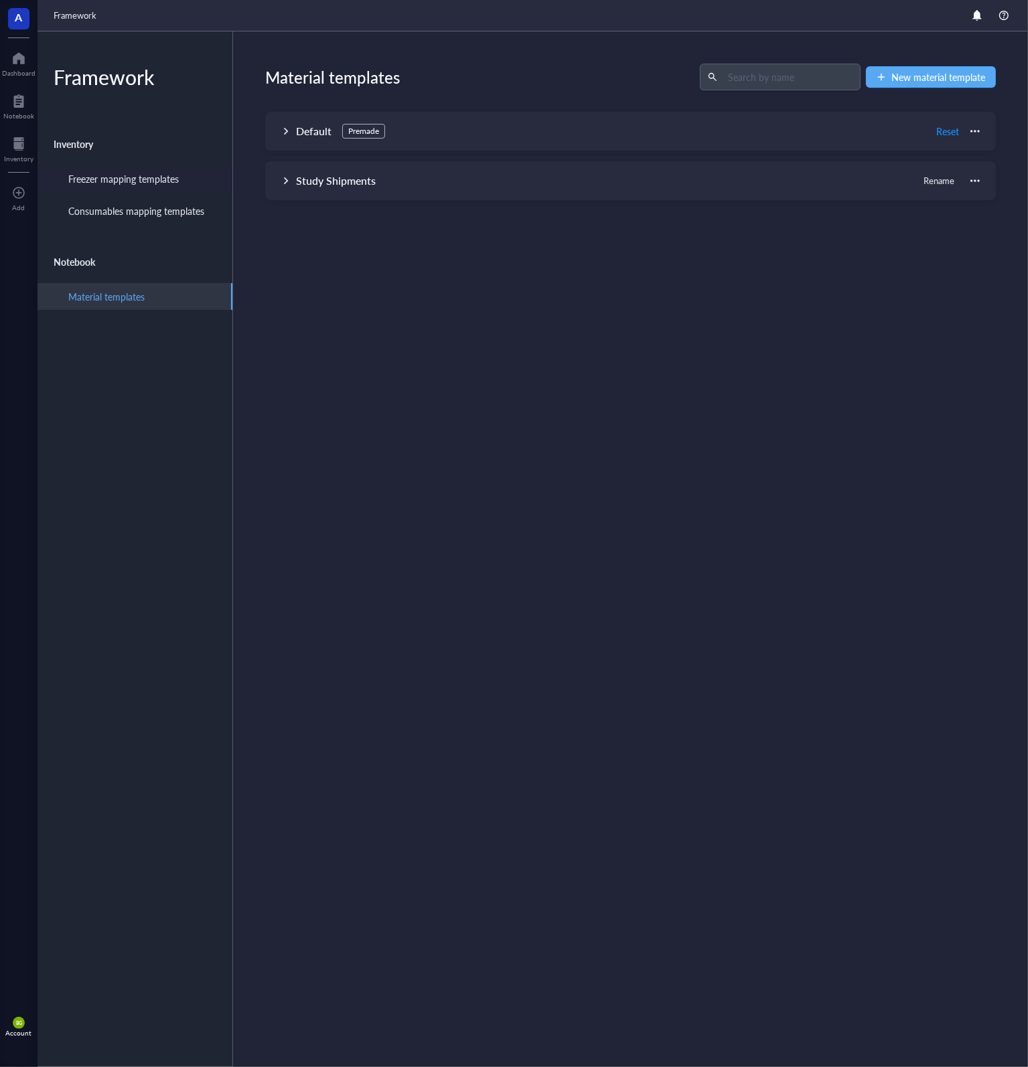
click at [136, 173] on div "Freezer mapping templates" at bounding box center [123, 178] width 110 height 15
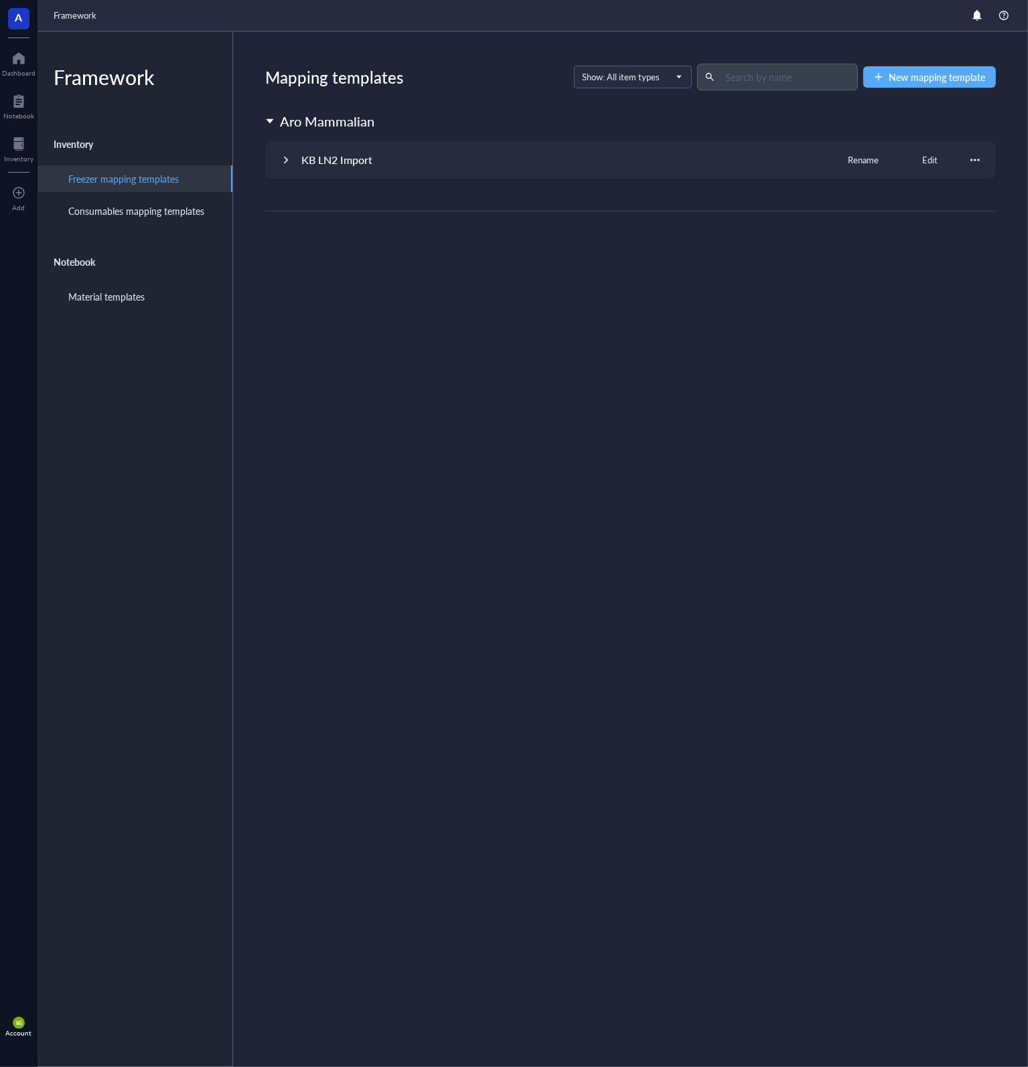
click at [279, 158] on div "KB LN2 Import Rename Edit" at bounding box center [630, 159] width 730 height 37
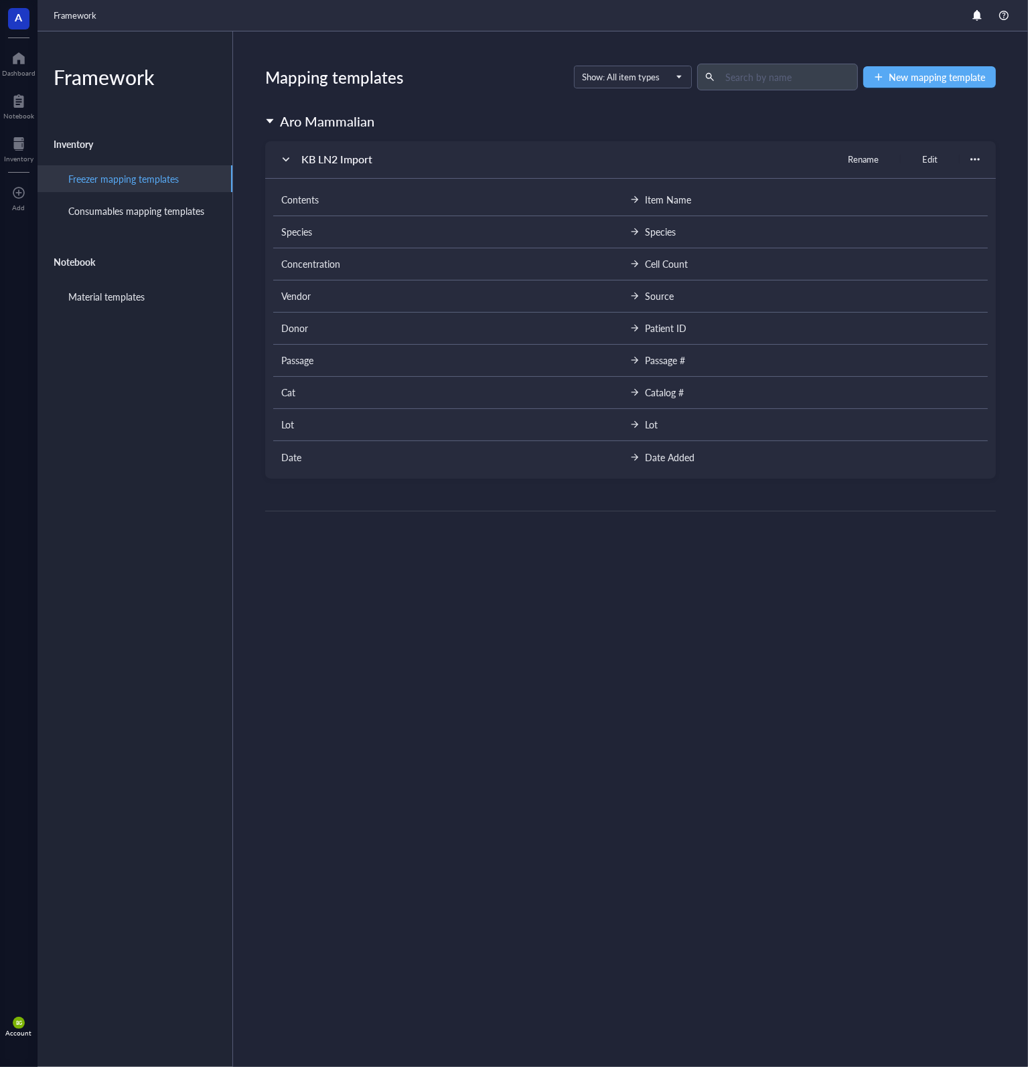
click at [971, 160] on div at bounding box center [974, 159] width 9 height 9
click at [886, 114] on div "Aro Mammalian" at bounding box center [630, 121] width 730 height 19
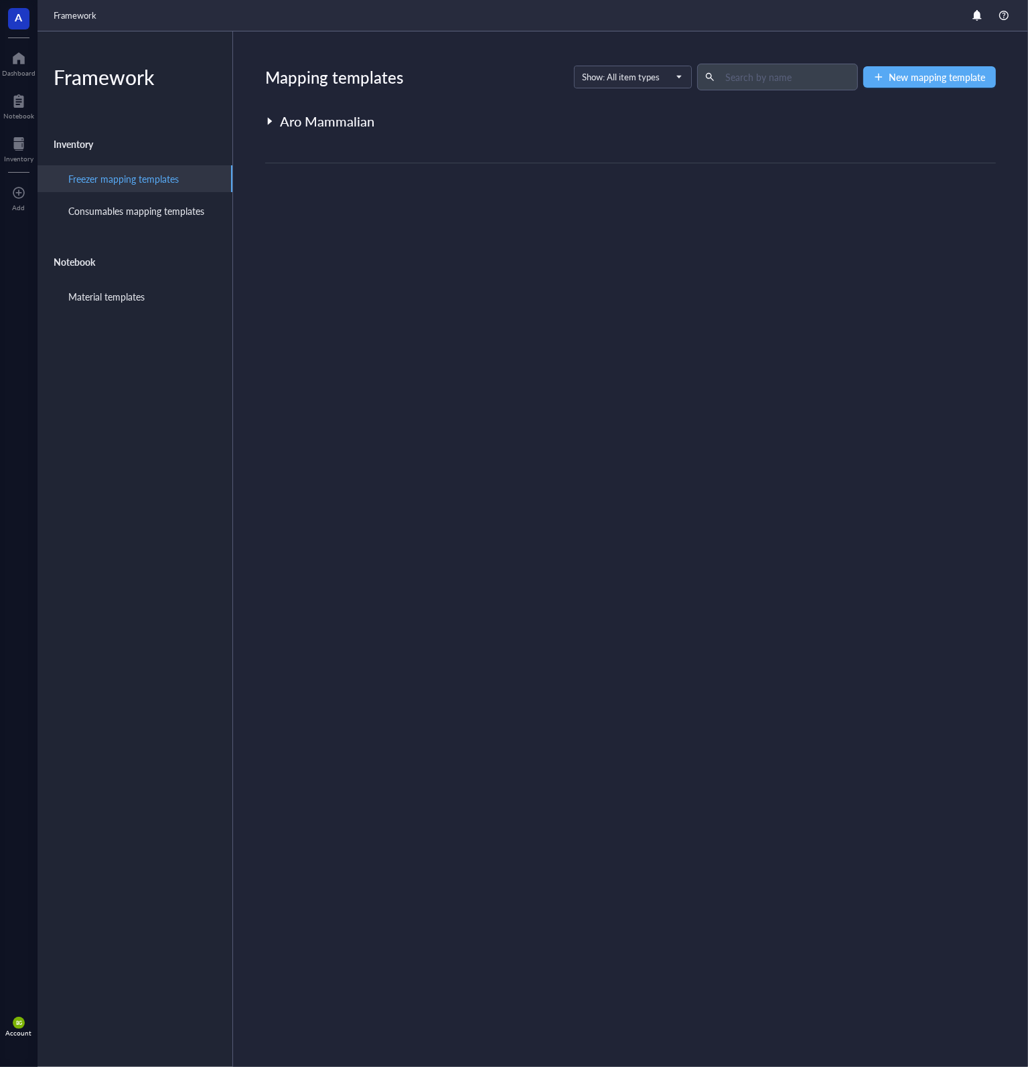
click at [325, 125] on div "Aro Mammalian" at bounding box center [327, 121] width 94 height 19
click at [154, 215] on div "Consumables mapping templates" at bounding box center [136, 211] width 136 height 15
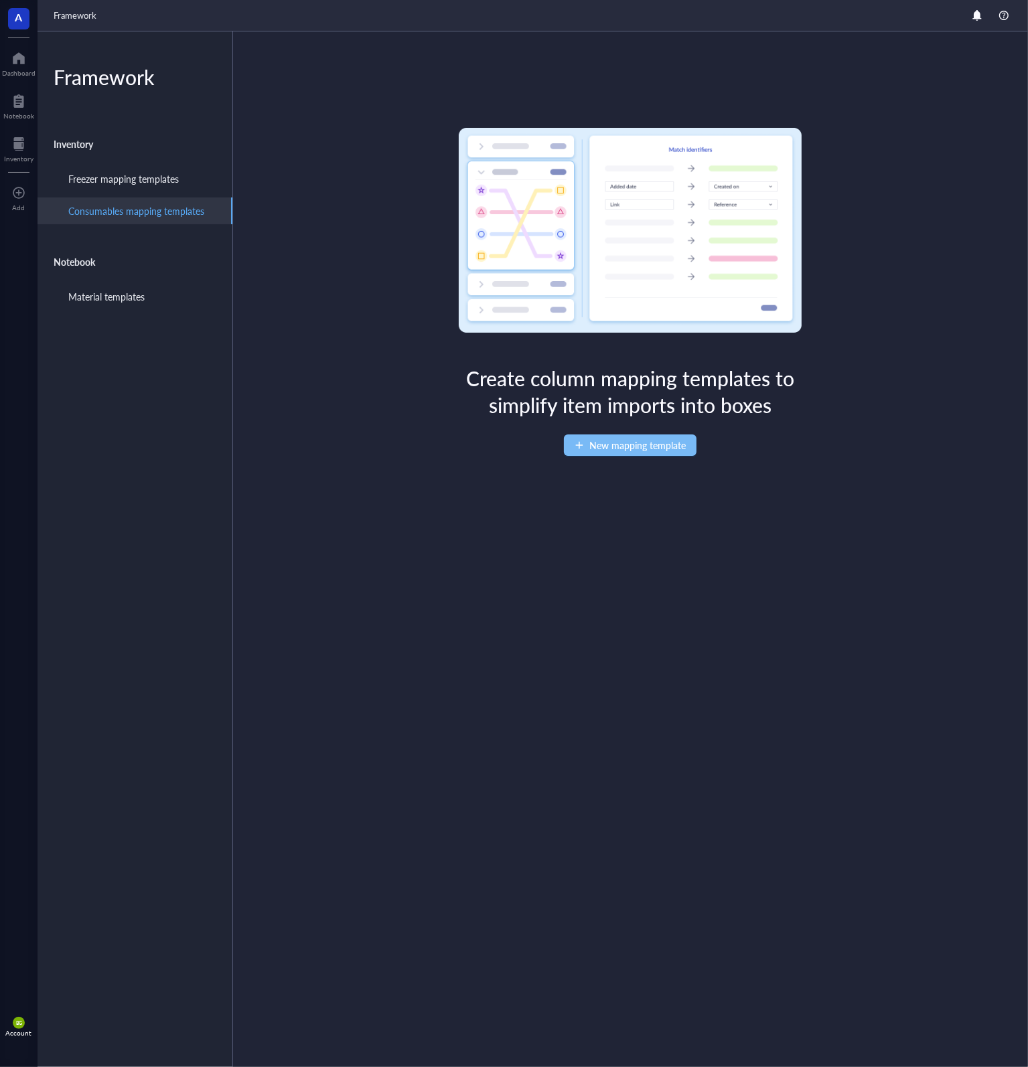
click at [611, 449] on span "New mapping template" at bounding box center [637, 445] width 96 height 11
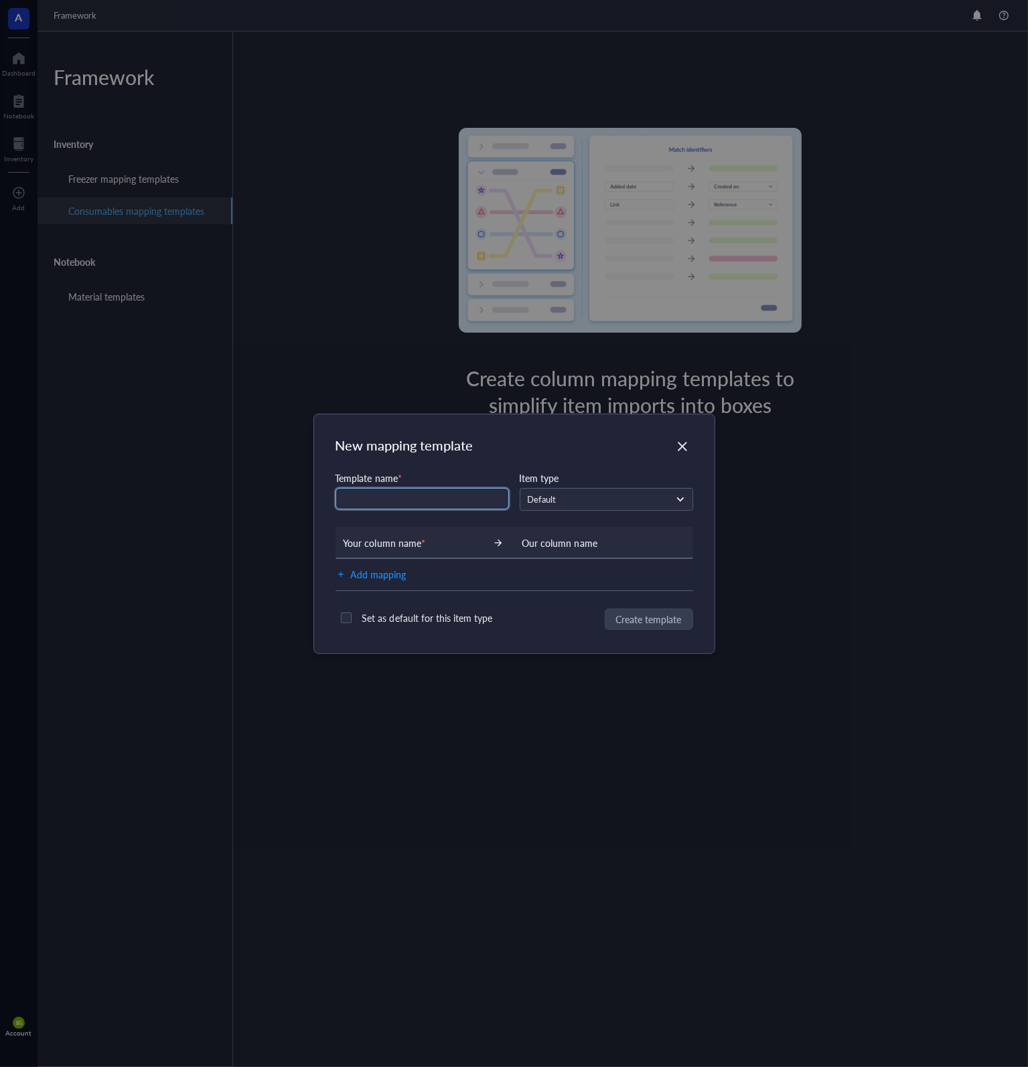
click at [432, 503] on input "text" at bounding box center [421, 498] width 173 height 21
click at [688, 435] on div "New mapping template Template name * Item type Default Your column name * Our c…" at bounding box center [514, 533] width 400 height 239
click at [687, 448] on icon "Close" at bounding box center [682, 446] width 13 height 13
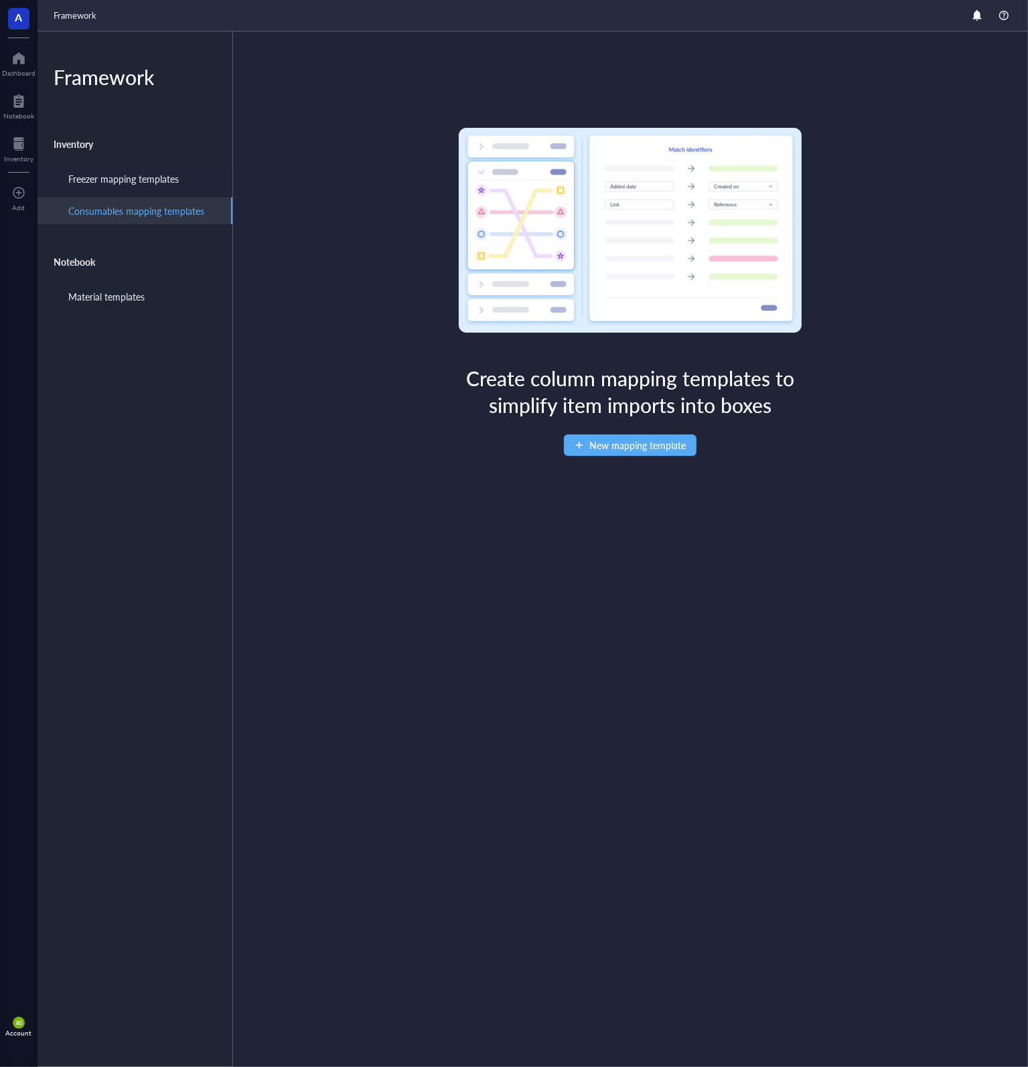
click at [172, 173] on div "Freezer mapping templates" at bounding box center [123, 178] width 110 height 15
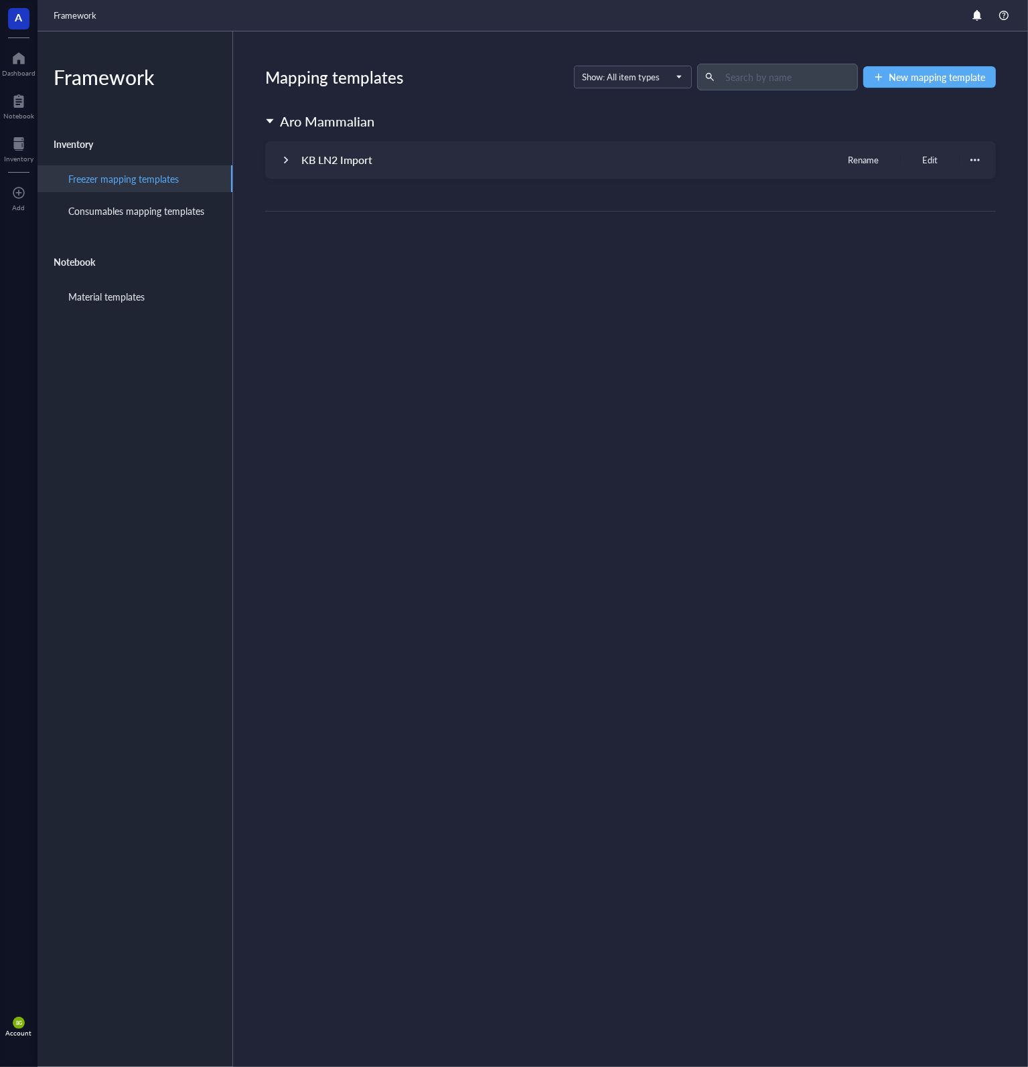
click at [923, 161] on div "Edit" at bounding box center [929, 160] width 15 height 12
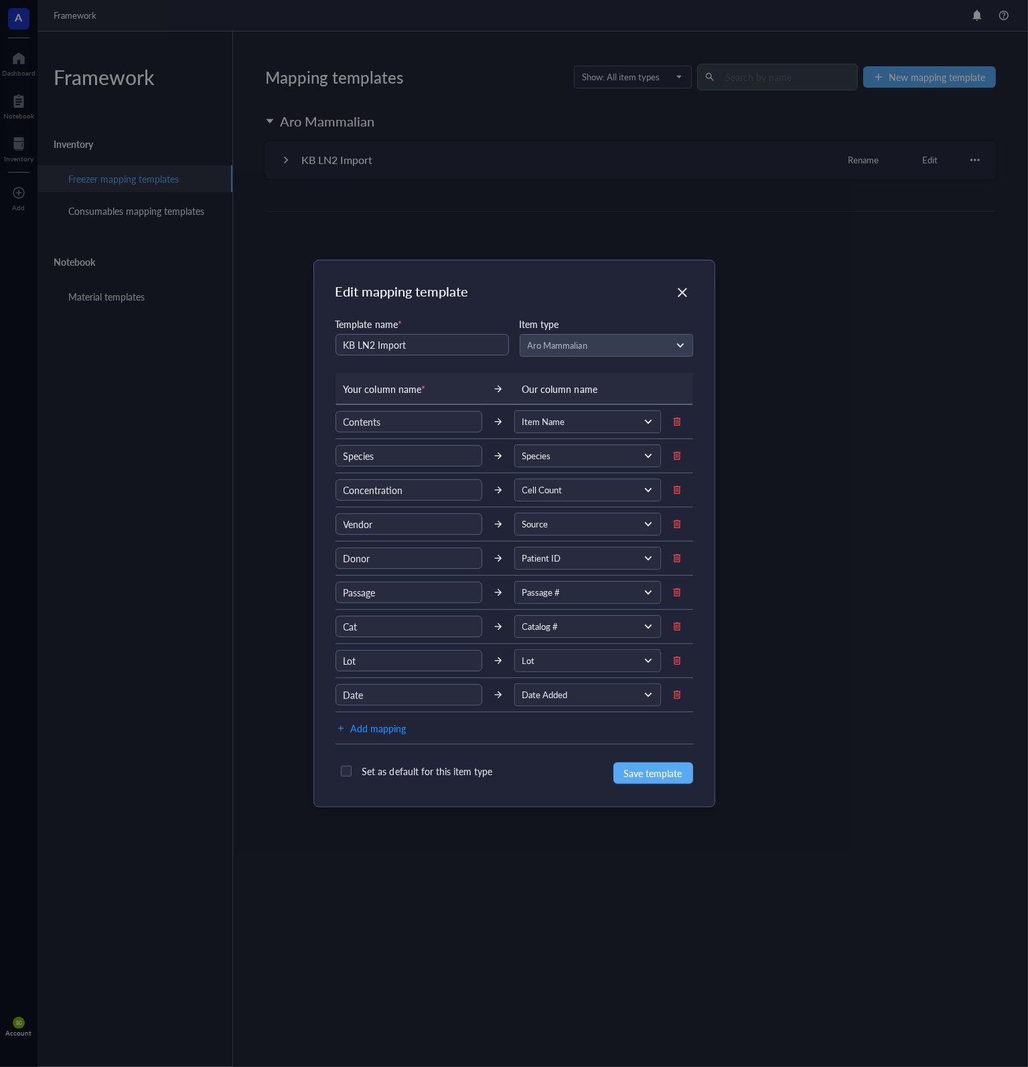
click at [696, 297] on div "Edit mapping template Template name * KB LN2 Import Item type Aro Mammalian You…" at bounding box center [514, 533] width 400 height 546
click at [689, 293] on div "Close" at bounding box center [682, 292] width 21 height 21
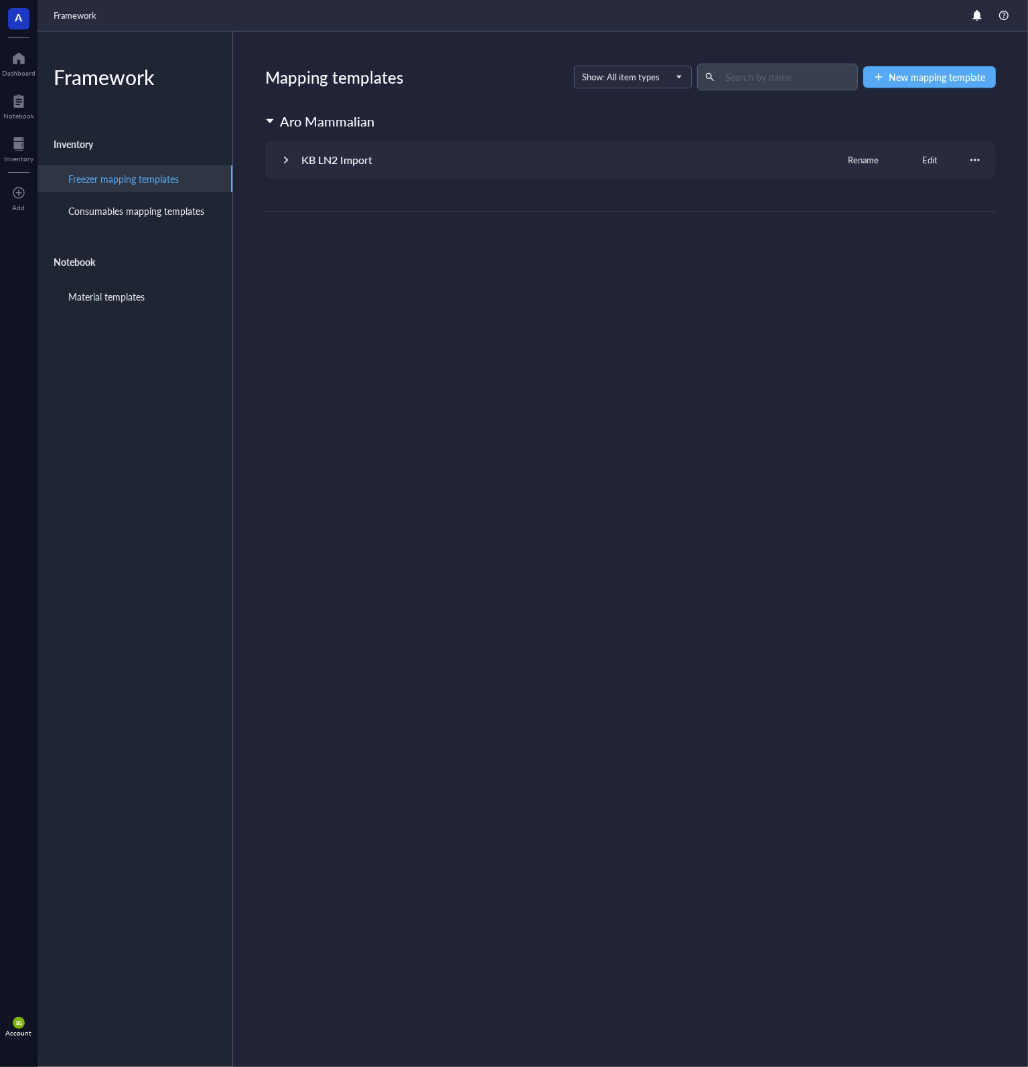
click at [971, 159] on div at bounding box center [974, 159] width 9 height 9
click at [948, 227] on div "Delete template" at bounding box center [932, 227] width 66 height 15
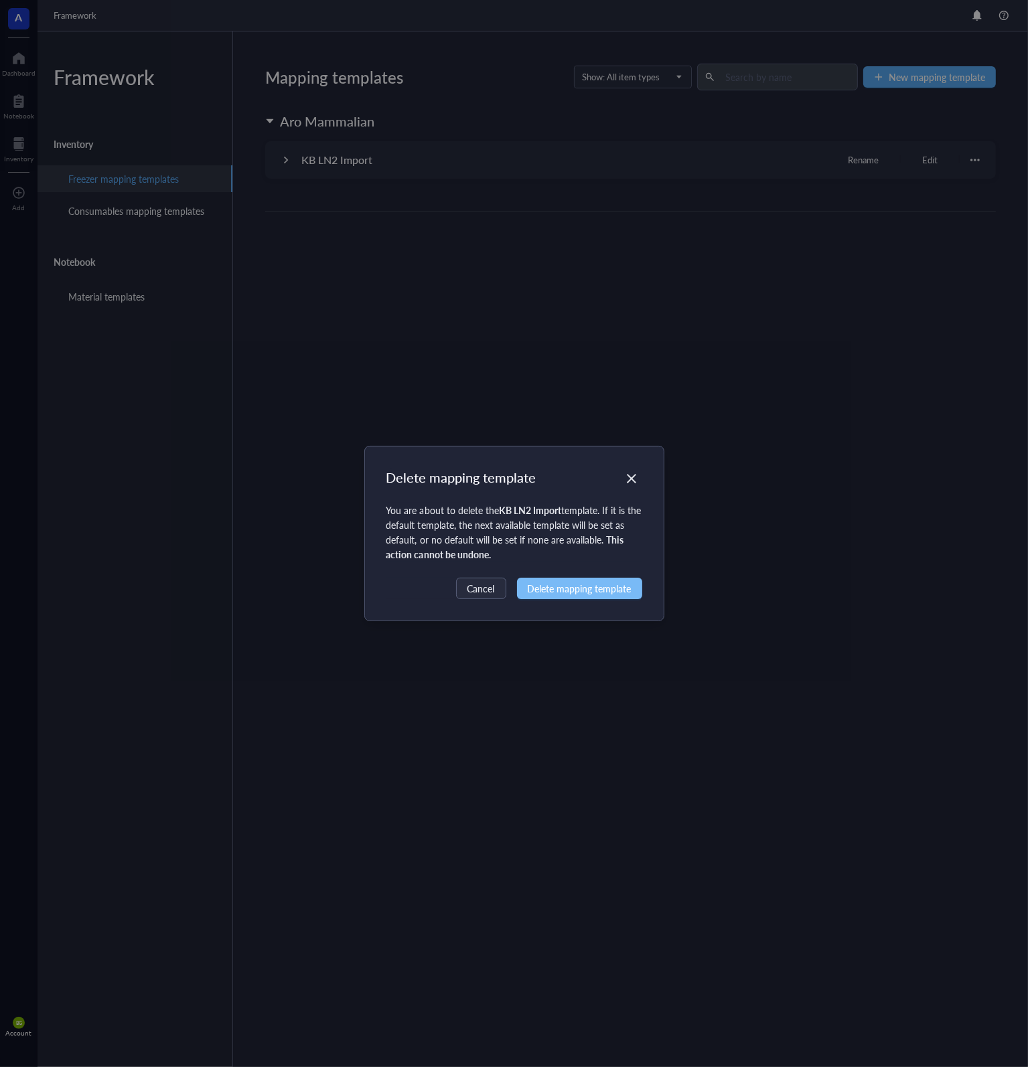
click at [608, 592] on span "Delete mapping template" at bounding box center [580, 588] width 104 height 15
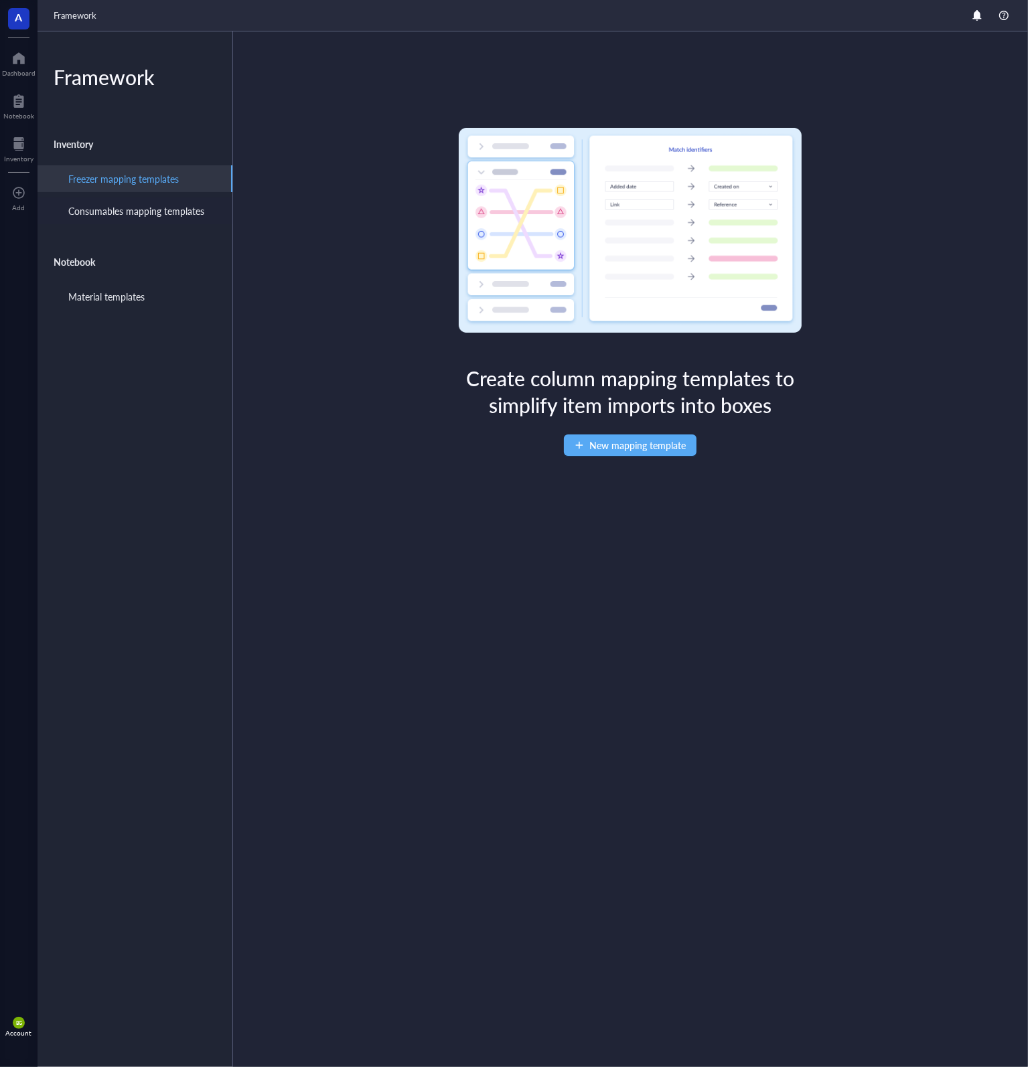
click at [145, 204] on div "Consumables mapping templates" at bounding box center [136, 211] width 136 height 15
click at [148, 188] on div "Freezer mapping templates" at bounding box center [134, 178] width 195 height 27
click at [153, 210] on div "Consumables mapping templates" at bounding box center [136, 211] width 136 height 15
click at [152, 185] on div "Freezer mapping templates" at bounding box center [134, 178] width 195 height 27
click at [163, 215] on div "Consumables mapping templates" at bounding box center [136, 211] width 136 height 15
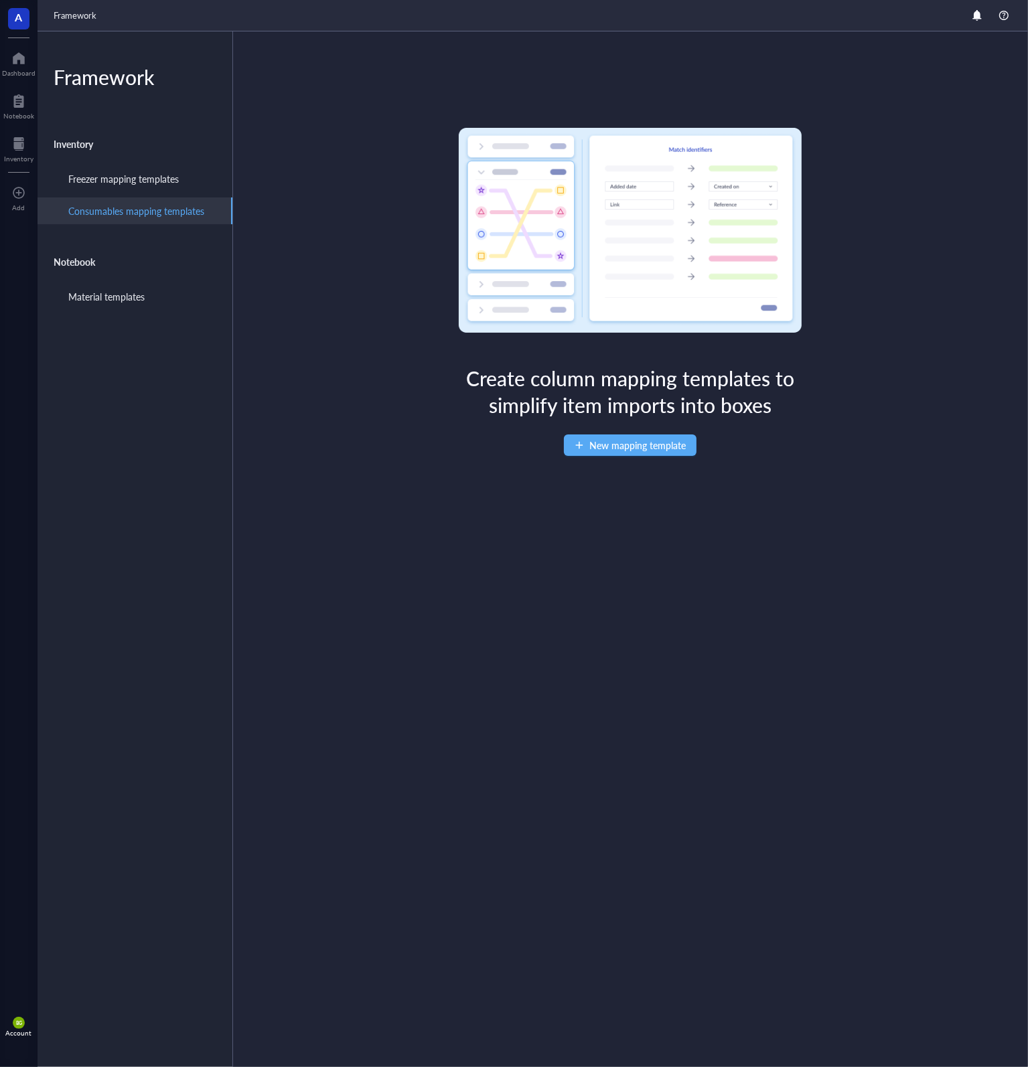
click at [541, 360] on div "Create column mapping templates to simplify item imports into boxes New mapping…" at bounding box center [630, 549] width 795 height 1036
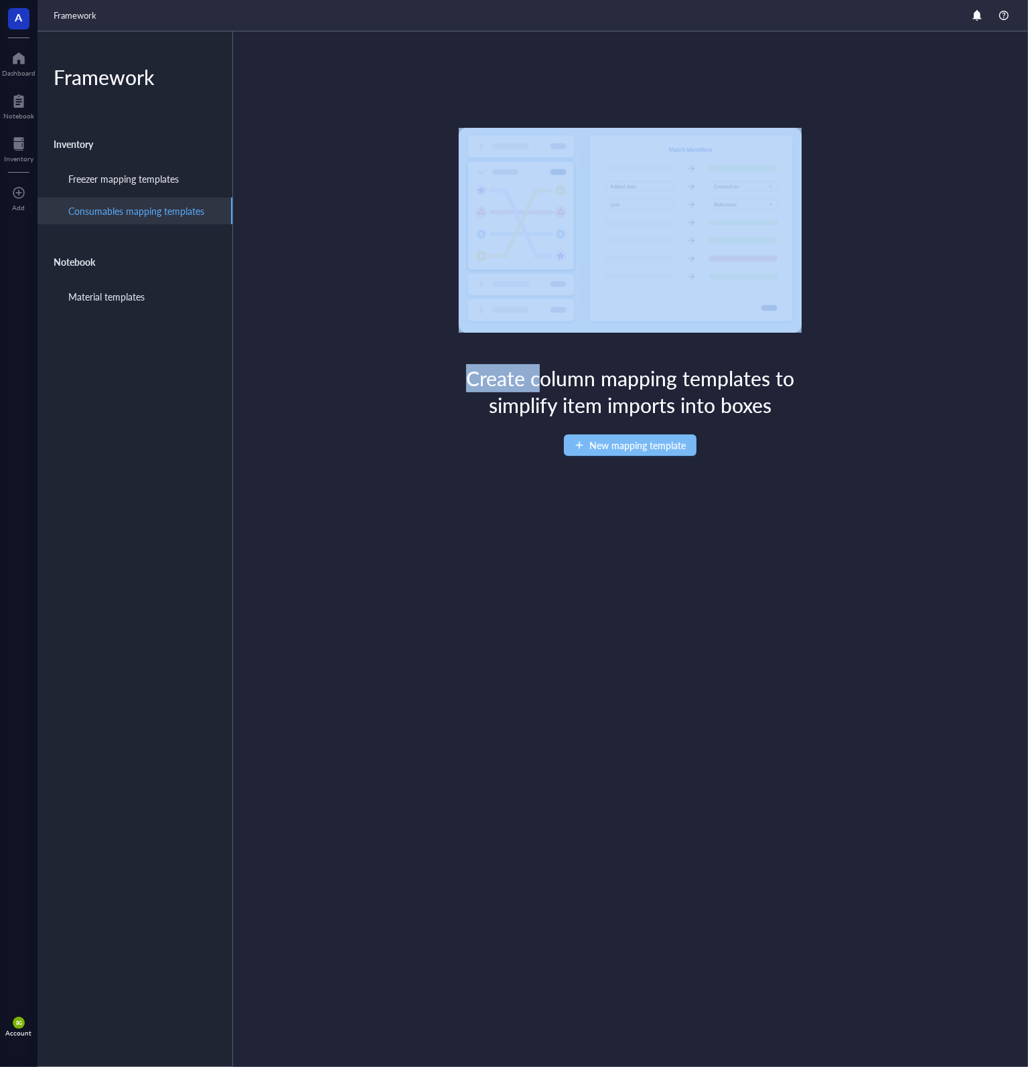
click at [622, 441] on span "New mapping template" at bounding box center [637, 445] width 96 height 11
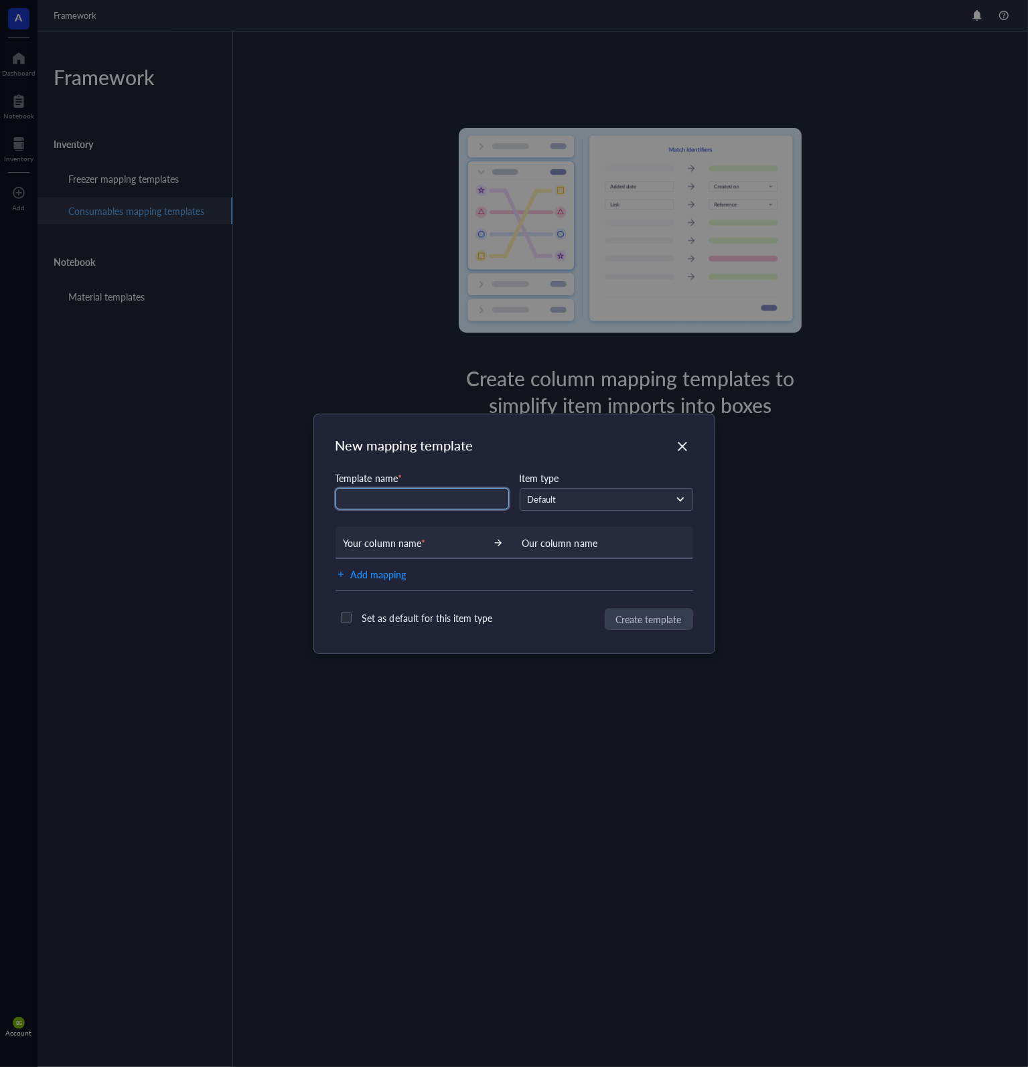
click at [431, 495] on input "text" at bounding box center [421, 498] width 173 height 21
click at [550, 504] on span "Default" at bounding box center [605, 499] width 155 height 12
click at [603, 510] on div "Default" at bounding box center [606, 499] width 172 height 21
click at [683, 437] on div "Close" at bounding box center [682, 446] width 21 height 21
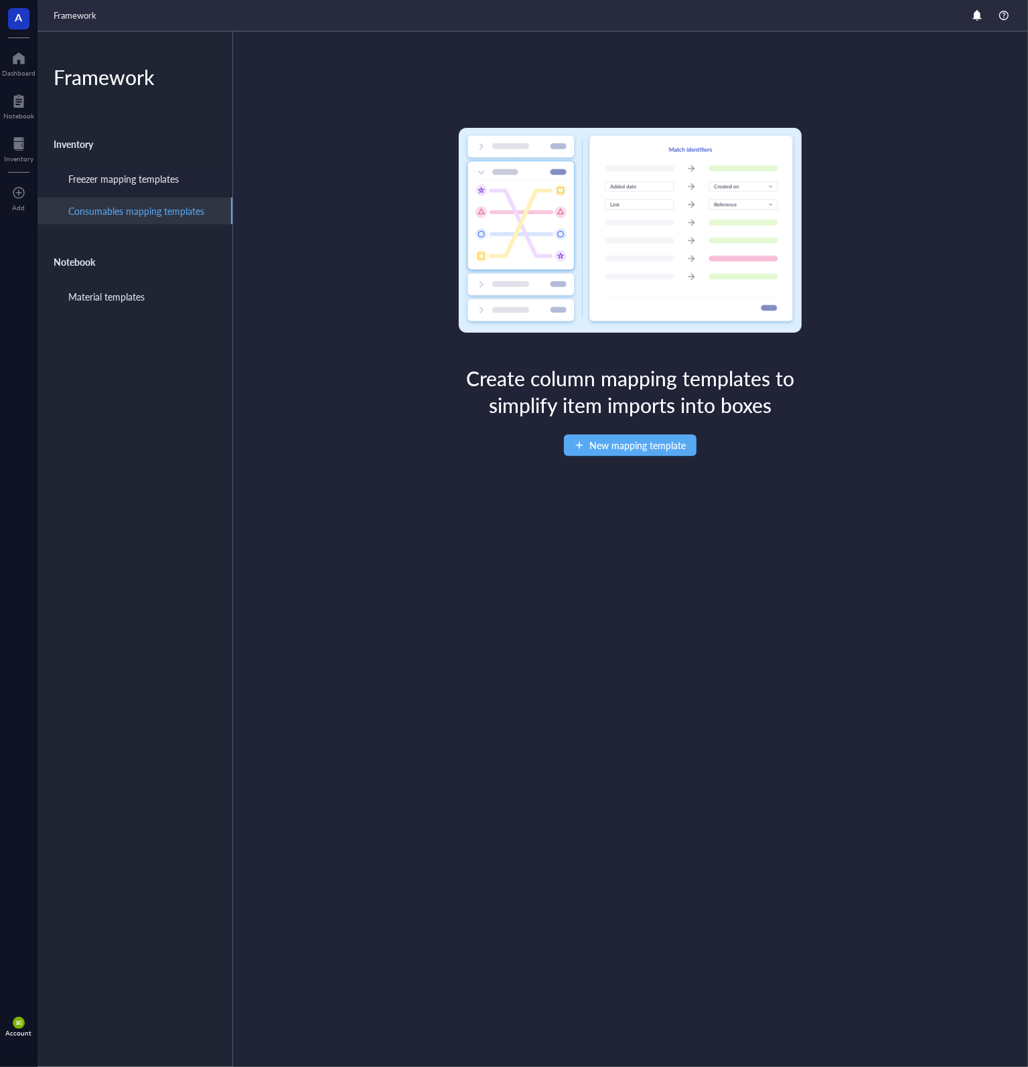
click at [143, 176] on div "Freezer mapping templates" at bounding box center [123, 178] width 110 height 15
click at [147, 207] on div "Consumables mapping templates" at bounding box center [136, 211] width 136 height 15
click at [172, 180] on div "Freezer mapping templates" at bounding box center [123, 178] width 110 height 15
click at [643, 446] on span "New mapping template" at bounding box center [637, 445] width 96 height 11
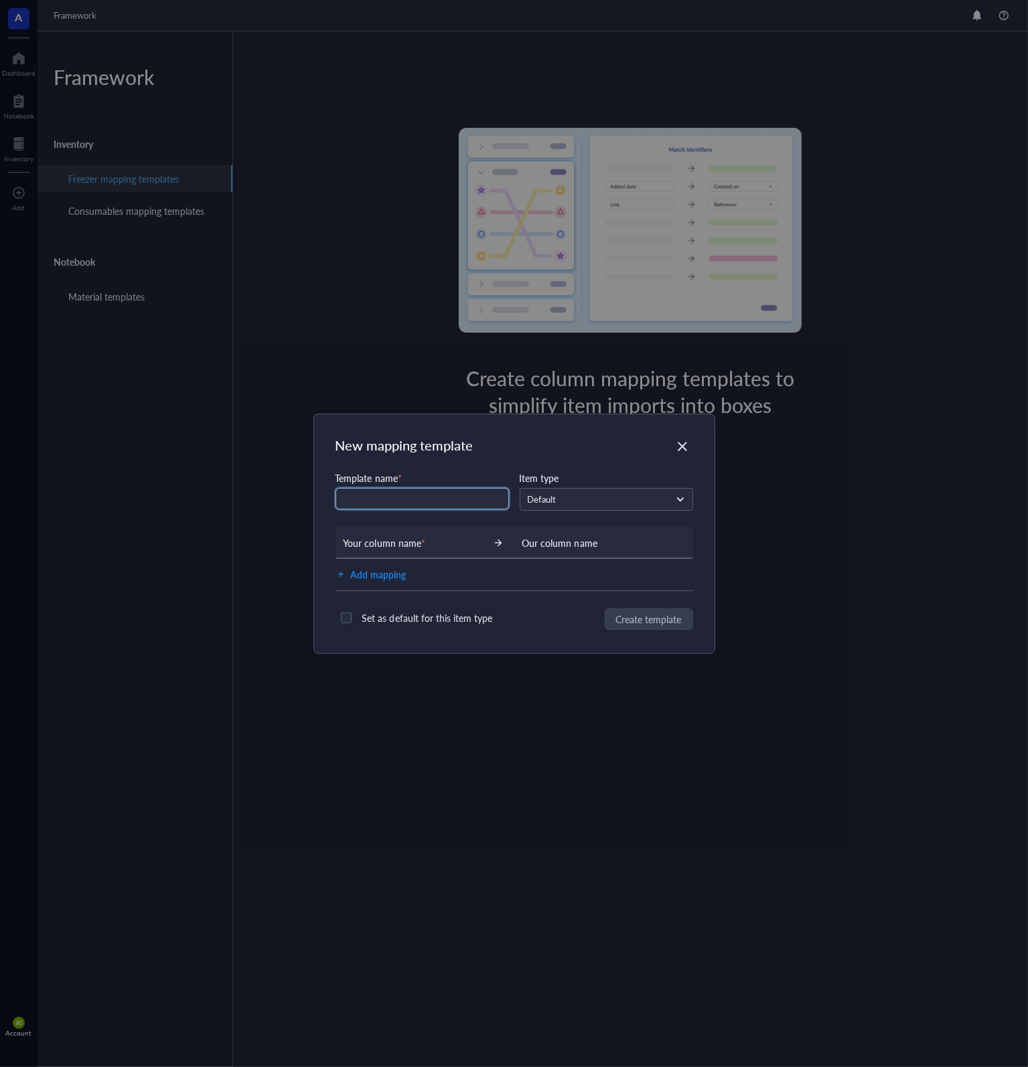
click at [453, 496] on input "text" at bounding box center [421, 498] width 173 height 21
click at [564, 497] on span "Default" at bounding box center [605, 499] width 155 height 12
type input "KB LN2 Import"
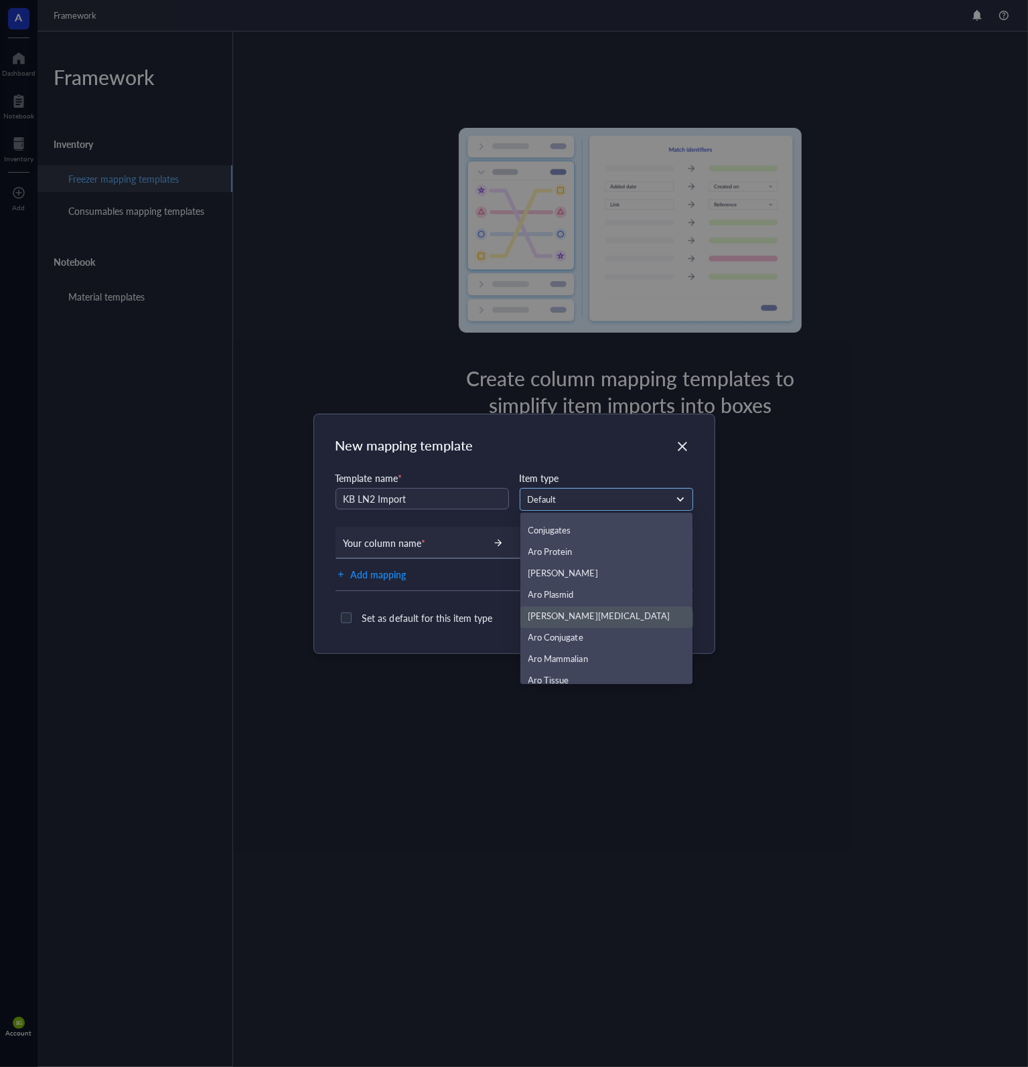
scroll to position [236, 0]
click at [605, 646] on div "Aro Mammalian" at bounding box center [606, 652] width 157 height 15
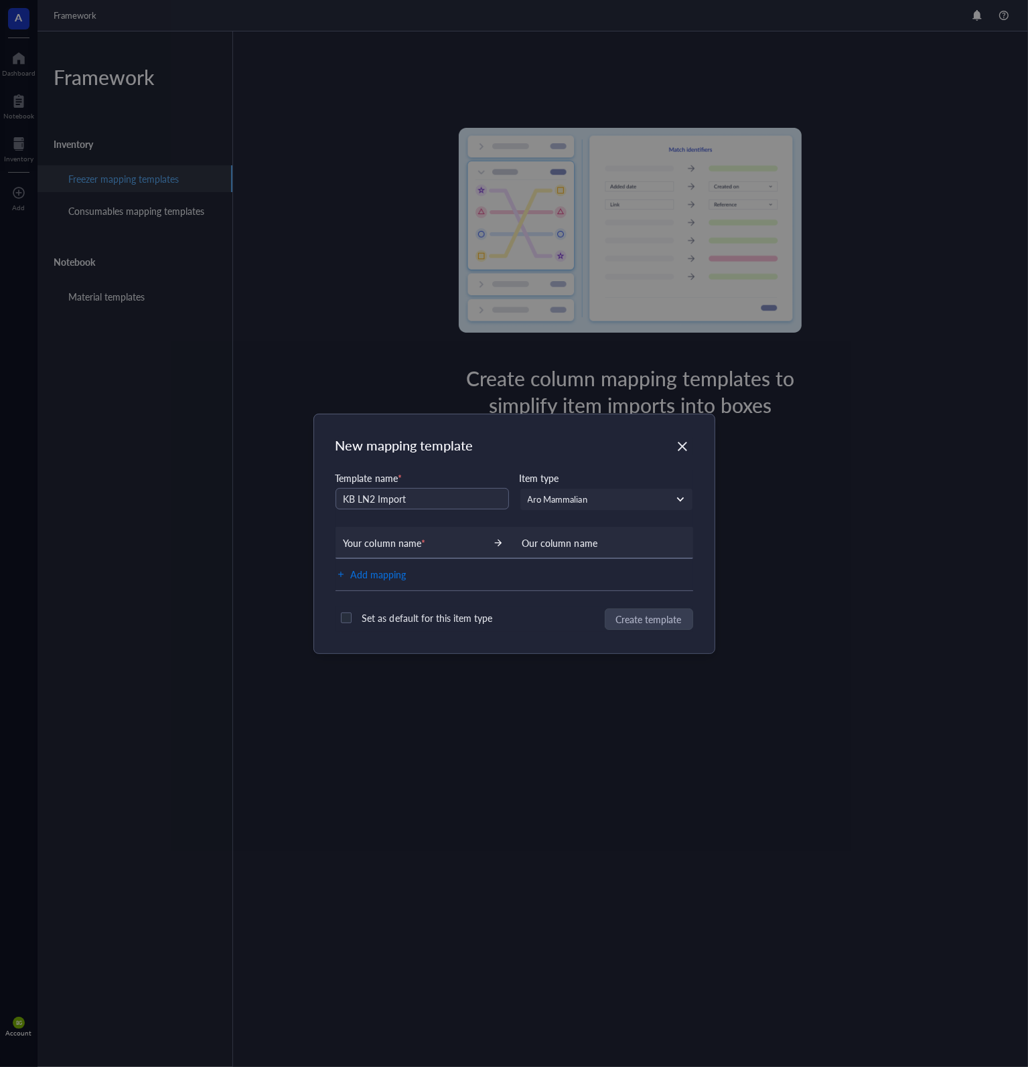
click at [382, 571] on span "Add mapping" at bounding box center [379, 574] width 56 height 16
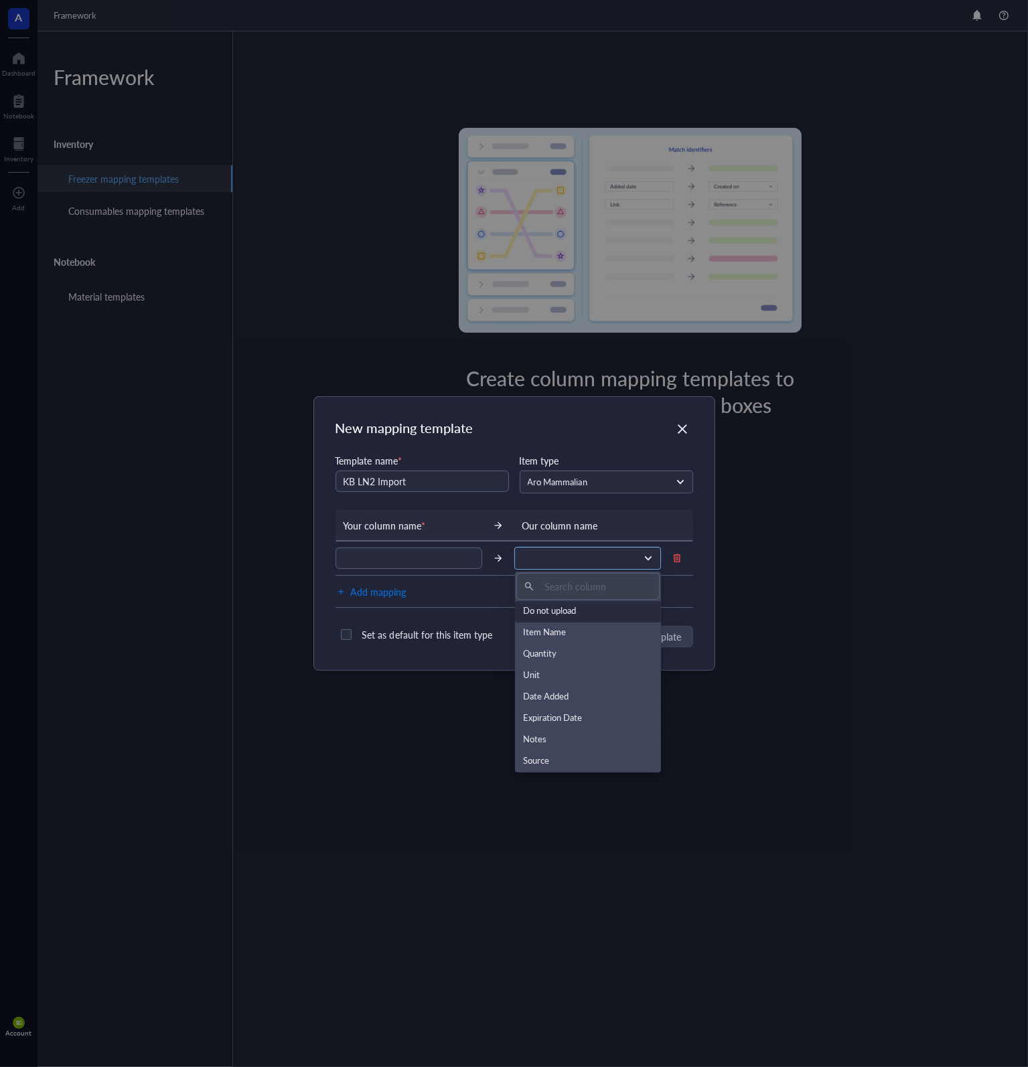
click at [554, 556] on span at bounding box center [586, 558] width 128 height 12
click at [428, 556] on input "text" at bounding box center [408, 558] width 147 height 21
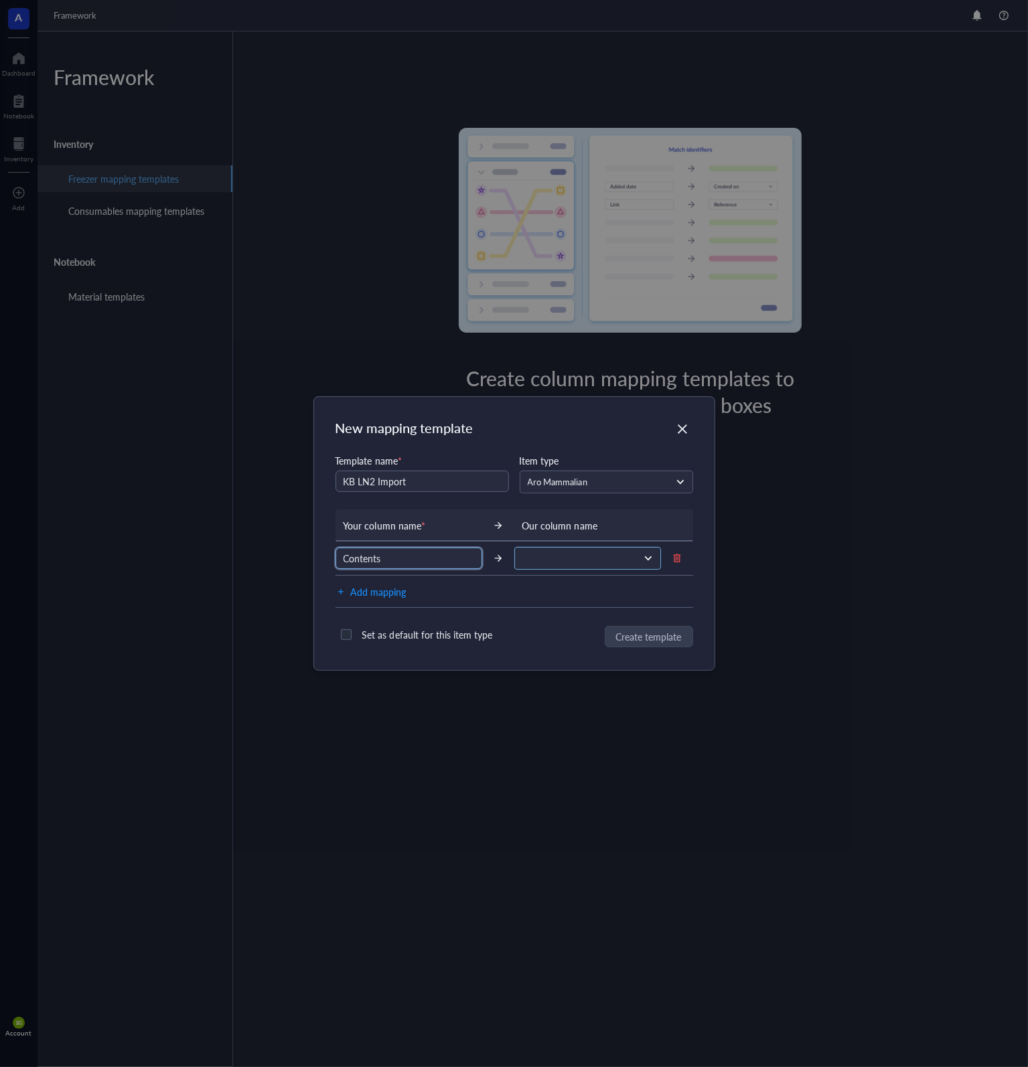
click at [557, 561] on span at bounding box center [586, 558] width 128 height 12
type input "Contents"
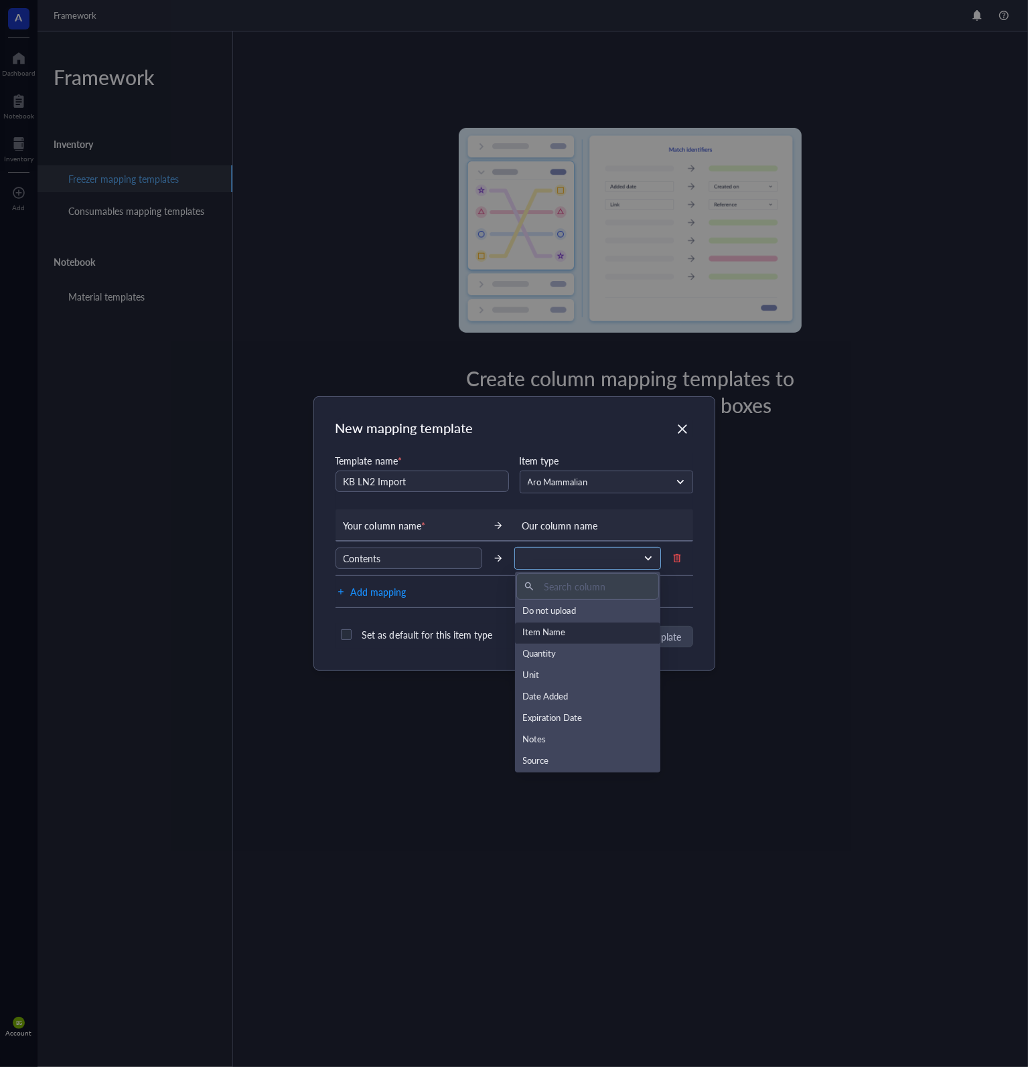
click at [576, 635] on div "Item Name" at bounding box center [588, 633] width 130 height 15
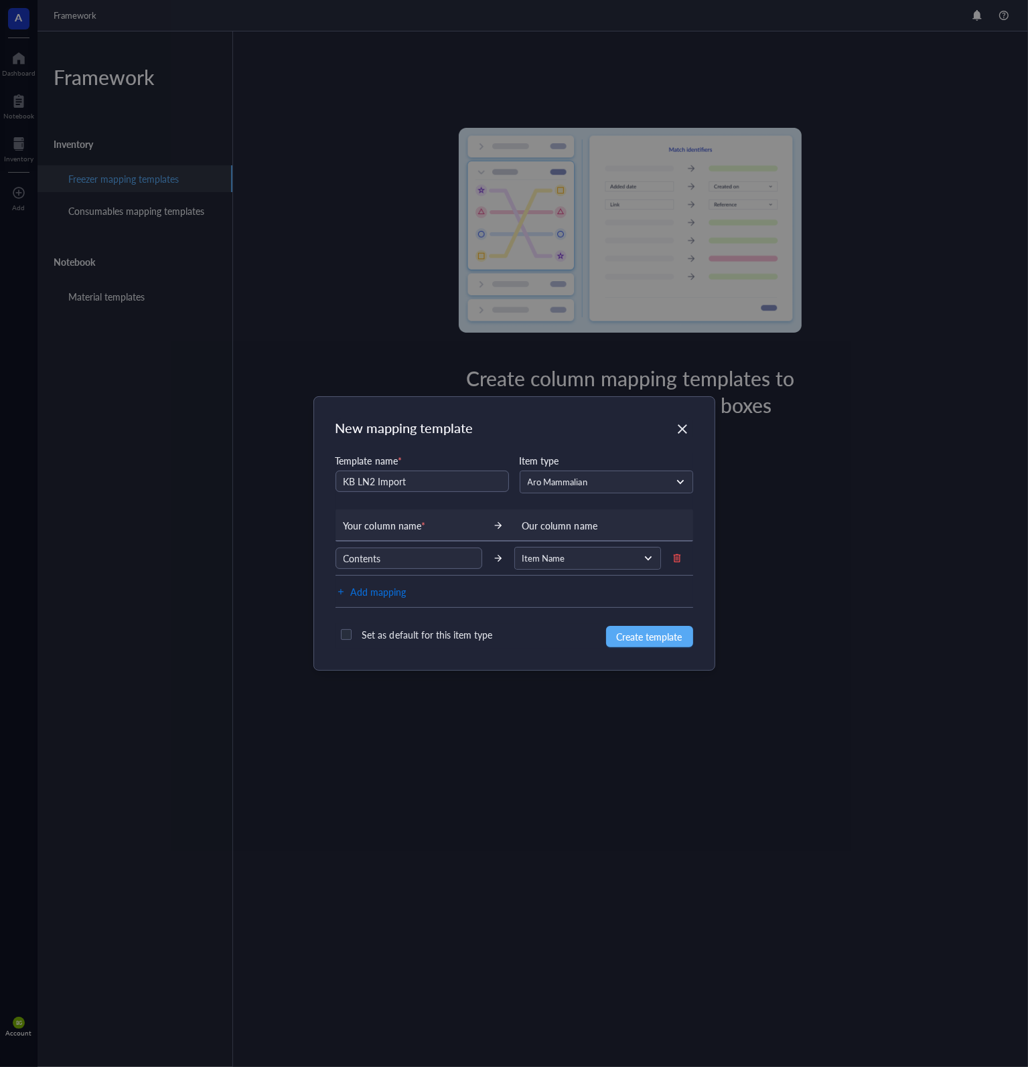
click at [388, 590] on span "Add mapping" at bounding box center [379, 592] width 56 height 16
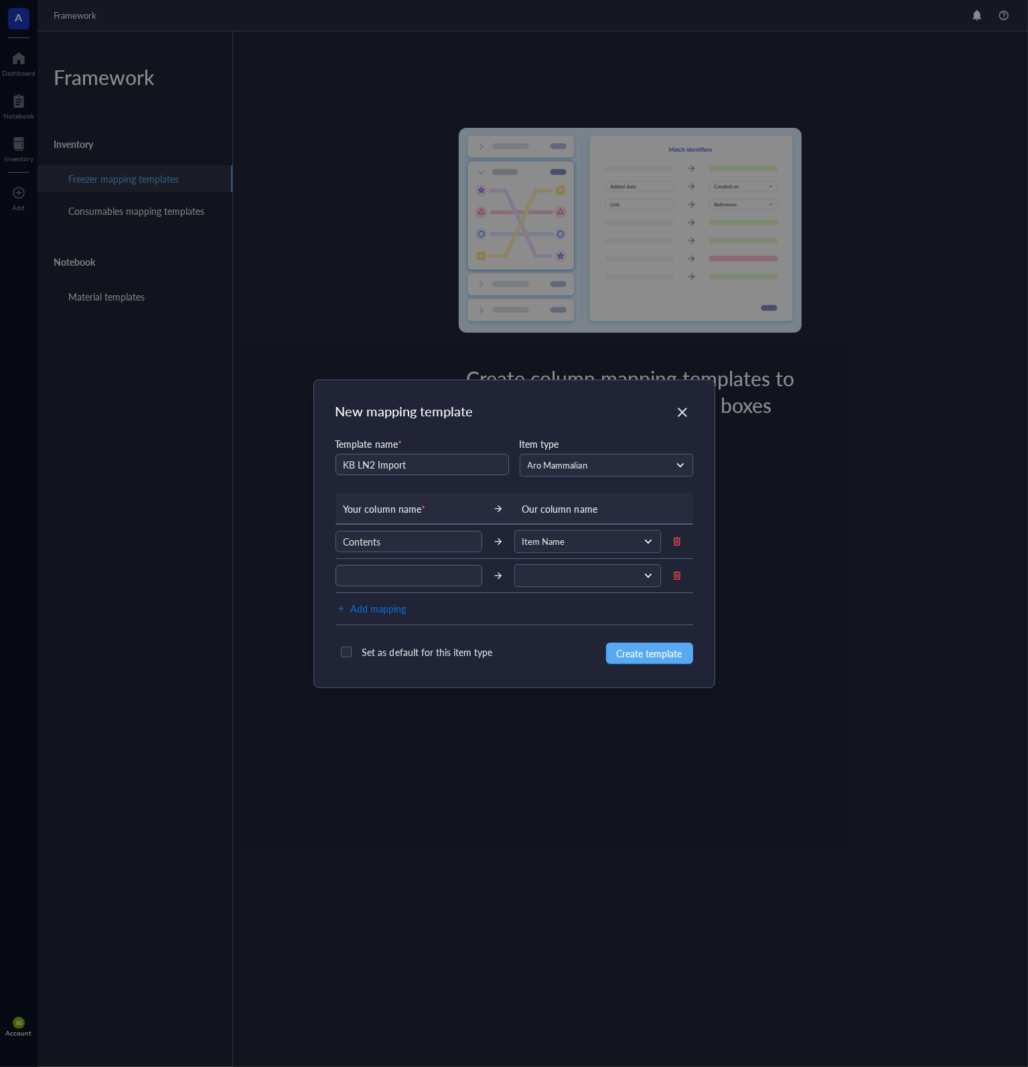
click at [389, 606] on span "Add mapping" at bounding box center [379, 609] width 56 height 16
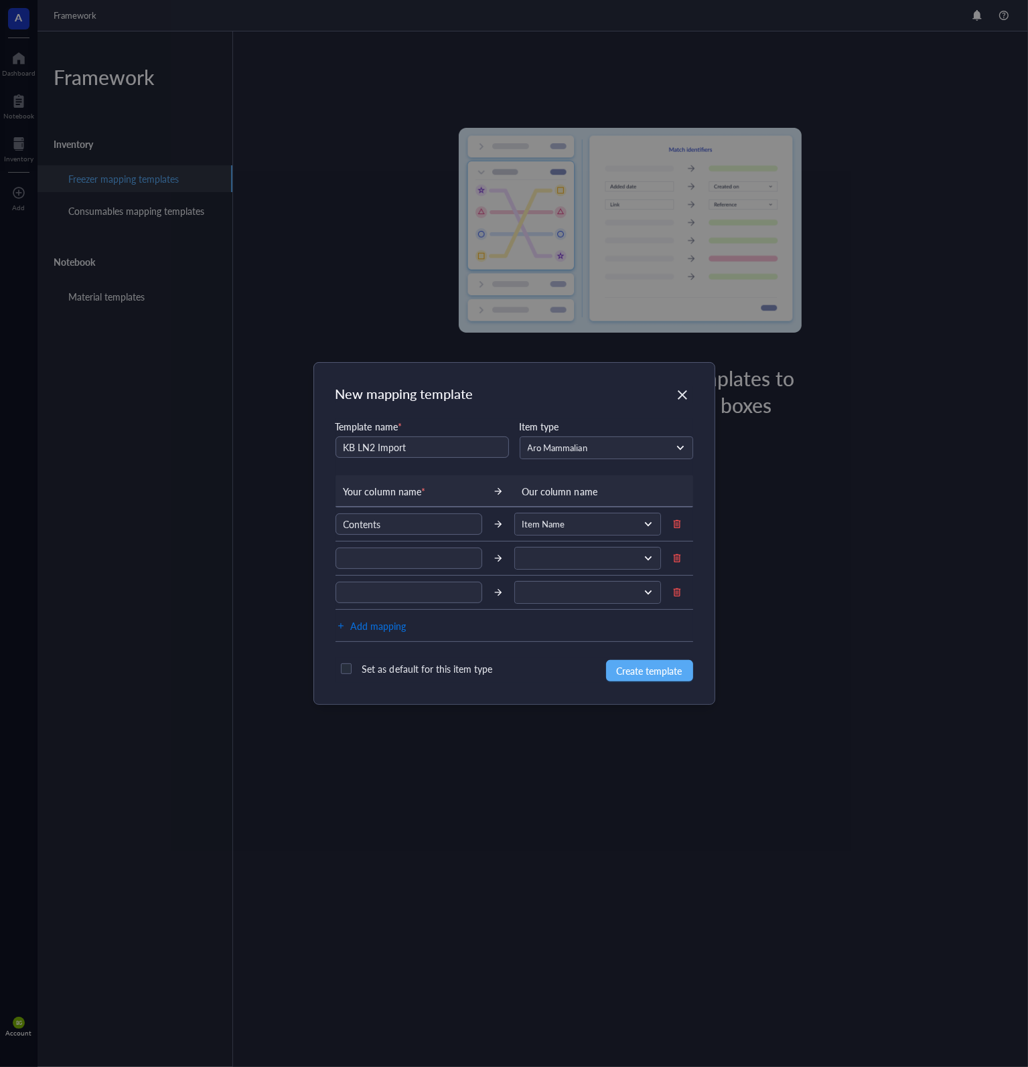
click at [394, 630] on span "Add mapping" at bounding box center [379, 626] width 56 height 16
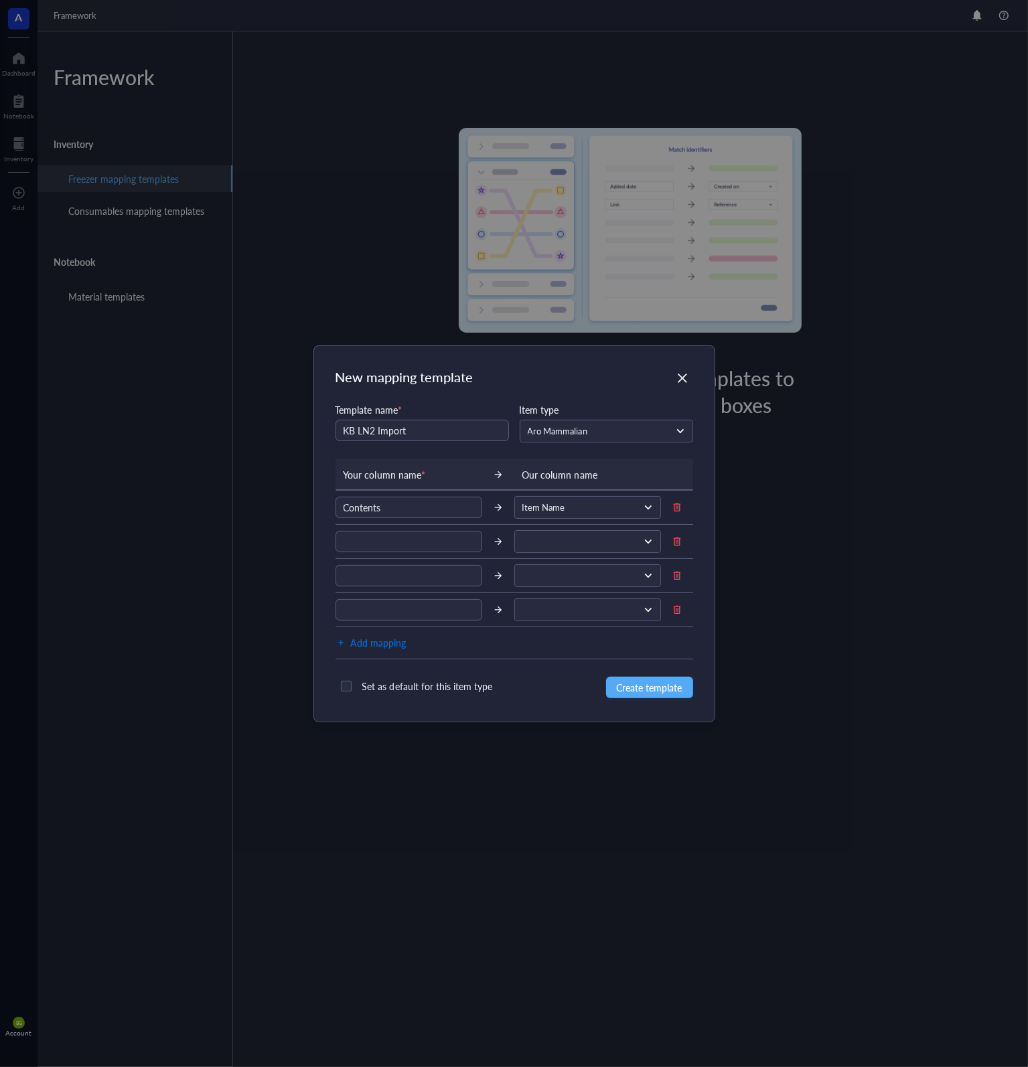
drag, startPoint x: 393, startPoint y: 643, endPoint x: 394, endPoint y: 653, distance: 9.5
click at [393, 643] on span "Add mapping" at bounding box center [379, 643] width 56 height 16
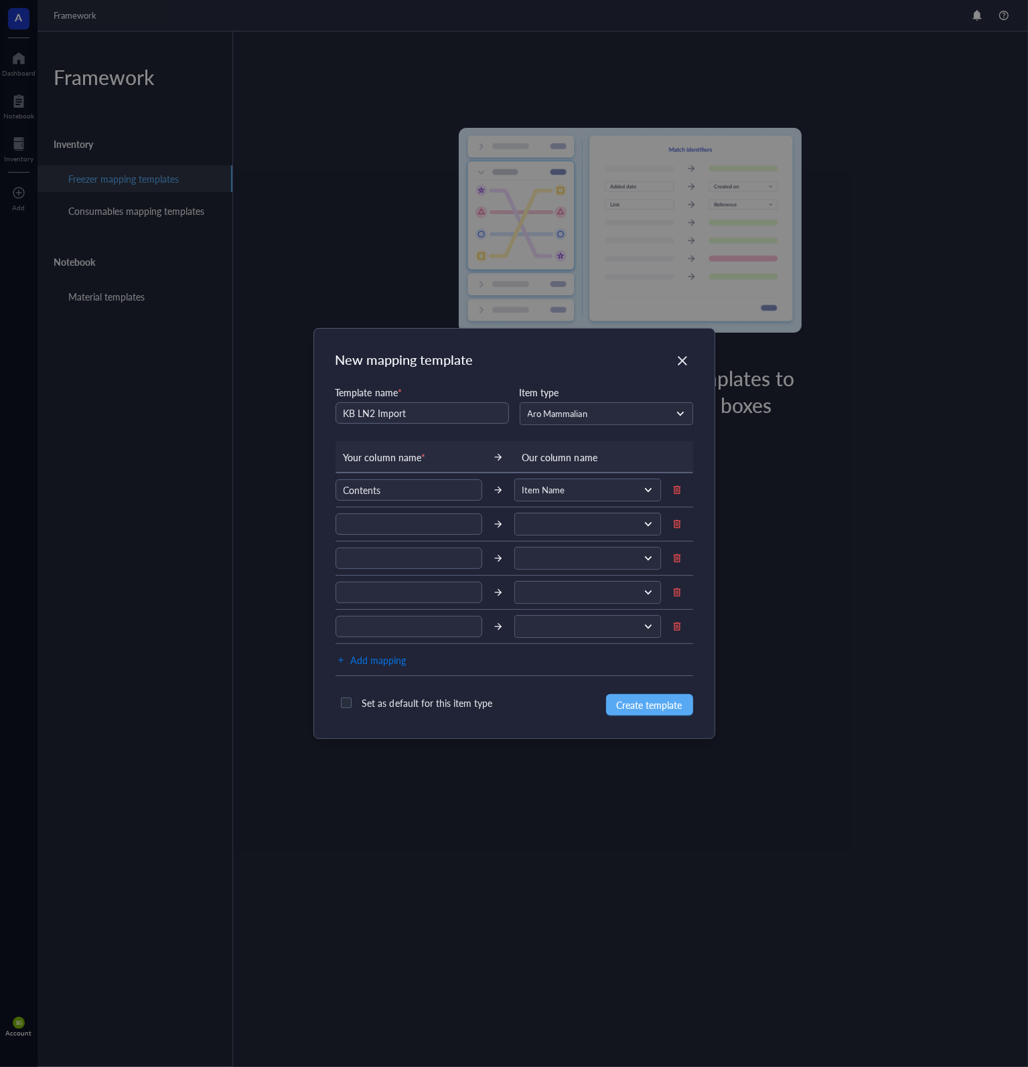
click at [394, 662] on span "Add mapping" at bounding box center [379, 660] width 56 height 16
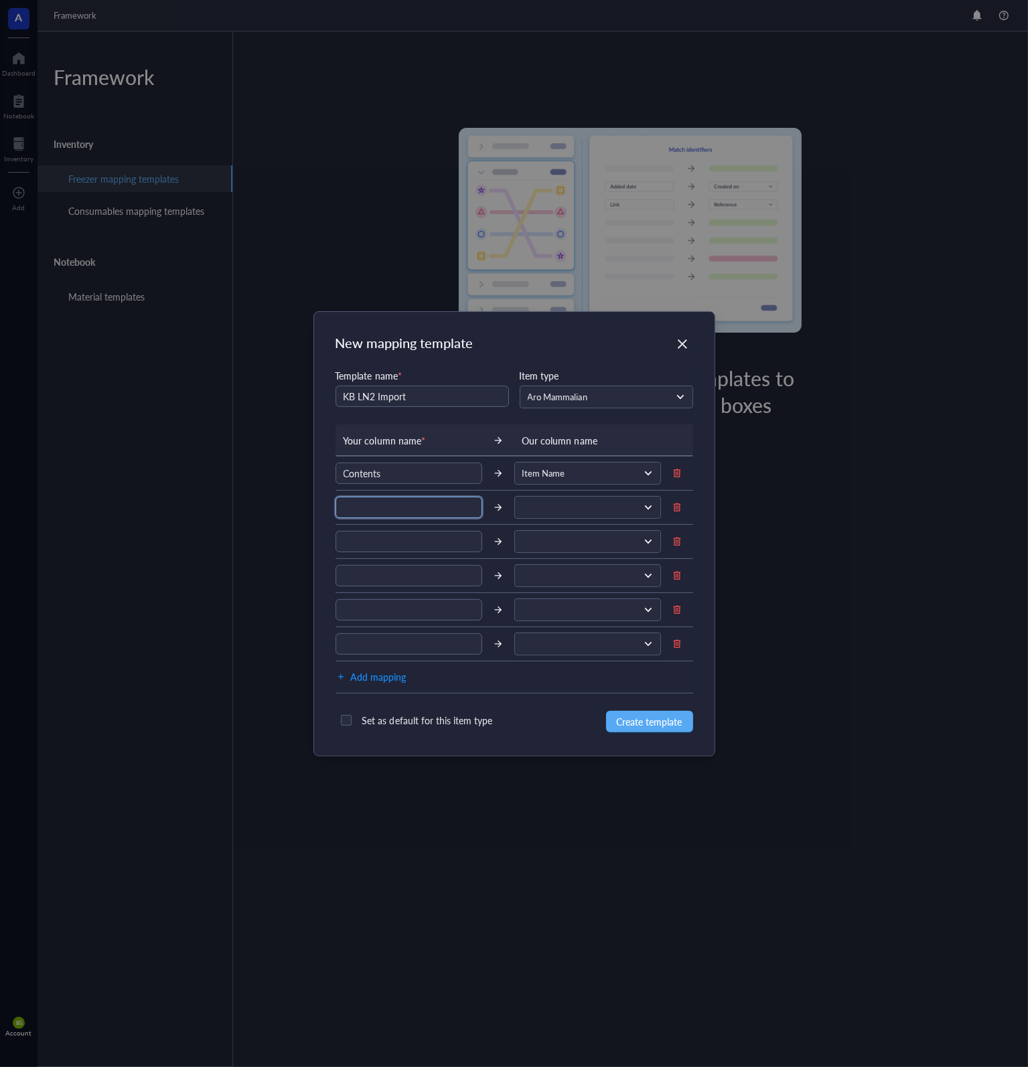
click at [391, 503] on input "text" at bounding box center [408, 507] width 147 height 21
type input "Species"
click at [566, 516] on input "search" at bounding box center [581, 507] width 119 height 20
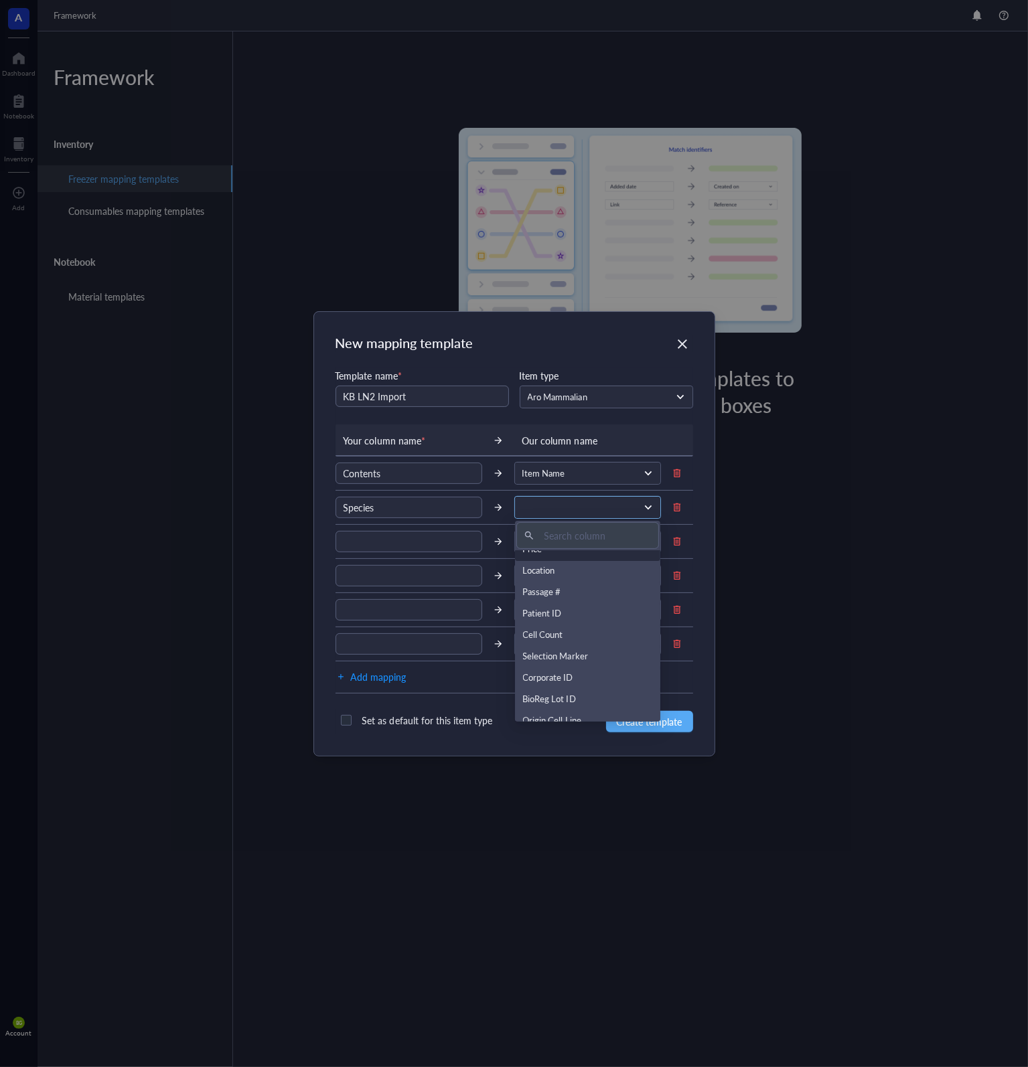
scroll to position [300, 0]
click at [576, 707] on div "Species" at bounding box center [588, 711] width 130 height 15
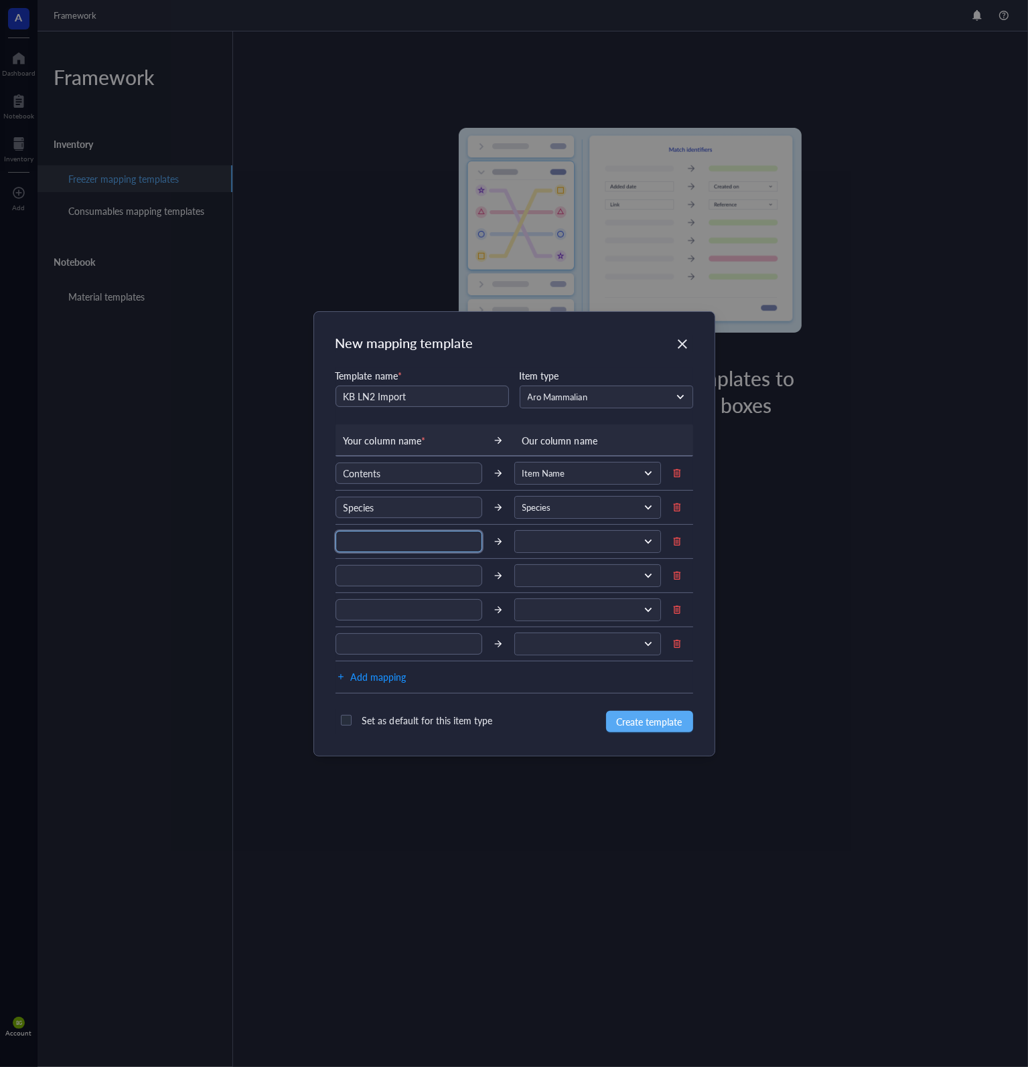
click at [425, 540] on input "text" at bounding box center [408, 541] width 147 height 21
click at [581, 546] on span at bounding box center [586, 542] width 128 height 12
type input "Concentration"
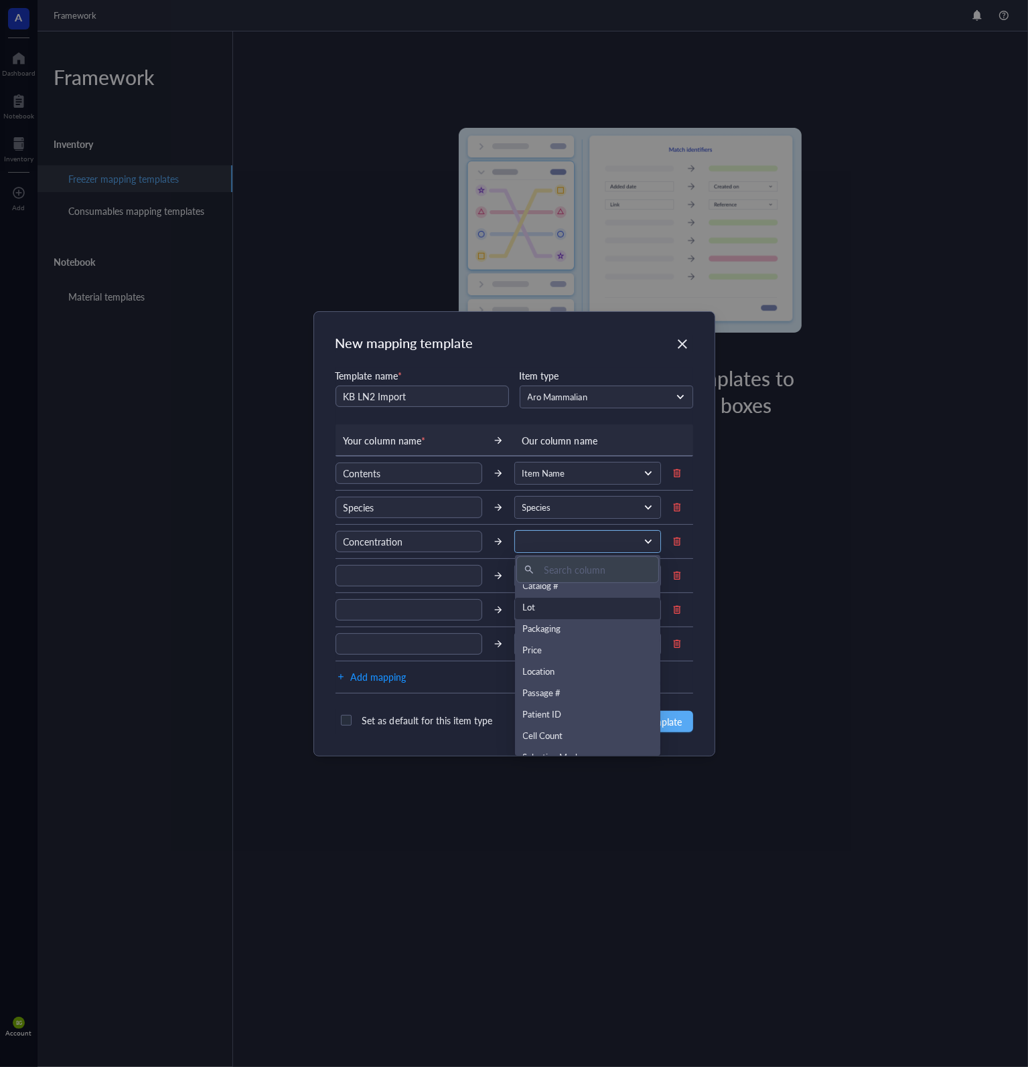
scroll to position [268, 0]
click at [587, 673] on div "Cell Count" at bounding box center [588, 670] width 130 height 15
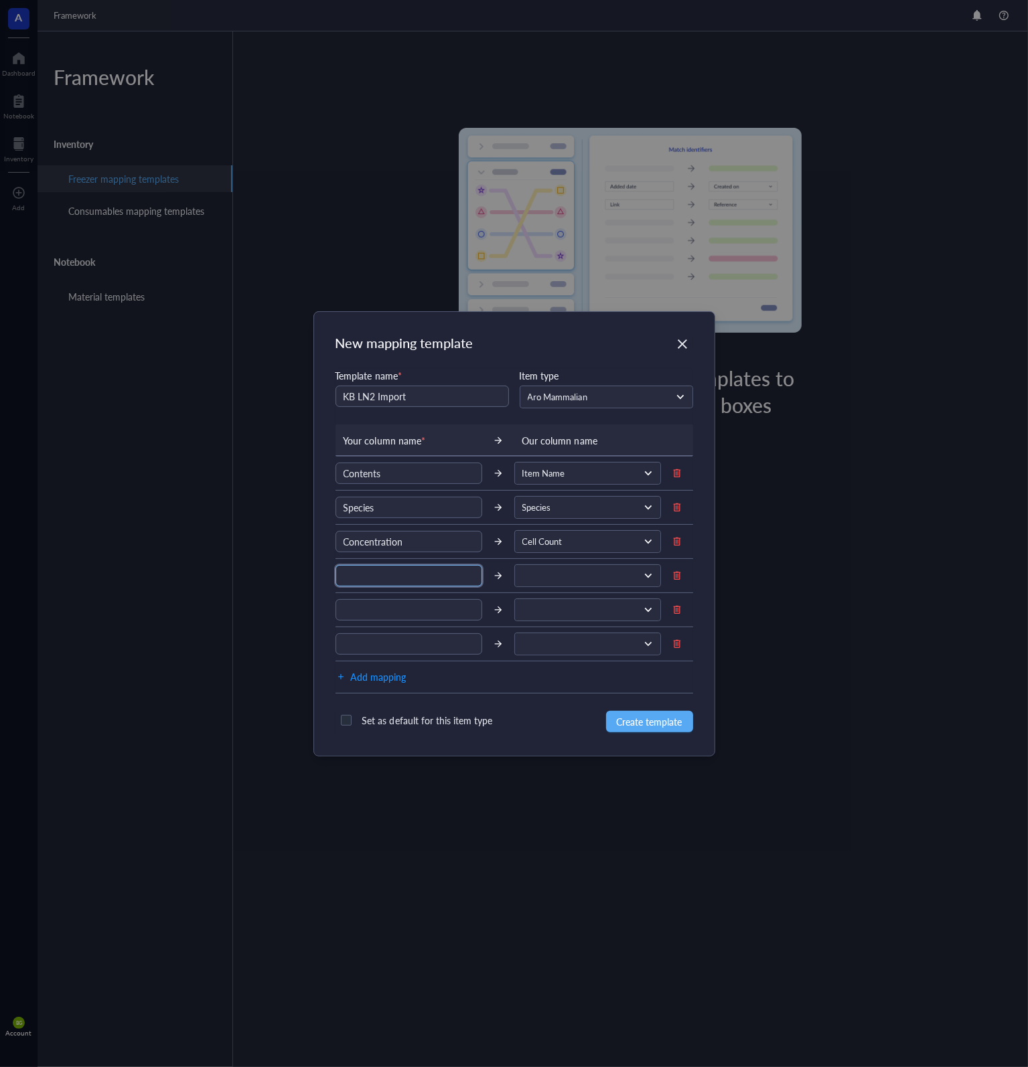
click at [400, 575] on input "text" at bounding box center [408, 575] width 147 height 21
click at [565, 571] on span at bounding box center [586, 576] width 128 height 12
type input "Vendor"
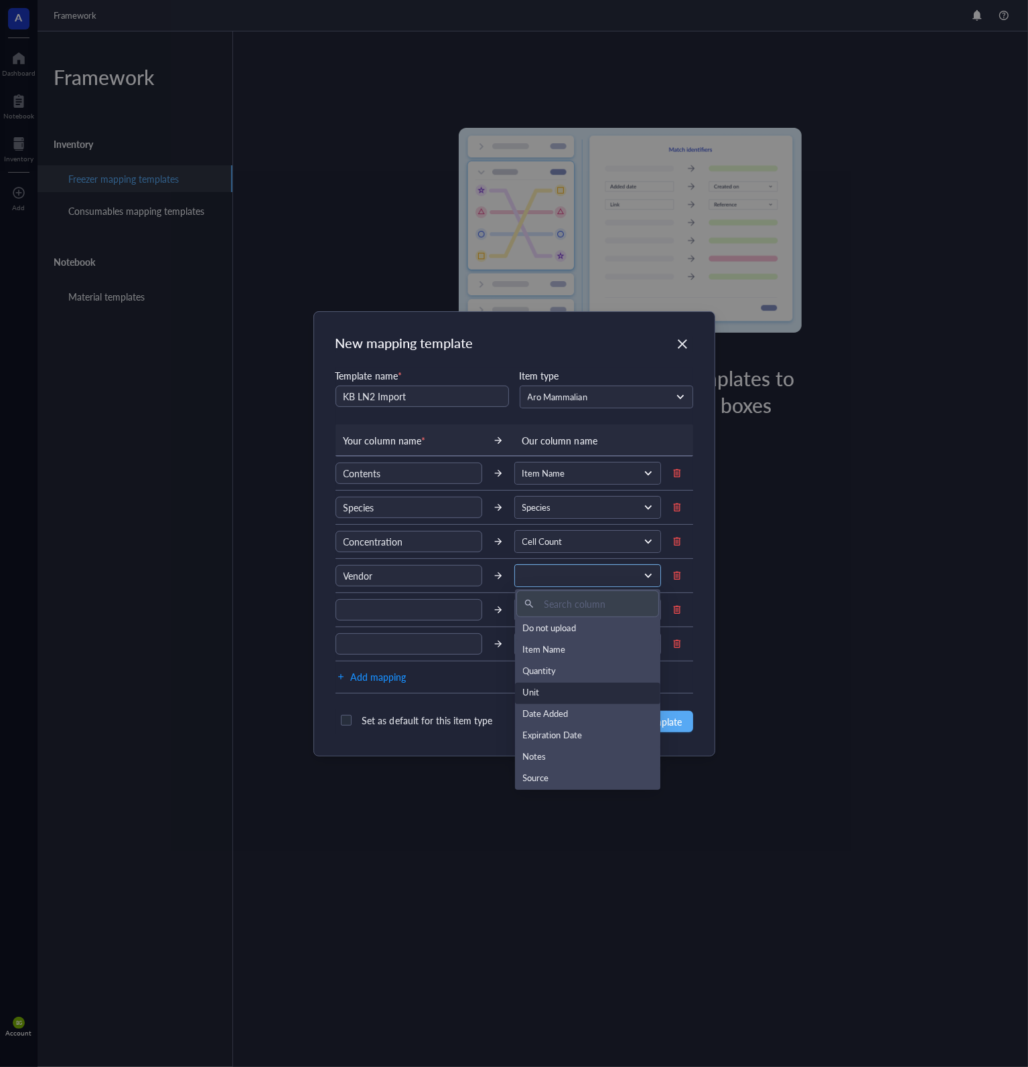
scroll to position [67, 0]
click at [562, 708] on div "Source" at bounding box center [588, 712] width 130 height 15
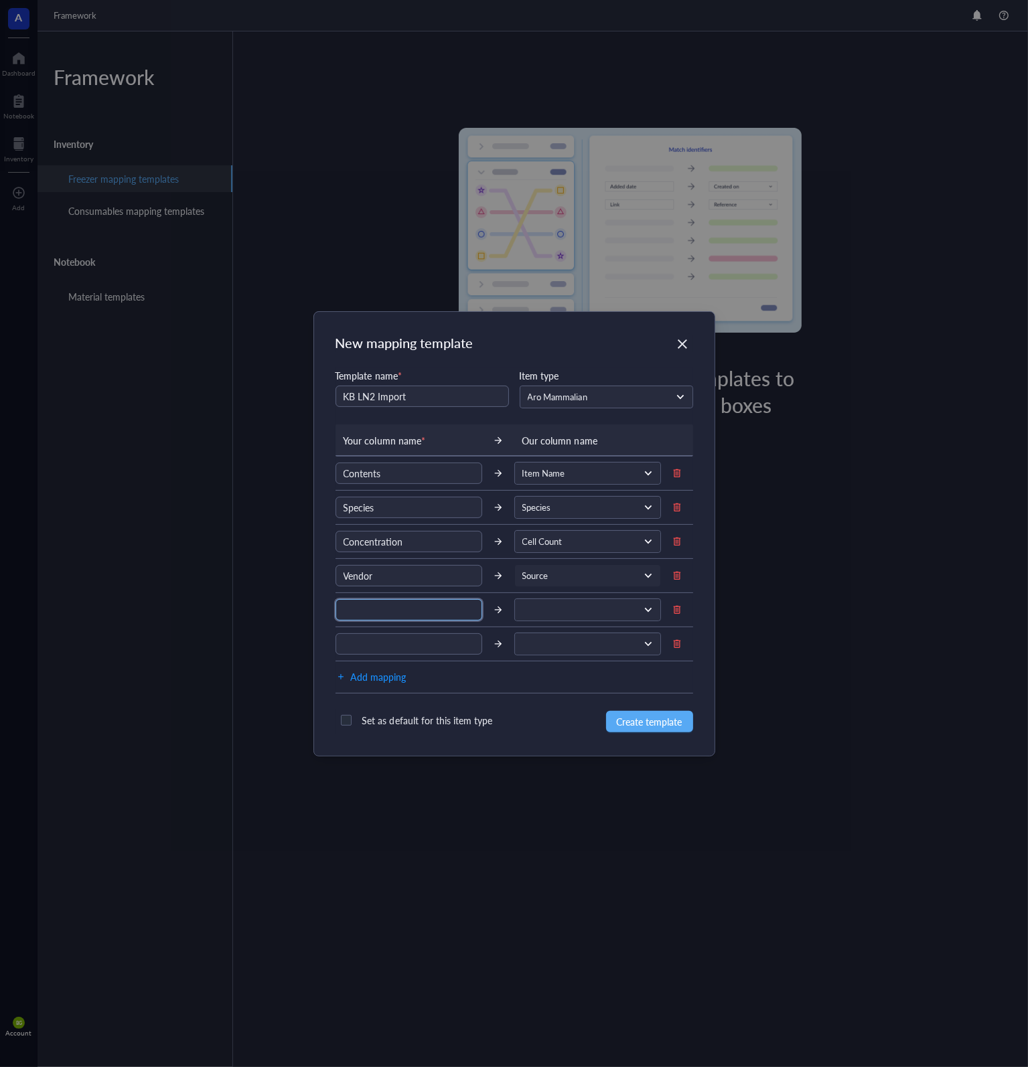
click at [404, 611] on input "text" at bounding box center [408, 609] width 147 height 21
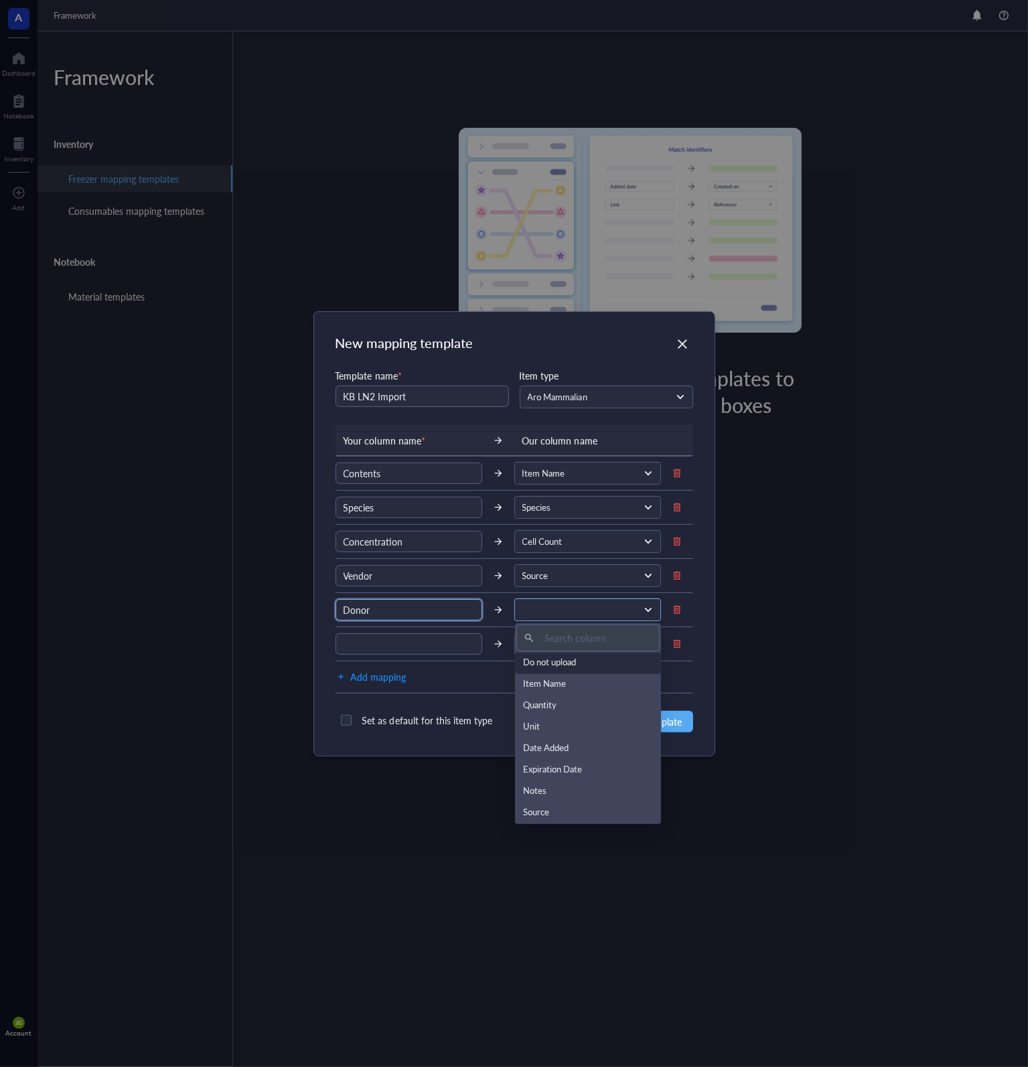
click at [548, 609] on span at bounding box center [586, 610] width 128 height 12
type input "Donor"
click at [572, 777] on div "Patient ID" at bounding box center [588, 784] width 130 height 15
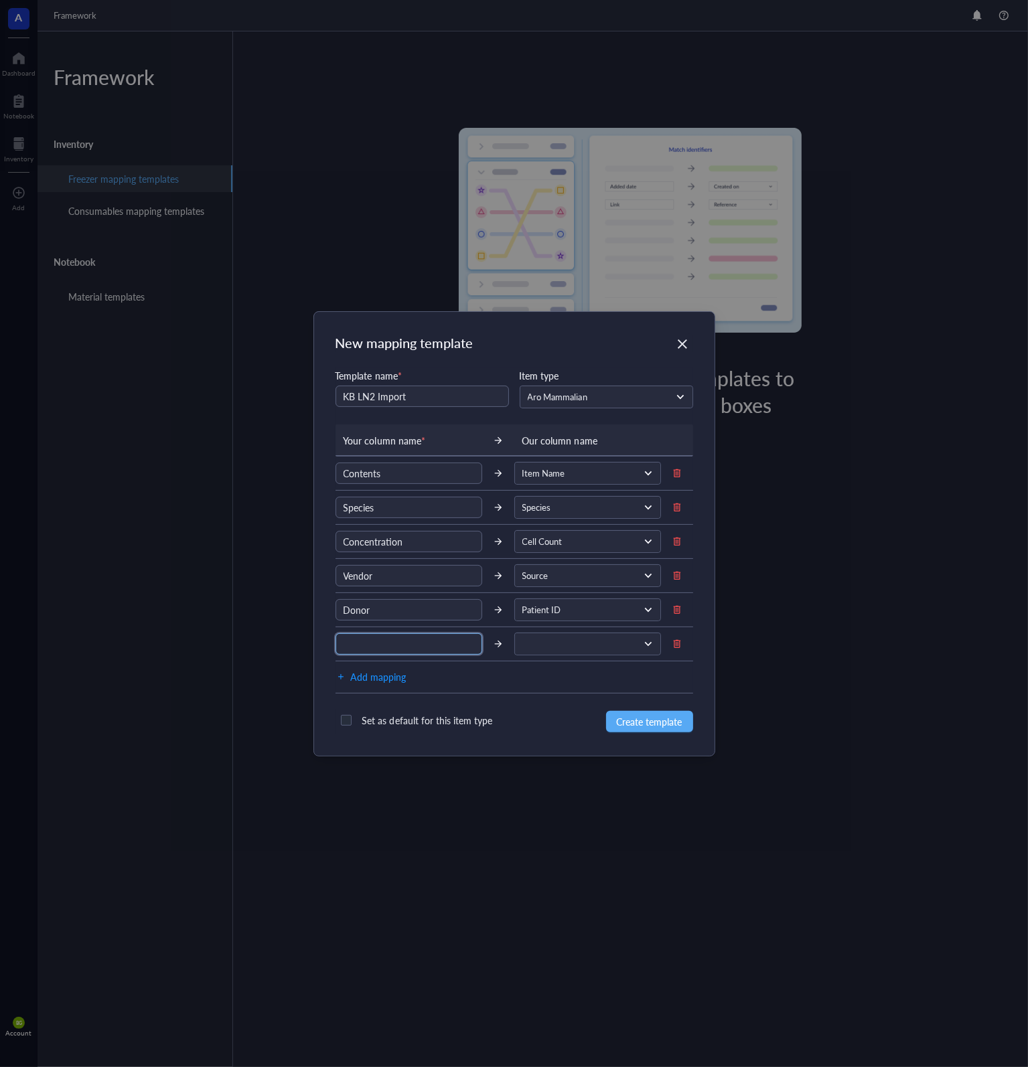
click at [412, 641] on input "text" at bounding box center [408, 643] width 147 height 21
type input "Passage"
click at [542, 649] on input "search" at bounding box center [581, 644] width 119 height 20
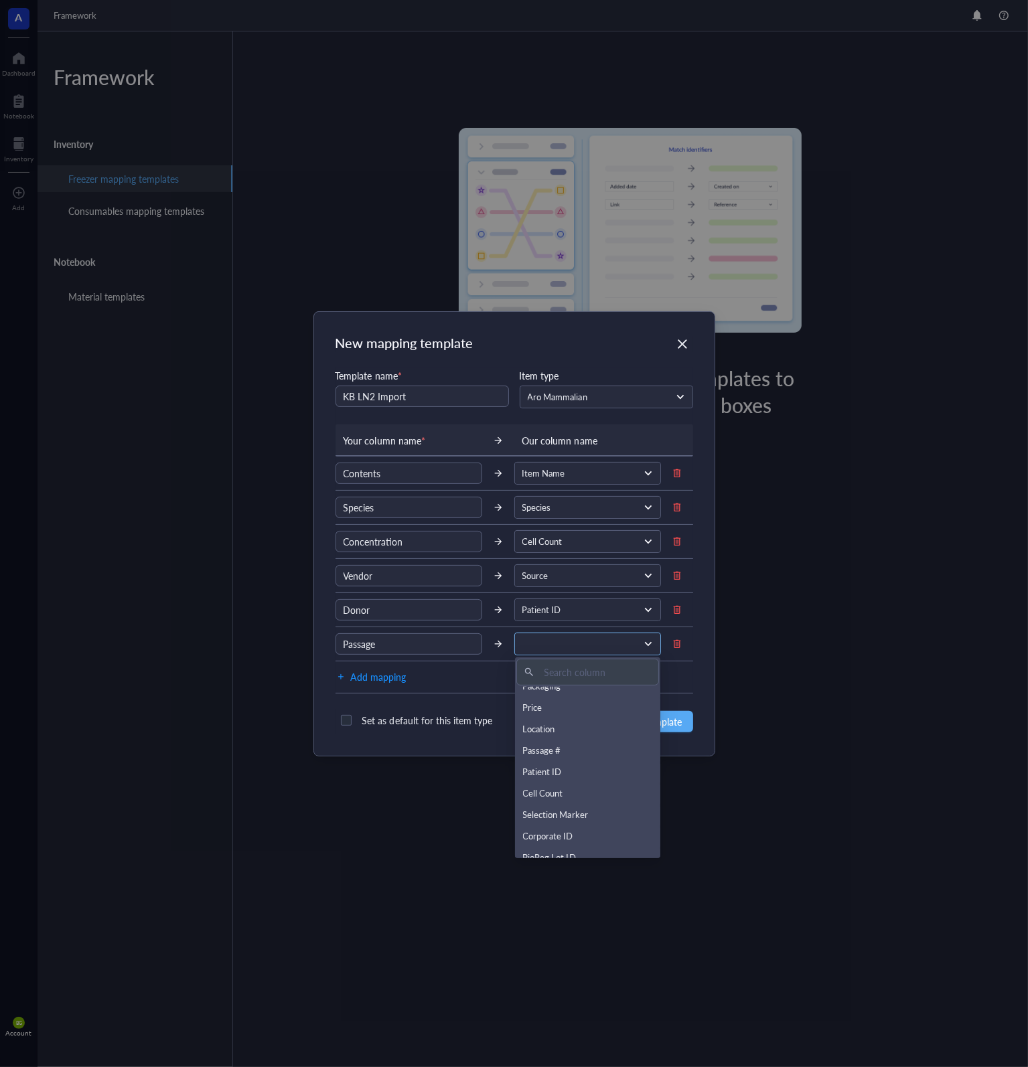
scroll to position [268, 0]
click at [566, 729] on div "Passage #" at bounding box center [588, 729] width 130 height 15
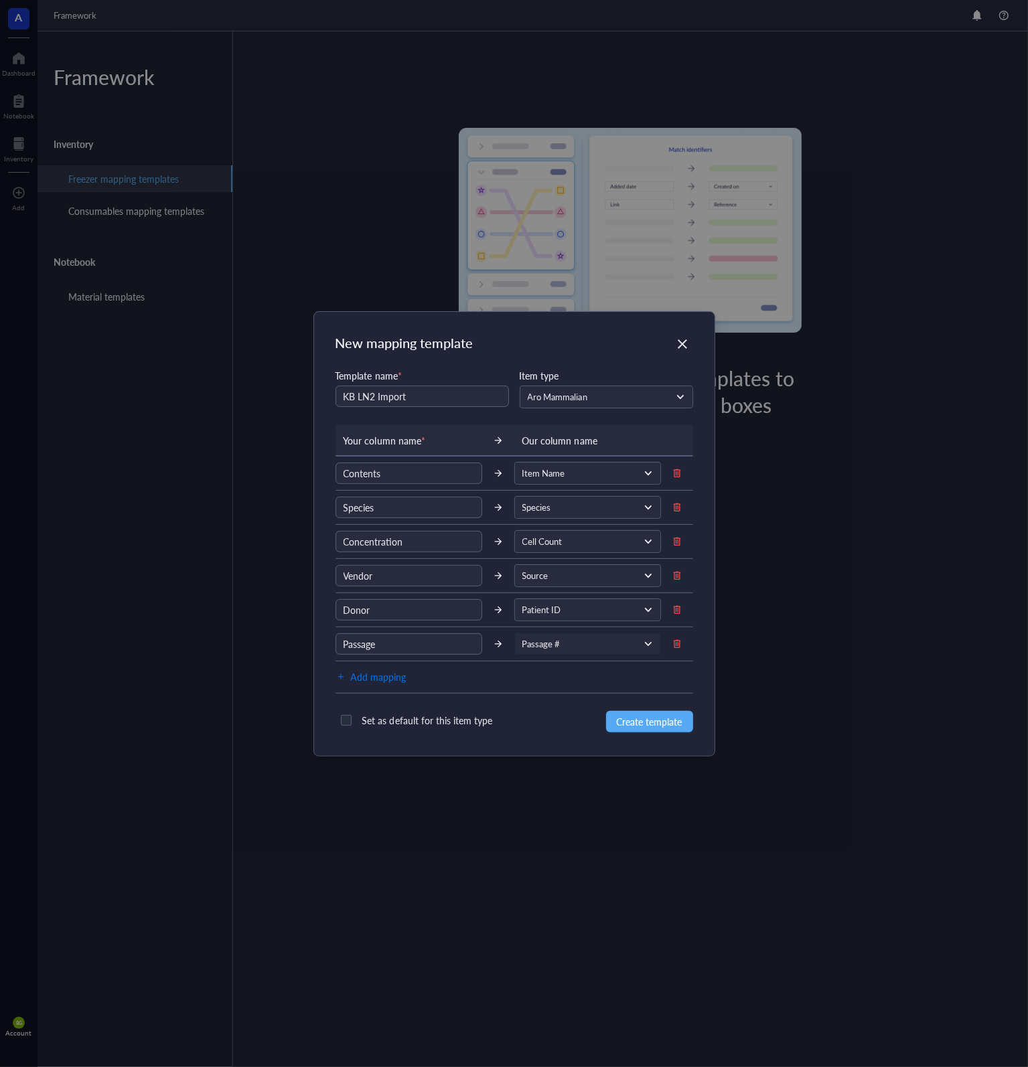
click at [382, 676] on span "Add mapping" at bounding box center [379, 677] width 56 height 16
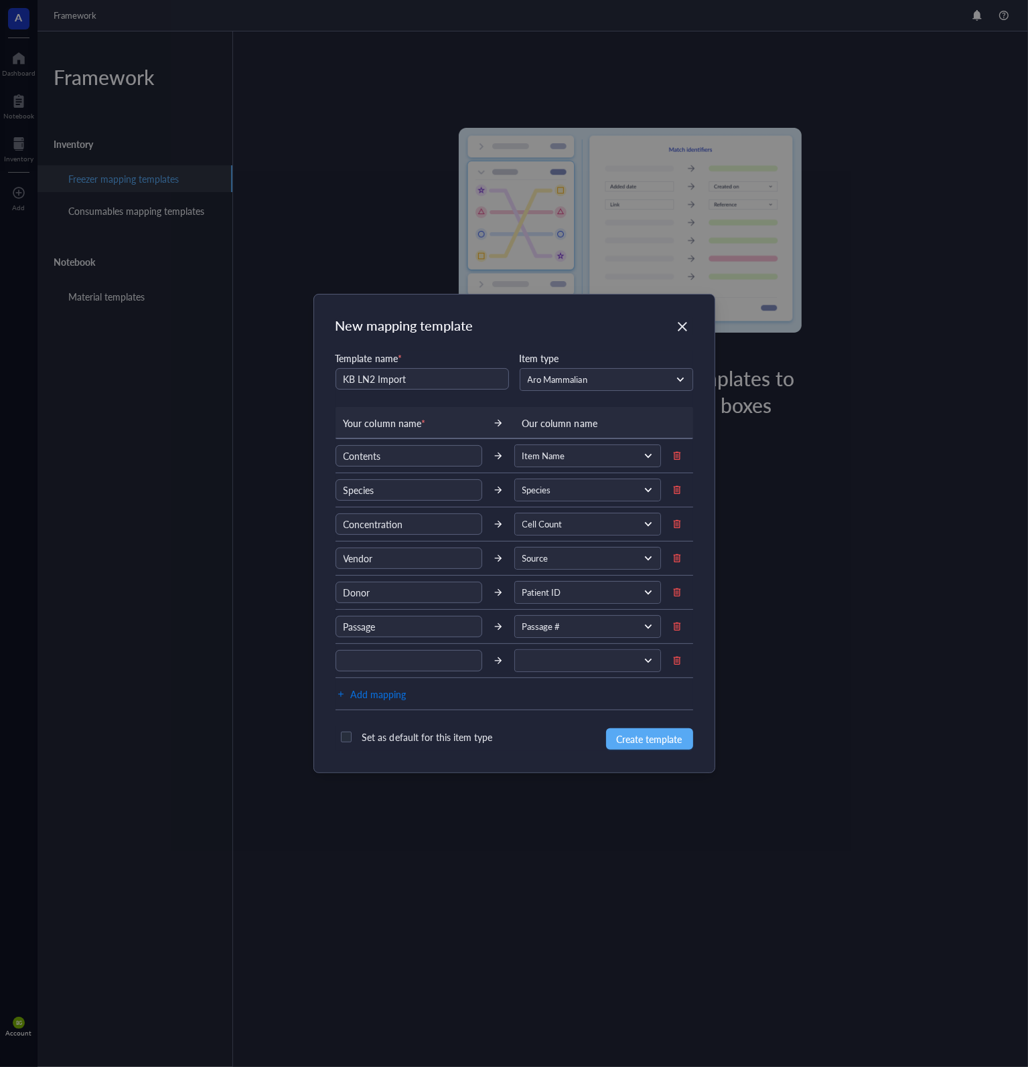
click at [386, 694] on span "Add mapping" at bounding box center [379, 694] width 56 height 16
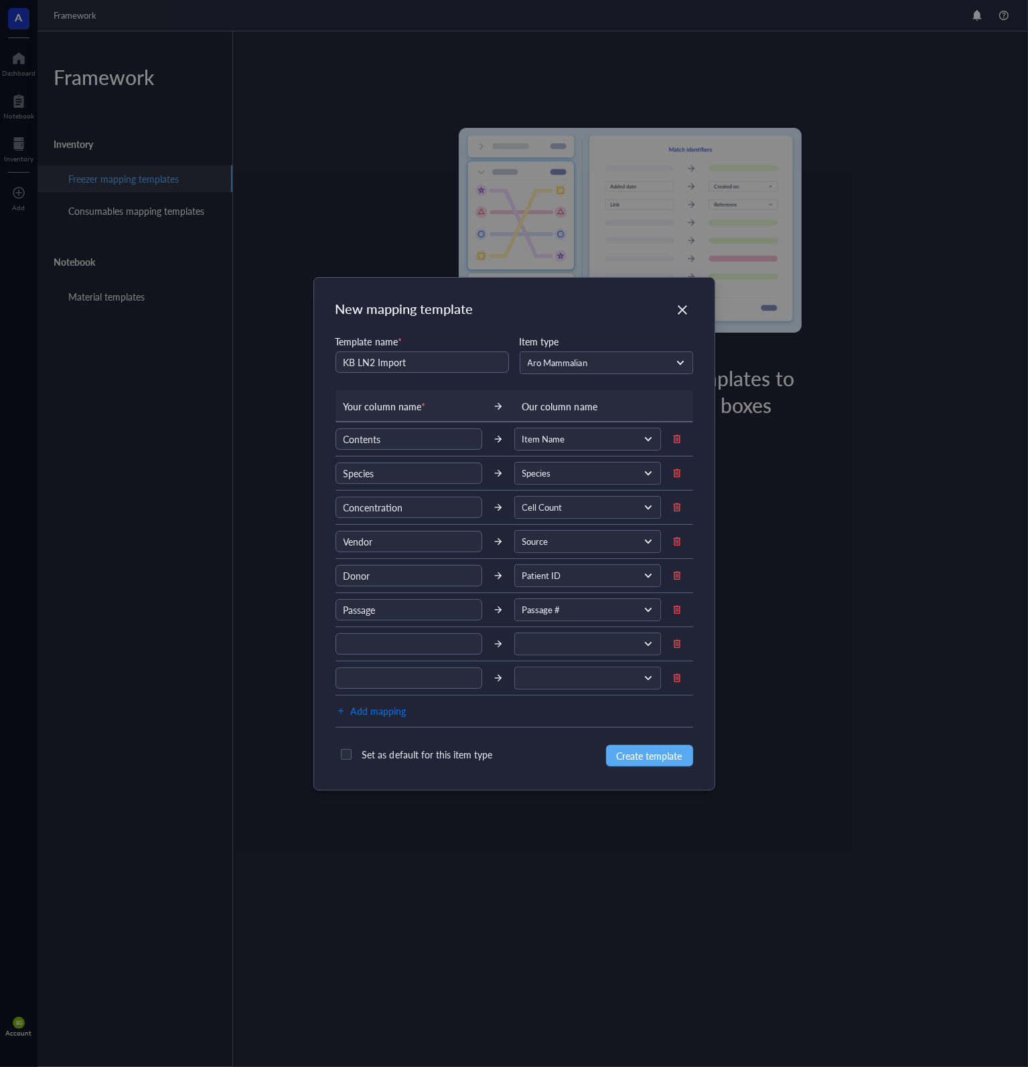
click at [386, 713] on span "Add mapping" at bounding box center [379, 711] width 56 height 16
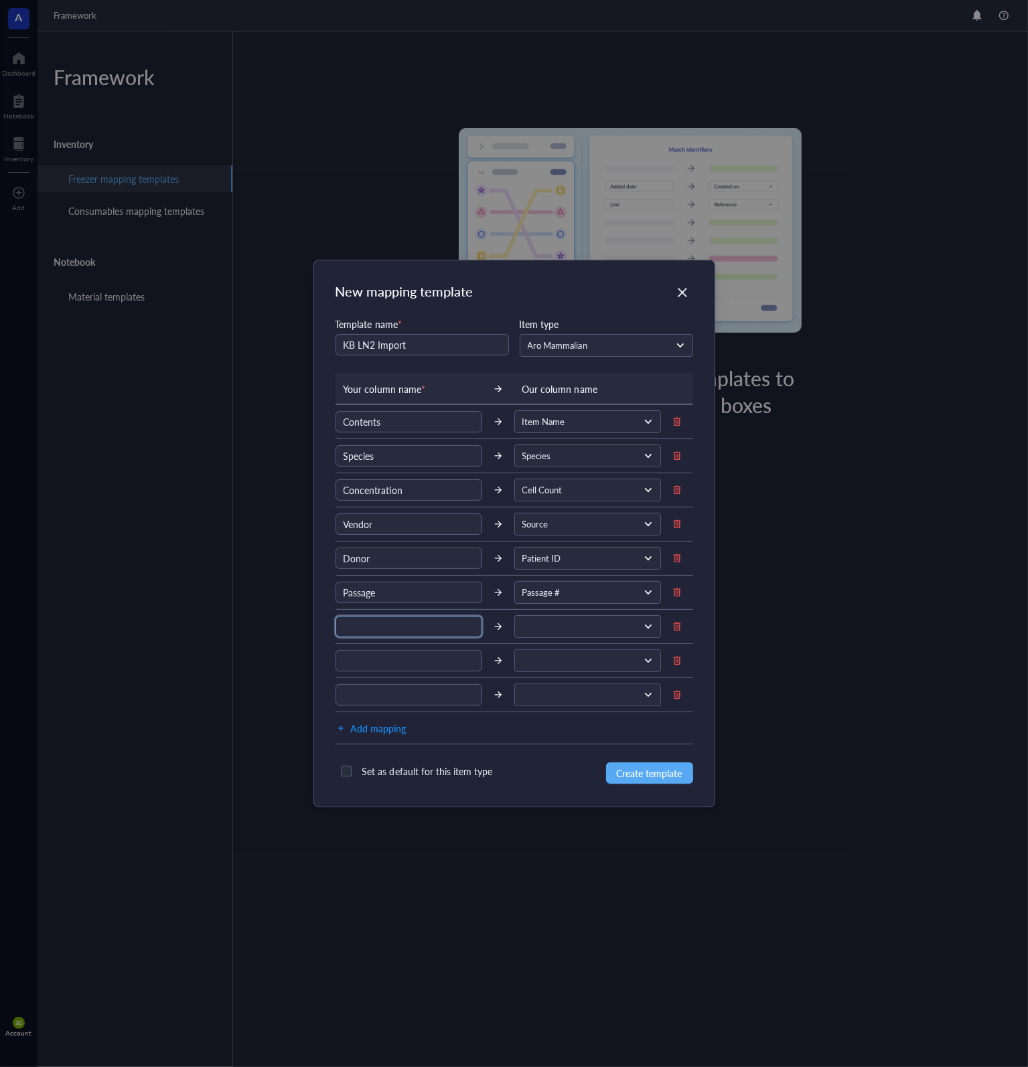
click at [389, 623] on input "text" at bounding box center [408, 626] width 147 height 21
click at [536, 625] on span at bounding box center [586, 627] width 128 height 12
type input "Cat"
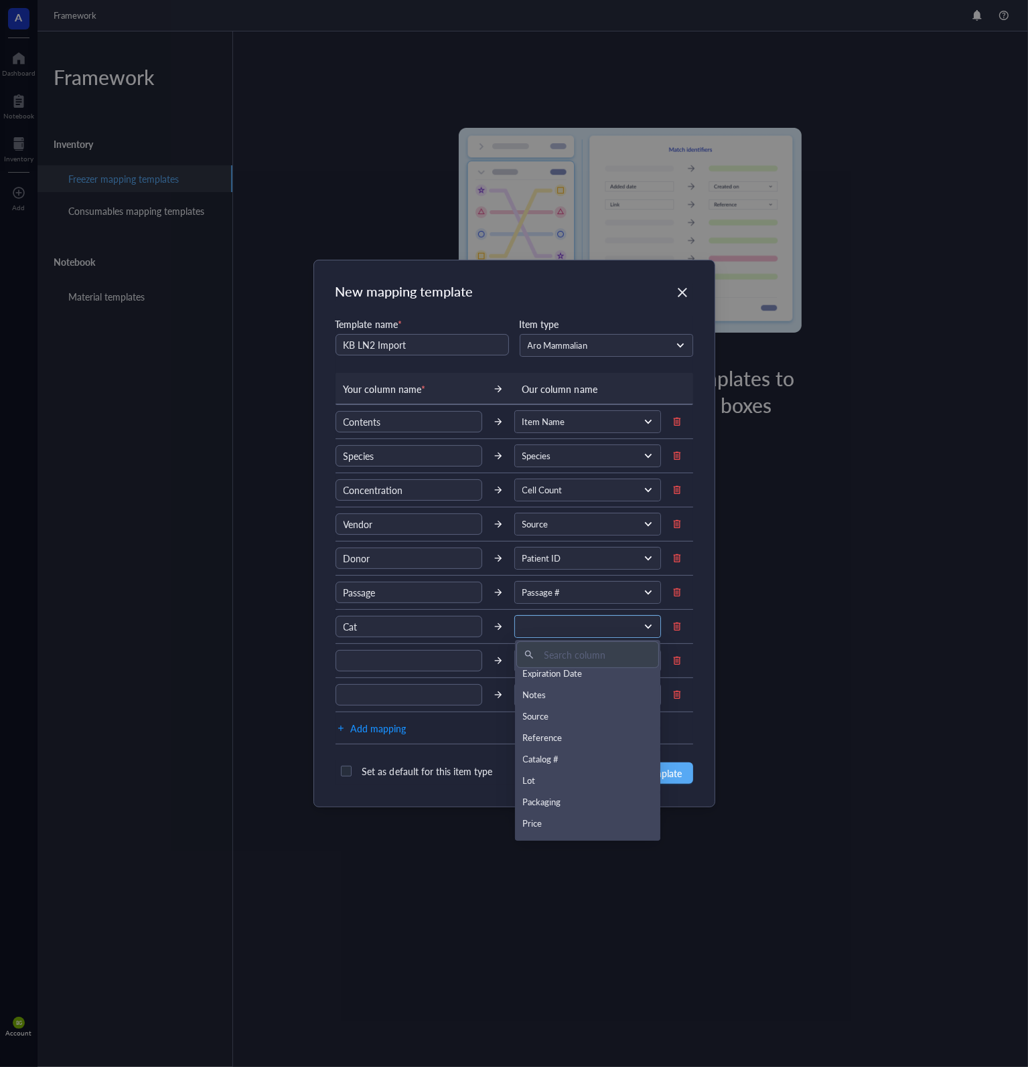
scroll to position [134, 0]
click at [564, 734] on div "Catalog #" at bounding box center [588, 739] width 130 height 15
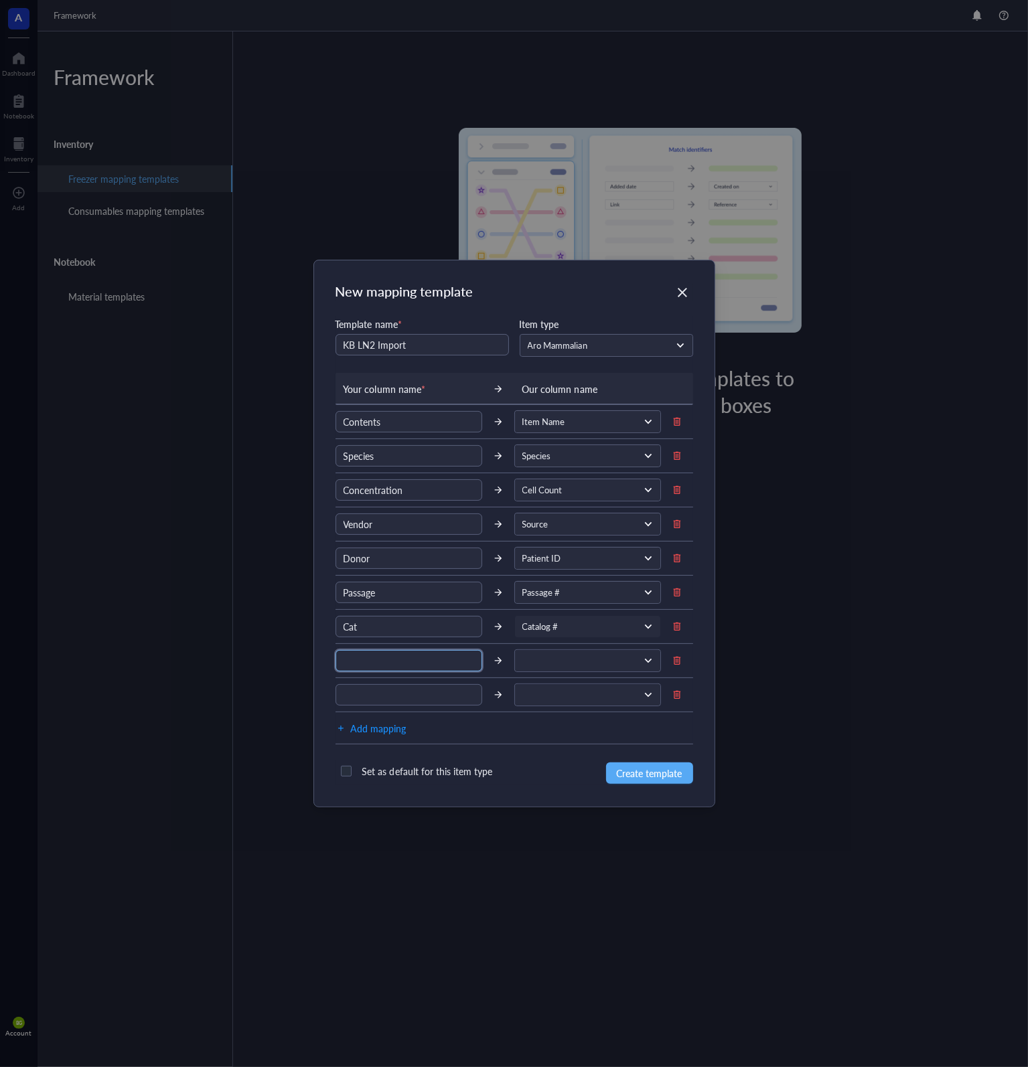
click at [394, 662] on input "text" at bounding box center [408, 660] width 147 height 21
click at [569, 657] on span at bounding box center [586, 661] width 128 height 12
type input "Lot"
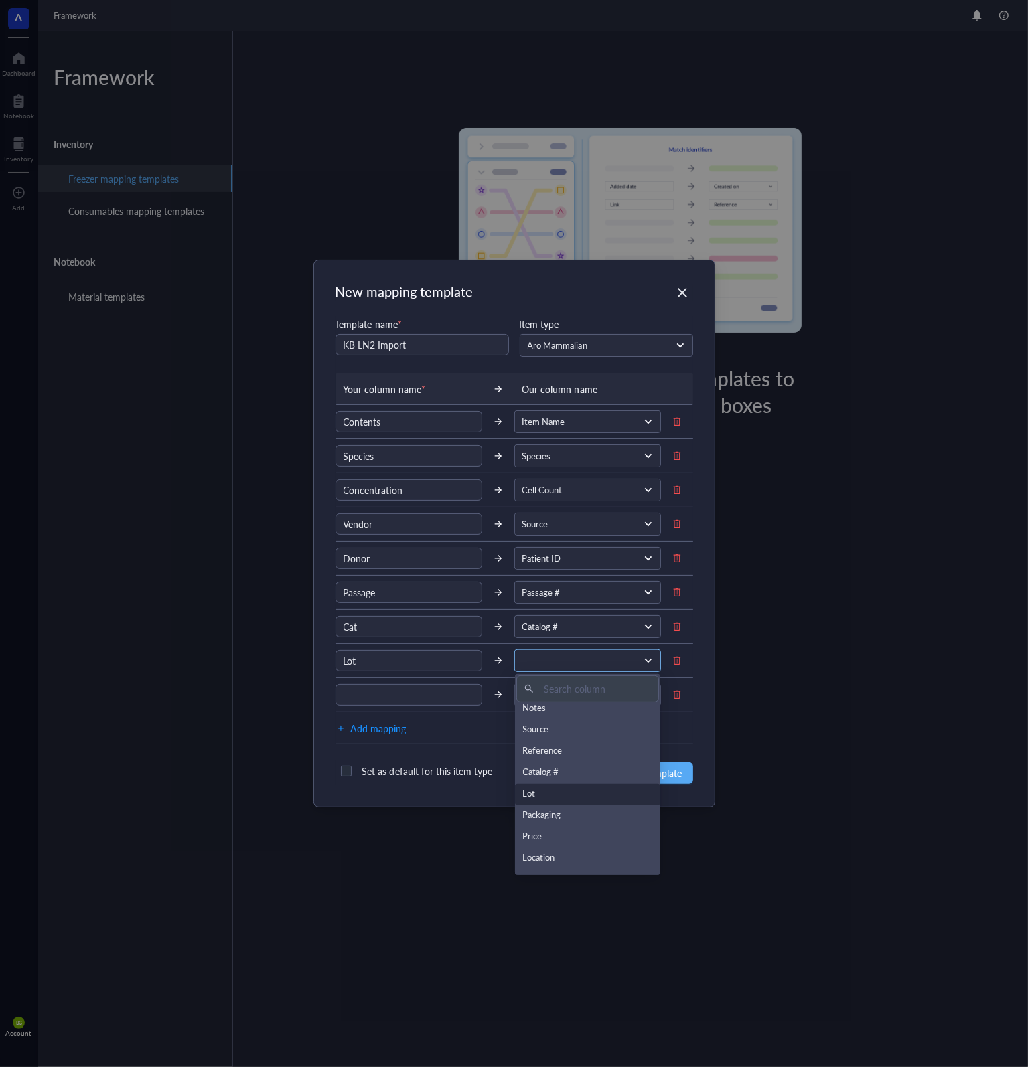
click at [564, 796] on div "Lot" at bounding box center [588, 794] width 130 height 15
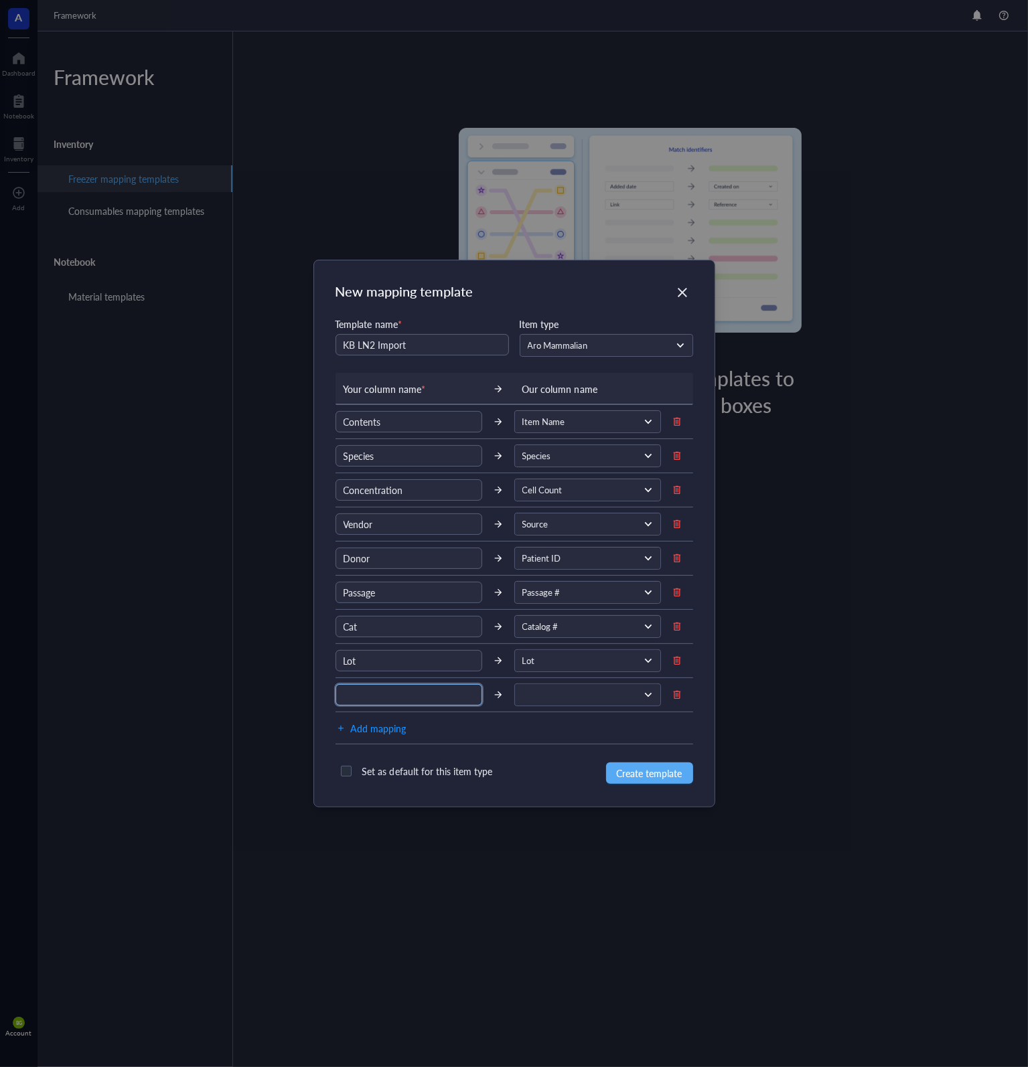
click at [414, 698] on input "text" at bounding box center [408, 694] width 147 height 21
click at [533, 694] on span at bounding box center [586, 695] width 128 height 12
type input "Date"
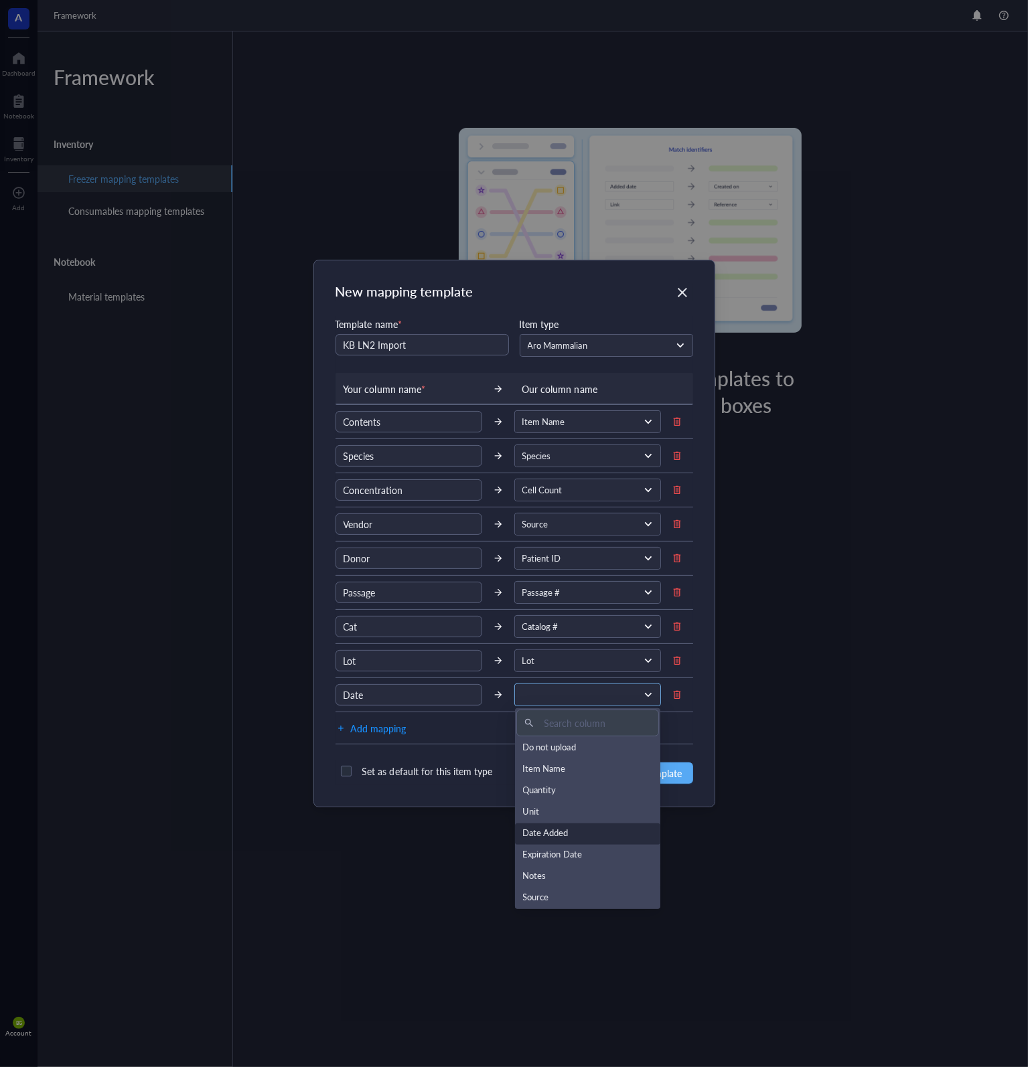
click at [587, 833] on div "Date Added" at bounding box center [588, 834] width 130 height 15
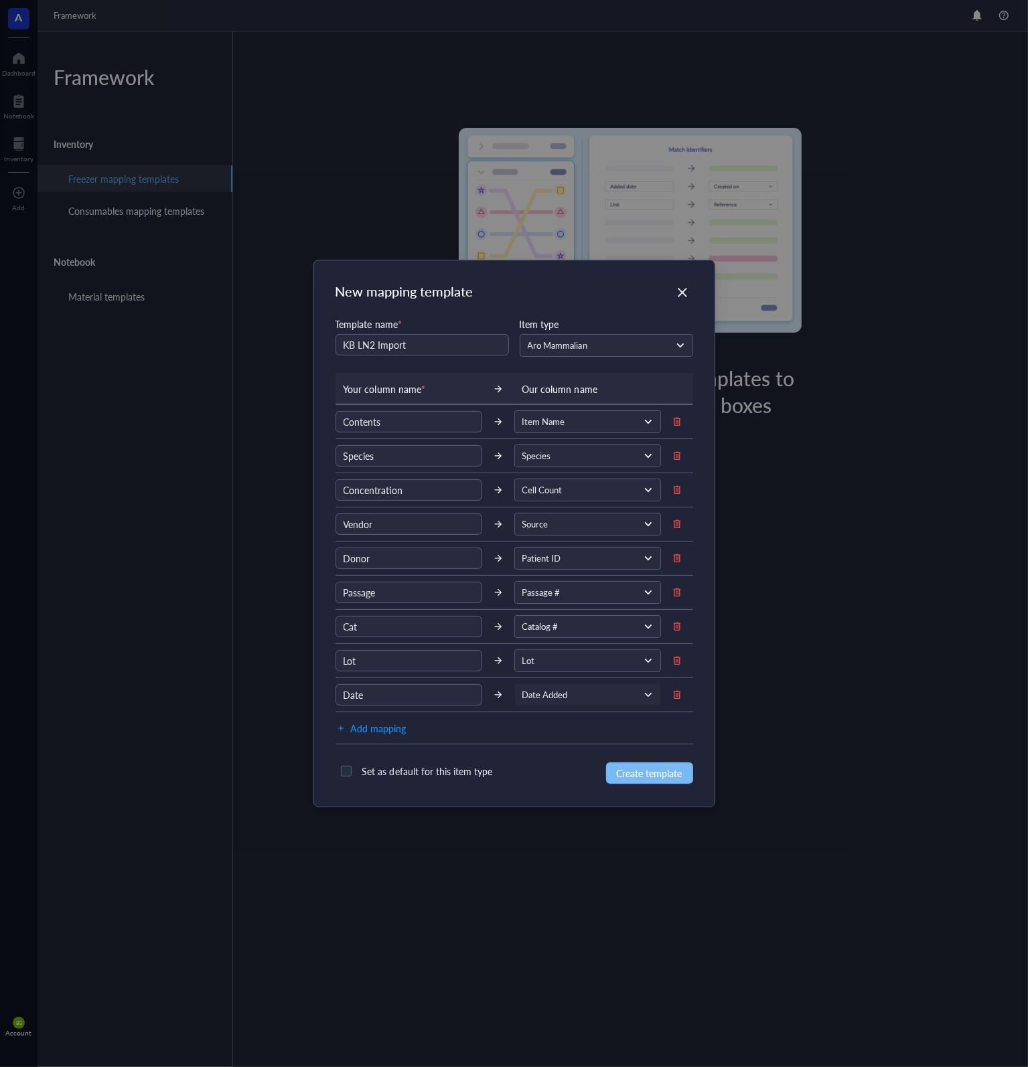
click at [651, 766] on span "Create template" at bounding box center [650, 773] width 66 height 15
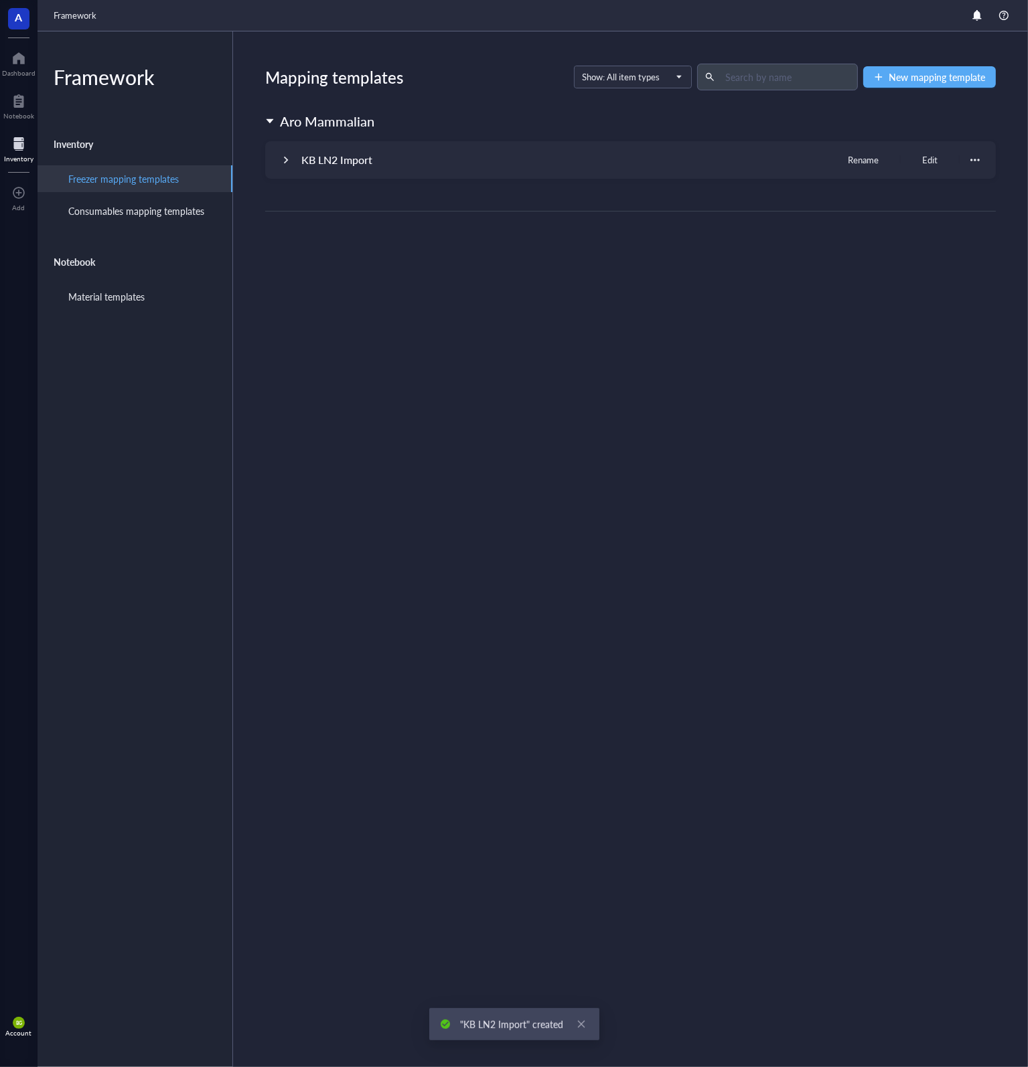
click at [20, 141] on div at bounding box center [18, 143] width 29 height 21
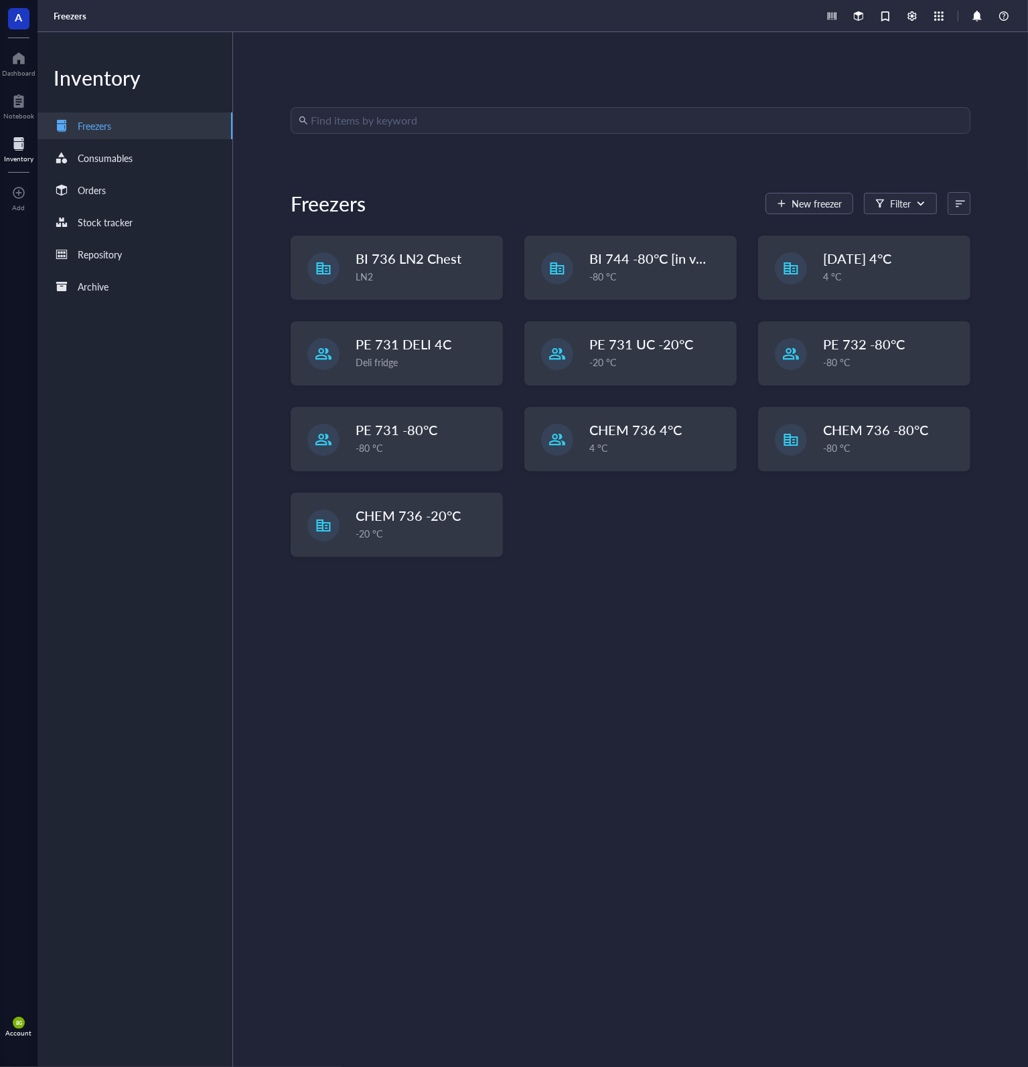
click at [611, 638] on div "Find items by keyword Freezers New freezer Filter BI 736 LN2 Chest LN2 BI 744 -…" at bounding box center [631, 549] width 680 height 885
click at [414, 277] on div "LN2" at bounding box center [424, 277] width 137 height 15
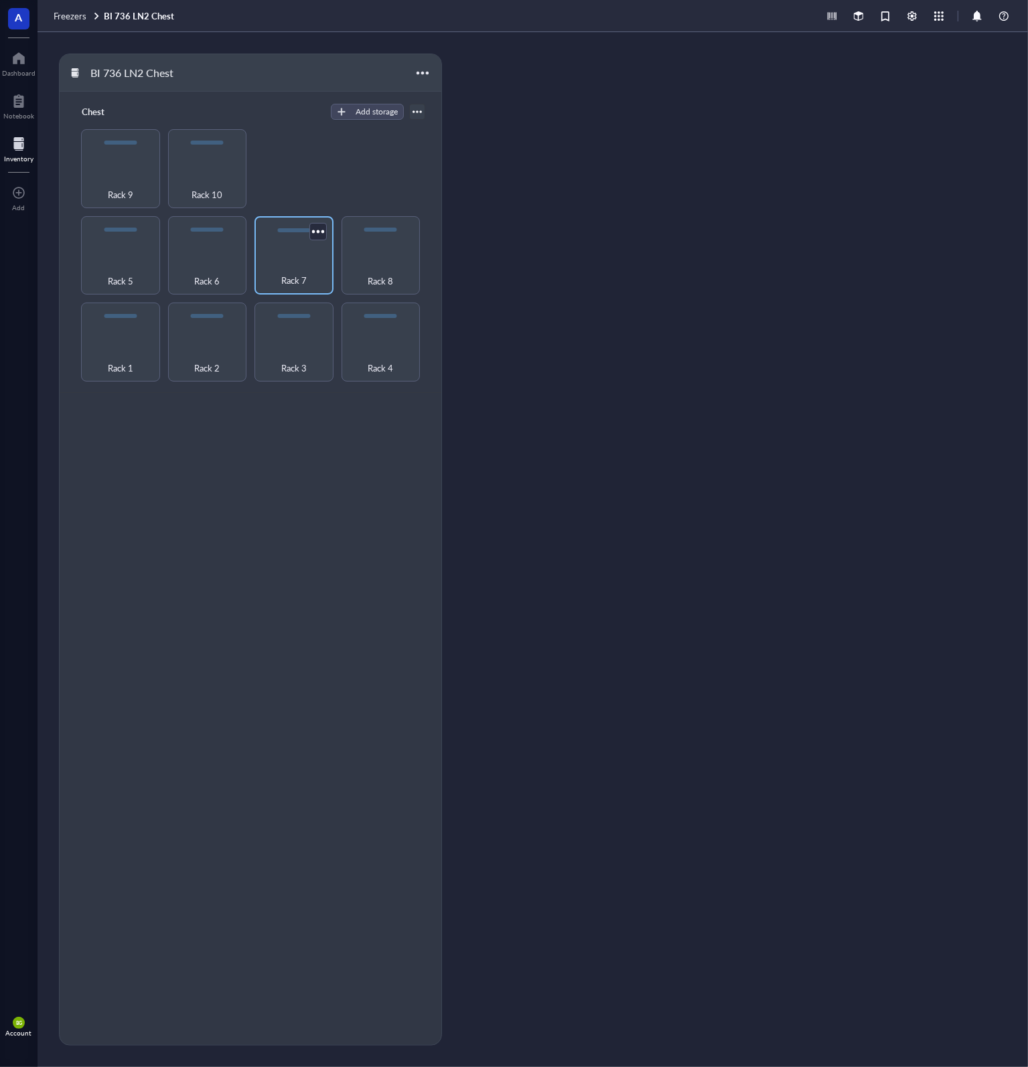
click at [303, 268] on div "Rack 7" at bounding box center [294, 272] width 66 height 29
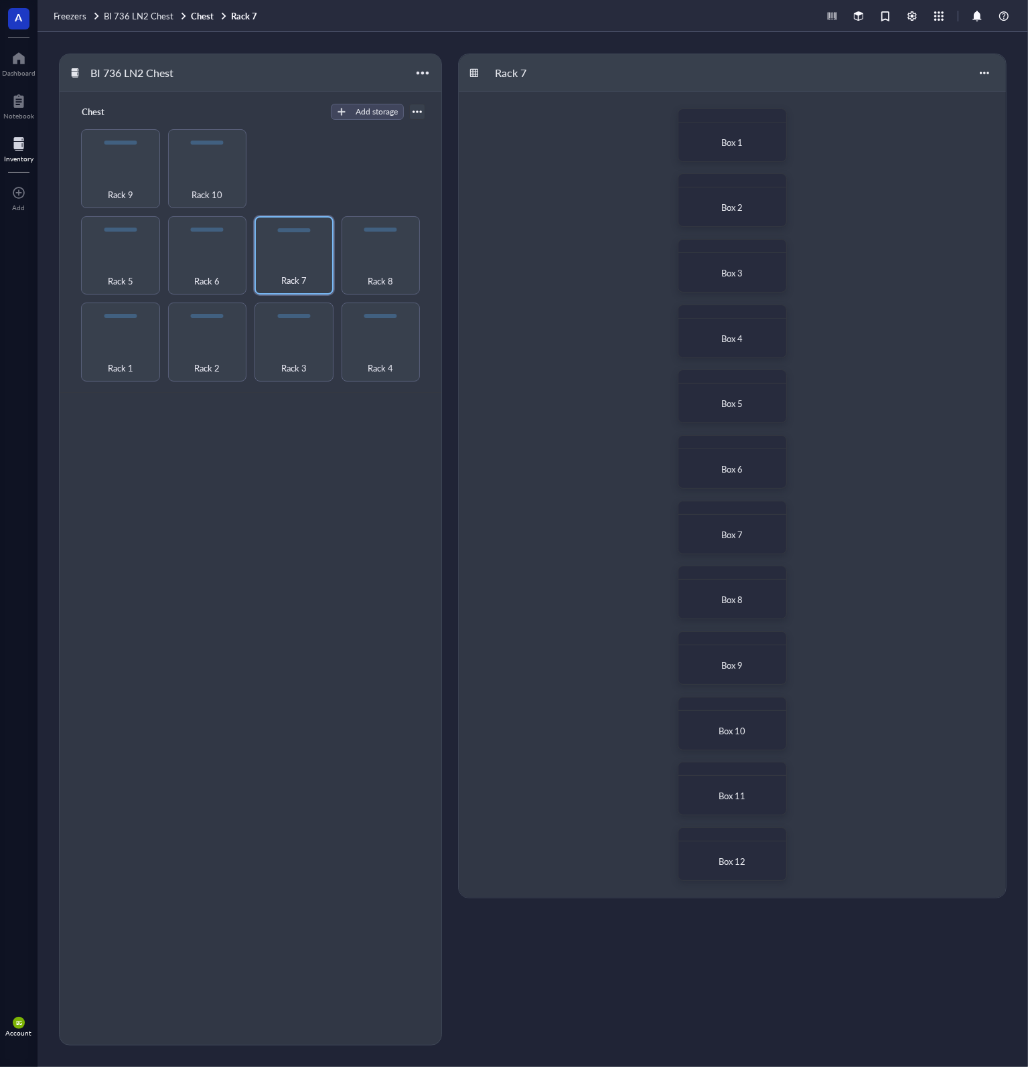
click at [725, 135] on div "Box 1" at bounding box center [732, 142] width 97 height 29
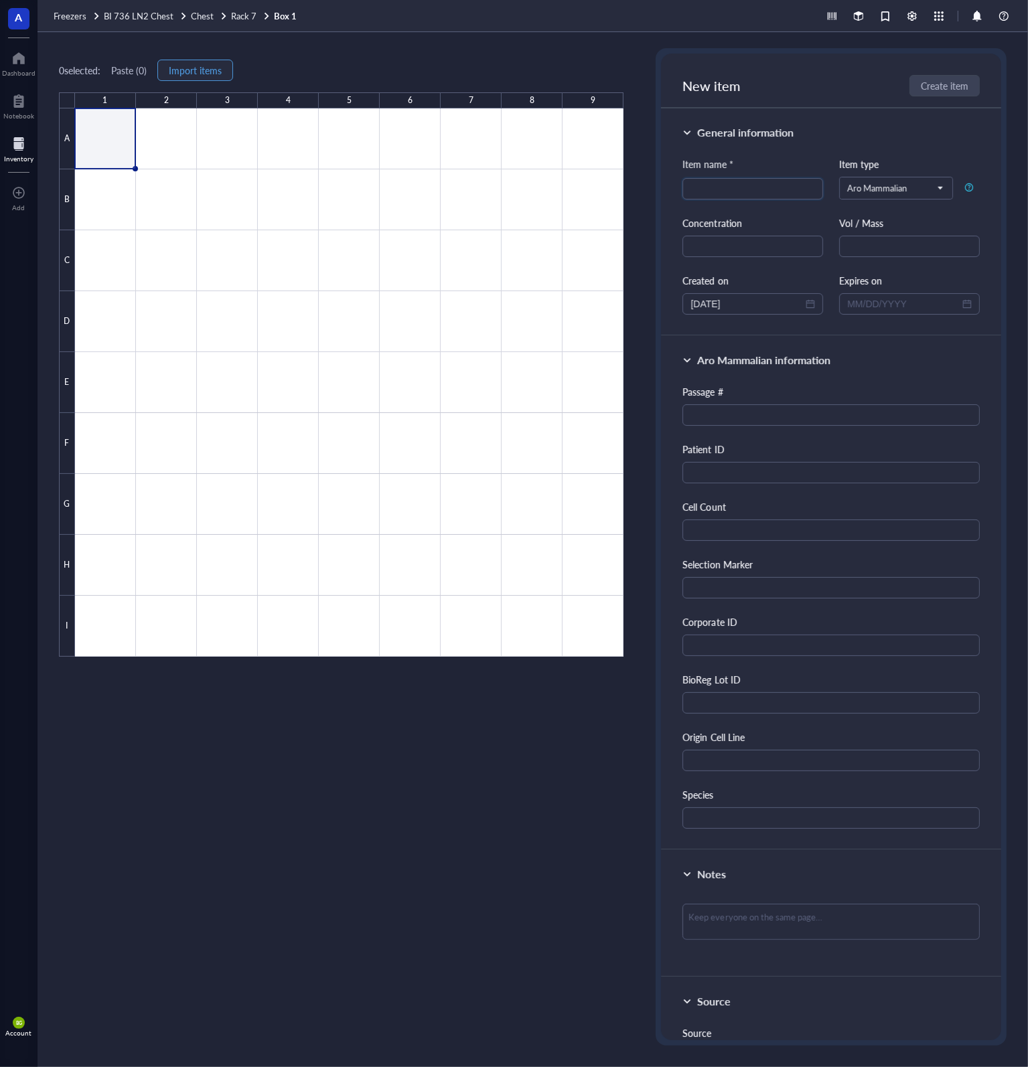
click at [225, 72] on button "Import items" at bounding box center [195, 70] width 76 height 21
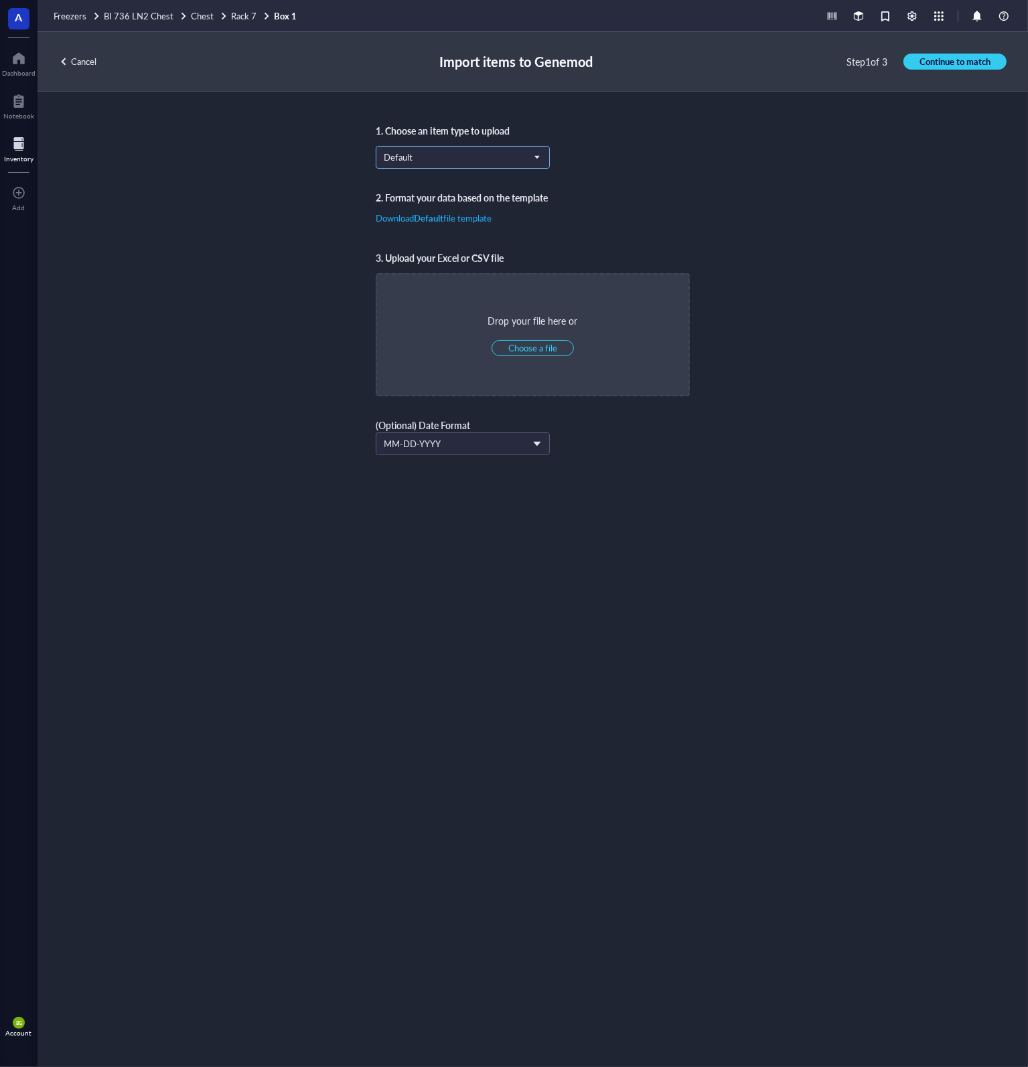
click at [439, 157] on span "Default" at bounding box center [461, 157] width 155 height 12
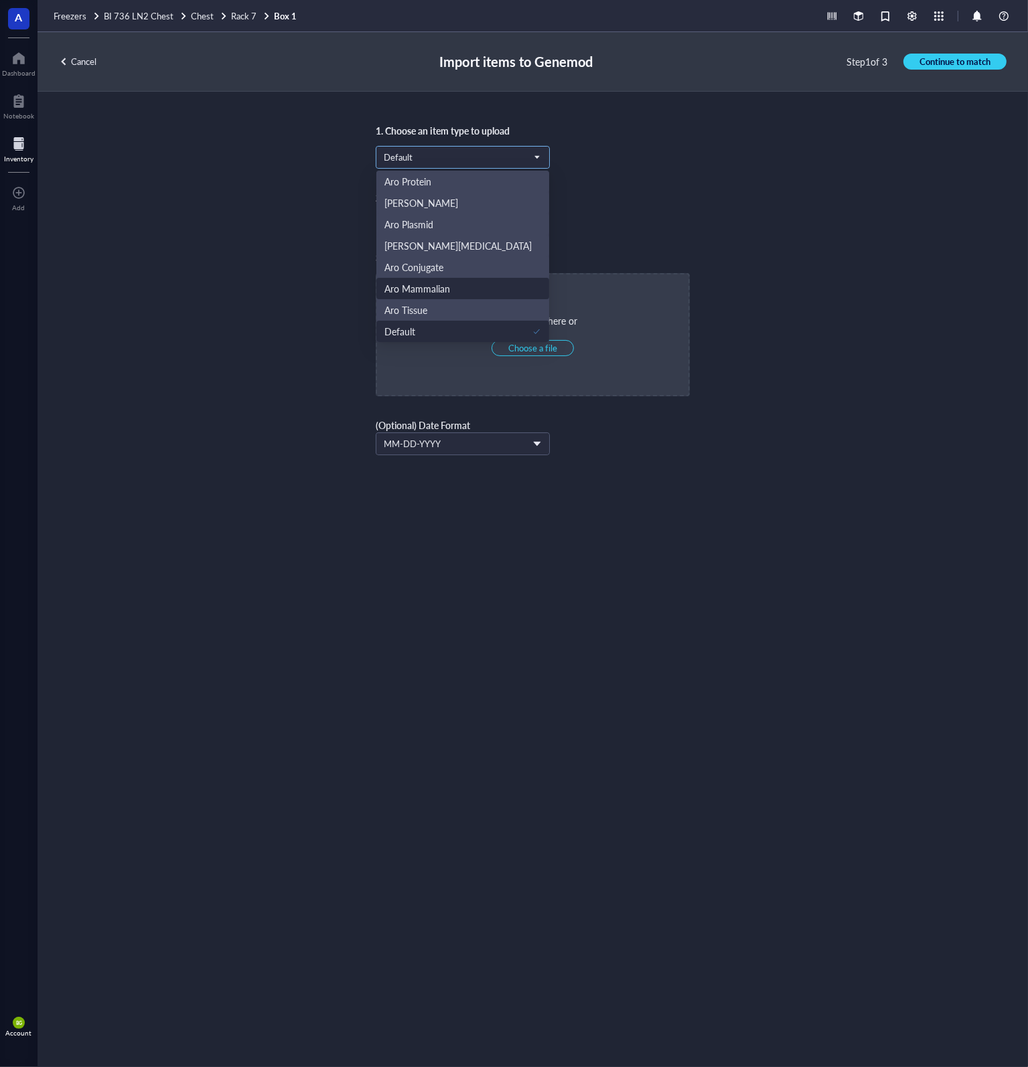
click at [452, 289] on div "Aro Mammalian" at bounding box center [462, 288] width 157 height 15
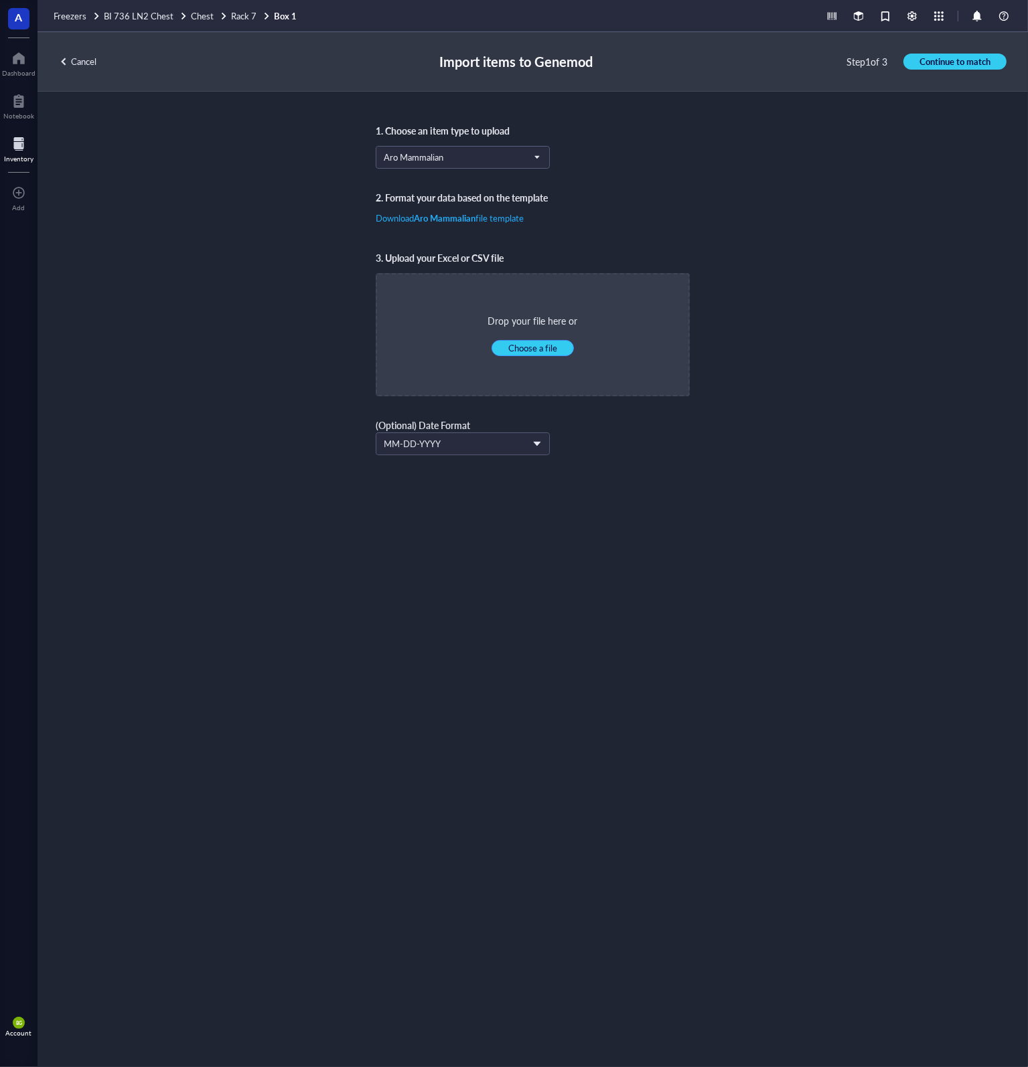
click at [538, 345] on span "Choose a file" at bounding box center [532, 348] width 49 height 12
type input "C:\fakepath\R7B1.xlsx"
click at [936, 58] on span "Continue to match" at bounding box center [954, 62] width 71 height 12
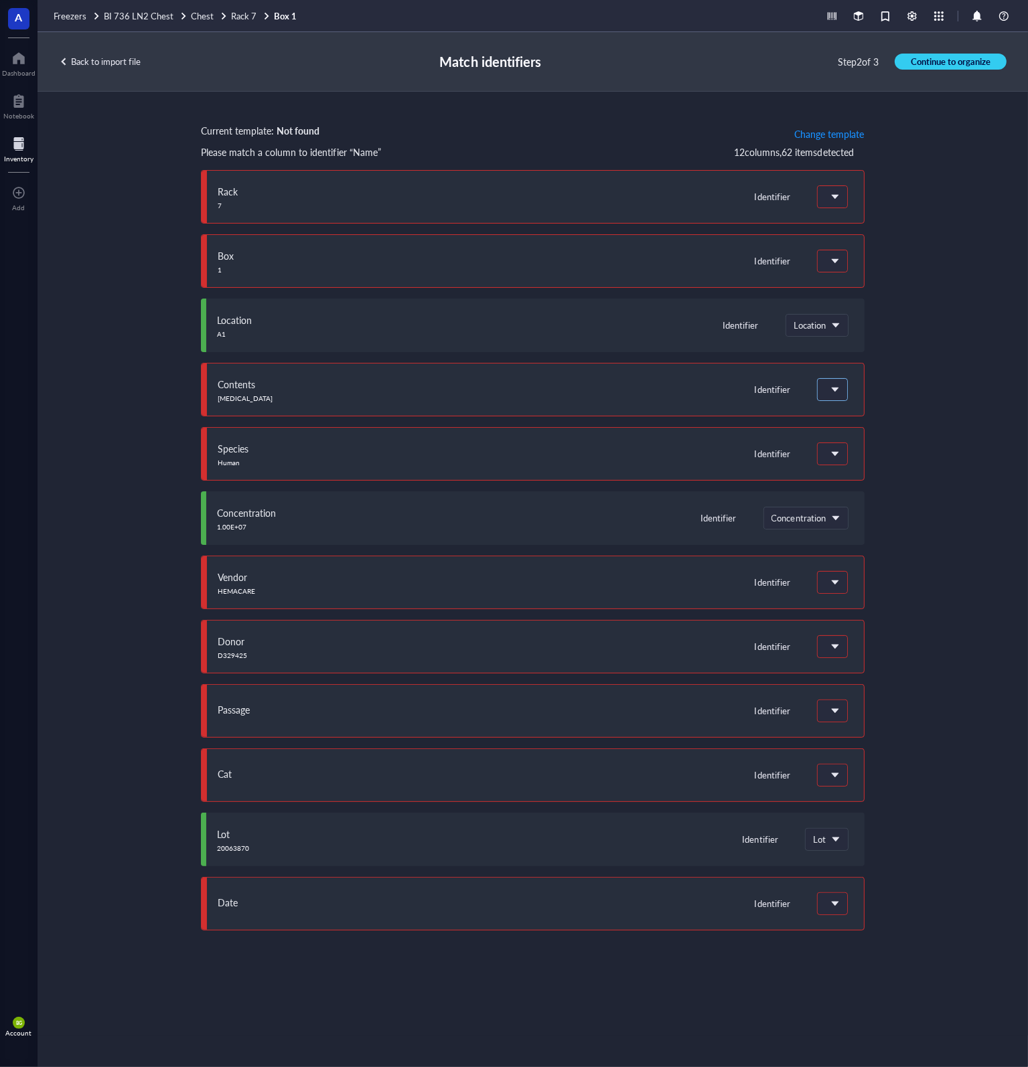
click at [829, 389] on span at bounding box center [831, 390] width 12 height 12
click at [834, 387] on span at bounding box center [831, 390] width 12 height 12
click at [808, 140] on button "Change template" at bounding box center [828, 133] width 71 height 21
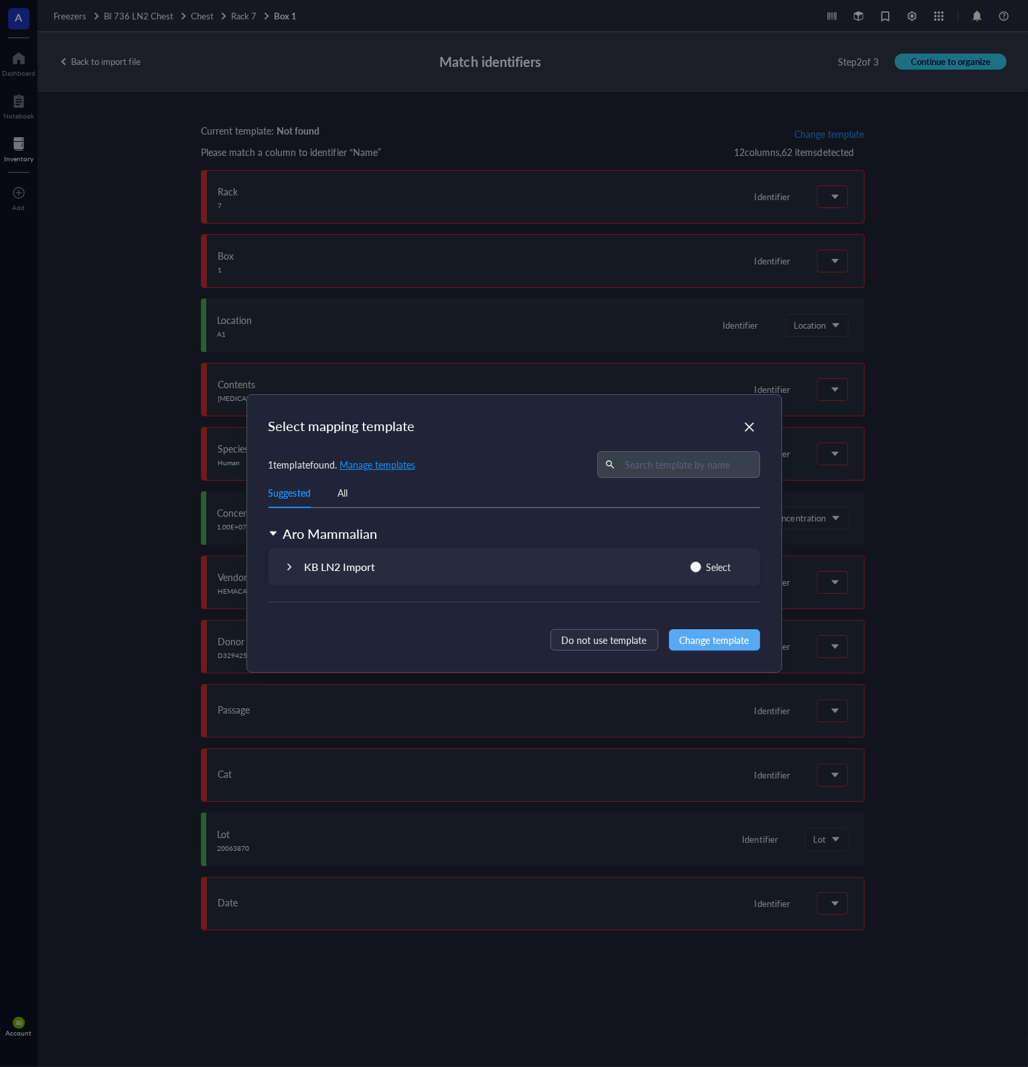
click at [404, 566] on div "KB LN2 Import Select" at bounding box center [513, 566] width 491 height 37
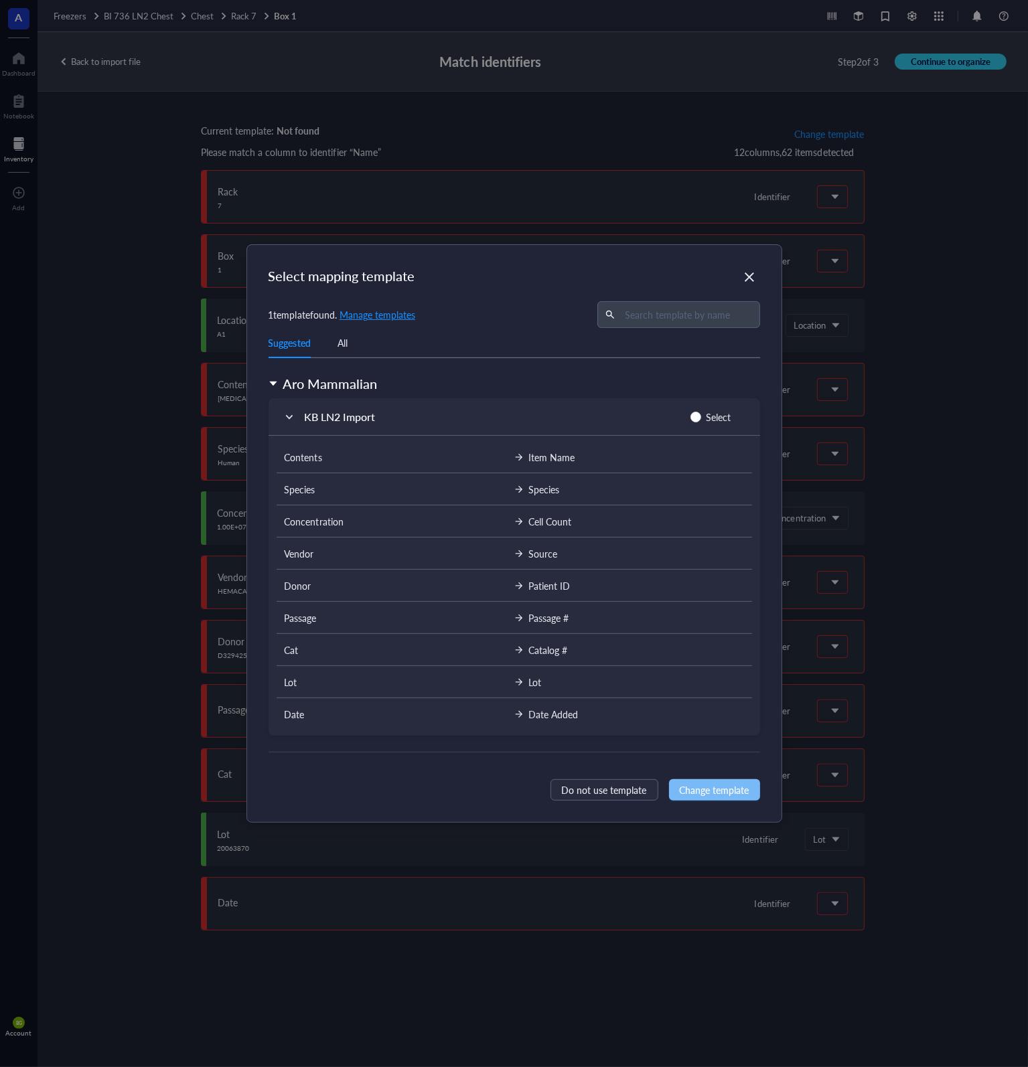
click at [710, 788] on span "Change template" at bounding box center [715, 790] width 70 height 15
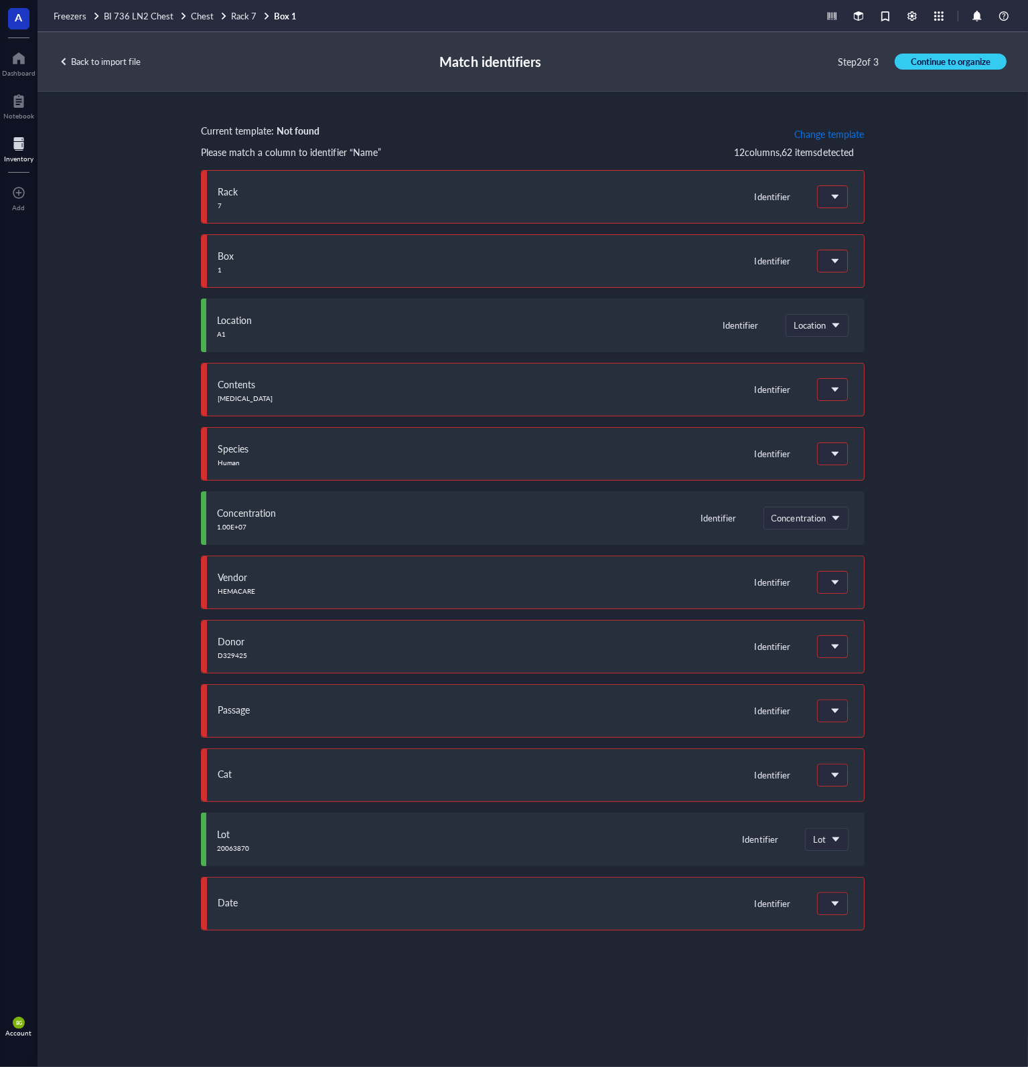
click at [820, 135] on span "Change template" at bounding box center [829, 134] width 70 height 11
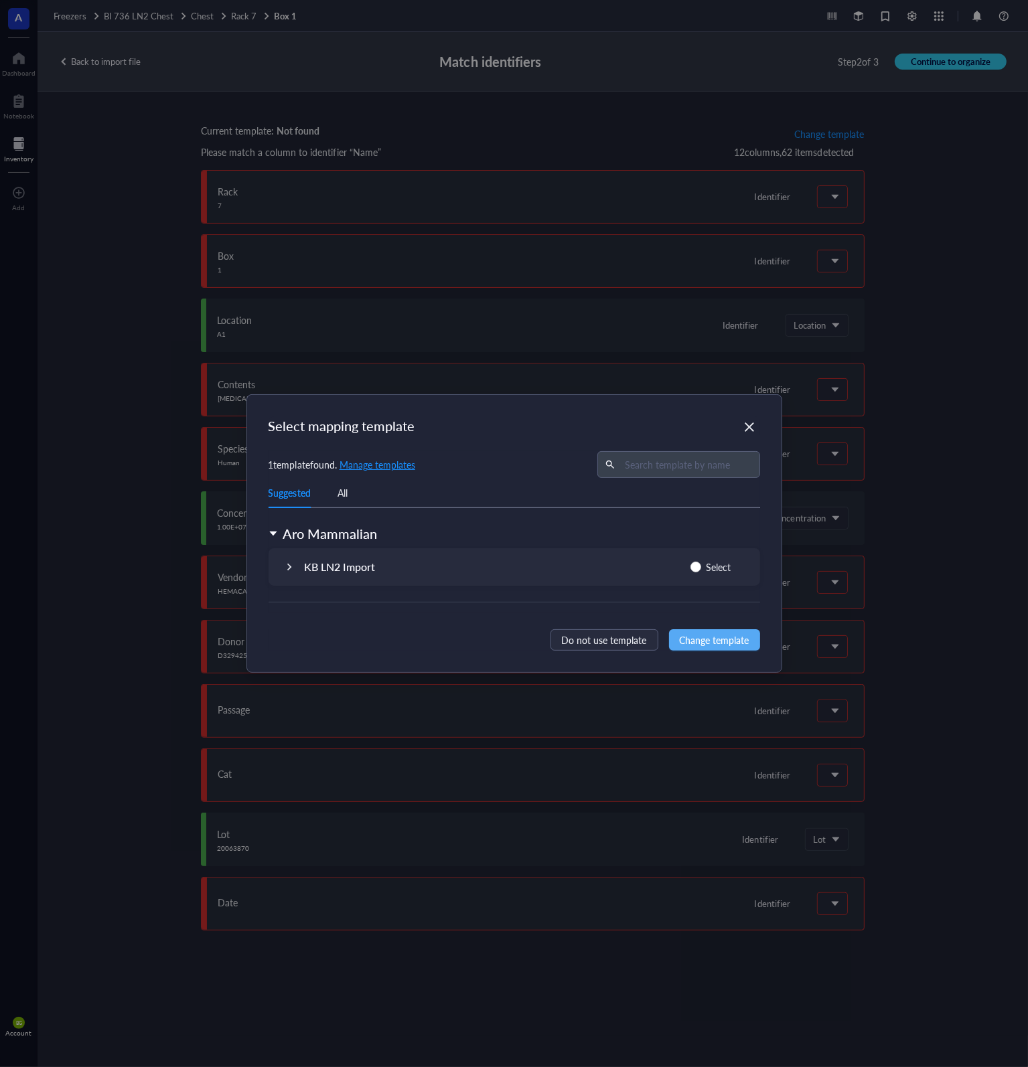
click at [293, 568] on div "KB LN2 Import Select" at bounding box center [513, 566] width 491 height 37
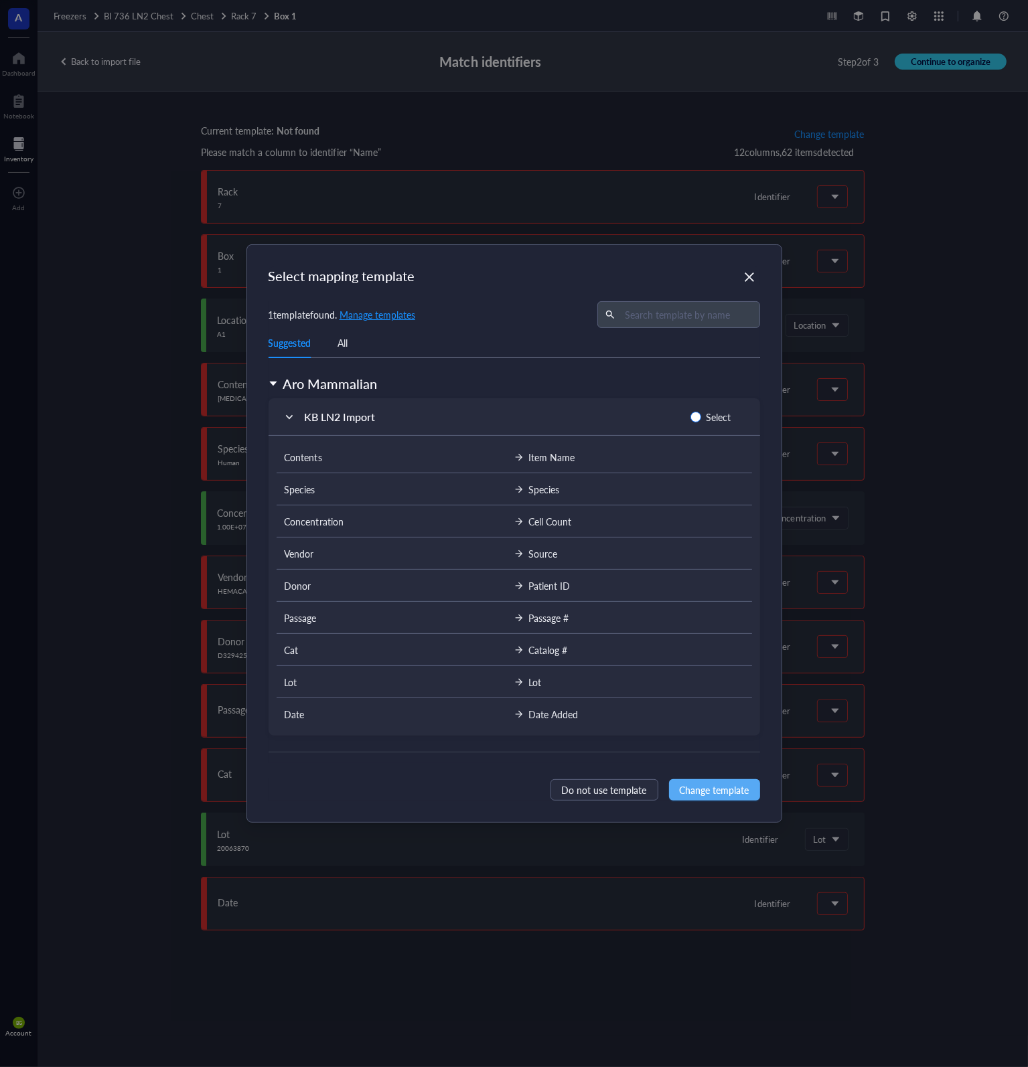
click at [698, 416] on input "Select" at bounding box center [695, 417] width 11 height 11
radio input "true"
click at [728, 788] on span "Change template" at bounding box center [715, 790] width 70 height 15
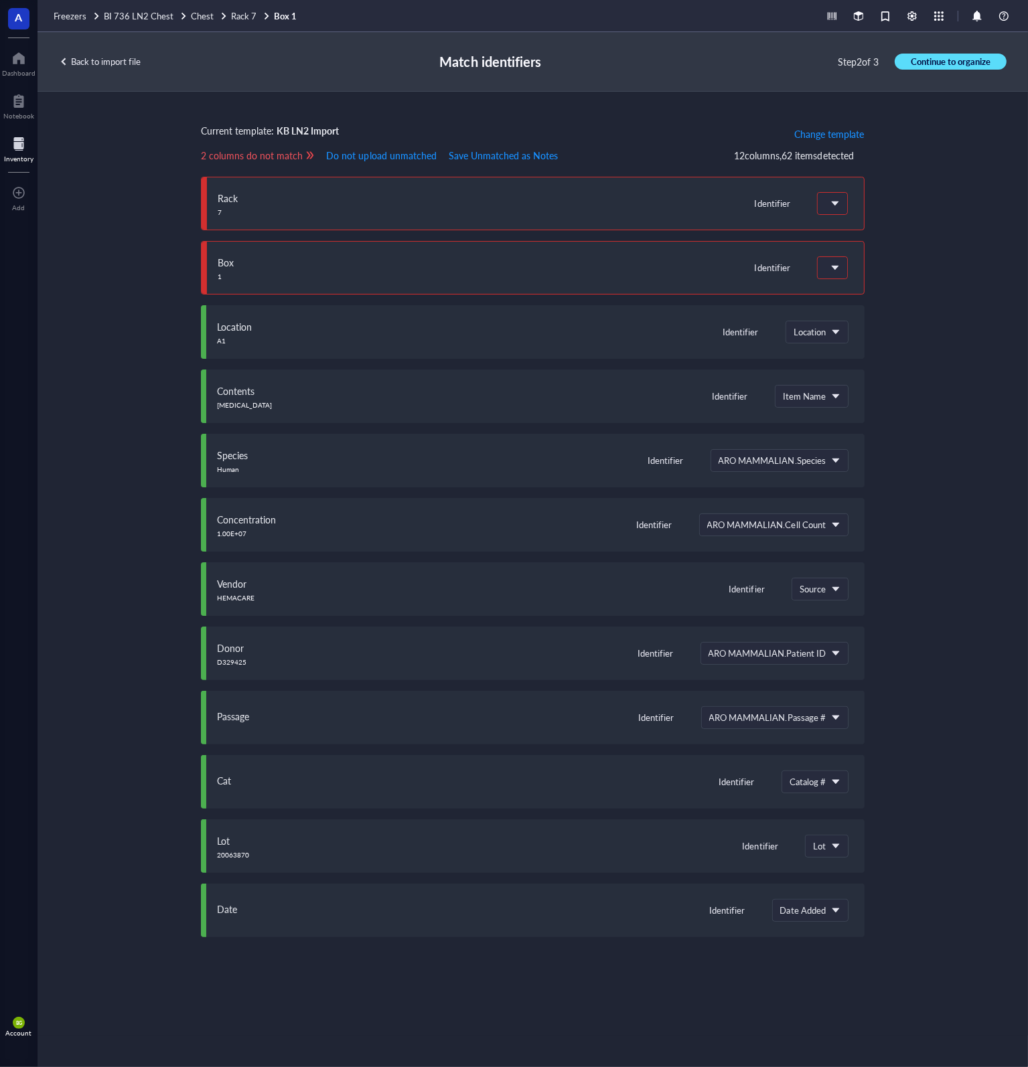
click at [945, 62] on span "Continue to organize" at bounding box center [951, 62] width 80 height 12
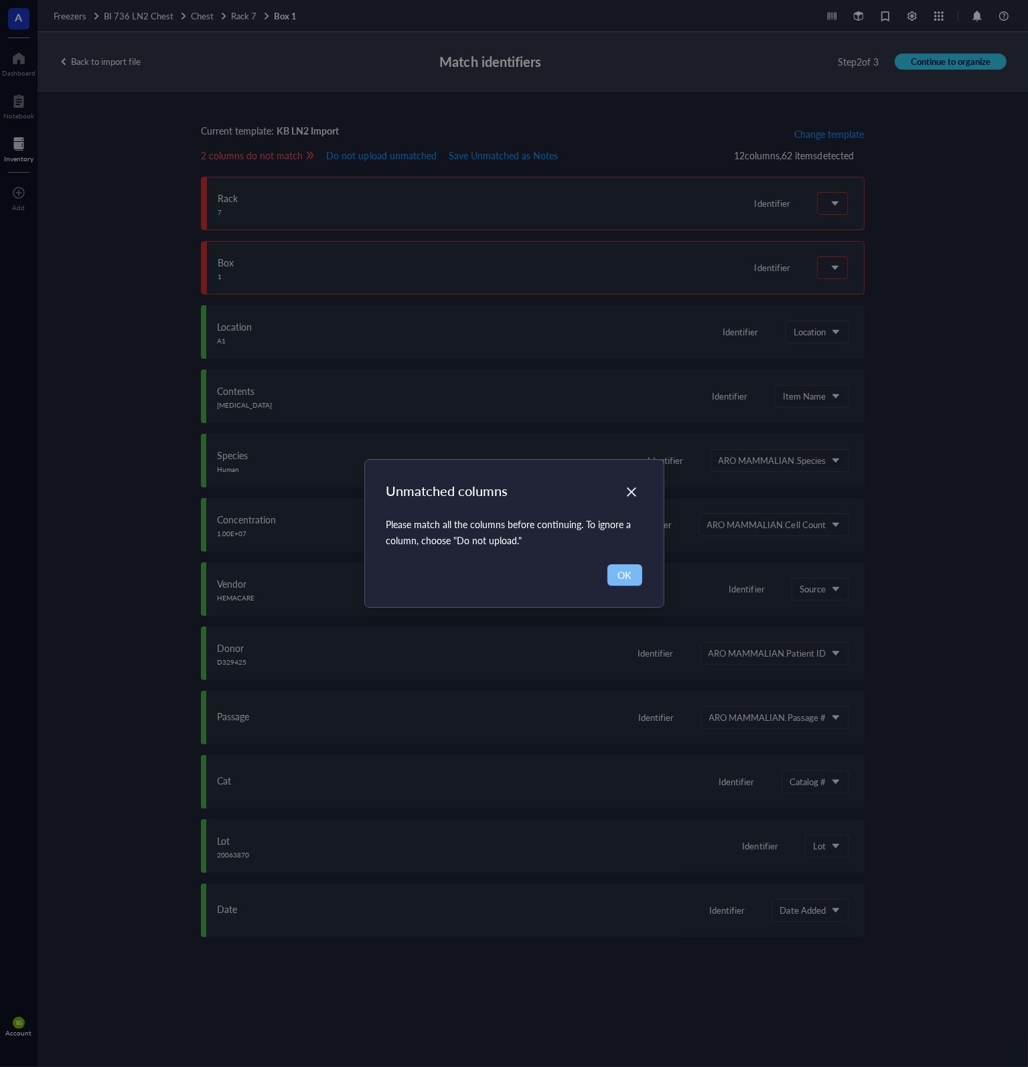
click at [624, 574] on span "OK" at bounding box center [624, 575] width 13 height 15
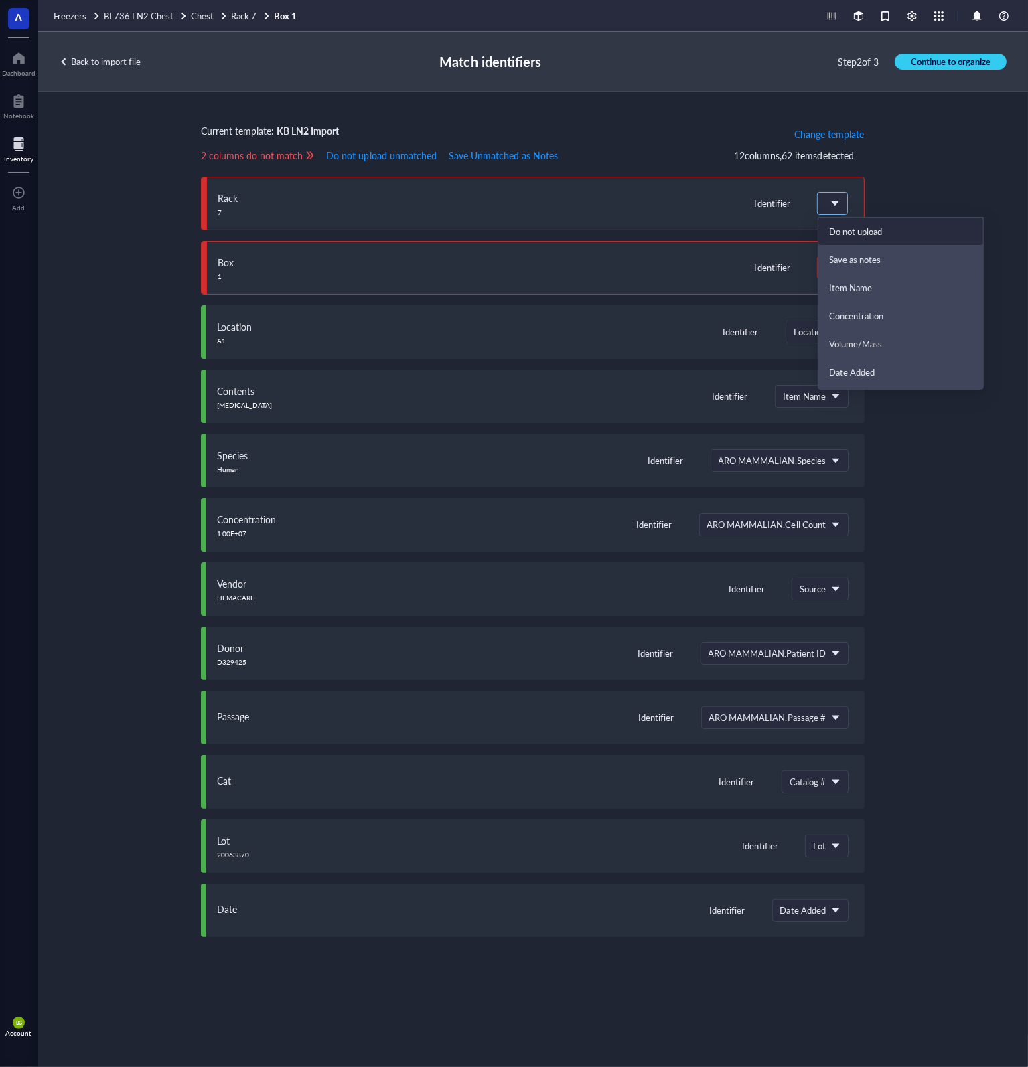
click at [831, 204] on span at bounding box center [831, 204] width 12 height 12
click at [882, 234] on div "Do not upload" at bounding box center [900, 231] width 143 height 11
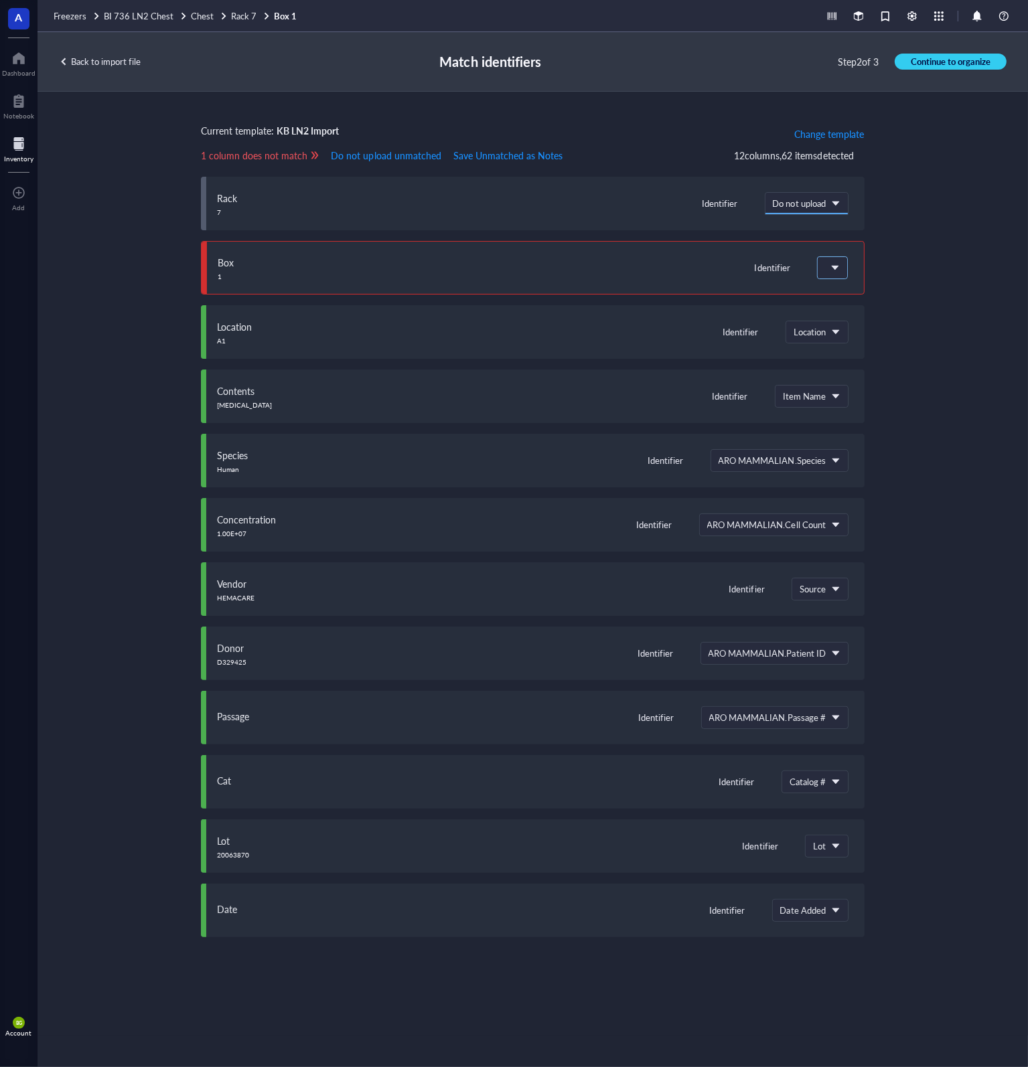
click at [836, 272] on span at bounding box center [831, 268] width 12 height 12
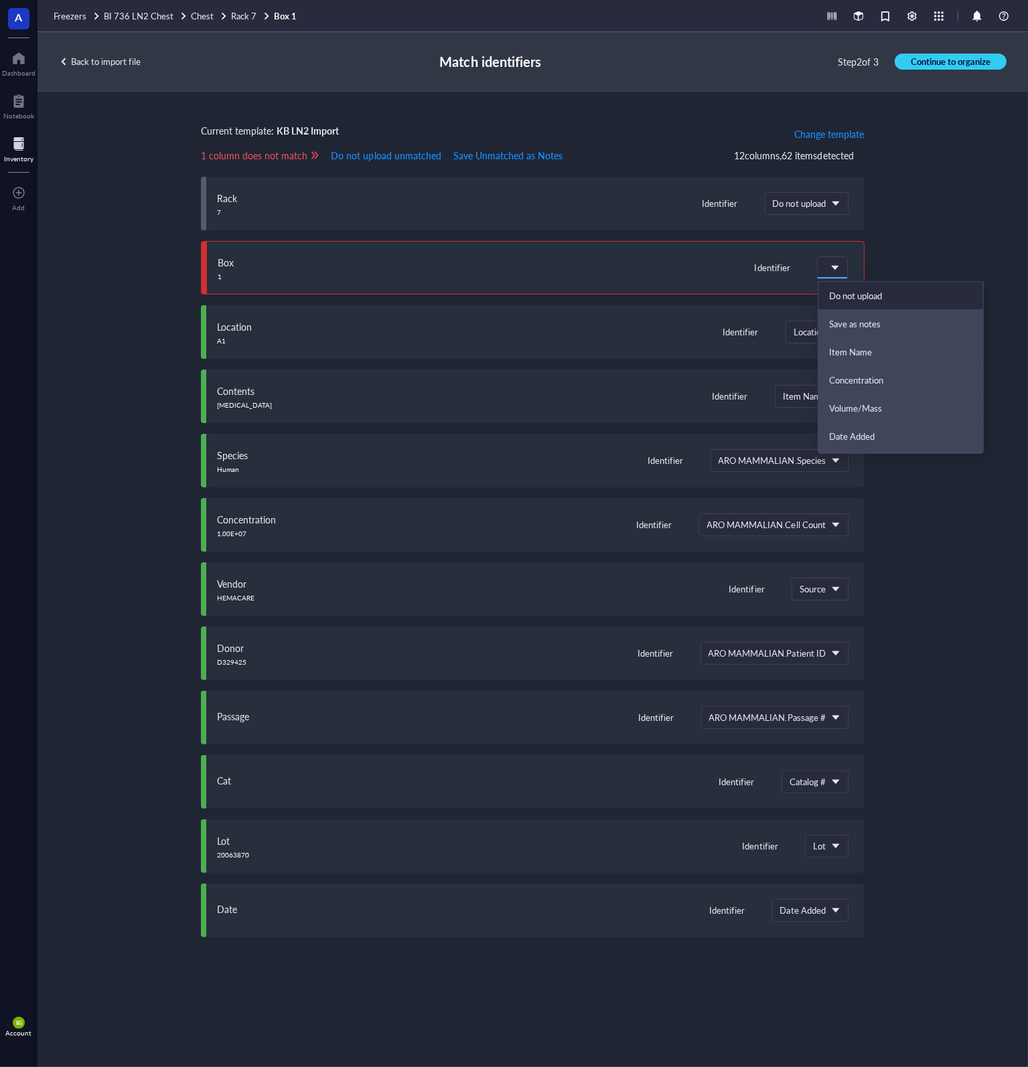
click at [851, 298] on div "Do not upload" at bounding box center [900, 295] width 143 height 11
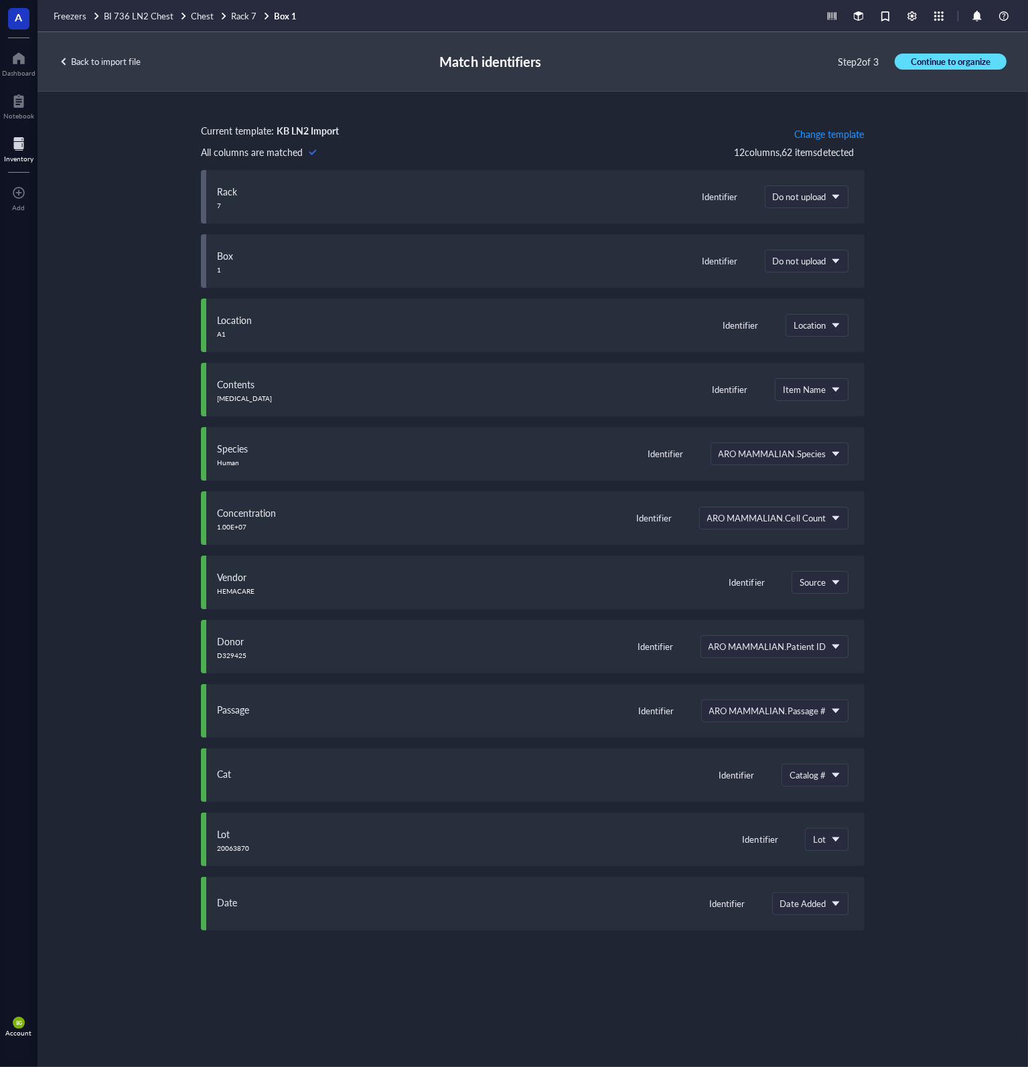
click at [927, 65] on span "Continue to organize" at bounding box center [951, 62] width 80 height 12
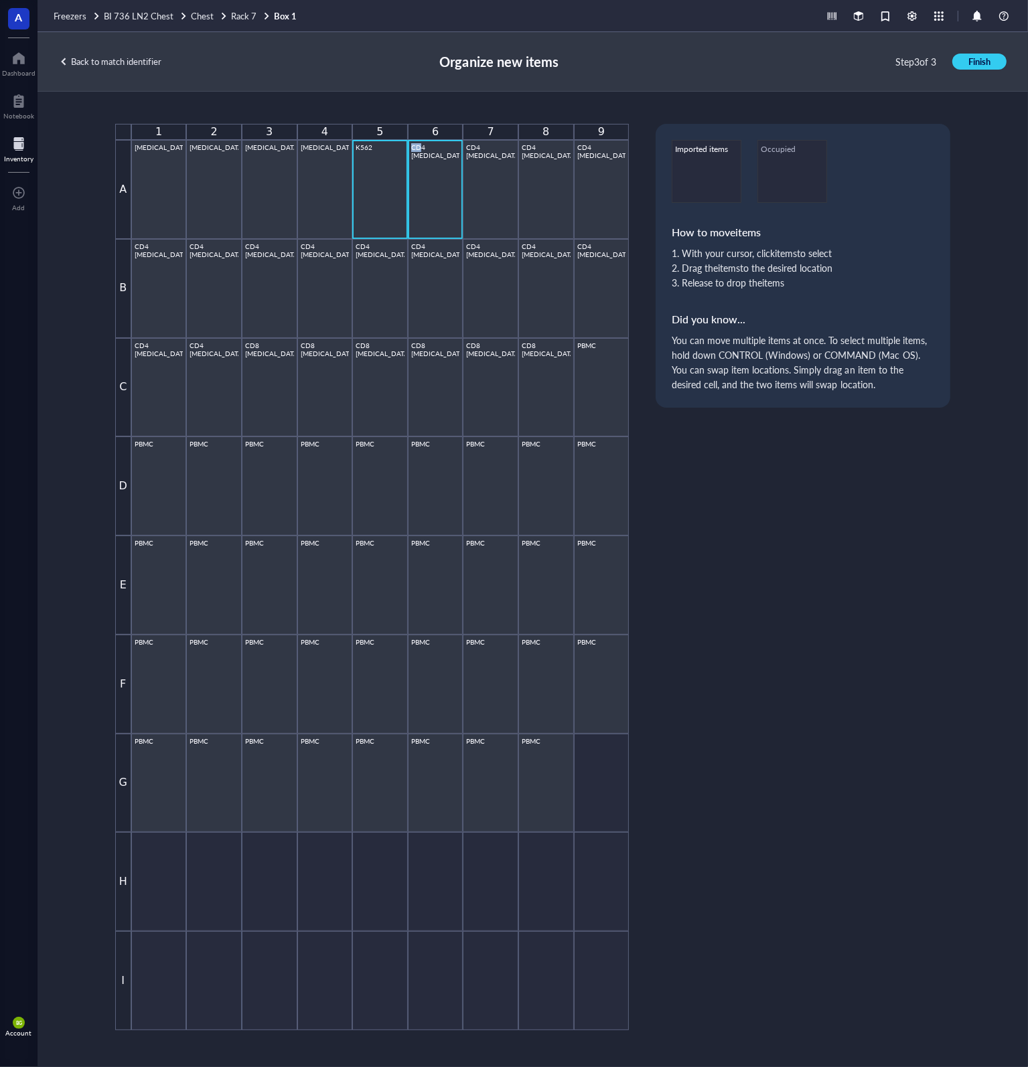
drag, startPoint x: 382, startPoint y: 192, endPoint x: 420, endPoint y: 207, distance: 40.9
click at [420, 207] on div "[PHONE_NUMBER] A [MEDICAL_DATA] [MEDICAL_DATA] [MEDICAL_DATA] [MEDICAL_DATA] K5…" at bounding box center [372, 577] width 514 height 907
click at [386, 202] on div "K562" at bounding box center [380, 189] width 49 height 92
click at [546, 783] on div "PBMC" at bounding box center [546, 783] width 49 height 92
drag, startPoint x: 542, startPoint y: 793, endPoint x: 503, endPoint y: 890, distance: 103.9
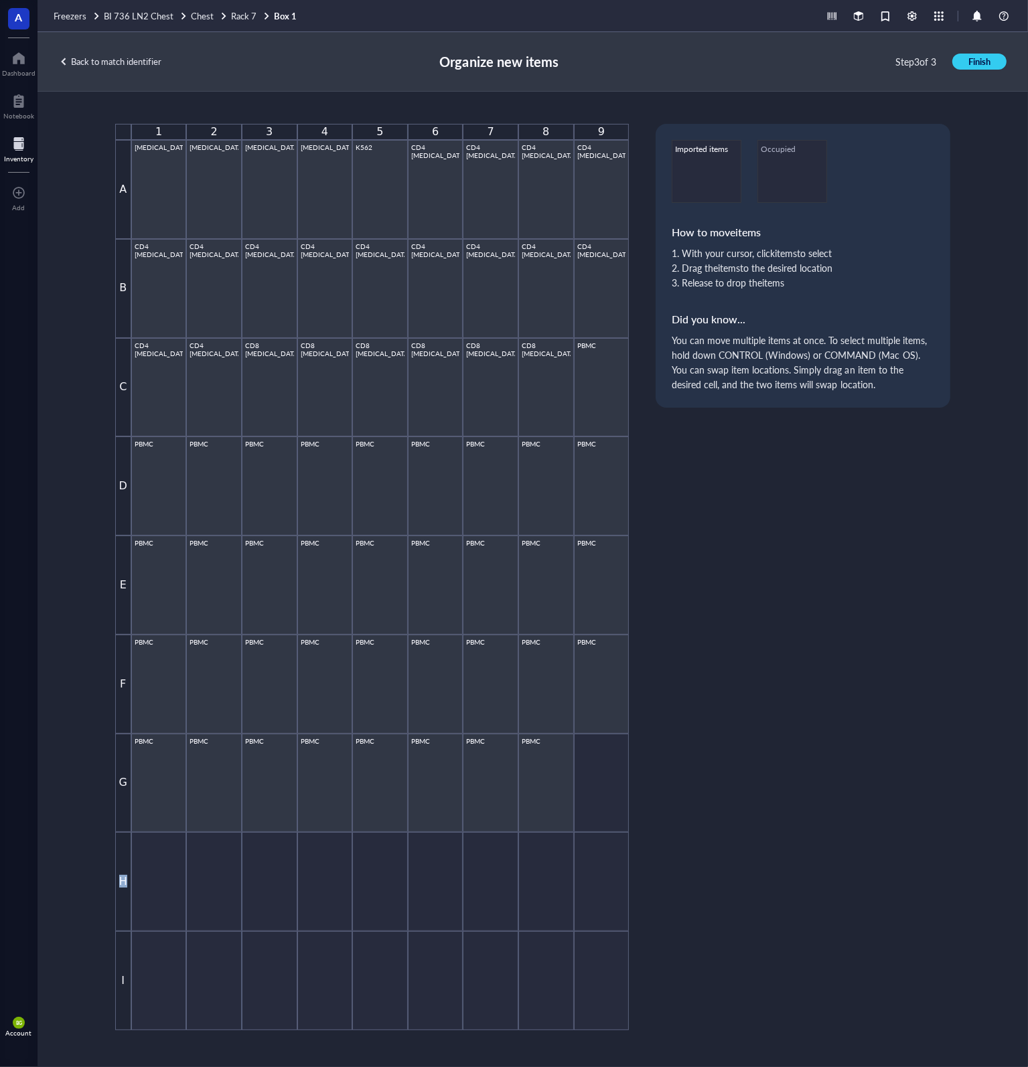
click at [503, 890] on div "[PHONE_NUMBER] A [MEDICAL_DATA] [MEDICAL_DATA] [MEDICAL_DATA] [MEDICAL_DATA] K5…" at bounding box center [372, 577] width 514 height 907
click at [551, 799] on div "PBMC" at bounding box center [546, 783] width 49 height 92
click at [487, 886] on div at bounding box center [491, 881] width 56 height 99
drag, startPoint x: 540, startPoint y: 765, endPoint x: 617, endPoint y: 814, distance: 91.6
click at [617, 814] on div "[PHONE_NUMBER] A [MEDICAL_DATA] [MEDICAL_DATA] [MEDICAL_DATA] [MEDICAL_DATA] K5…" at bounding box center [372, 577] width 514 height 907
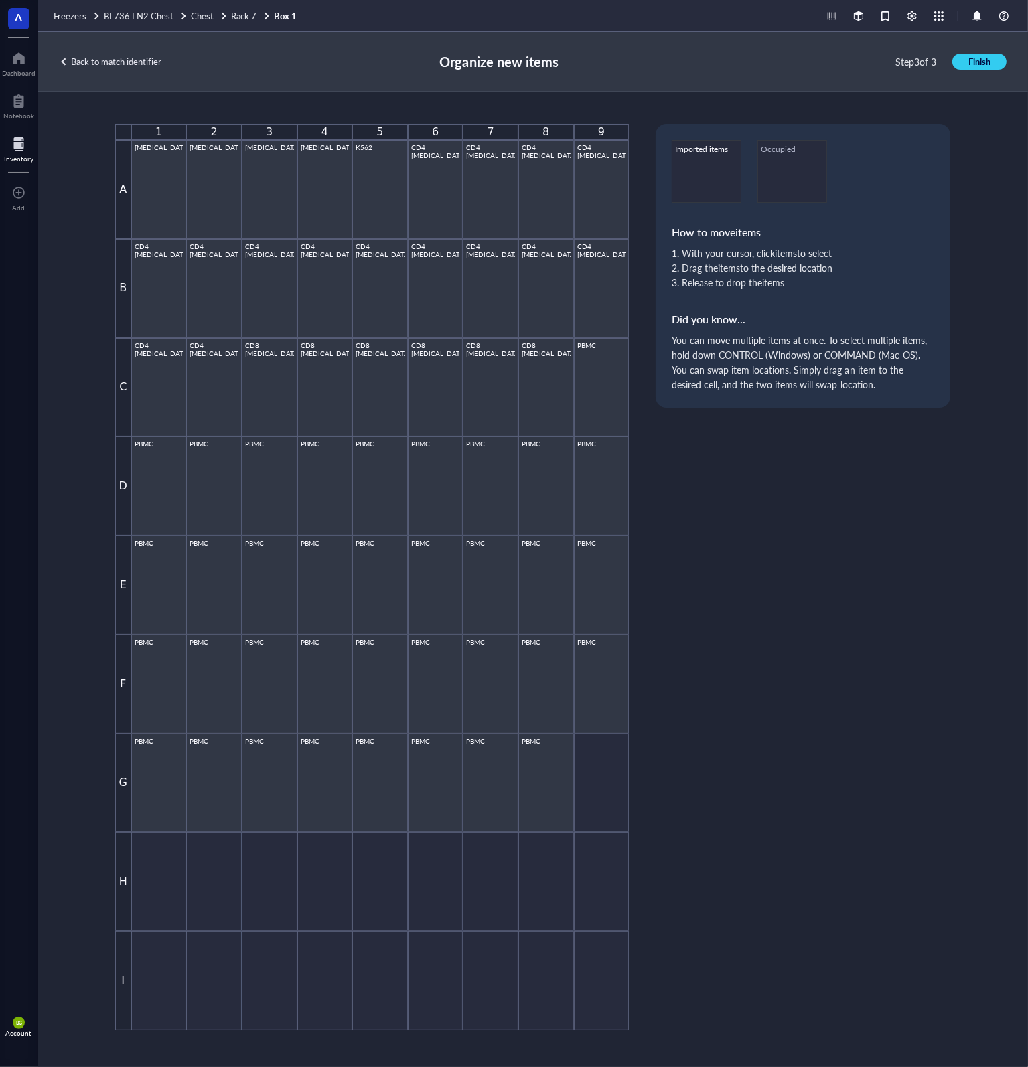
drag, startPoint x: 726, startPoint y: 165, endPoint x: 787, endPoint y: 174, distance: 62.2
click at [730, 165] on div "Imported items" at bounding box center [707, 171] width 70 height 63
click at [801, 173] on div "Occupied" at bounding box center [792, 171] width 70 height 63
click at [551, 761] on div "PBMC" at bounding box center [546, 783] width 49 height 92
drag, startPoint x: 546, startPoint y: 763, endPoint x: 547, endPoint y: 872, distance: 109.1
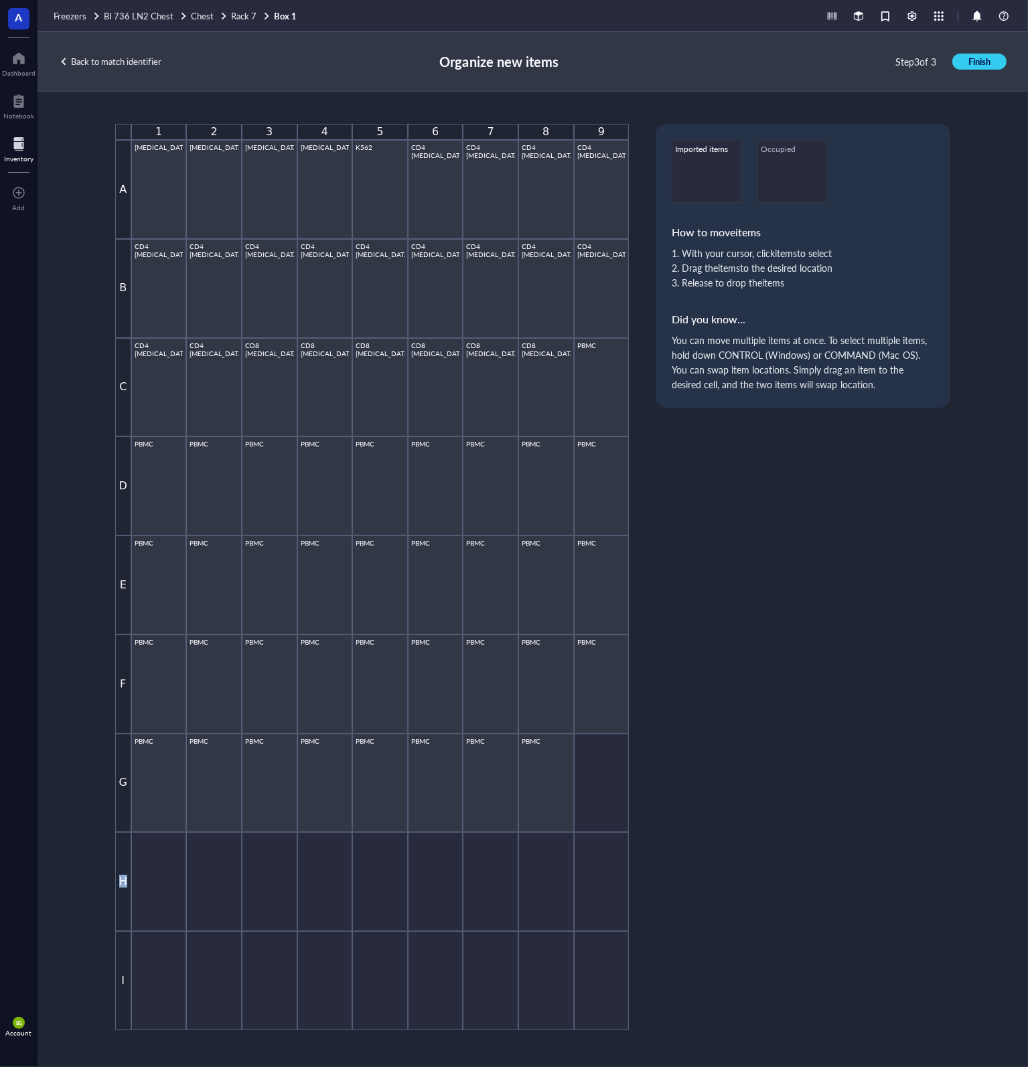
click at [552, 912] on div "[PHONE_NUMBER] A [MEDICAL_DATA] [MEDICAL_DATA] [MEDICAL_DATA] [MEDICAL_DATA] K5…" at bounding box center [372, 577] width 514 height 907
drag, startPoint x: 523, startPoint y: 767, endPoint x: 528, endPoint y: 761, distance: 7.6
click at [524, 767] on div "PBMC" at bounding box center [546, 783] width 49 height 92
drag, startPoint x: 530, startPoint y: 755, endPoint x: 468, endPoint y: 879, distance: 139.2
click at [468, 879] on div "[PHONE_NUMBER] A [MEDICAL_DATA] [MEDICAL_DATA] [MEDICAL_DATA] [MEDICAL_DATA] K5…" at bounding box center [372, 577] width 514 height 907
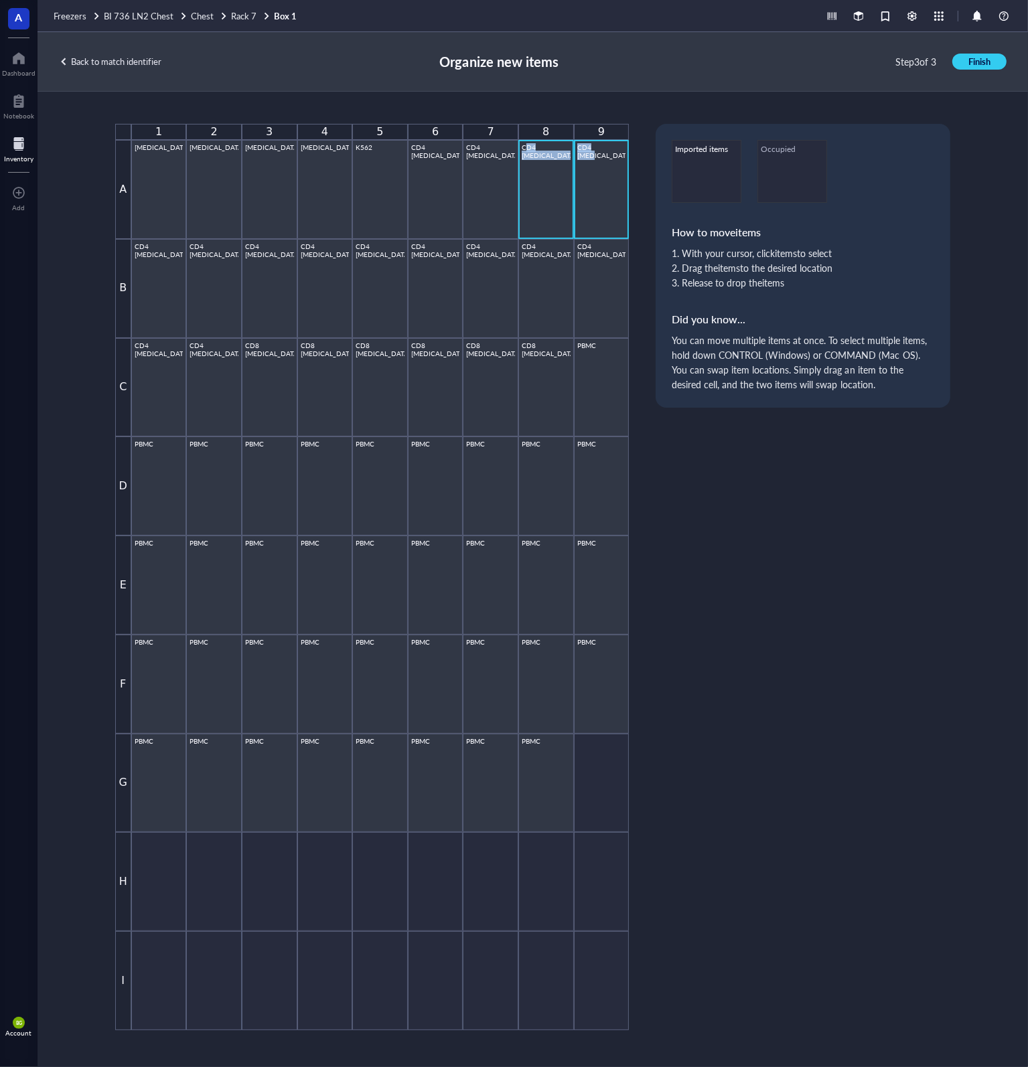
drag, startPoint x: 605, startPoint y: 160, endPoint x: 523, endPoint y: 161, distance: 82.4
click at [525, 161] on div "[PHONE_NUMBER] A [MEDICAL_DATA] [MEDICAL_DATA] [MEDICAL_DATA] [MEDICAL_DATA] K5…" at bounding box center [372, 577] width 514 height 907
drag, startPoint x: 337, startPoint y: 775, endPoint x: 383, endPoint y: 869, distance: 104.2
click at [392, 876] on div "[PHONE_NUMBER] A [MEDICAL_DATA] [MEDICAL_DATA] [MEDICAL_DATA] [MEDICAL_DATA] K5…" at bounding box center [372, 577] width 514 height 907
click at [309, 744] on div "PBMC" at bounding box center [325, 783] width 49 height 92
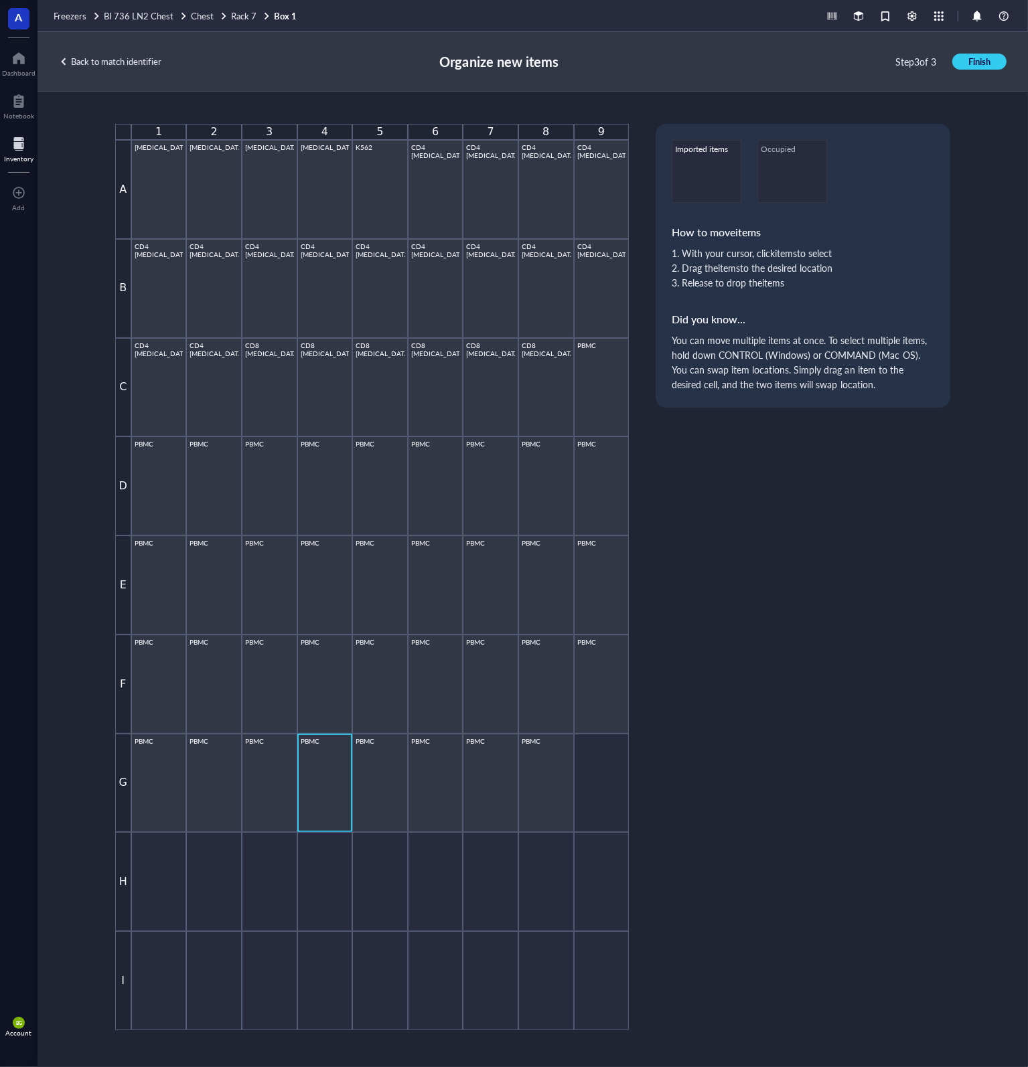
drag, startPoint x: 257, startPoint y: 878, endPoint x: 276, endPoint y: 854, distance: 31.1
click at [257, 878] on div at bounding box center [270, 881] width 56 height 99
click at [308, 796] on div "PBMC" at bounding box center [325, 783] width 49 height 92
click at [321, 780] on div "PBMC" at bounding box center [325, 783] width 49 height 92
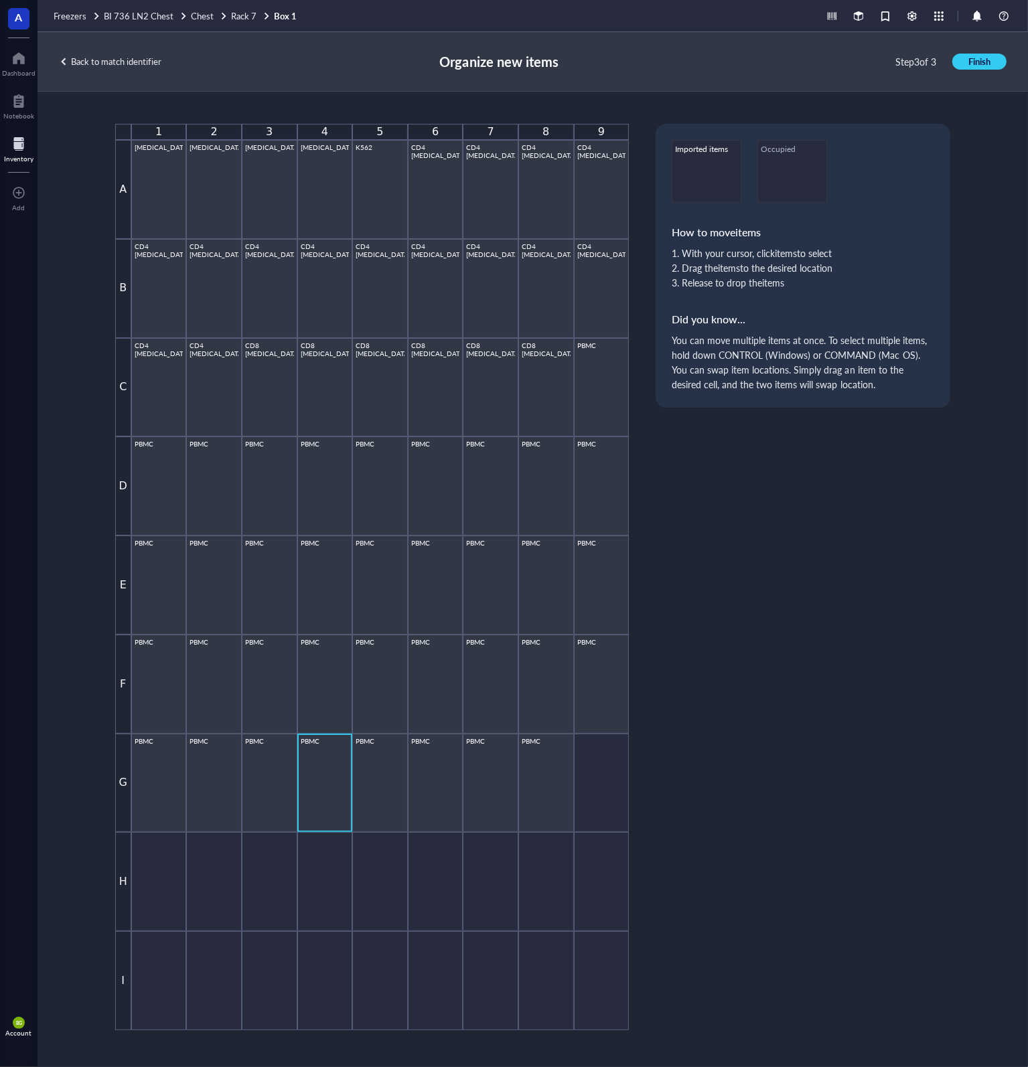
click at [110, 61] on div "Back to match identifier" at bounding box center [110, 62] width 102 height 12
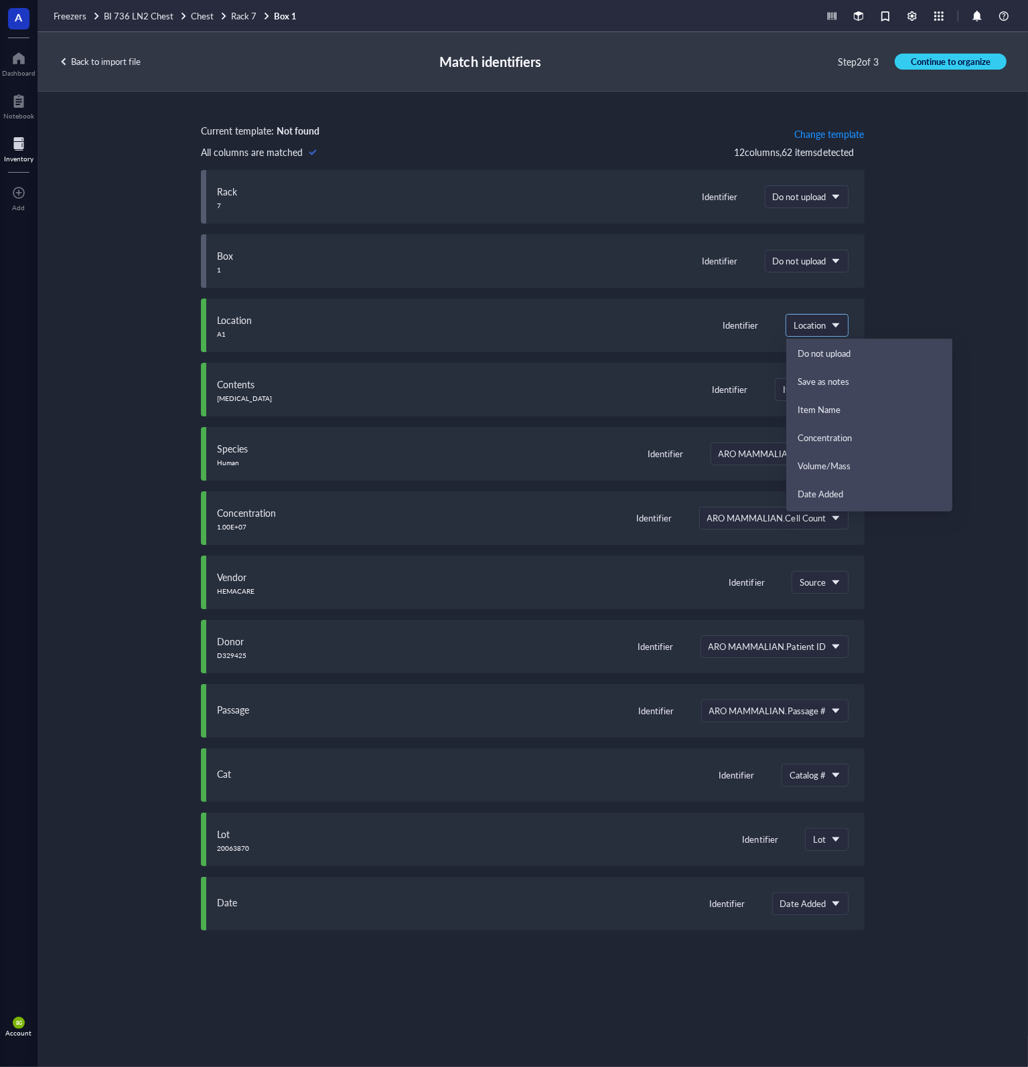
click at [838, 329] on span at bounding box center [816, 325] width 47 height 20
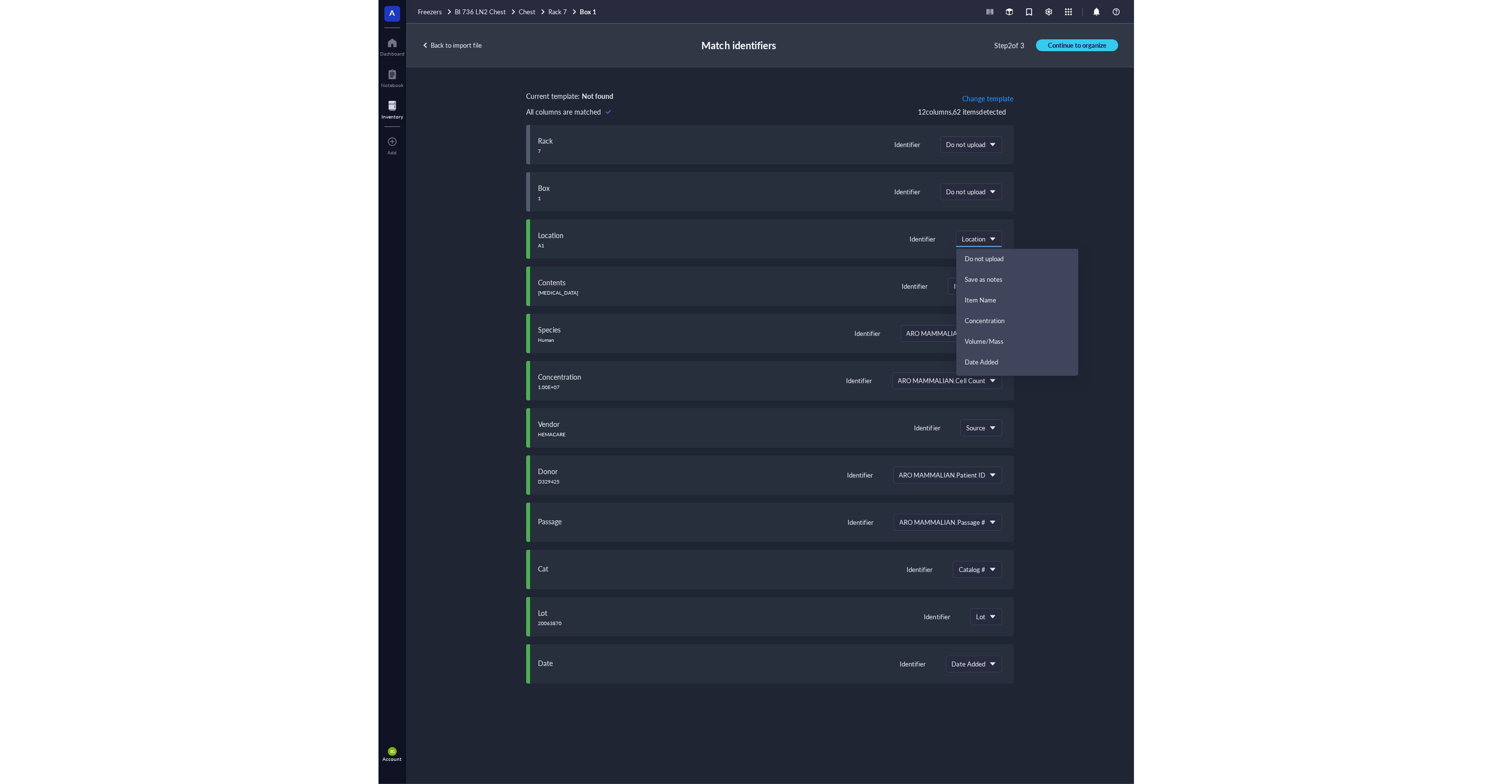
scroll to position [0, 0]
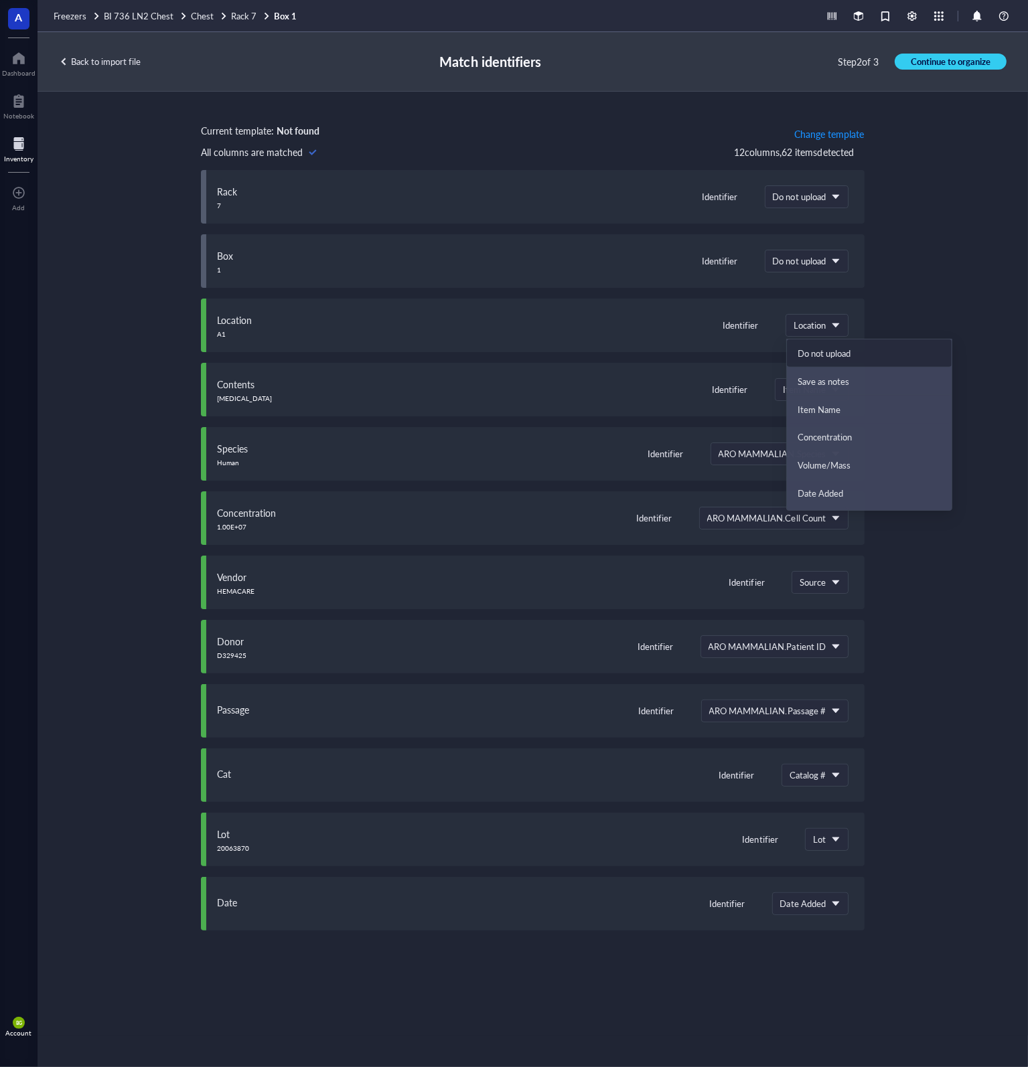
click at [915, 282] on div "Current template: Not found Change template All columns are matched 12 column s…" at bounding box center [532, 564] width 990 height 944
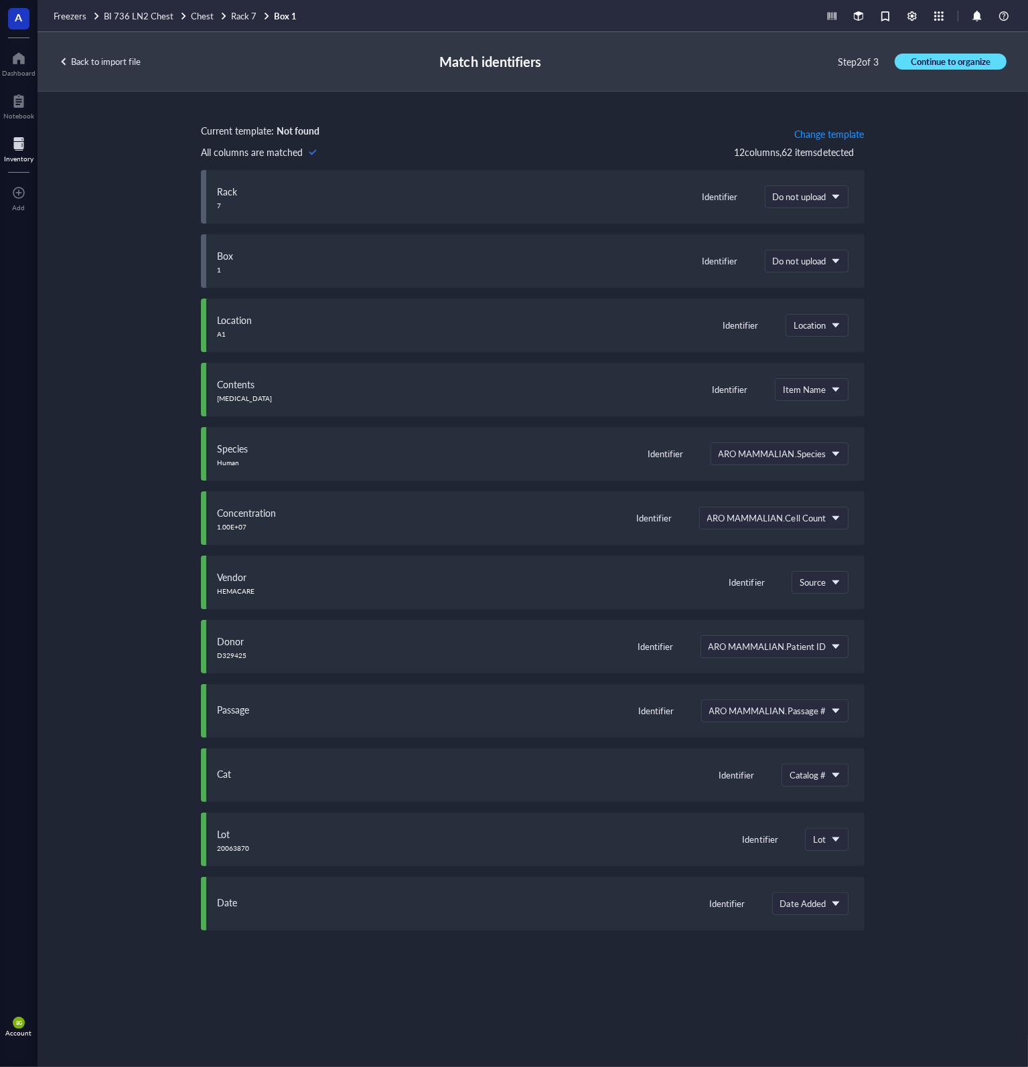
click at [935, 62] on span "Continue to organize" at bounding box center [951, 62] width 80 height 12
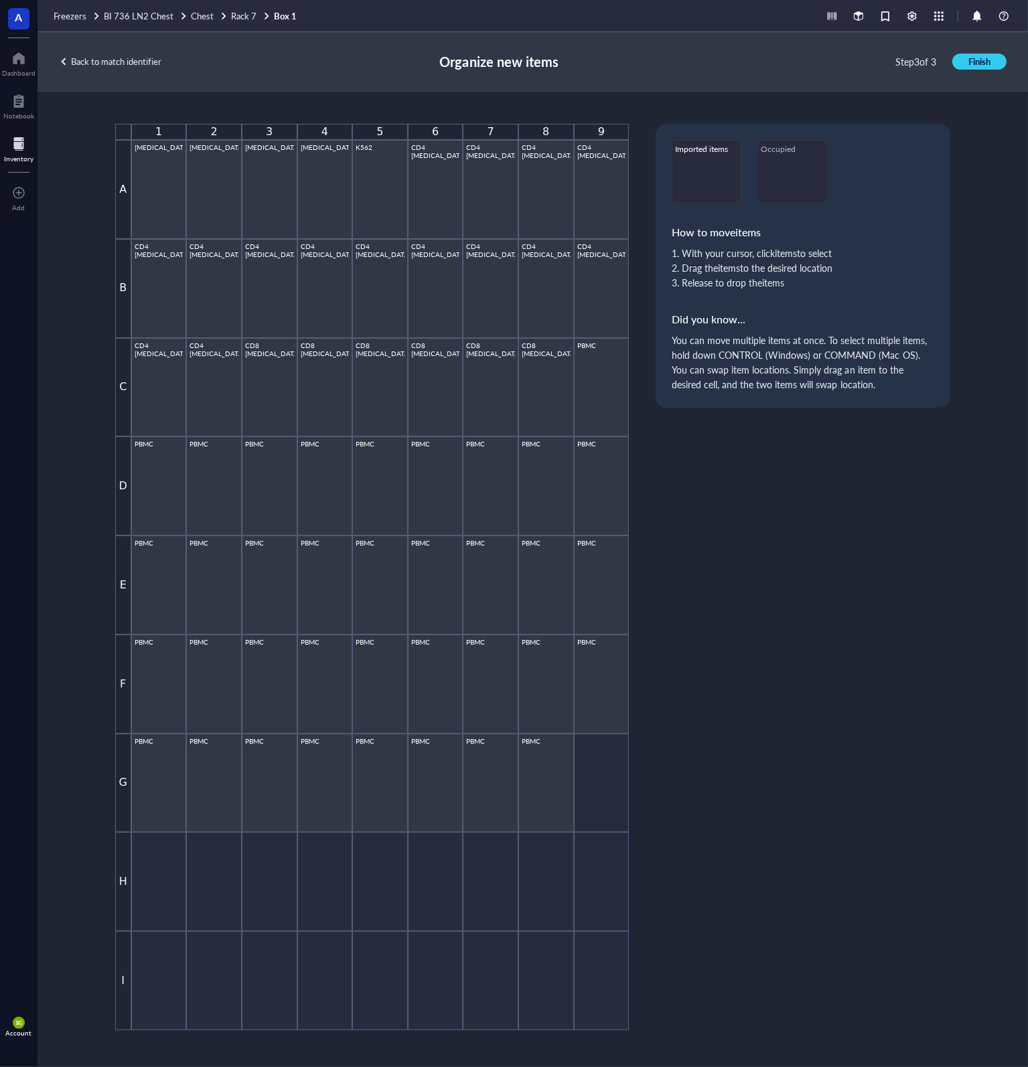
click at [696, 162] on div "Imported items" at bounding box center [707, 171] width 70 height 63
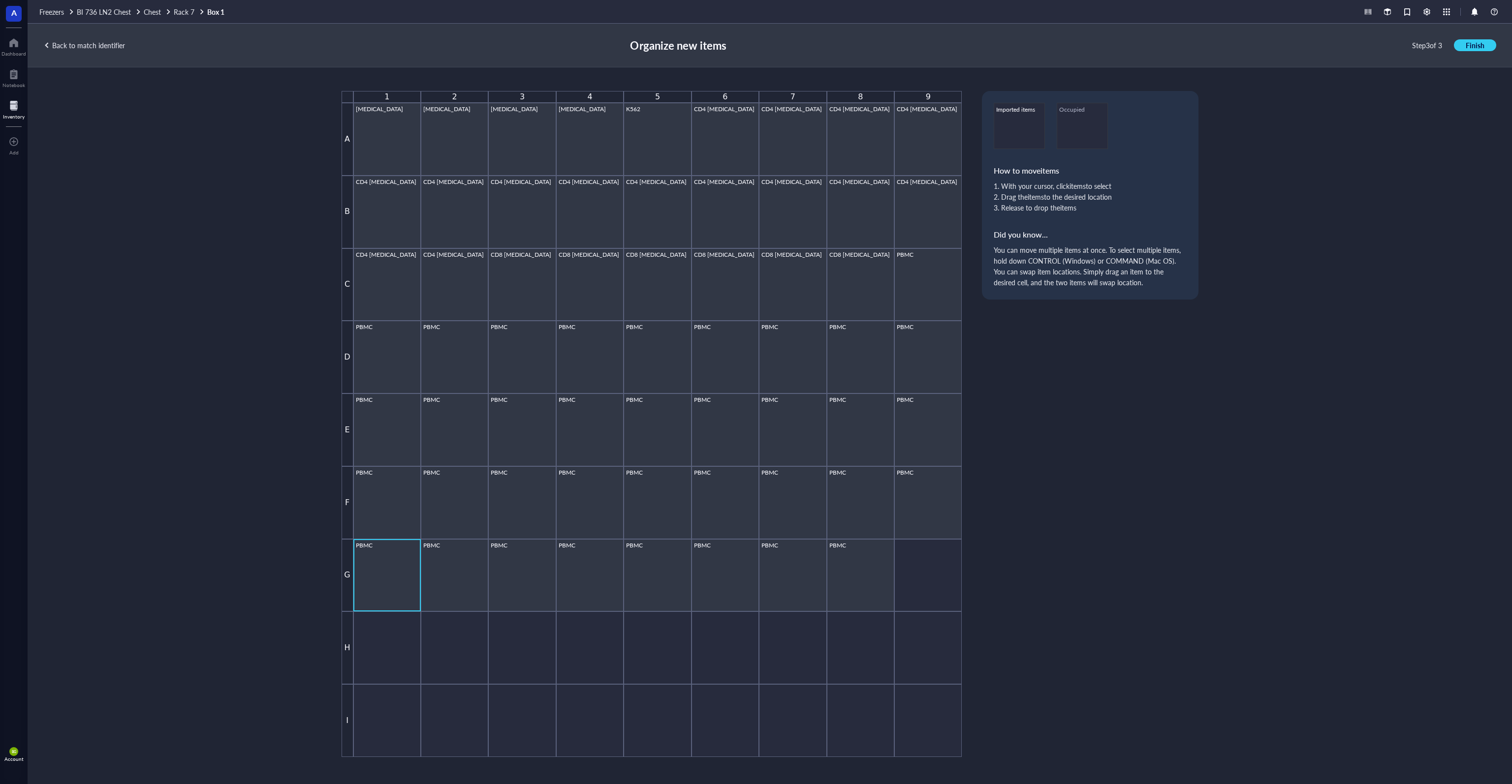
click at [377, 550] on div "PBMC" at bounding box center [387, 575] width 62 height 68
click at [446, 575] on div "PBMC" at bounding box center [454, 575] width 62 height 68
click at [388, 567] on div "PBMC" at bounding box center [387, 575] width 62 height 68
click at [447, 577] on div "PBMC" at bounding box center [454, 575] width 62 height 68
drag, startPoint x: 454, startPoint y: 578, endPoint x: 465, endPoint y: 658, distance: 80.8
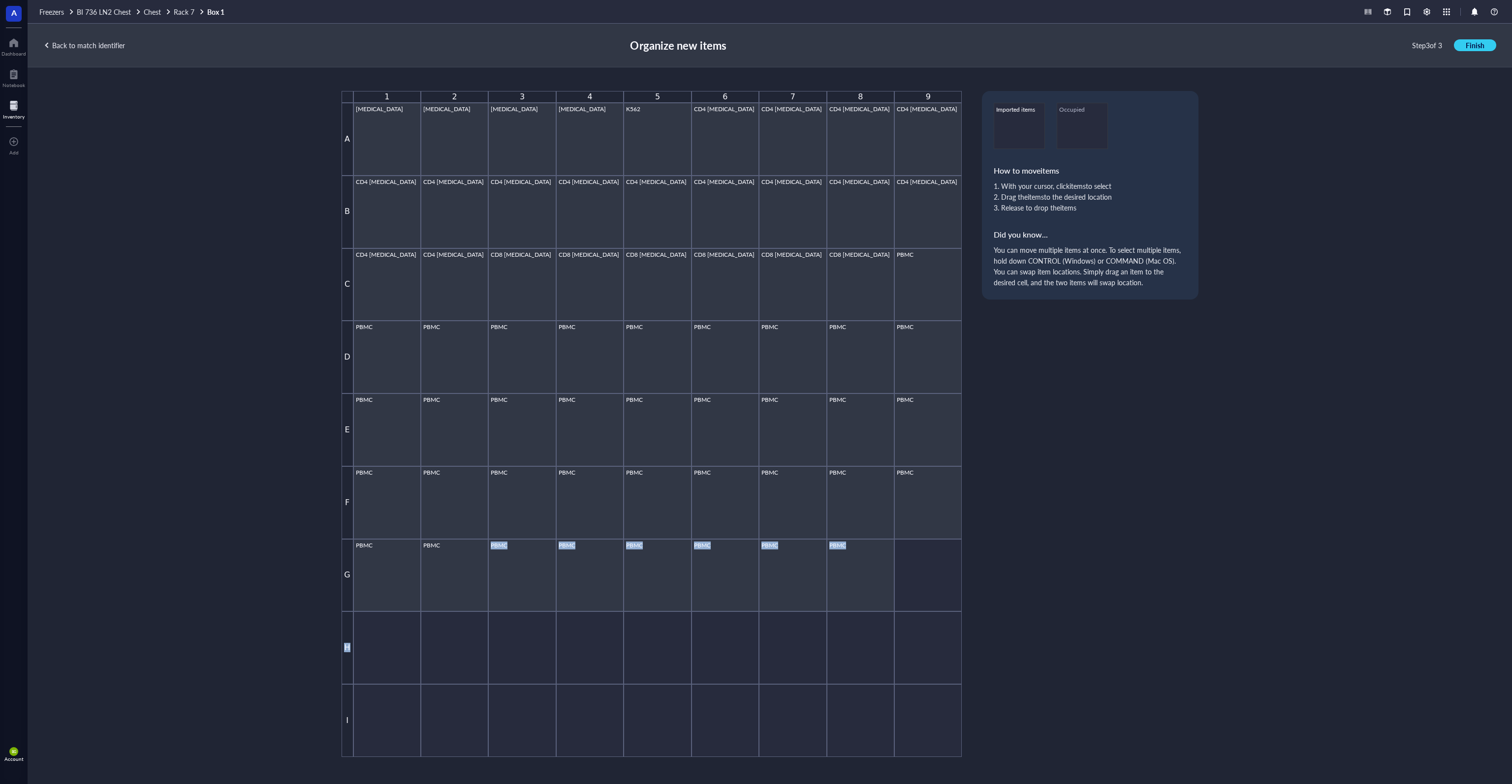
click at [465, 658] on div "[PHONE_NUMBER] A [MEDICAL_DATA] [MEDICAL_DATA] [MEDICAL_DATA] [MEDICAL_DATA] K5…" at bounding box center [652, 424] width 620 height 666
click at [467, 588] on div "PBMC" at bounding box center [454, 575] width 62 height 68
drag, startPoint x: 516, startPoint y: 644, endPoint x: 515, endPoint y: 639, distance: 5.1
click at [516, 644] on div at bounding box center [522, 647] width 68 height 73
drag, startPoint x: 506, startPoint y: 581, endPoint x: 515, endPoint y: 641, distance: 60.7
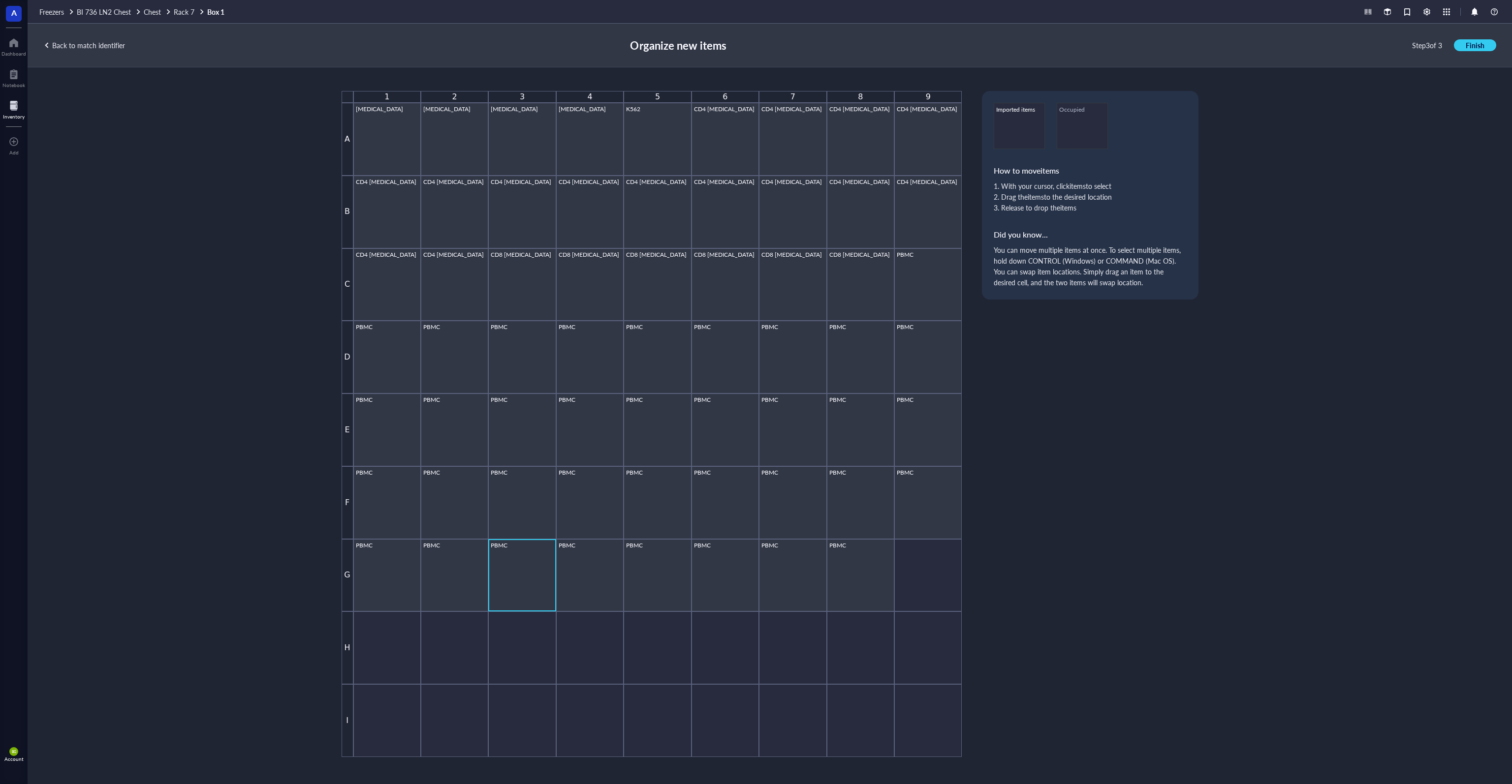
drag, startPoint x: 515, startPoint y: 641, endPoint x: 504, endPoint y: 587, distance: 55.1
click at [505, 588] on div "PBMC" at bounding box center [522, 575] width 62 height 68
click at [502, 575] on div "PBMC" at bounding box center [522, 575] width 62 height 68
drag, startPoint x: 502, startPoint y: 575, endPoint x: 515, endPoint y: 628, distance: 54.6
click at [502, 577] on div "PBMC" at bounding box center [522, 575] width 62 height 68
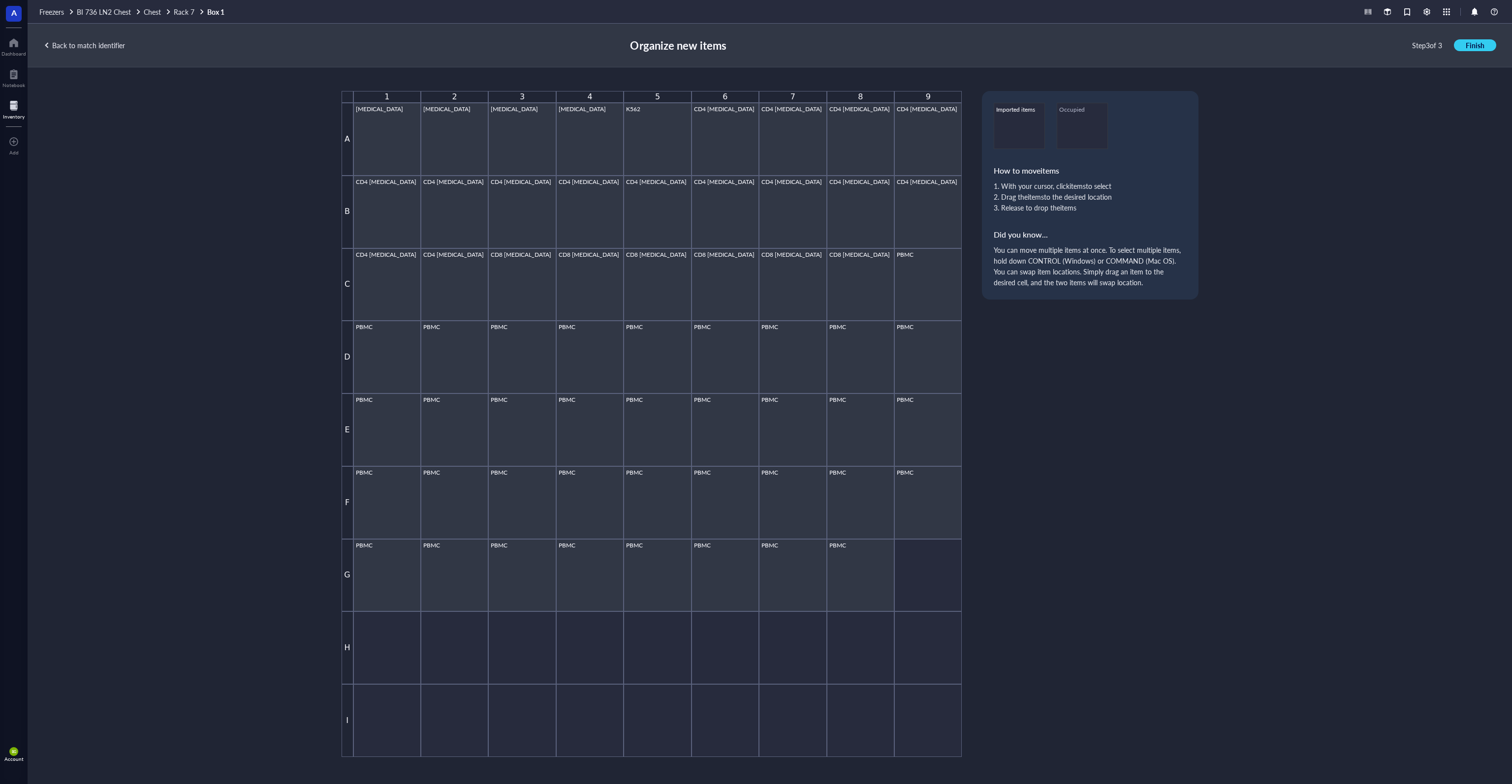
click at [514, 648] on div at bounding box center [522, 647] width 68 height 73
click at [755, 491] on div "PBMC" at bounding box center [928, 503] width 62 height 68
drag, startPoint x: 931, startPoint y: 504, endPoint x: 930, endPoint y: 661, distance: 157.0
click at [755, 661] on div "[PHONE_NUMBER] A [MEDICAL_DATA] [MEDICAL_DATA] [MEDICAL_DATA] [MEDICAL_DATA] K5…" at bounding box center [652, 424] width 620 height 666
click at [755, 491] on div "[PHONE_NUMBER] A [MEDICAL_DATA] [MEDICAL_DATA] [MEDICAL_DATA] [MEDICAL_DATA] K5…" at bounding box center [770, 424] width 857 height 666
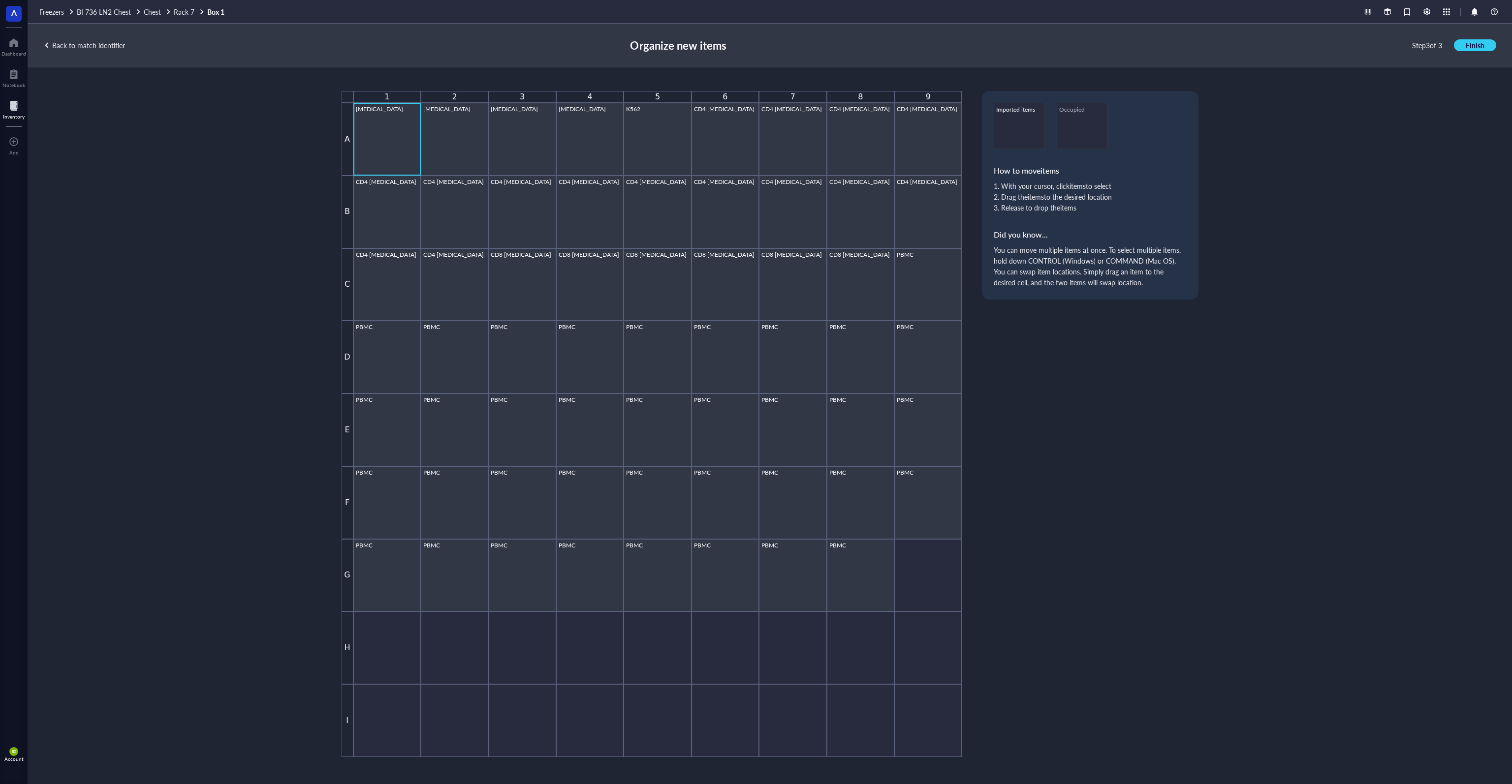
click at [410, 125] on div "[MEDICAL_DATA]" at bounding box center [387, 139] width 62 height 68
click at [393, 96] on div "1" at bounding box center [387, 97] width 68 height 12
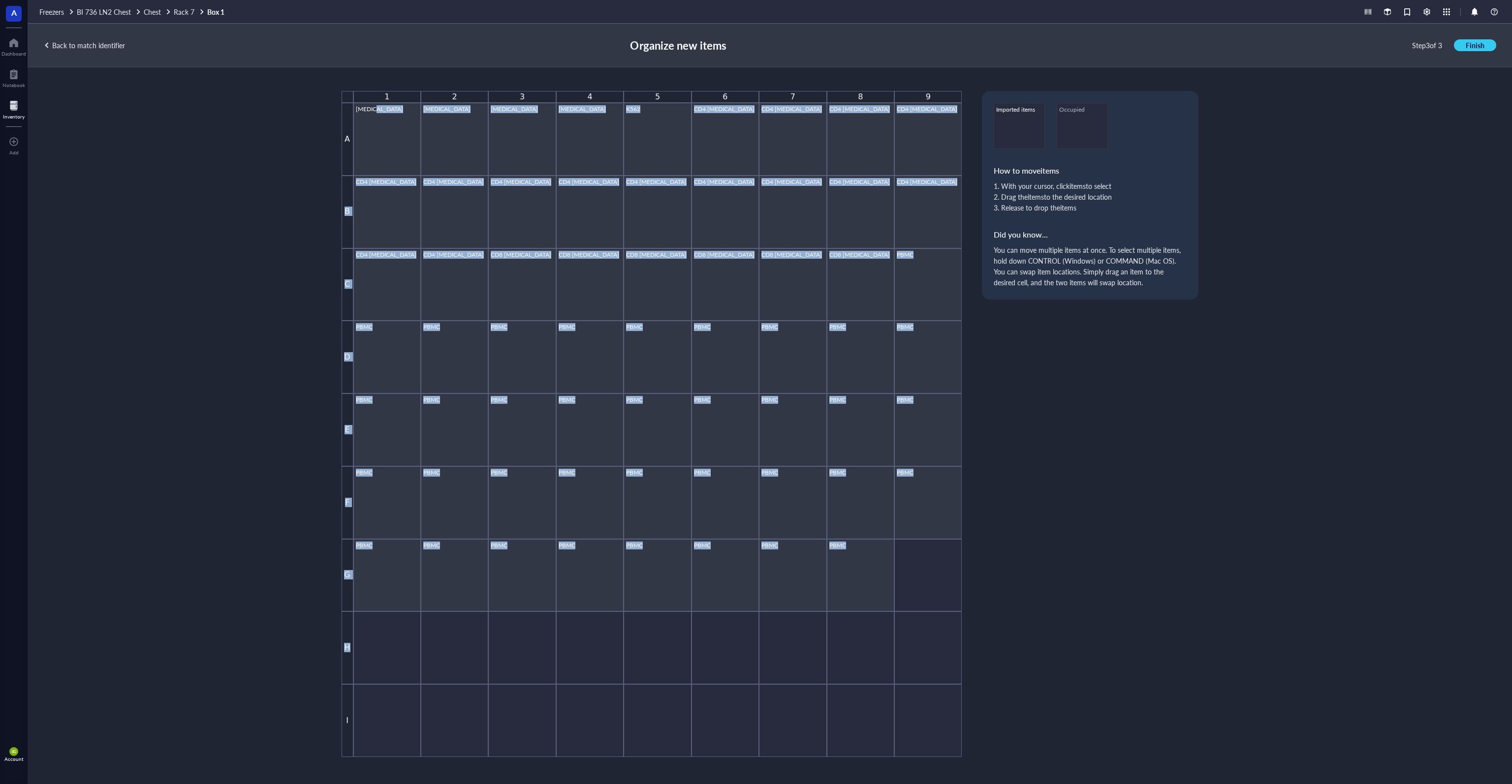
drag, startPoint x: 381, startPoint y: 118, endPoint x: 404, endPoint y: 678, distance: 560.5
click at [404, 678] on div "[PHONE_NUMBER] A [MEDICAL_DATA] [MEDICAL_DATA] [MEDICAL_DATA] [MEDICAL_DATA] K5…" at bounding box center [652, 424] width 620 height 666
click at [411, 648] on div at bounding box center [387, 647] width 68 height 73
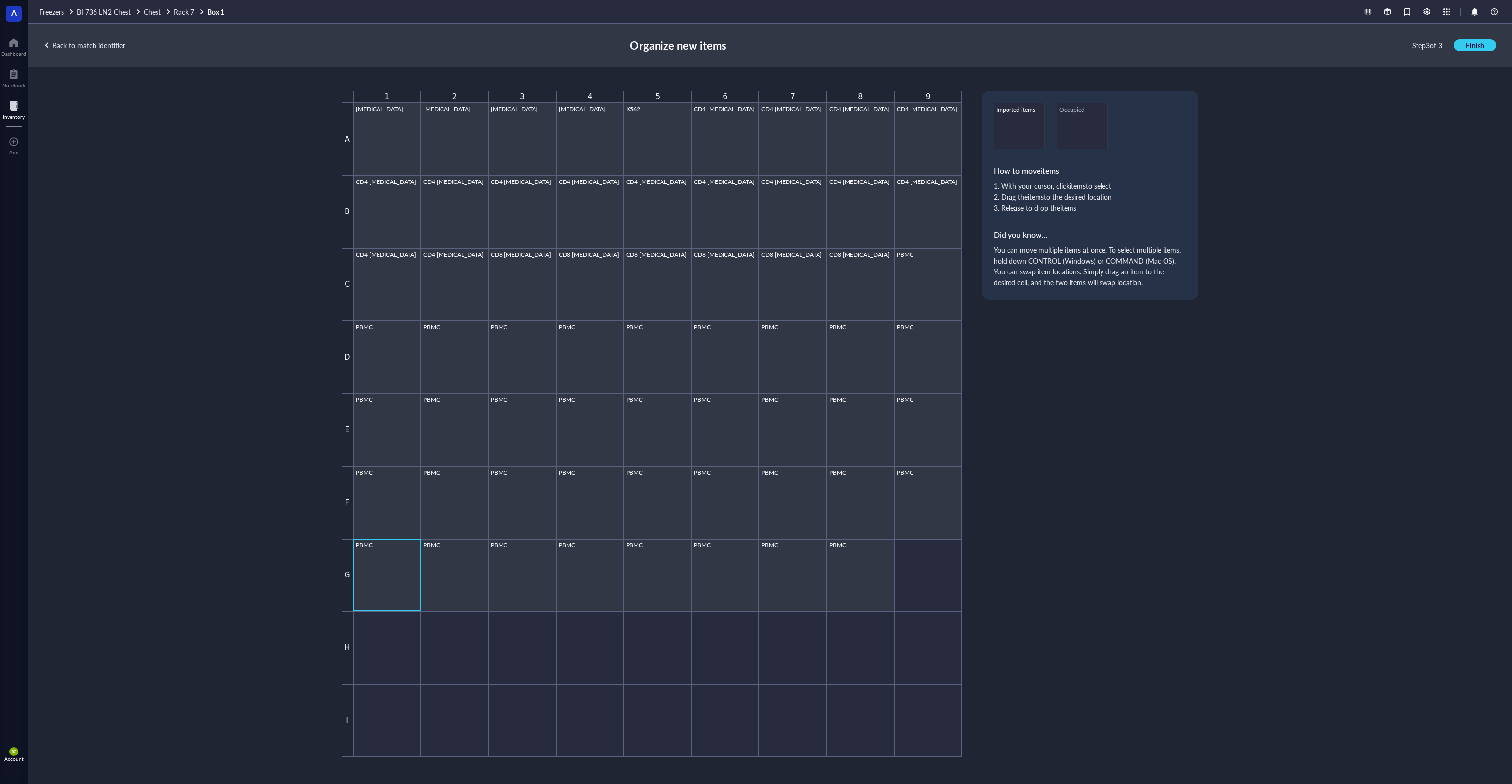
click at [404, 561] on div "PBMC" at bounding box center [387, 575] width 62 height 68
drag, startPoint x: 455, startPoint y: 638, endPoint x: 416, endPoint y: 595, distance: 58.1
click at [455, 639] on div at bounding box center [454, 647] width 68 height 73
click at [395, 575] on div "PBMC" at bounding box center [387, 575] width 62 height 68
drag, startPoint x: 395, startPoint y: 575, endPoint x: 448, endPoint y: 626, distance: 73.6
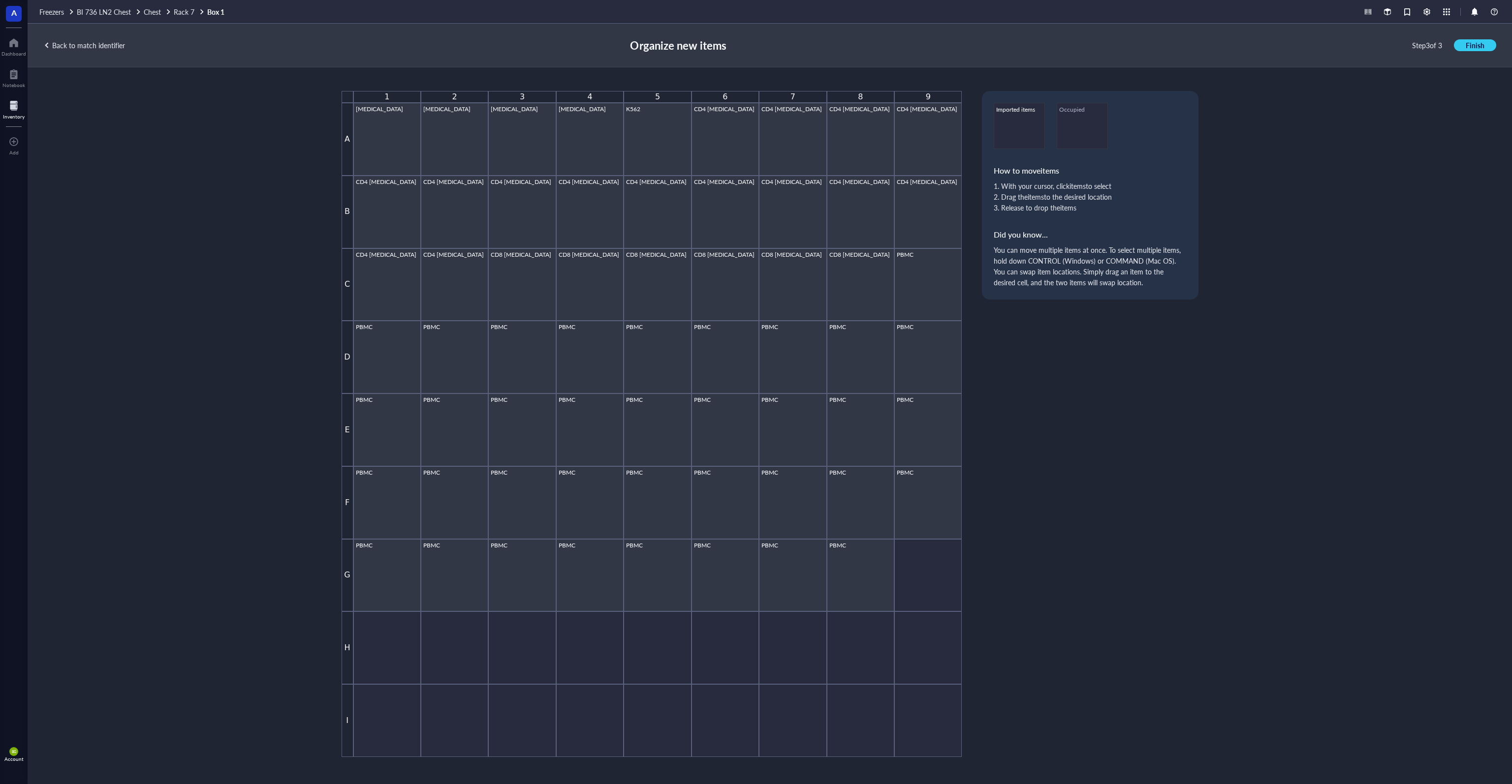
click at [395, 575] on div "PBMC" at bounding box center [387, 575] width 62 height 68
click at [456, 630] on div at bounding box center [454, 647] width 68 height 73
drag, startPoint x: 456, startPoint y: 630, endPoint x: 455, endPoint y: 625, distance: 5.1
click at [455, 632] on div at bounding box center [454, 647] width 68 height 73
click at [103, 47] on div "Back to match identifier" at bounding box center [84, 46] width 82 height 9
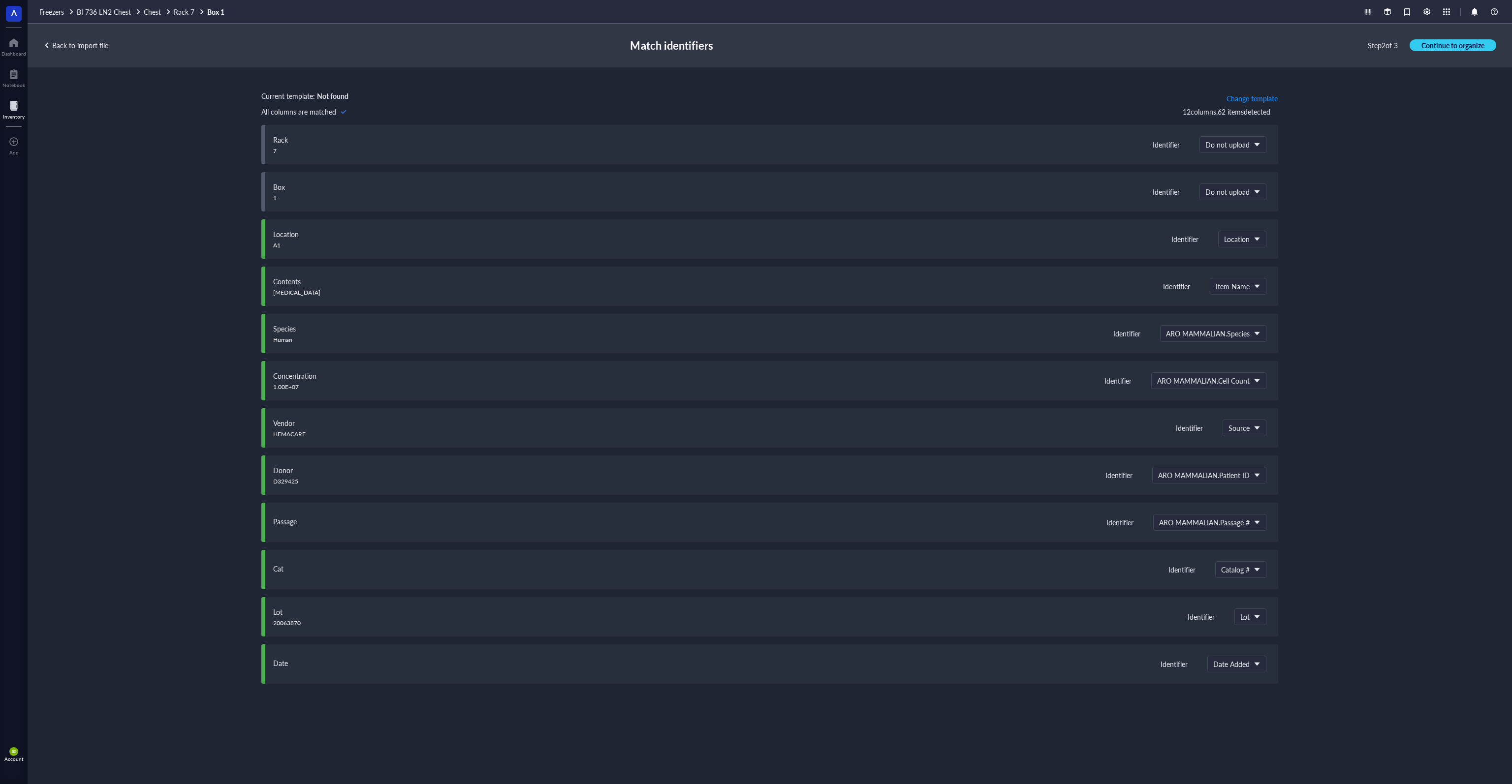
click at [93, 46] on div "Back to import file" at bounding box center [76, 46] width 65 height 9
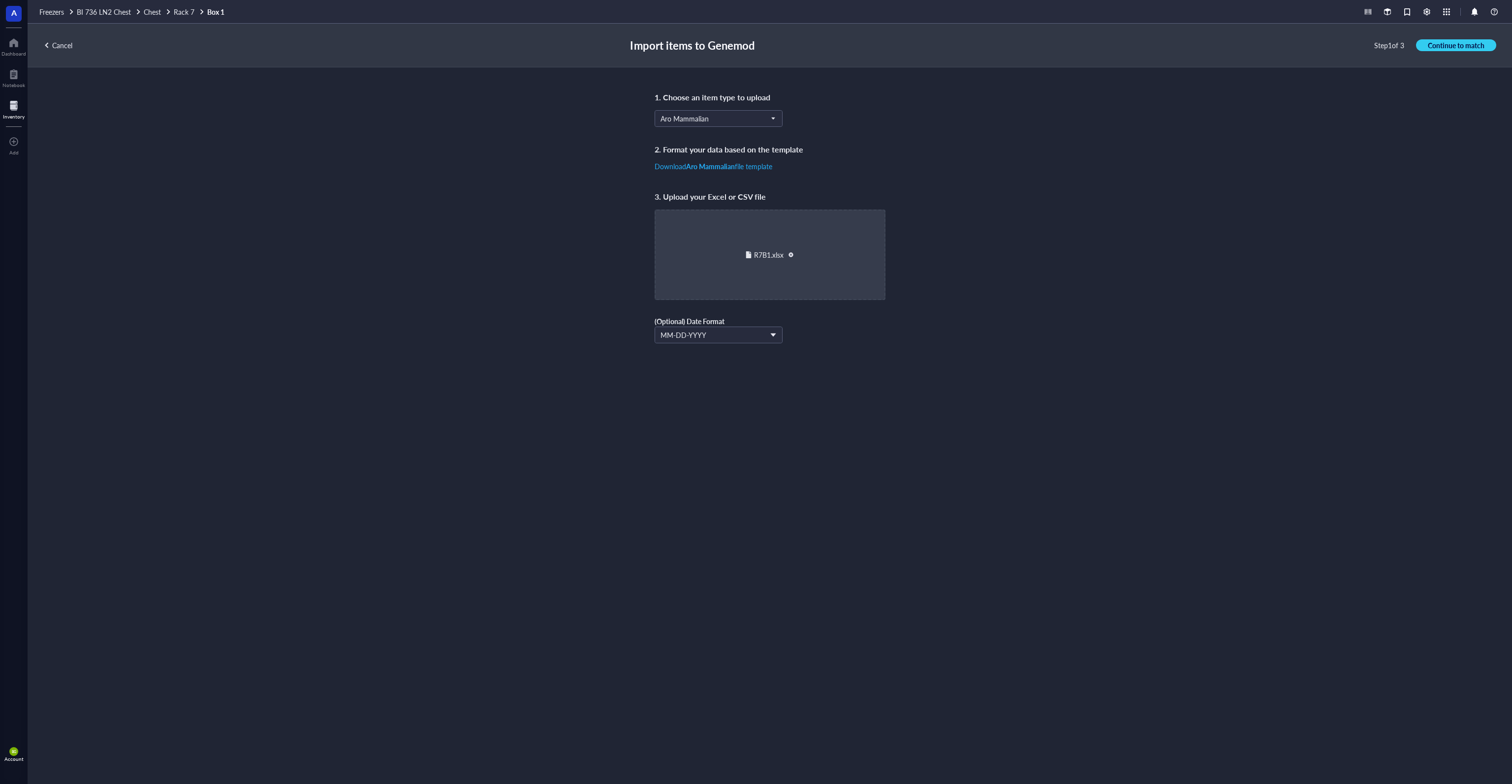
click at [62, 43] on div "Cancel" at bounding box center [58, 46] width 29 height 9
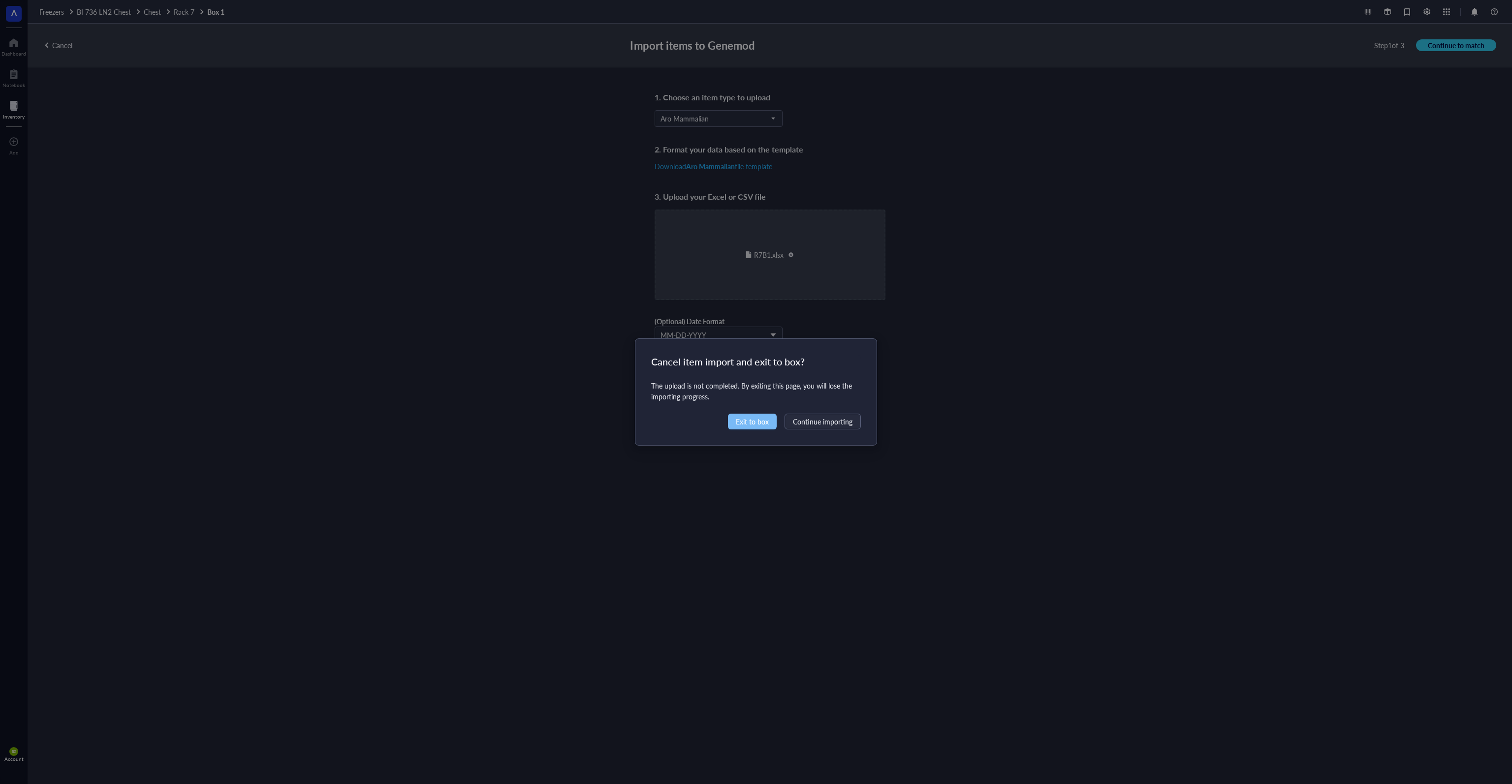
click at [755, 423] on span "Exit to box" at bounding box center [752, 421] width 33 height 11
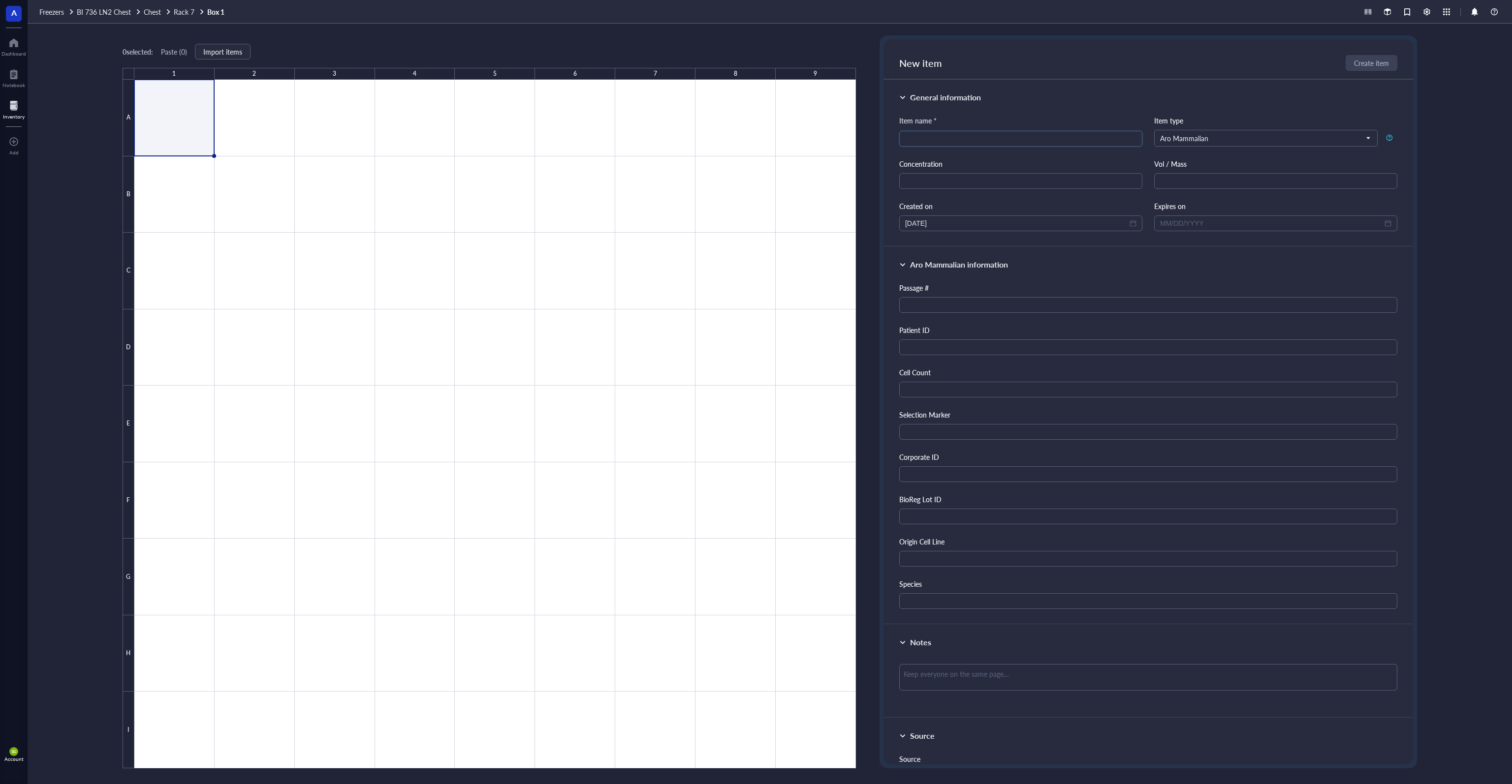
click at [179, 115] on div at bounding box center [495, 423] width 722 height 688
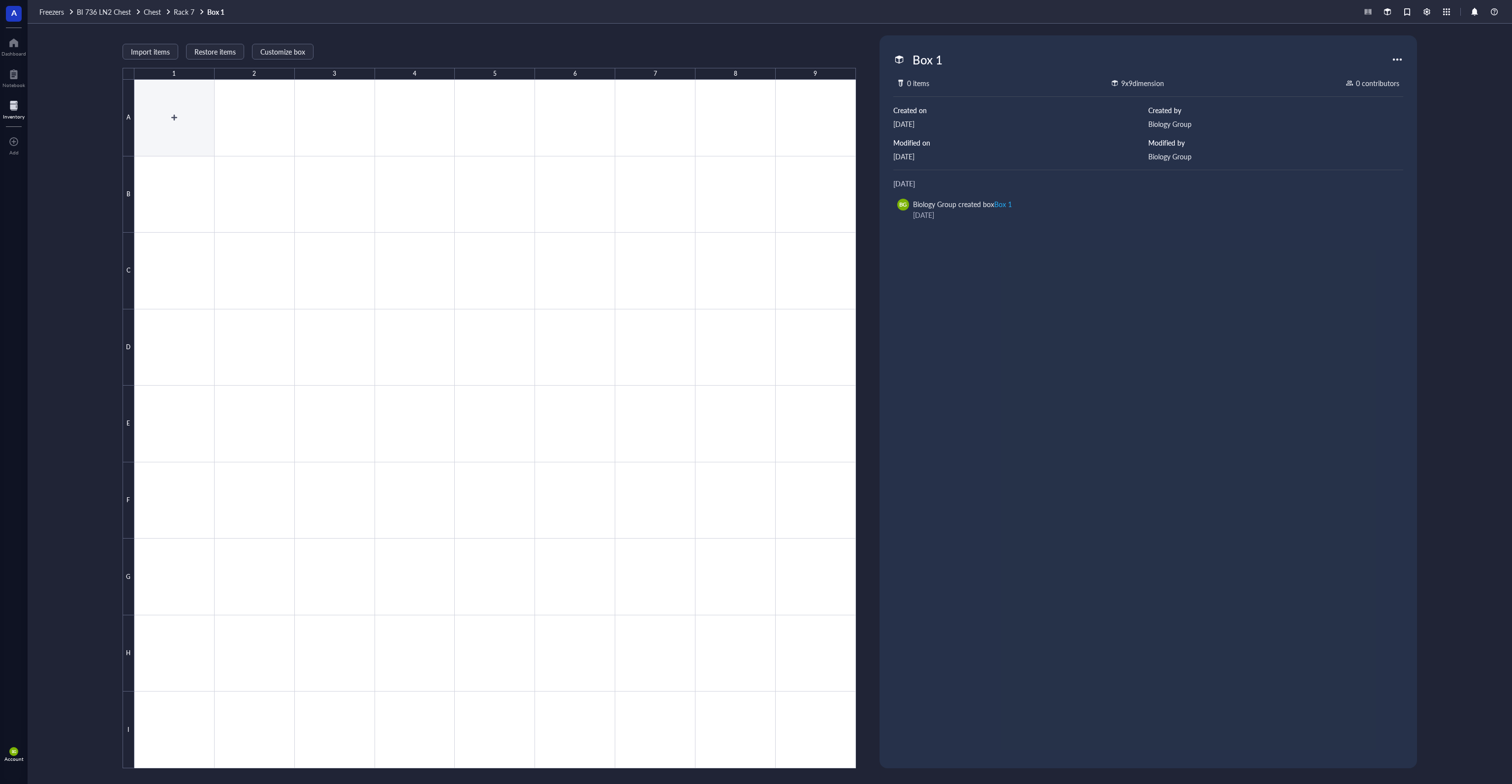
click at [165, 115] on div at bounding box center [495, 423] width 722 height 688
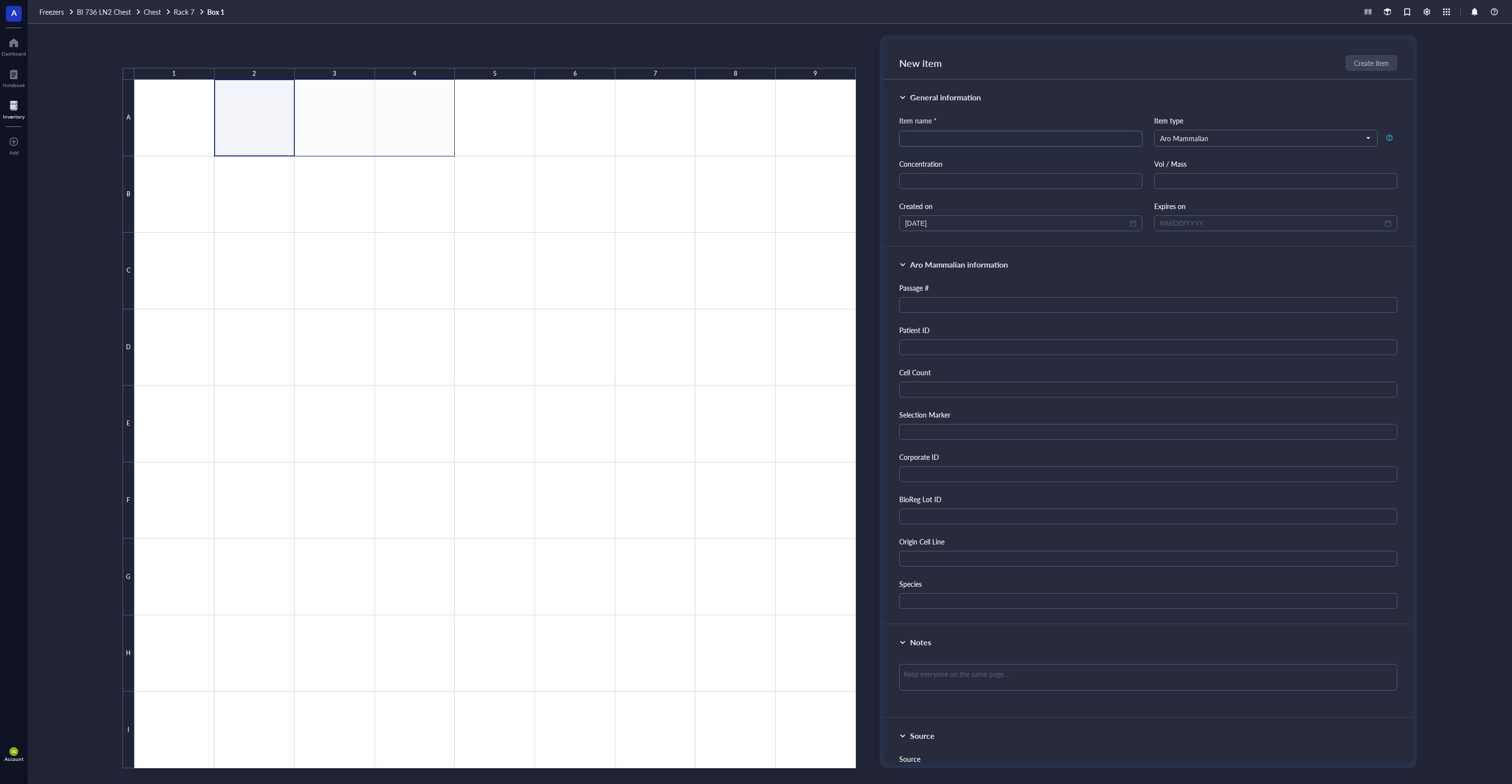
drag, startPoint x: 262, startPoint y: 124, endPoint x: 397, endPoint y: 118, distance: 135.1
click at [393, 118] on div at bounding box center [495, 423] width 722 height 688
click at [485, 123] on div at bounding box center [495, 423] width 722 height 688
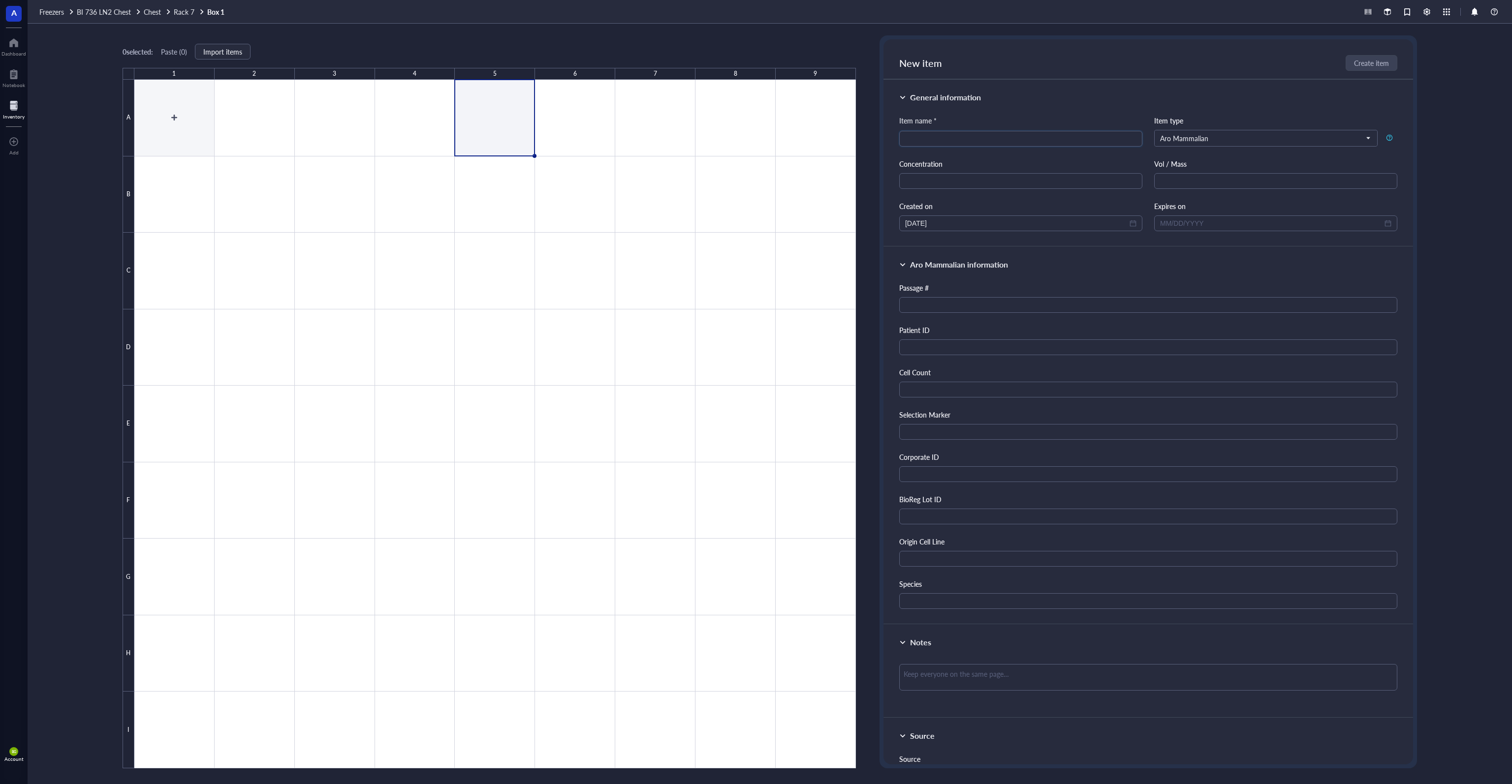
click at [183, 108] on div at bounding box center [495, 423] width 722 height 688
click at [200, 105] on div at bounding box center [495, 423] width 722 height 688
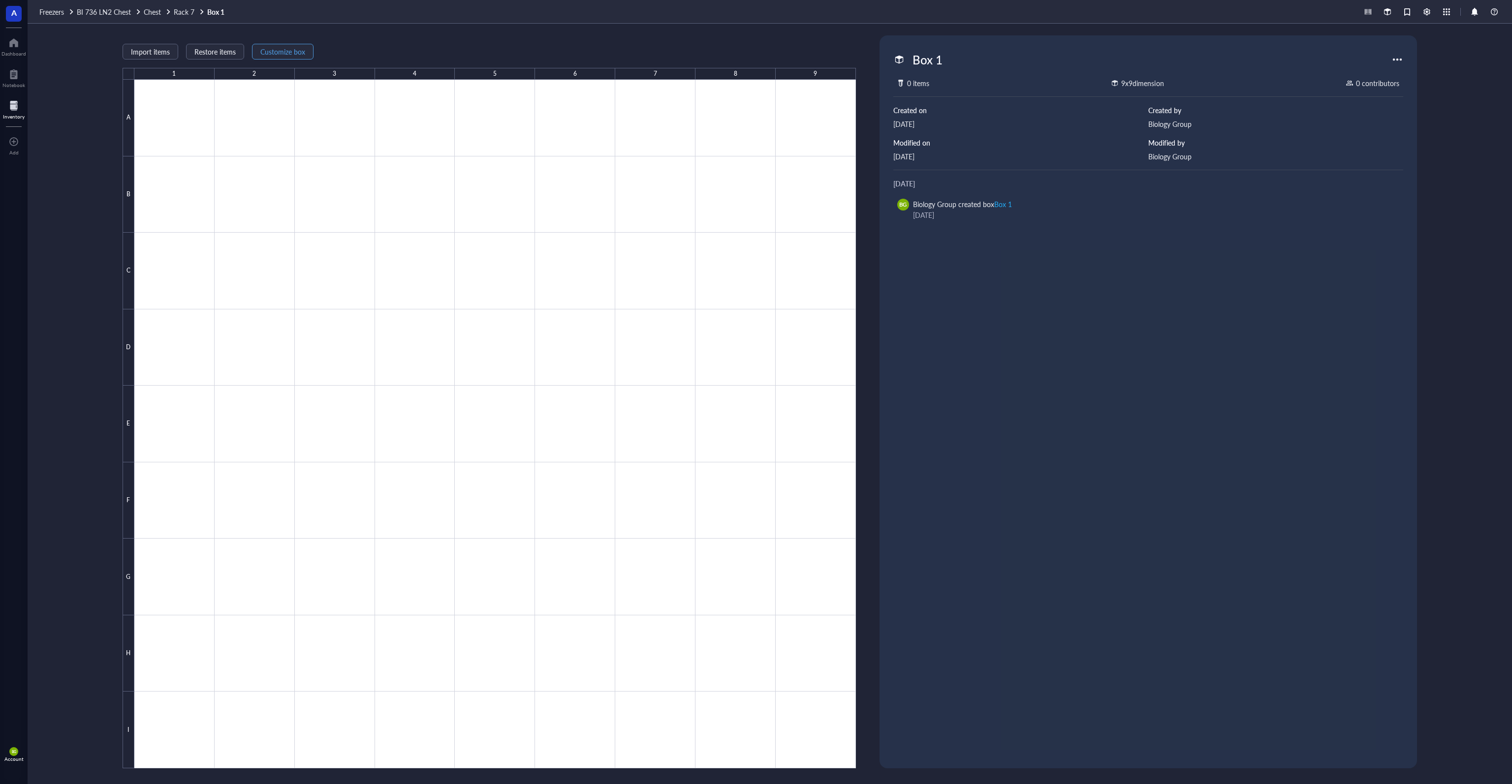
click at [275, 56] on span "Customize box" at bounding box center [282, 51] width 45 height 8
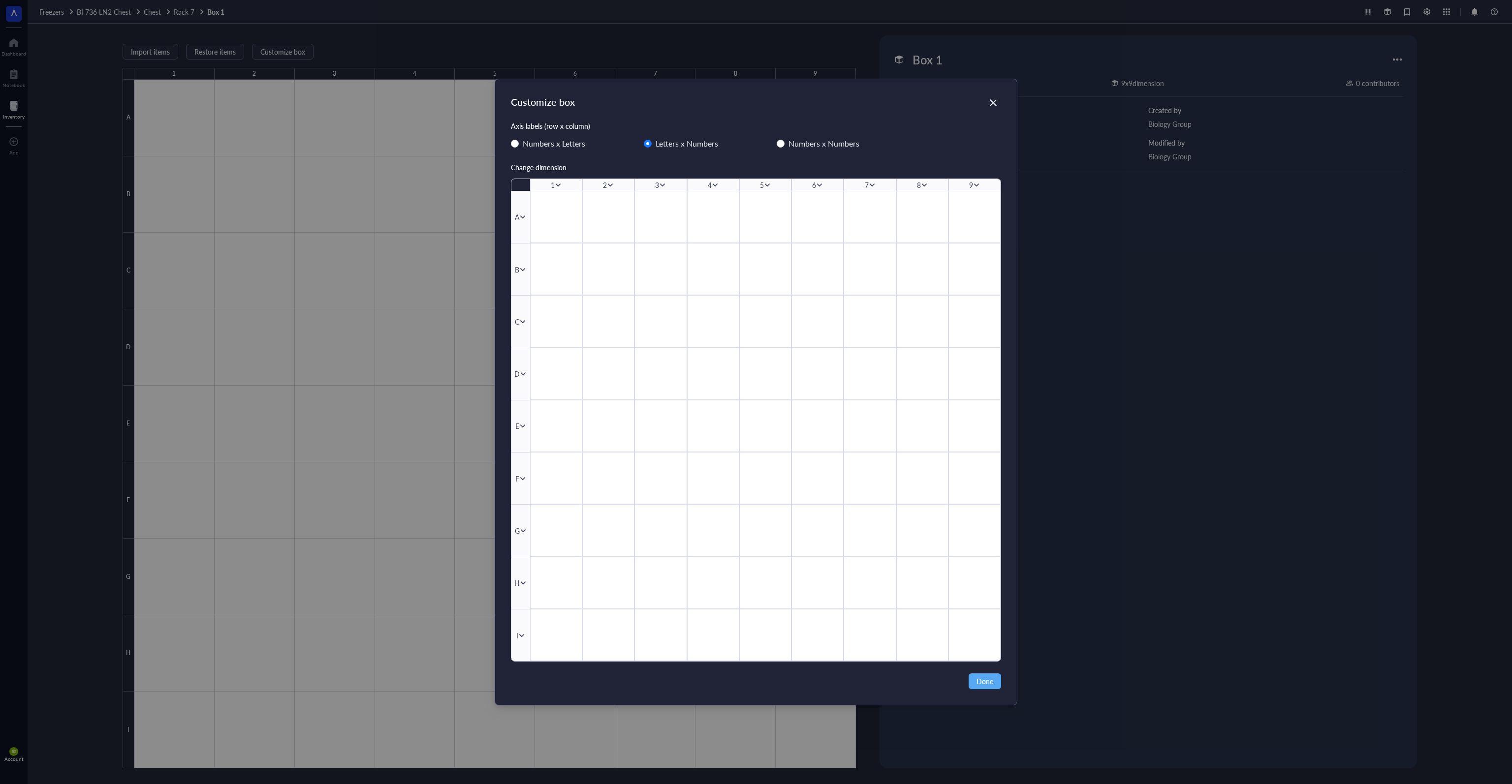
click at [567, 212] on div at bounding box center [556, 217] width 52 height 52
click at [557, 184] on icon at bounding box center [558, 185] width 5 height 4
click at [610, 129] on div "Axis labels (row x column)" at bounding box center [756, 126] width 490 height 11
drag, startPoint x: 992, startPoint y: 683, endPoint x: 969, endPoint y: 642, distance: 47.0
click at [755, 682] on span "Done" at bounding box center [984, 681] width 17 height 11
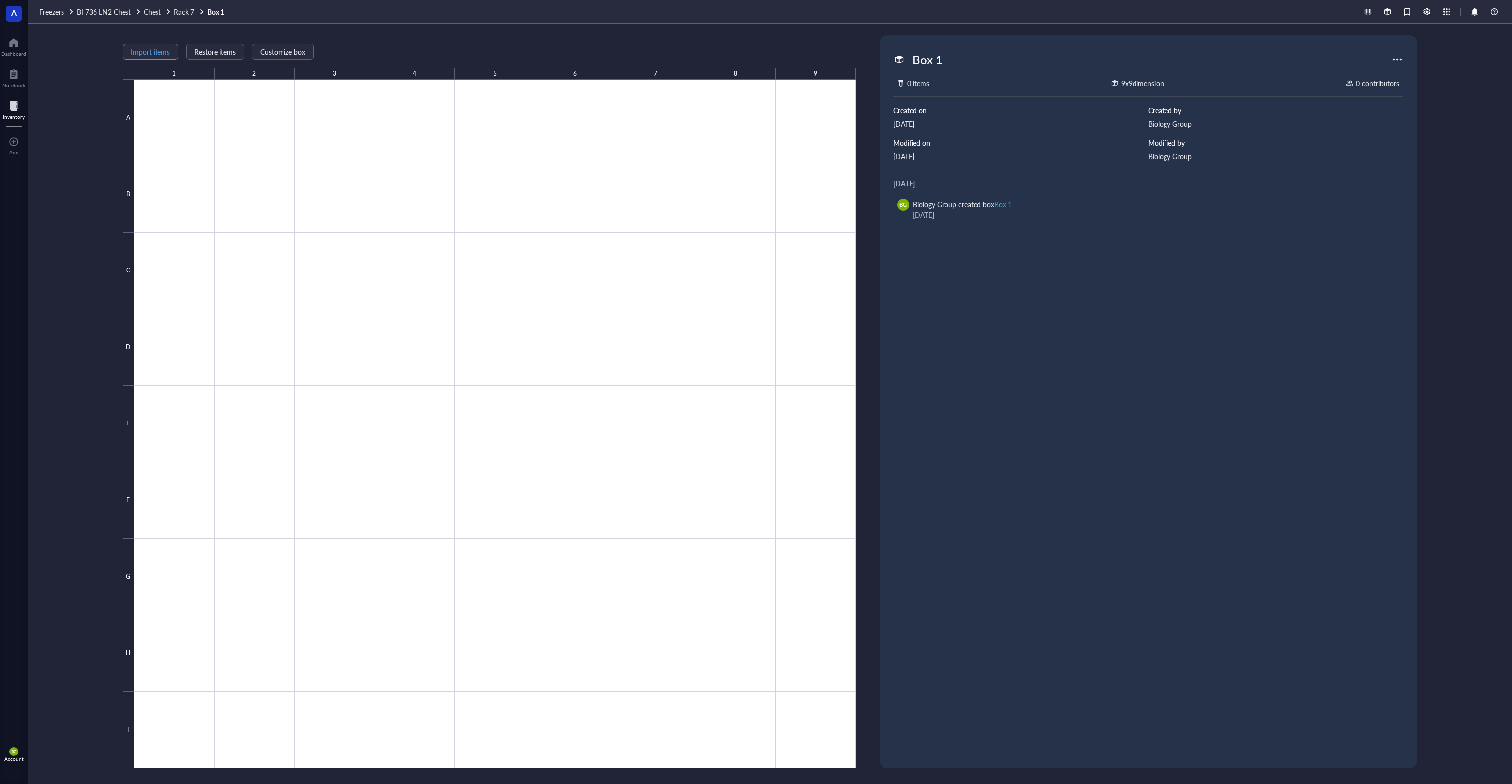
click at [156, 52] on span "Import items" at bounding box center [150, 51] width 39 height 8
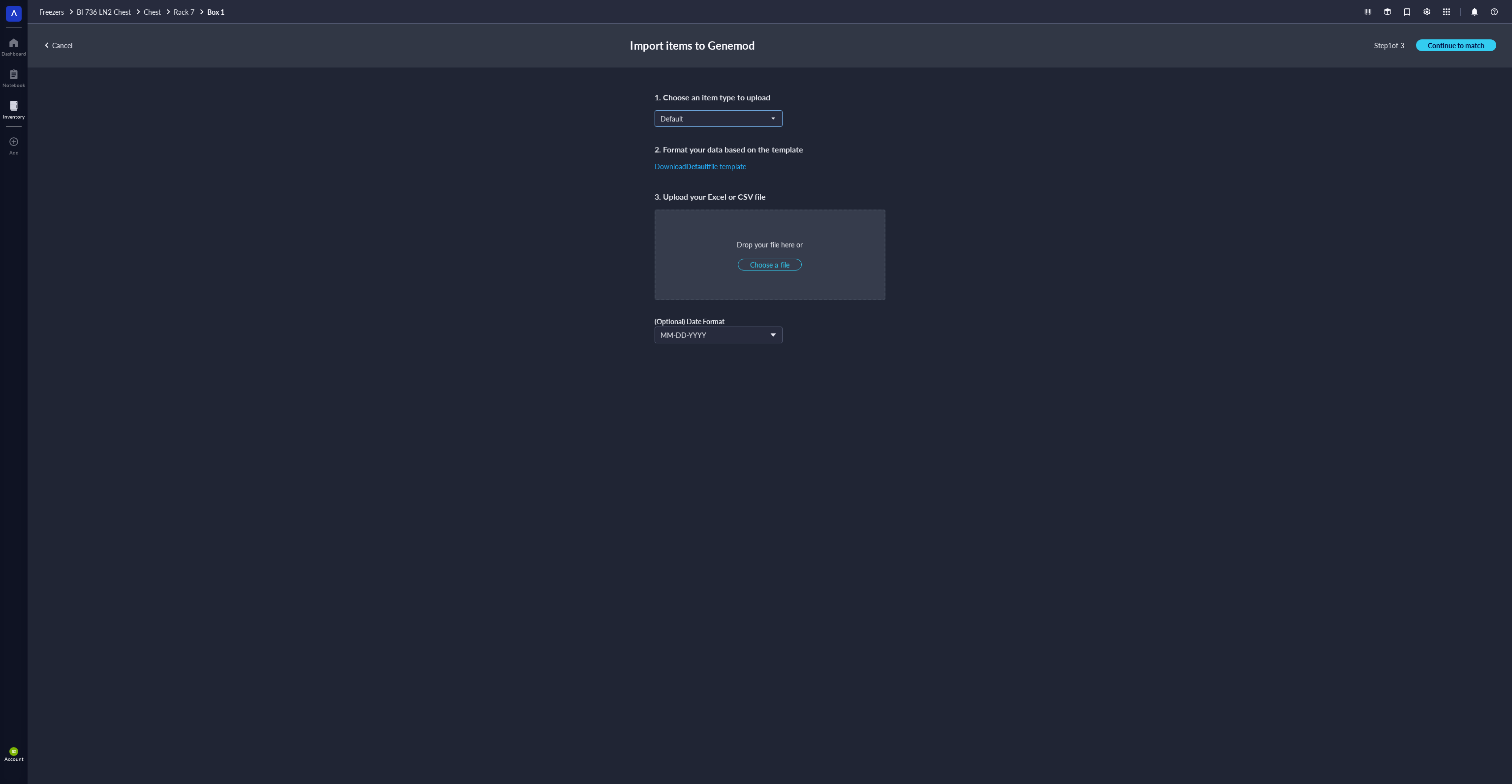
click at [701, 117] on span "Default" at bounding box center [717, 118] width 114 height 9
click at [727, 211] on div "Protein siRNA Conjugates Aro Protein Aro Oligo Aro Plasmid Aro [MEDICAL_DATA] A…" at bounding box center [718, 181] width 127 height 299
click at [706, 166] on div "Aro Mammalian" at bounding box center [685, 165] width 49 height 11
click at [755, 265] on span "Choose a file" at bounding box center [769, 265] width 39 height 9
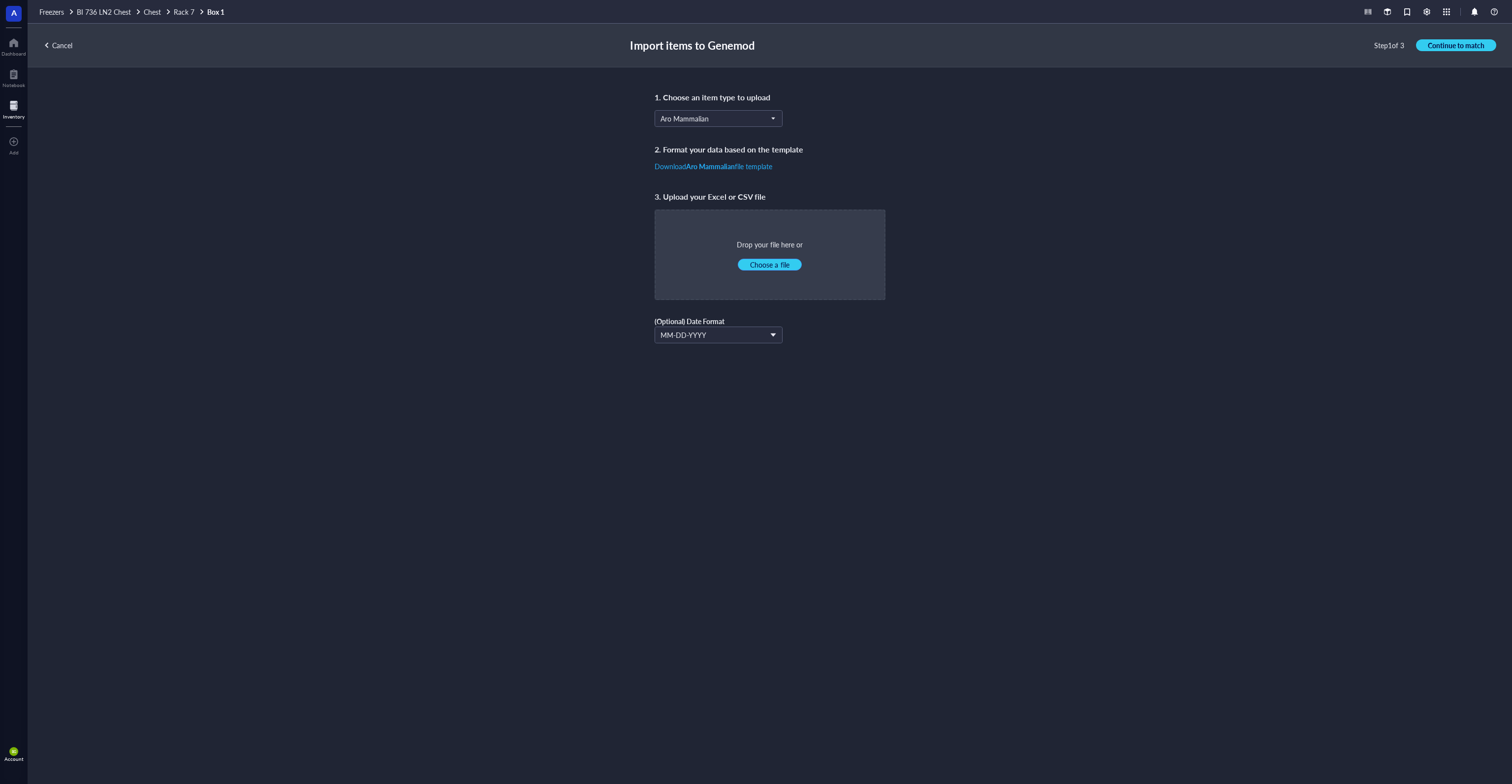
type input "C:\fakepath\R7B1.xlsx"
click at [755, 46] on span "Continue to match" at bounding box center [1455, 46] width 57 height 9
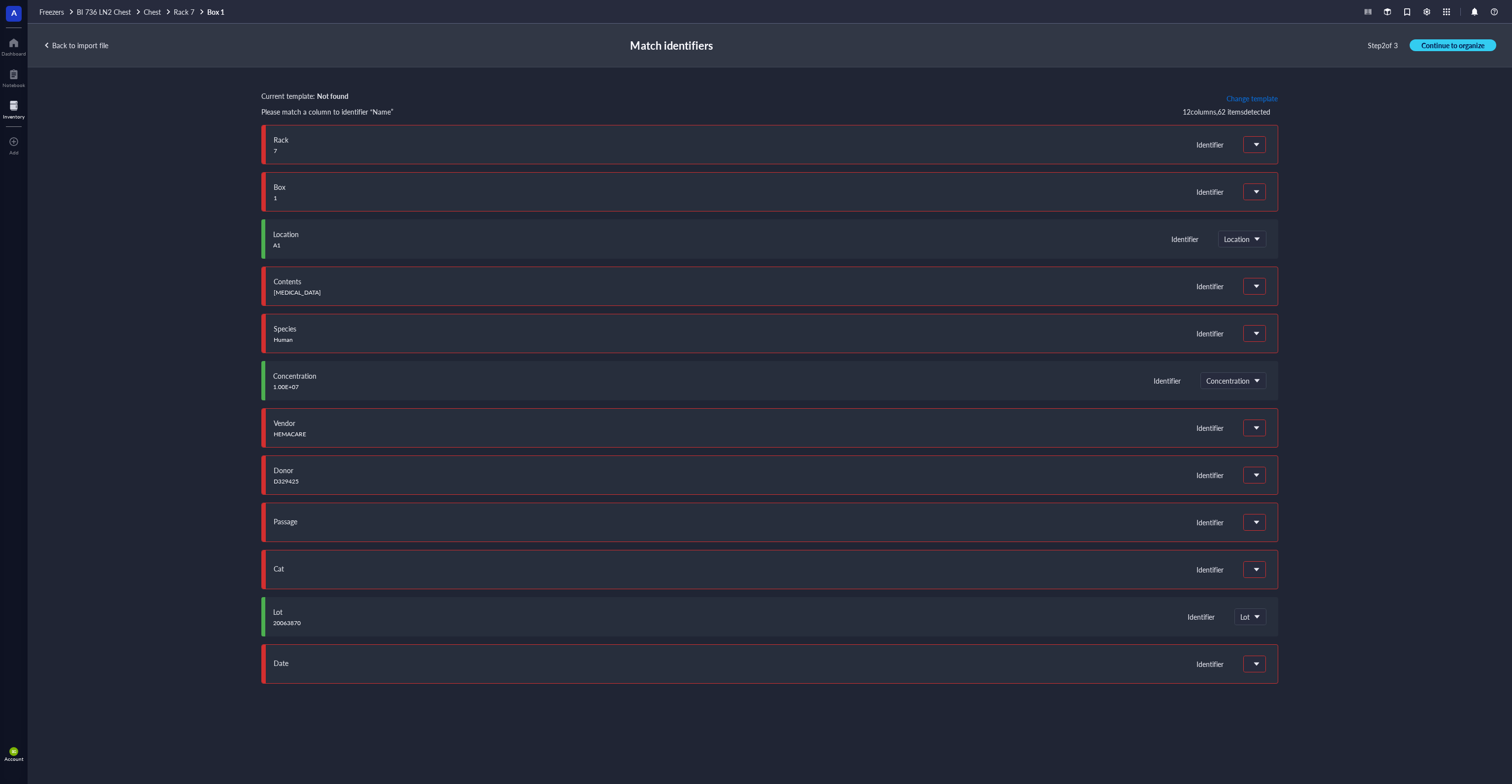
click at [755, 99] on span "Change template" at bounding box center [1252, 98] width 51 height 8
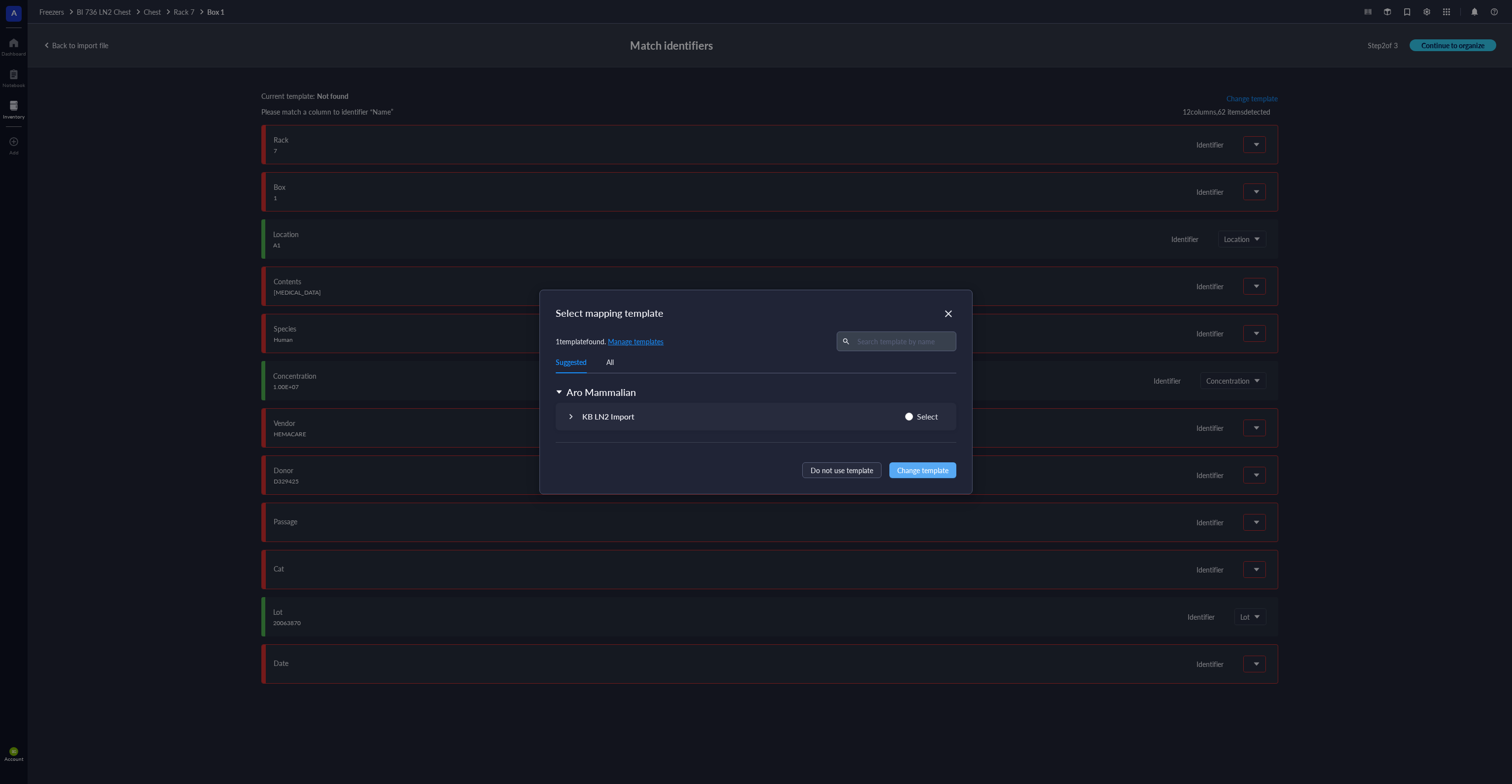
click at [651, 417] on div "KB LN2 Import Select" at bounding box center [756, 416] width 401 height 27
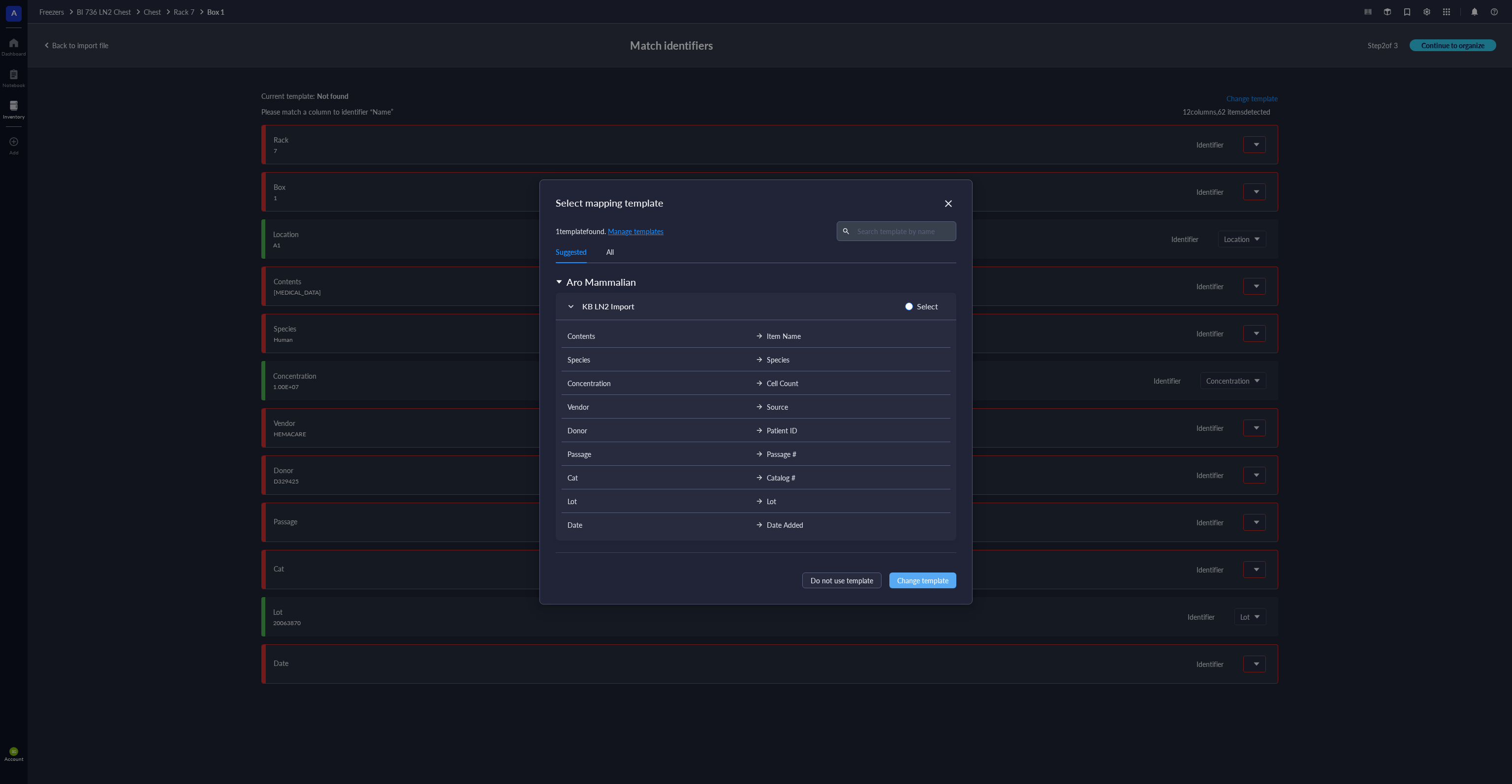
click at [755, 306] on span "Select" at bounding box center [928, 306] width 29 height 12
click at [755, 306] on input "Select" at bounding box center [909, 306] width 8 height 8
radio input "true"
click at [755, 572] on button "Change template" at bounding box center [922, 580] width 67 height 15
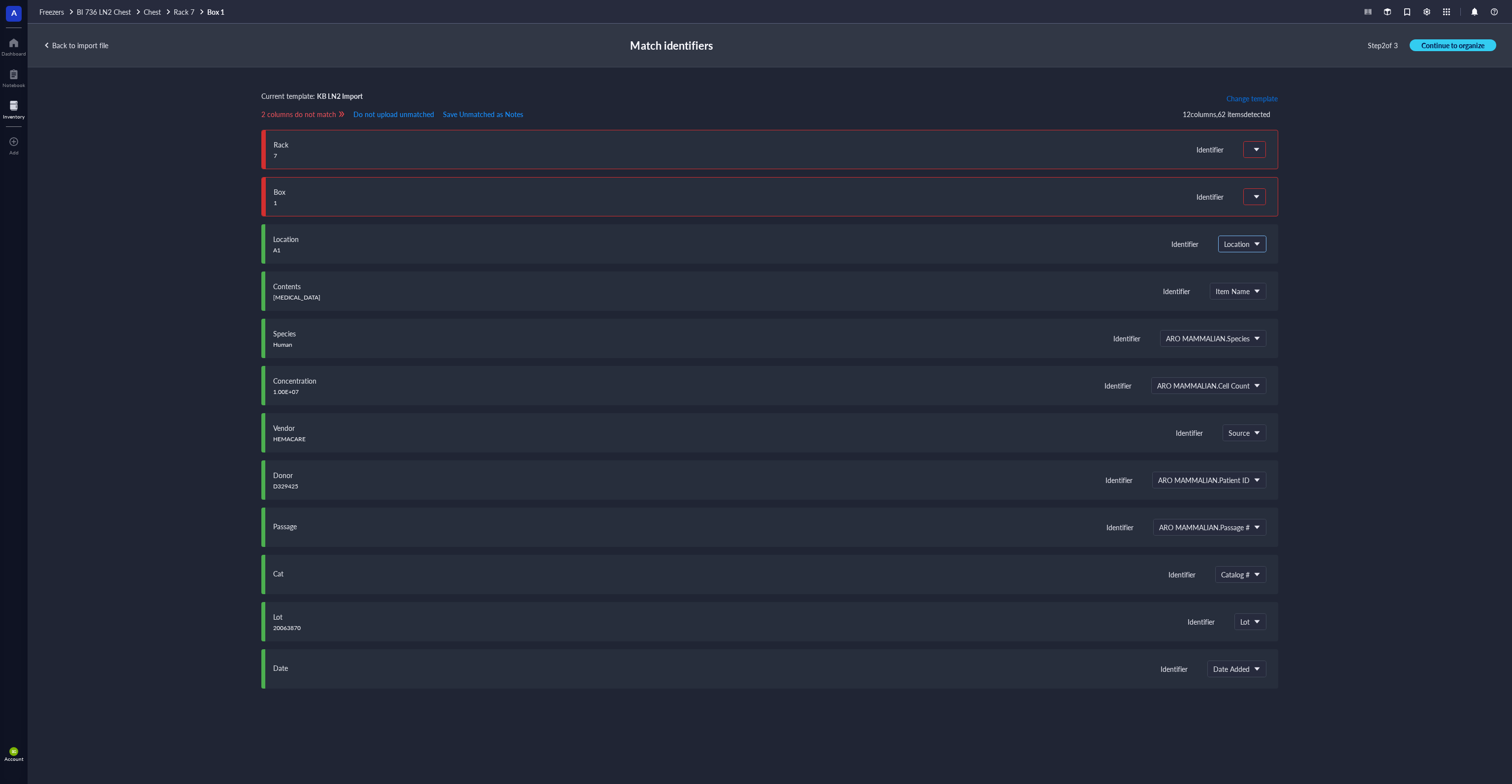
click at [755, 242] on span "Location" at bounding box center [1241, 244] width 35 height 9
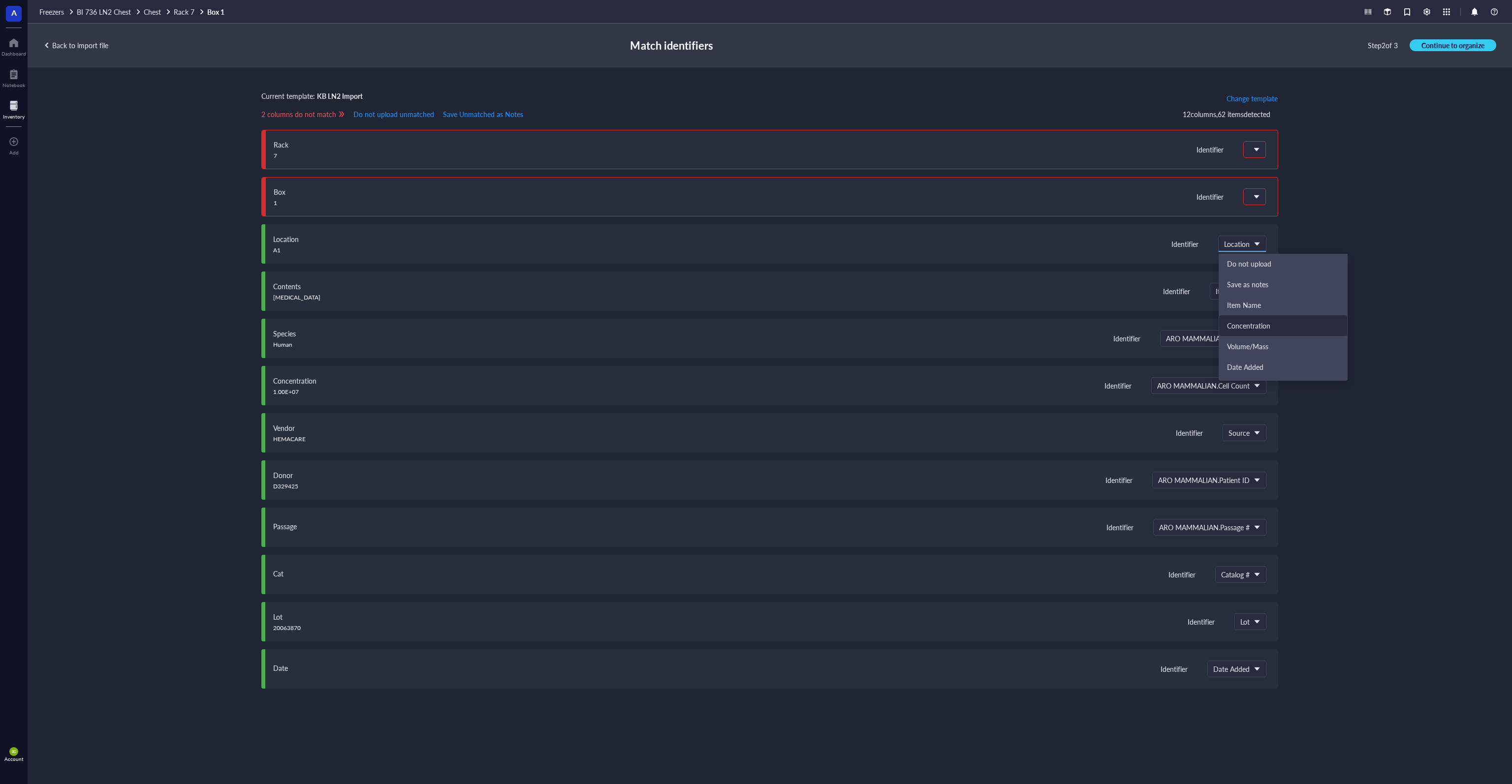
scroll to position [0, 0]
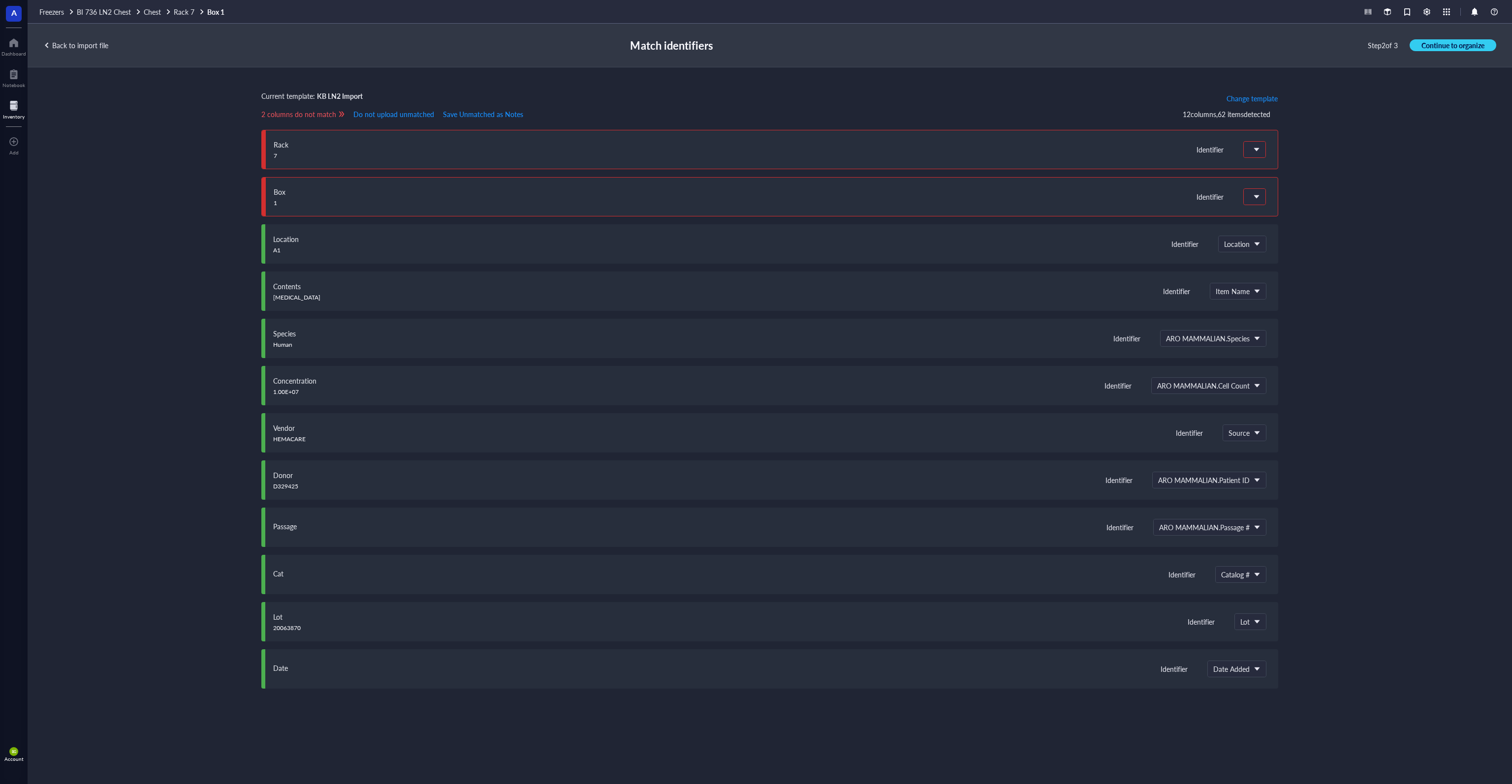
drag, startPoint x: 1384, startPoint y: 303, endPoint x: 1380, endPoint y: 294, distance: 9.8
click at [755, 302] on div "Current template: KB LN2 Import Change template 2 columns do not match Do not u…" at bounding box center [769, 414] width 1484 height 694
click at [755, 197] on div at bounding box center [1254, 196] width 21 height 15
click at [755, 215] on div "Do not upload" at bounding box center [1308, 217] width 112 height 8
click at [755, 146] on span at bounding box center [1253, 150] width 9 height 9
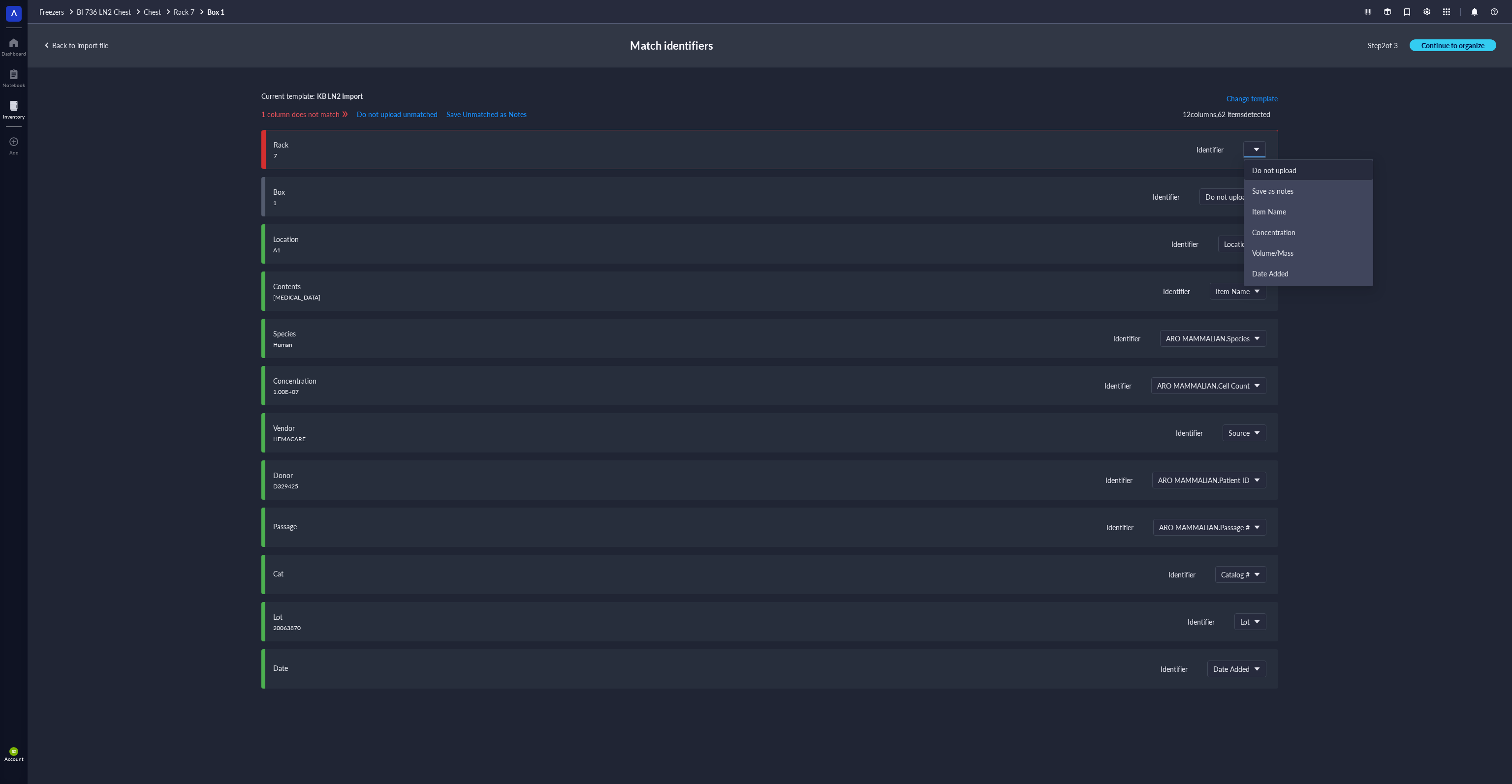
click at [755, 171] on div "Do not upload" at bounding box center [1308, 170] width 112 height 8
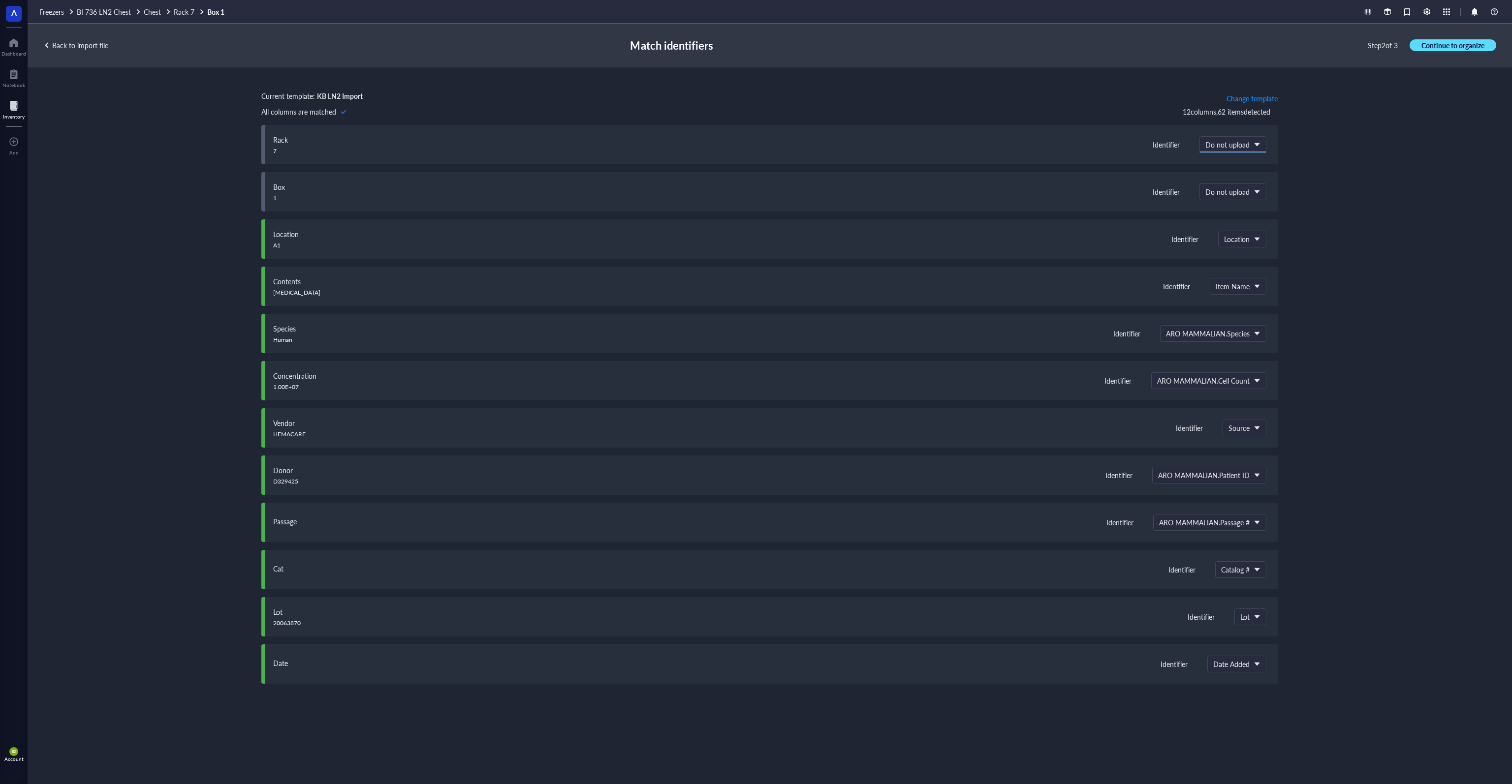
click at [755, 43] on span "Continue to organize" at bounding box center [1453, 46] width 63 height 9
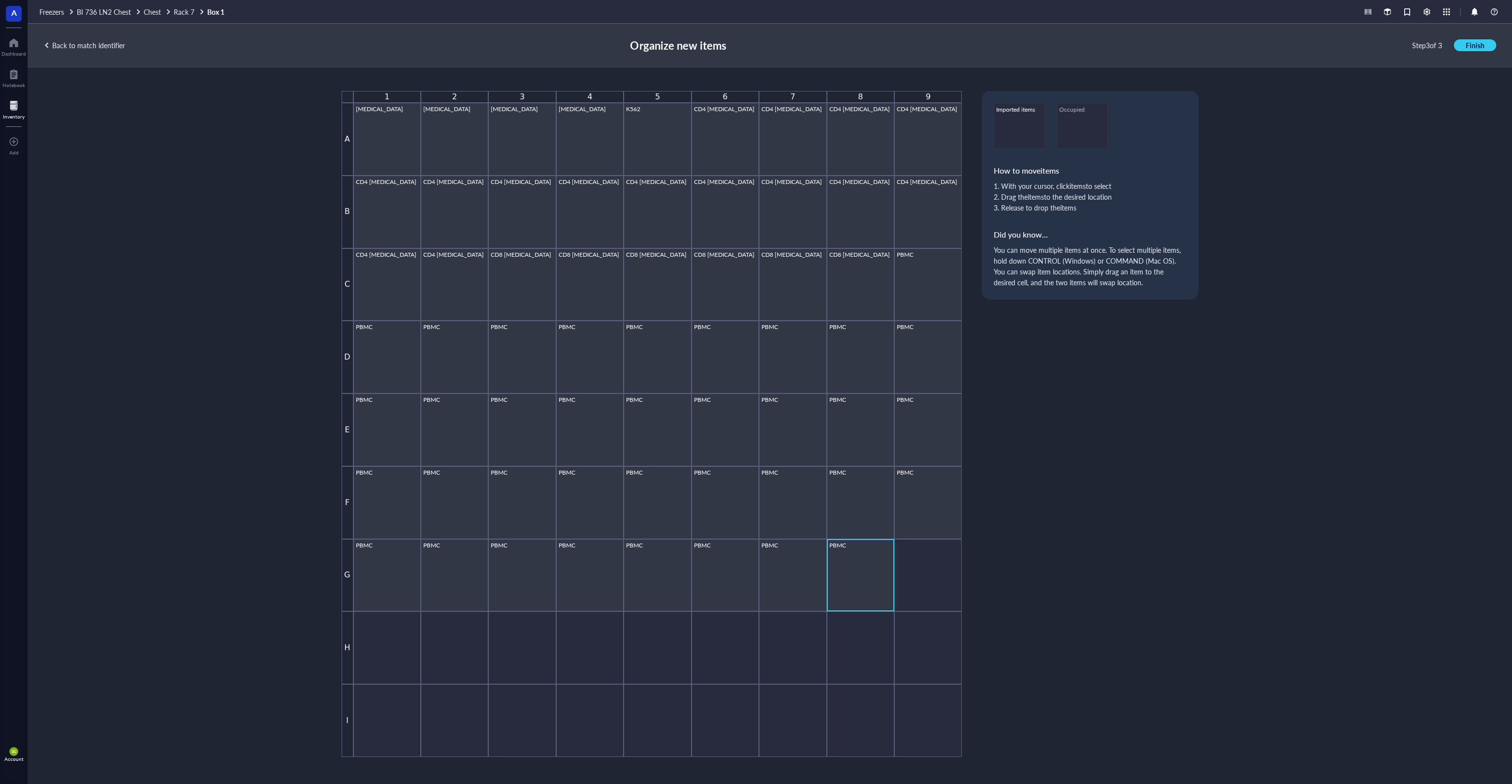
click at [755, 564] on div "PBMC" at bounding box center [860, 575] width 62 height 68
click at [755, 565] on div "PBMC" at bounding box center [793, 575] width 63 height 68
click at [735, 572] on div "PBMC" at bounding box center [725, 575] width 62 height 68
drag, startPoint x: 723, startPoint y: 576, endPoint x: 735, endPoint y: 649, distance: 74.0
click at [737, 650] on div "[PHONE_NUMBER] A [MEDICAL_DATA] [MEDICAL_DATA] [MEDICAL_DATA] [MEDICAL_DATA] K5…" at bounding box center [652, 424] width 620 height 666
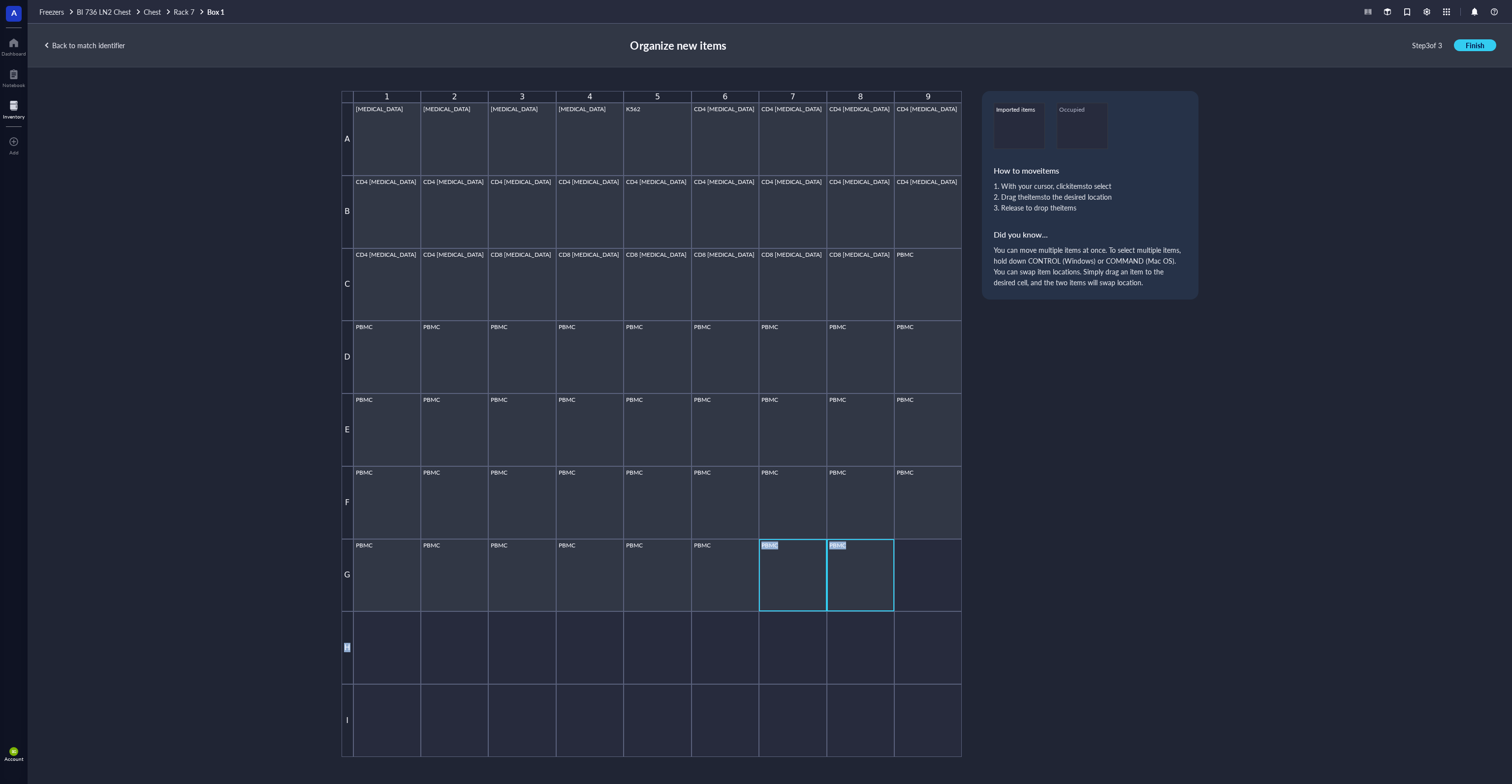
click at [755, 578] on div "PBMC" at bounding box center [792, 575] width 62 height 68
click at [755, 577] on div "PBMC" at bounding box center [860, 575] width 63 height 68
drag, startPoint x: 801, startPoint y: 561, endPoint x: 583, endPoint y: 724, distance: 272.2
click at [583, 724] on div "[PHONE_NUMBER] A [MEDICAL_DATA] [MEDICAL_DATA] [MEDICAL_DATA] [MEDICAL_DATA] K5…" at bounding box center [652, 424] width 620 height 666
click at [755, 614] on div "[PHONE_NUMBER] A [MEDICAL_DATA] [MEDICAL_DATA] [MEDICAL_DATA] [MEDICAL_DATA] K5…" at bounding box center [770, 424] width 857 height 666
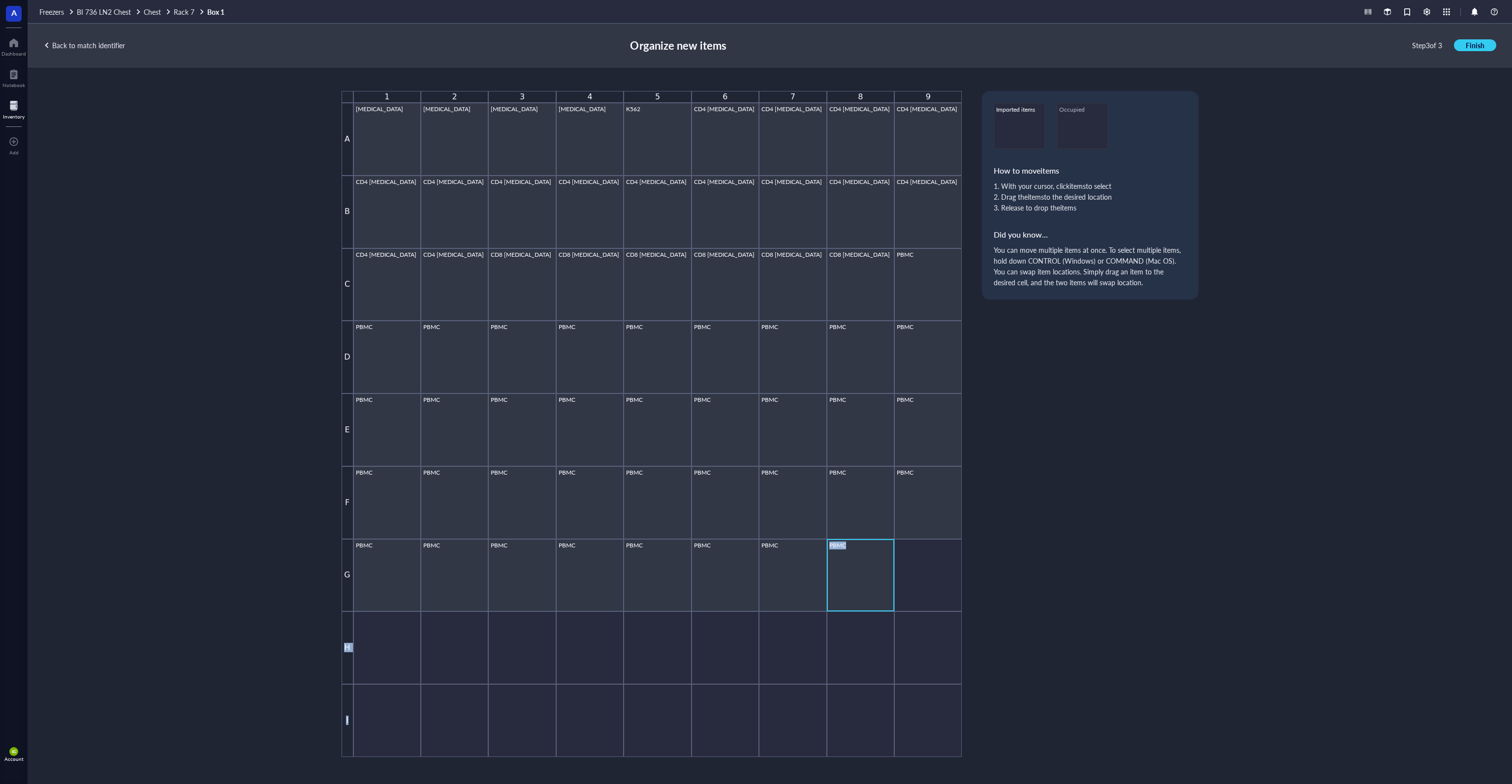
click at [755, 577] on div at bounding box center [928, 575] width 68 height 73
click at [755, 616] on div at bounding box center [928, 647] width 68 height 73
click at [755, 583] on div "PBMC" at bounding box center [860, 575] width 62 height 68
click at [755, 580] on div "PBMC" at bounding box center [792, 575] width 62 height 68
click at [755, 581] on div at bounding box center [928, 575] width 68 height 73
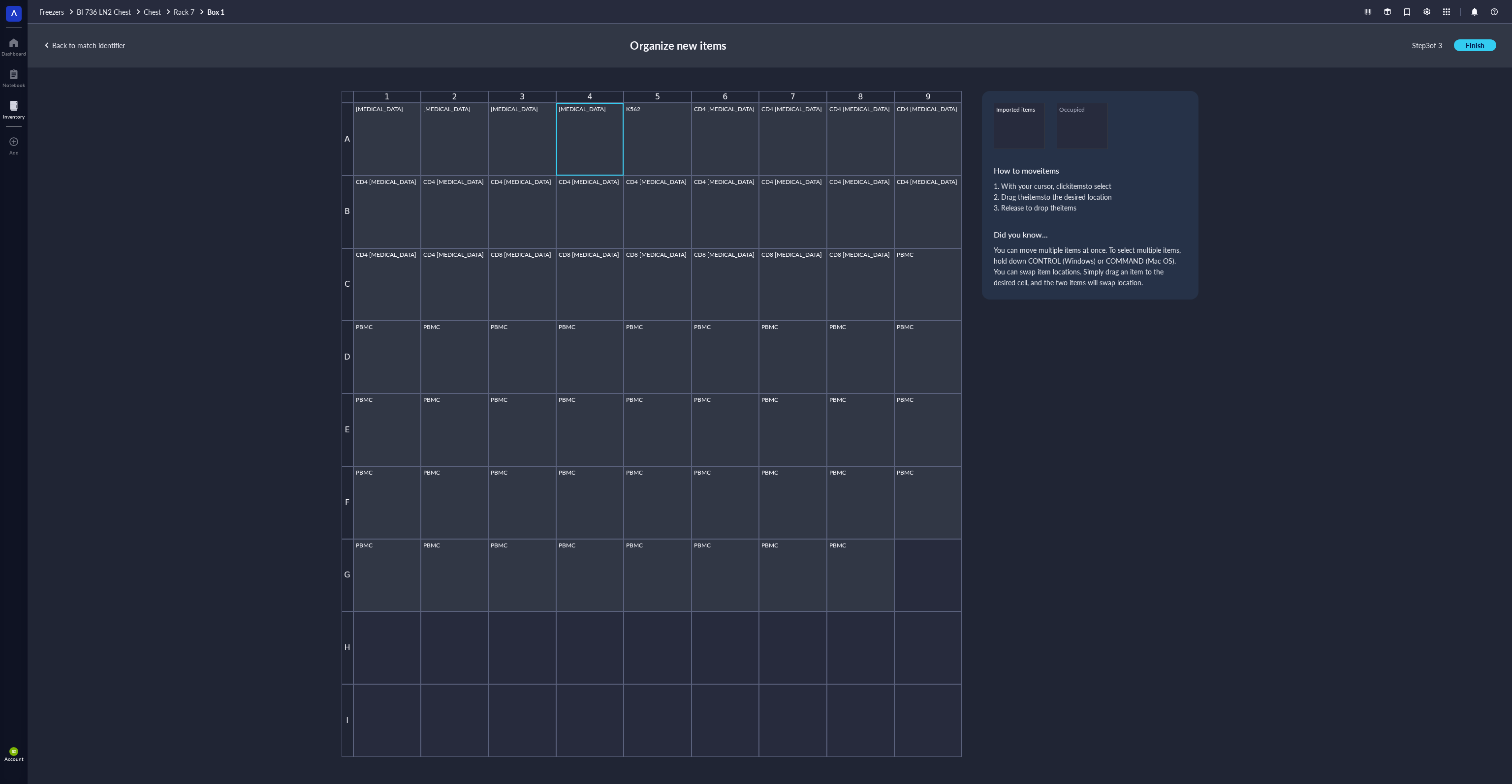
click at [601, 117] on div "[MEDICAL_DATA]" at bounding box center [590, 139] width 62 height 68
drag, startPoint x: 601, startPoint y: 129, endPoint x: 637, endPoint y: 146, distance: 39.8
click at [630, 146] on div "[PHONE_NUMBER] A [MEDICAL_DATA] [MEDICAL_DATA] [MEDICAL_DATA] [MEDICAL_DATA] K5…" at bounding box center [652, 424] width 620 height 666
click at [648, 145] on div "K562" at bounding box center [657, 139] width 62 height 68
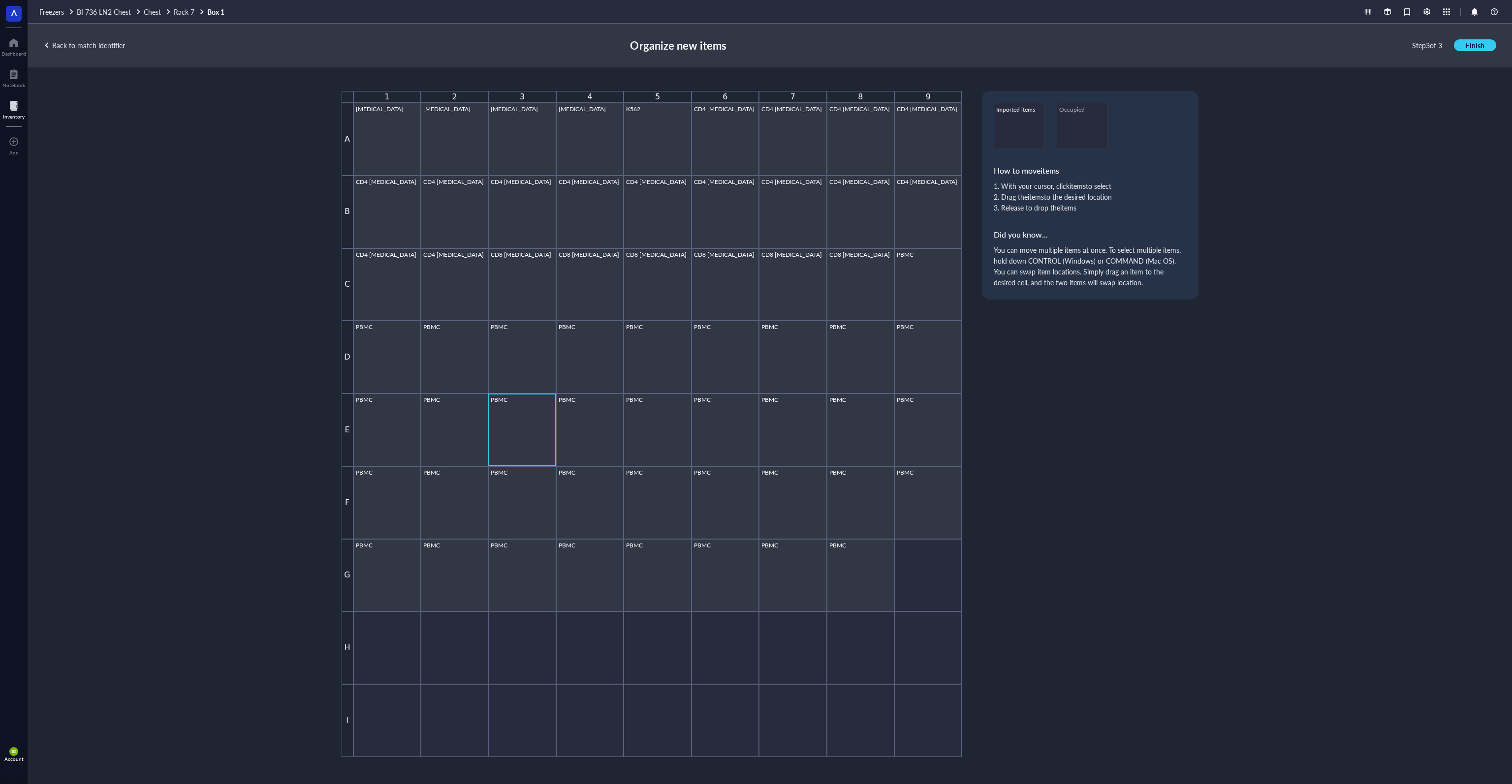
click at [506, 420] on div "PBMC" at bounding box center [522, 430] width 62 height 68
click at [404, 431] on div "PBMC" at bounding box center [387, 430] width 62 height 68
click at [548, 428] on div "PBMC" at bounding box center [522, 430] width 62 height 68
click at [700, 439] on div "PBMC" at bounding box center [725, 430] width 62 height 68
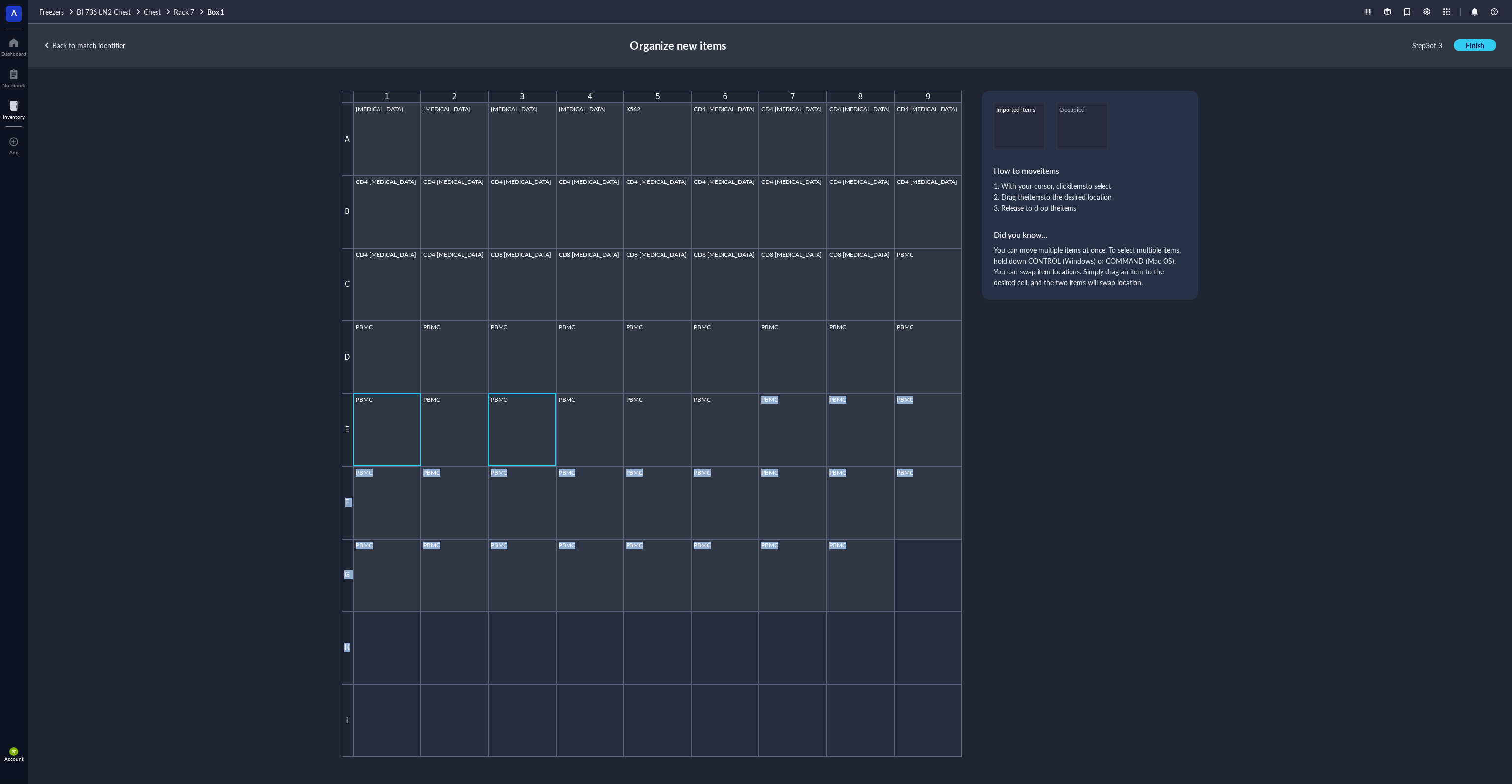
drag, startPoint x: 728, startPoint y: 518, endPoint x: 738, endPoint y: 652, distance: 134.4
click at [738, 652] on div "[PHONE_NUMBER] A [MEDICAL_DATA] [MEDICAL_DATA] [MEDICAL_DATA] [MEDICAL_DATA] K5…" at bounding box center [652, 424] width 620 height 666
click at [738, 652] on div at bounding box center [725, 647] width 68 height 73
click at [101, 42] on div "Back to match identifier" at bounding box center [84, 46] width 82 height 9
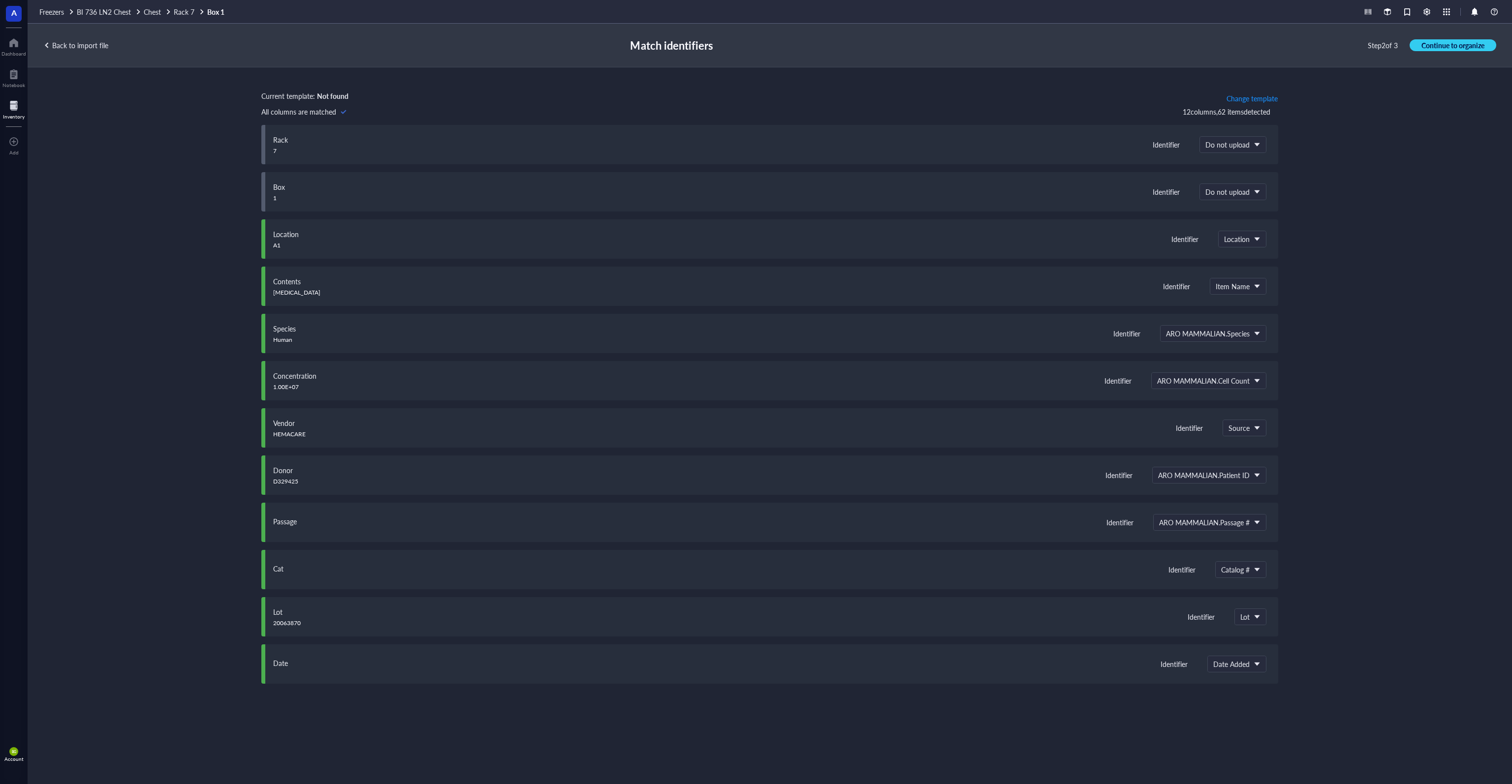
click at [89, 45] on div "Back to import file" at bounding box center [76, 46] width 65 height 9
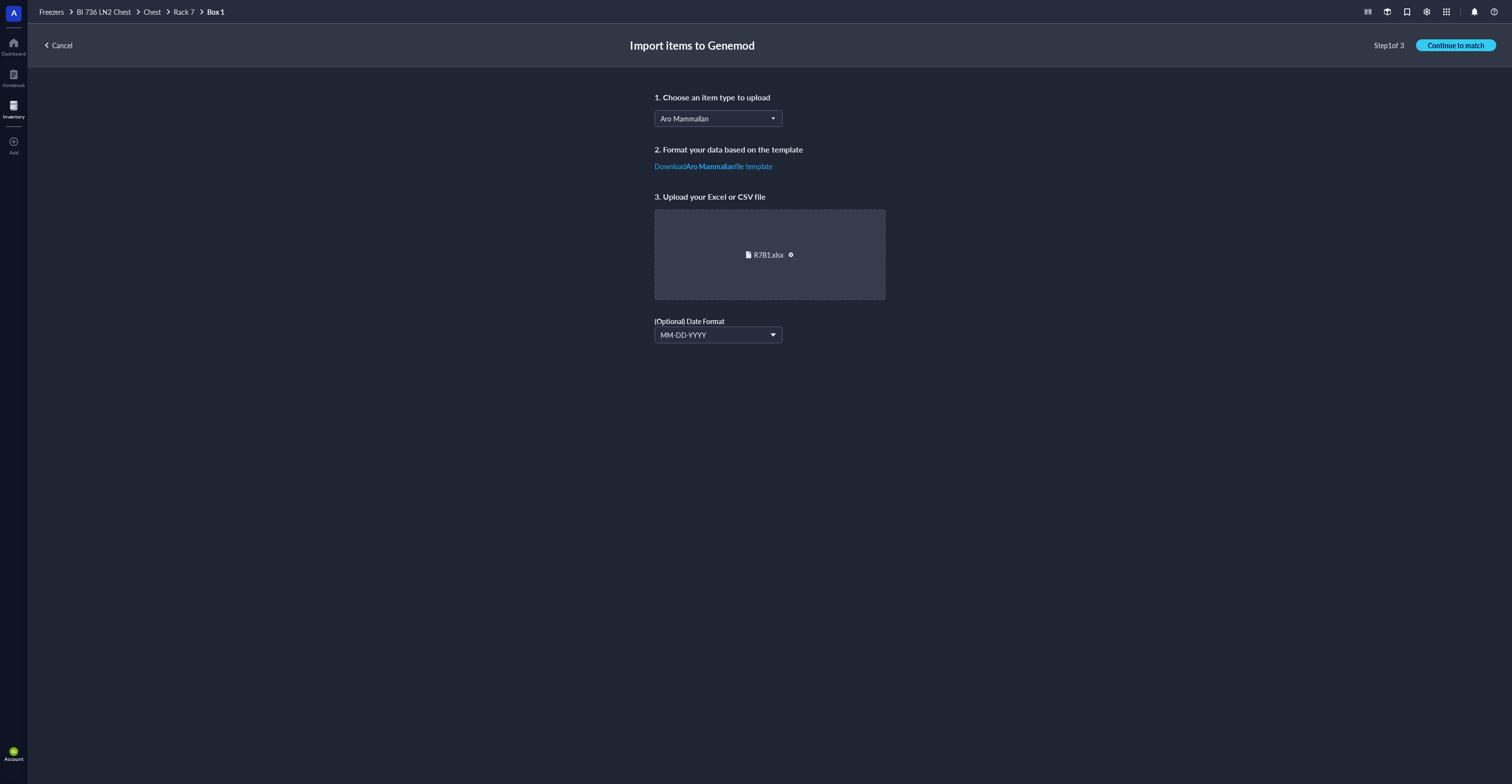
click at [60, 44] on div "Cancel" at bounding box center [58, 46] width 29 height 9
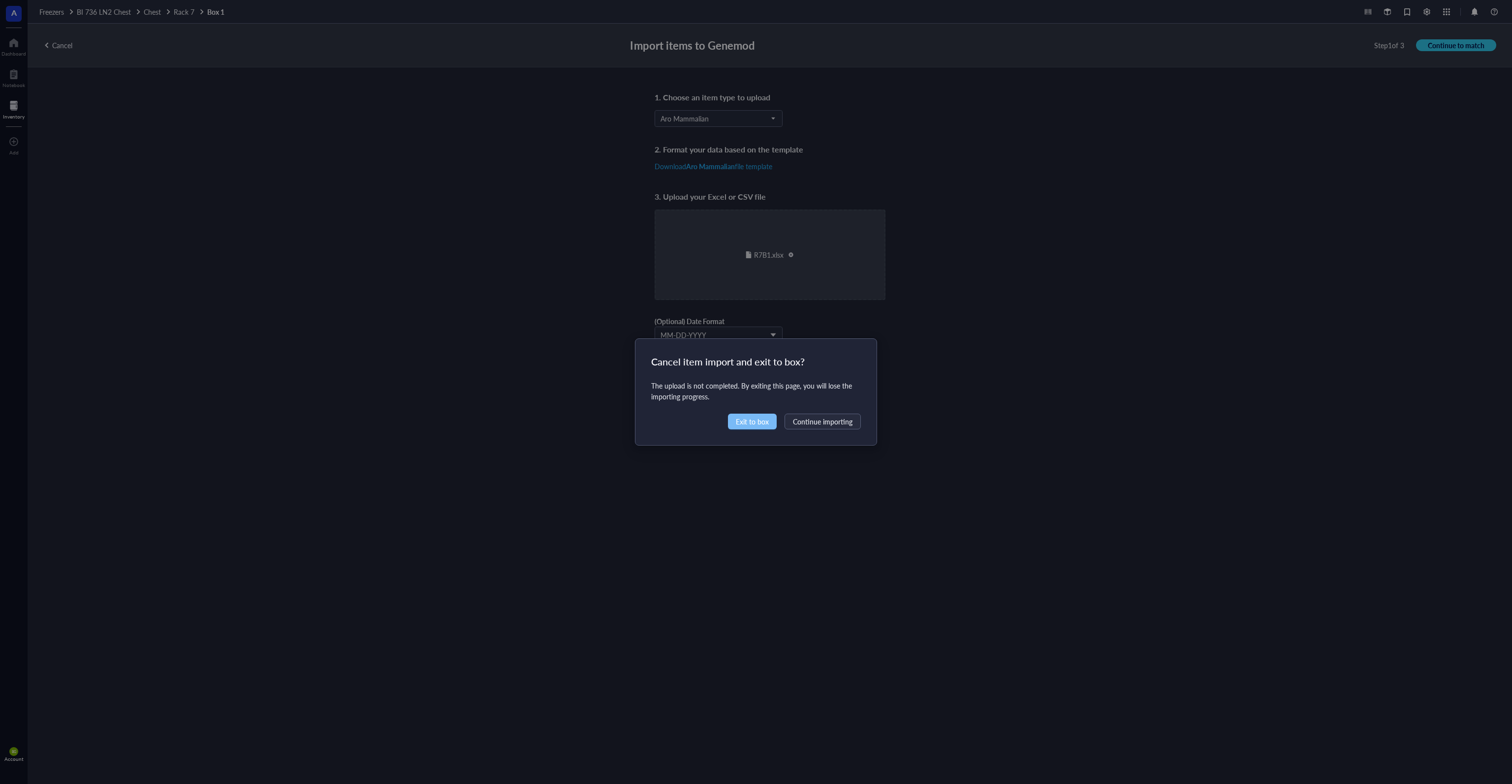
click at [755, 424] on span "Exit to box" at bounding box center [752, 421] width 33 height 11
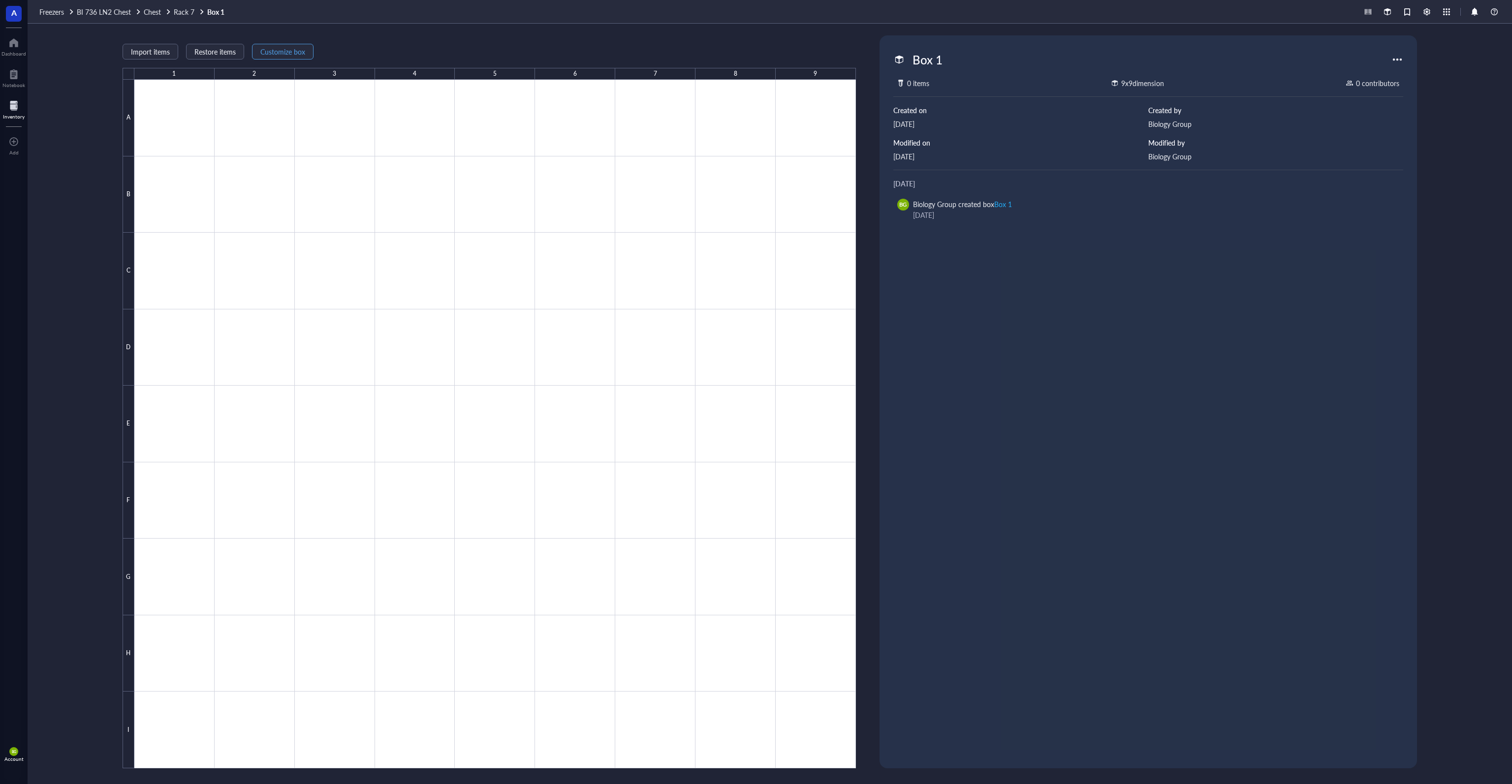
click at [273, 51] on span "Customize box" at bounding box center [282, 51] width 45 height 8
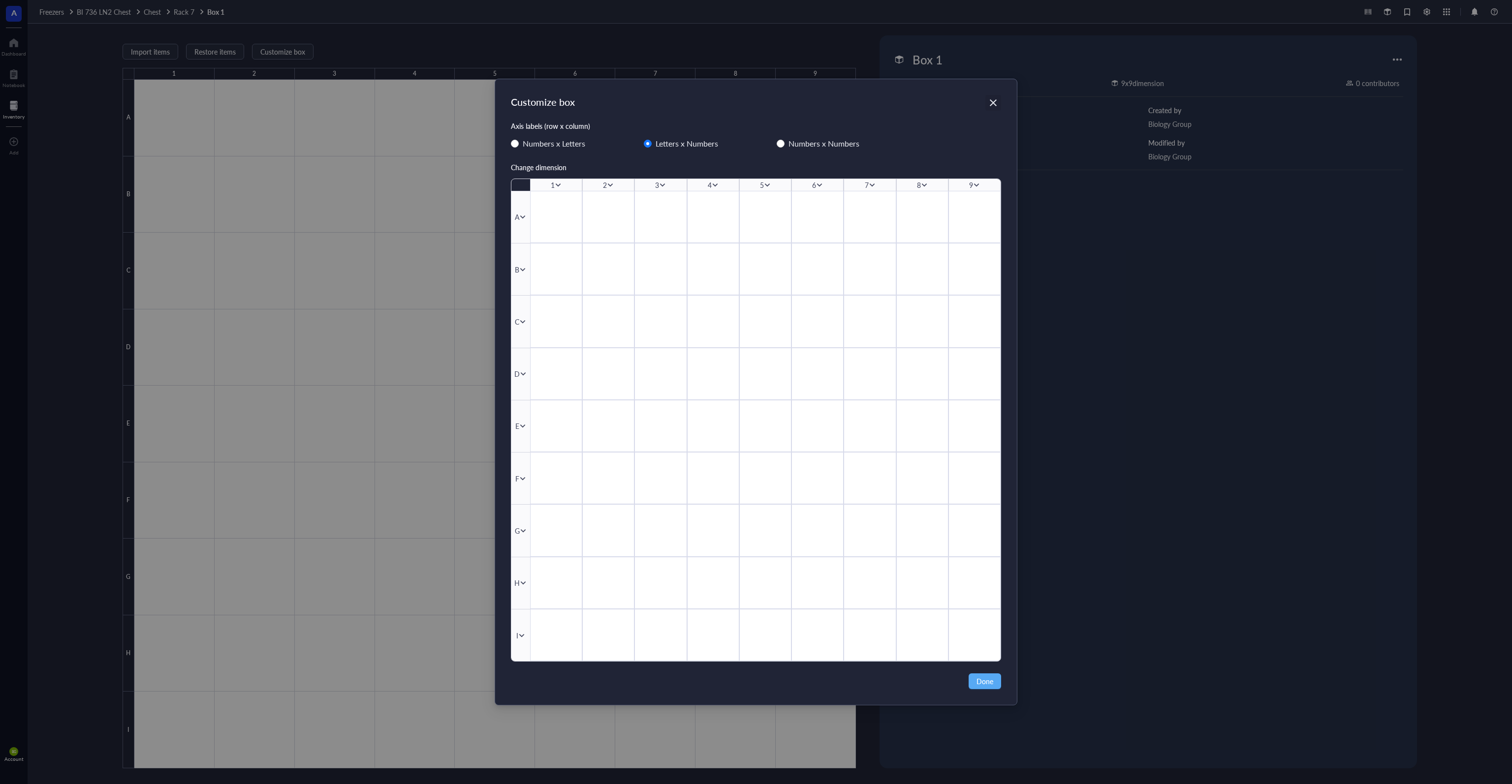
click at [755, 103] on icon "Close" at bounding box center [993, 102] width 10 height 10
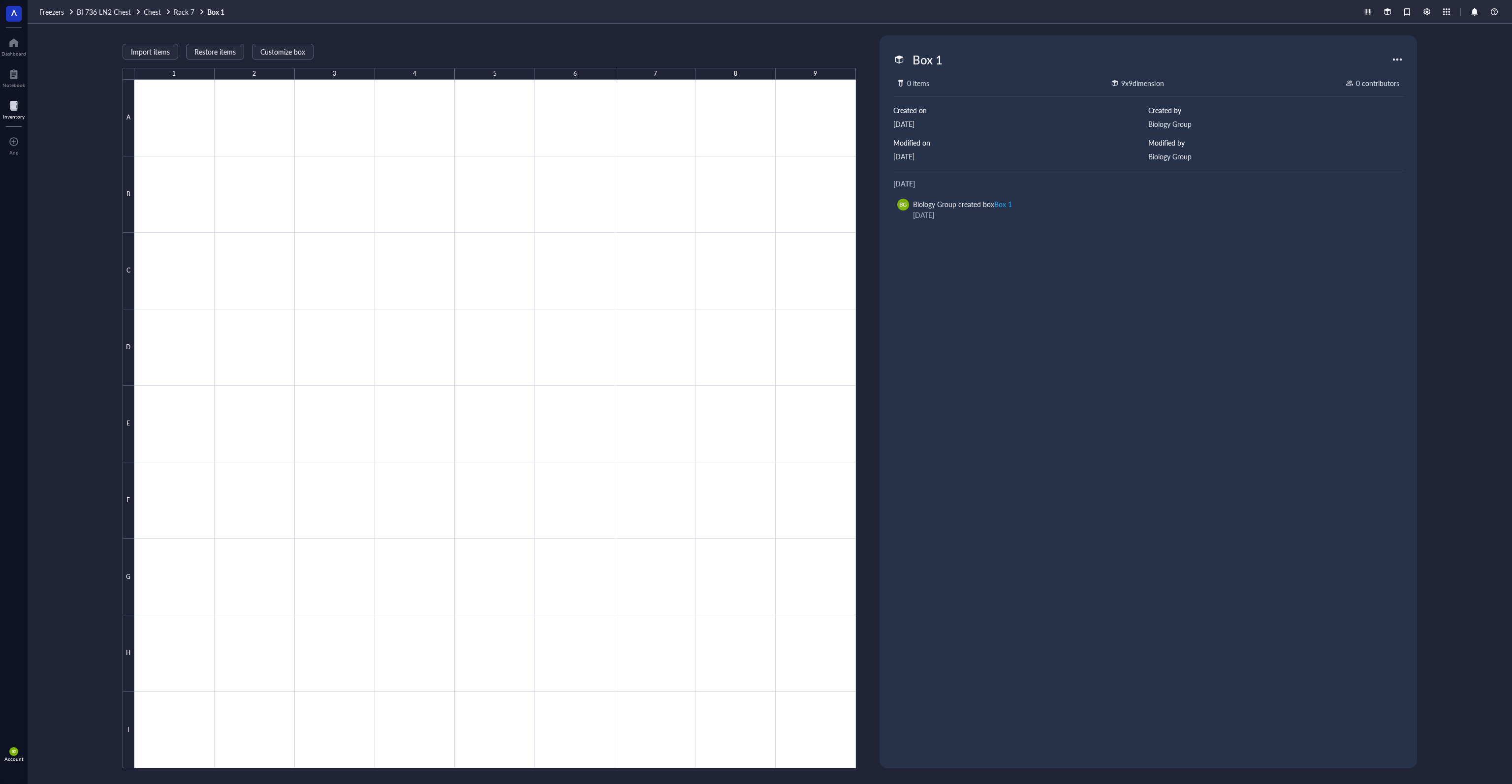
click at [755, 62] on div at bounding box center [1397, 59] width 15 height 15
click at [755, 178] on div "Settings" at bounding box center [1431, 179] width 65 height 9
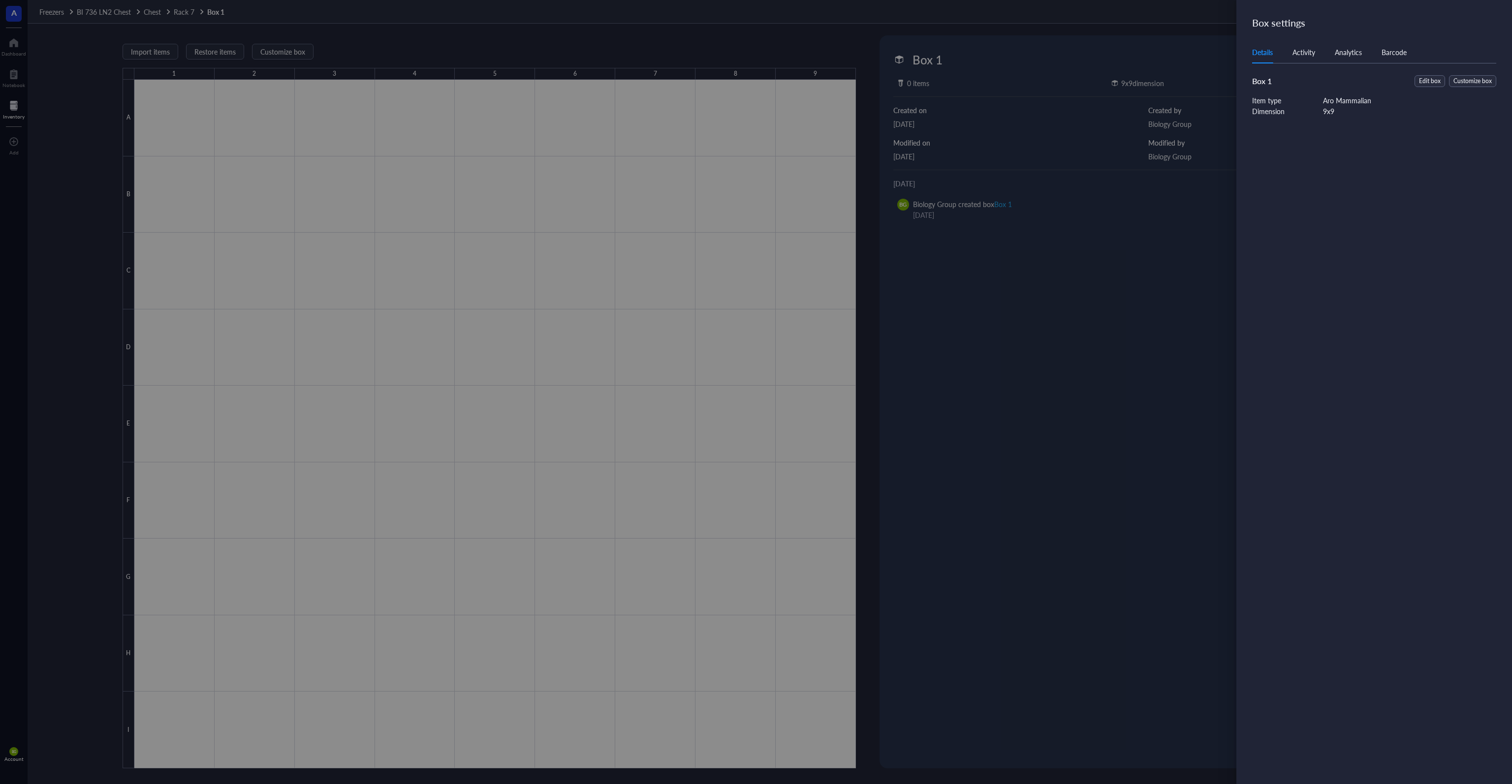
click at [755, 54] on div "Activity" at bounding box center [1303, 52] width 23 height 11
drag, startPoint x: 1347, startPoint y: 54, endPoint x: 1365, endPoint y: 54, distance: 18.0
click at [755, 54] on div "Analytics" at bounding box center [1348, 52] width 27 height 11
click at [755, 56] on div "Barcode" at bounding box center [1394, 52] width 25 height 11
click at [755, 54] on div "Details" at bounding box center [1262, 52] width 21 height 11
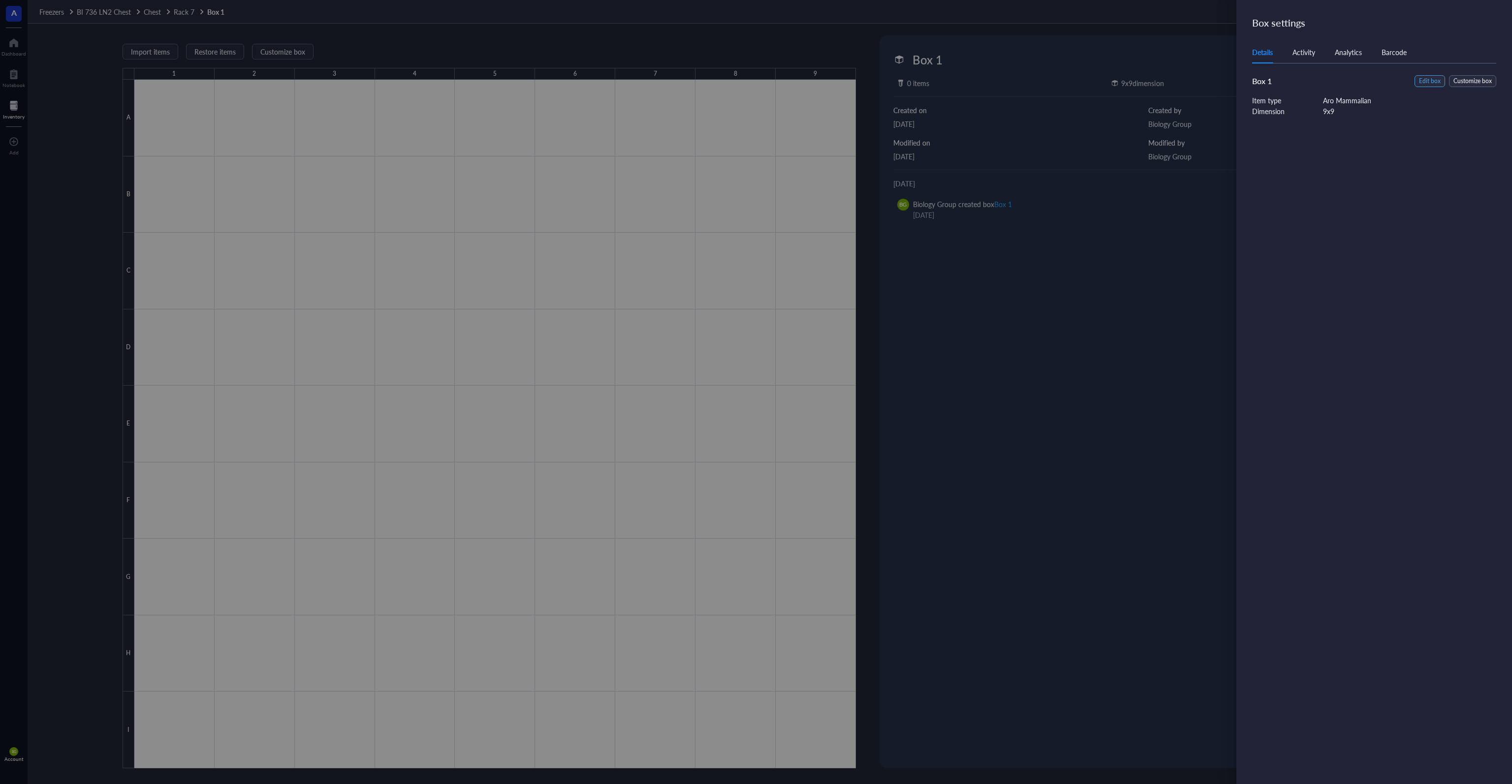
click at [755, 82] on span "Edit box" at bounding box center [1429, 81] width 21 height 10
click at [755, 26] on span "Cancel" at bounding box center [1451, 24] width 20 height 8
click at [755, 80] on span "Customize box" at bounding box center [1472, 81] width 38 height 10
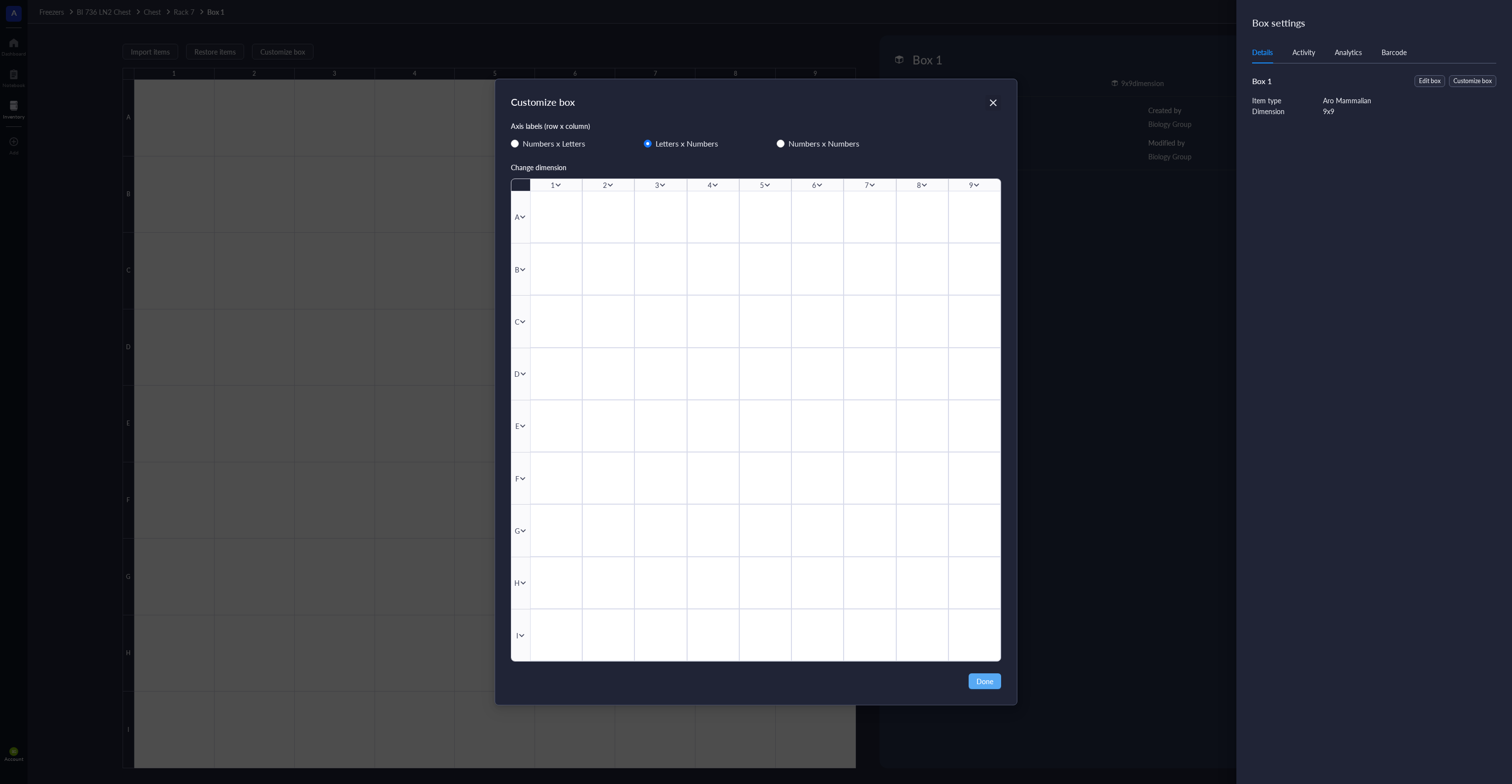
click at [755, 99] on div "Close" at bounding box center [992, 102] width 15 height 15
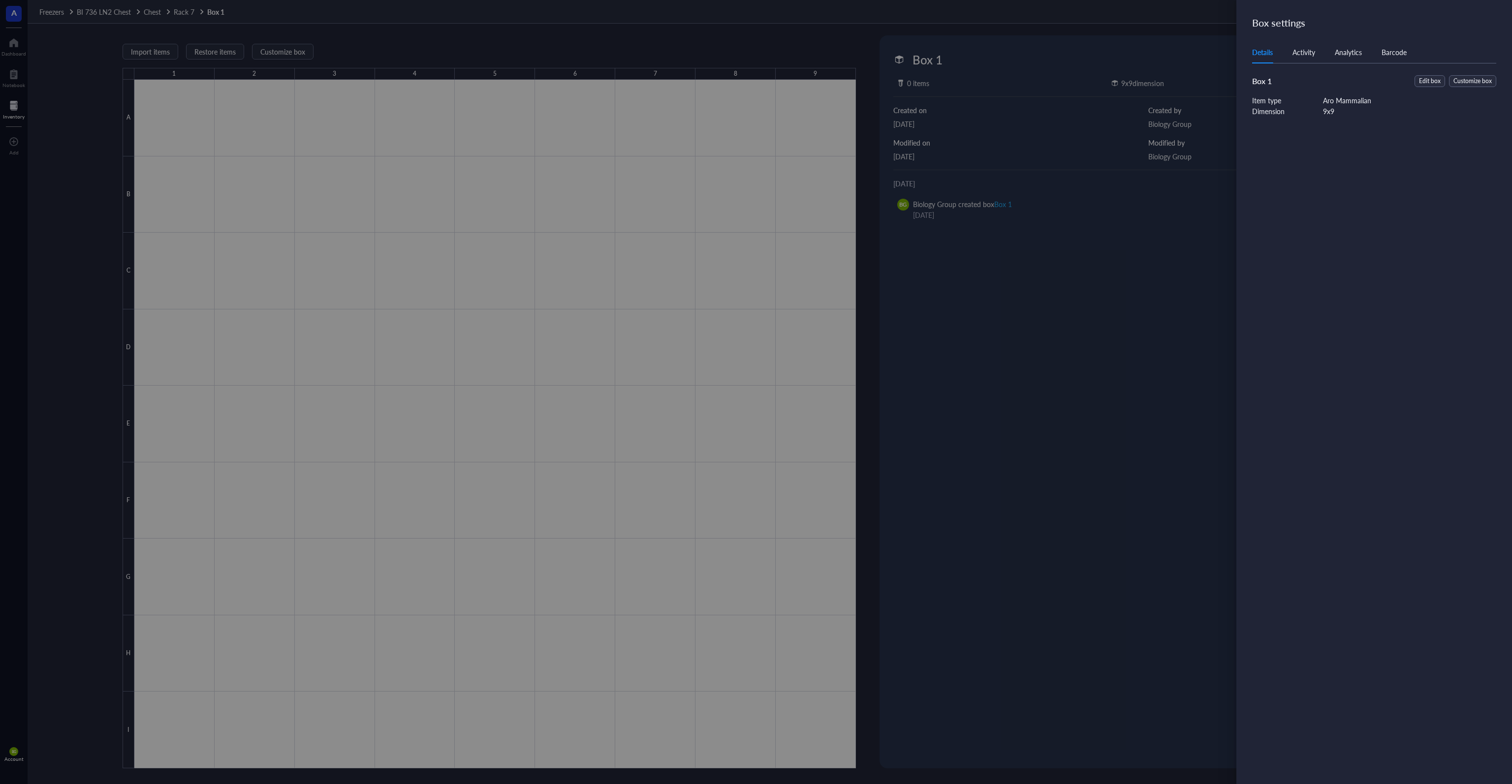
click at [755, 118] on div at bounding box center [756, 392] width 1512 height 784
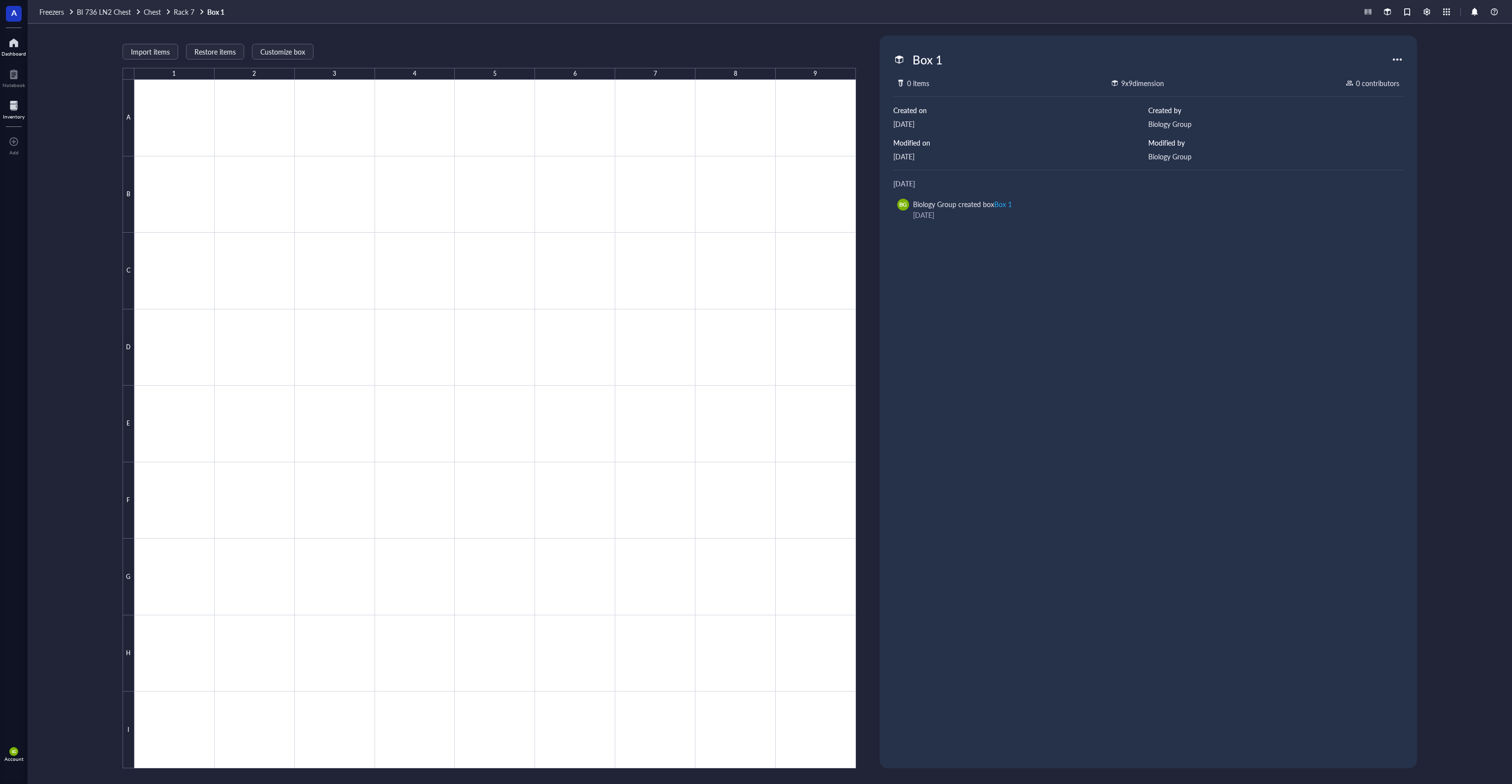
click at [5, 51] on div "Dashboard" at bounding box center [13, 54] width 24 height 6
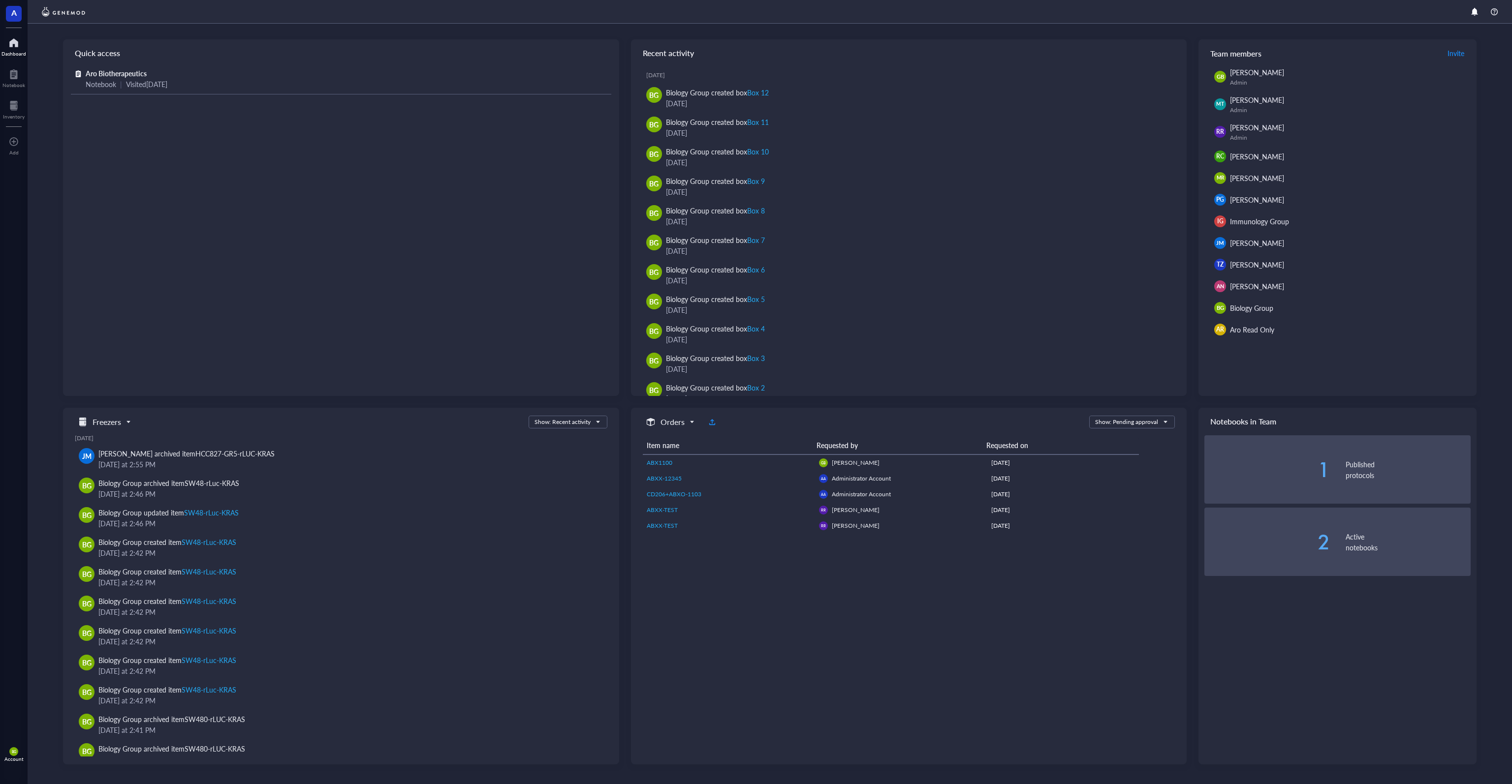
click at [12, 756] on div "Account" at bounding box center [14, 759] width 19 height 6
click at [76, 736] on link "Framework" at bounding box center [70, 736] width 65 height 18
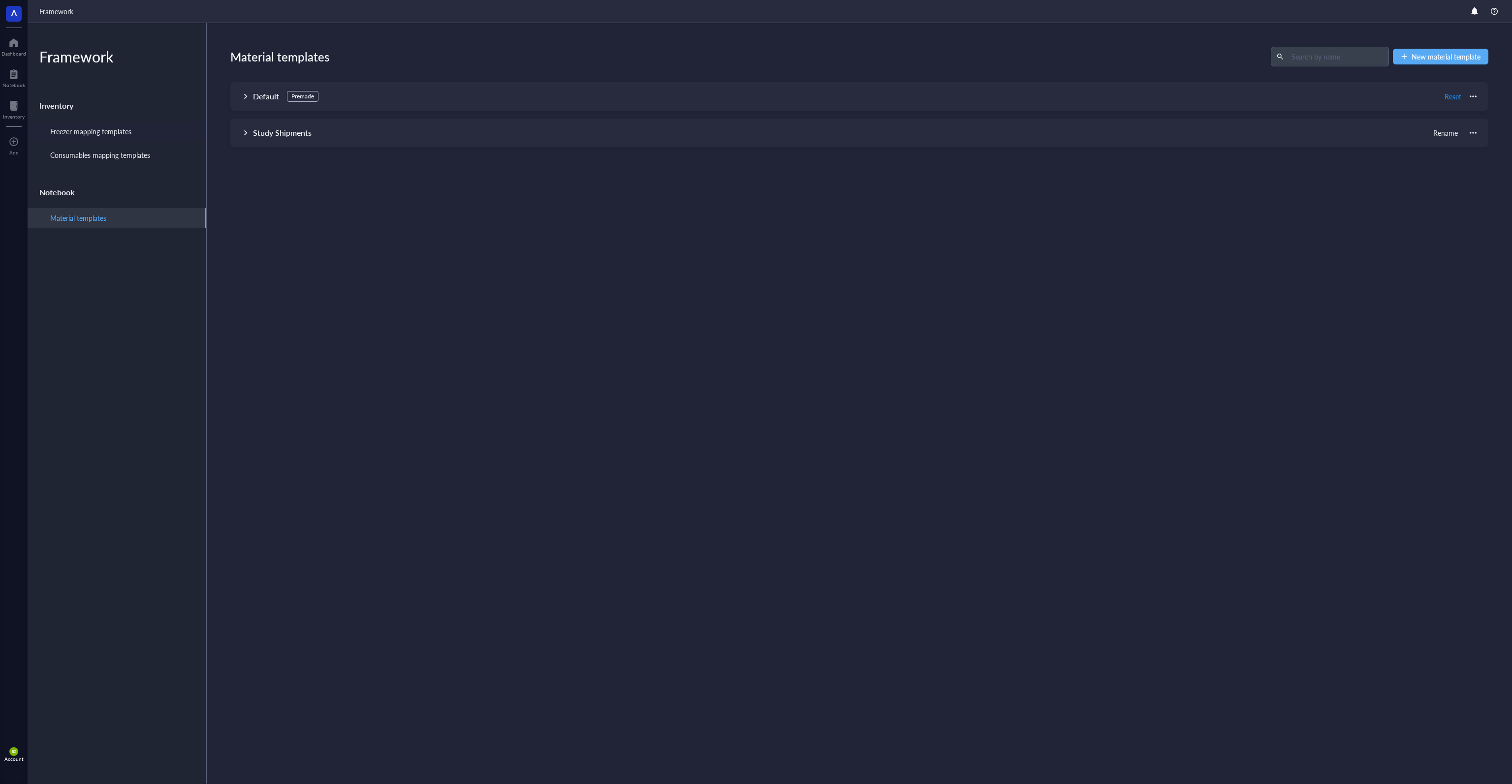
click at [123, 129] on div "Freezer mapping templates" at bounding box center [90, 131] width 81 height 11
click at [136, 152] on div "Consumables mapping templates" at bounding box center [100, 155] width 100 height 11
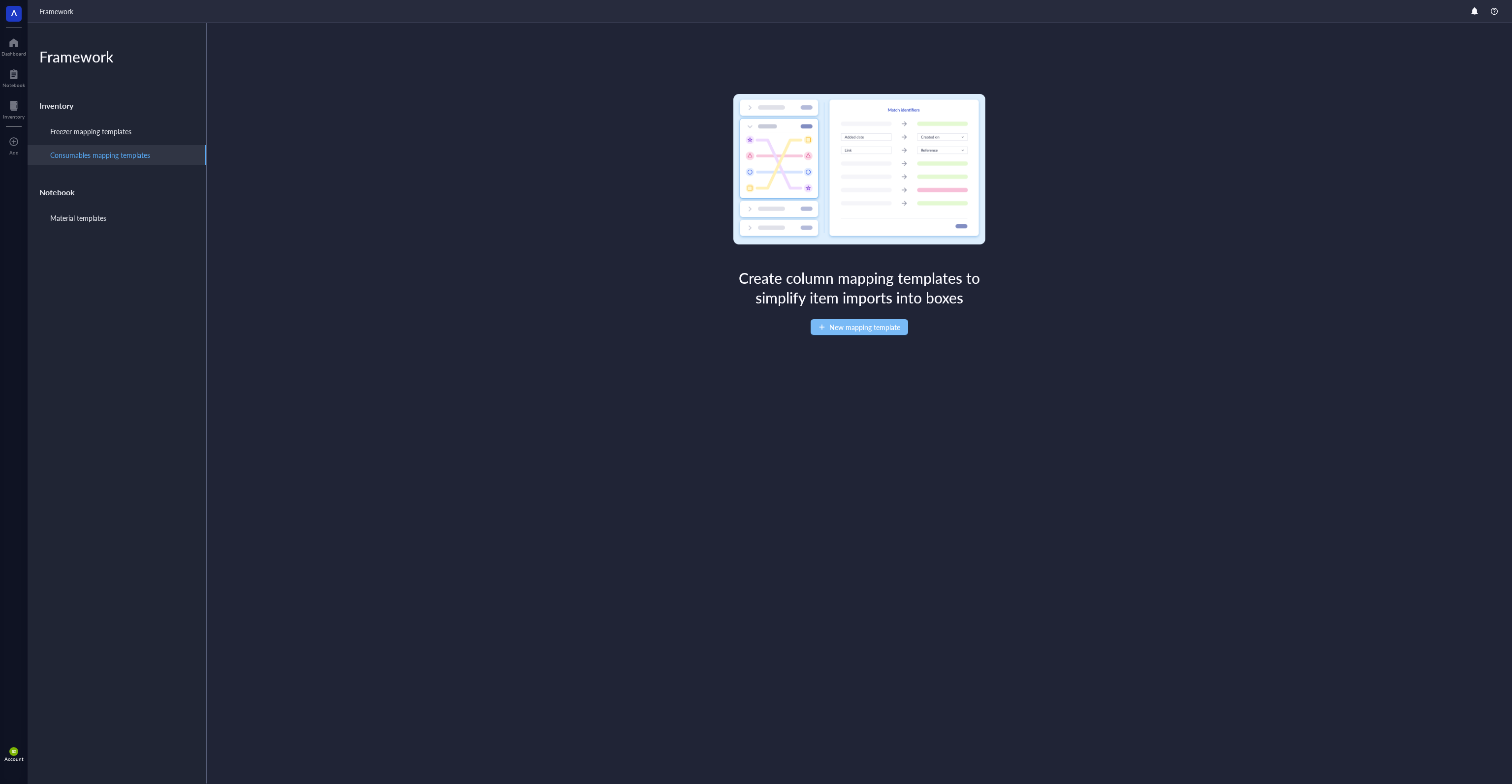
click at [755, 323] on span "New mapping template" at bounding box center [864, 327] width 71 height 8
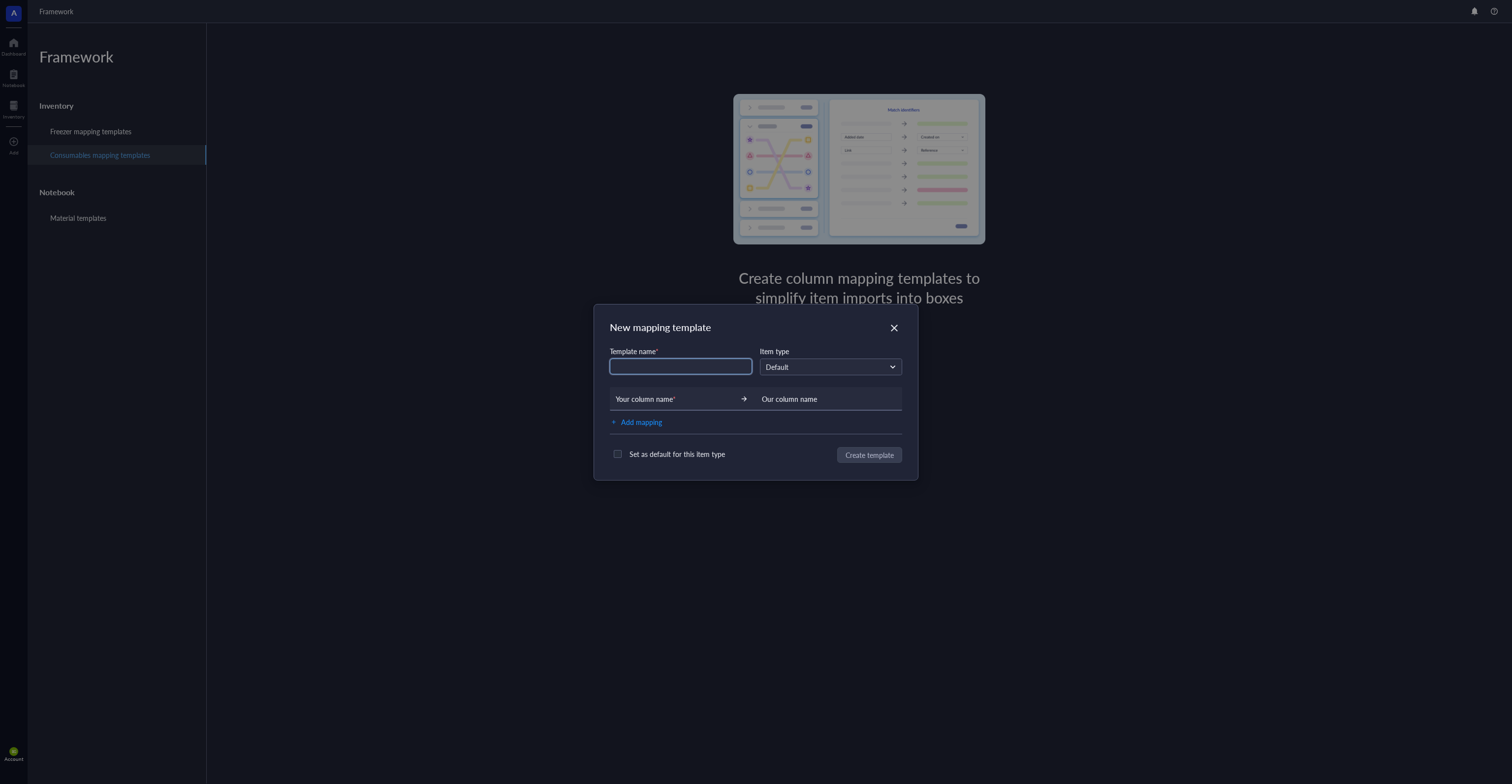
click at [700, 365] on input "text" at bounding box center [681, 366] width 142 height 15
click at [755, 362] on input "search" at bounding box center [826, 367] width 121 height 15
click at [755, 384] on div "Default" at bounding box center [831, 384] width 130 height 11
click at [651, 422] on span "Add mapping" at bounding box center [642, 422] width 41 height 12
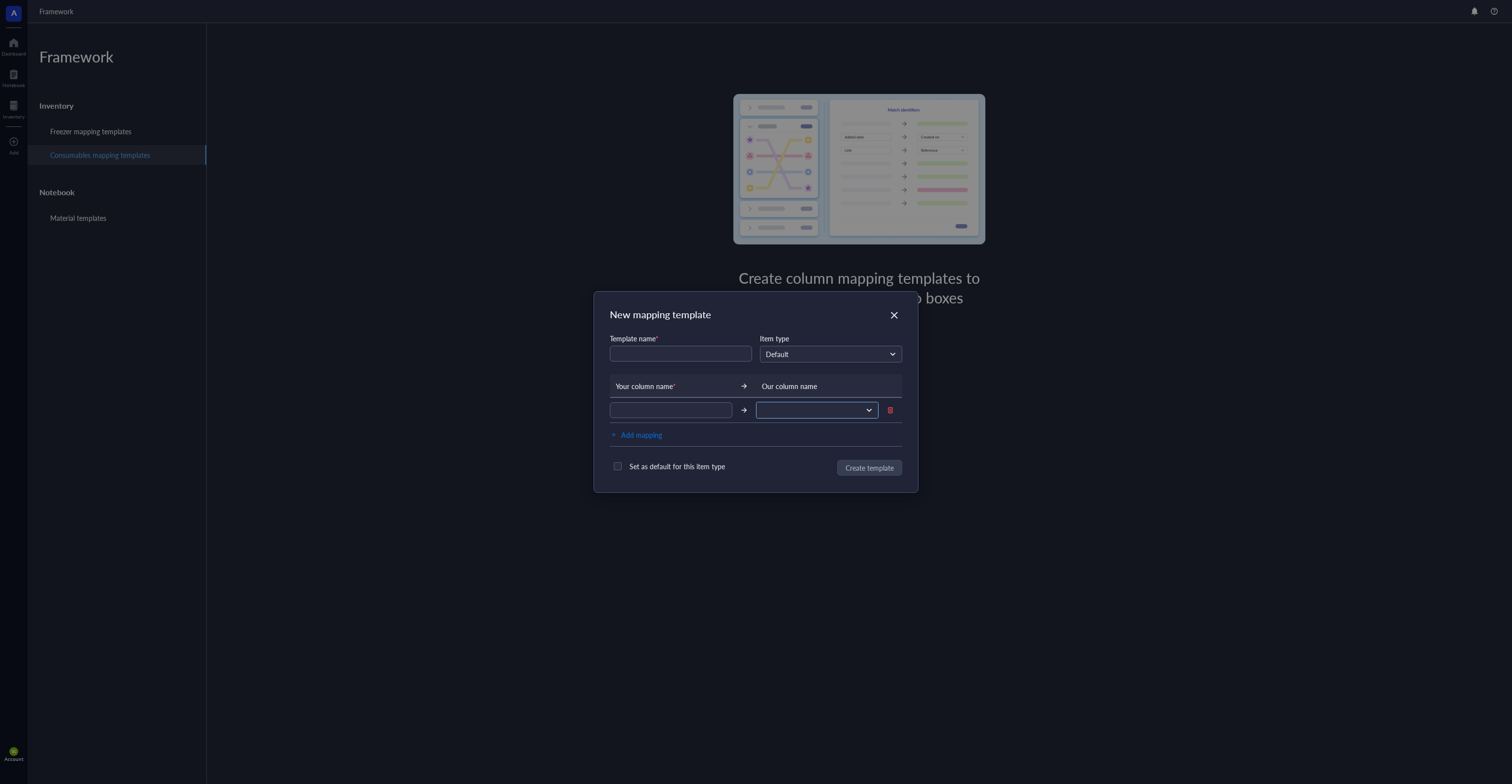
click at [755, 409] on span at bounding box center [816, 410] width 109 height 9
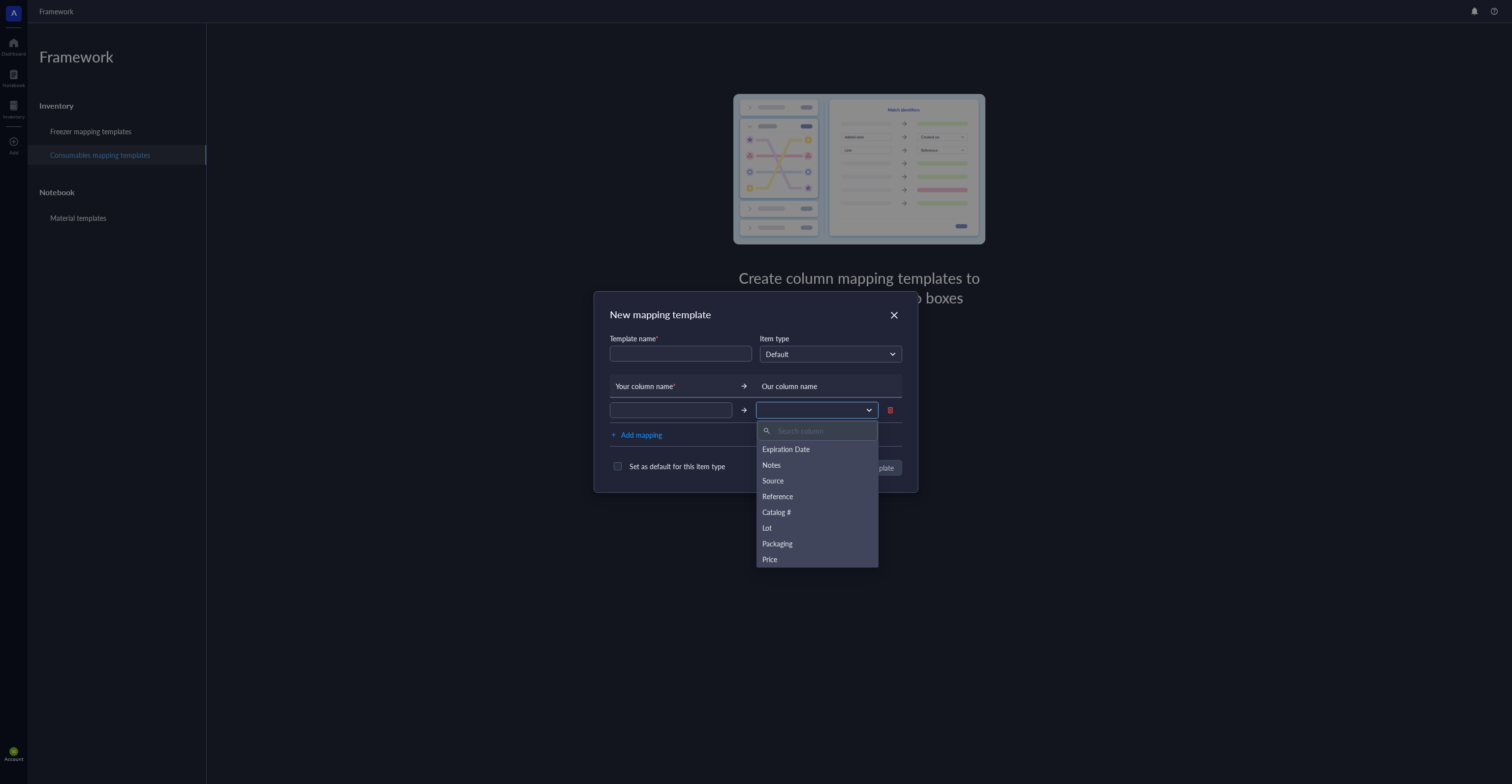
scroll to position [95, 0]
click at [755, 553] on div "Location" at bounding box center [817, 559] width 122 height 15
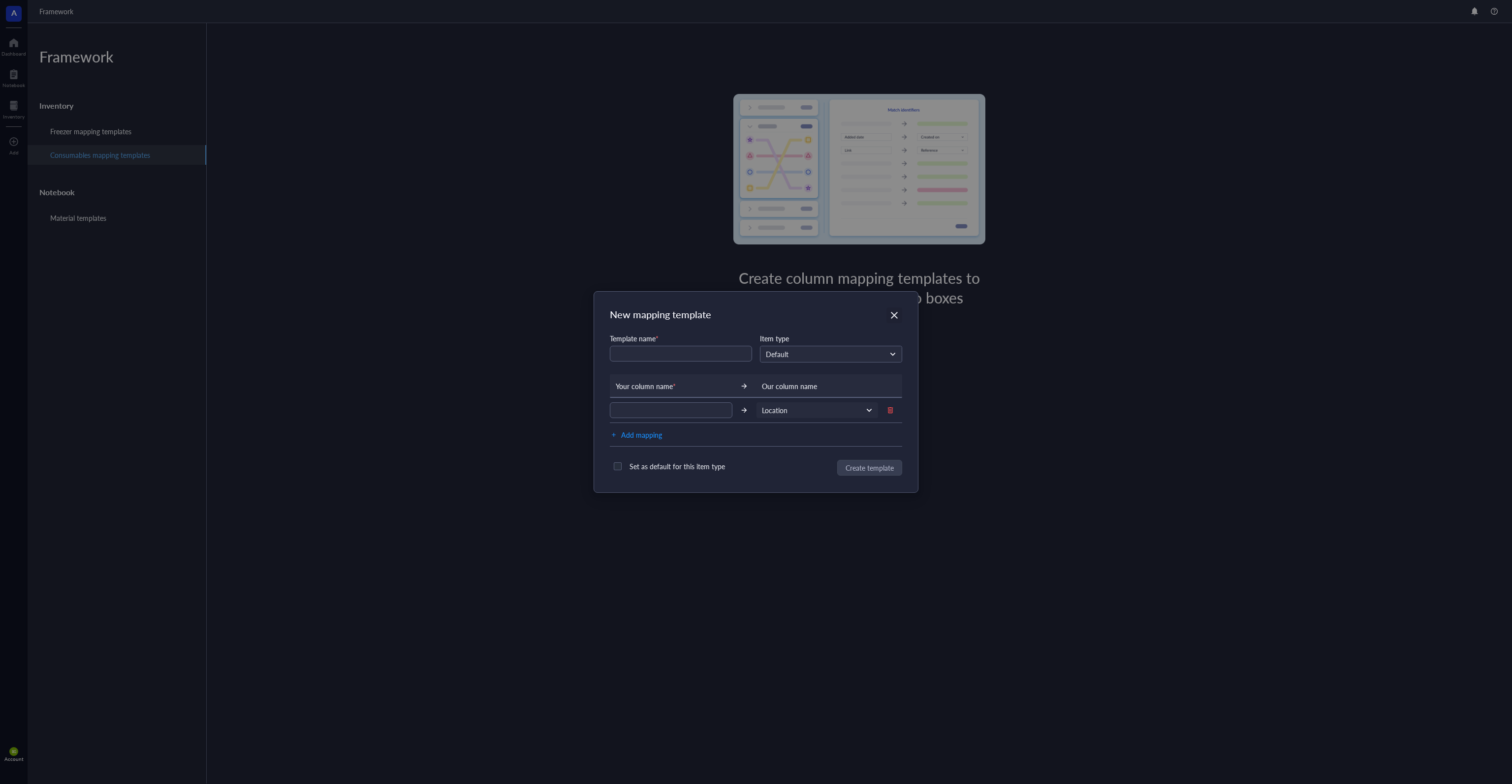
click at [755, 314] on icon "Close" at bounding box center [895, 315] width 10 height 10
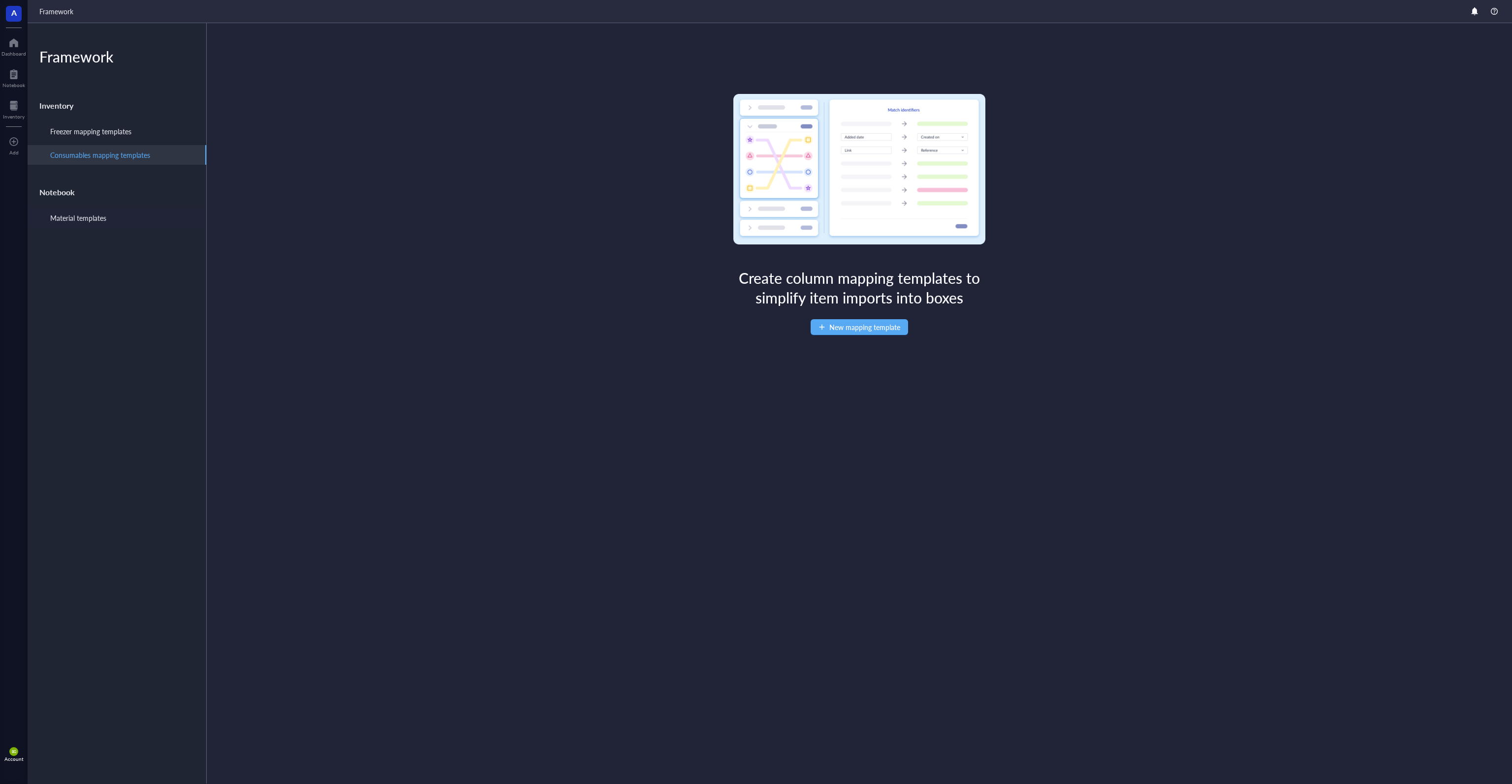
click at [101, 221] on div "Material templates" at bounding box center [78, 217] width 56 height 11
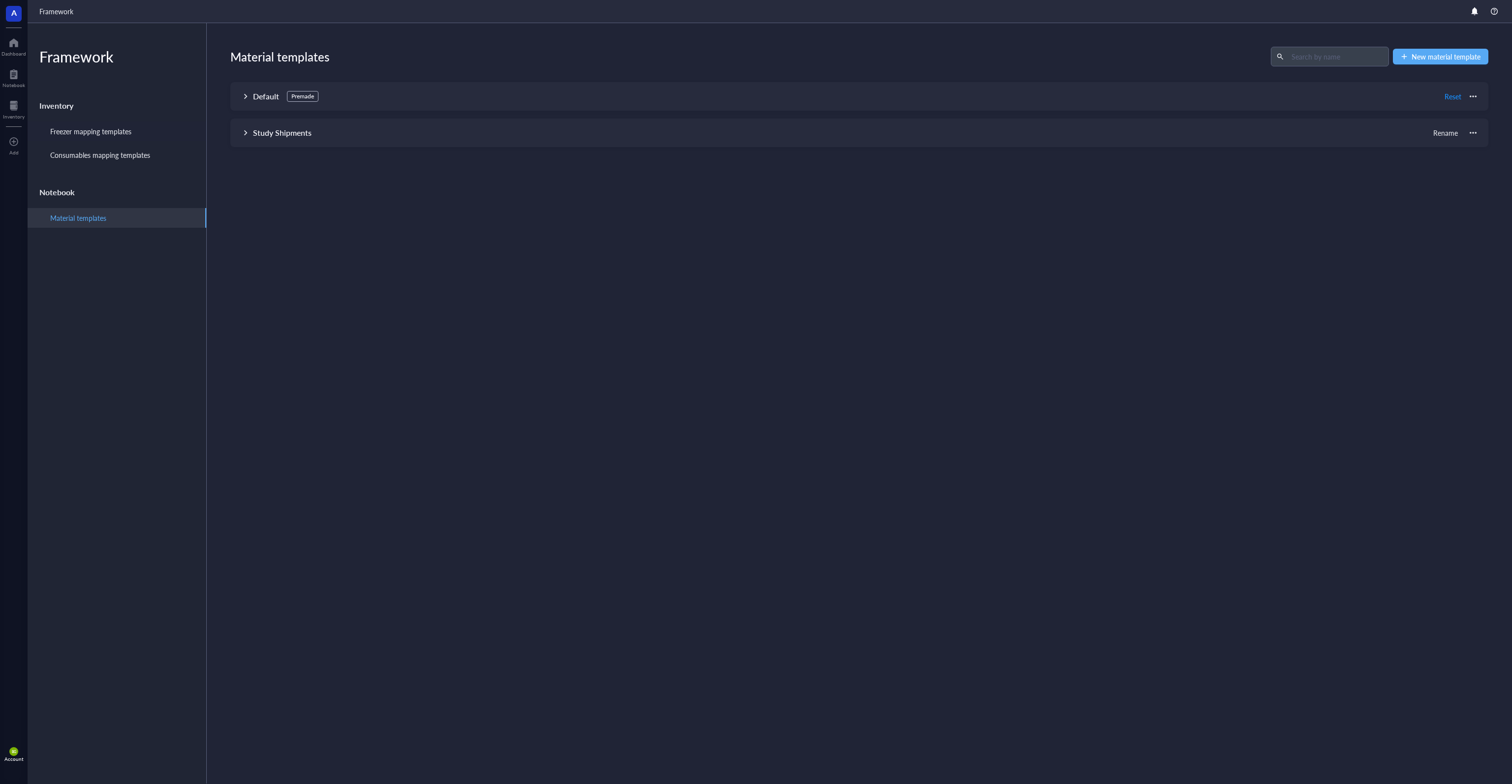
click at [118, 136] on div "Freezer mapping templates" at bounding box center [116, 131] width 179 height 20
click at [11, 98] on div at bounding box center [13, 105] width 21 height 15
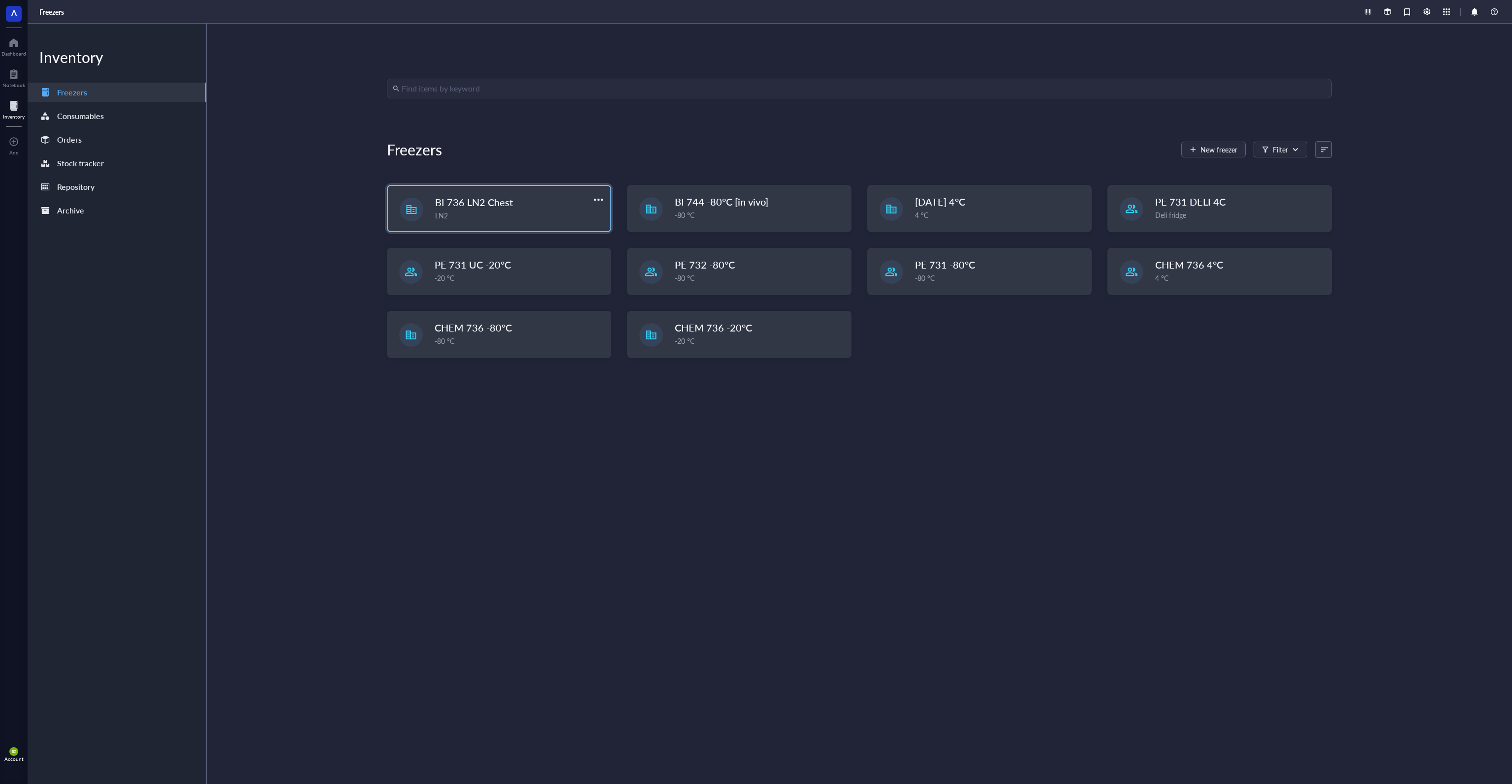
click at [488, 212] on div "LN2" at bounding box center [520, 215] width 169 height 11
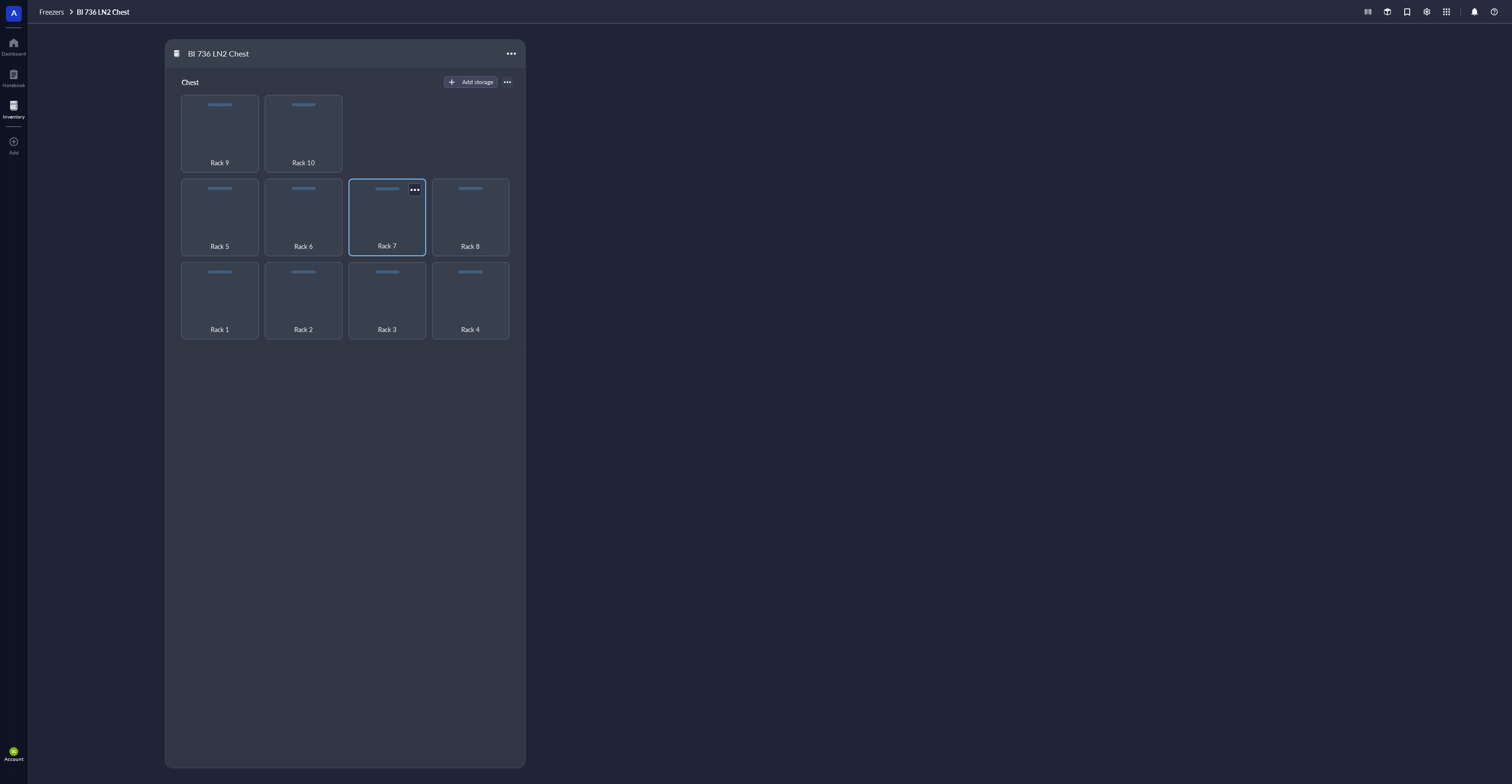
click at [395, 223] on div "Rack 7" at bounding box center [387, 217] width 78 height 78
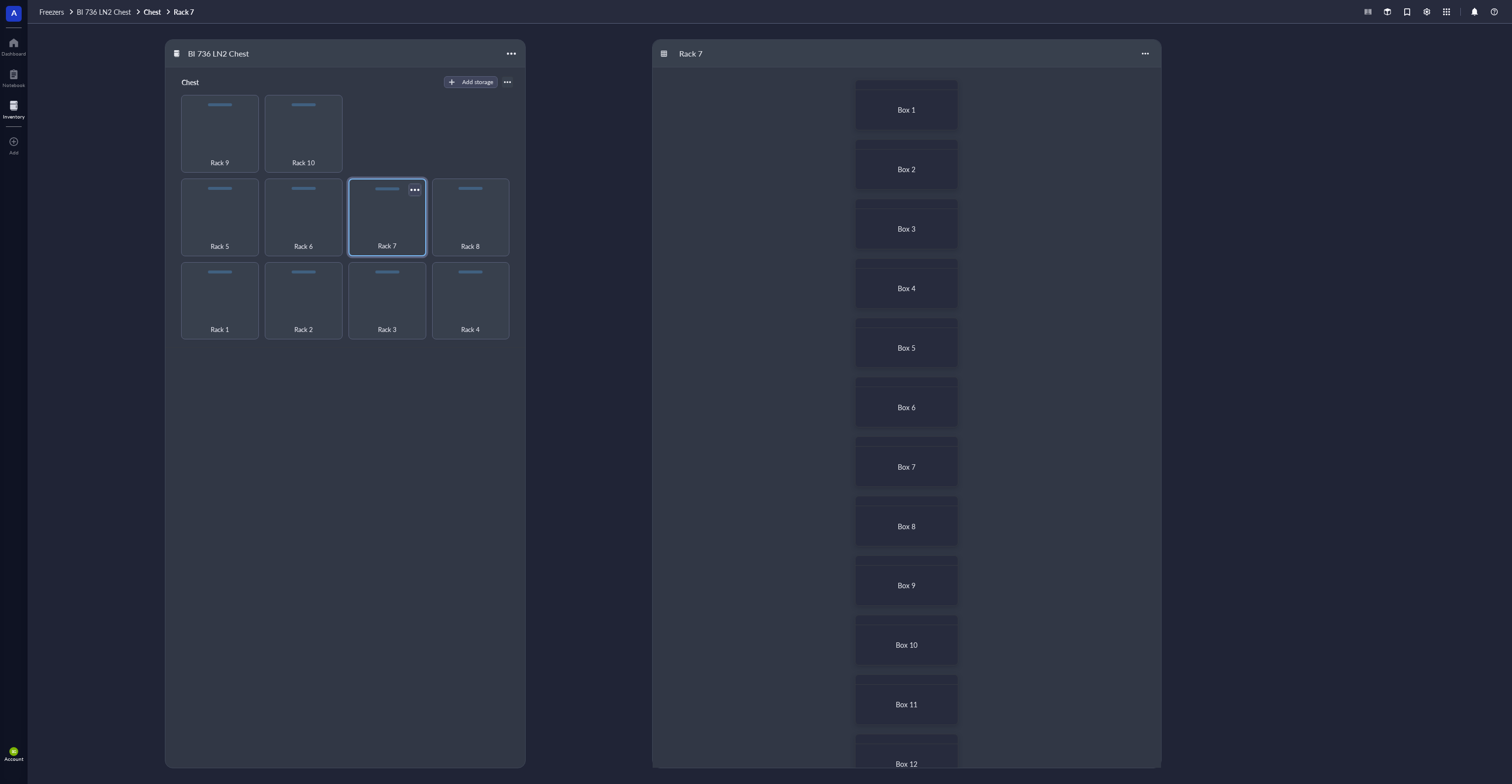
click at [415, 191] on div at bounding box center [414, 189] width 14 height 14
click at [755, 104] on div "Box 1" at bounding box center [906, 110] width 93 height 31
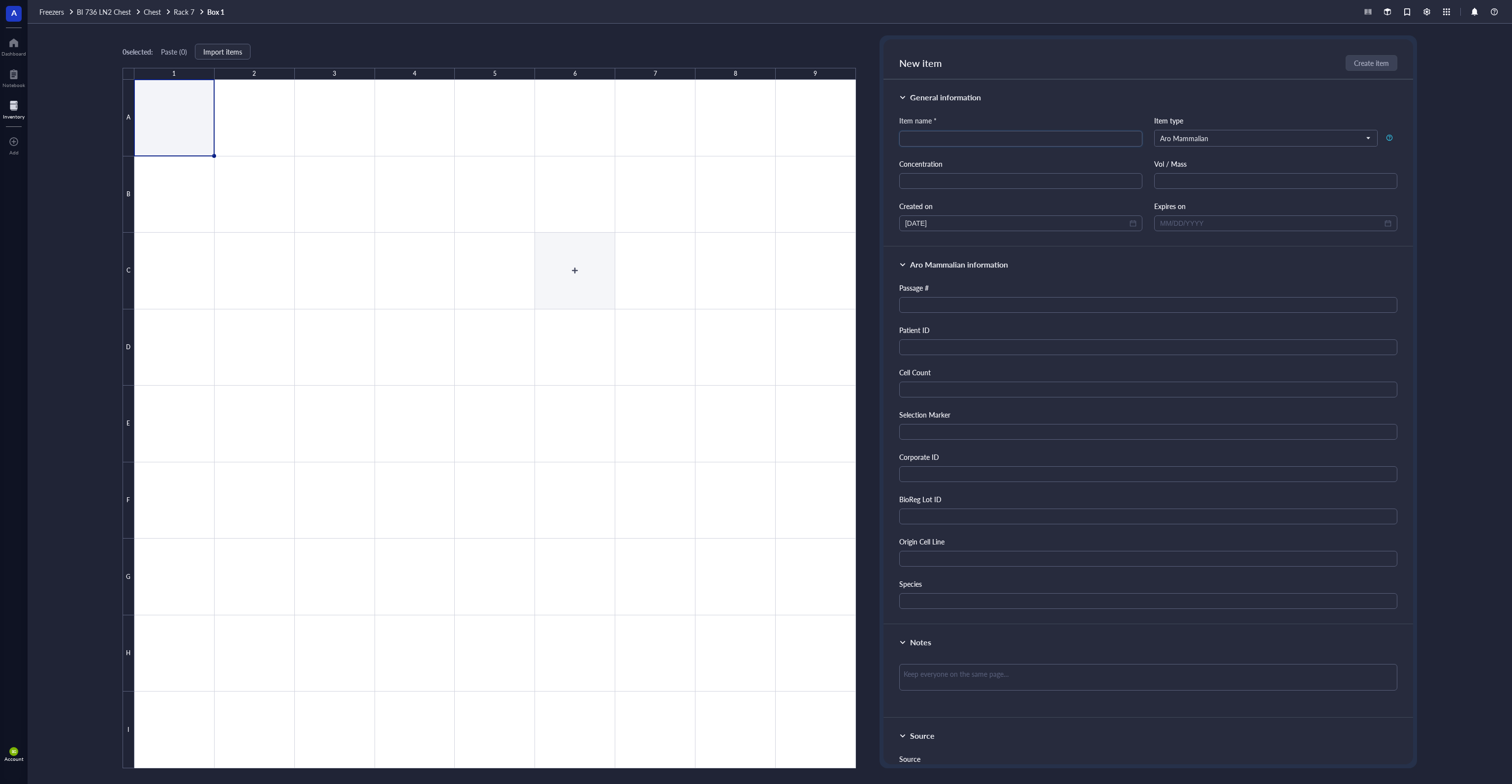
click at [598, 276] on div at bounding box center [495, 423] width 722 height 688
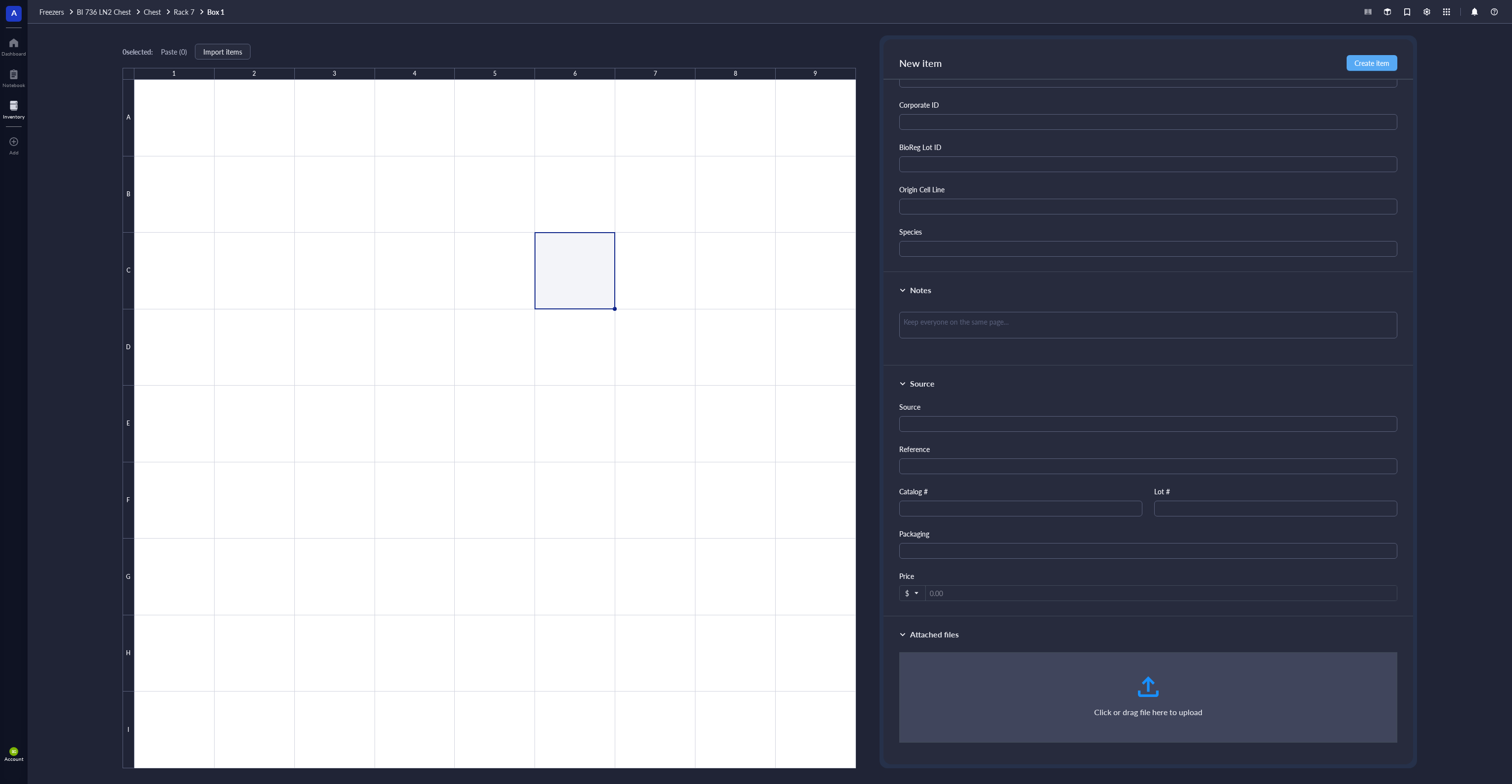
scroll to position [354, 0]
type input "TEST"
click at [755, 62] on span "Create item" at bounding box center [1372, 62] width 35 height 8
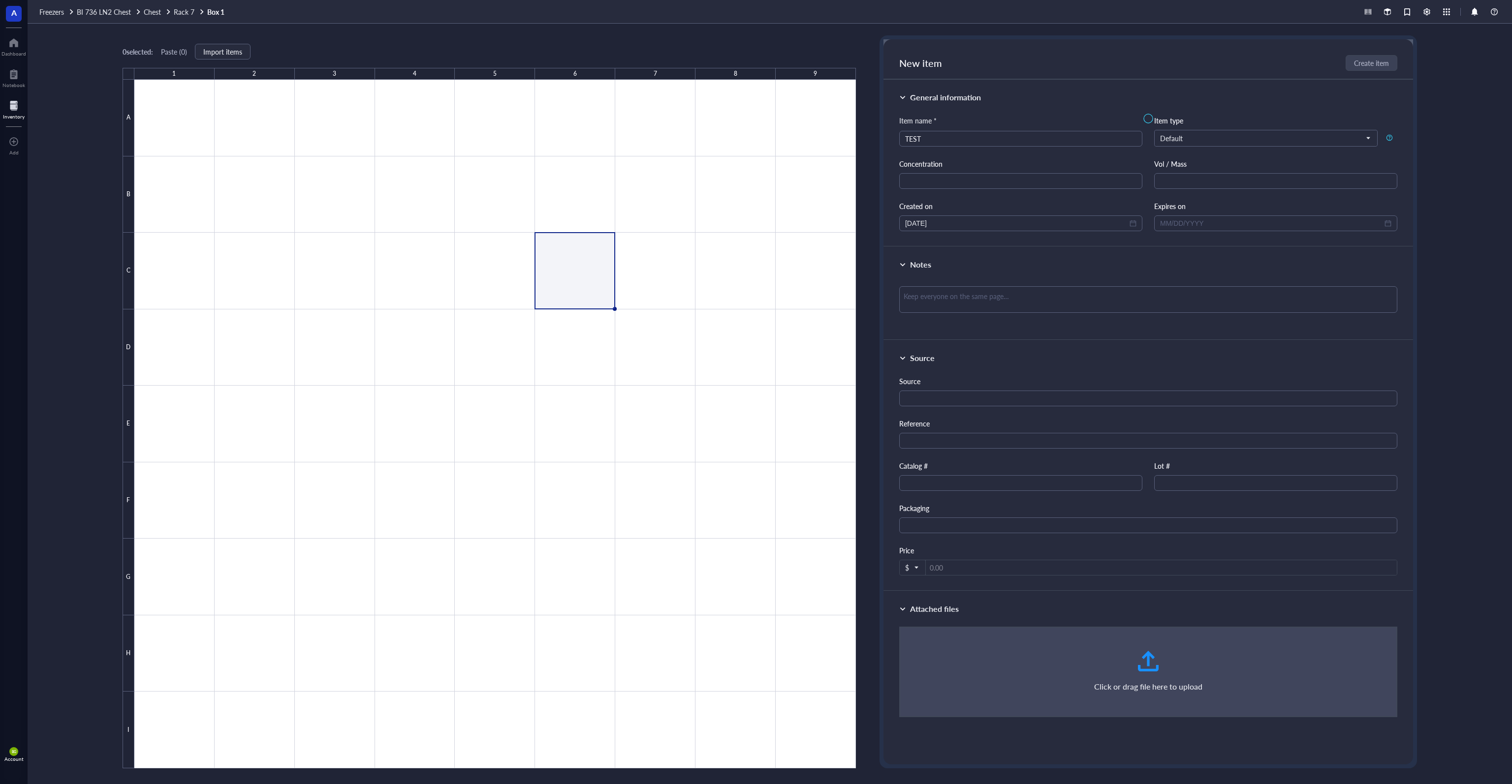
scroll to position [0, 0]
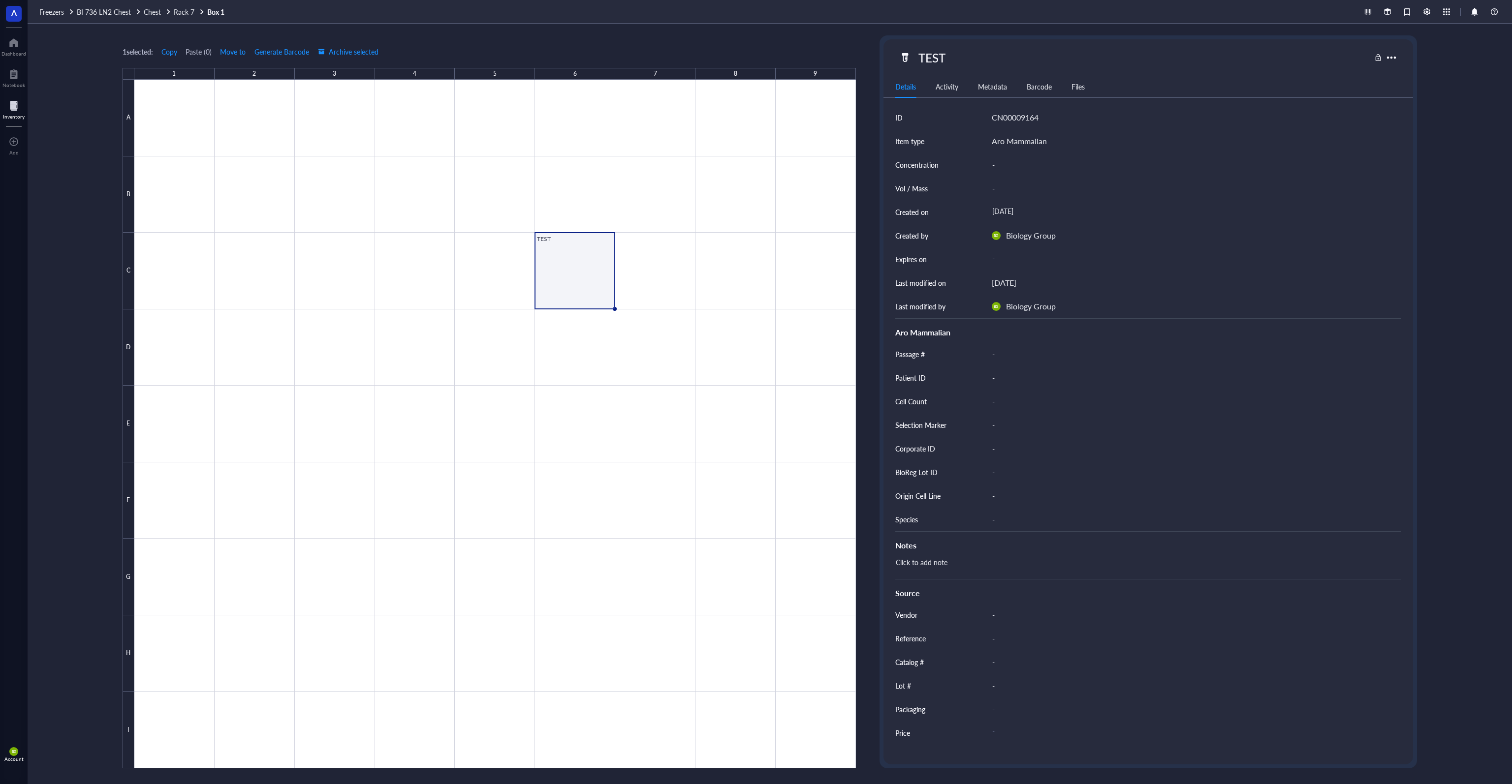
click at [755, 87] on div "Metadata" at bounding box center [992, 86] width 29 height 11
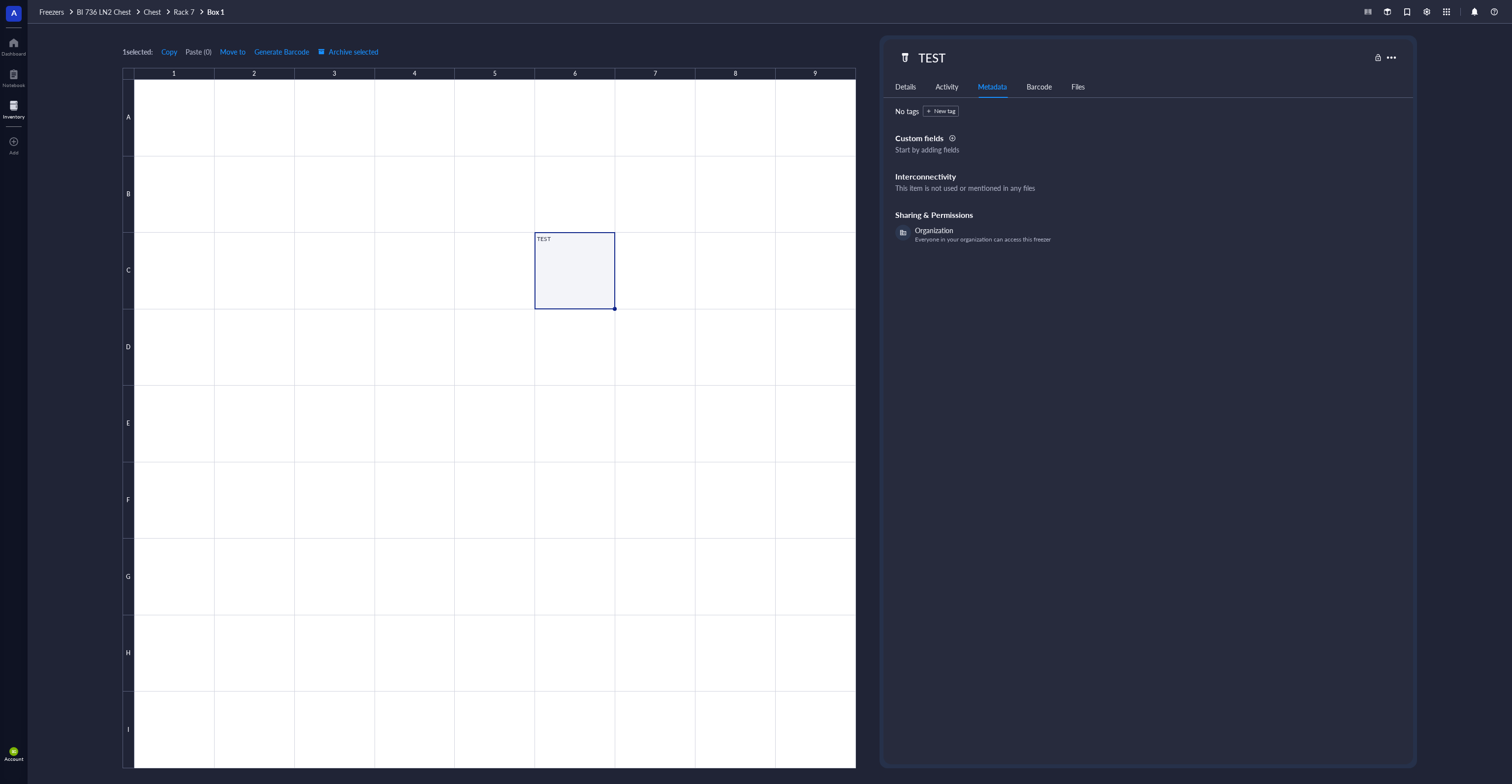
click at [755, 87] on div "Activity" at bounding box center [947, 86] width 23 height 11
click at [755, 89] on div "Barcode" at bounding box center [1039, 86] width 25 height 11
click at [755, 89] on div "Files" at bounding box center [1078, 86] width 13 height 11
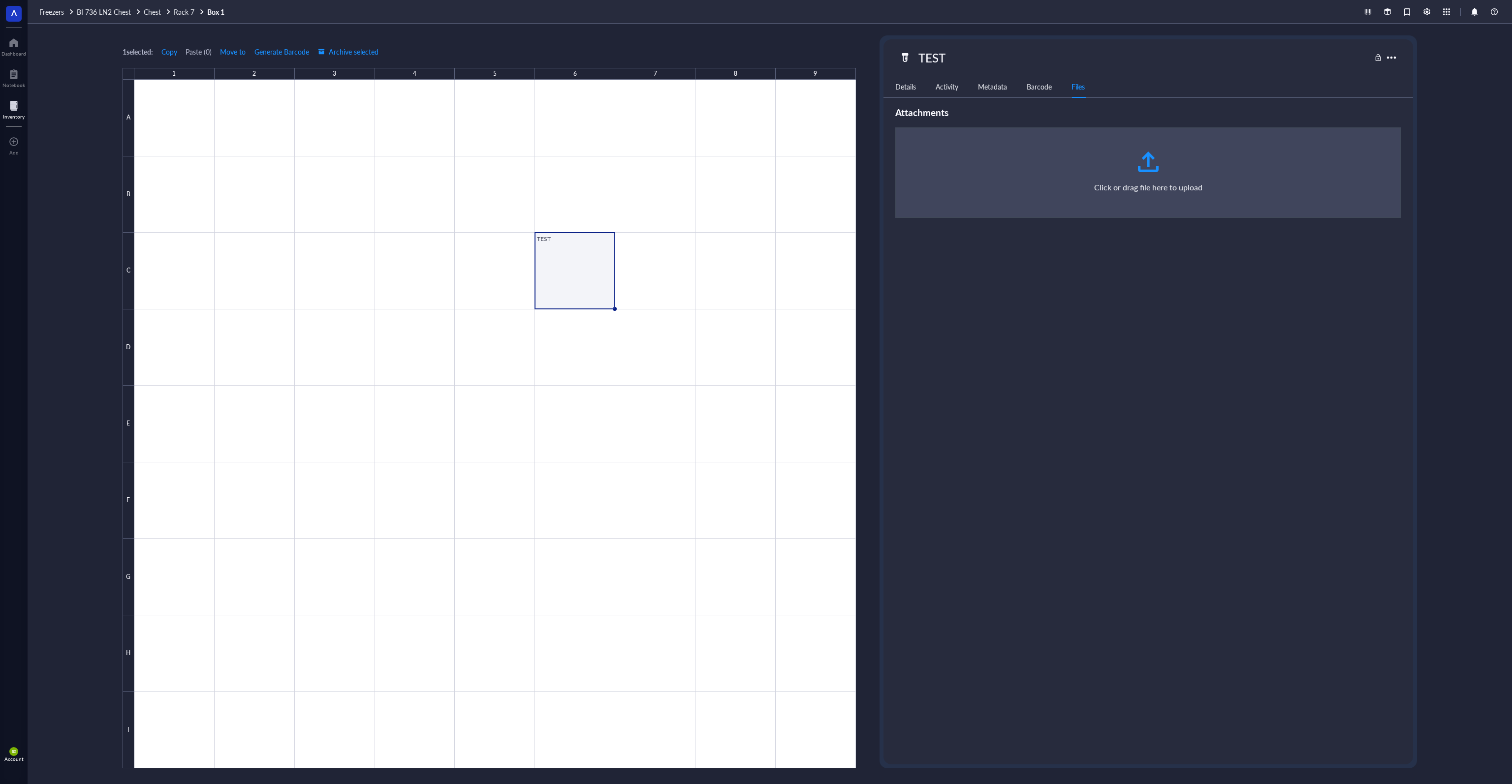
click at [755, 87] on div "Details" at bounding box center [906, 86] width 21 height 11
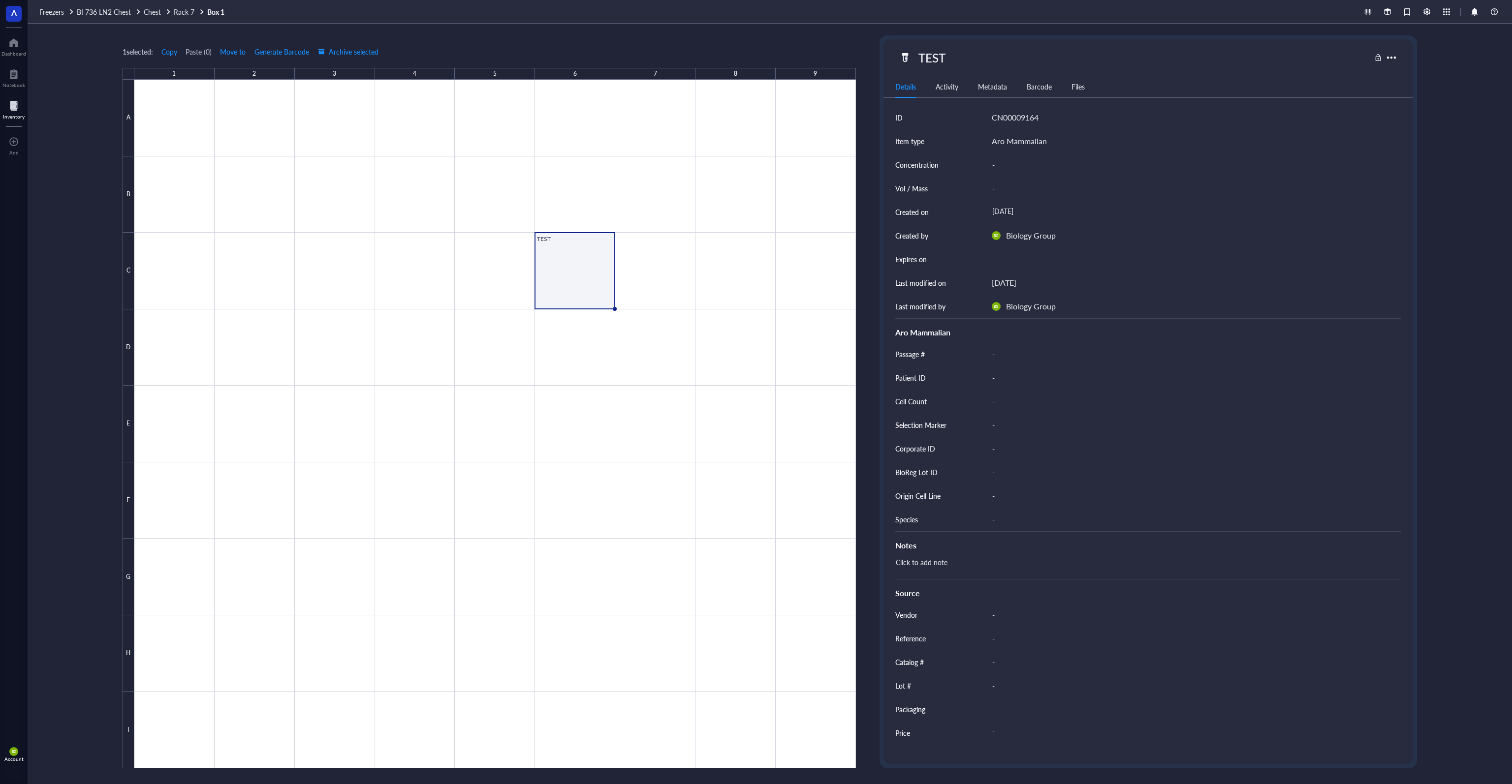
click at [221, 12] on link "Box 1" at bounding box center [217, 12] width 19 height 9
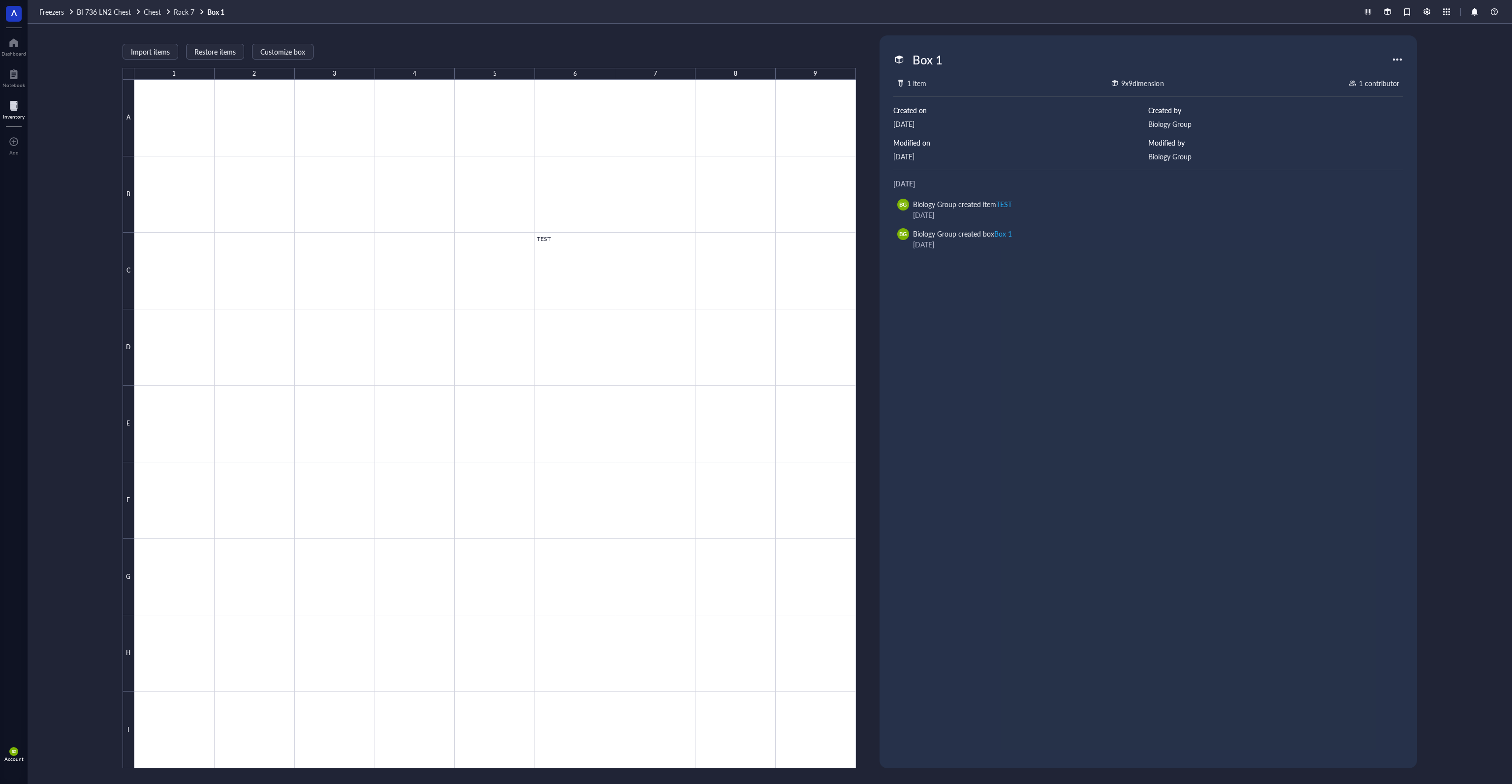
click at [755, 56] on div at bounding box center [1397, 59] width 15 height 15
click at [755, 93] on div "Customize box" at bounding box center [1432, 92] width 45 height 9
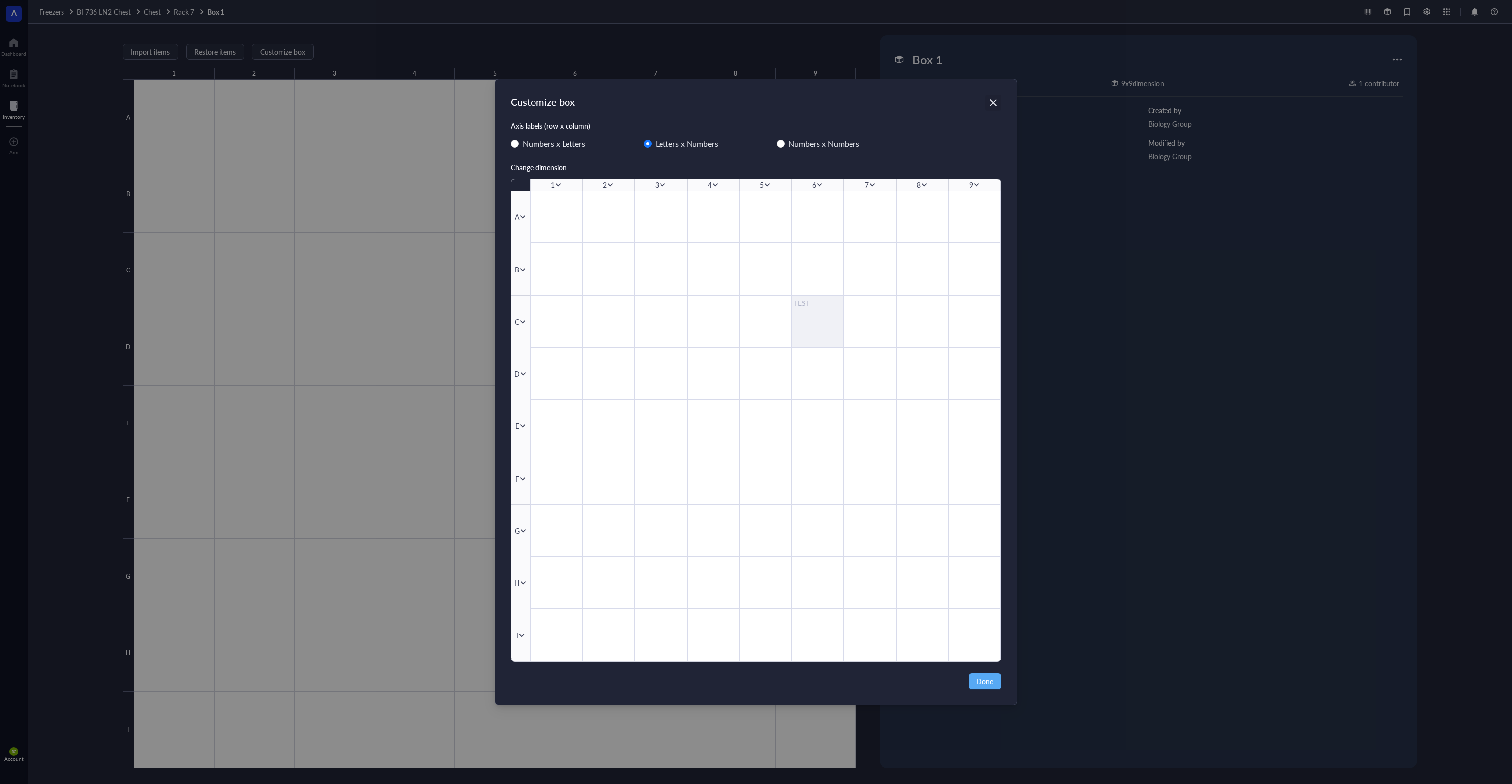
click at [755, 102] on icon "Close" at bounding box center [993, 102] width 10 height 10
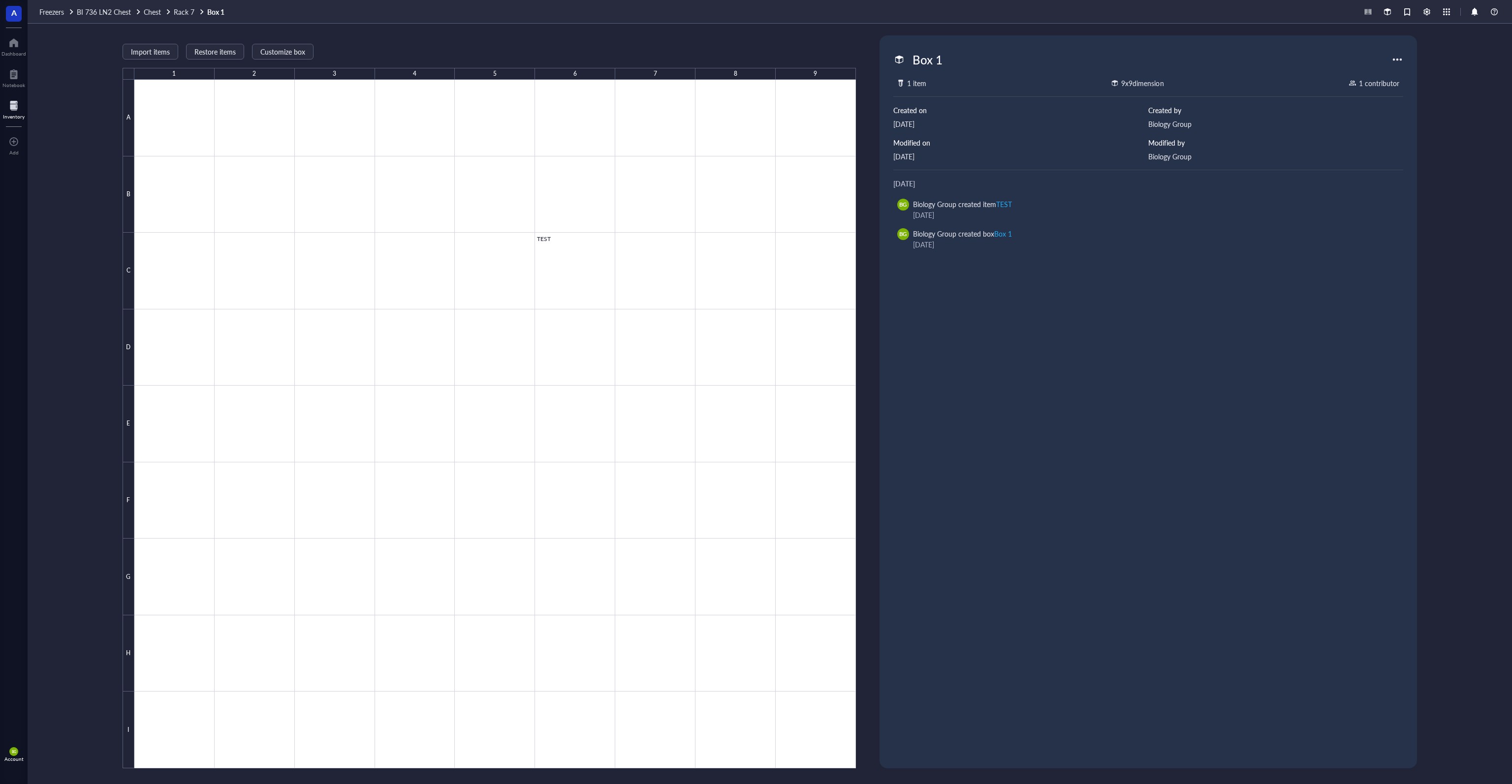
click at [755, 57] on div at bounding box center [1397, 59] width 15 height 15
click at [755, 181] on div "Settings" at bounding box center [1422, 179] width 24 height 9
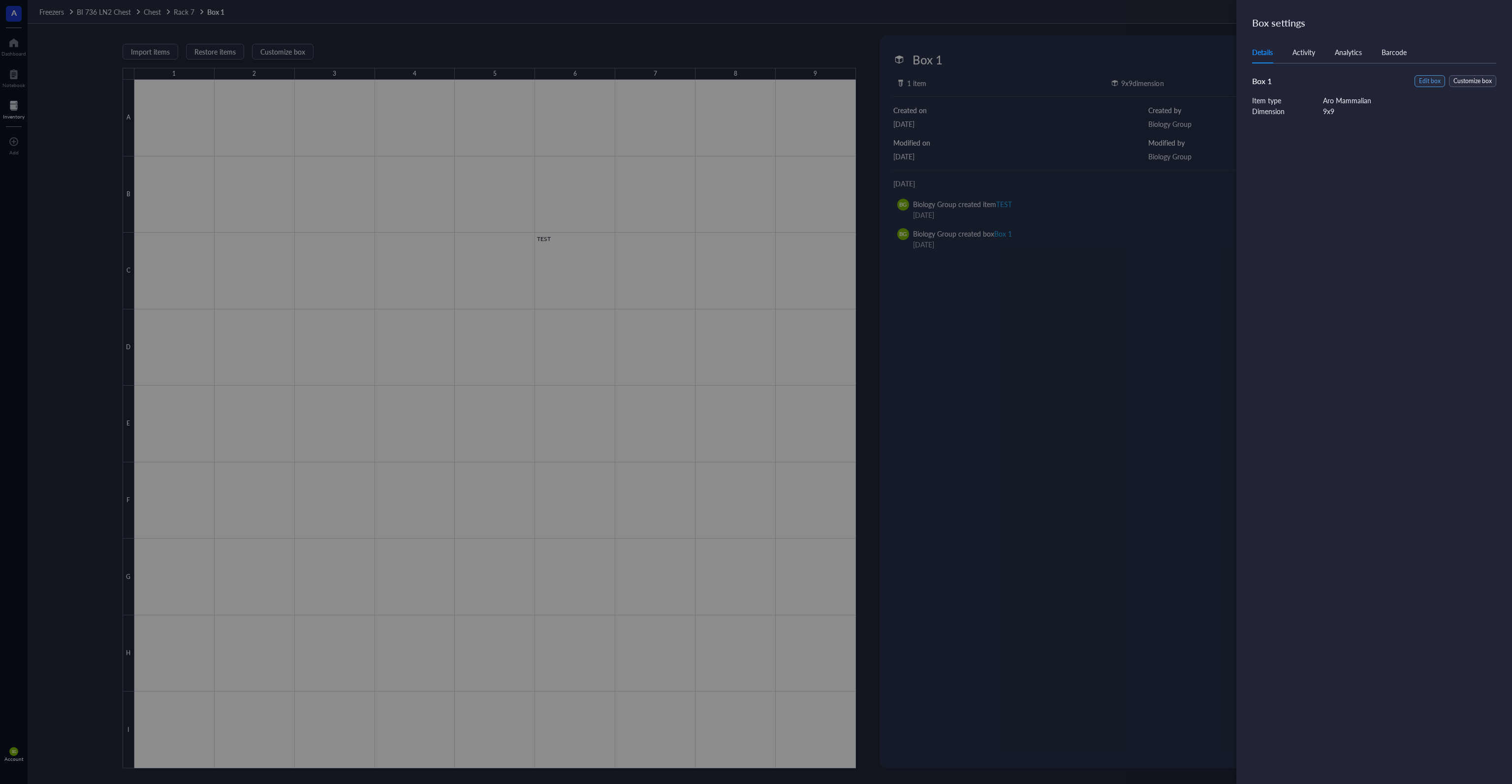
click at [755, 82] on span "Edit box" at bounding box center [1429, 81] width 21 height 10
click at [755, 110] on span "Aro Mammalian" at bounding box center [1298, 109] width 81 height 9
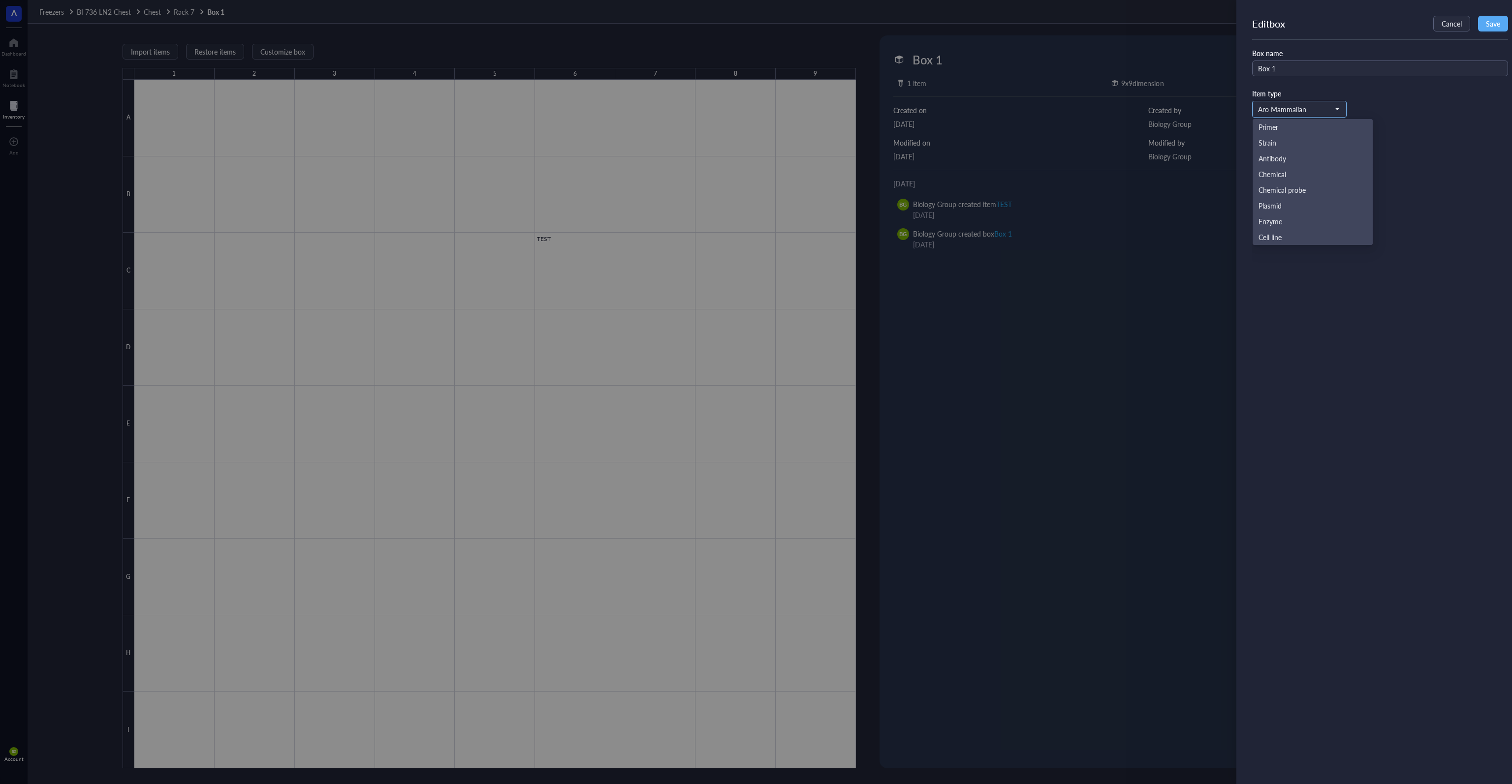
scroll to position [124, 0]
click at [755, 159] on div "Default" at bounding box center [1312, 160] width 108 height 11
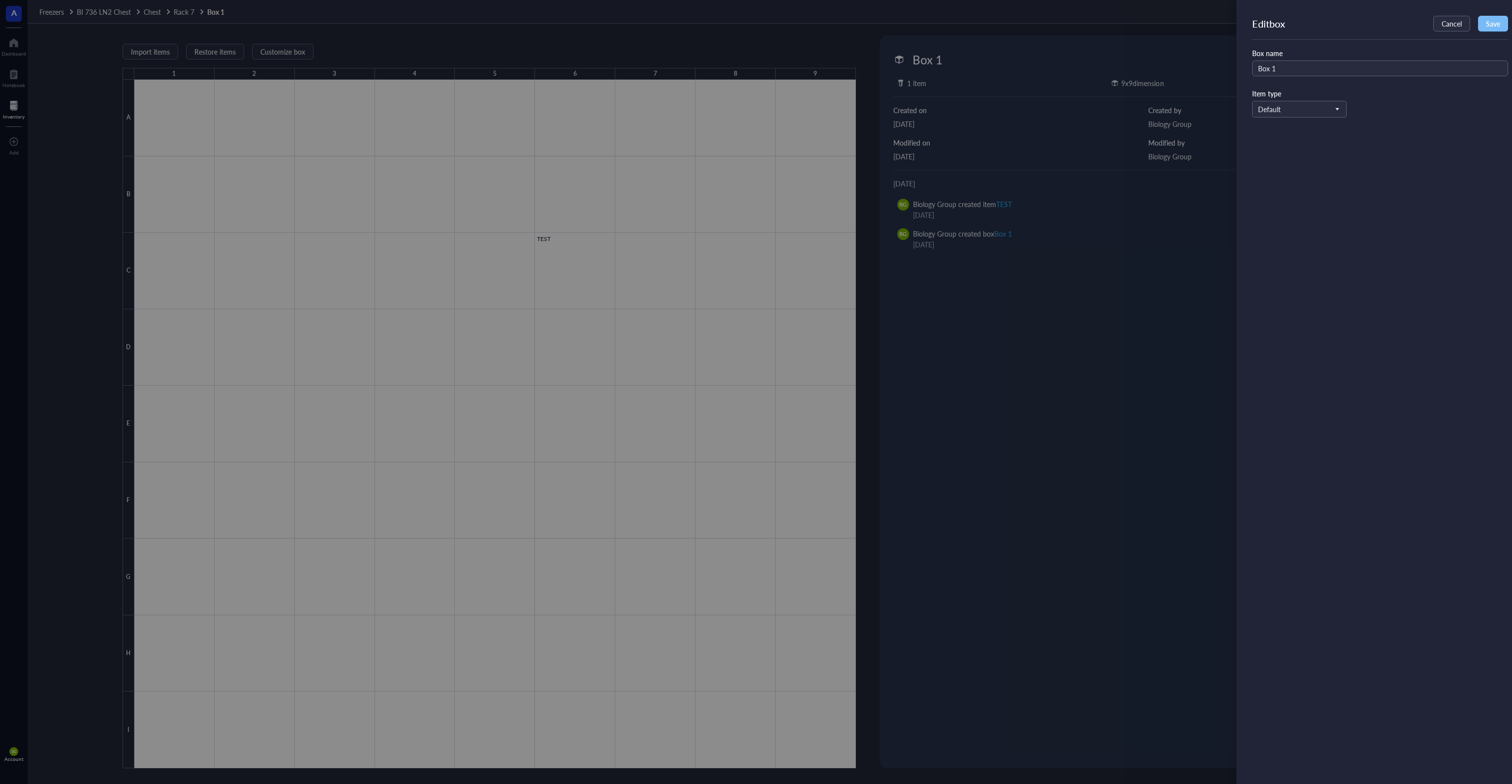
click at [755, 21] on span "Save" at bounding box center [1492, 24] width 14 height 8
click at [755, 217] on div at bounding box center [756, 392] width 1512 height 784
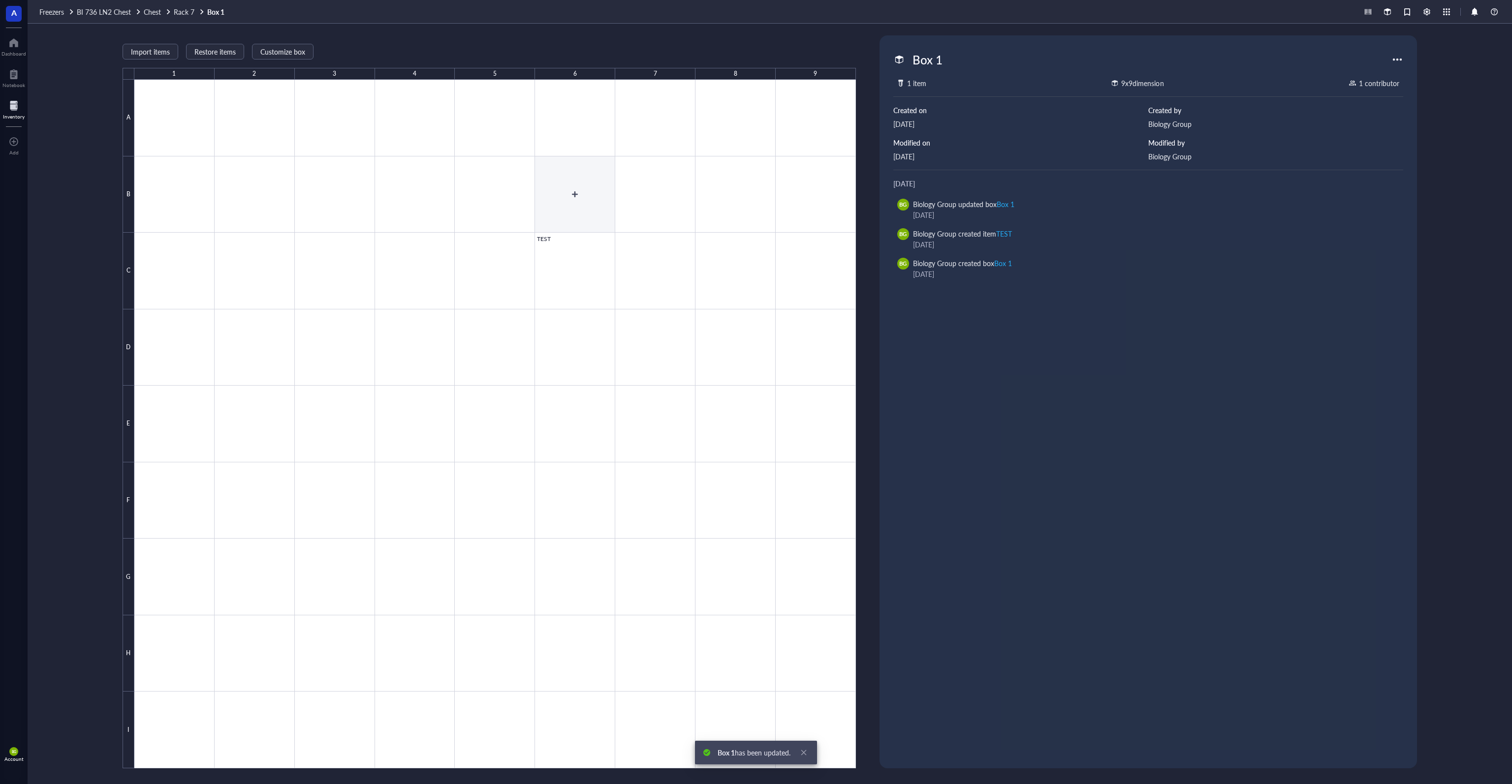
click at [561, 194] on div at bounding box center [495, 423] width 722 height 688
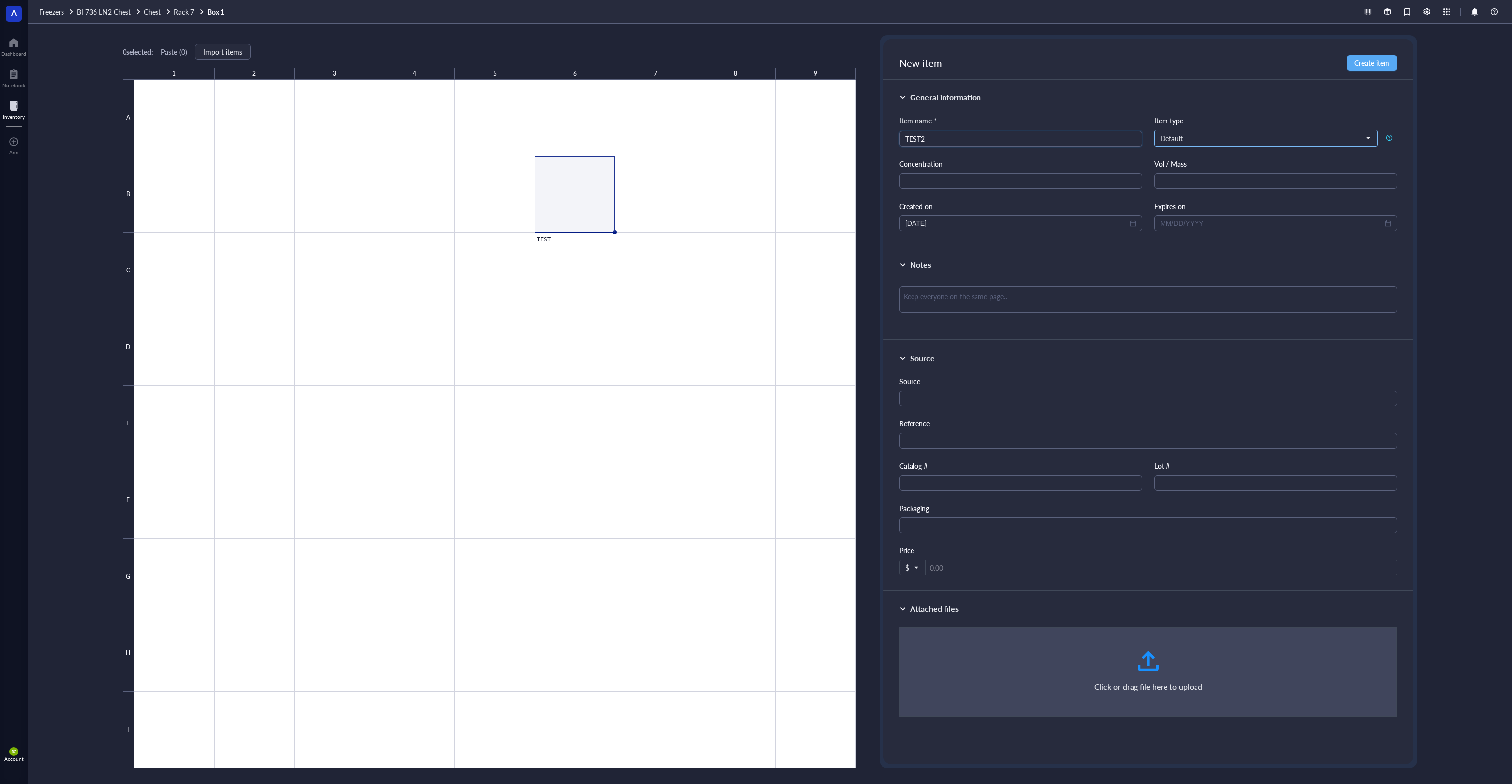
click at [755, 139] on span "Default" at bounding box center [1264, 138] width 209 height 9
type input "TEST2"
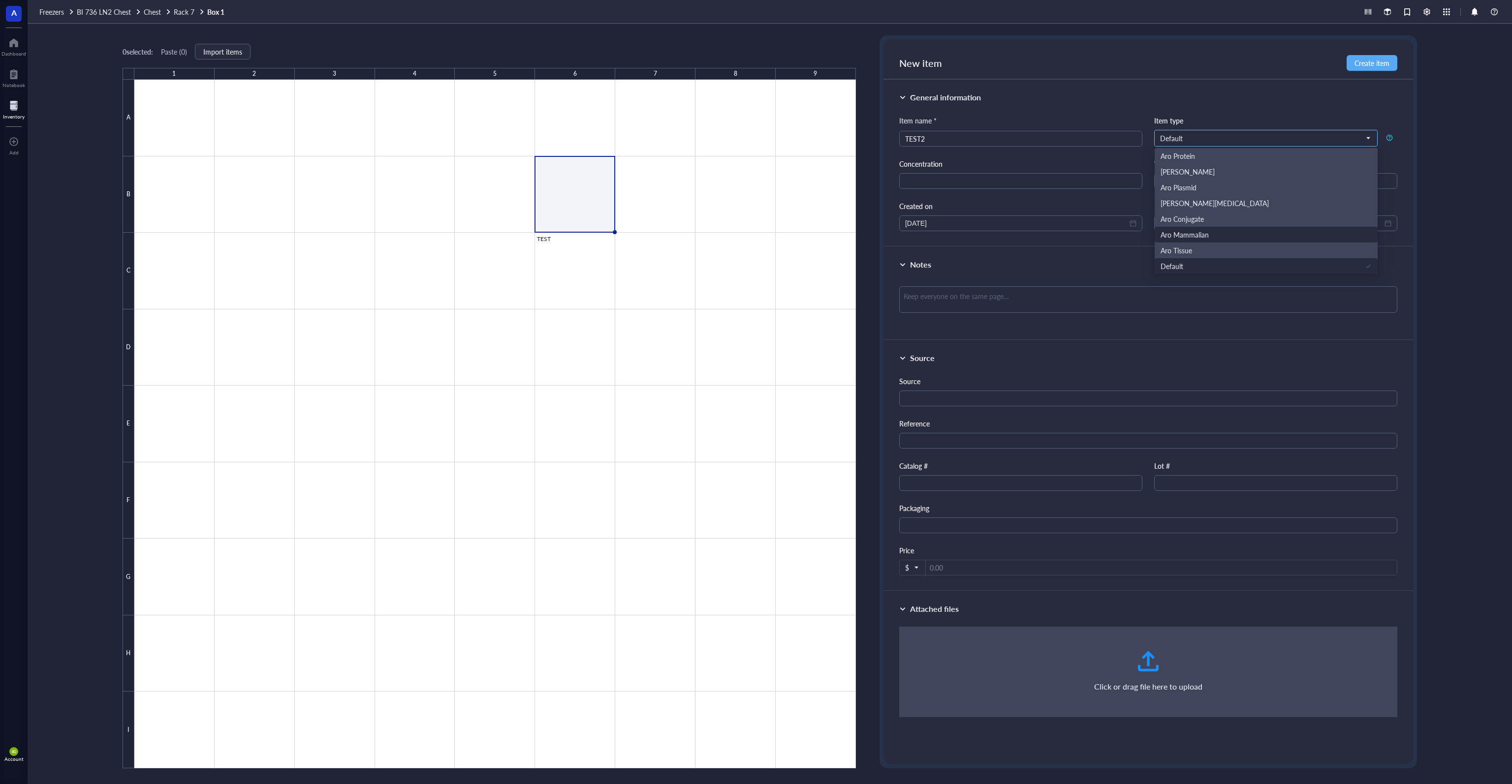
click at [755, 231] on div "Aro Mammalian" at bounding box center [1185, 234] width 49 height 11
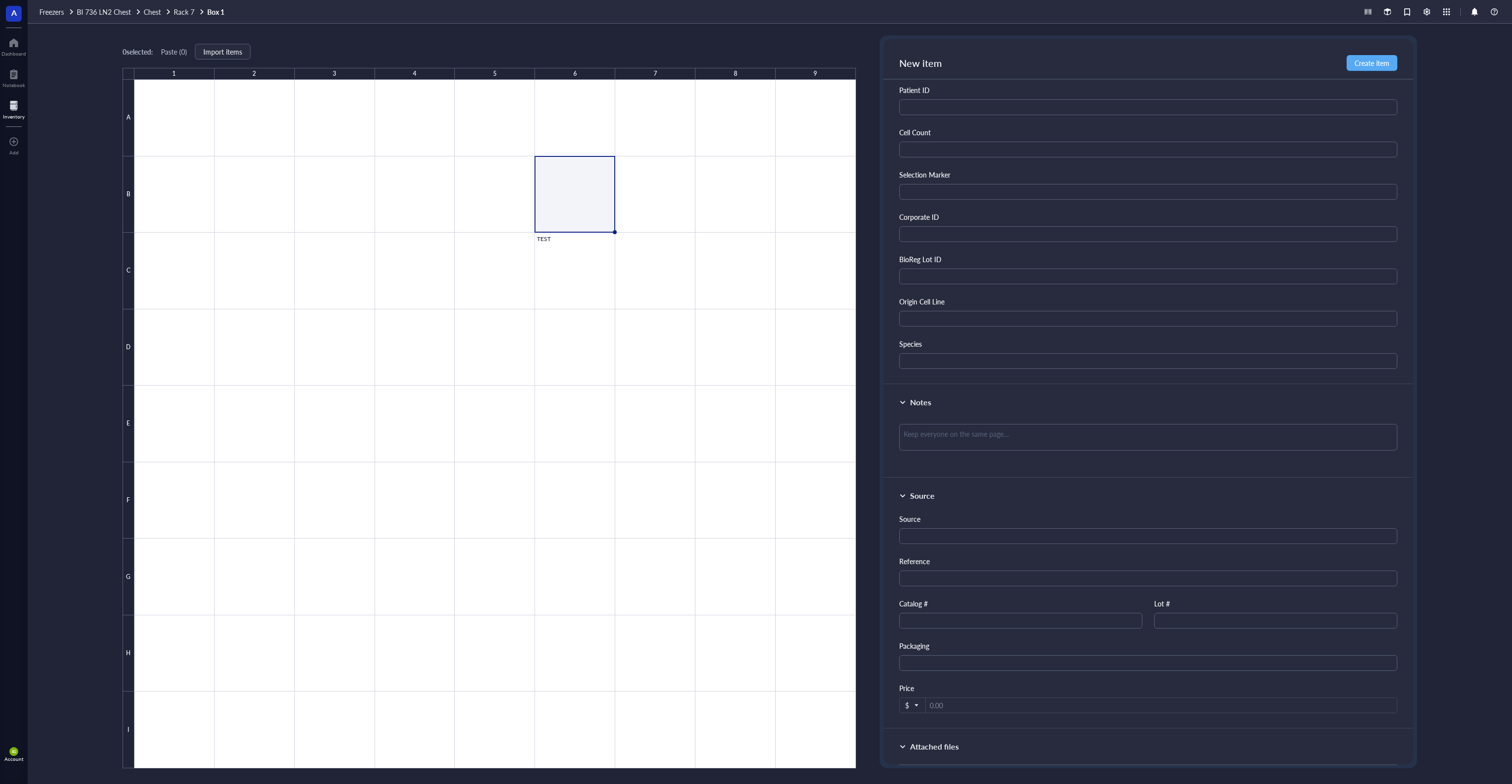
scroll to position [157, 0]
click at [755, 71] on div "New item Create item" at bounding box center [1148, 60] width 529 height 40
click at [755, 63] on span "Create item" at bounding box center [1372, 62] width 35 height 8
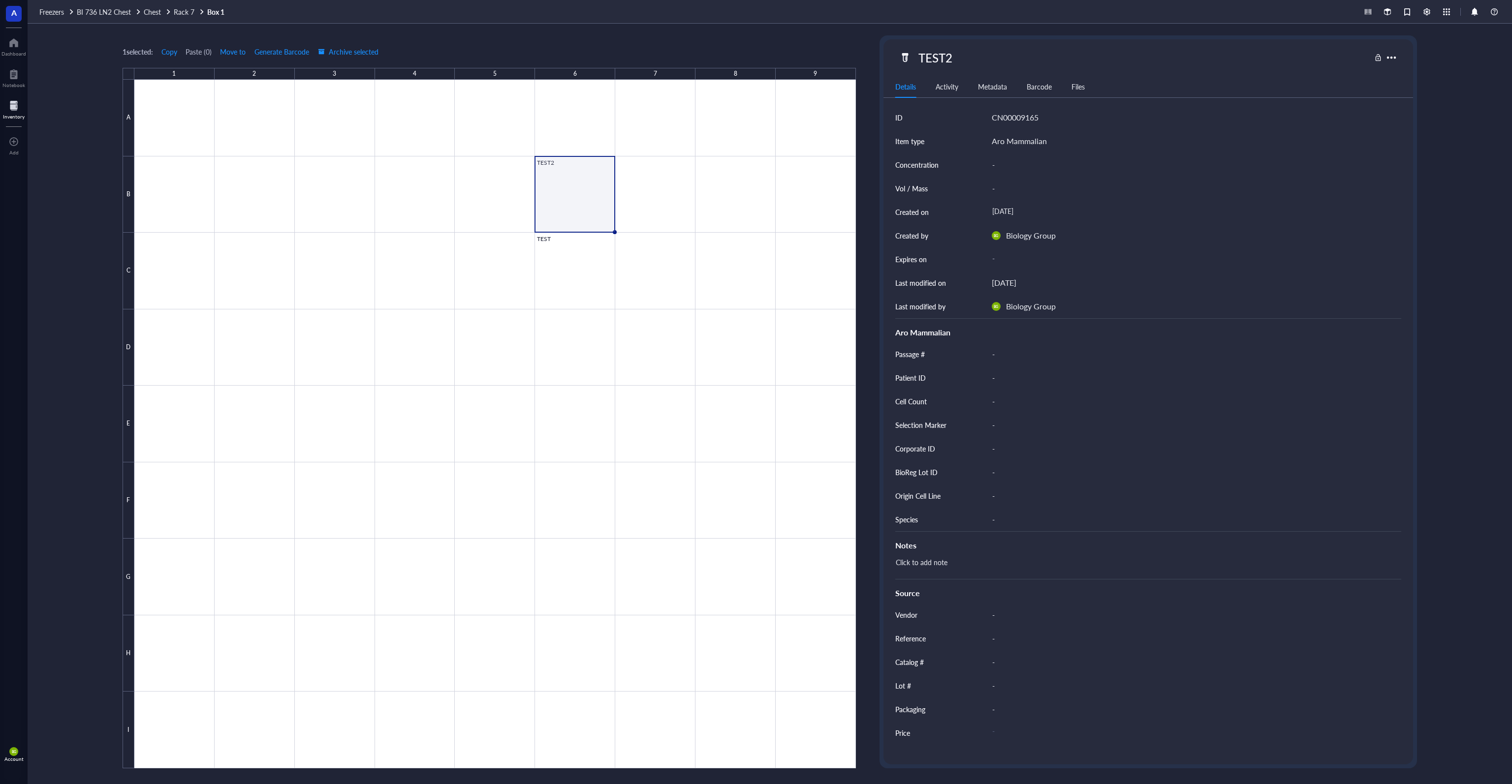
click at [590, 207] on div at bounding box center [495, 423] width 722 height 688
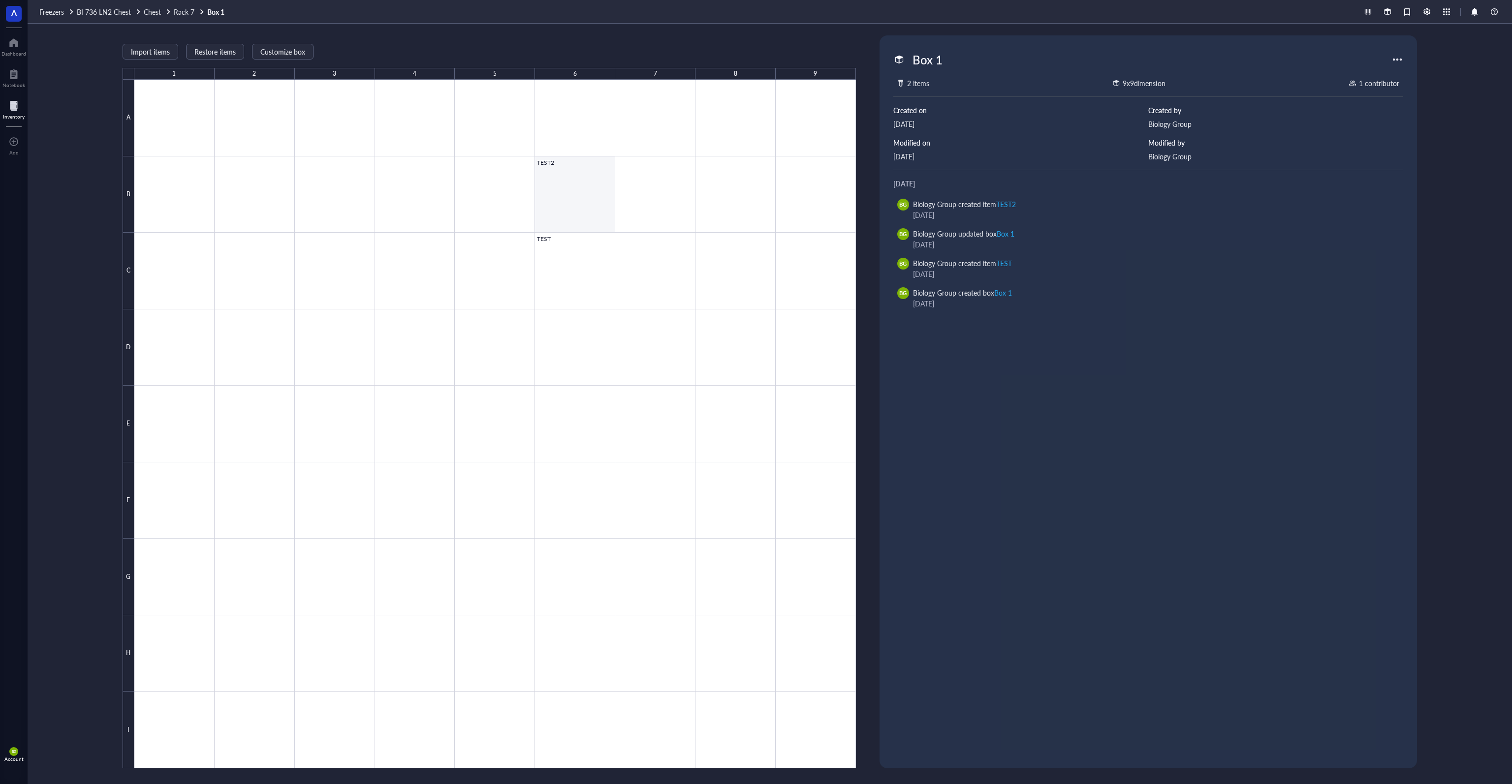
click at [568, 176] on div at bounding box center [495, 423] width 722 height 688
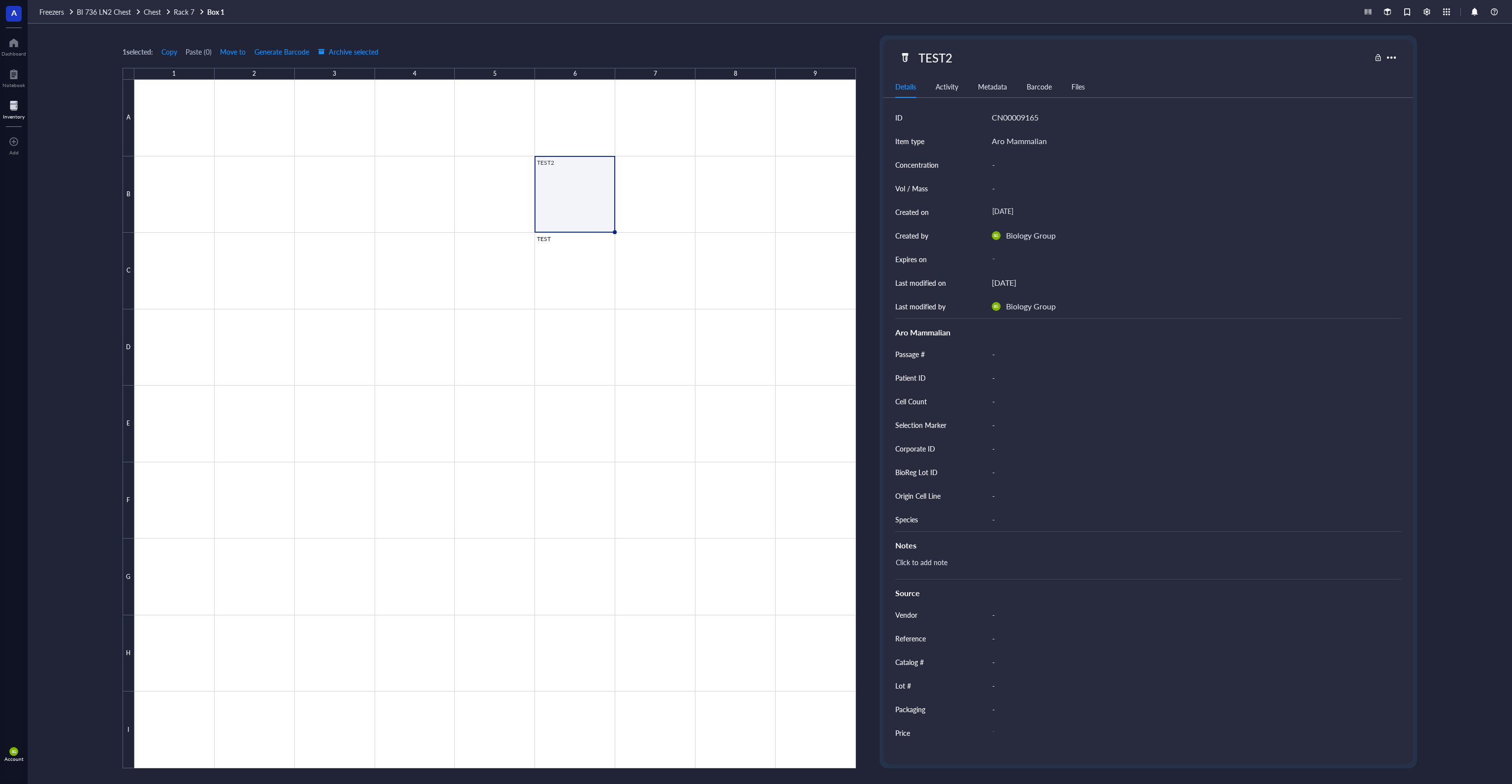
click at [755, 88] on div "Activity" at bounding box center [947, 86] width 23 height 11
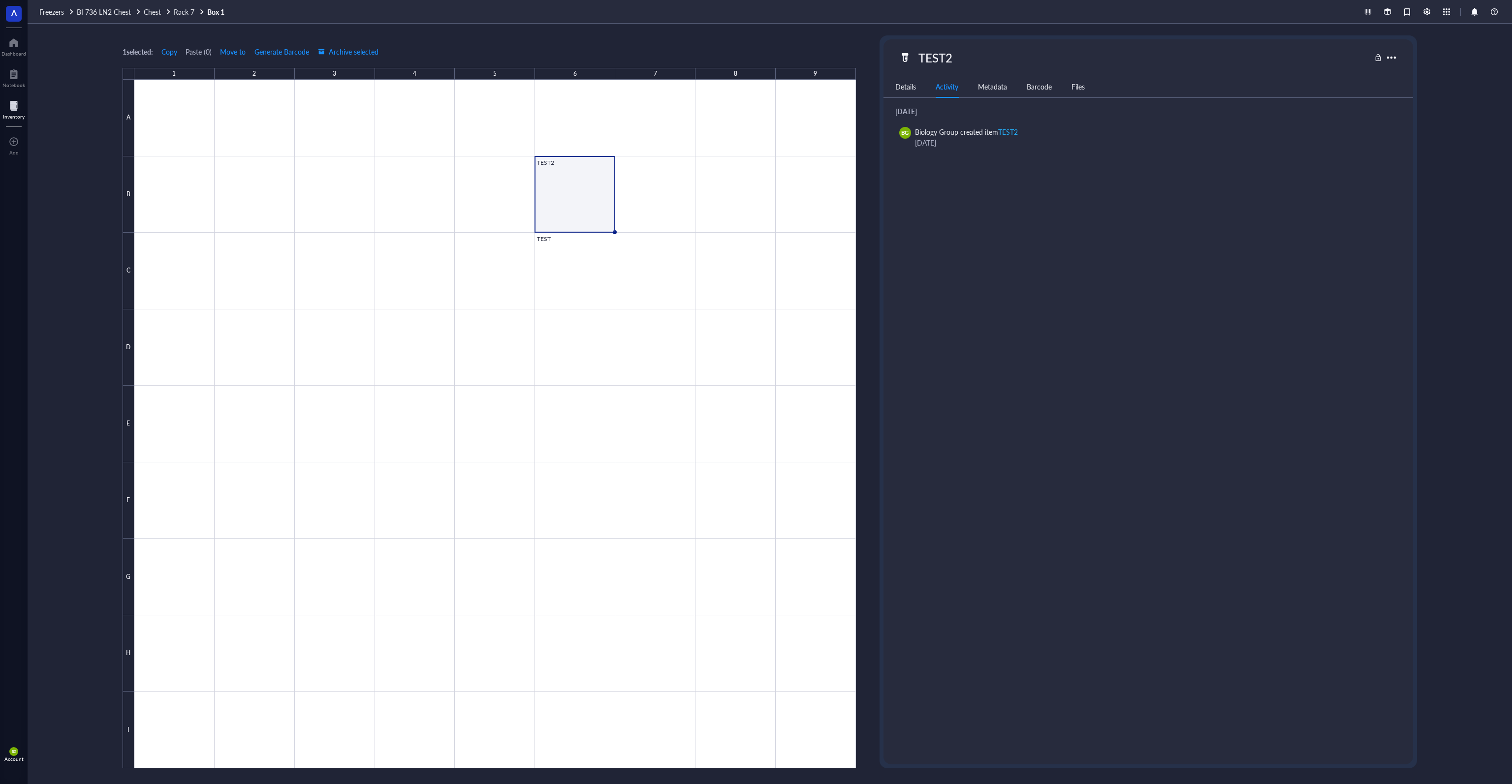
click at [755, 89] on div "Metadata" at bounding box center [992, 86] width 29 height 11
click at [755, 87] on div "Barcode" at bounding box center [1039, 86] width 25 height 11
click at [755, 90] on div "Details Activity Metadata Barcode Files" at bounding box center [1148, 87] width 529 height 22
click at [755, 87] on div "Files" at bounding box center [1078, 86] width 13 height 11
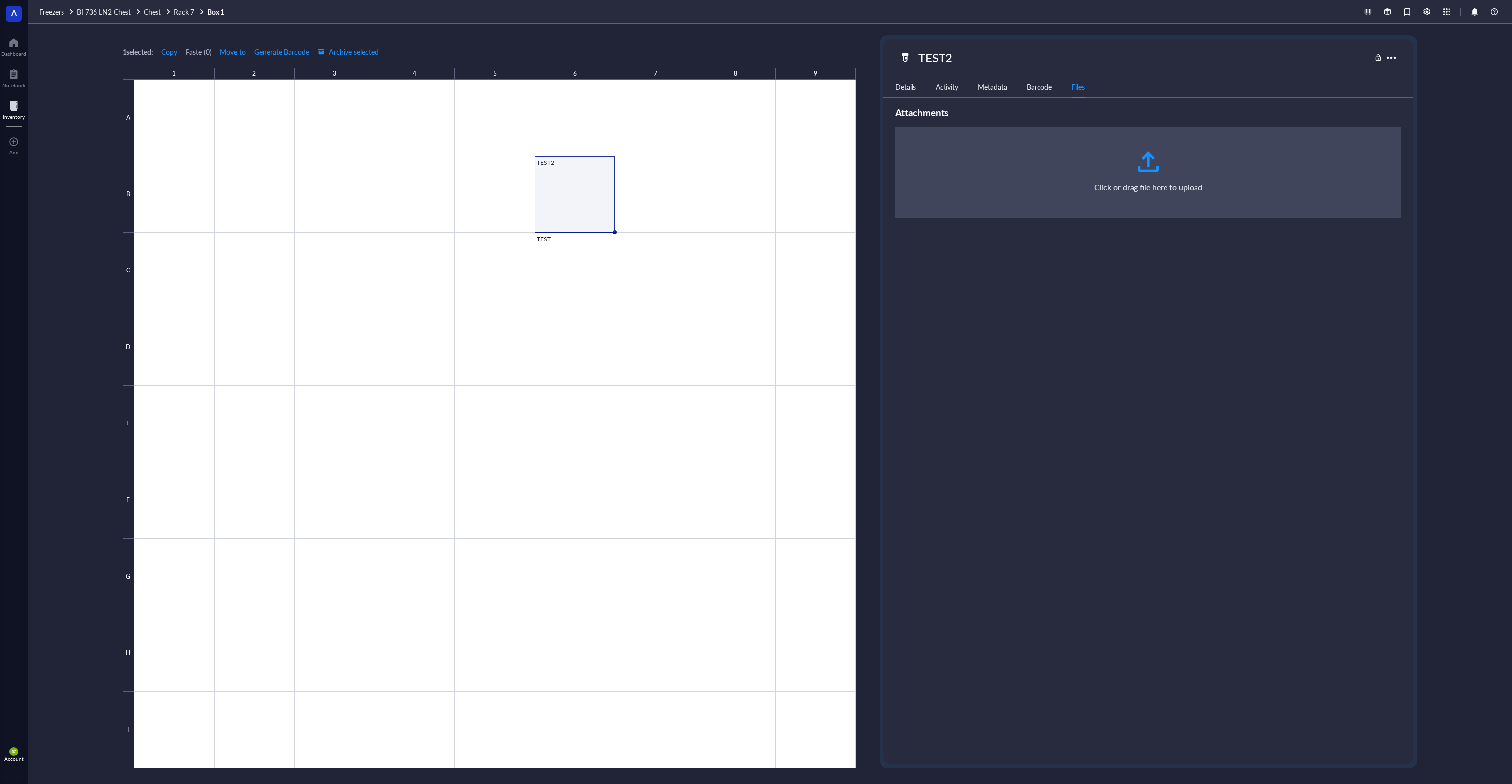
click at [755, 85] on div "Details" at bounding box center [906, 86] width 21 height 11
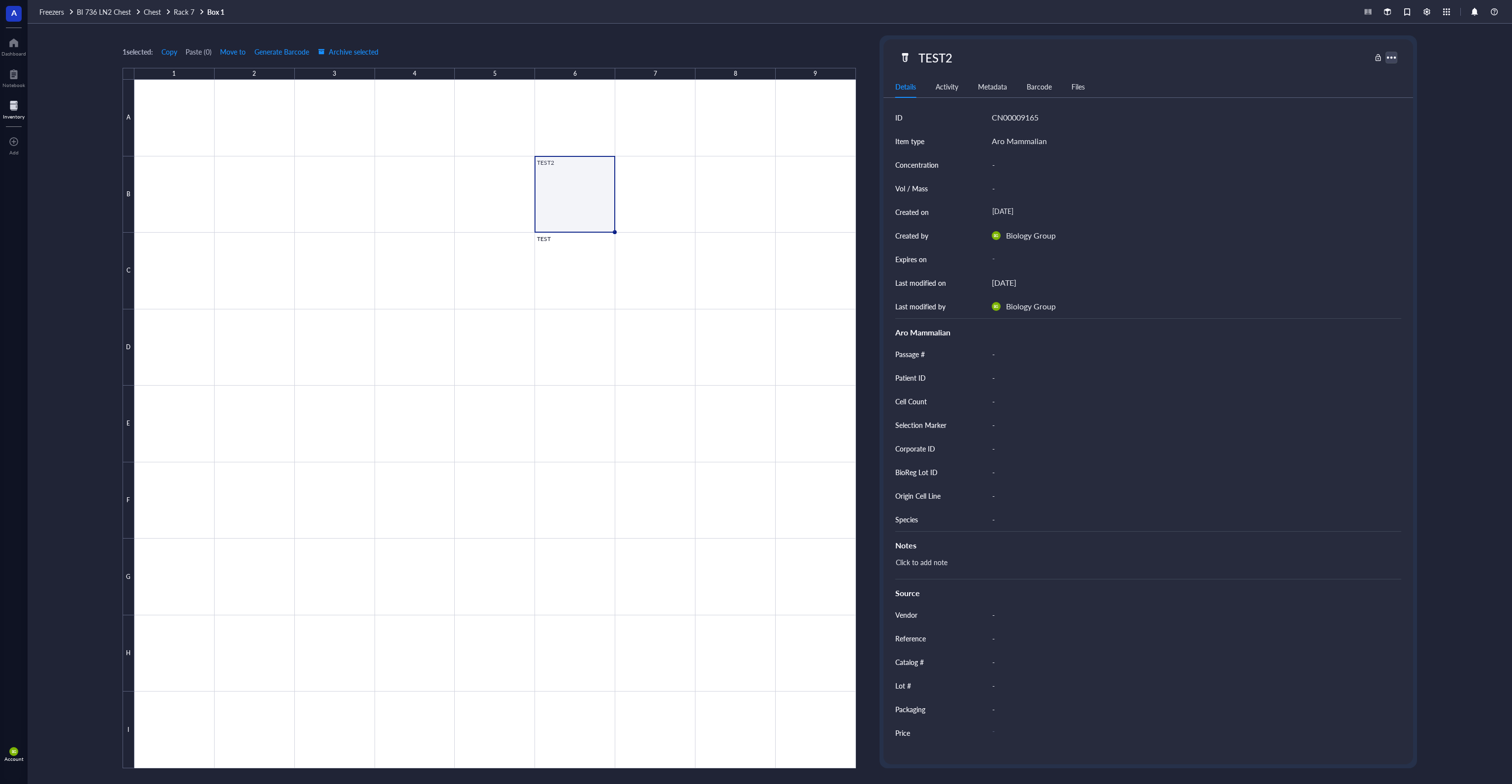
click at [755, 59] on div at bounding box center [1391, 57] width 14 height 14
click at [755, 111] on div "1 selected: Copy Paste ( 0 ) Move to Generate Barcode Archive selected 1 2 3 4 …" at bounding box center [769, 403] width 1484 height 760
click at [218, 14] on link "Box 1" at bounding box center [217, 12] width 19 height 9
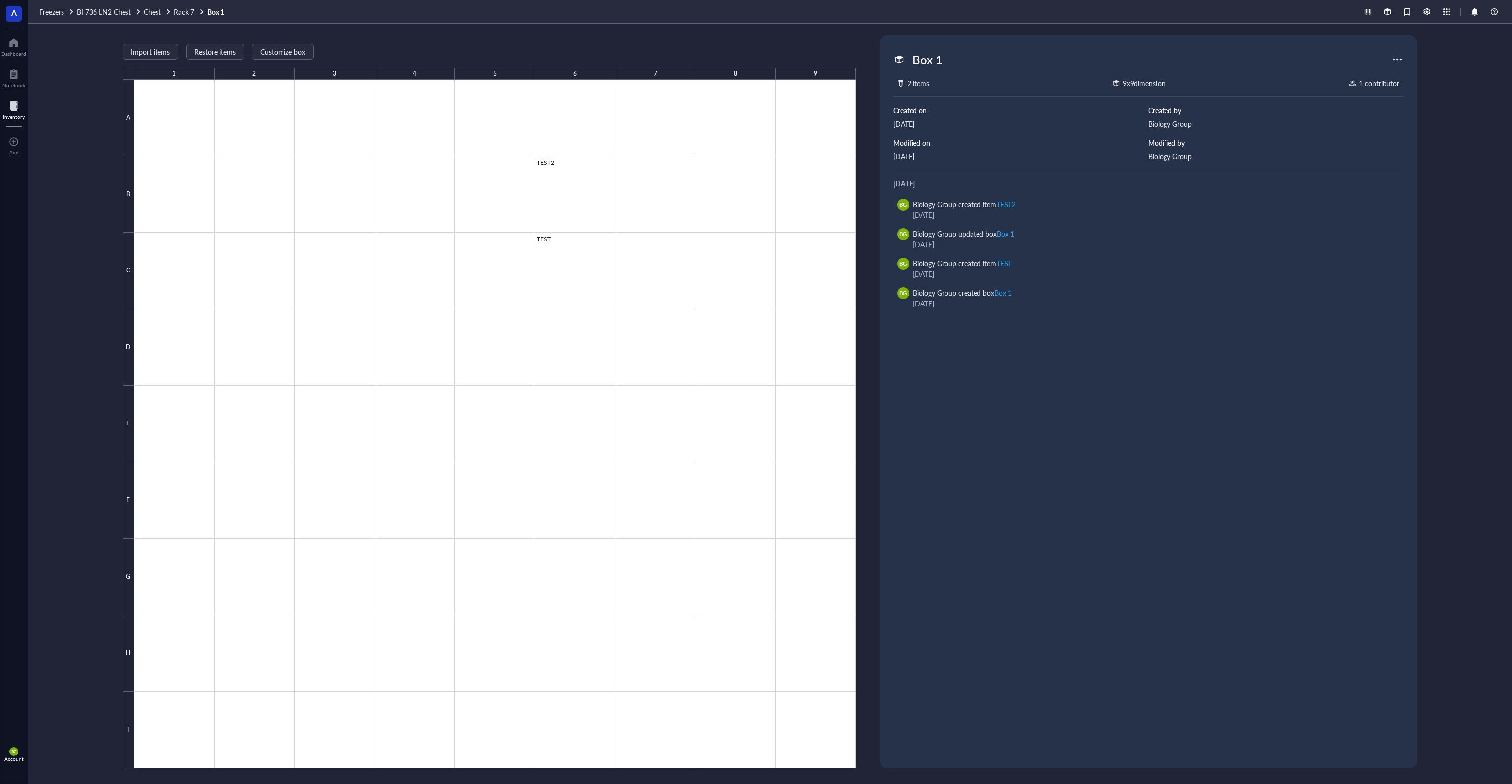
click at [755, 61] on div at bounding box center [1397, 59] width 15 height 15
click at [755, 76] on div "Move to" at bounding box center [1422, 76] width 26 height 9
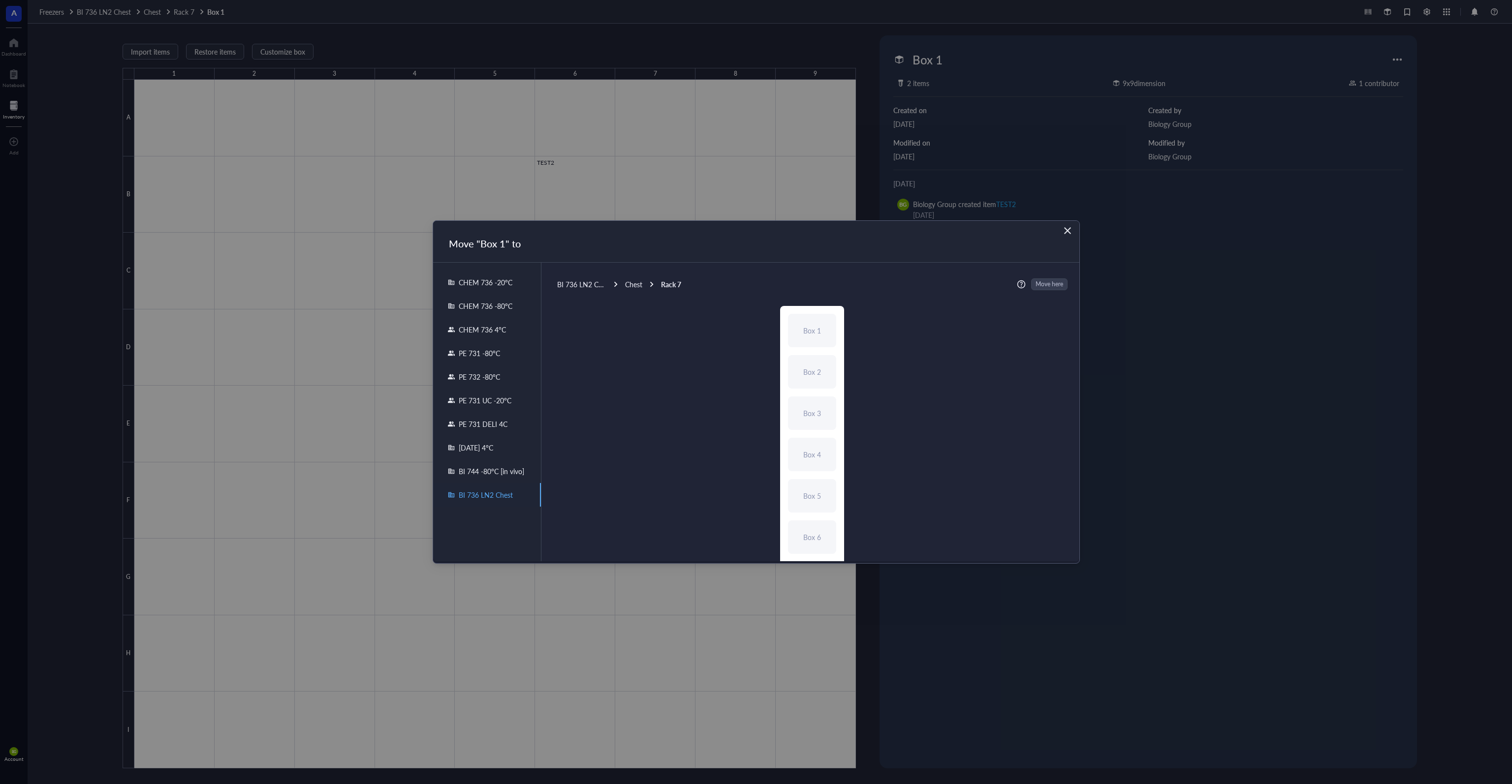
click at [755, 230] on icon "Close" at bounding box center [1067, 230] width 7 height 7
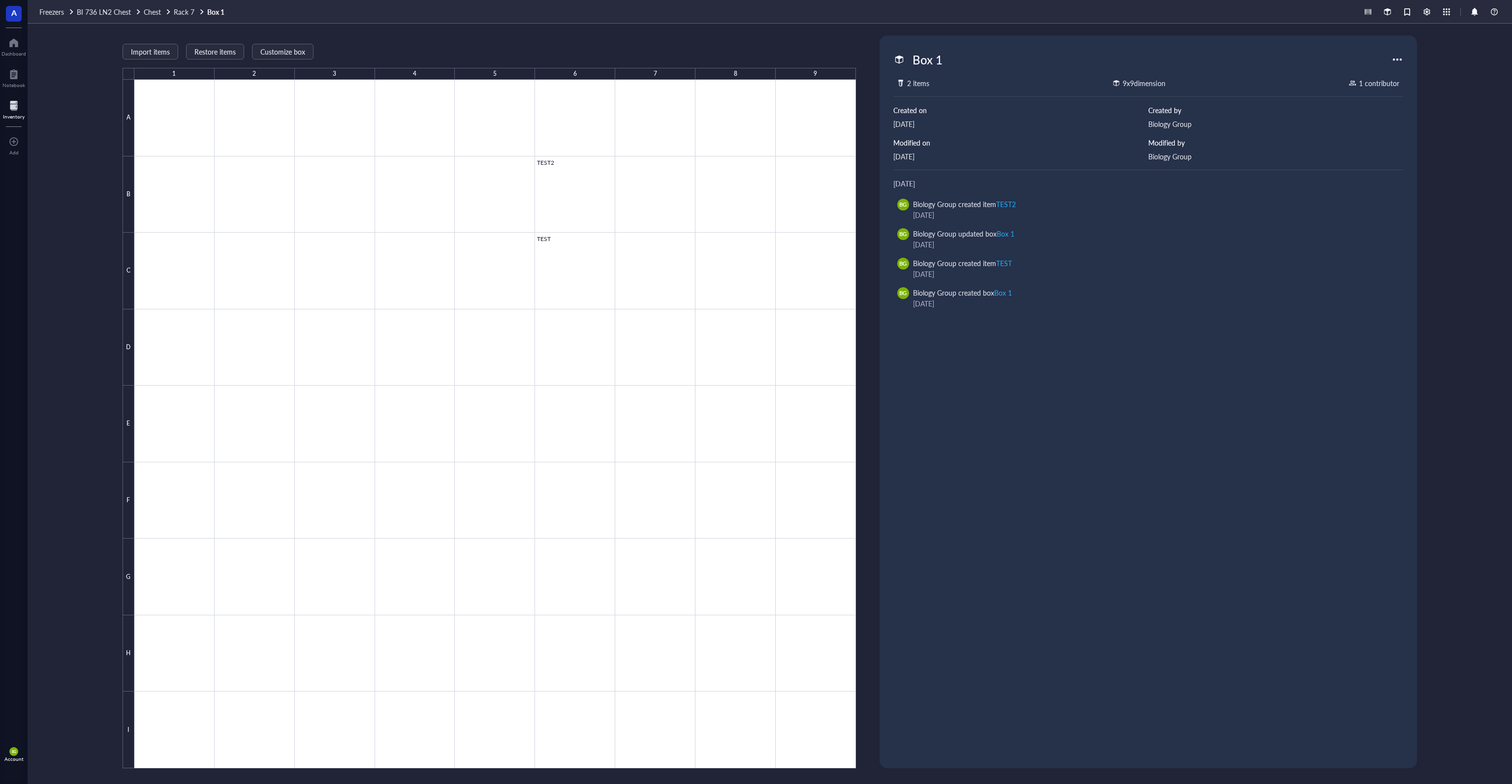
click at [755, 59] on div at bounding box center [1397, 59] width 15 height 15
click at [755, 179] on div "Settings" at bounding box center [1431, 179] width 65 height 9
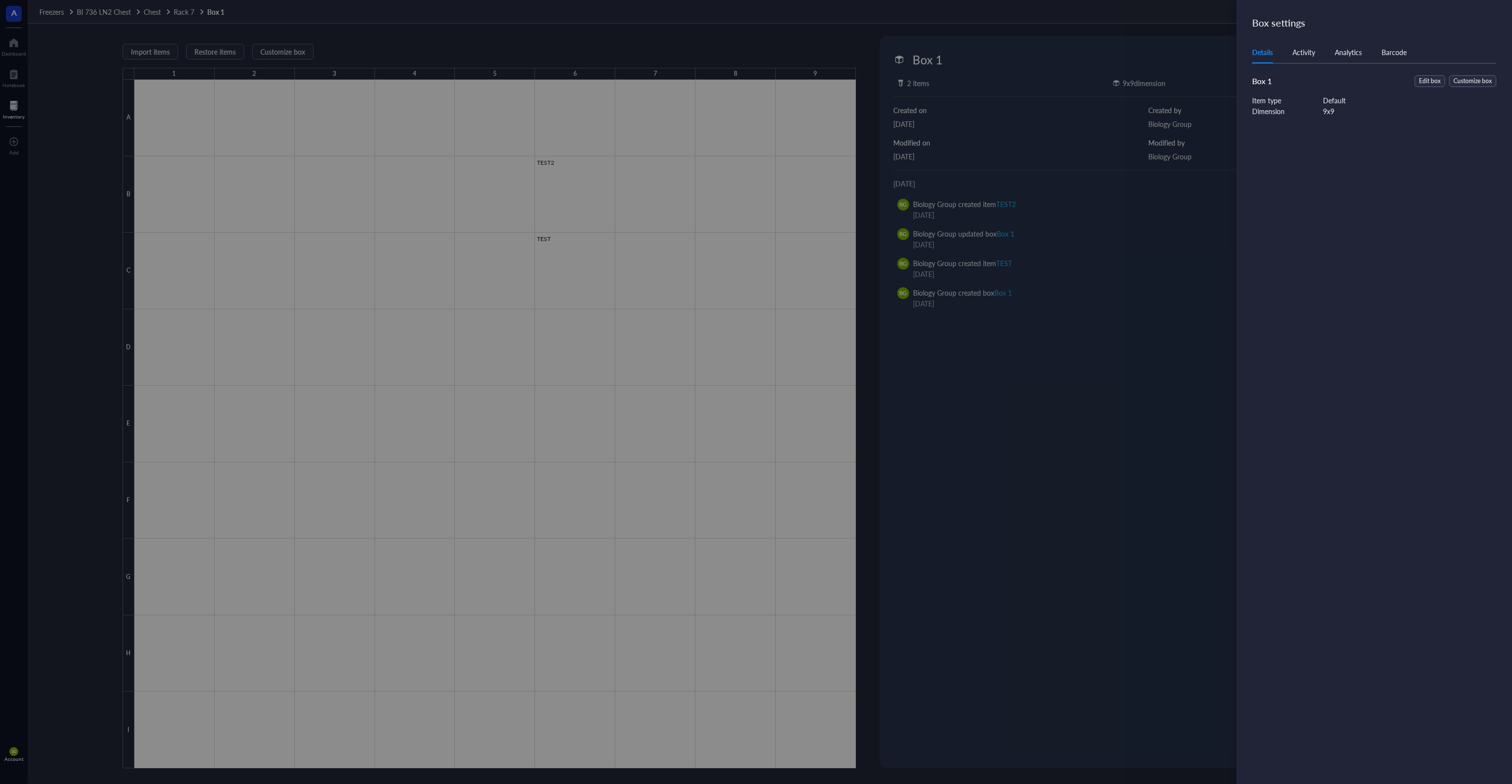
click at [755, 274] on div at bounding box center [756, 392] width 1512 height 784
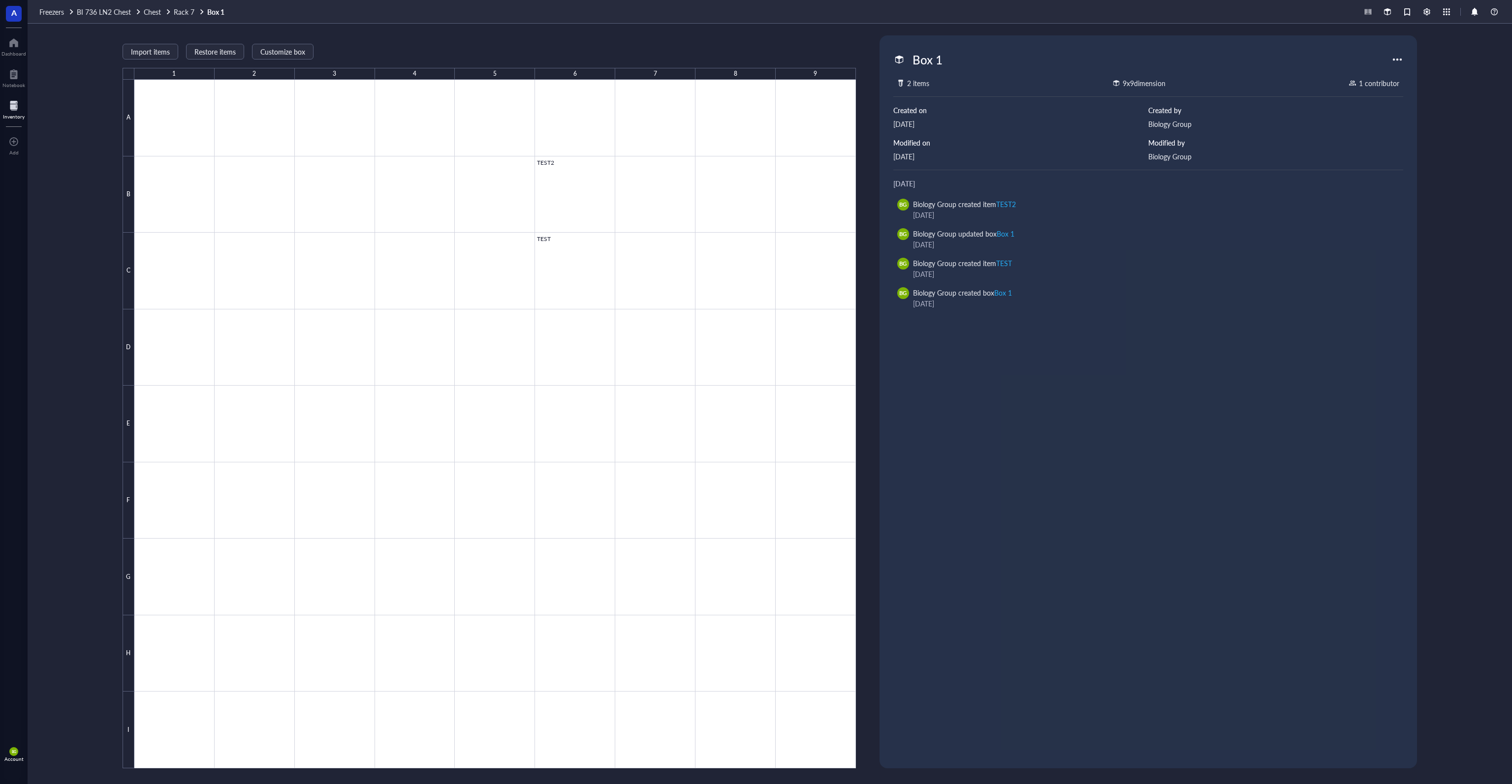
click at [82, 81] on div "Import items Restore items Customize box 1 2 3 4 5 6 7 8 9 A B C D E F G H I TE…" at bounding box center [769, 403] width 1484 height 760
click at [148, 52] on span "Import items" at bounding box center [150, 51] width 39 height 8
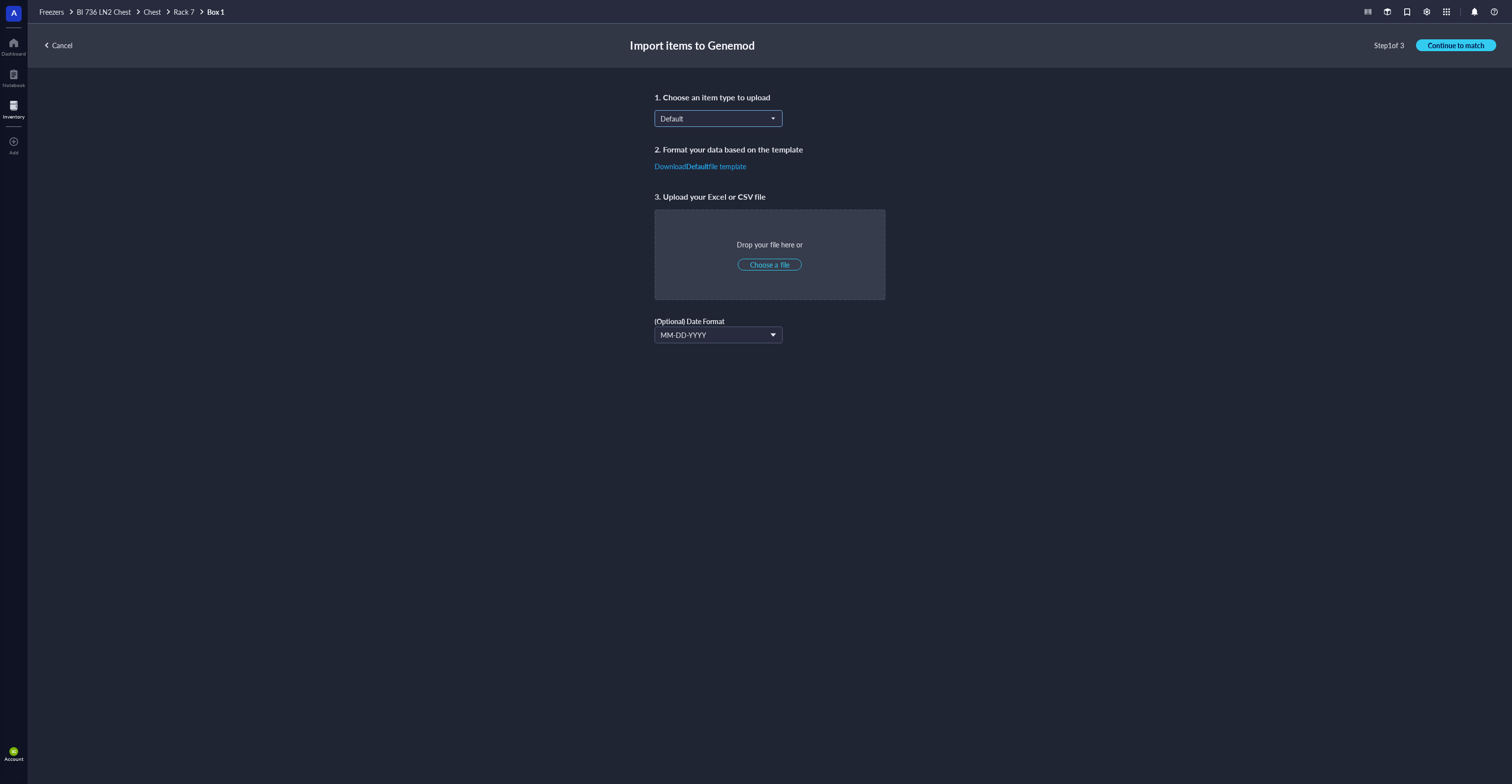
click at [683, 123] on span "Default" at bounding box center [717, 118] width 114 height 9
click at [723, 217] on div "Aro Mammalian" at bounding box center [718, 215] width 115 height 11
click at [755, 265] on span "Choose a file" at bounding box center [769, 265] width 39 height 9
click at [723, 166] on b "Aro Mammalian" at bounding box center [710, 166] width 49 height 10
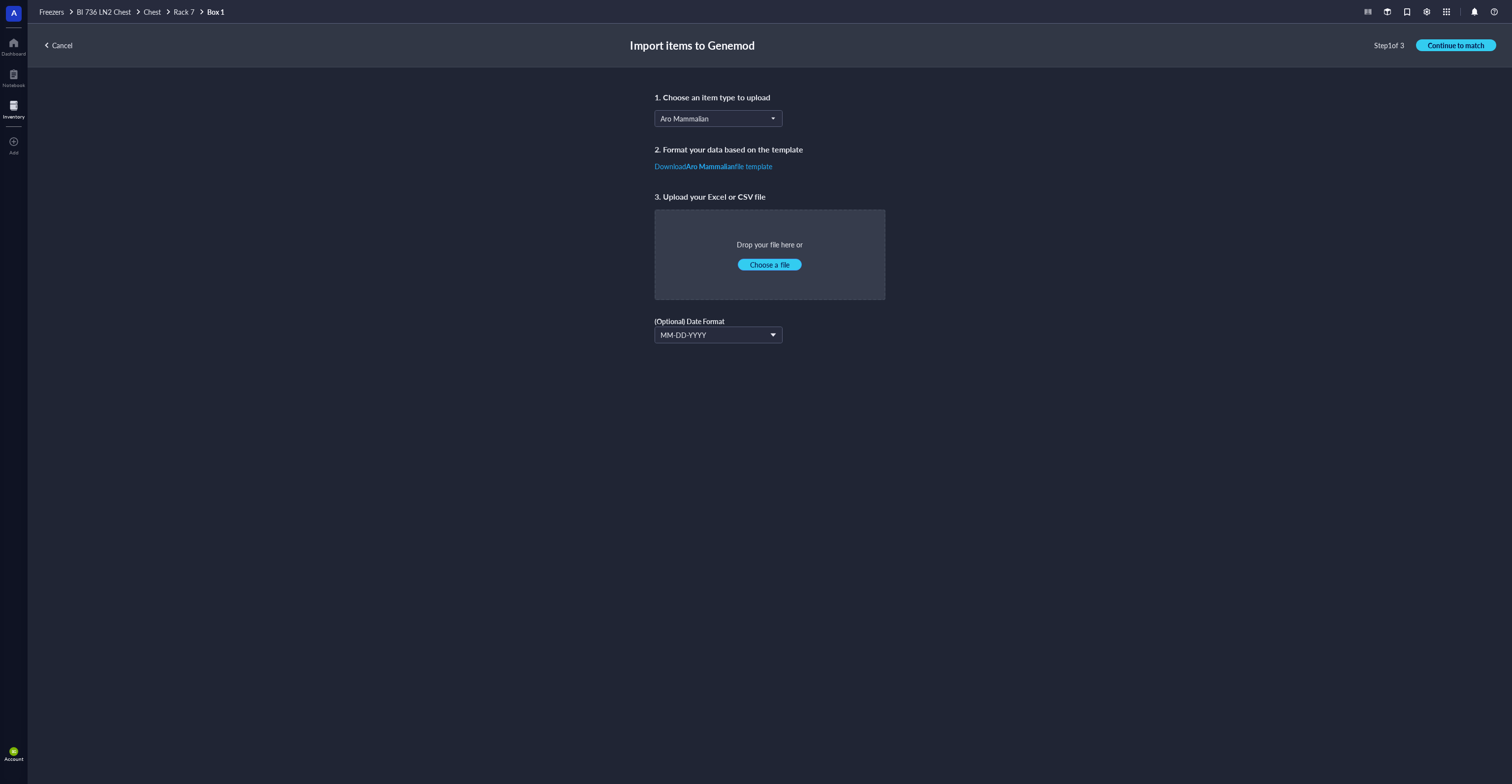
click at [755, 263] on span "Choose a file" at bounding box center [769, 265] width 39 height 9
type input "C:\fakepath\genemod test.csv"
click at [755, 47] on span "Continue to match" at bounding box center [1455, 46] width 57 height 9
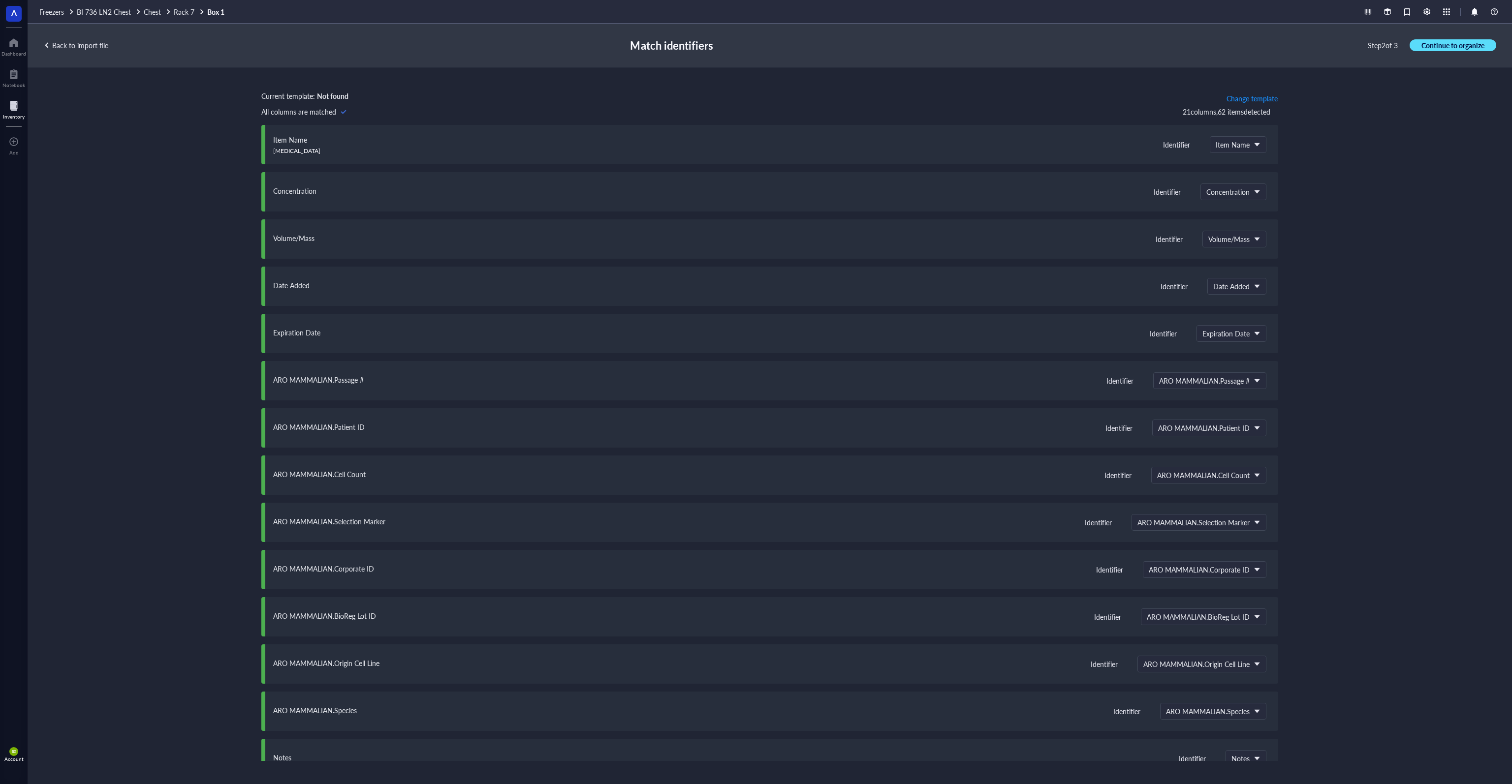
click at [755, 44] on span "Continue to organize" at bounding box center [1453, 46] width 63 height 9
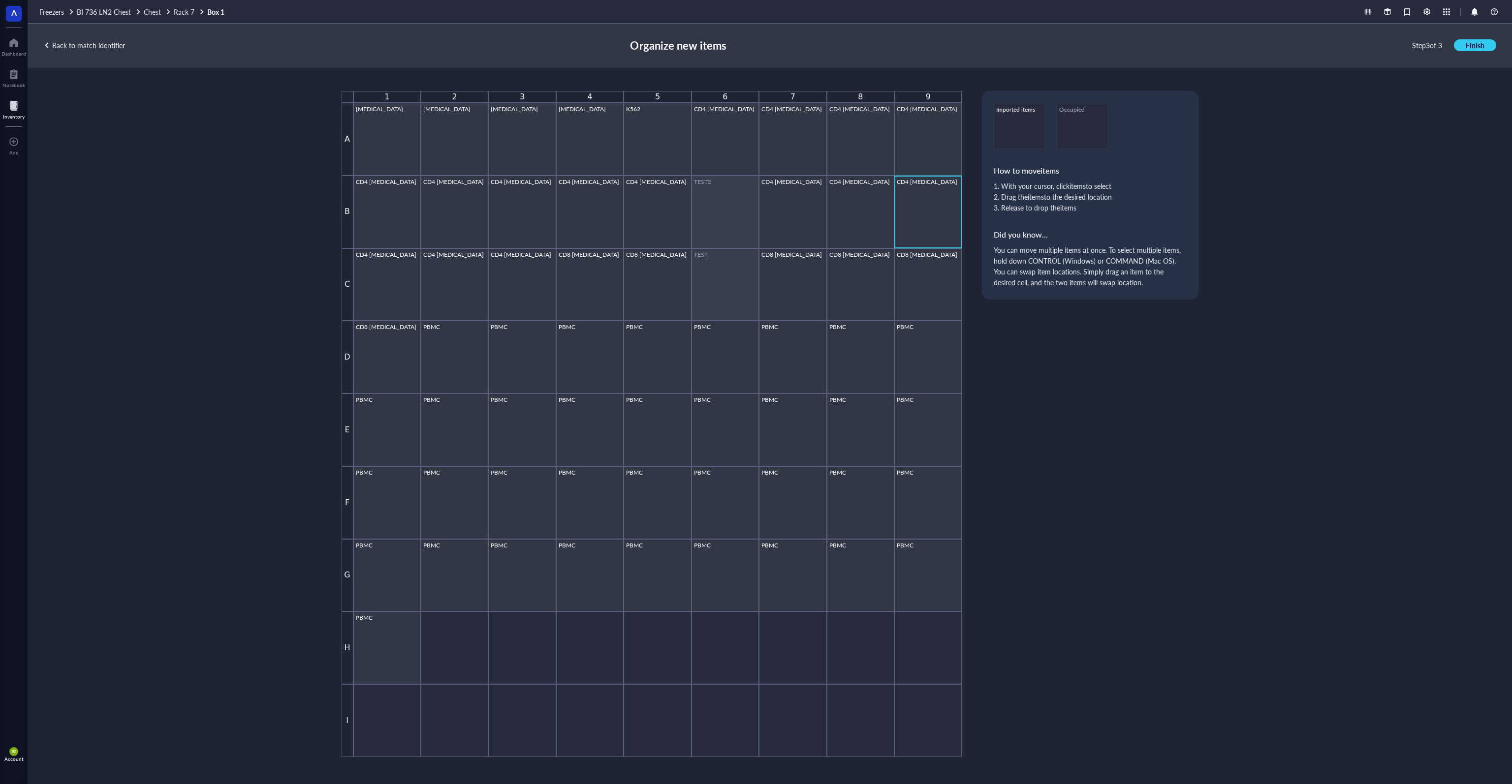
click at [755, 218] on div "CD4 [MEDICAL_DATA]" at bounding box center [928, 212] width 62 height 68
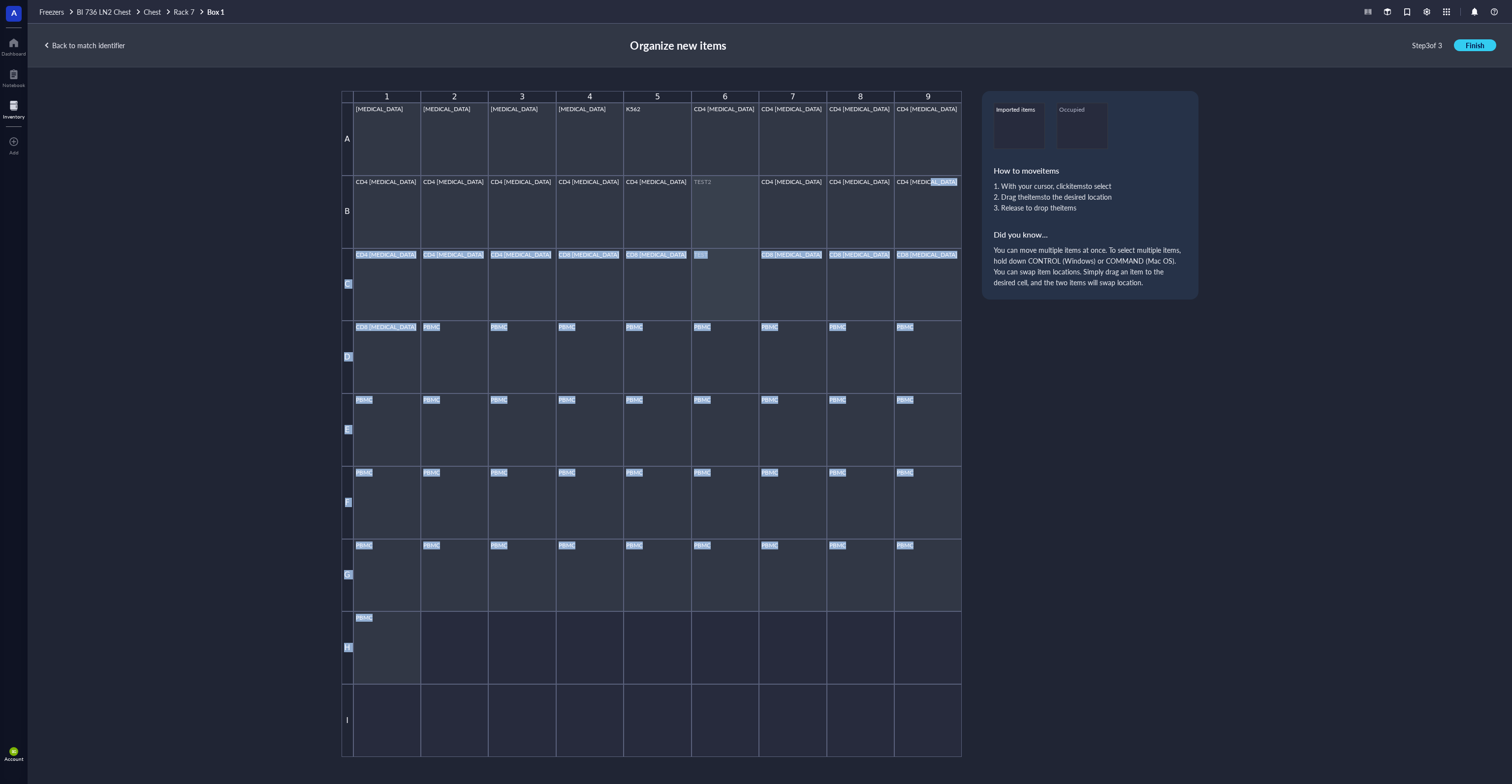
drag, startPoint x: 924, startPoint y: 203, endPoint x: 850, endPoint y: 675, distance: 477.8
click at [755, 679] on div "[PHONE_NUMBER] A [MEDICAL_DATA] [MEDICAL_DATA] [MEDICAL_DATA] [MEDICAL_DATA] K5…" at bounding box center [652, 424] width 620 height 666
click at [755, 580] on div "PBMC" at bounding box center [792, 575] width 62 height 68
click at [755, 593] on div "PBMC" at bounding box center [928, 575] width 62 height 68
click at [755, 585] on div "[PHONE_NUMBER] A [MEDICAL_DATA] [MEDICAL_DATA] [MEDICAL_DATA] [MEDICAL_DATA] K5…" at bounding box center [770, 424] width 857 height 666
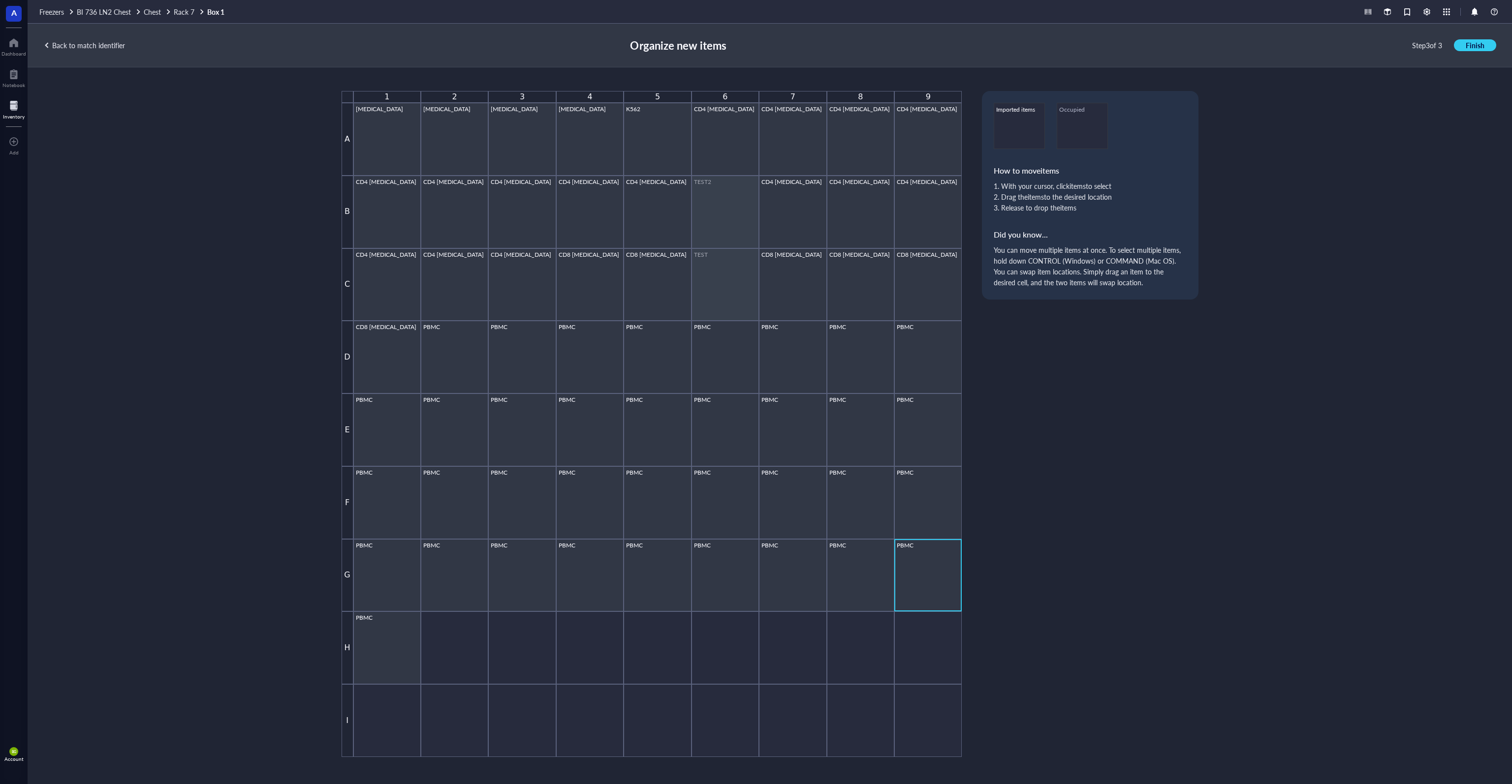
click at [755, 559] on div "PBMC" at bounding box center [928, 575] width 62 height 68
click at [755, 580] on div "PBMC" at bounding box center [928, 575] width 62 height 68
click at [755, 574] on div "PBMC" at bounding box center [928, 575] width 62 height 68
click at [755, 575] on div "PBMC" at bounding box center [860, 575] width 62 height 68
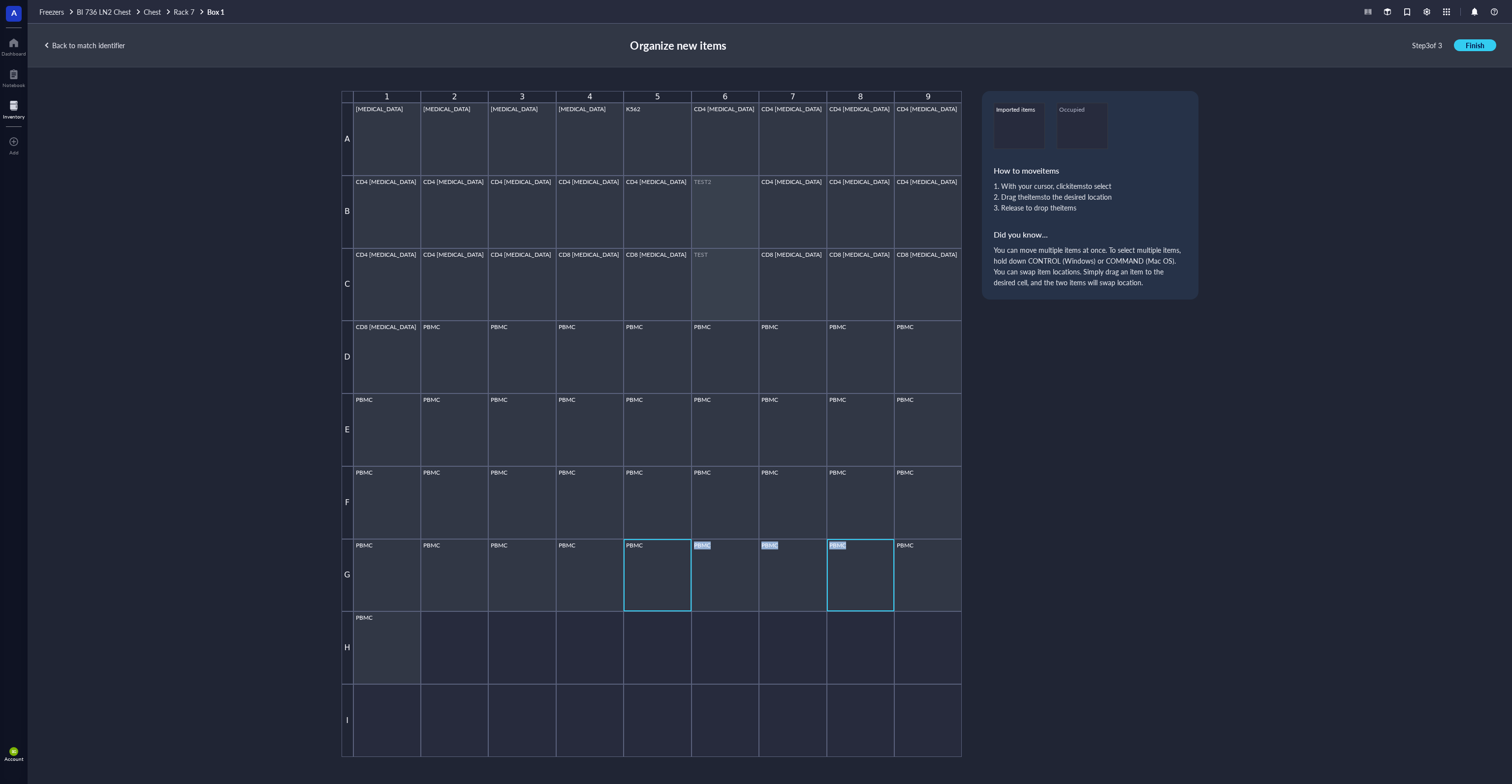
click at [650, 566] on div "PBMC" at bounding box center [657, 575] width 62 height 68
click at [720, 584] on div "PBMC" at bounding box center [725, 575] width 62 height 68
click at [755, 586] on div "PBMC" at bounding box center [792, 575] width 63 height 68
click at [755, 590] on div "PBMC" at bounding box center [860, 575] width 62 height 68
click at [755, 587] on div "PBMC" at bounding box center [928, 575] width 63 height 68
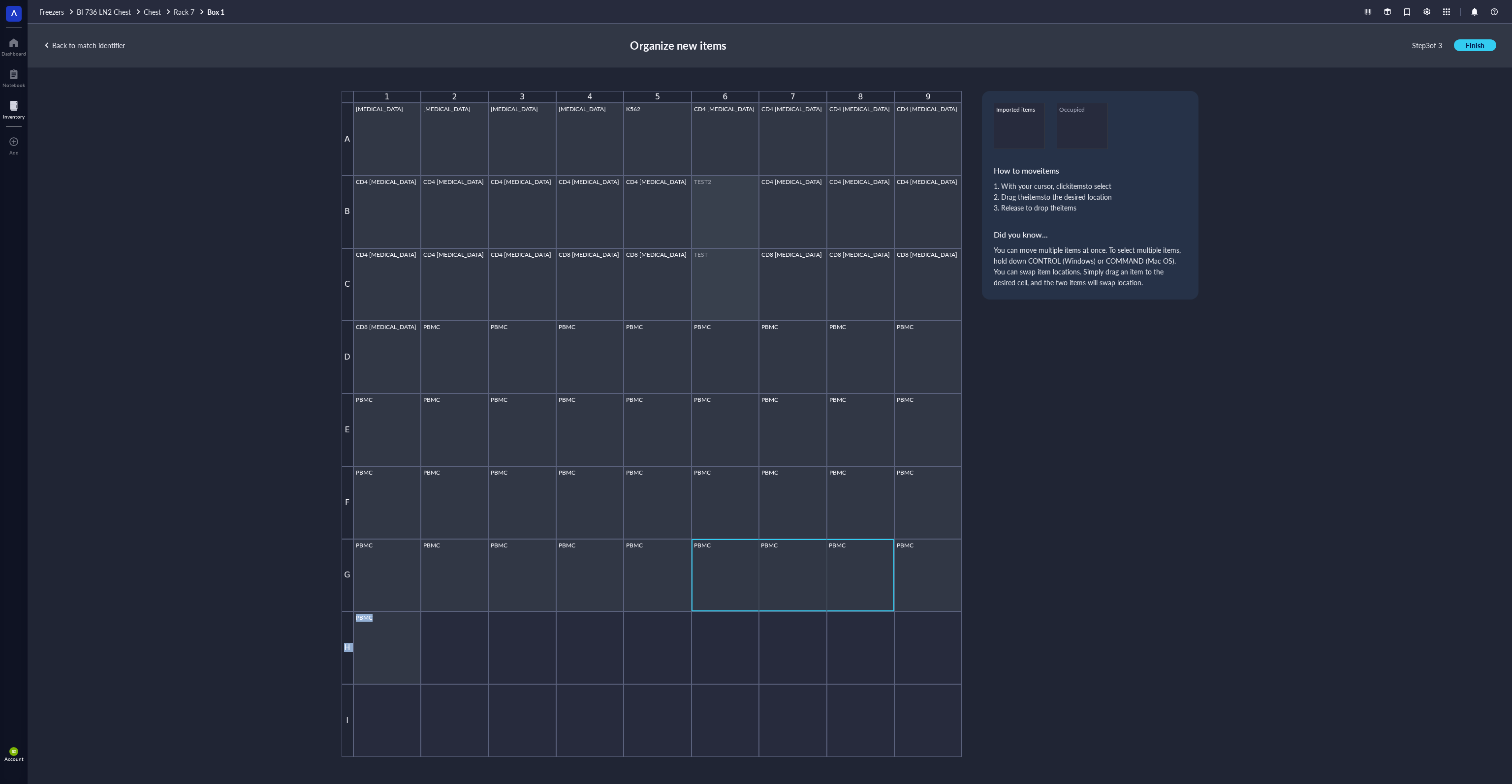
drag, startPoint x: 917, startPoint y: 590, endPoint x: 917, endPoint y: 663, distance: 73.0
click at [755, 663] on div "[PHONE_NUMBER] A [MEDICAL_DATA] [MEDICAL_DATA] [MEDICAL_DATA] [MEDICAL_DATA] K5…" at bounding box center [652, 424] width 620 height 666
click at [93, 41] on div "Back to match identifier" at bounding box center [84, 46] width 82 height 9
